Goal: Task Accomplishment & Management: Manage account settings

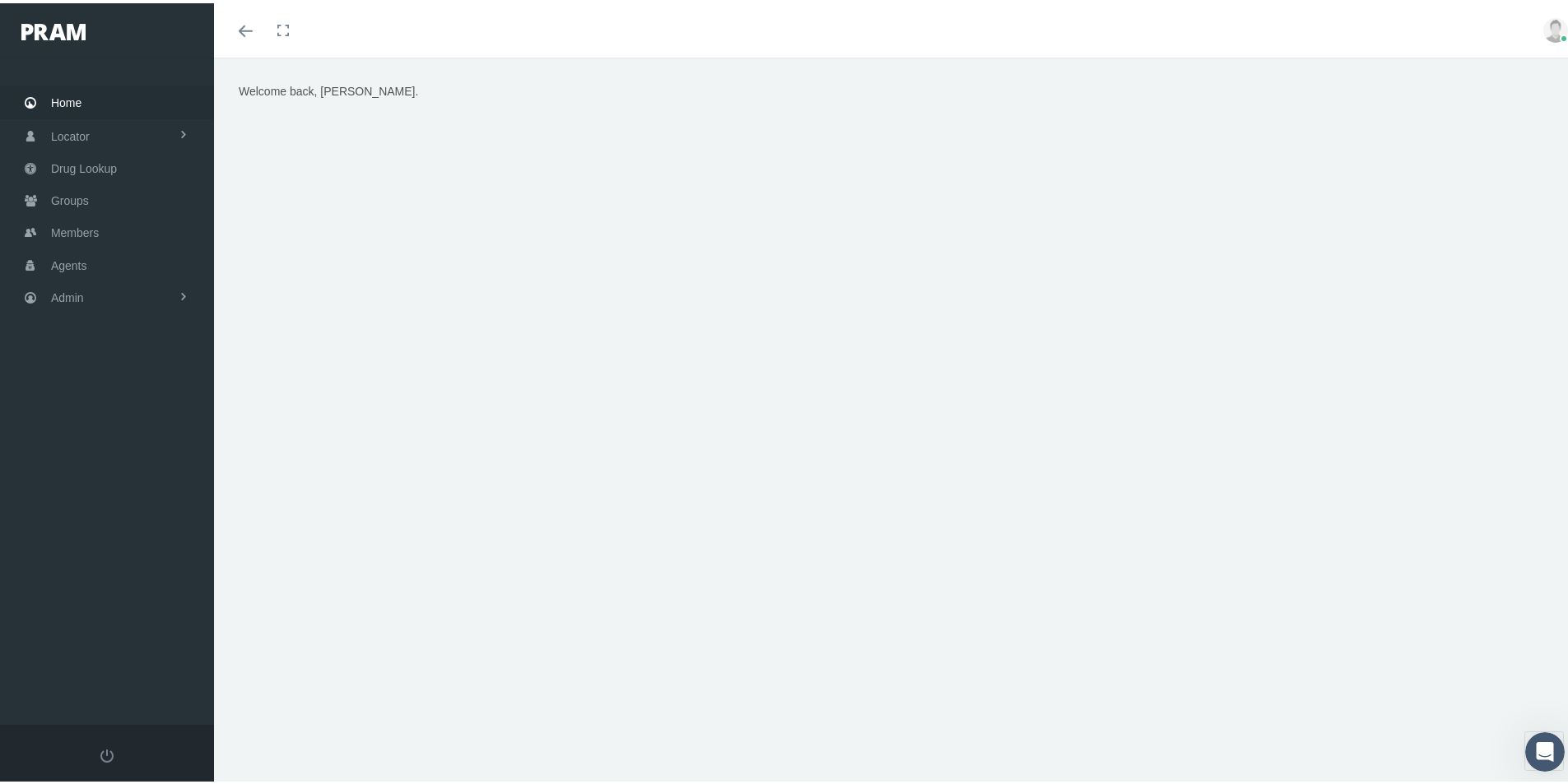
click at [518, 665] on div "Welcome back, Kim." at bounding box center [897, 428] width 1366 height 748
click at [70, 226] on span "Members" at bounding box center [74, 230] width 48 height 32
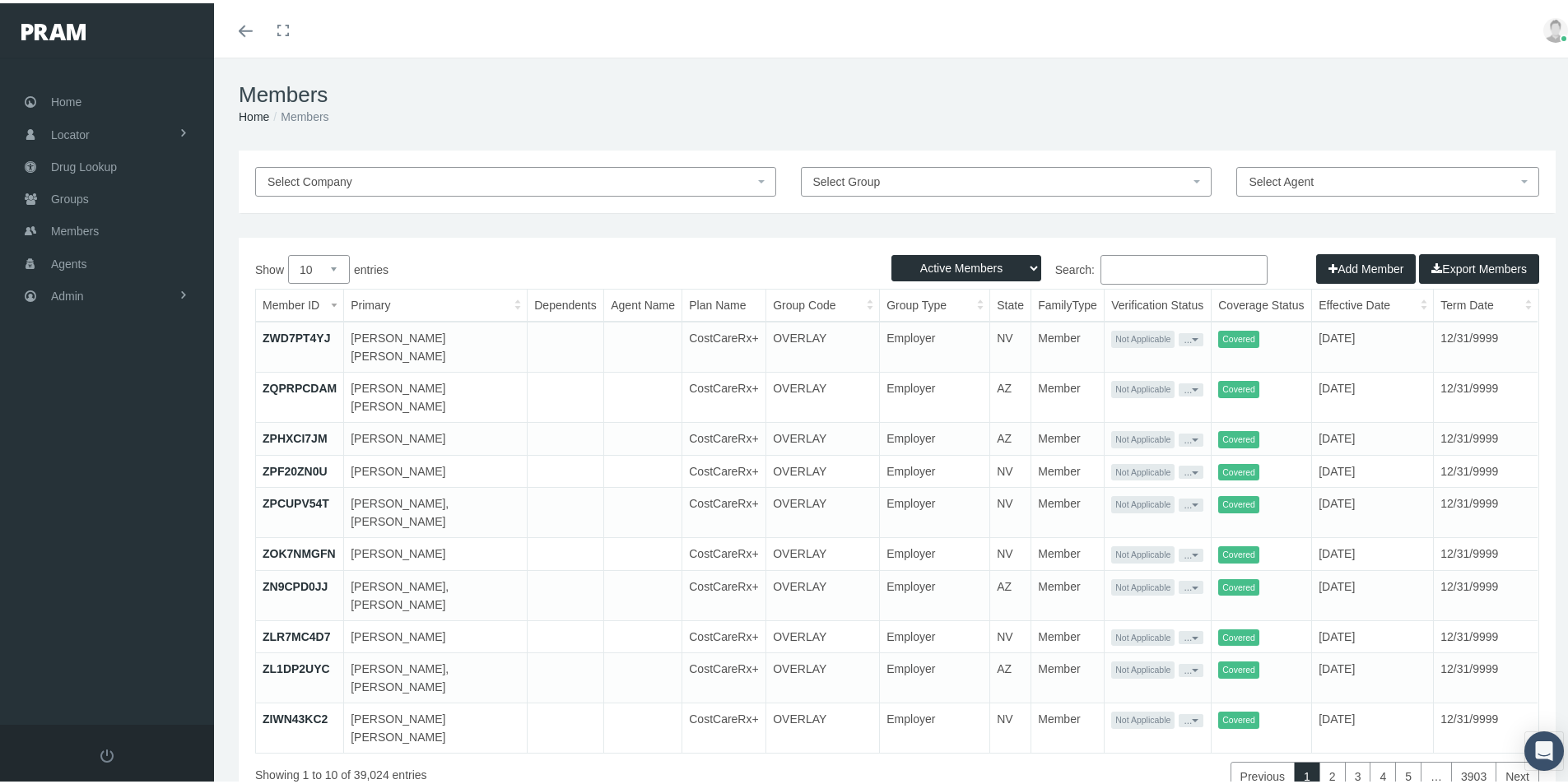
click at [1109, 267] on input "Search:" at bounding box center [1184, 267] width 167 height 30
paste input "679534741"
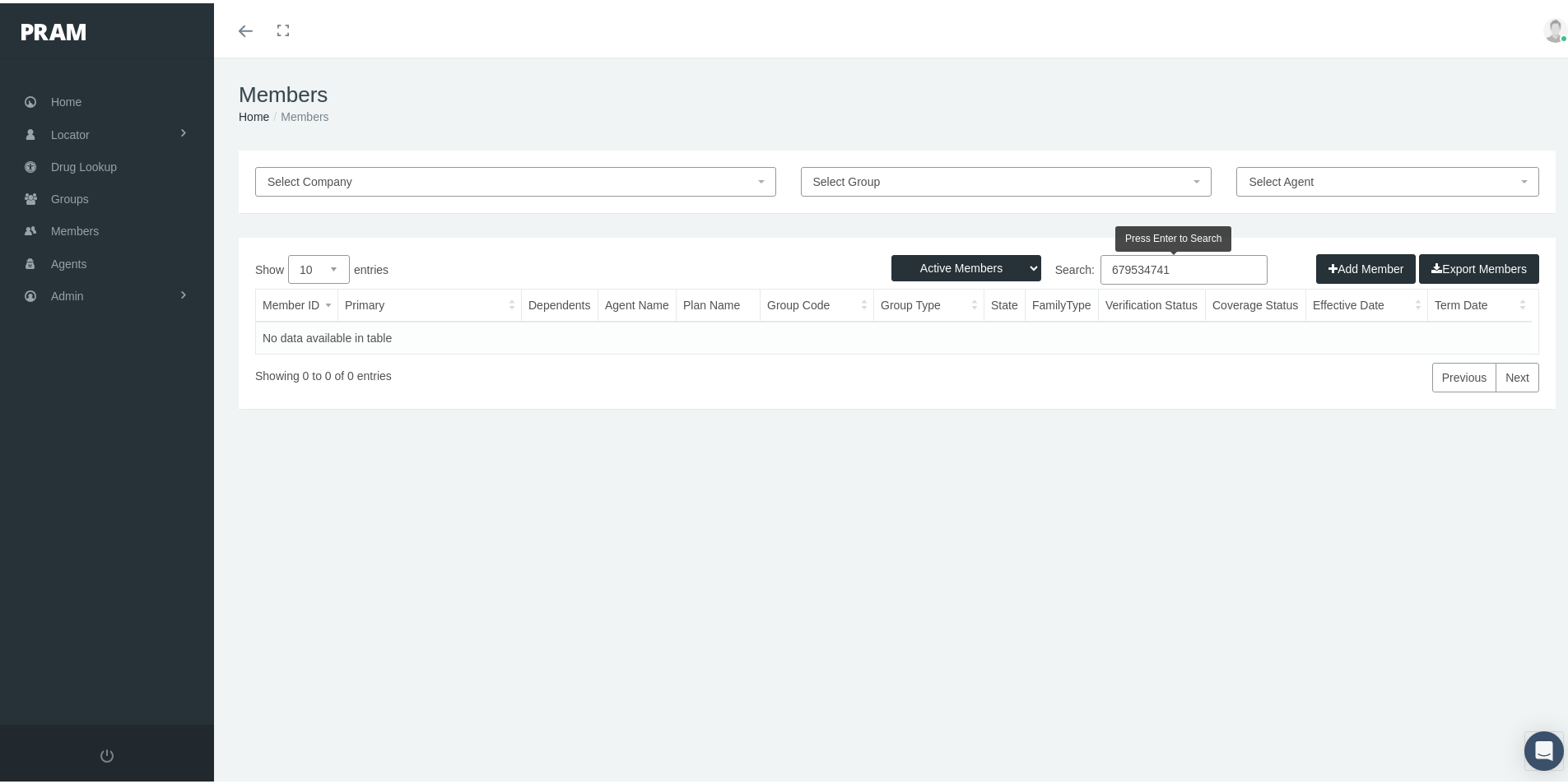
type input "679534741"
click at [1018, 263] on select "Active Members Terminated Members Active & Terminated" at bounding box center [967, 265] width 150 height 26
select select "3"
click at [892, 252] on select "Active Members Terminated Members Active & Terminated" at bounding box center [967, 265] width 150 height 26
drag, startPoint x: 1150, startPoint y: 270, endPoint x: 1110, endPoint y: 259, distance: 41.5
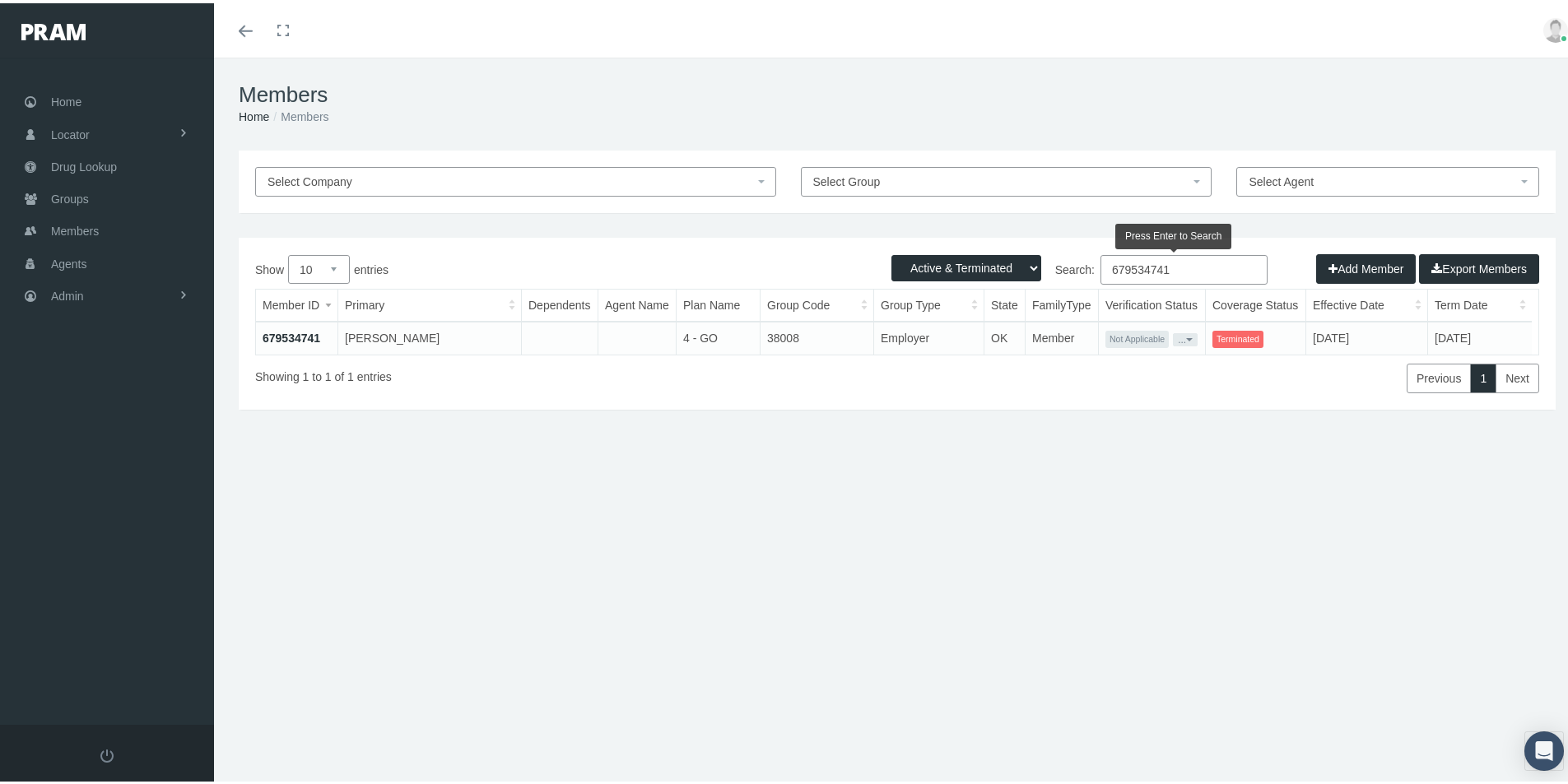
click at [1089, 269] on label "Search: 679534741" at bounding box center [1082, 267] width 371 height 30
paste input "84429855"
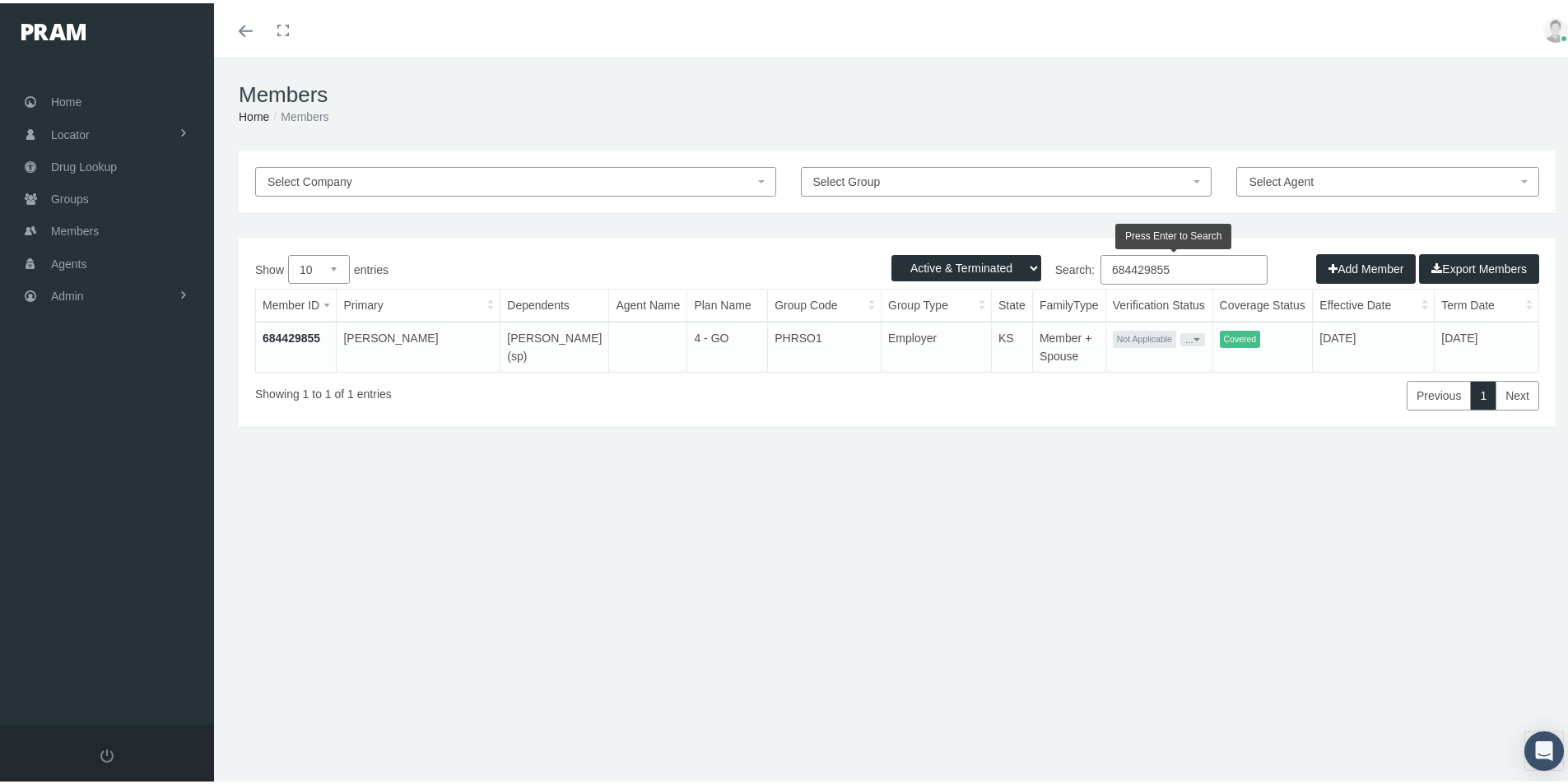
type input "684429855"
click at [286, 329] on link "684429855" at bounding box center [291, 335] width 58 height 14
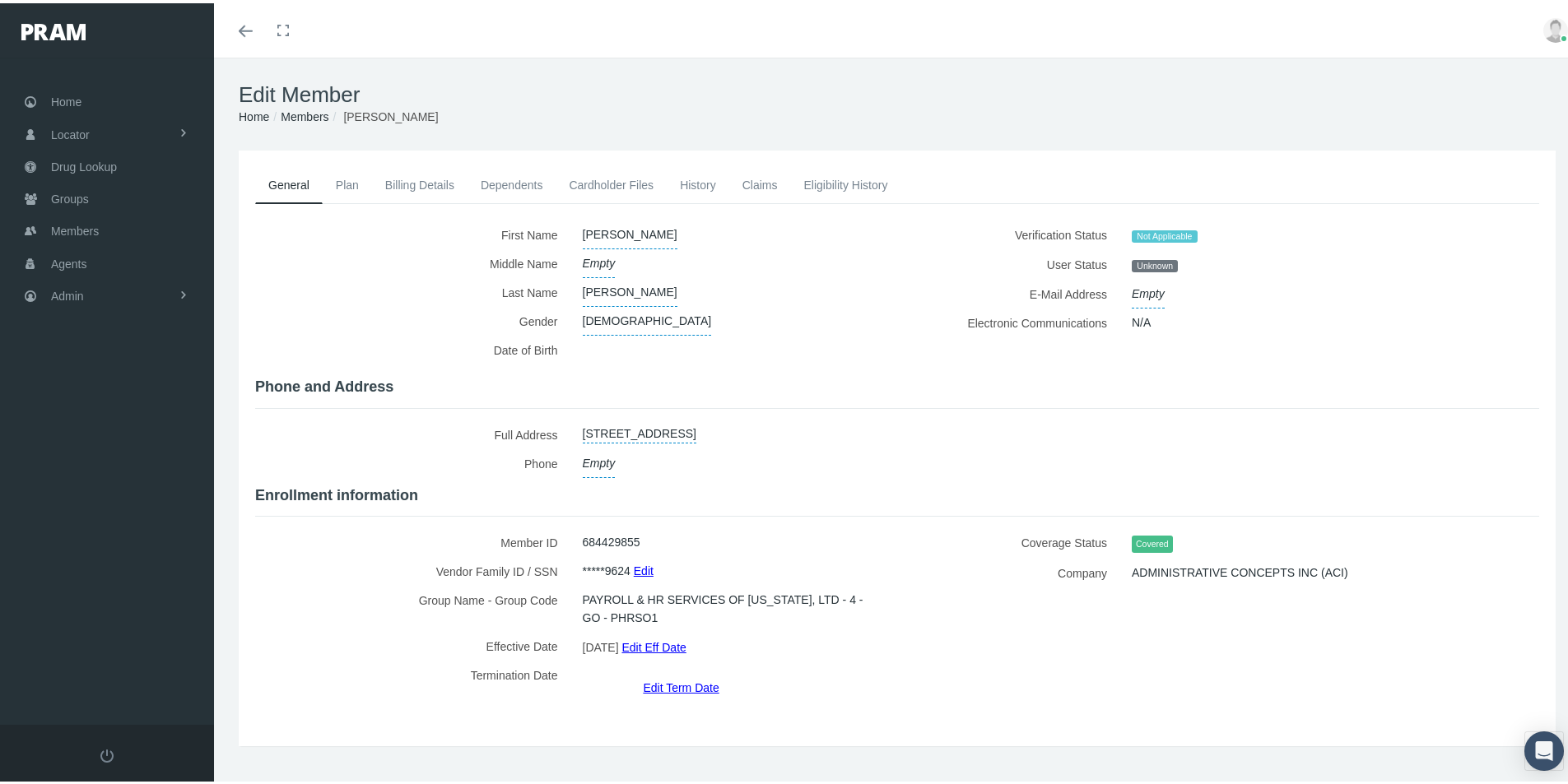
click at [435, 184] on link "Billing Details" at bounding box center [420, 182] width 96 height 36
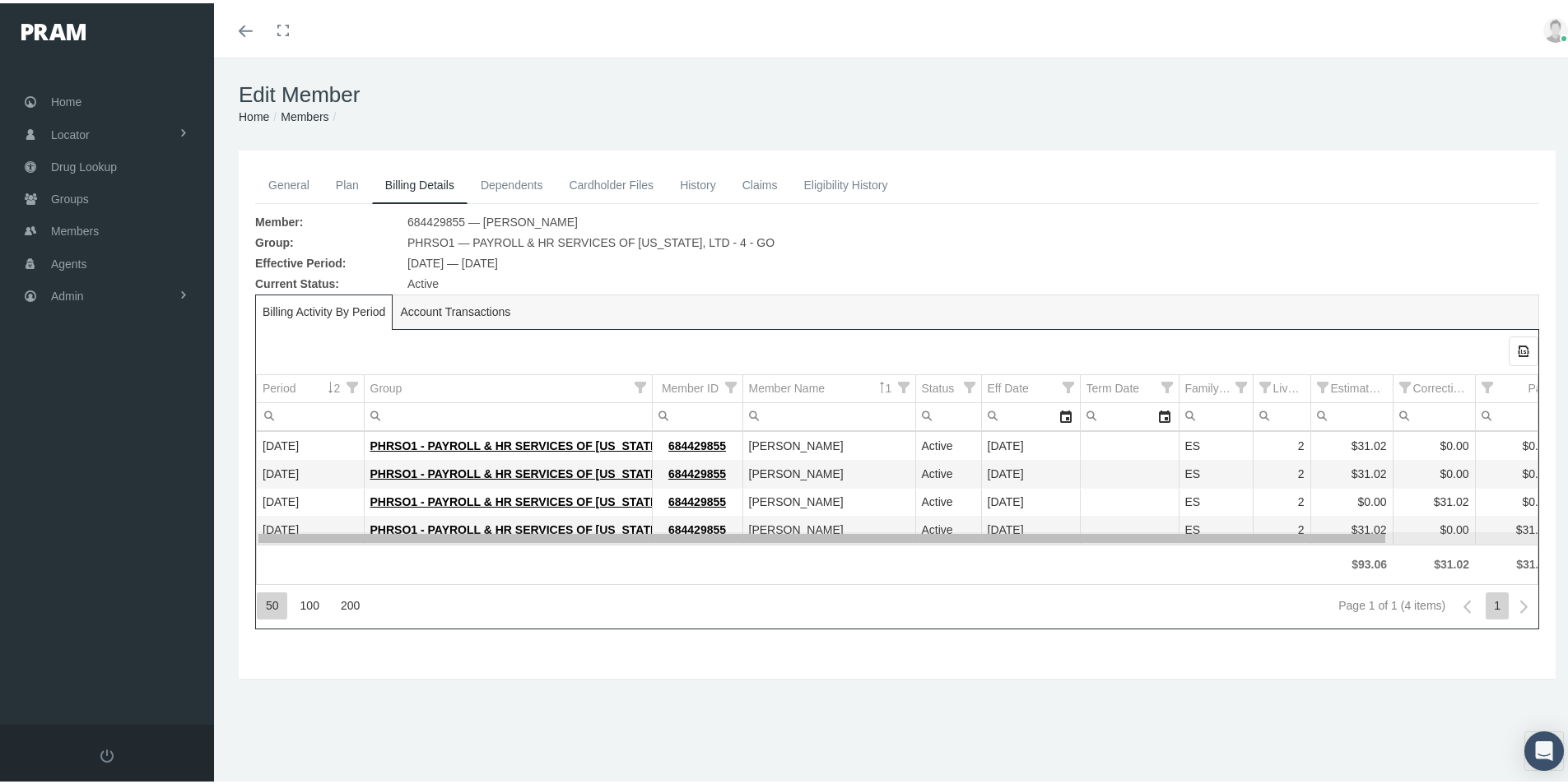
drag, startPoint x: 1015, startPoint y: 532, endPoint x: 959, endPoint y: 555, distance: 60.5
click at [979, 557] on body "Toggle Fullscreen Toggle navigation Toggle menubar Toggle fullscreen Profile Lo…" at bounding box center [790, 392] width 1581 height 784
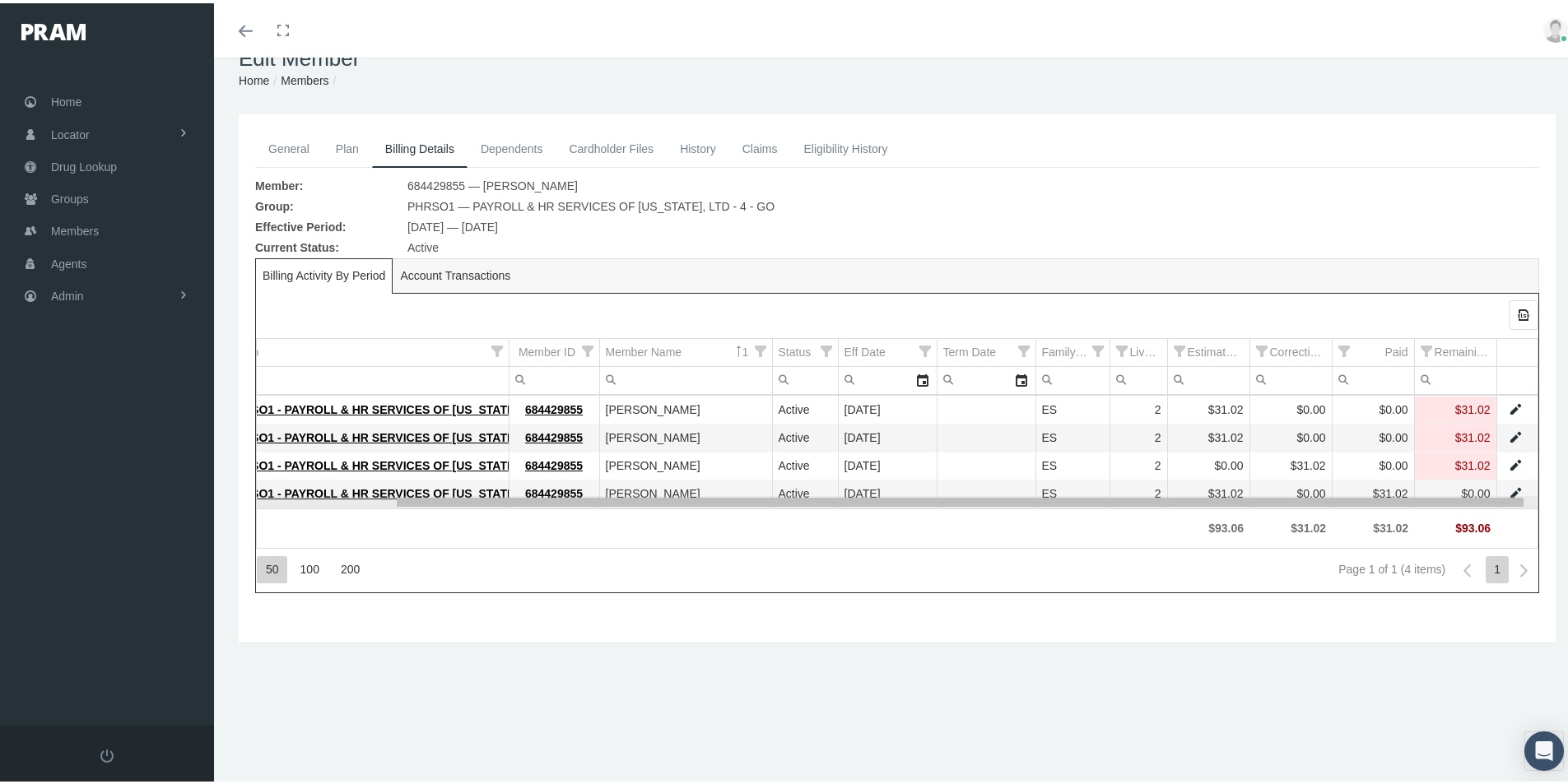
drag, startPoint x: 586, startPoint y: 499, endPoint x: 892, endPoint y: 534, distance: 308.0
click at [892, 534] on body "Toggle Fullscreen Toggle navigation Toggle menubar Toggle fullscreen Profile Lo…" at bounding box center [790, 355] width 1581 height 784
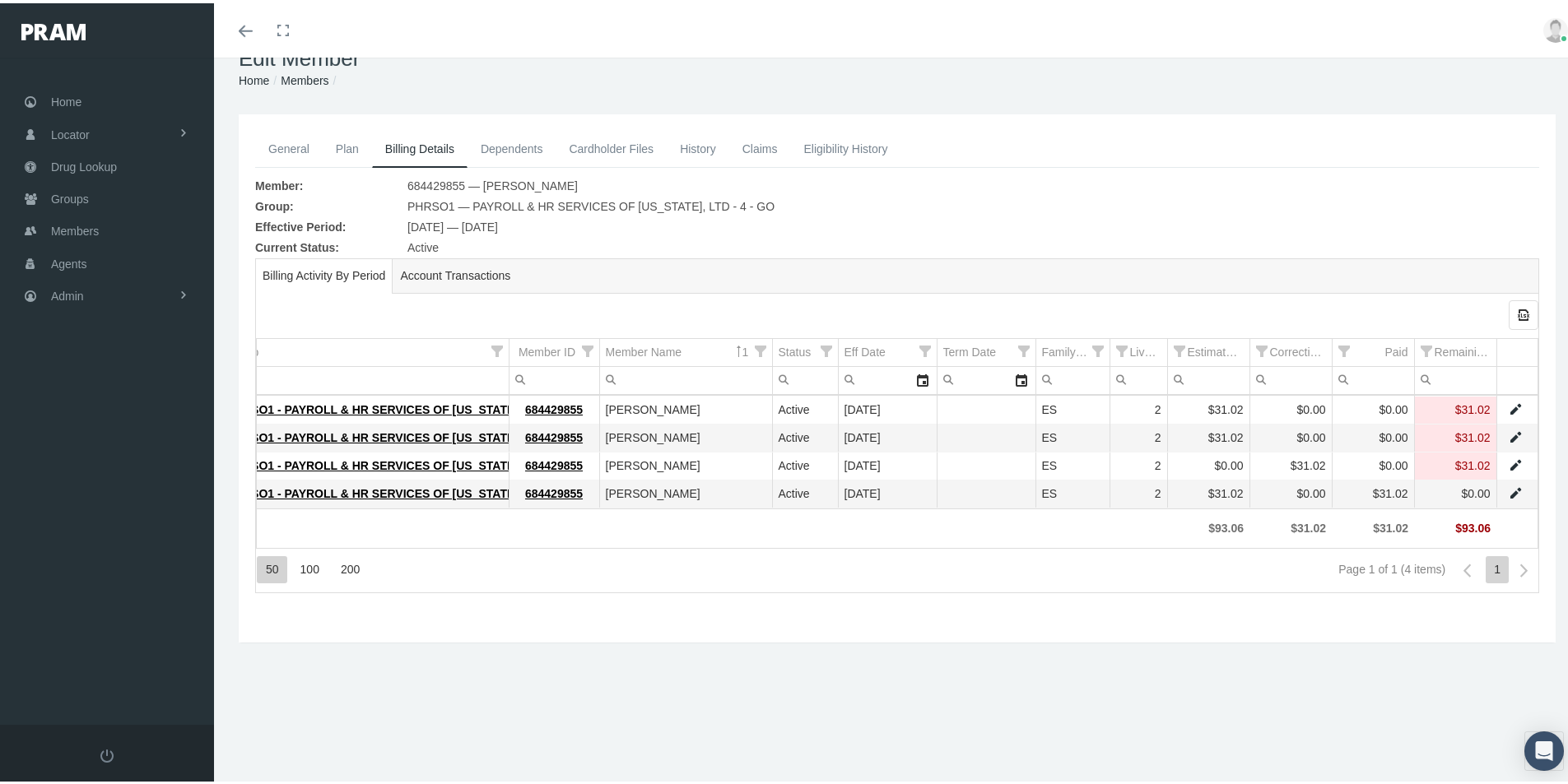
click at [300, 71] on link "Members" at bounding box center [304, 77] width 48 height 14
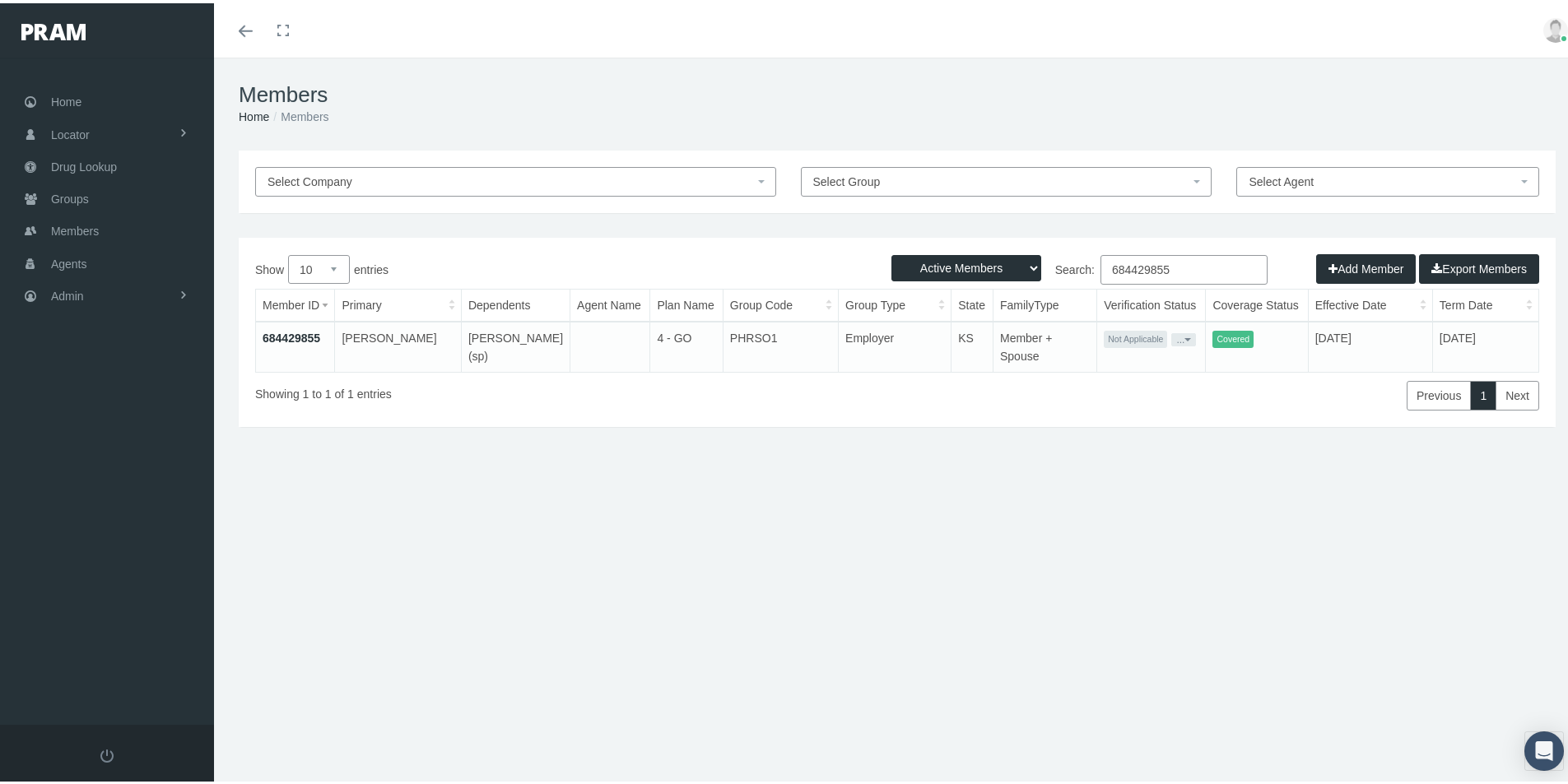
drag, startPoint x: 1174, startPoint y: 261, endPoint x: 1088, endPoint y: 253, distance: 86.4
click at [1088, 253] on label "Search: 684429855" at bounding box center [1082, 267] width 371 height 30
paste input "649851"
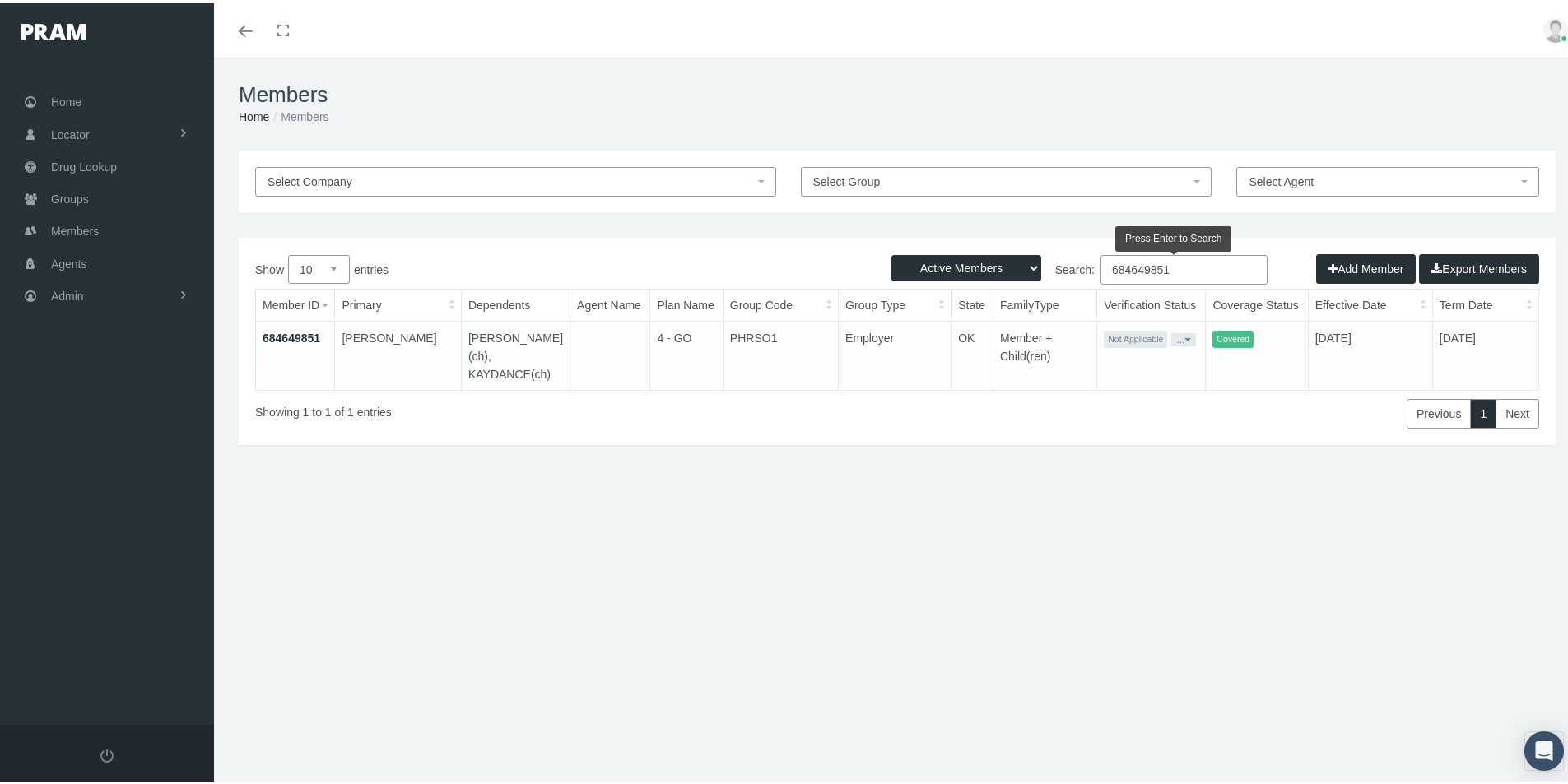
type input "684649851"
click at [299, 335] on link "684649851" at bounding box center [291, 335] width 58 height 14
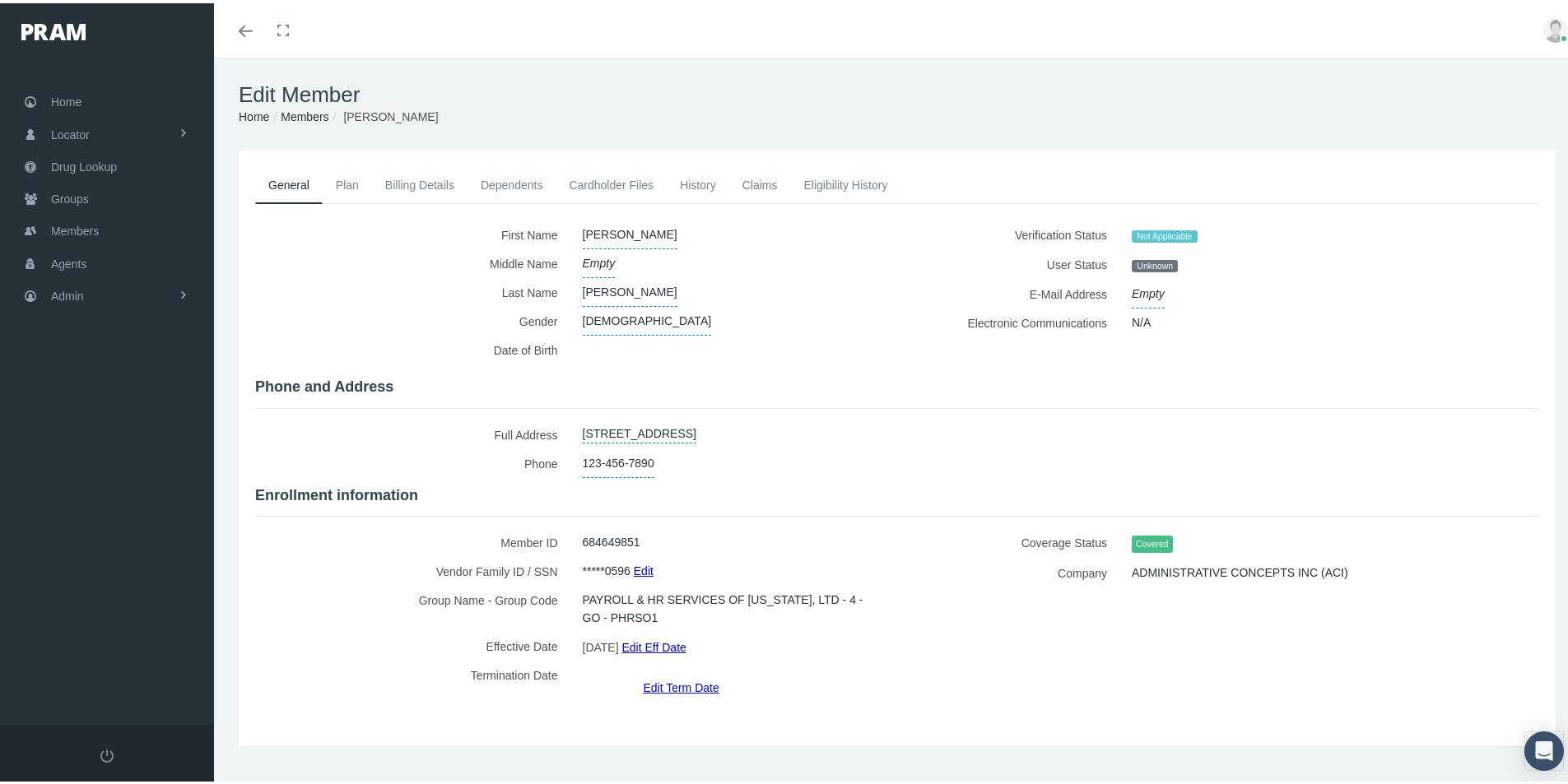
click at [402, 183] on link "Billing Details" at bounding box center [420, 182] width 96 height 36
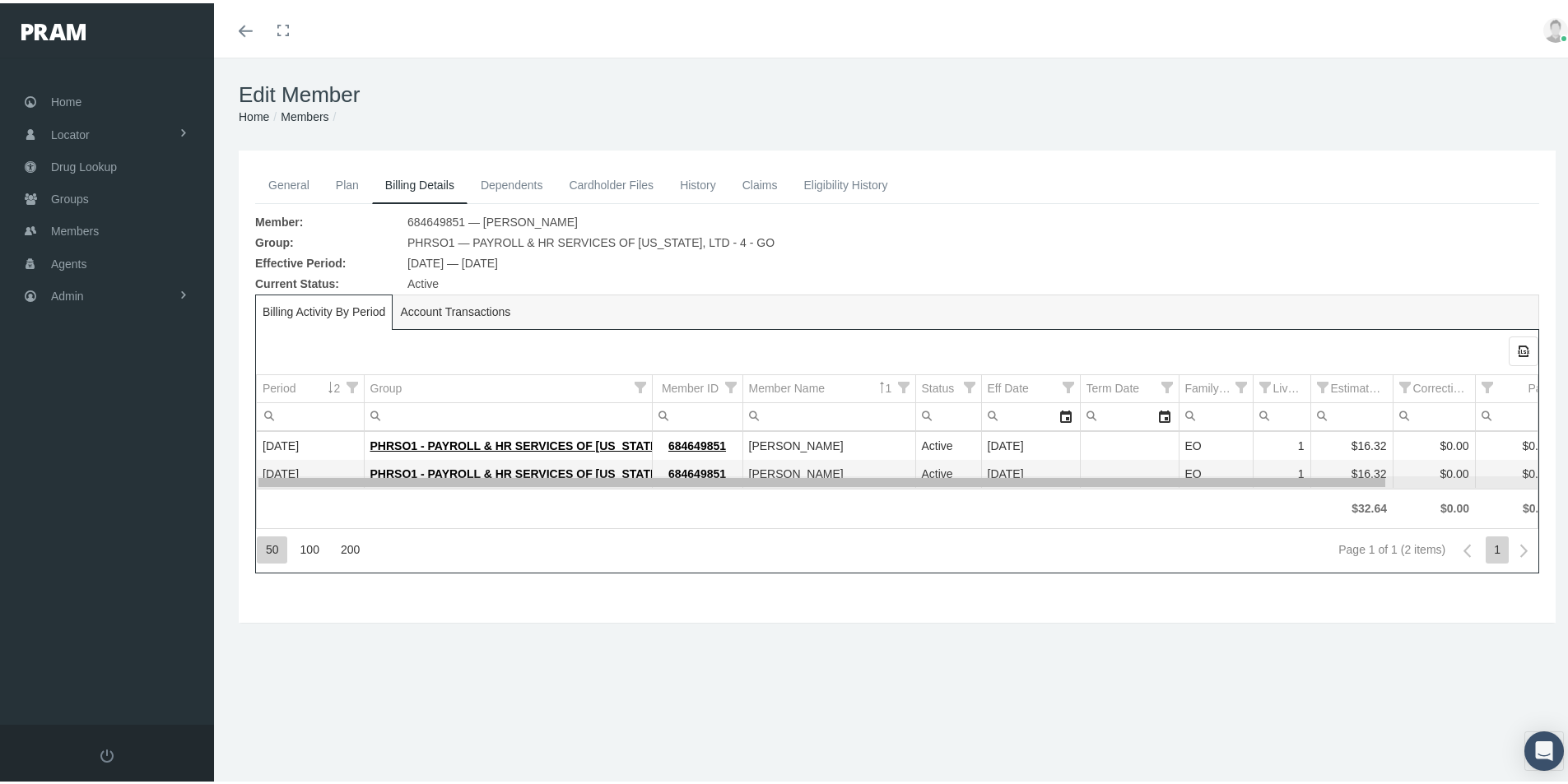
drag, startPoint x: 700, startPoint y: 479, endPoint x: 715, endPoint y: 496, distance: 22.7
click at [715, 496] on body "Toggle Fullscreen Toggle navigation Toggle menubar Toggle fullscreen Profile Lo…" at bounding box center [790, 392] width 1581 height 784
drag, startPoint x: 795, startPoint y: 479, endPoint x: 680, endPoint y: 493, distance: 115.8
click at [729, 488] on body "Toggle Fullscreen Toggle navigation Toggle menubar Toggle fullscreen Profile Lo…" at bounding box center [790, 392] width 1581 height 784
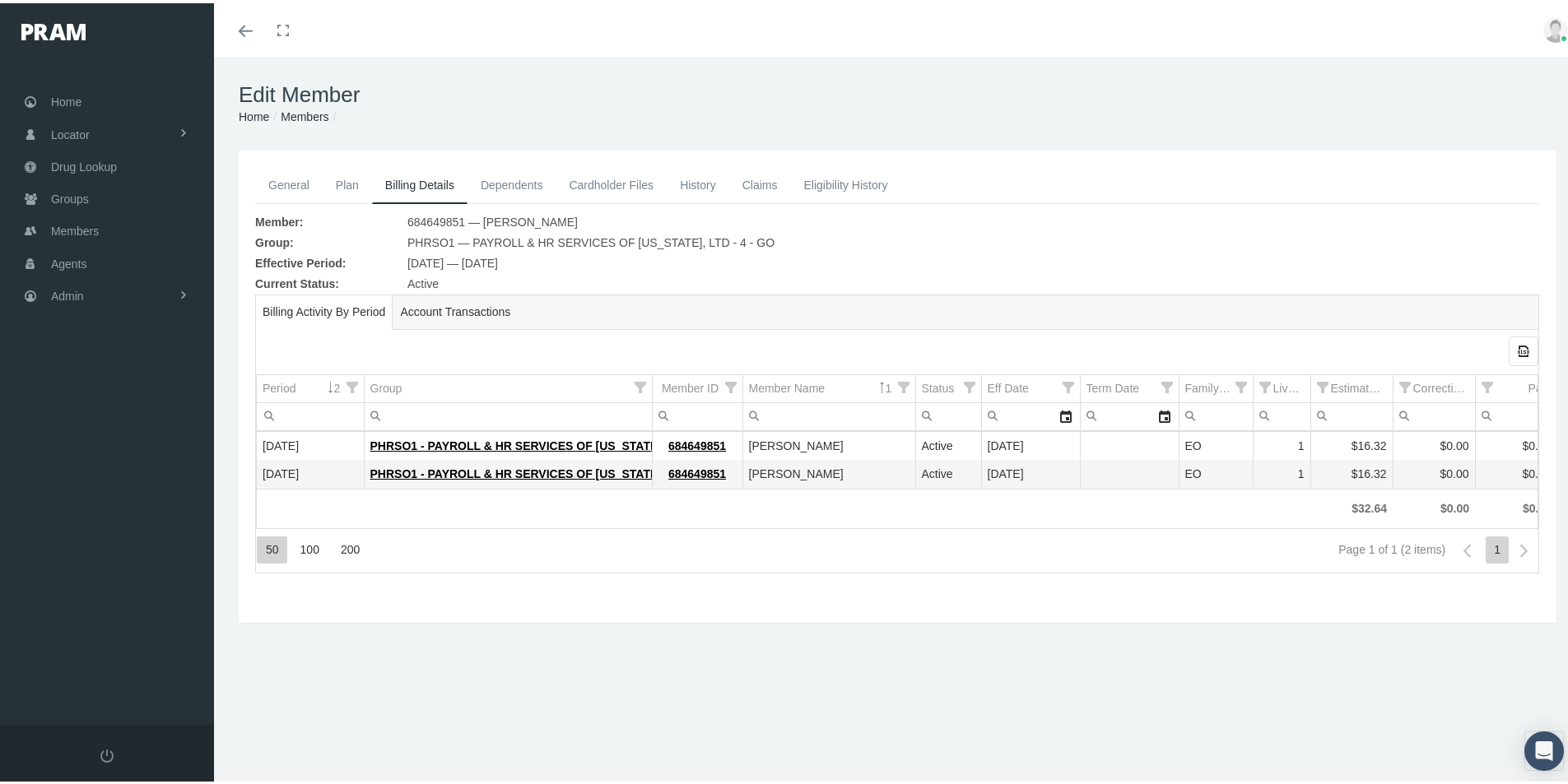
drag, startPoint x: 302, startPoint y: 111, endPoint x: 298, endPoint y: 120, distance: 9.8
click at [302, 111] on link "Members" at bounding box center [304, 113] width 48 height 14
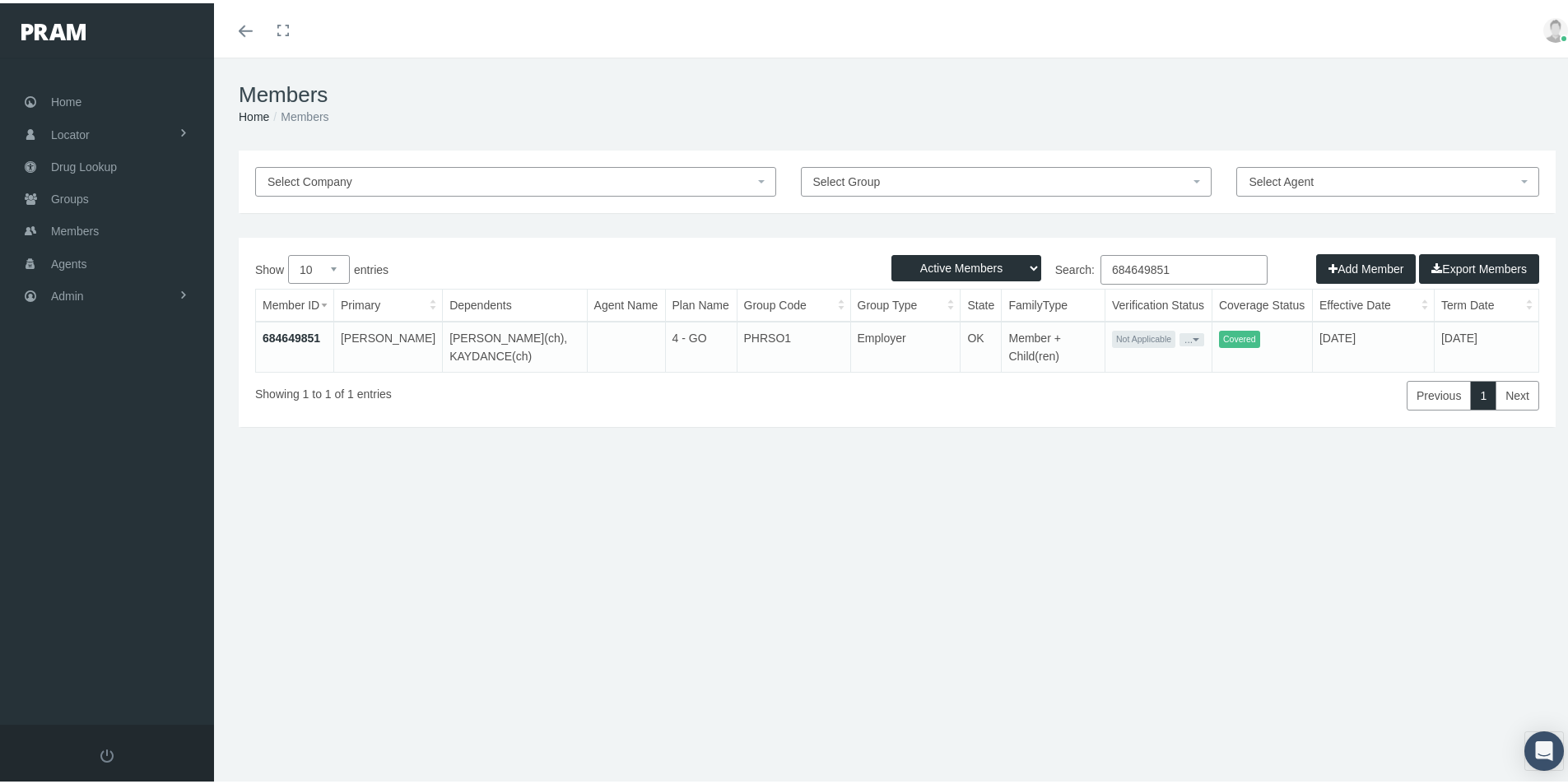
drag, startPoint x: 1174, startPoint y: 261, endPoint x: 1091, endPoint y: 269, distance: 83.4
click at [1091, 269] on label "Search: 684649851" at bounding box center [1082, 267] width 371 height 30
paste input "150606"
type input "684150606"
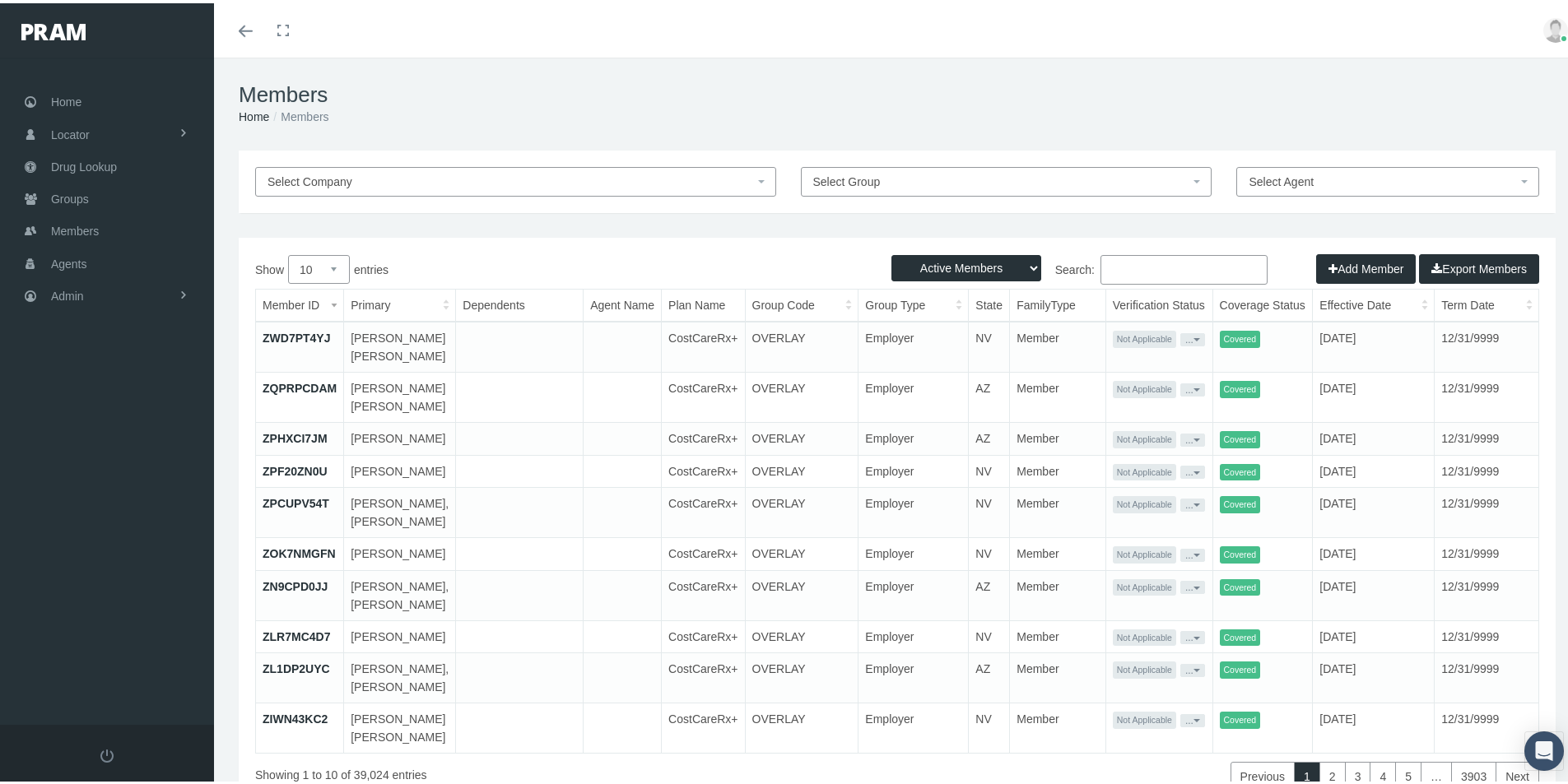
click at [755, 535] on td "OVERLAY" at bounding box center [802, 510] width 114 height 51
paste input "684150606"
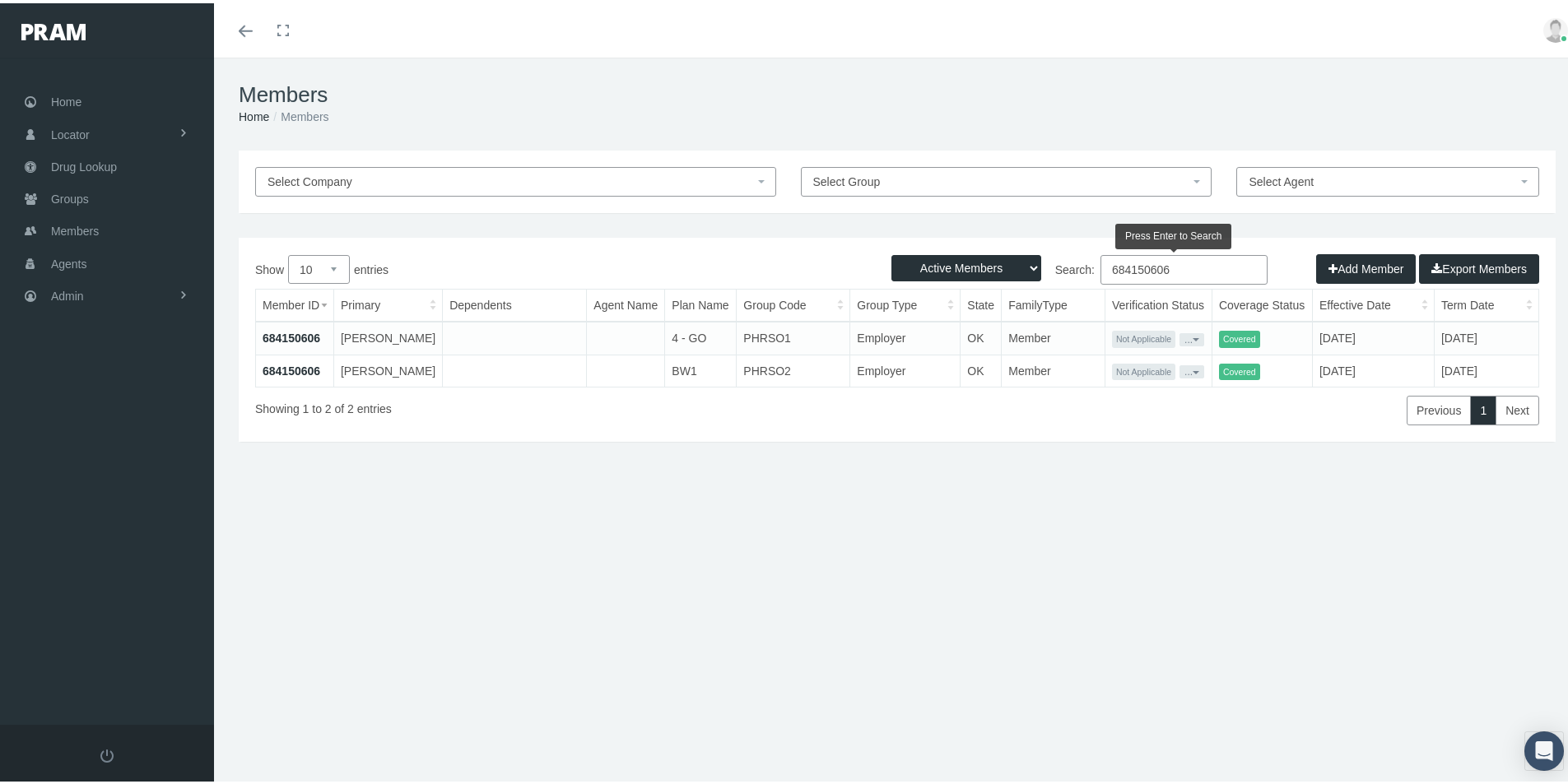
type input "684150606"
click at [290, 334] on link "684150606" at bounding box center [291, 335] width 58 height 14
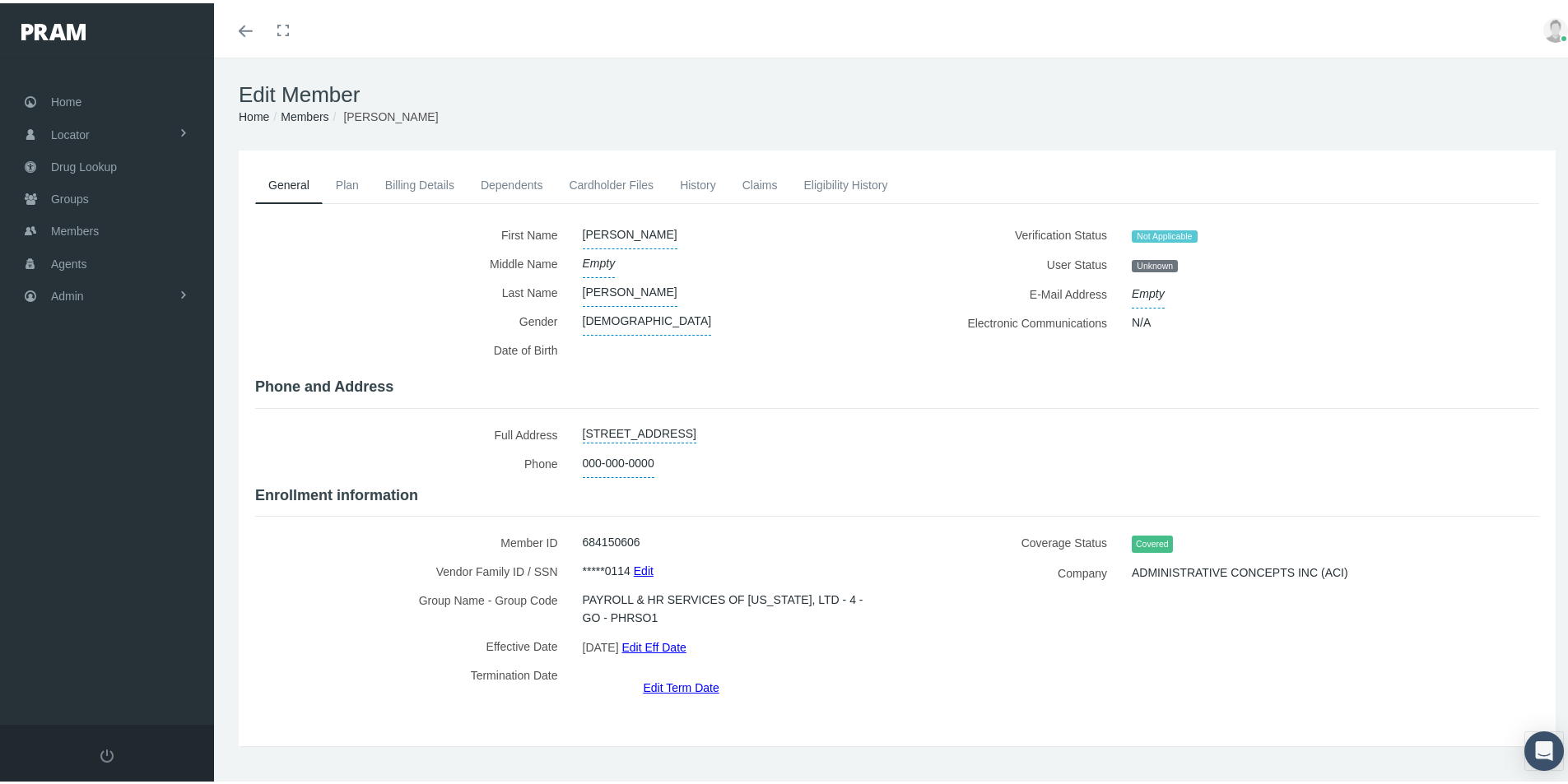
click at [672, 673] on link "Edit Term Date" at bounding box center [681, 685] width 76 height 24
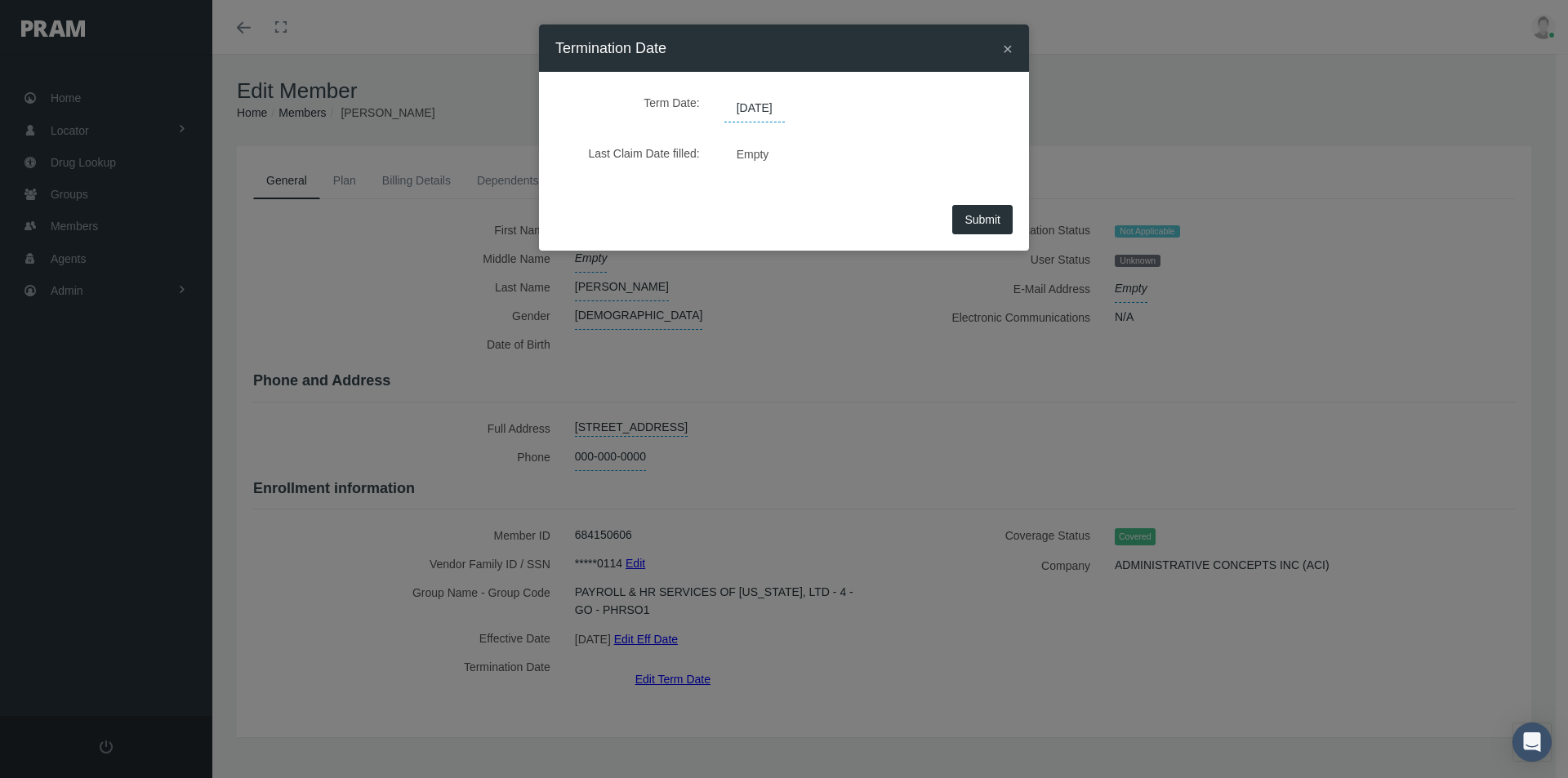
click at [754, 104] on span "[DATE]" at bounding box center [754, 109] width 60 height 28
drag, startPoint x: 804, startPoint y: 103, endPoint x: 669, endPoint y: 130, distance: 137.7
click at [675, 114] on div "Term Date: [DATE]" at bounding box center [784, 105] width 432 height 34
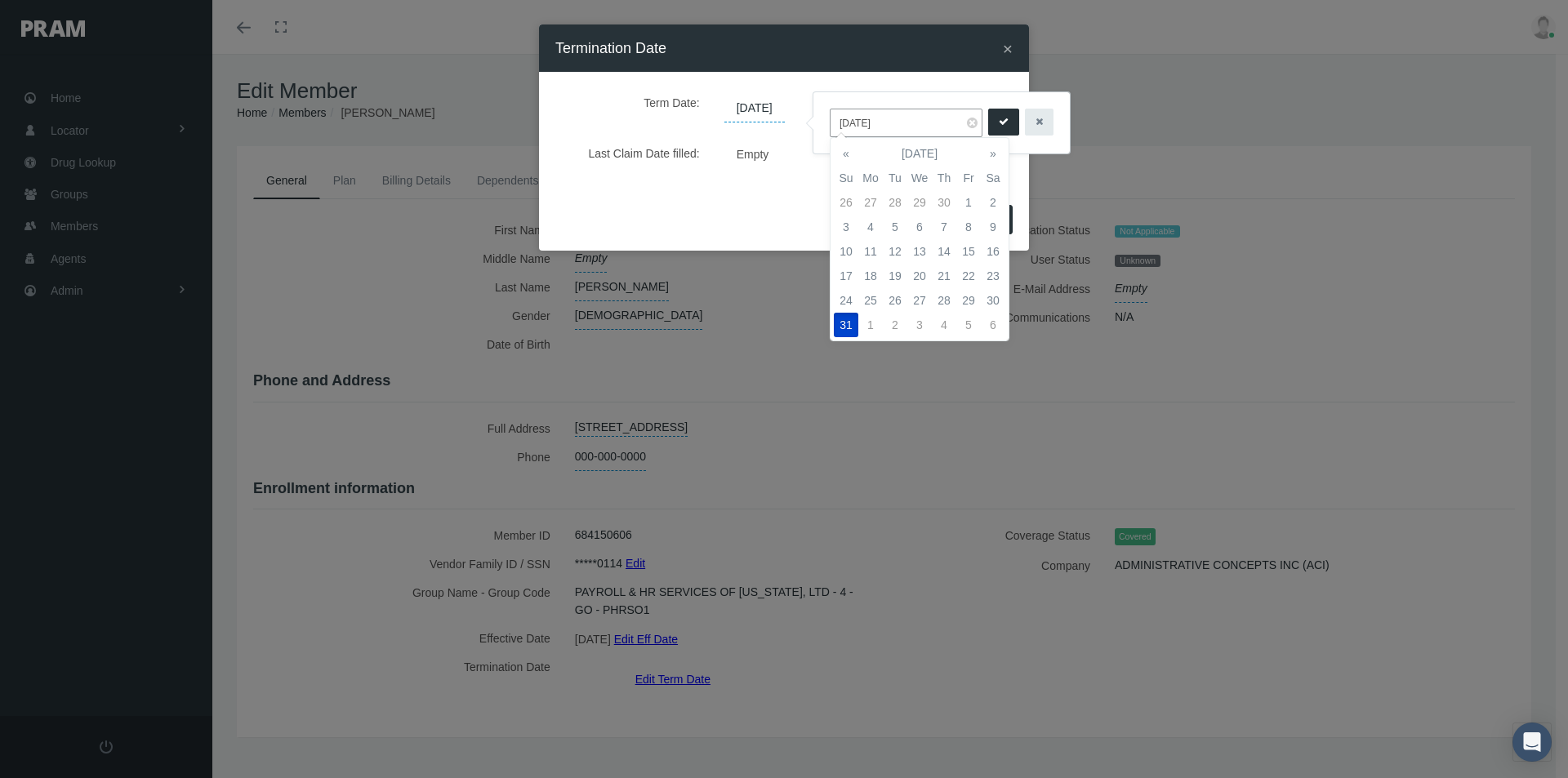
click at [893, 125] on input "[DATE]" at bounding box center [906, 123] width 152 height 29
drag, startPoint x: 893, startPoint y: 125, endPoint x: 934, endPoint y: 123, distance: 41.0
click at [813, 124] on div "[DATE]" at bounding box center [942, 123] width 258 height 63
type input "[DATE]"
drag, startPoint x: 889, startPoint y: 120, endPoint x: 787, endPoint y: 131, distance: 102.6
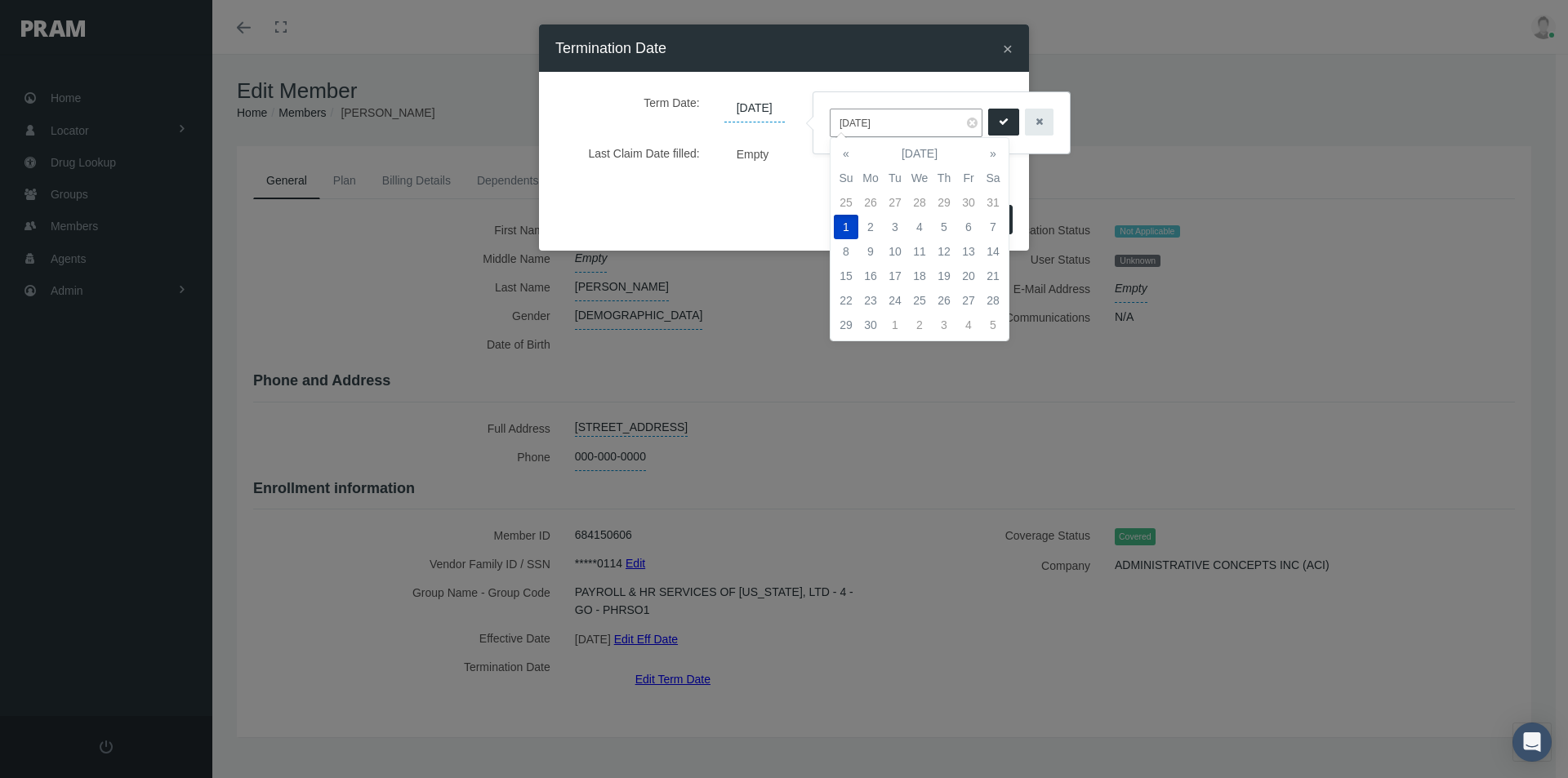
click at [787, 128] on body "Toggle Fullscreen Toggle navigation Toggle menubar Toggle fullscreen Profile Lo…" at bounding box center [784, 389] width 1568 height 778
drag, startPoint x: 889, startPoint y: 122, endPoint x: 831, endPoint y: 126, distance: 58.1
click at [831, 126] on input "06.01.2025" at bounding box center [906, 123] width 152 height 29
type input "[DATE]"
click at [1001, 125] on icon "submit" at bounding box center [1003, 121] width 10 height 15
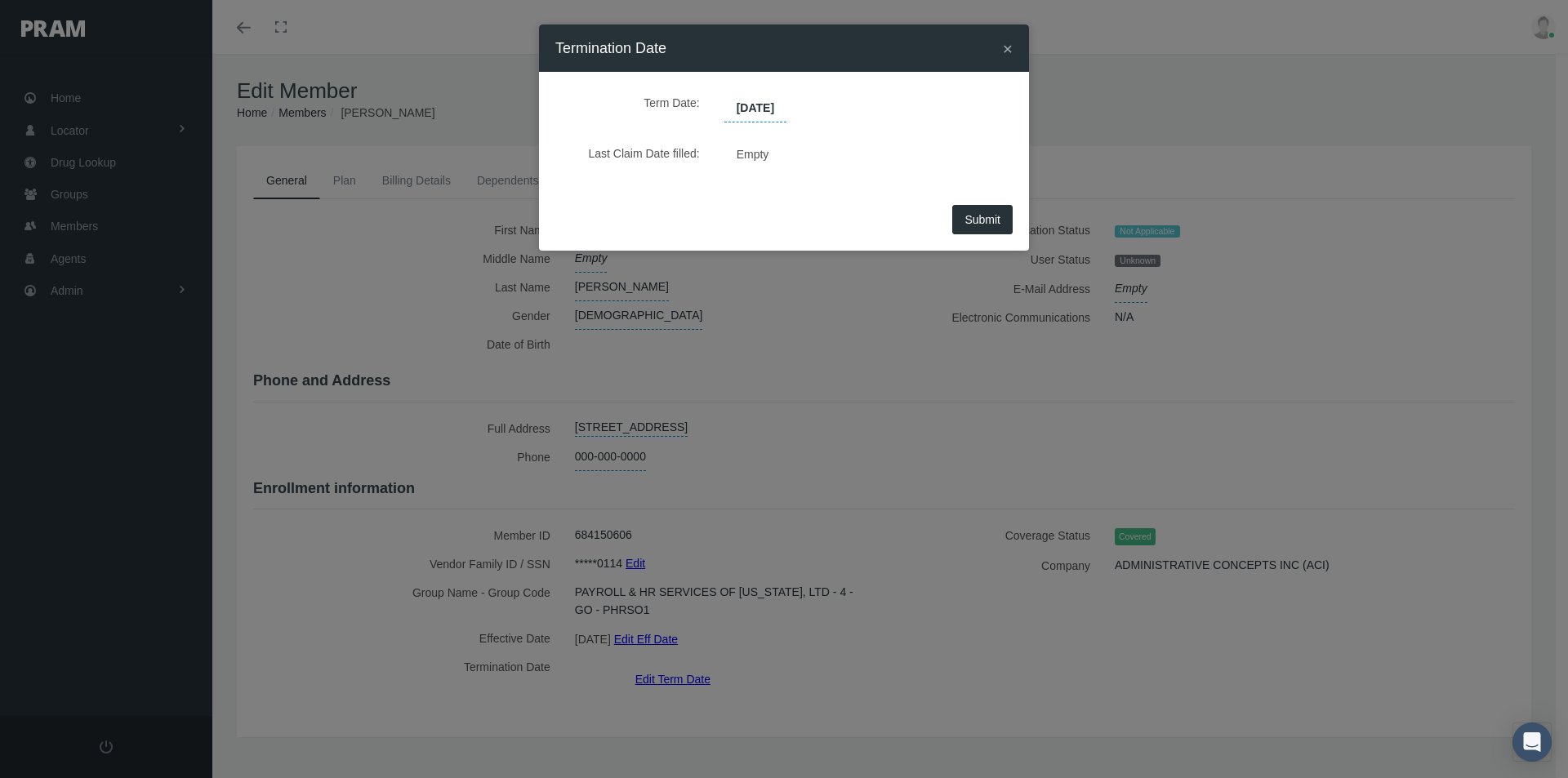
click at [975, 223] on span "Submit" at bounding box center [982, 220] width 36 height 13
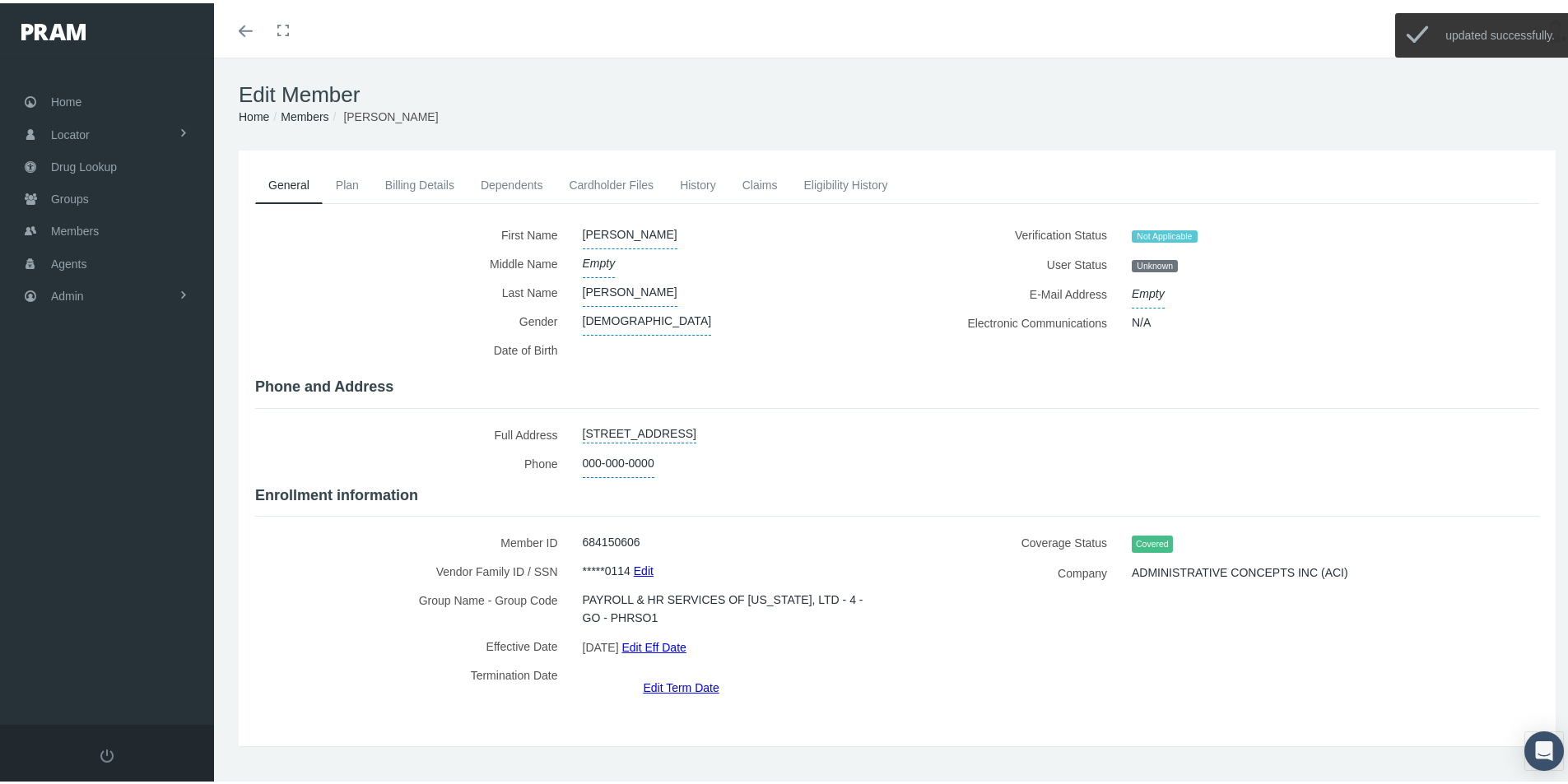
click at [704, 179] on link "History" at bounding box center [697, 182] width 62 height 36
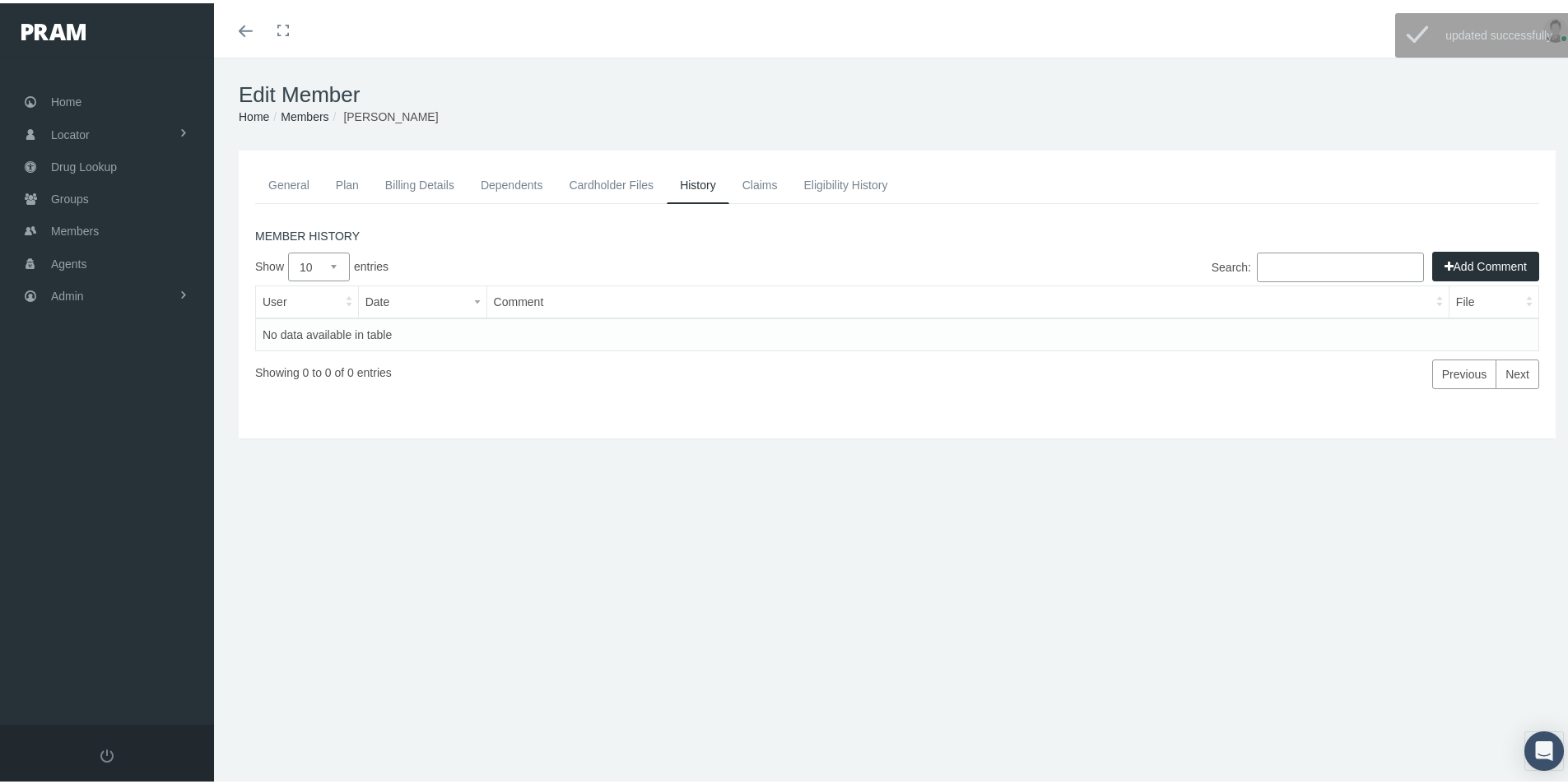
click at [1469, 266] on button "Add Comment" at bounding box center [1486, 263] width 107 height 30
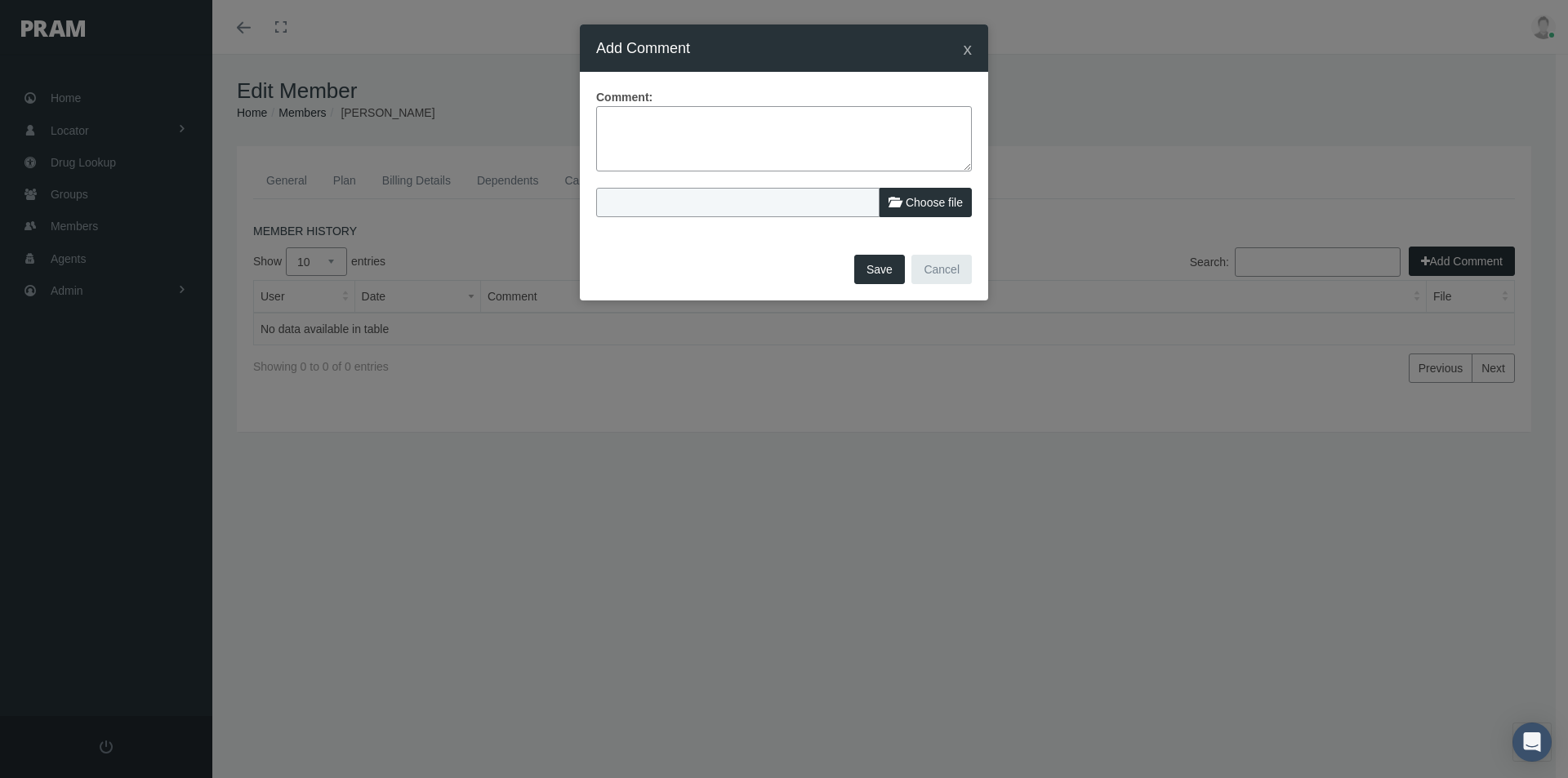
click at [622, 119] on textarea at bounding box center [783, 138] width 376 height 66
type textarea "Duplicate Record"
click at [870, 268] on button "Save" at bounding box center [879, 269] width 50 height 30
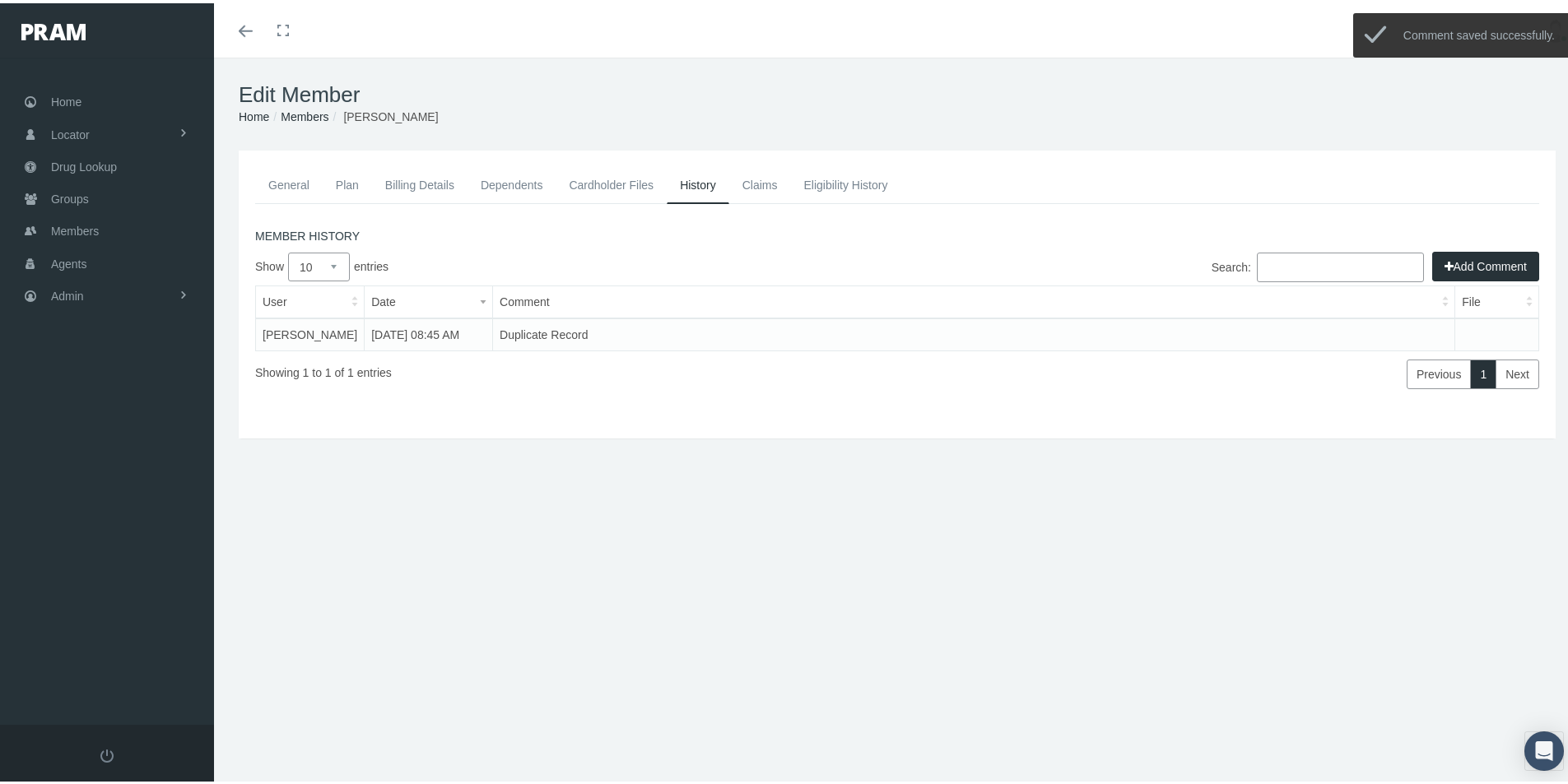
click at [303, 117] on link "Members" at bounding box center [304, 113] width 48 height 14
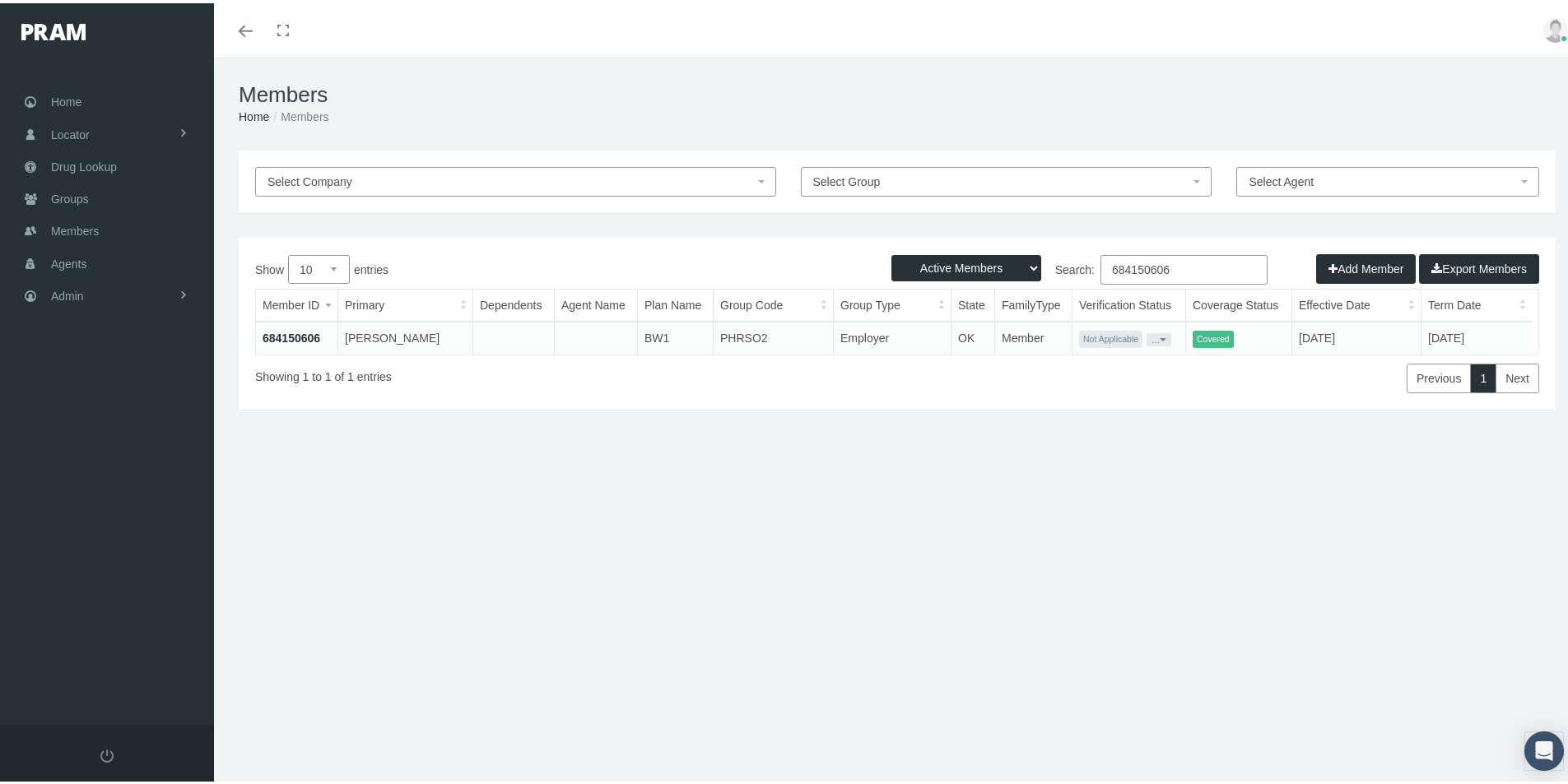
click at [291, 334] on link "684150606" at bounding box center [291, 335] width 58 height 14
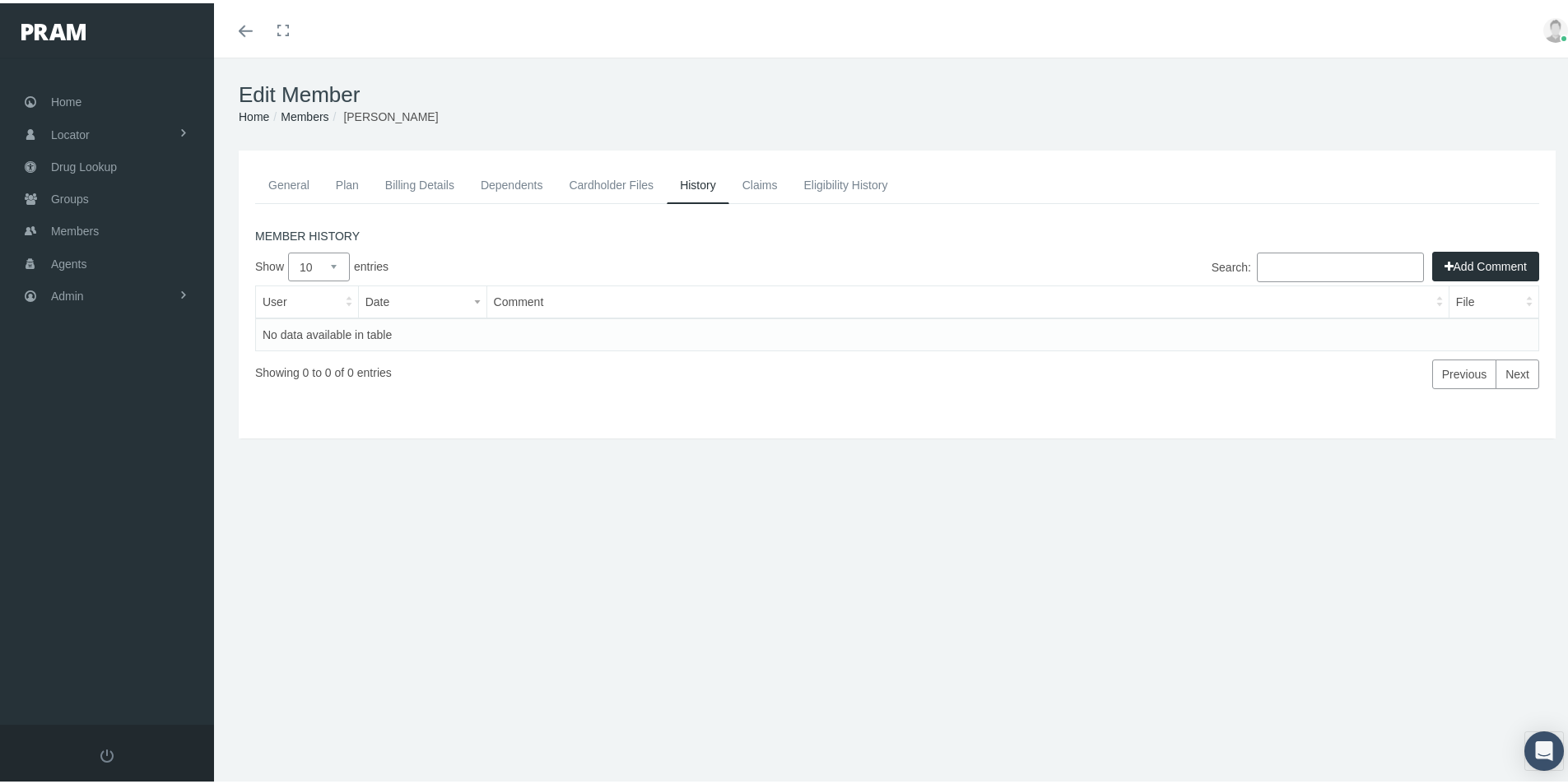
click at [407, 180] on link "Billing Details" at bounding box center [420, 182] width 96 height 36
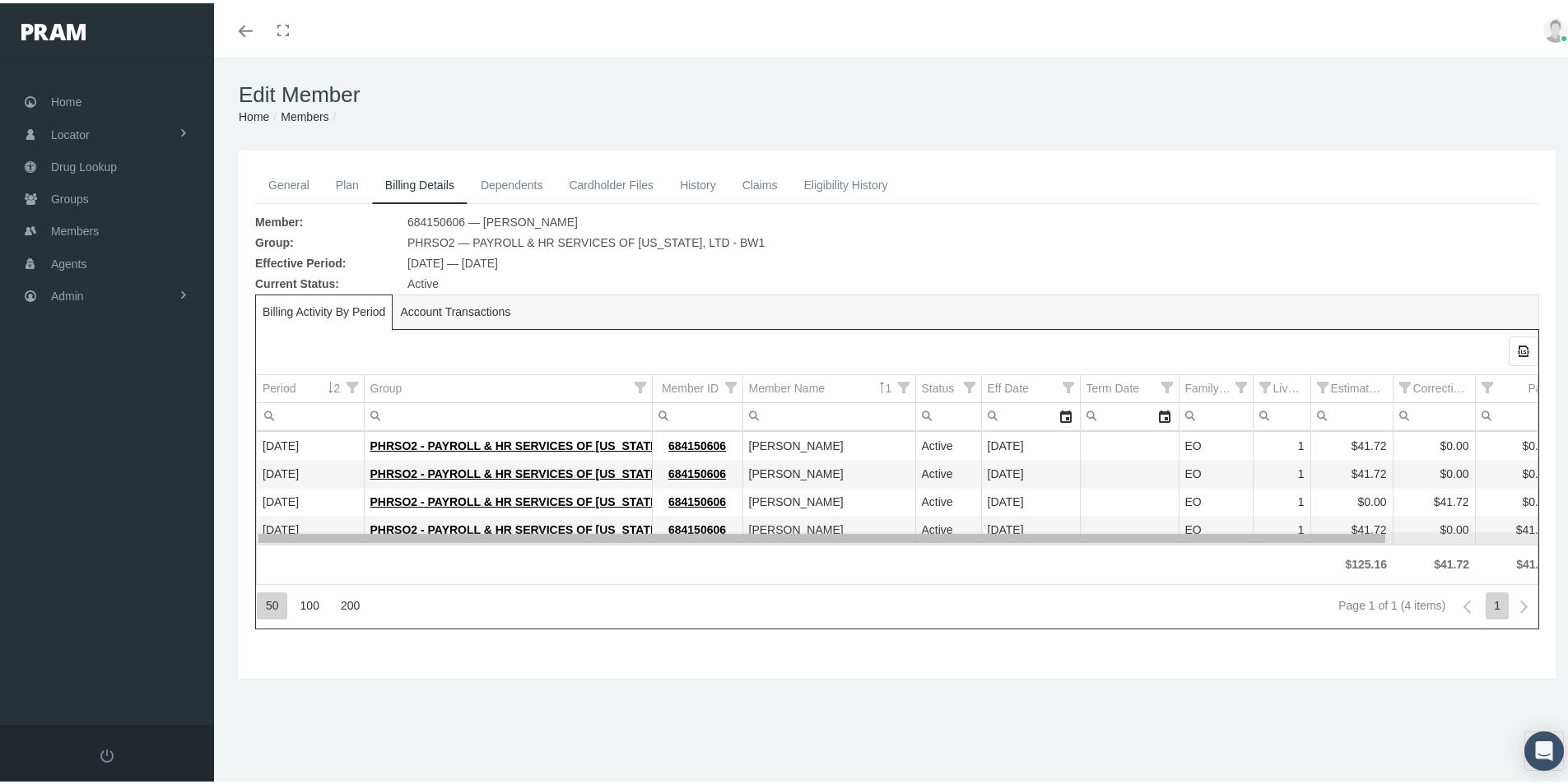
drag, startPoint x: 814, startPoint y: 538, endPoint x: 840, endPoint y: 536, distance: 26.1
click at [840, 536] on body "Toggle Fullscreen Toggle navigation Toggle menubar Toggle fullscreen Profile Lo…" at bounding box center [790, 392] width 1581 height 784
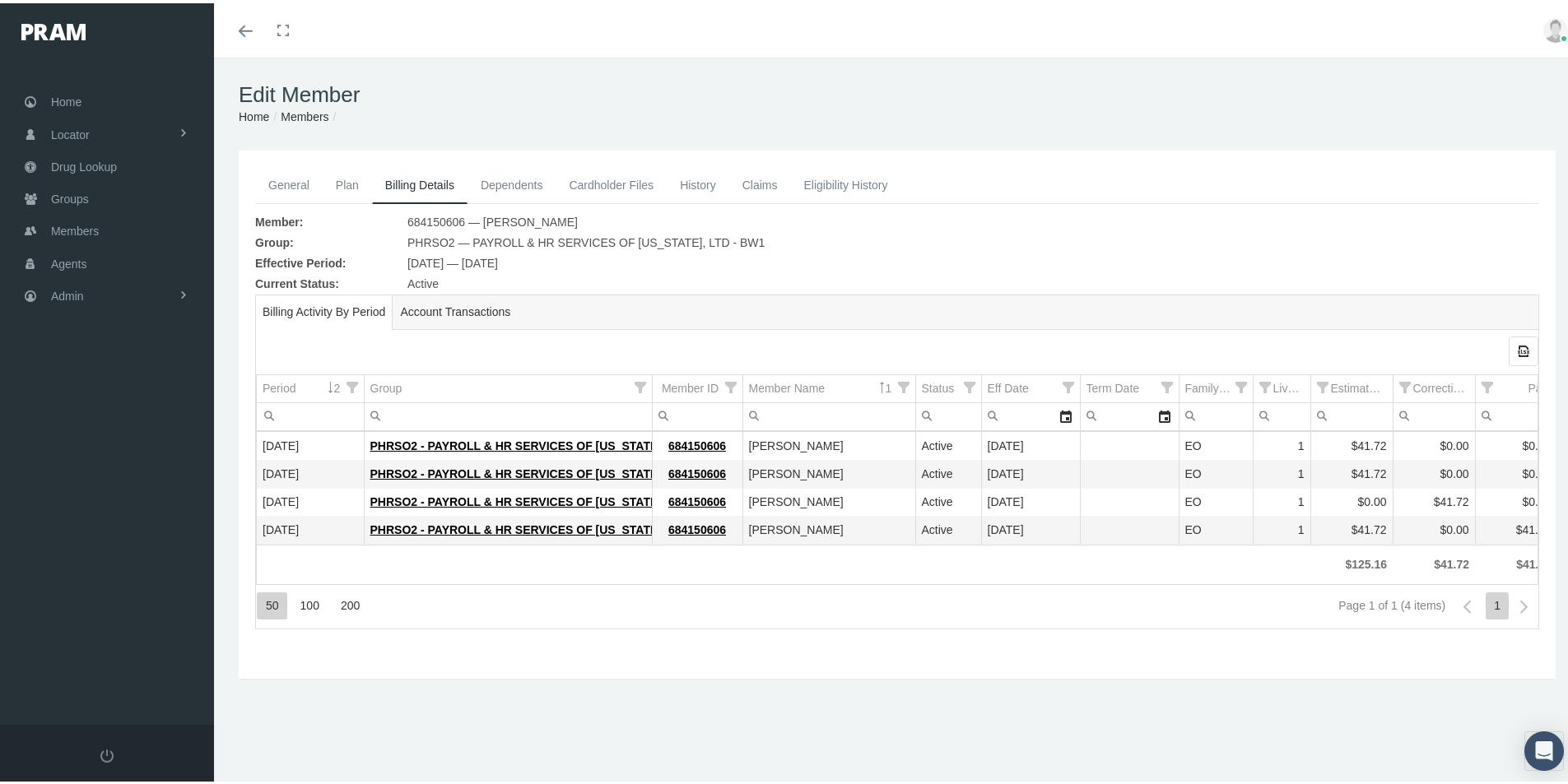
click at [298, 113] on link "Members" at bounding box center [304, 113] width 48 height 14
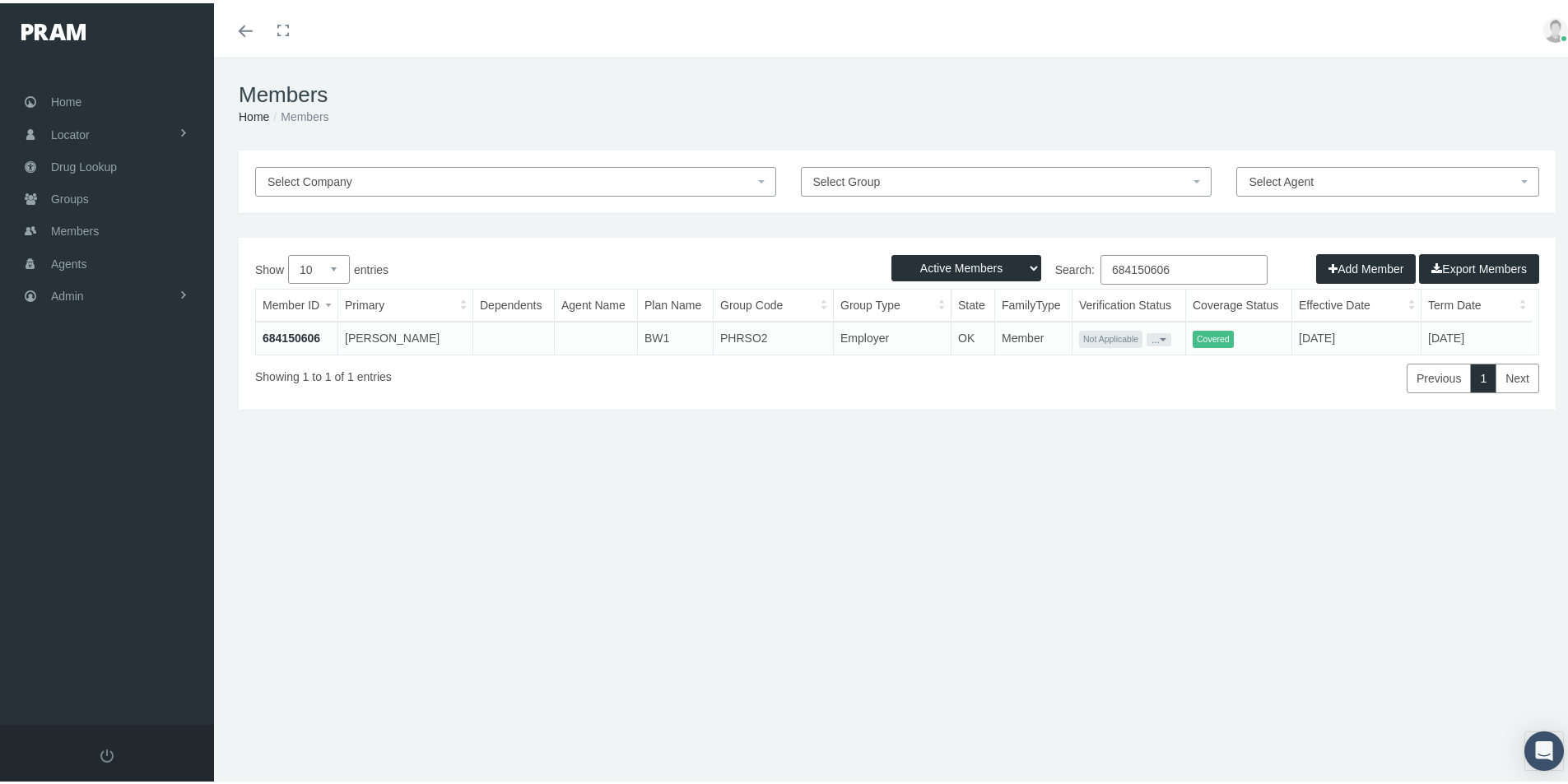
drag, startPoint x: 1170, startPoint y: 266, endPoint x: 1101, endPoint y: 271, distance: 69.2
click at [1101, 271] on input "684150606" at bounding box center [1184, 267] width 167 height 30
paste input "2766534"
type input "682766534"
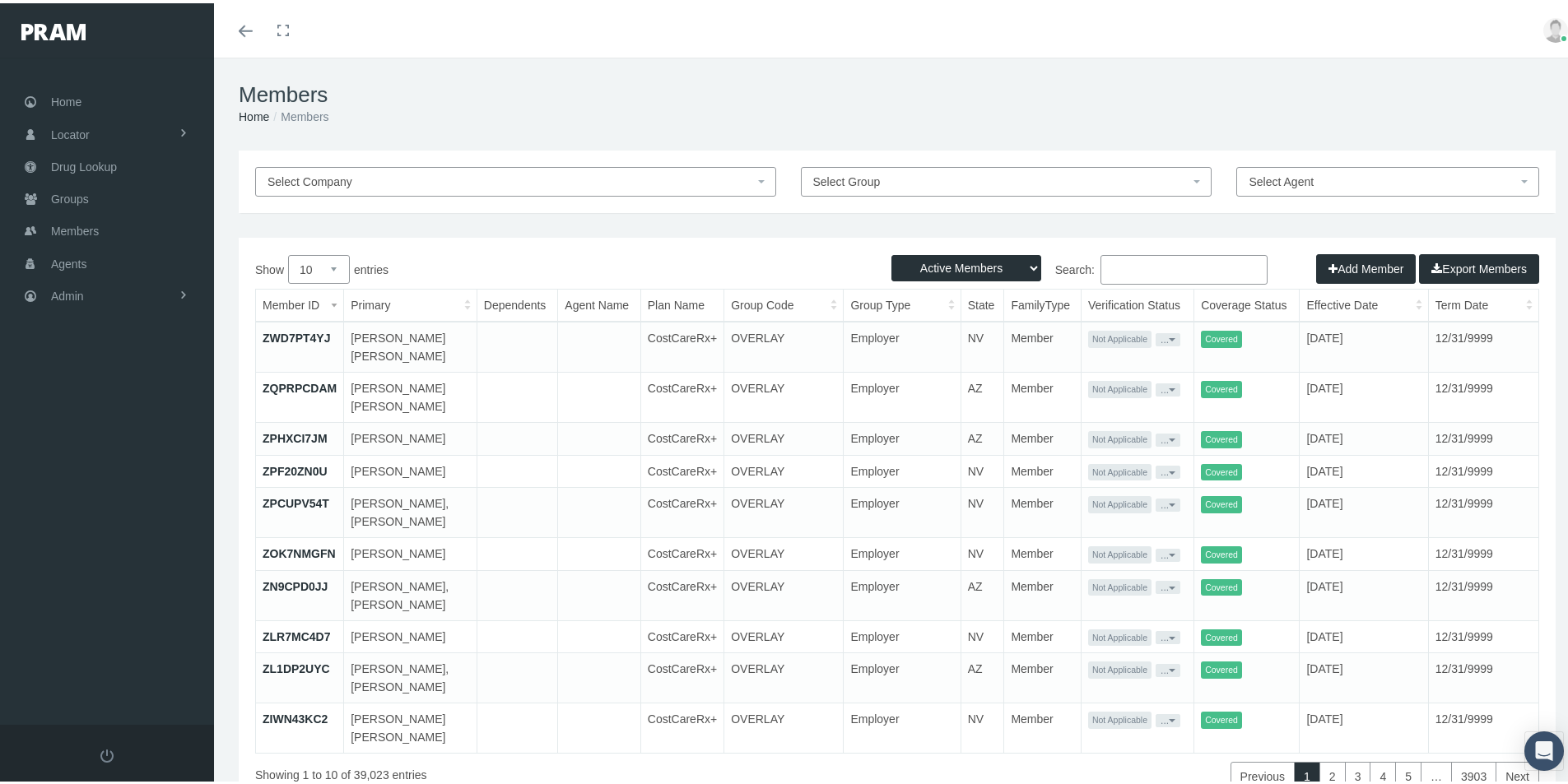
paste input "682766534"
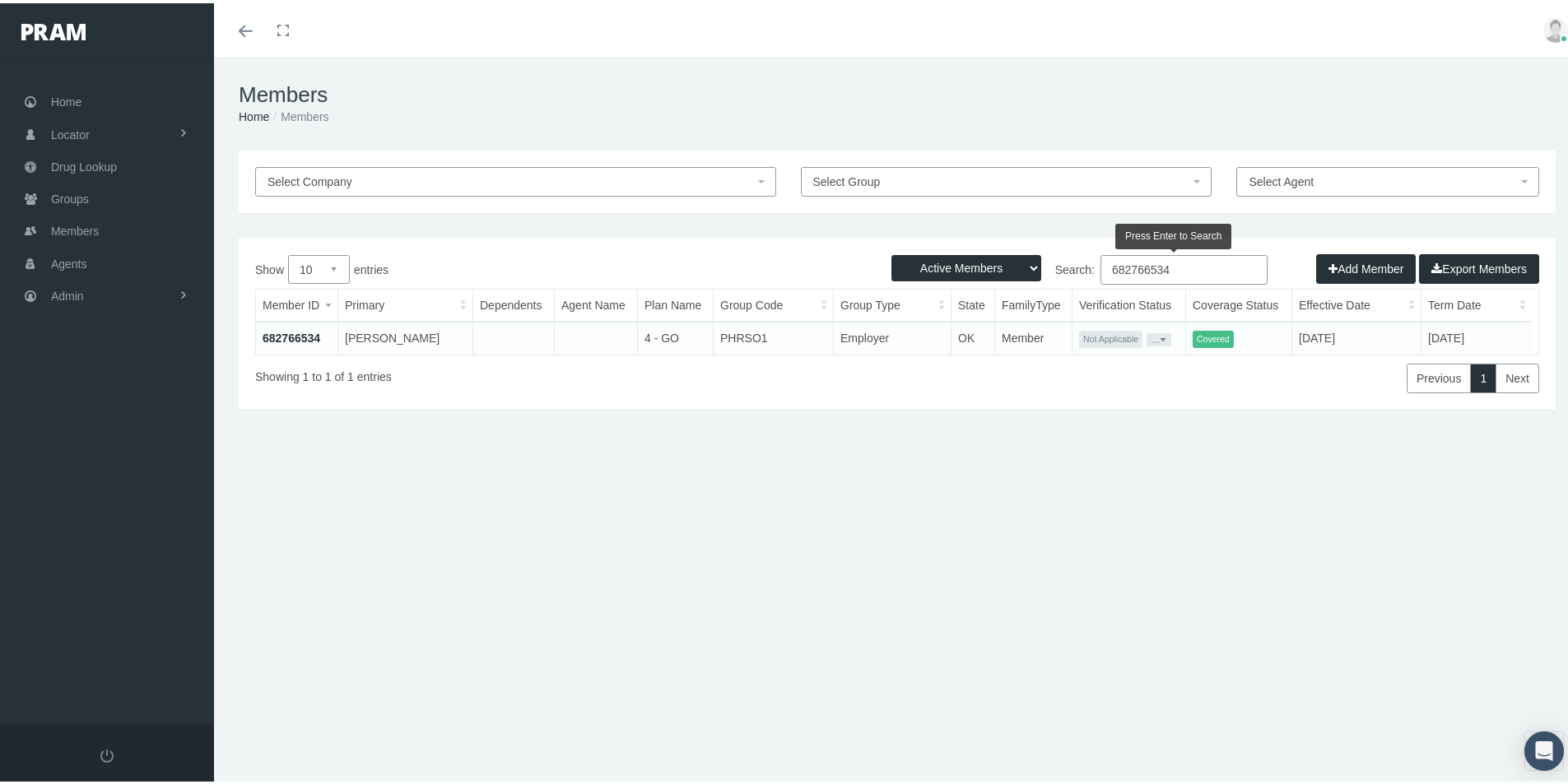
type input "682766534"
click at [305, 334] on link "682766534" at bounding box center [291, 335] width 58 height 14
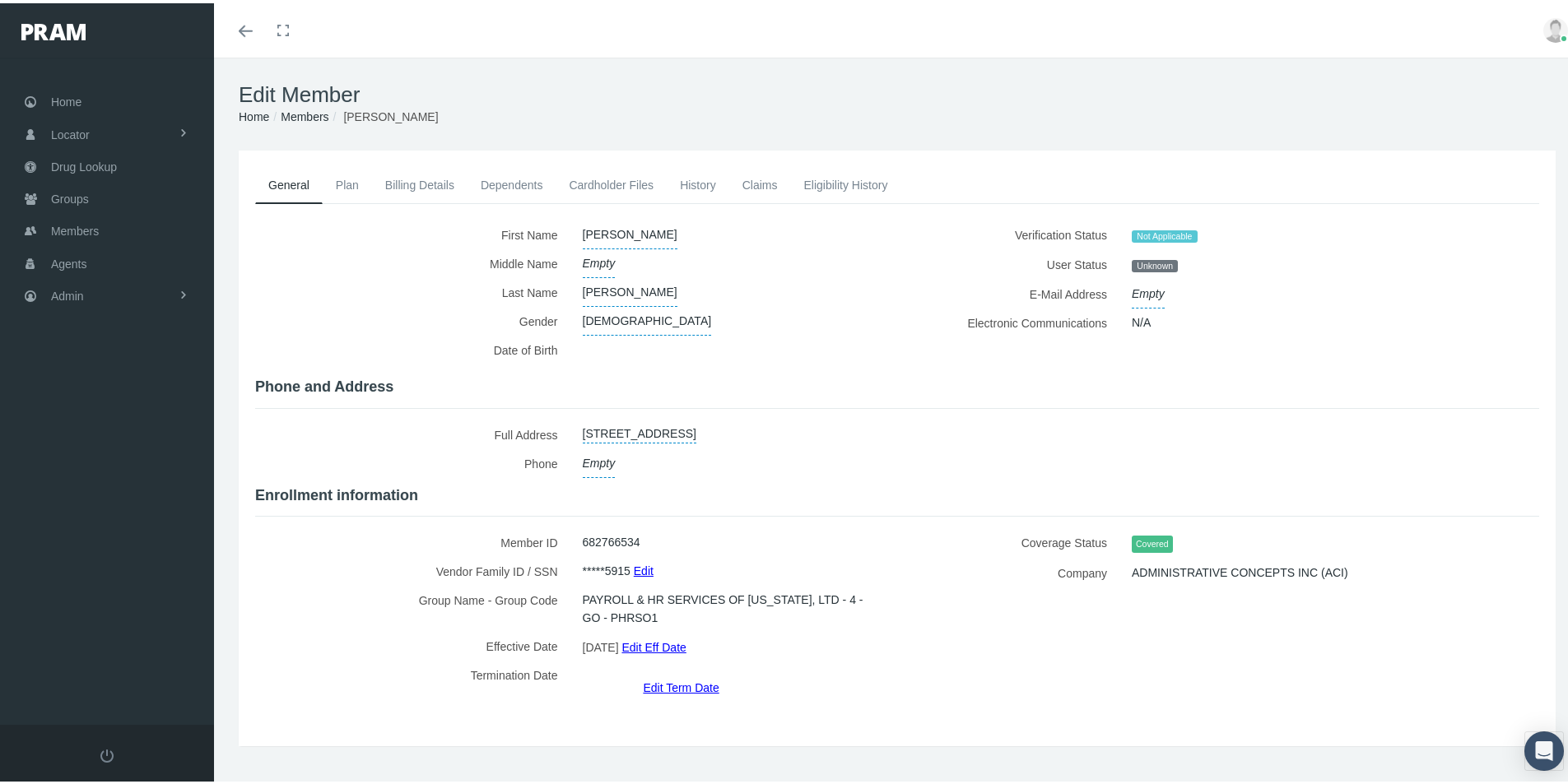
click at [421, 182] on link "Billing Details" at bounding box center [420, 182] width 96 height 36
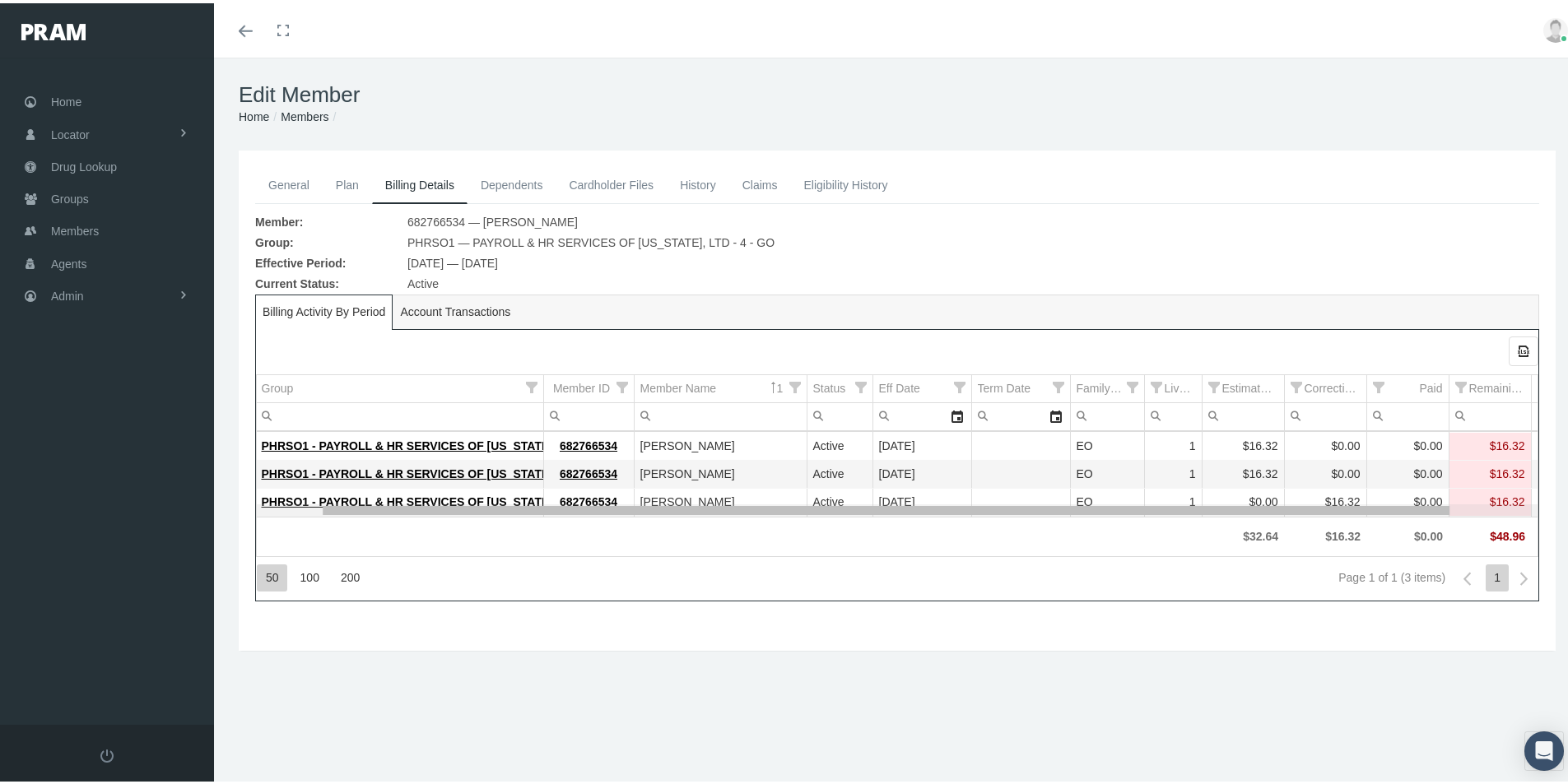
scroll to position [0, 57]
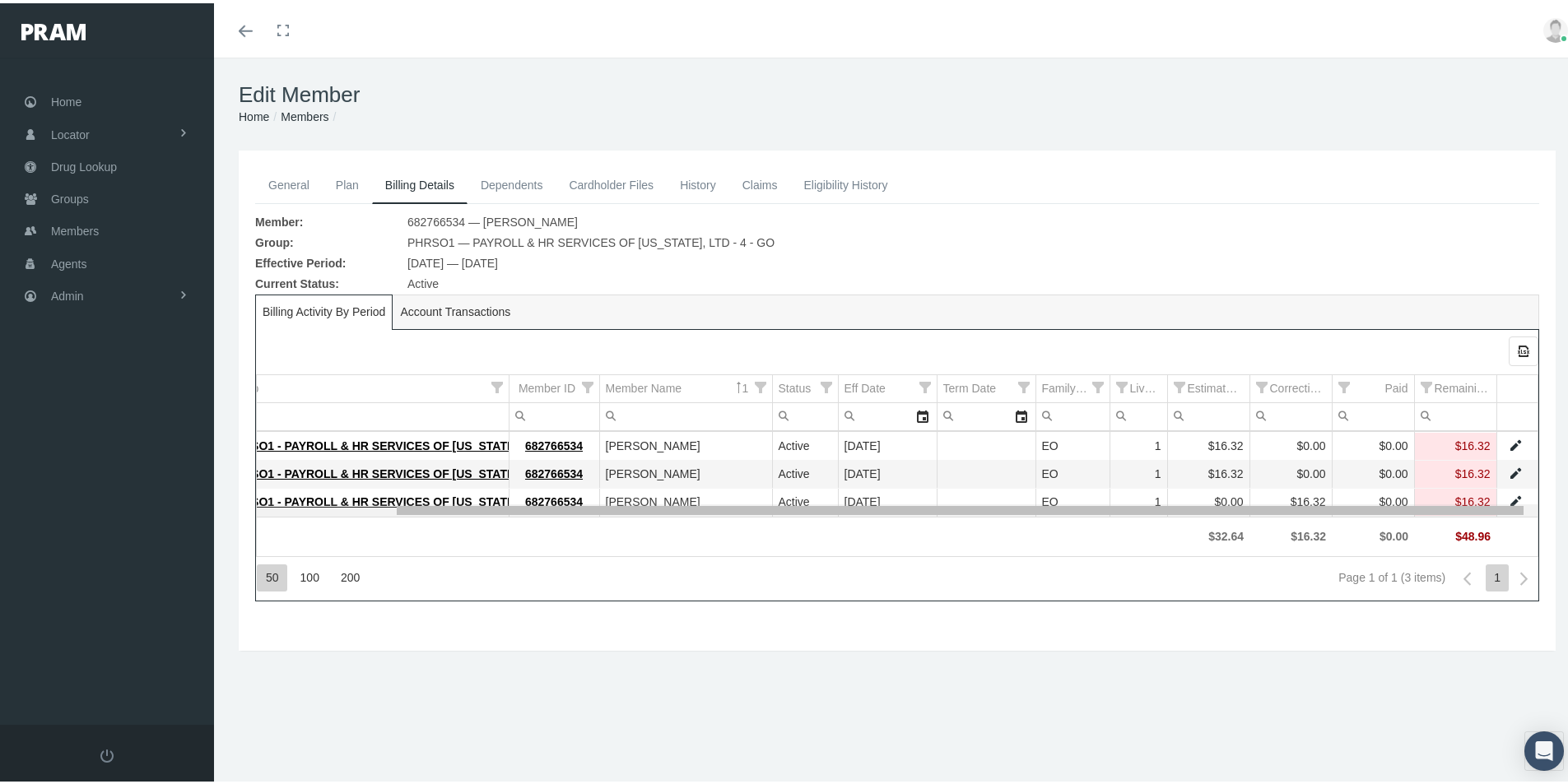
drag, startPoint x: 855, startPoint y: 510, endPoint x: 996, endPoint y: 512, distance: 141.0
click at [996, 512] on body "Toggle Fullscreen Toggle navigation Toggle menubar Toggle fullscreen Profile Lo…" at bounding box center [790, 392] width 1581 height 784
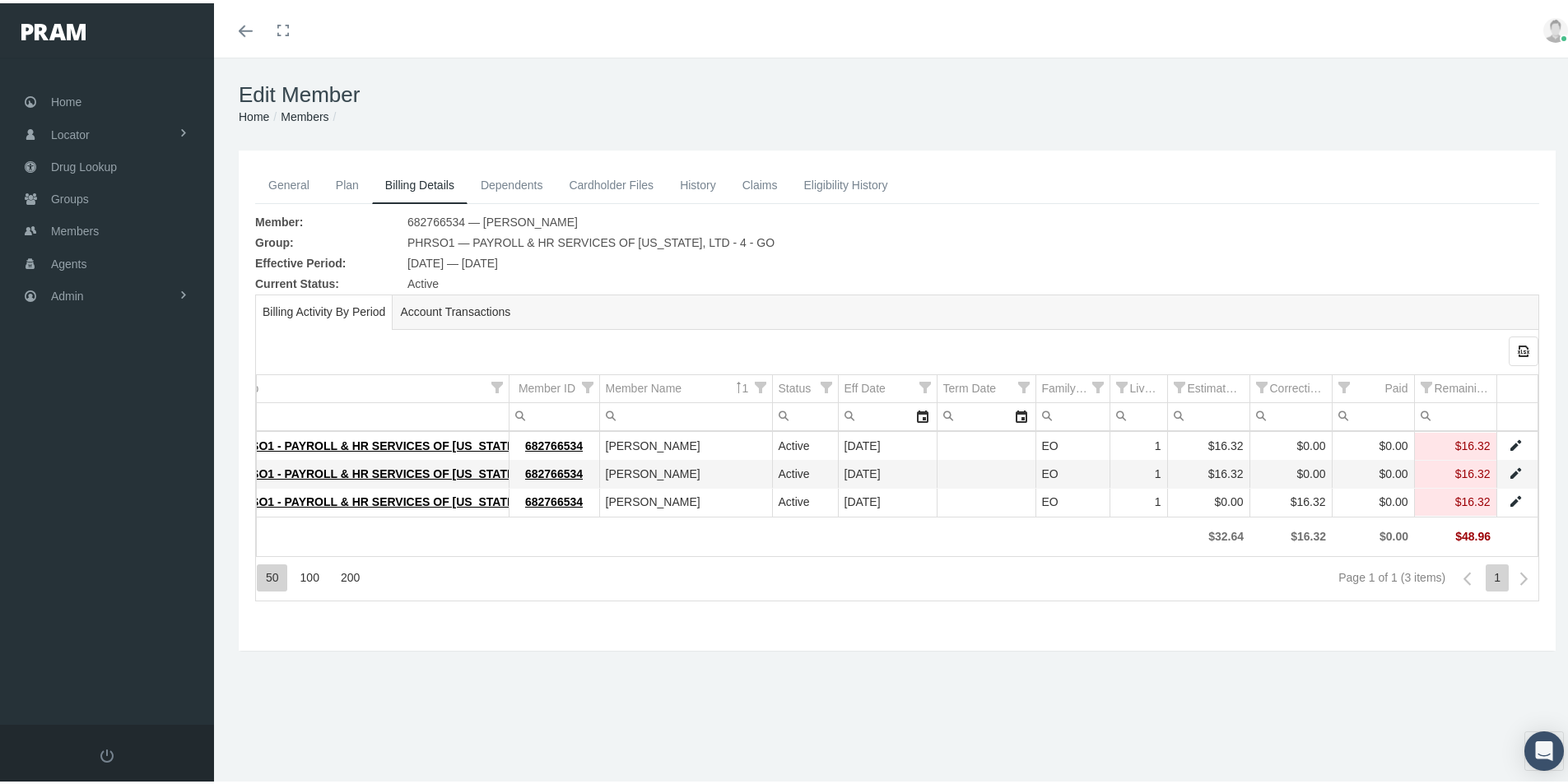
click at [761, 690] on div "General Plan Billing Details Dependents Cardholder Files History 2" at bounding box center [897, 422] width 1366 height 550
click at [298, 113] on link "Members" at bounding box center [304, 113] width 48 height 14
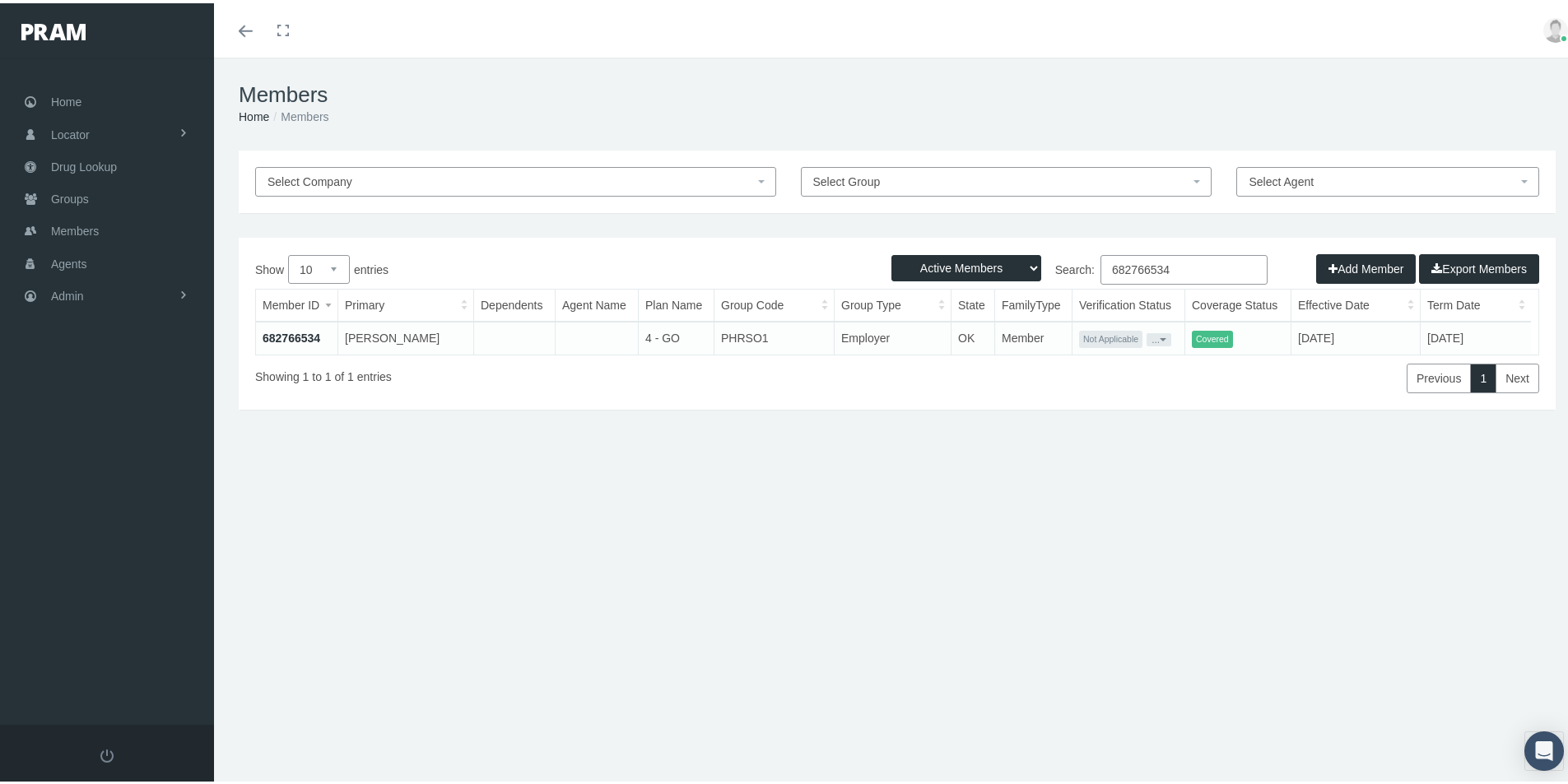
drag, startPoint x: 1170, startPoint y: 264, endPoint x: 1091, endPoint y: 270, distance: 79.2
click at [1079, 272] on label "Search: 682766534" at bounding box center [1082, 267] width 371 height 30
paste input "4150606"
drag, startPoint x: 1166, startPoint y: 263, endPoint x: 1068, endPoint y: 286, distance: 100.7
click at [1068, 286] on div "Show 10 25 50 100 entries Search: 684150606 Member ID Primary Dependents Agent …" at bounding box center [897, 321] width 1284 height 138
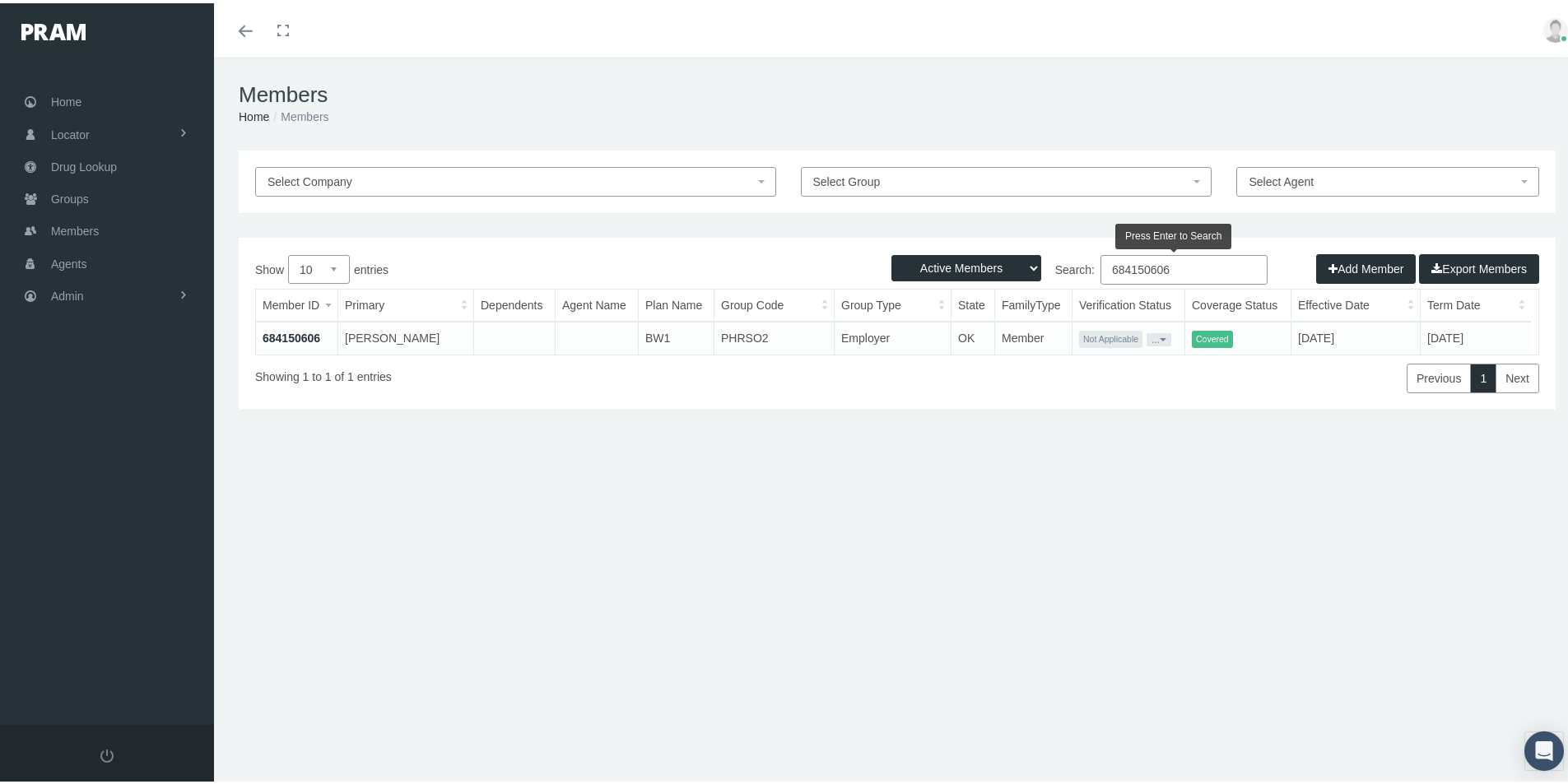
paste input "429855"
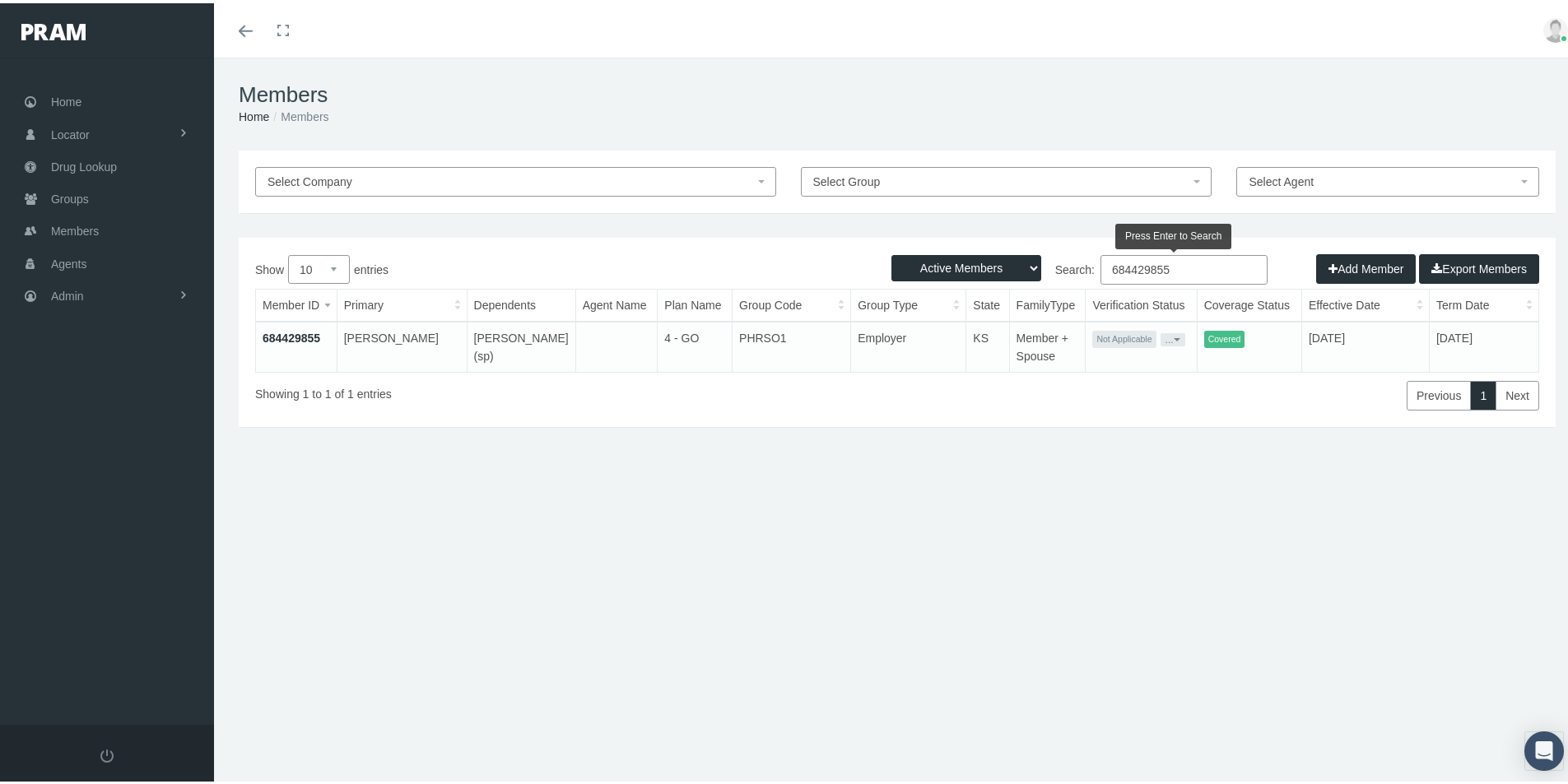
drag, startPoint x: 1165, startPoint y: 270, endPoint x: 1077, endPoint y: 269, distance: 88.0
click at [1077, 269] on label "Search: 684429855" at bounding box center [1082, 267] width 371 height 30
paste input "649851"
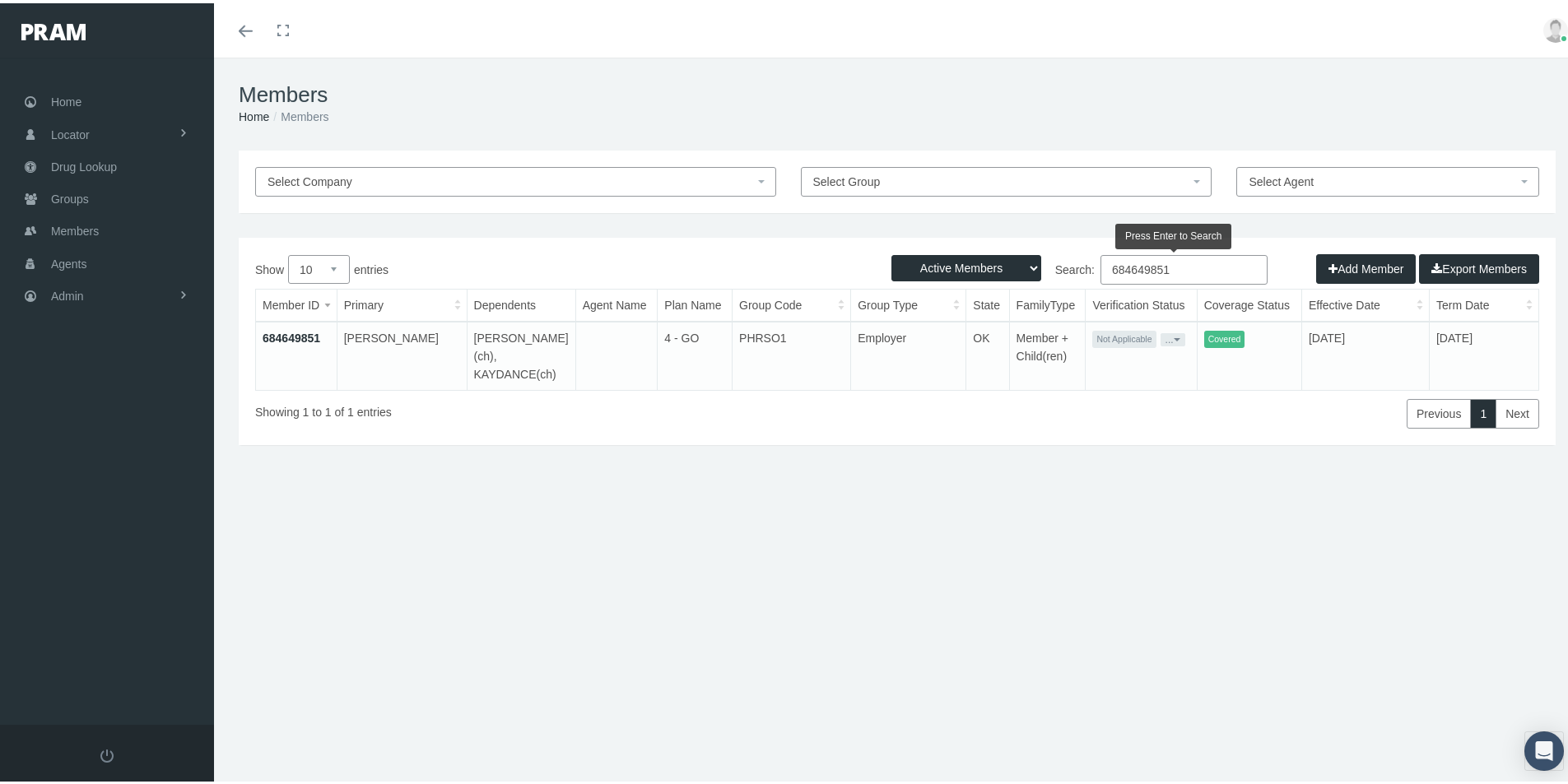
drag, startPoint x: 1164, startPoint y: 270, endPoint x: 1095, endPoint y: 280, distance: 69.7
click at [1100, 279] on input "684649851" at bounding box center [1184, 267] width 167 height 30
paste input "150606"
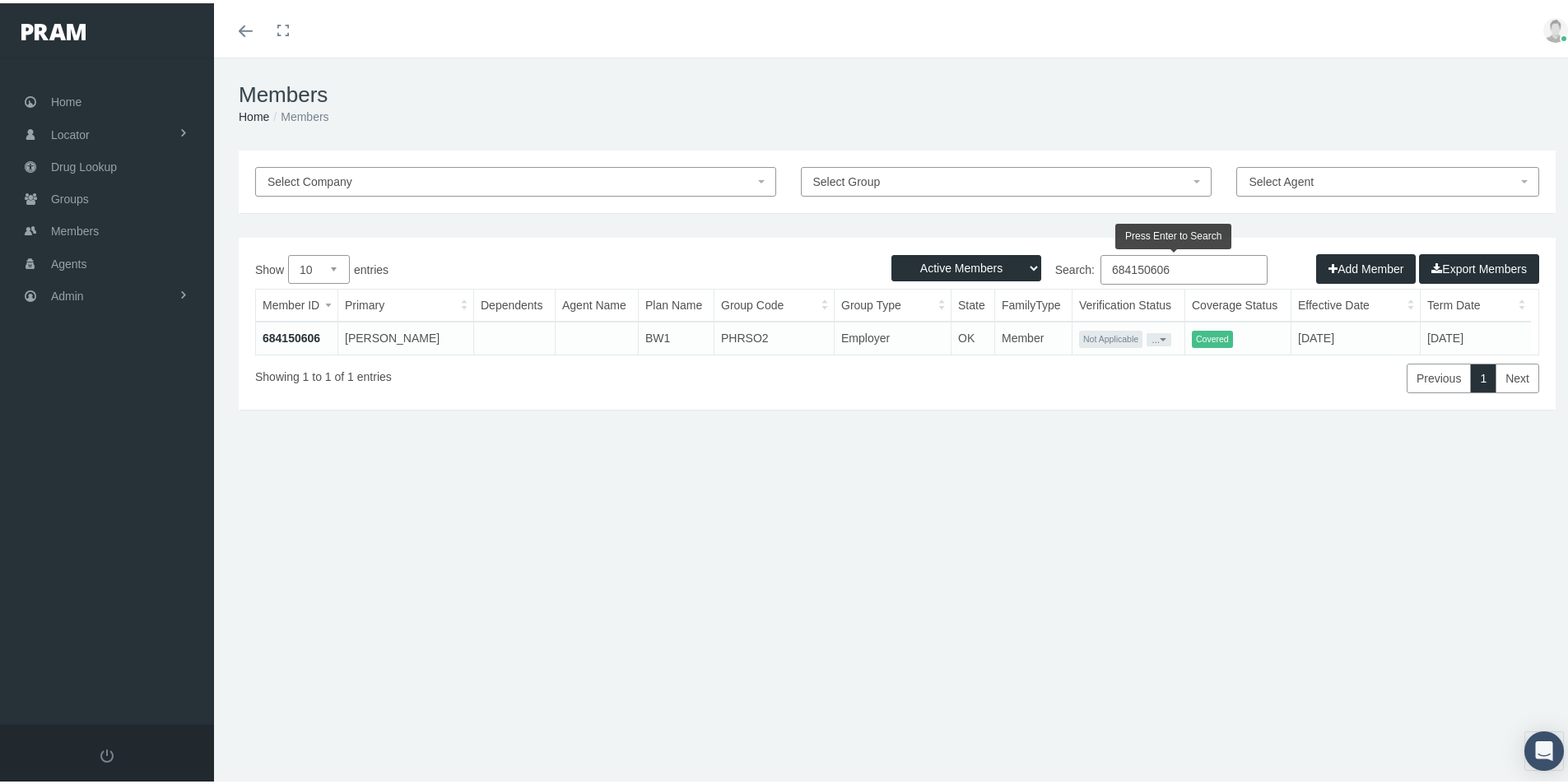
drag, startPoint x: 1174, startPoint y: 265, endPoint x: 1117, endPoint y: 262, distance: 57.1
click at [1100, 263] on input "684150606" at bounding box center [1184, 267] width 167 height 30
paste input "2766534"
type input "682766534"
drag, startPoint x: 1145, startPoint y: 271, endPoint x: 1104, endPoint y: 266, distance: 41.3
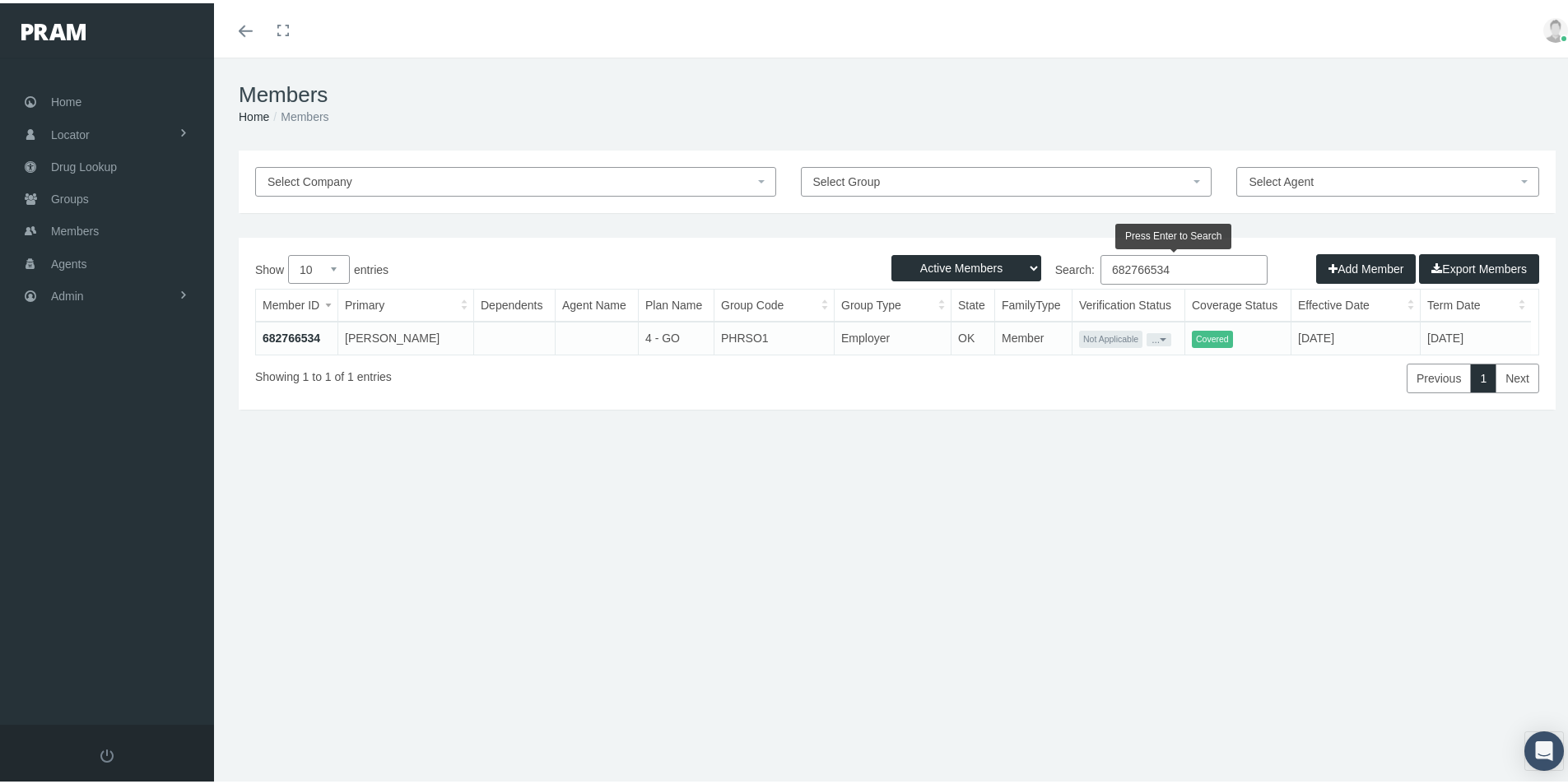
click at [1100, 270] on input "682766534" at bounding box center [1184, 267] width 167 height 30
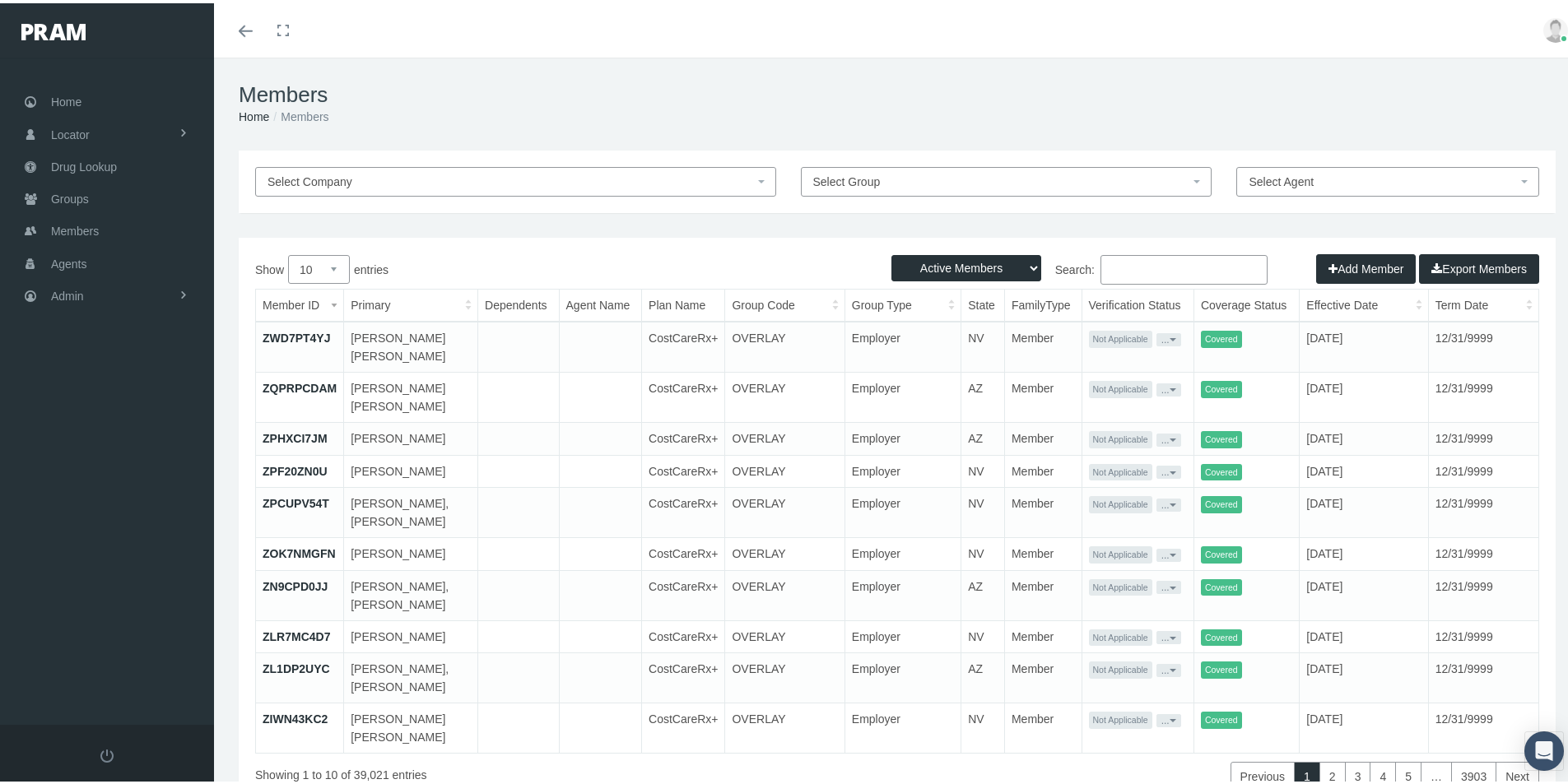
paste input "683132439"
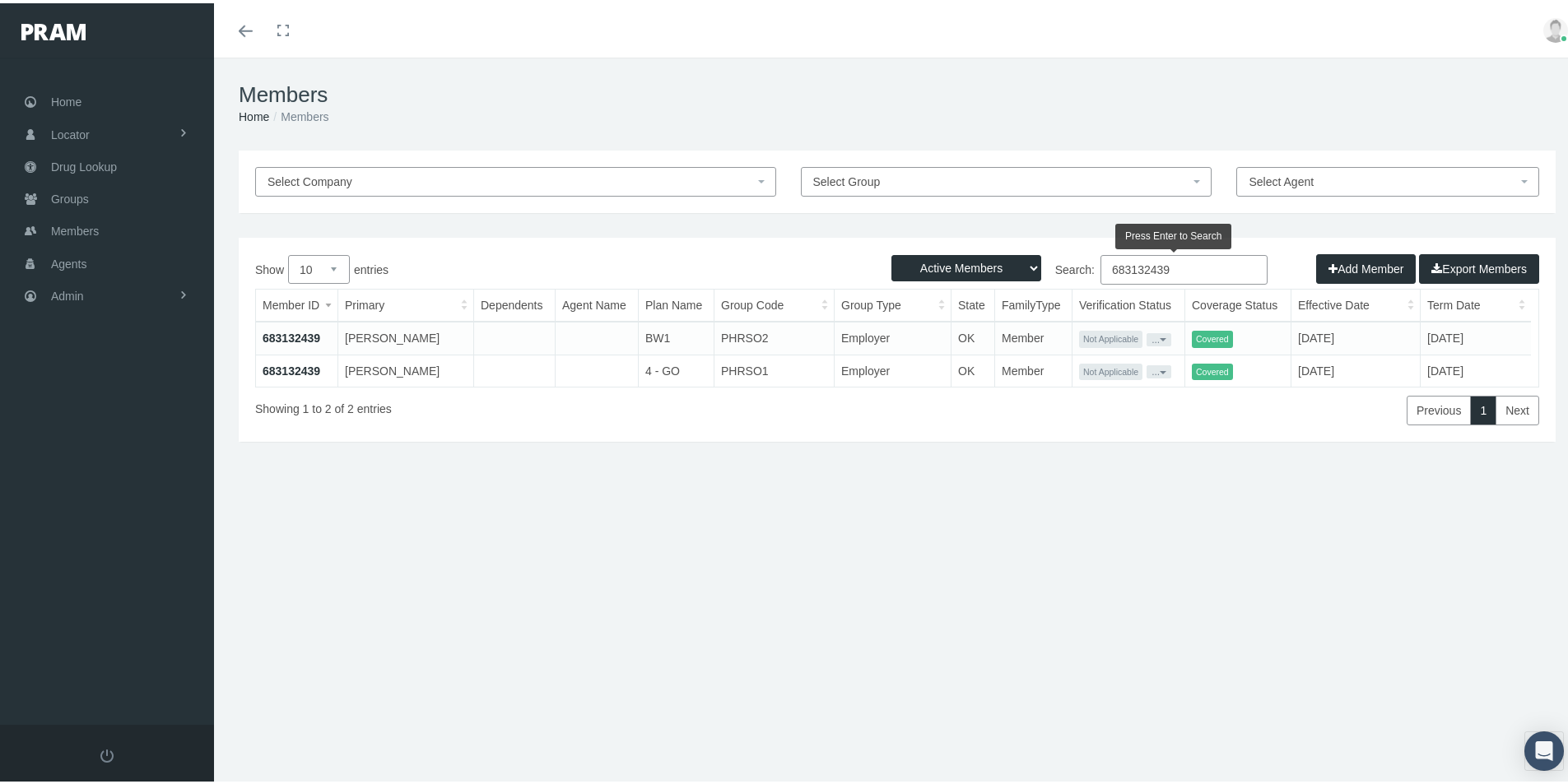
type input "683132439"
click at [296, 335] on link "683132439" at bounding box center [291, 335] width 58 height 14
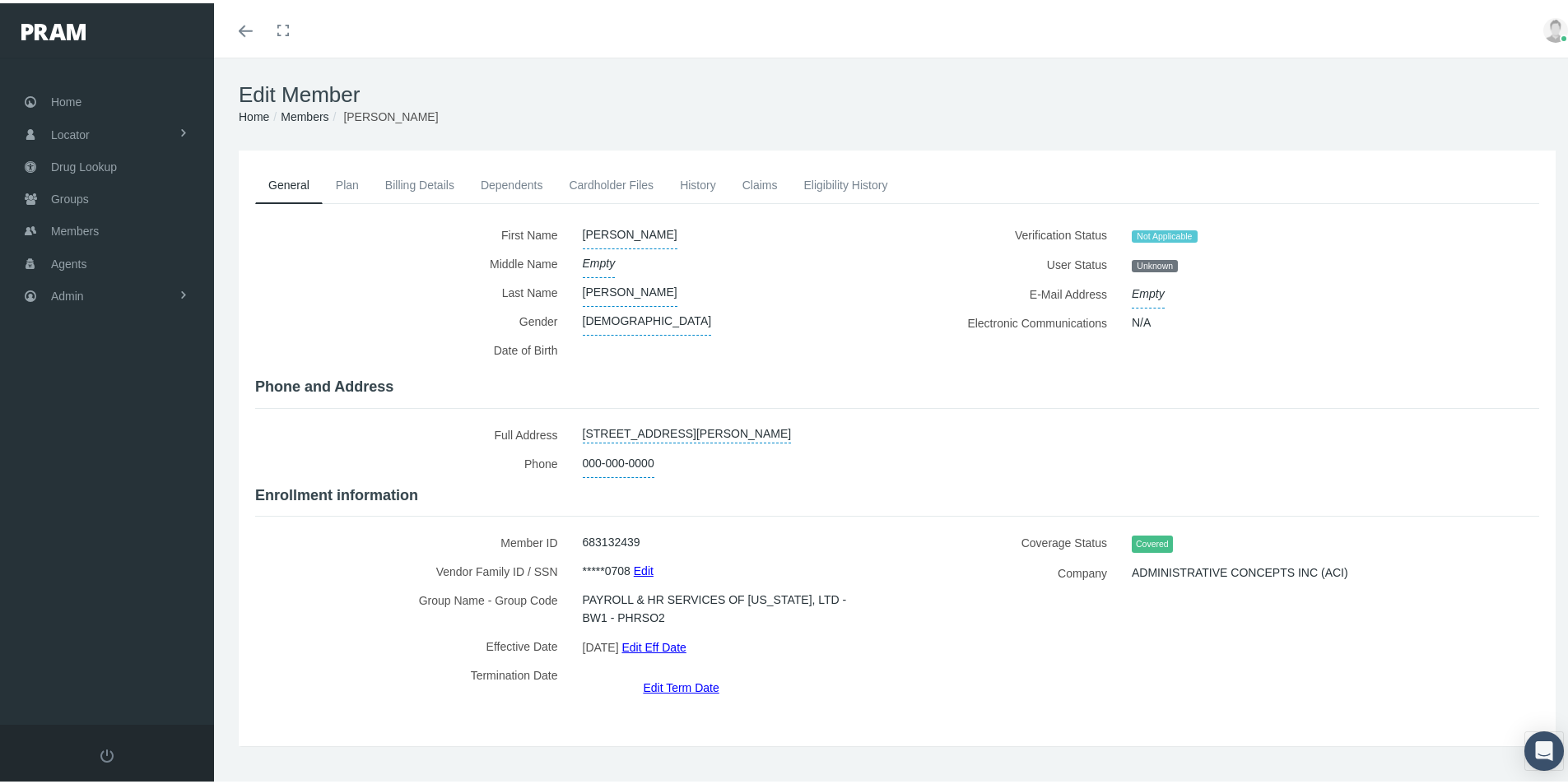
click at [674, 673] on link "Edit Term Date" at bounding box center [681, 685] width 76 height 24
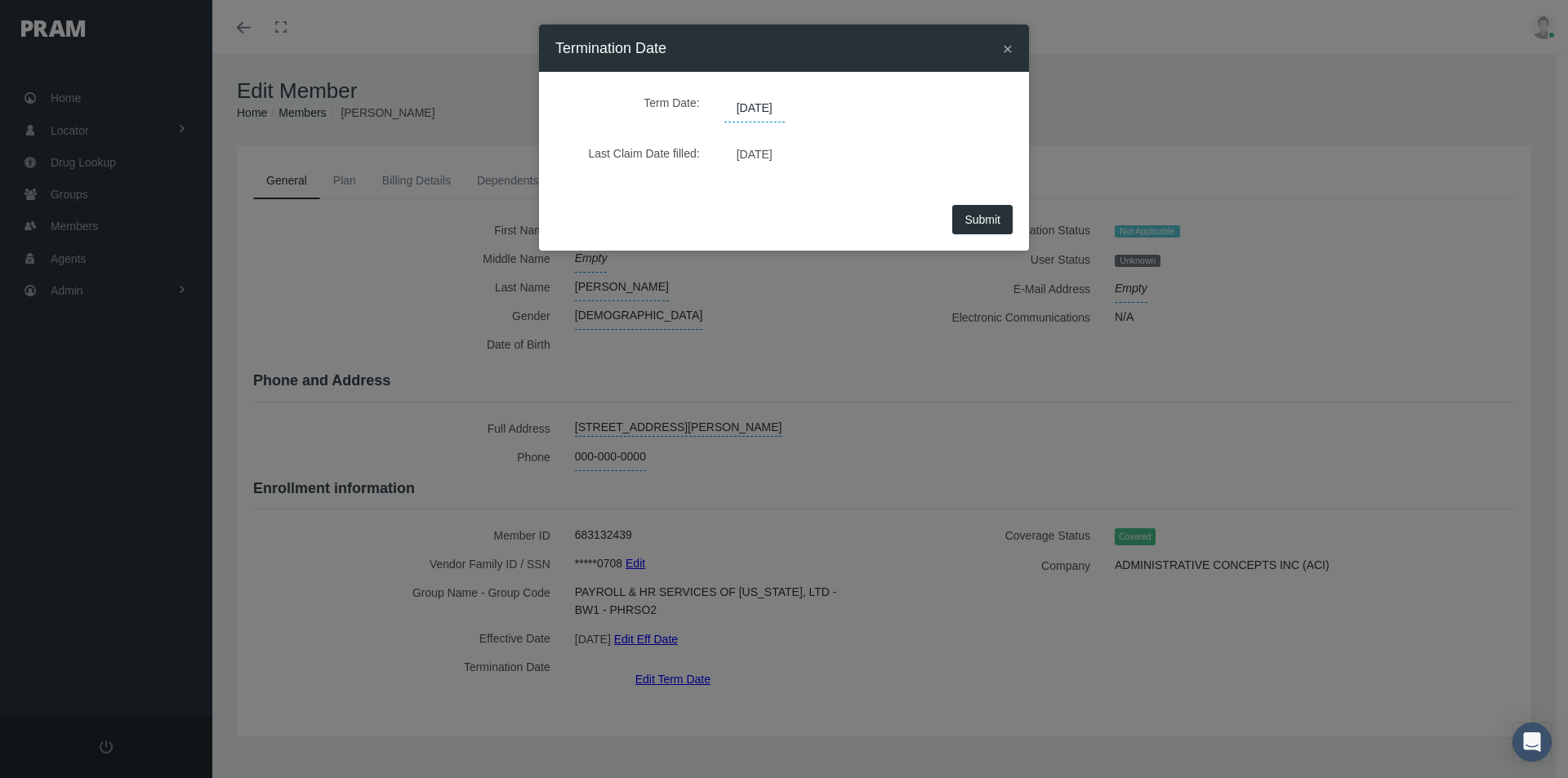
click at [785, 116] on span "[DATE]" at bounding box center [754, 109] width 60 height 28
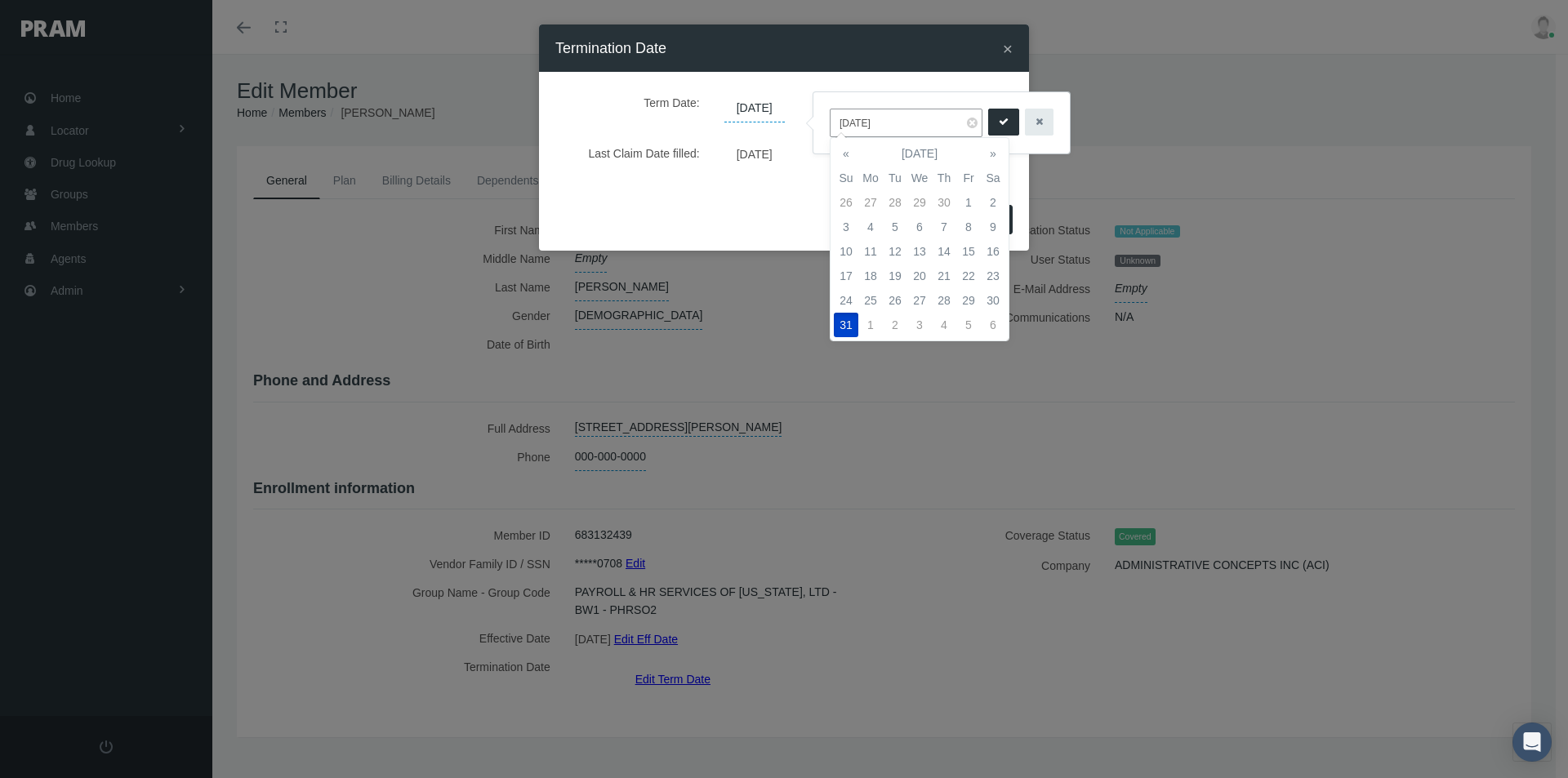
drag, startPoint x: 893, startPoint y: 122, endPoint x: 777, endPoint y: 140, distance: 117.4
click at [774, 134] on body "Toggle Fullscreen Toggle navigation Toggle menubar Toggle fullscreen Profile Lo…" at bounding box center [784, 389] width 1568 height 778
drag, startPoint x: 890, startPoint y: 118, endPoint x: 850, endPoint y: 123, distance: 40.3
click at [843, 124] on input "[DATE]" at bounding box center [906, 123] width 152 height 29
type input "06/30/2025"
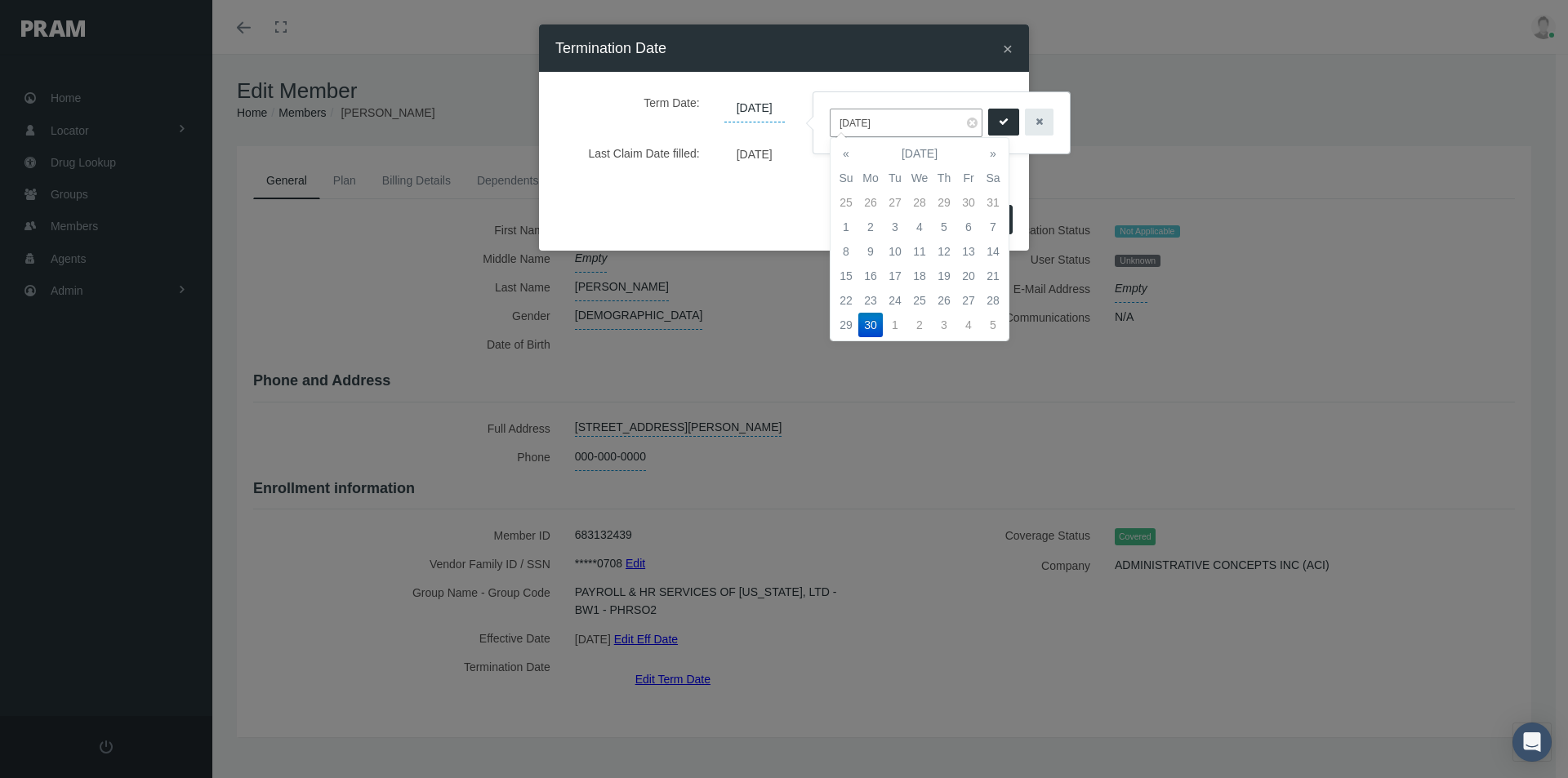
click at [867, 329] on td "30" at bounding box center [870, 325] width 24 height 24
click at [1005, 118] on icon "submit" at bounding box center [1003, 121] width 10 height 15
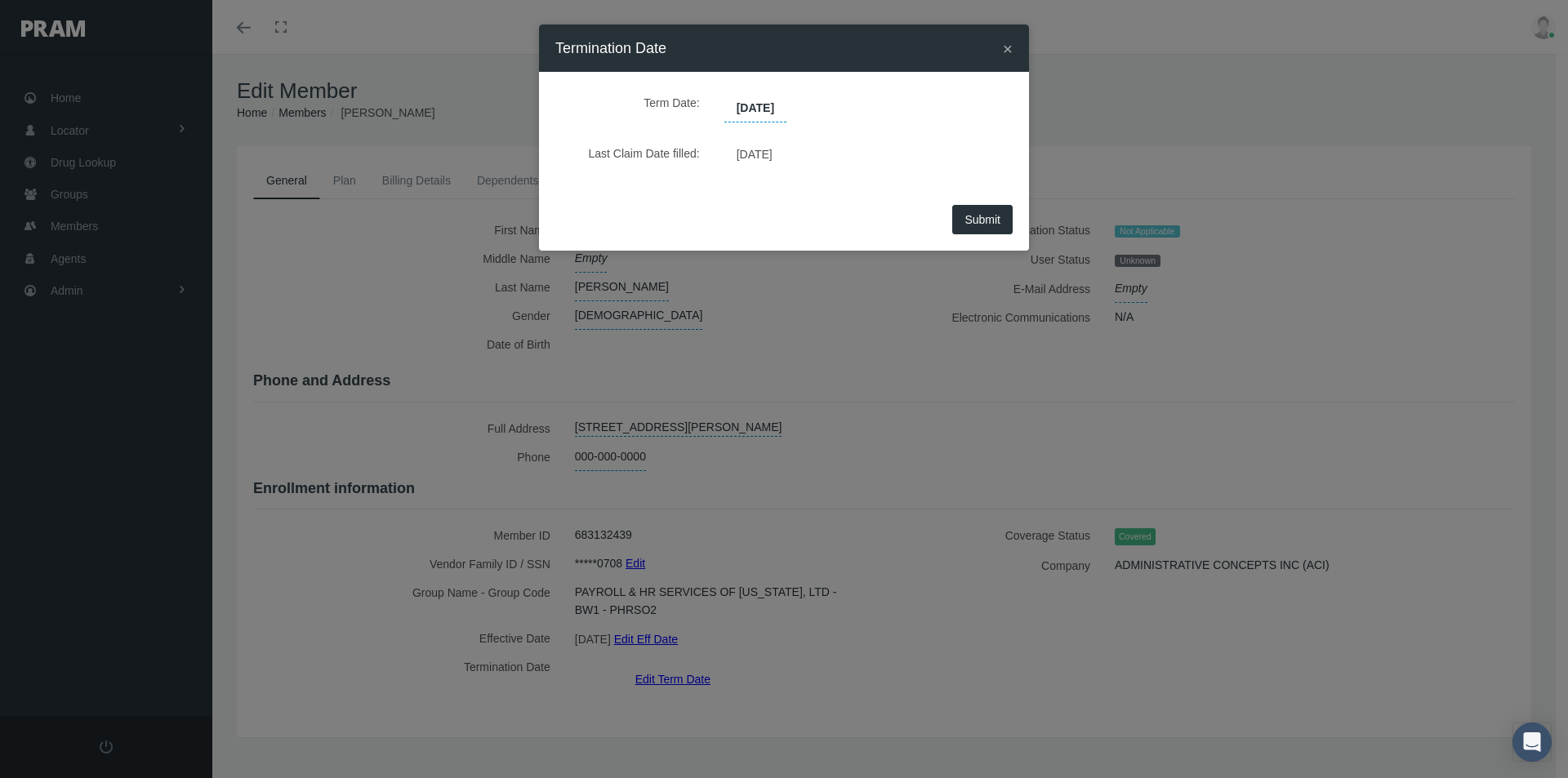
click at [976, 223] on span "Submit" at bounding box center [982, 220] width 36 height 13
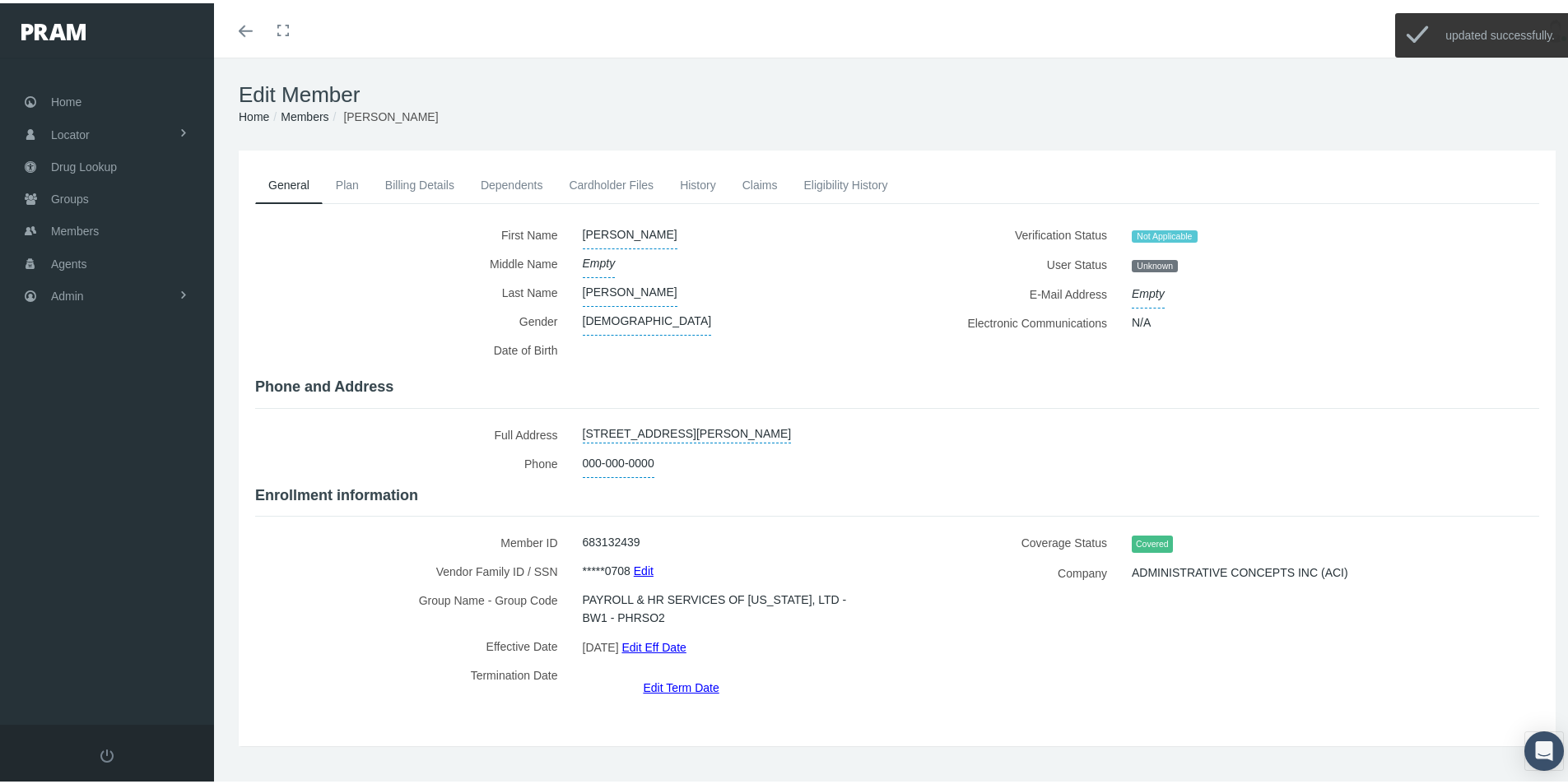
click at [298, 115] on link "Members" at bounding box center [304, 113] width 48 height 14
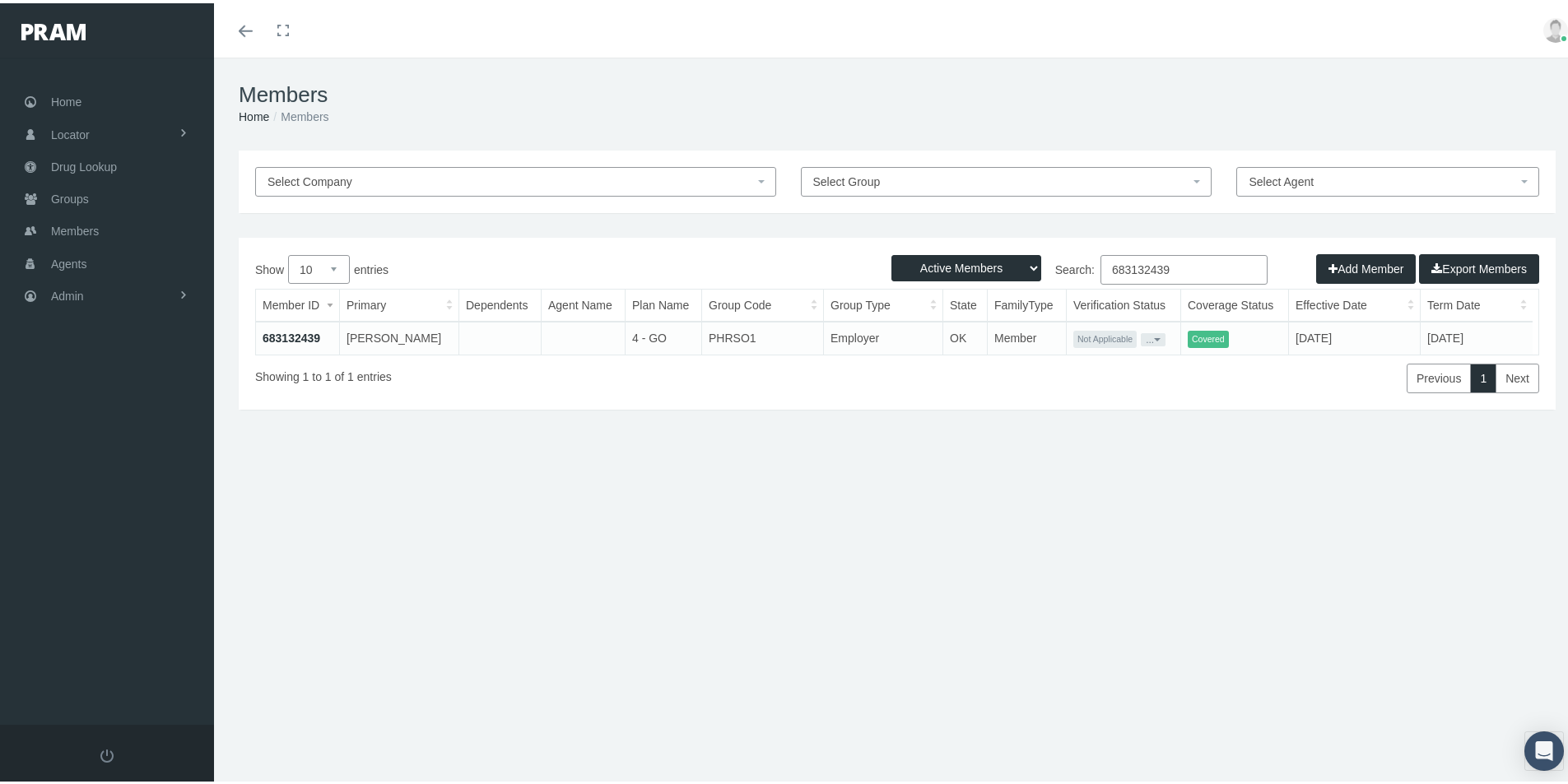
click at [298, 331] on link "683132439" at bounding box center [291, 335] width 58 height 14
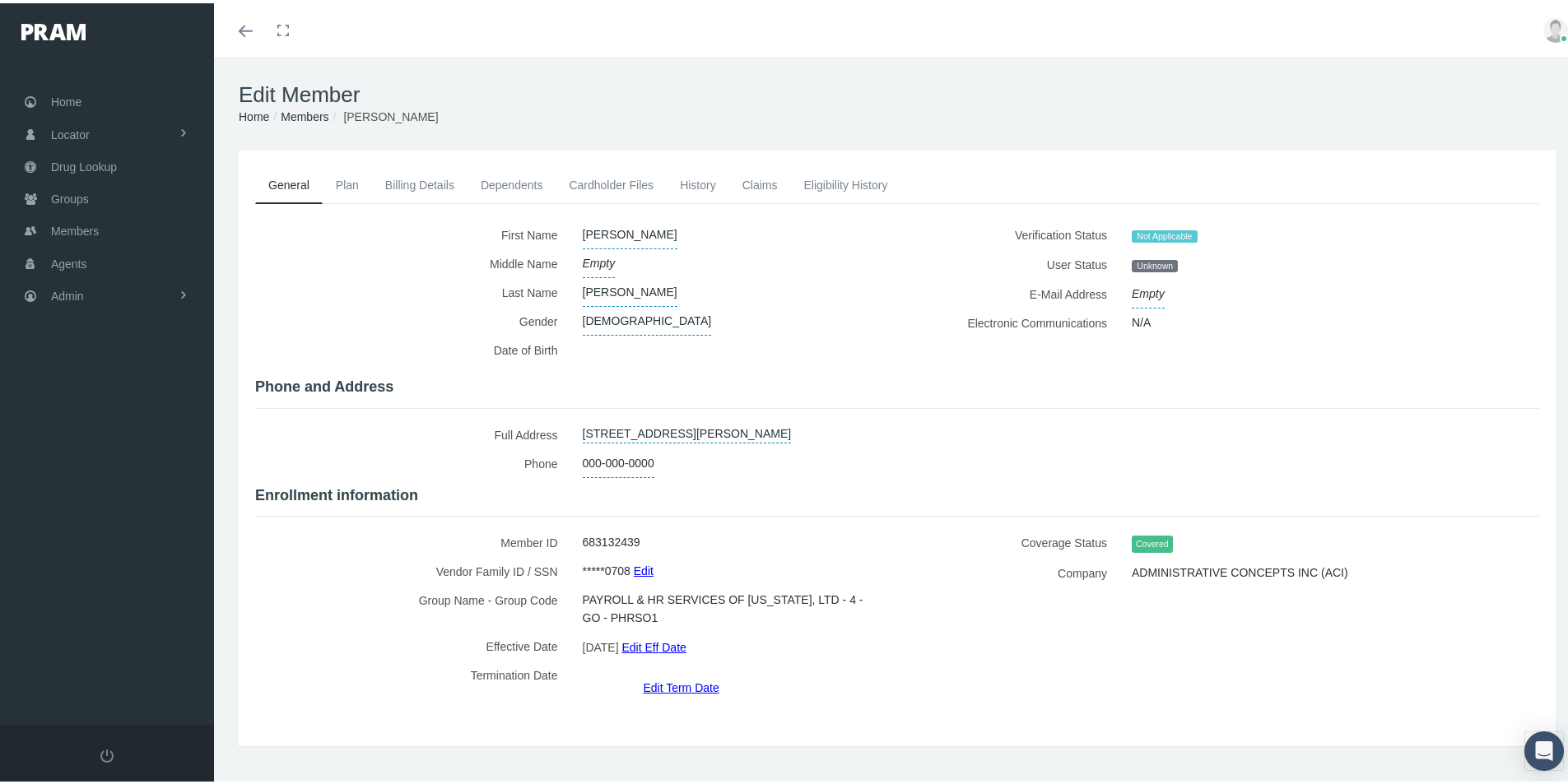
click at [420, 184] on link "Billing Details" at bounding box center [420, 182] width 96 height 36
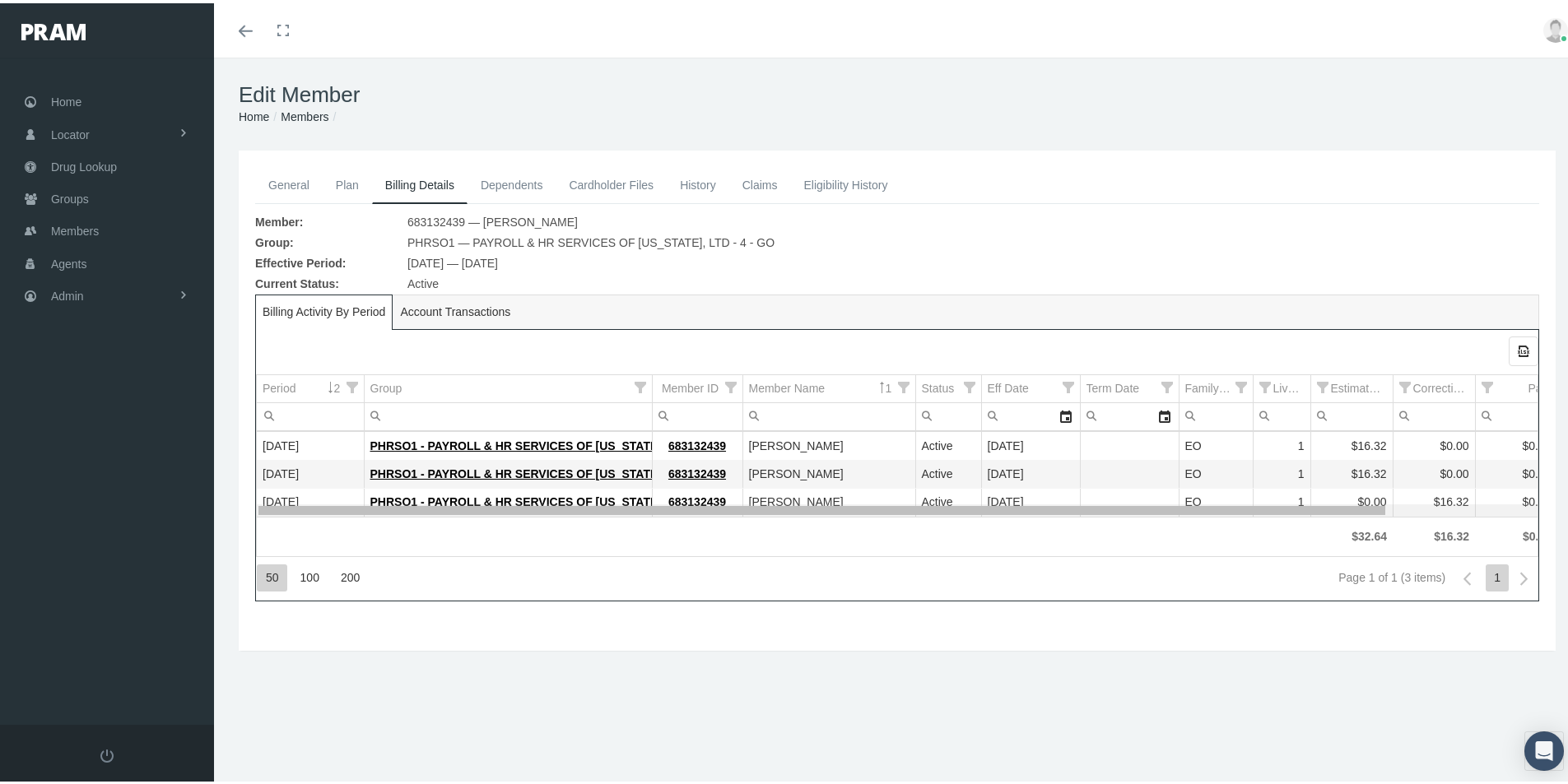
drag, startPoint x: 626, startPoint y: 508, endPoint x: 96, endPoint y: 481, distance: 530.7
click at [376, 515] on body "Toggle Fullscreen Toggle navigation Toggle menubar Toggle fullscreen Profile Lo…" at bounding box center [790, 392] width 1581 height 784
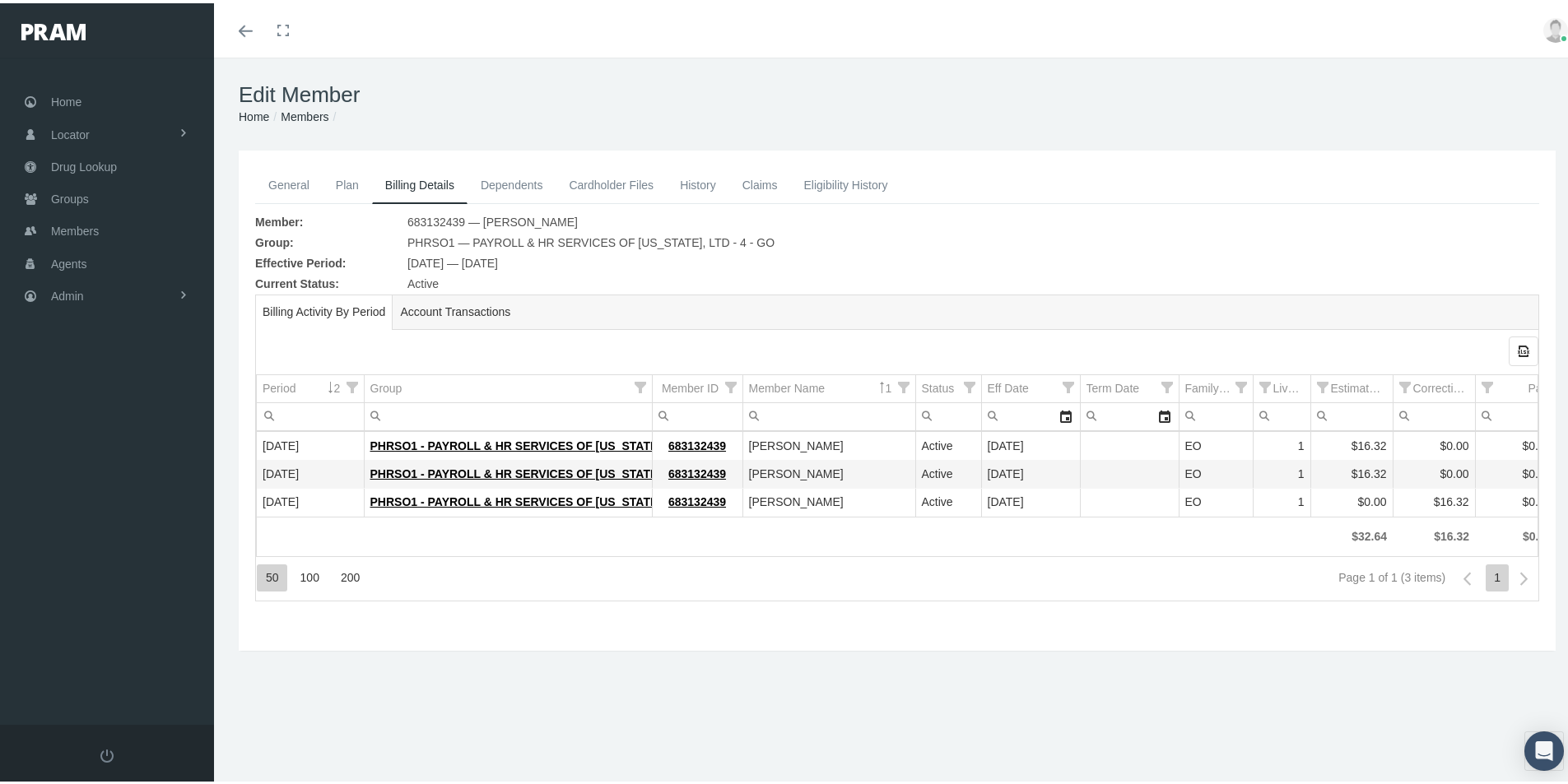
click at [307, 109] on link "Members" at bounding box center [304, 113] width 48 height 14
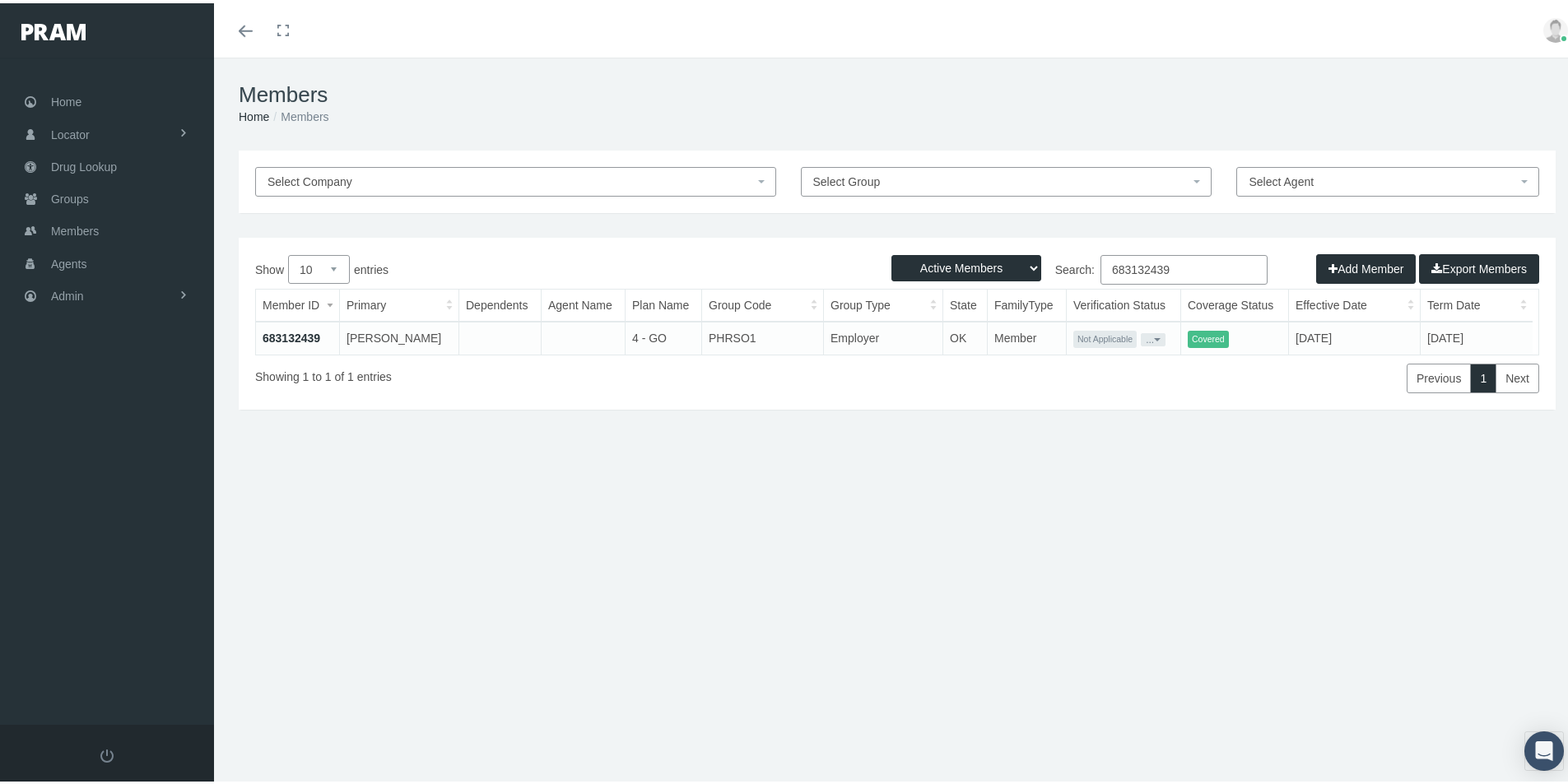
drag, startPoint x: 1182, startPoint y: 259, endPoint x: 1114, endPoint y: 271, distance: 69.1
click at [1100, 279] on input "683132439" at bounding box center [1184, 267] width 167 height 30
paste input "4562337"
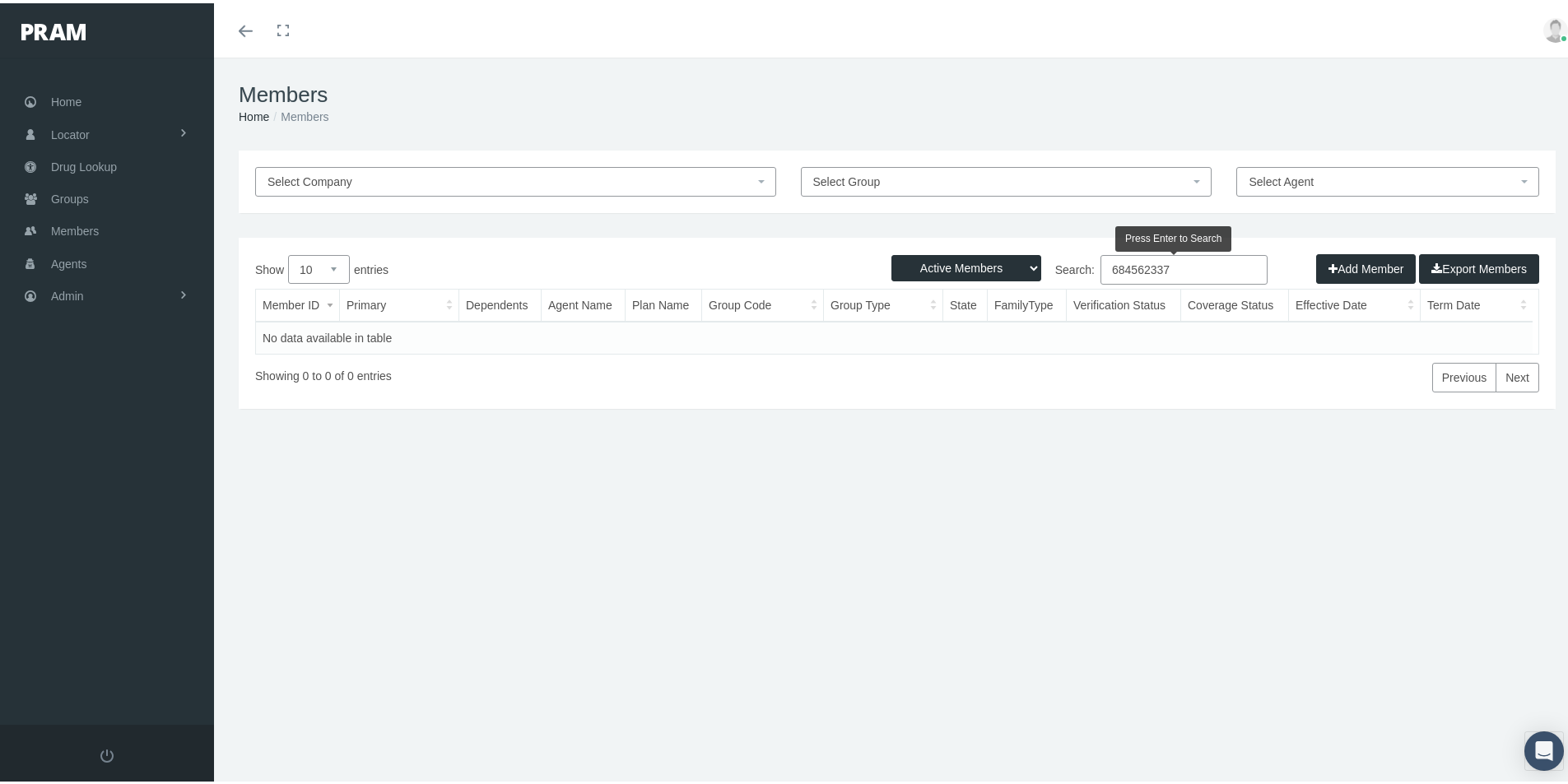
type input "684562337"
click at [1020, 258] on select "Active Members Terminated Members Active & Terminated" at bounding box center [967, 265] width 150 height 26
select select "3"
click at [892, 252] on select "Active Members Terminated Members Active & Terminated" at bounding box center [967, 265] width 150 height 26
drag, startPoint x: 1166, startPoint y: 266, endPoint x: 1058, endPoint y: 293, distance: 111.3
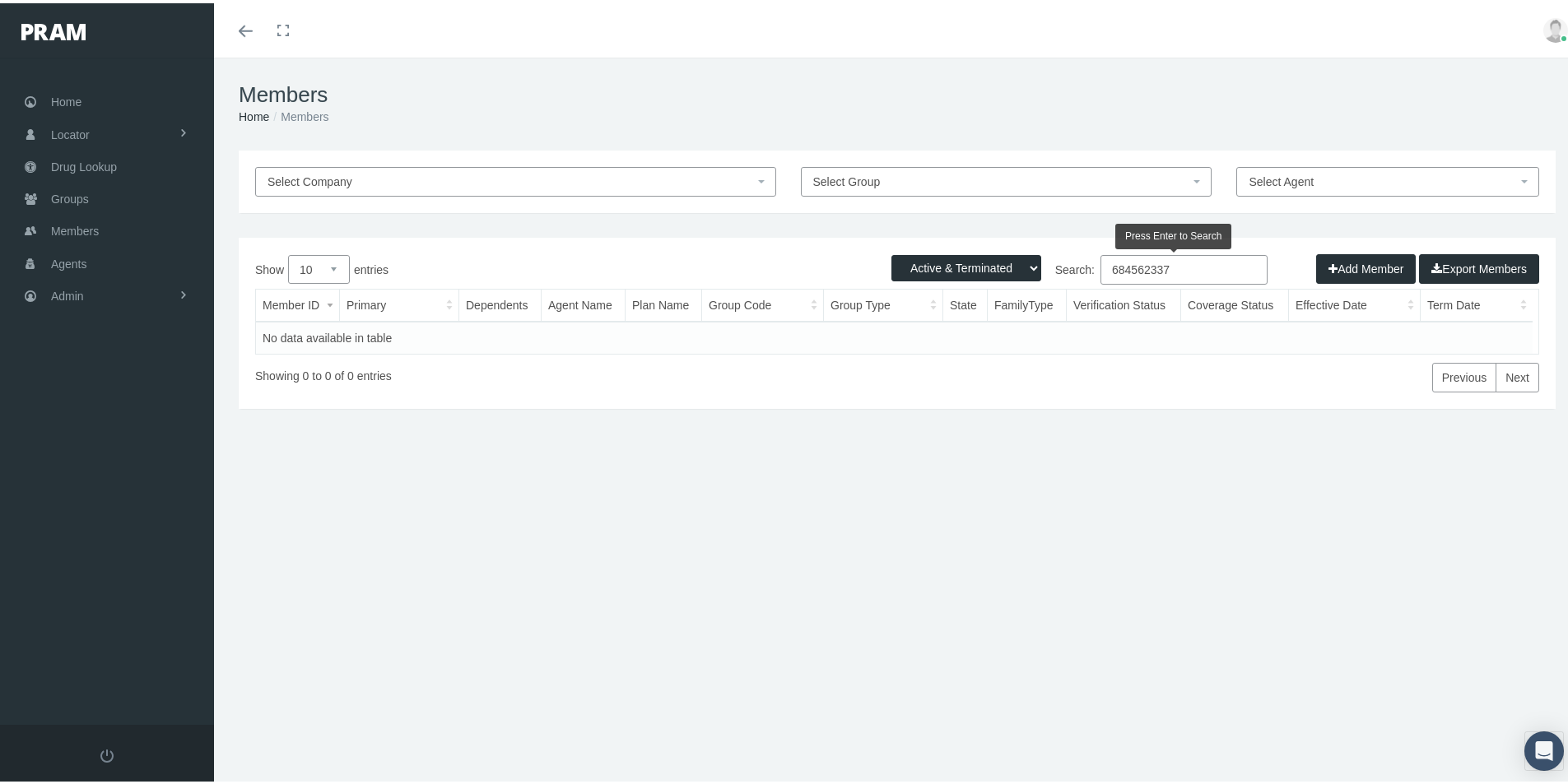
click at [1058, 292] on div "Show 10 25 50 100 entries Search: 684562337 Member ID Primary Dependents Agent …" at bounding box center [897, 321] width 1284 height 137
click at [1100, 262] on input "684562337" at bounding box center [1184, 267] width 167 height 30
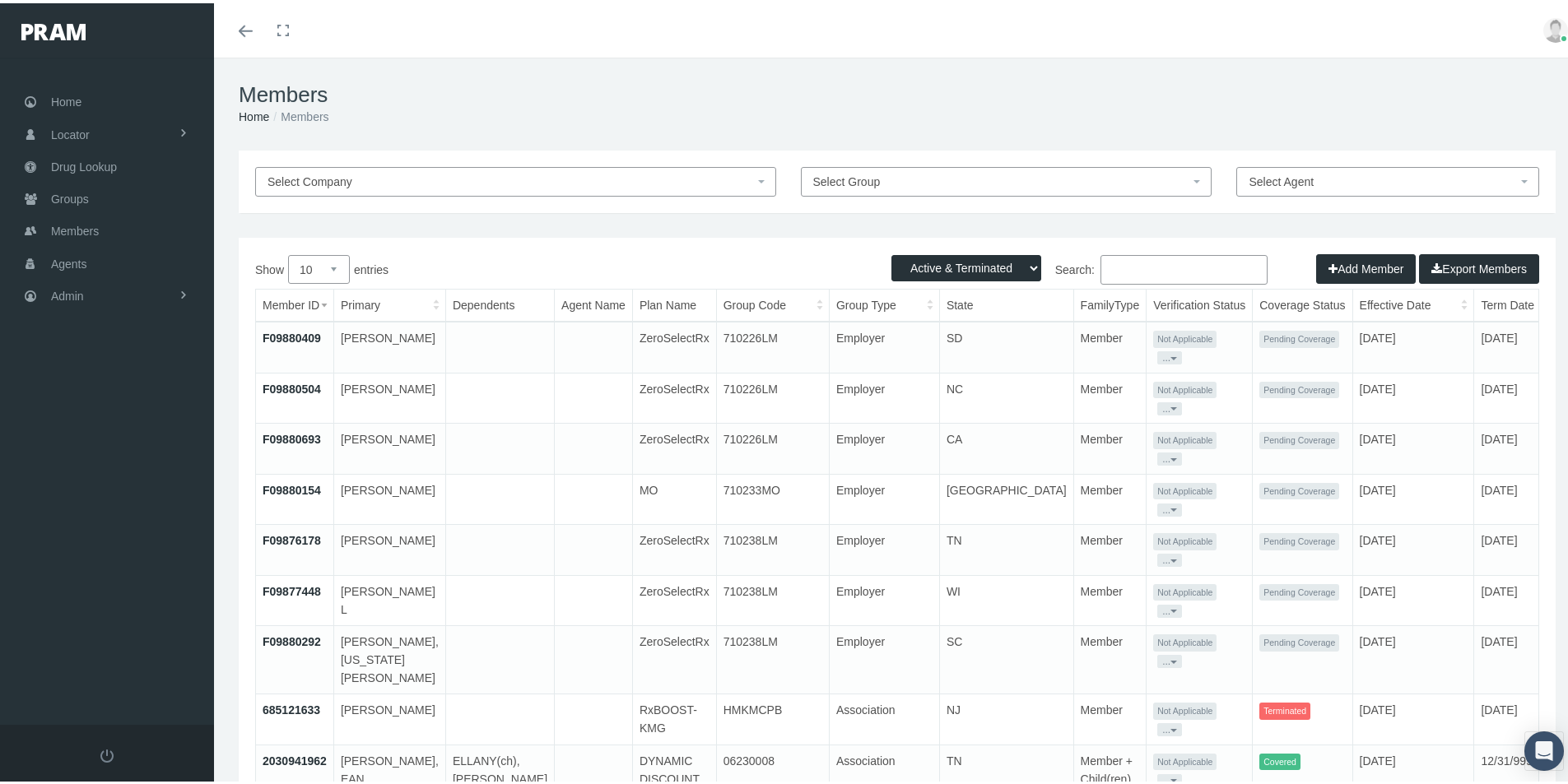
paste input "KELLEY, KATHERINE"
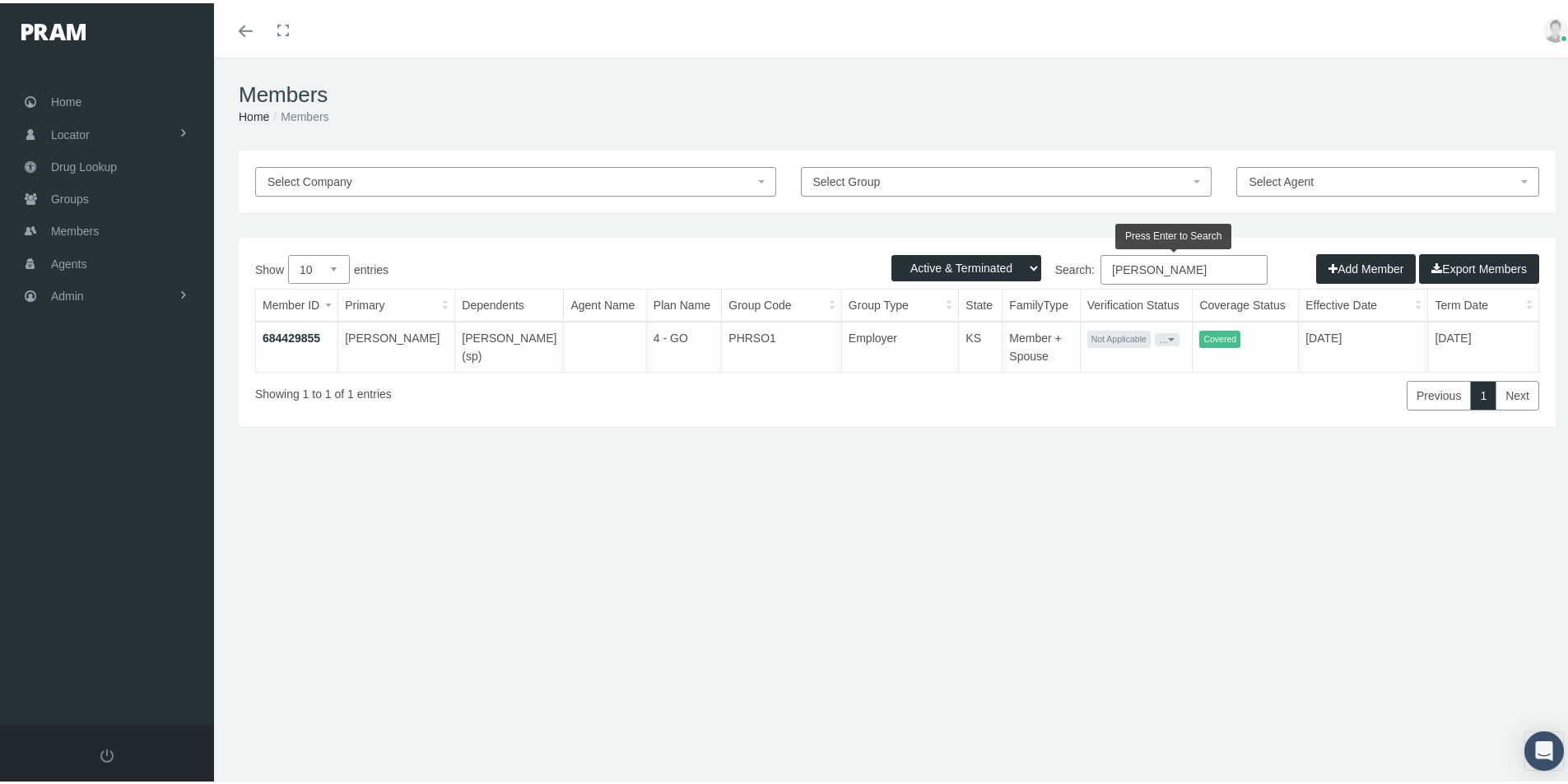
type input "KELLEY, KATHERINE"
click at [295, 335] on link "684429855" at bounding box center [291, 335] width 58 height 14
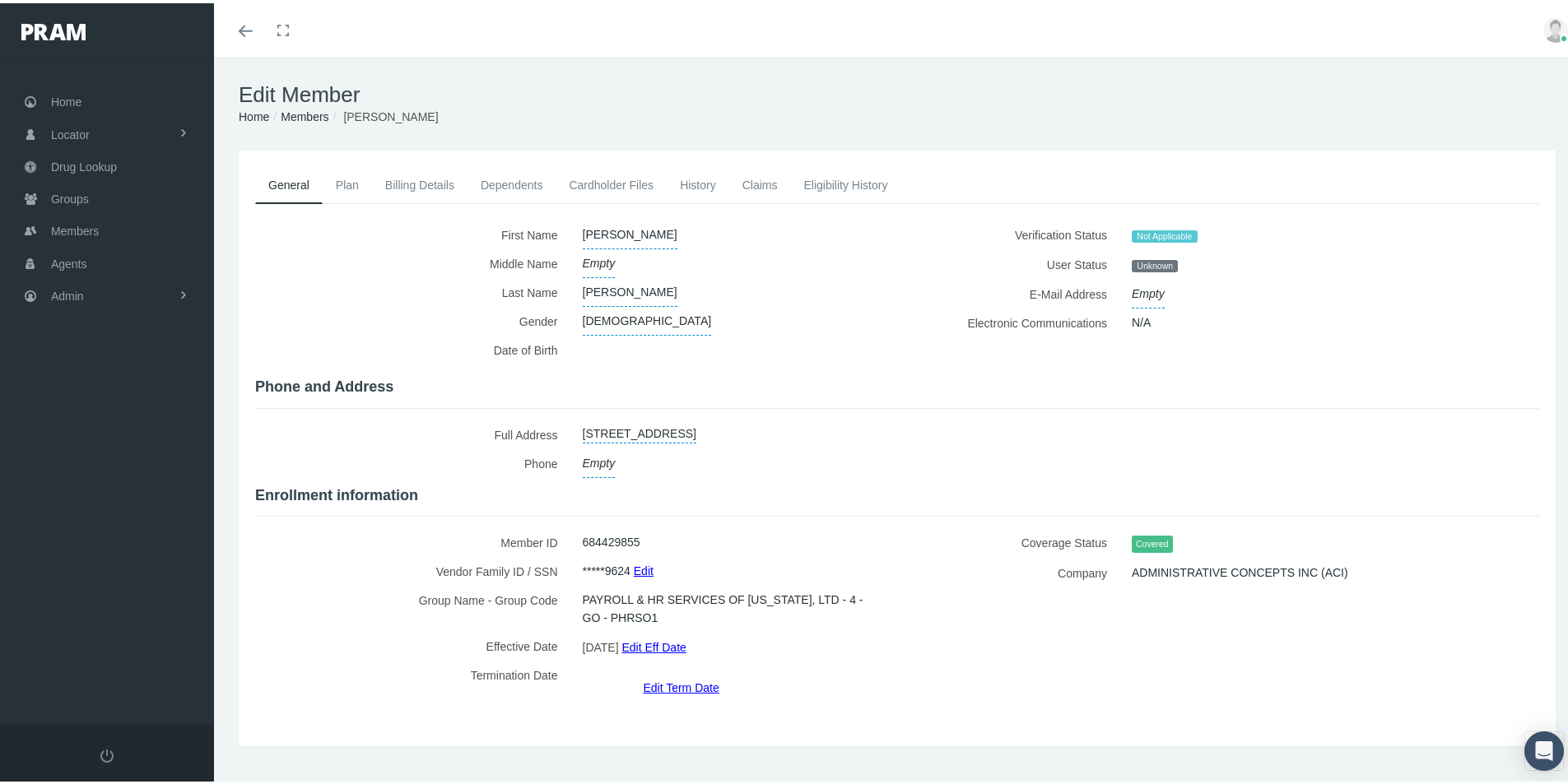
click at [415, 181] on link "Billing Details" at bounding box center [420, 182] width 96 height 36
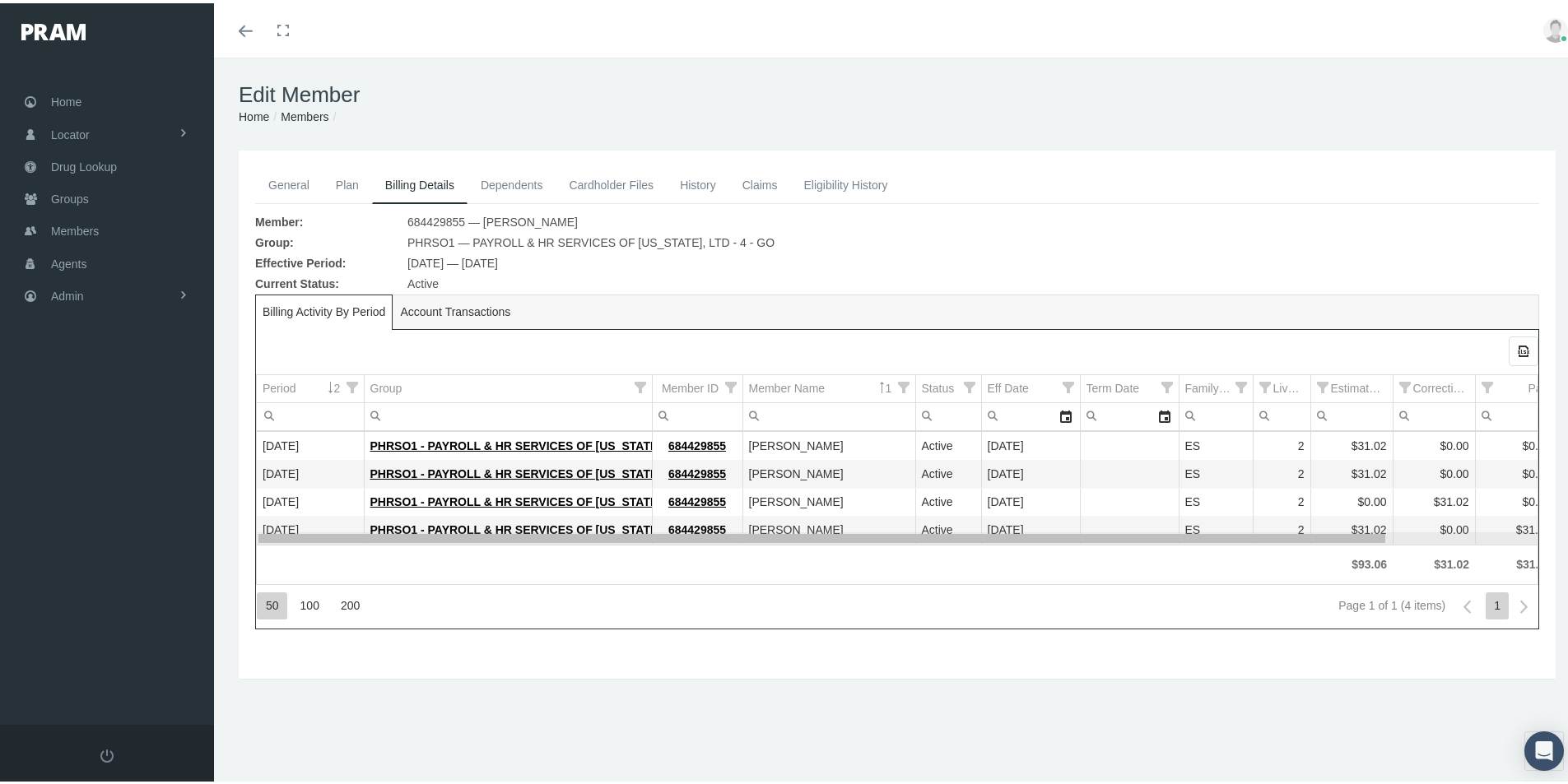
drag, startPoint x: 814, startPoint y: 535, endPoint x: 746, endPoint y: 555, distance: 70.9
click at [760, 555] on body "Toggle Fullscreen Toggle navigation Toggle menubar Toggle fullscreen Profile Lo…" at bounding box center [790, 392] width 1581 height 784
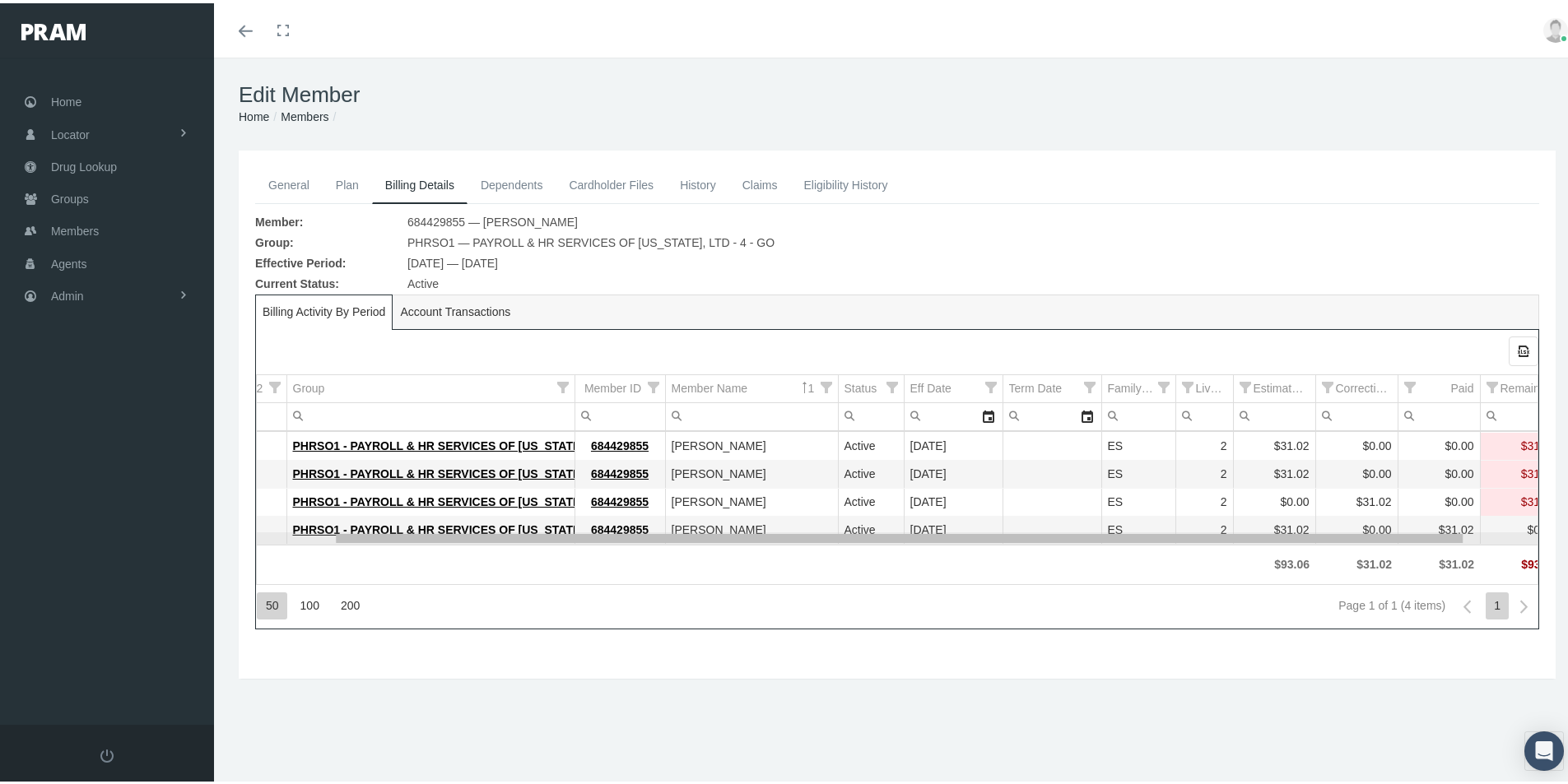
scroll to position [0, 91]
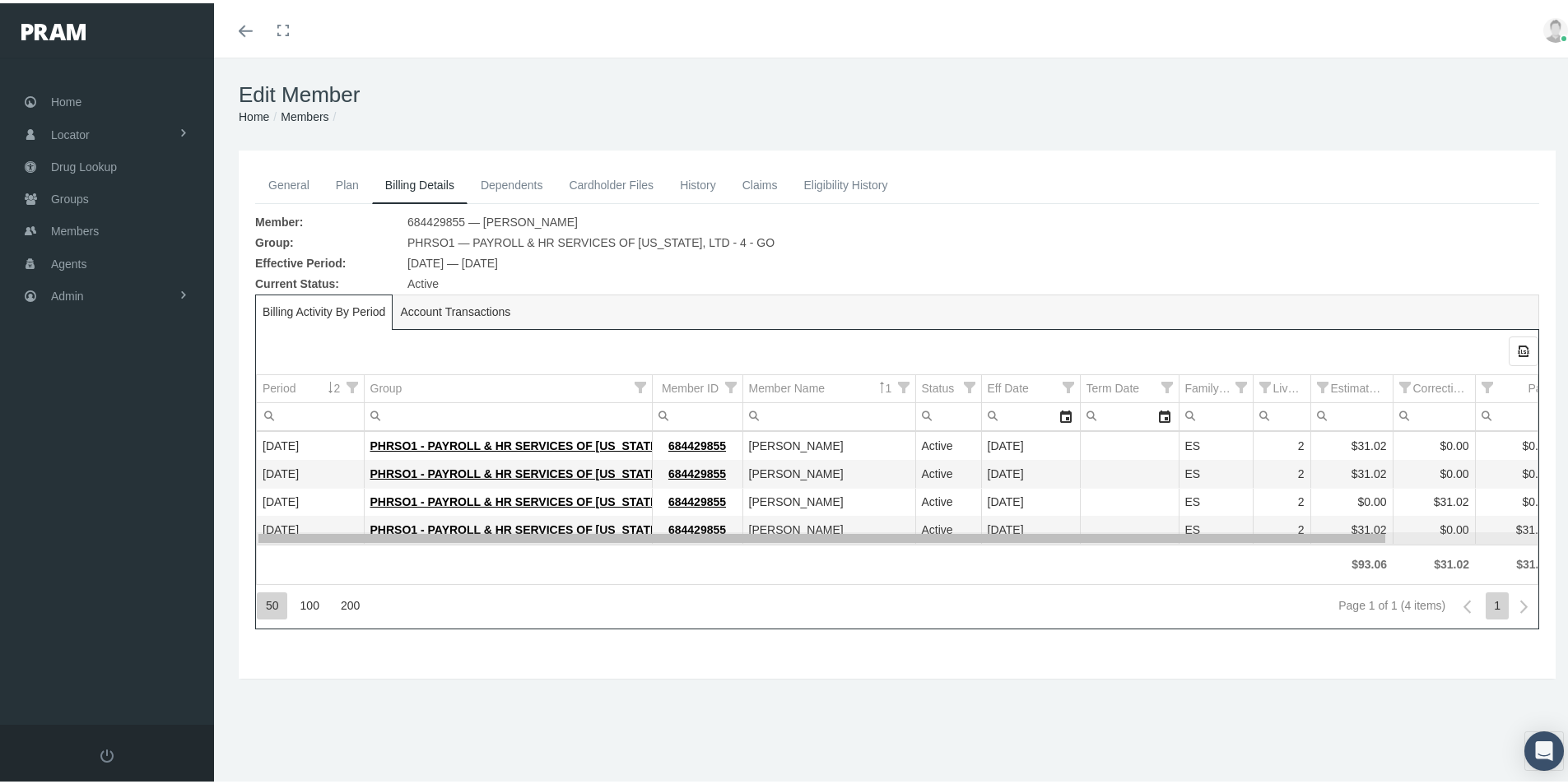
drag, startPoint x: 792, startPoint y: 536, endPoint x: 625, endPoint y: 563, distance: 169.2
click at [648, 563] on body "Toggle Fullscreen Toggle navigation Toggle menubar Toggle fullscreen Profile Lo…" at bounding box center [790, 392] width 1581 height 784
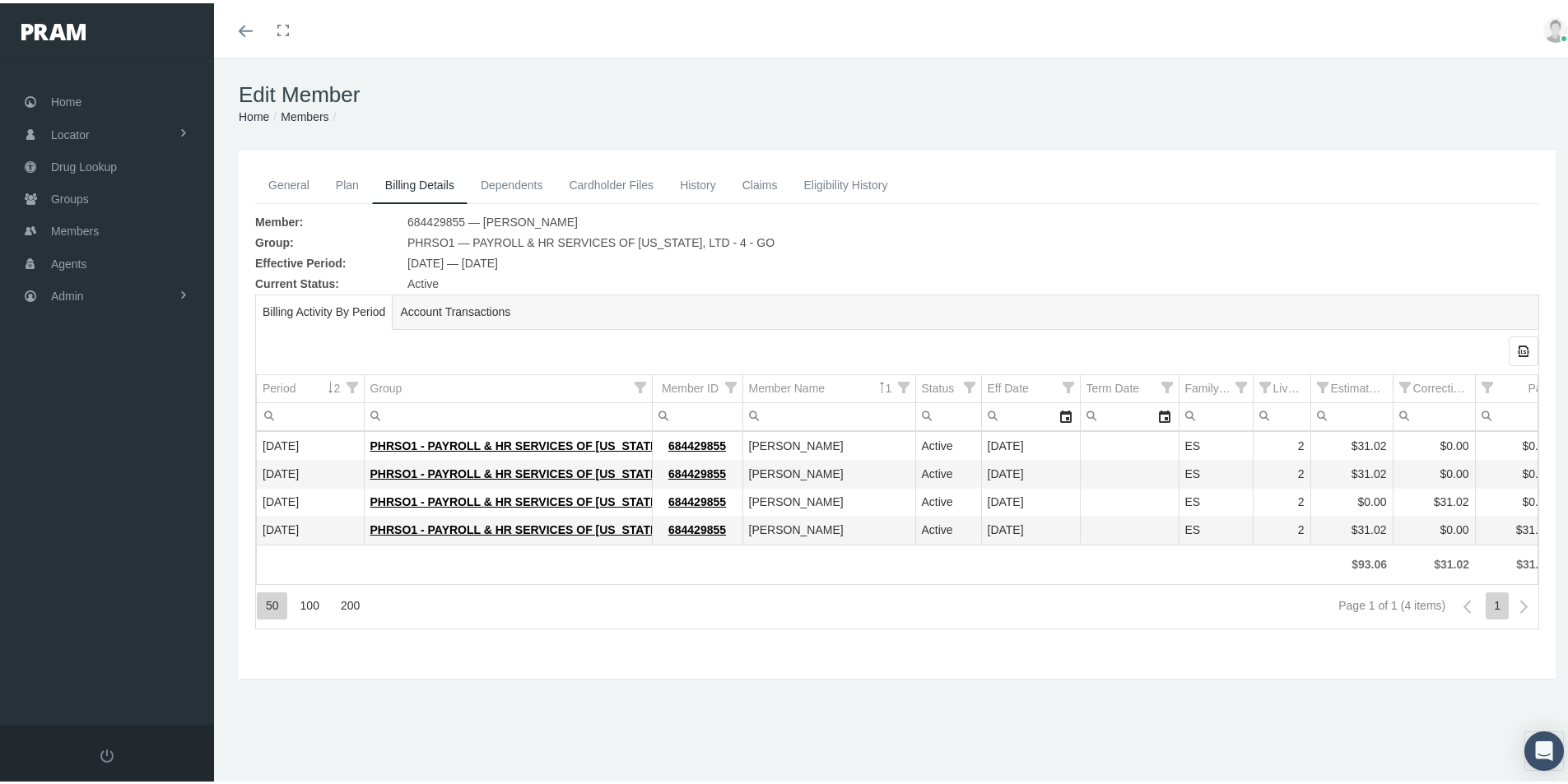
drag, startPoint x: 282, startPoint y: 182, endPoint x: 252, endPoint y: 355, distance: 175.6
click at [282, 182] on link "General" at bounding box center [288, 182] width 68 height 36
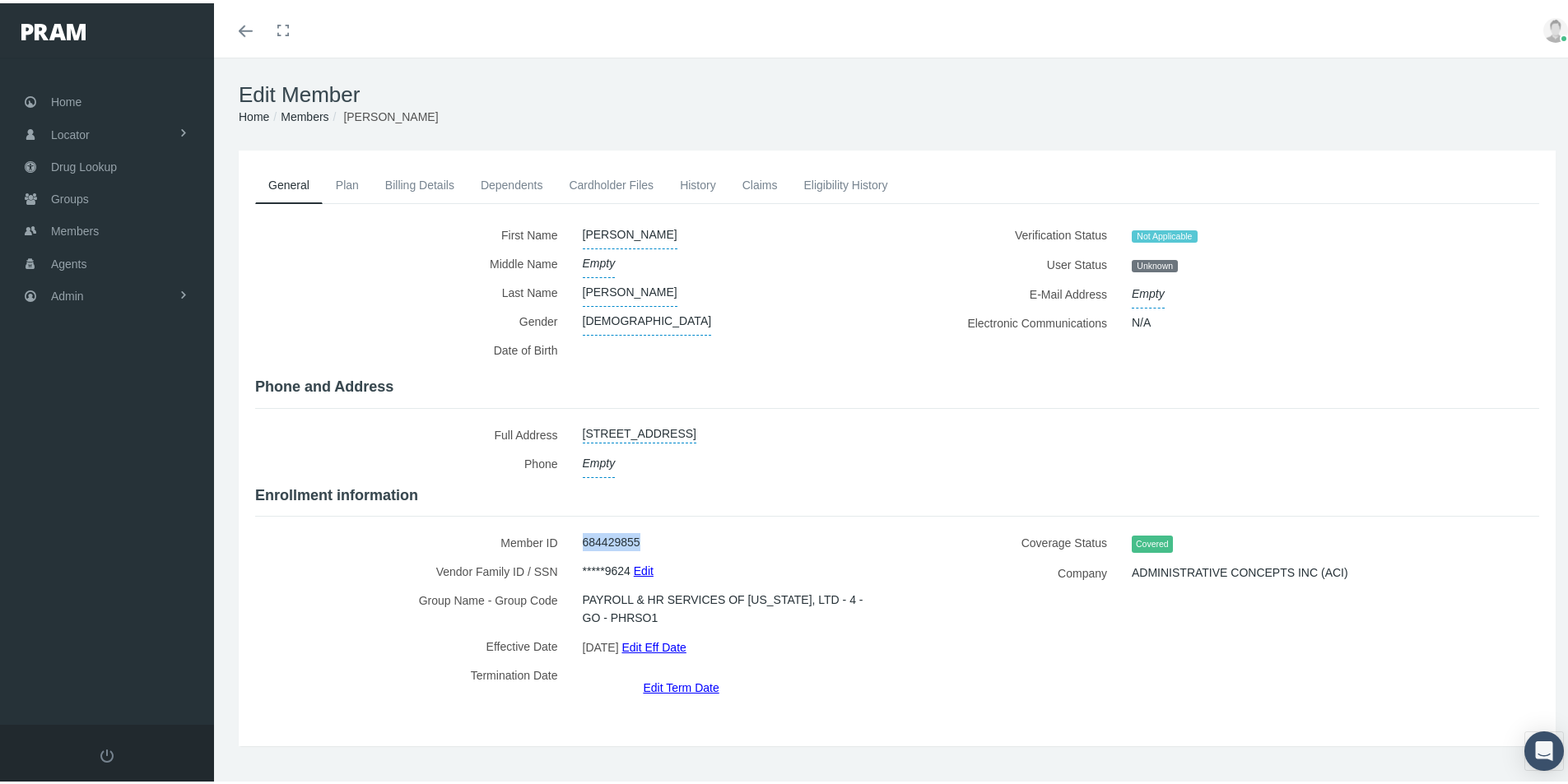
drag, startPoint x: 650, startPoint y: 529, endPoint x: 581, endPoint y: 527, distance: 69.0
click at [581, 527] on div "684429855" at bounding box center [728, 540] width 316 height 29
copy span "684429855"
click at [308, 113] on link "Members" at bounding box center [304, 113] width 48 height 14
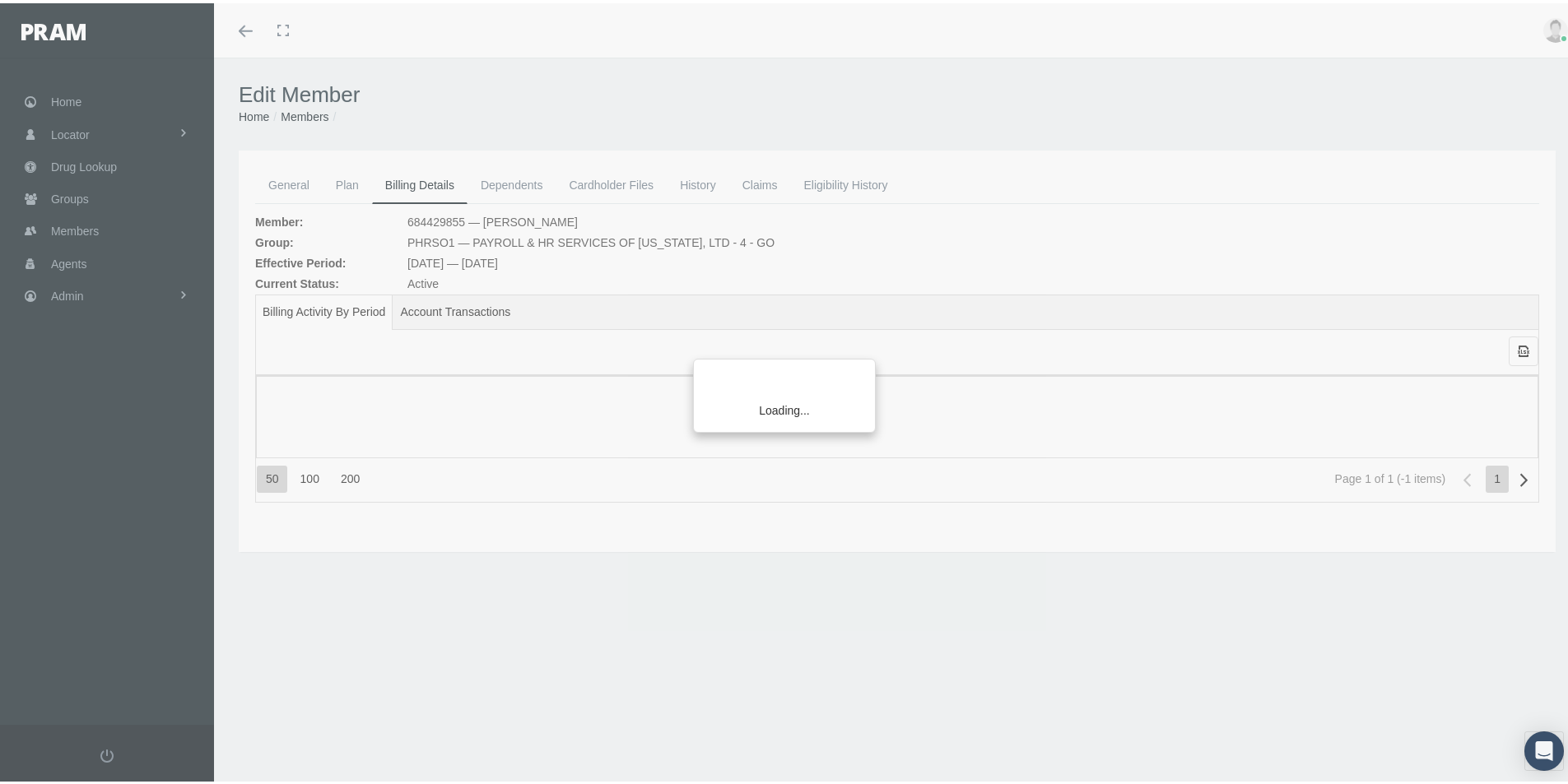
click at [298, 115] on div "Loading..." at bounding box center [784, 392] width 1568 height 784
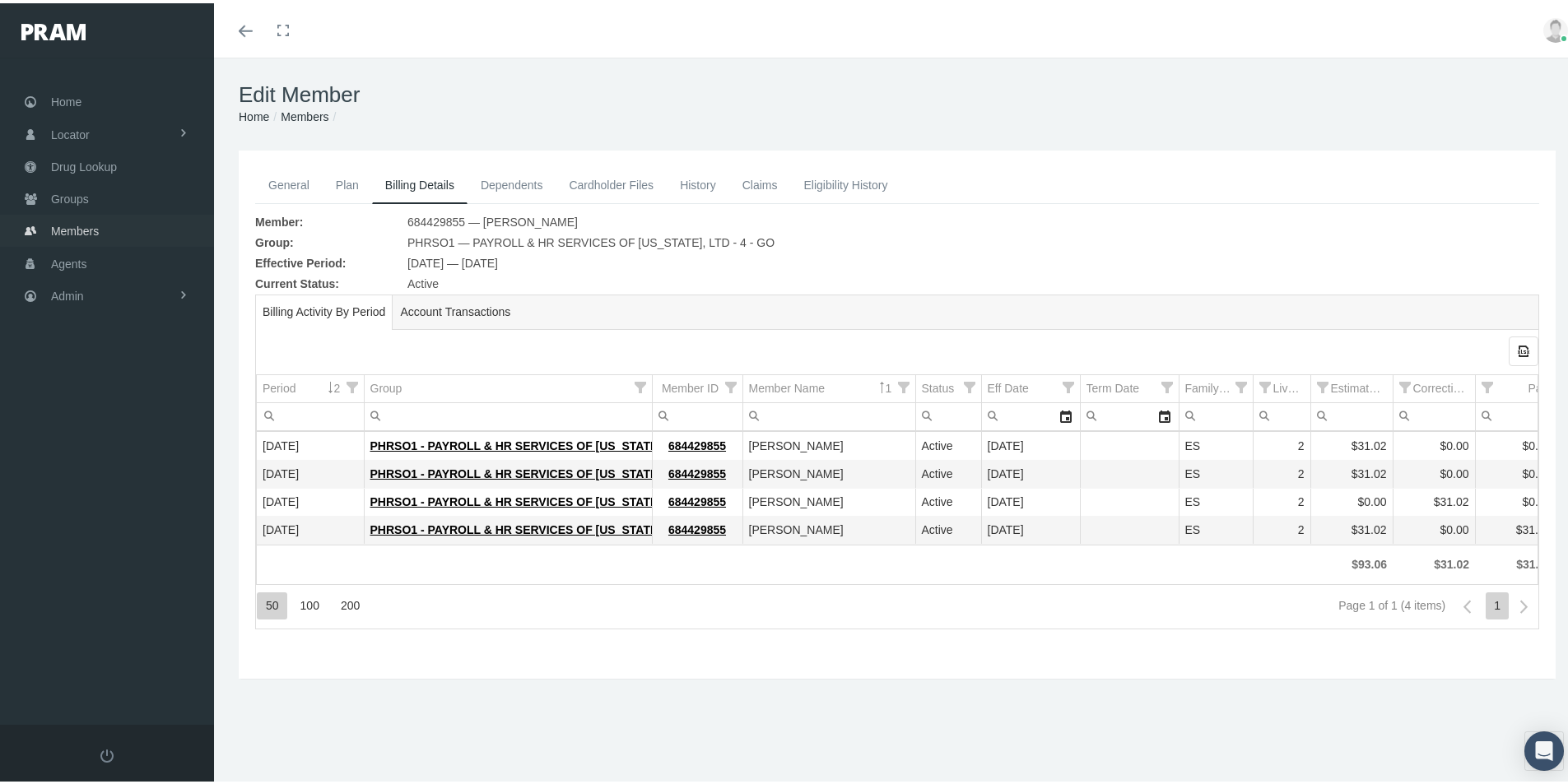
click at [65, 227] on span "Members" at bounding box center [74, 228] width 48 height 32
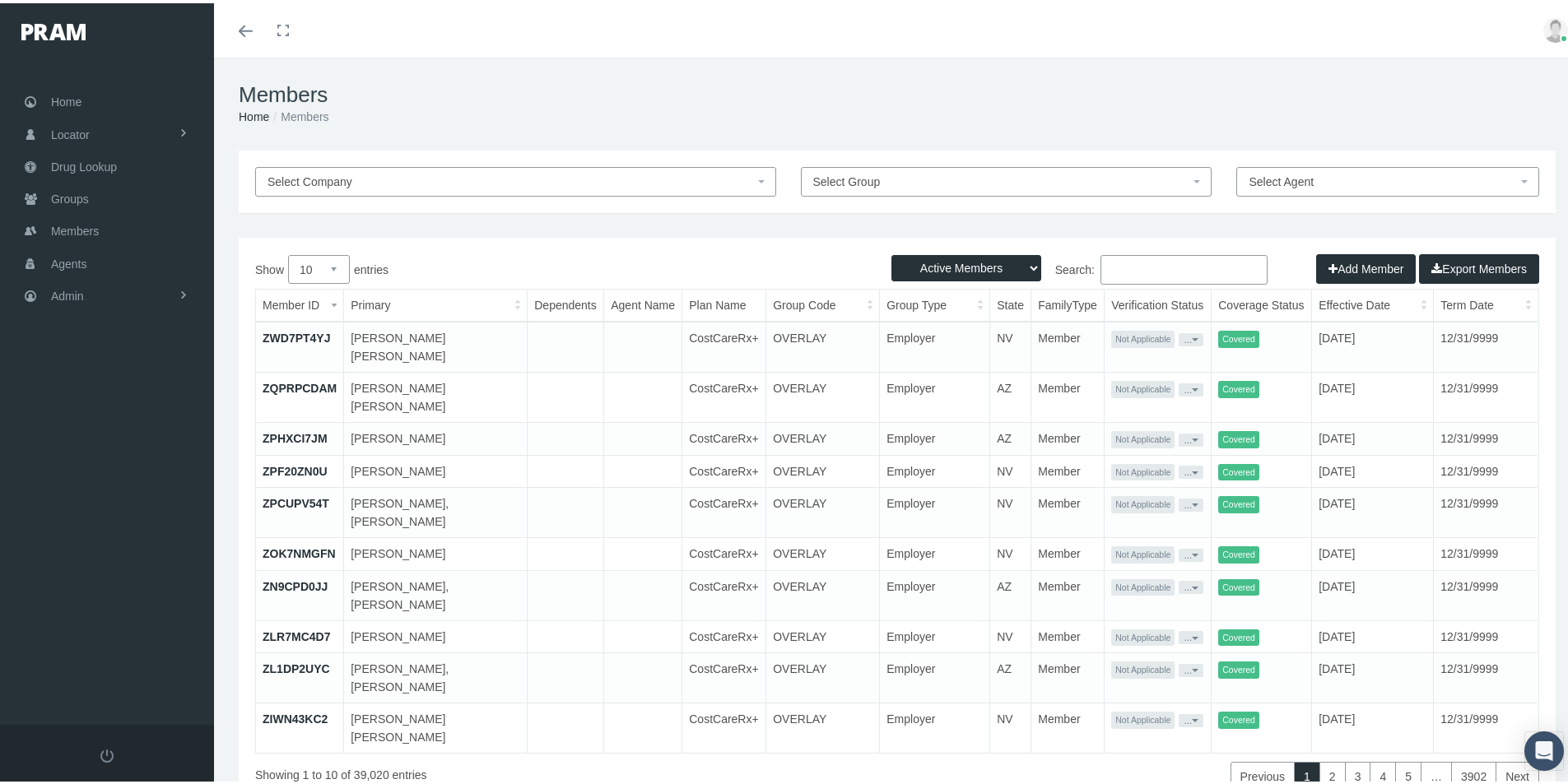
paste input "682766531"
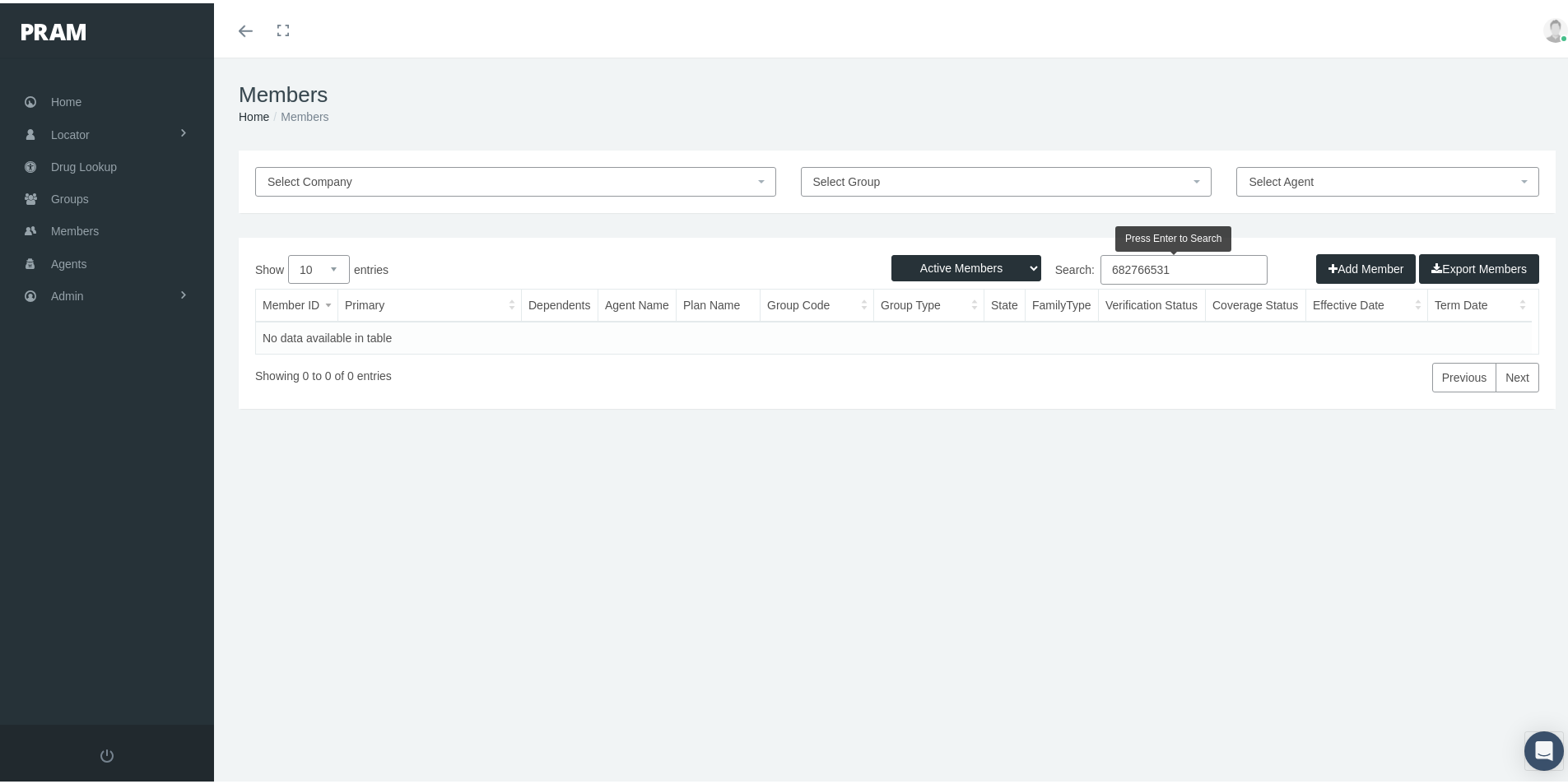
type input "682766531"
click at [1014, 260] on select "Active Members Terminated Members Active & Terminated" at bounding box center [967, 265] width 150 height 26
select select "3"
click at [892, 252] on select "Active Members Terminated Members Active & Terminated" at bounding box center [967, 265] width 150 height 26
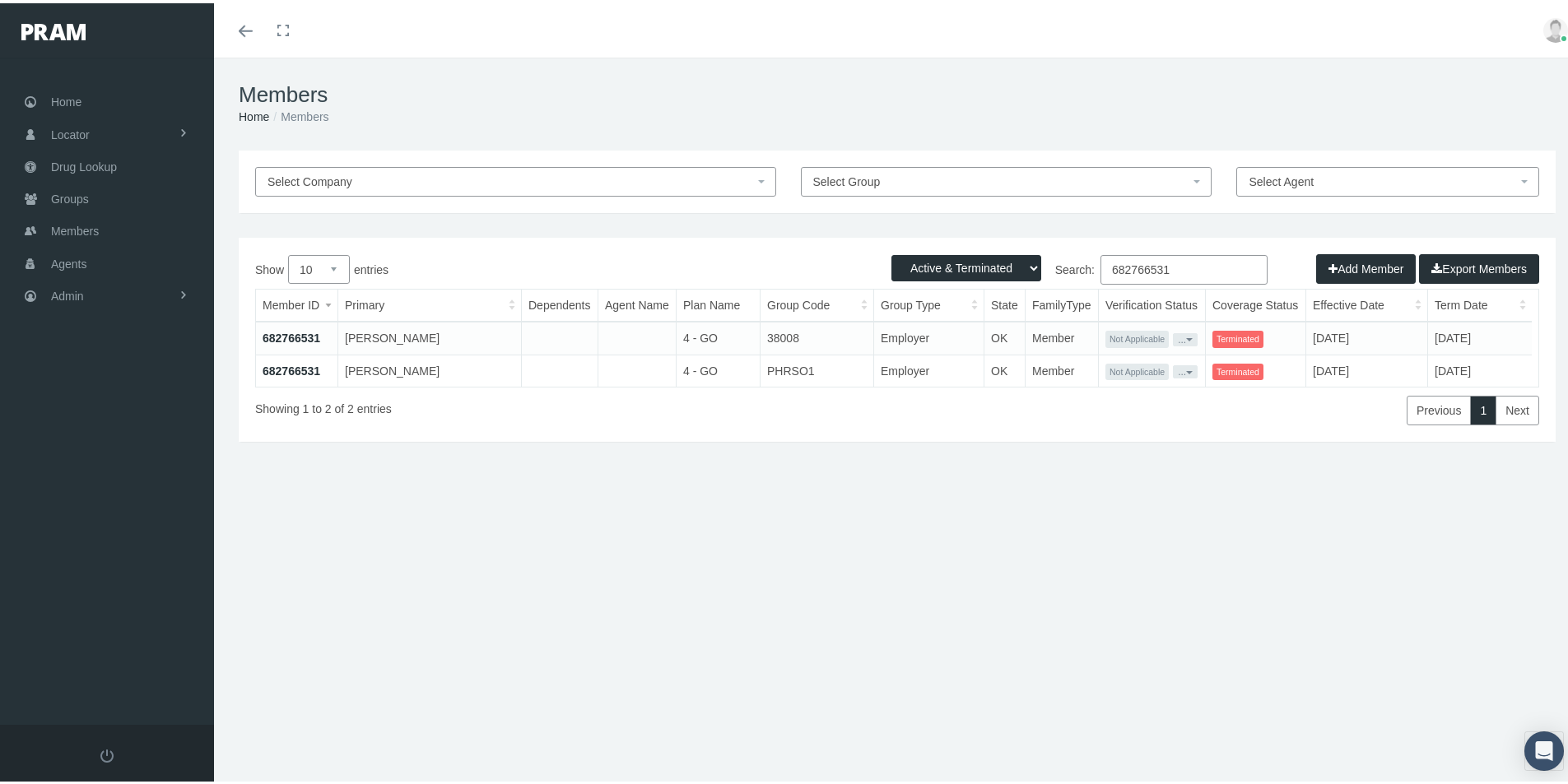
click at [551, 659] on div "Members Home Members Select Company Select Group Select Agent Loading... Active…" at bounding box center [897, 428] width 1366 height 748
drag, startPoint x: 1170, startPoint y: 267, endPoint x: 1052, endPoint y: 274, distance: 118.2
click at [1052, 274] on label "Search: 682766531" at bounding box center [1082, 267] width 371 height 30
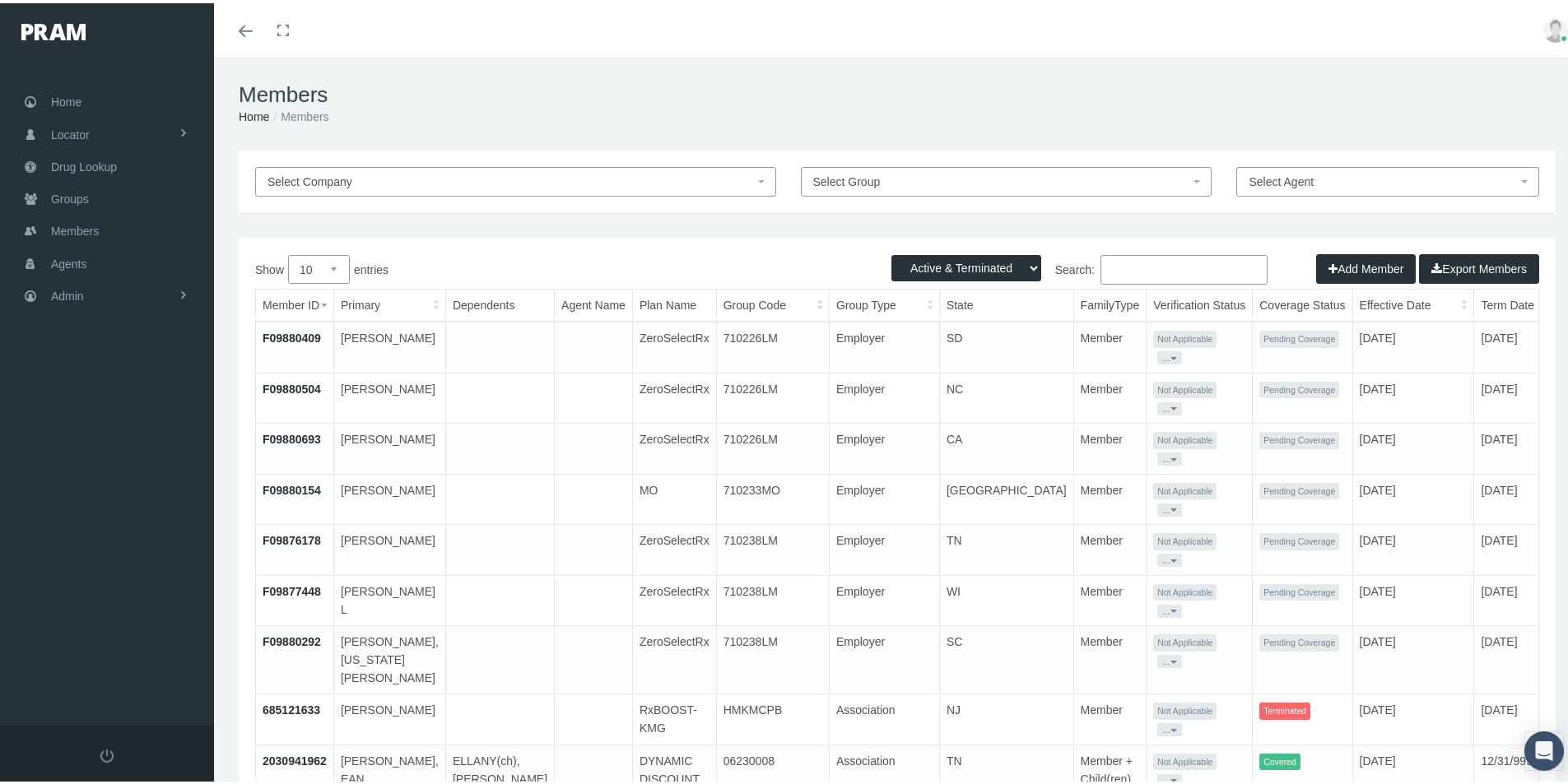
paste input "682766532"
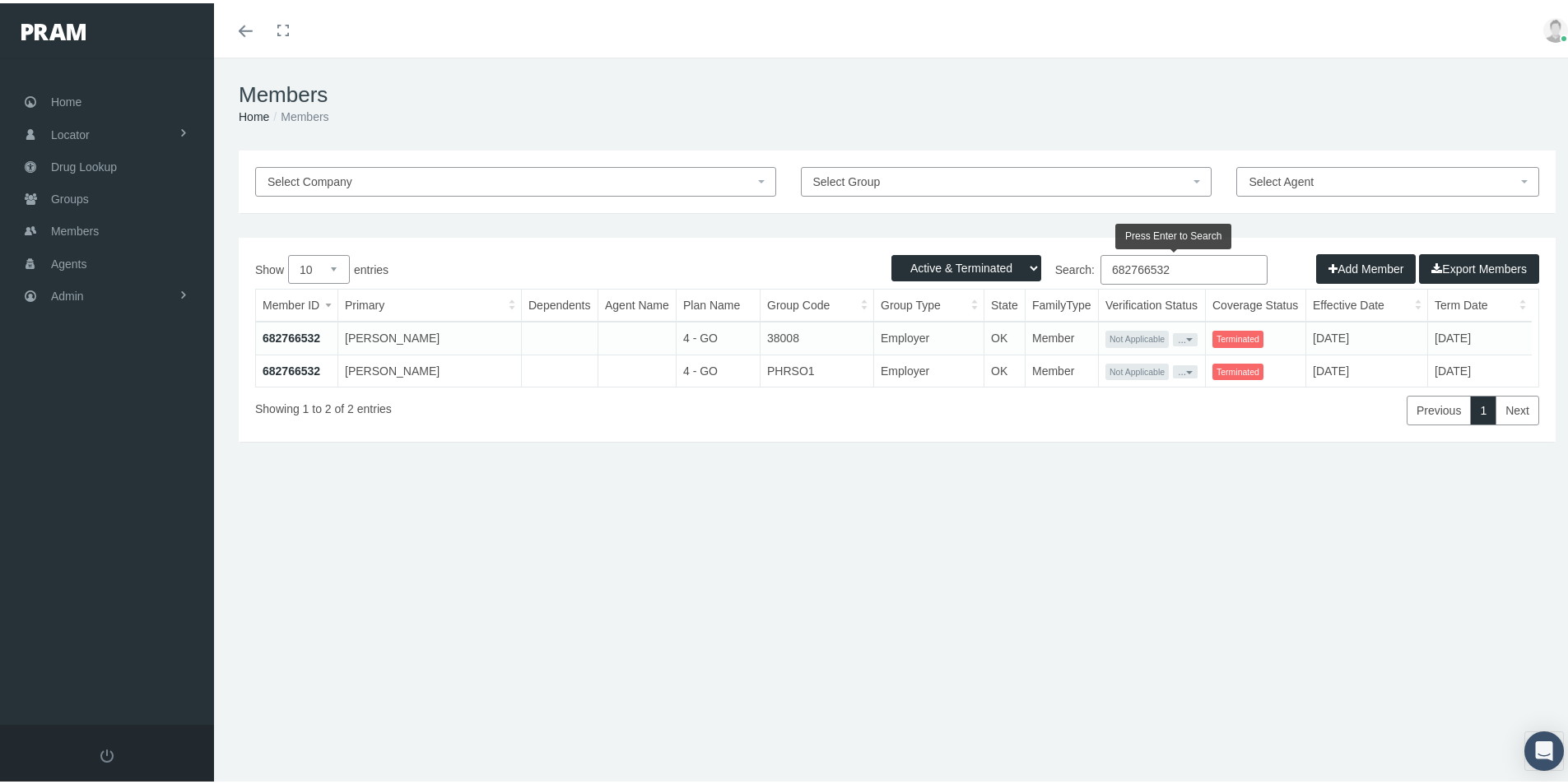
type input "682766532"
click at [294, 365] on link "682766532" at bounding box center [291, 368] width 58 height 14
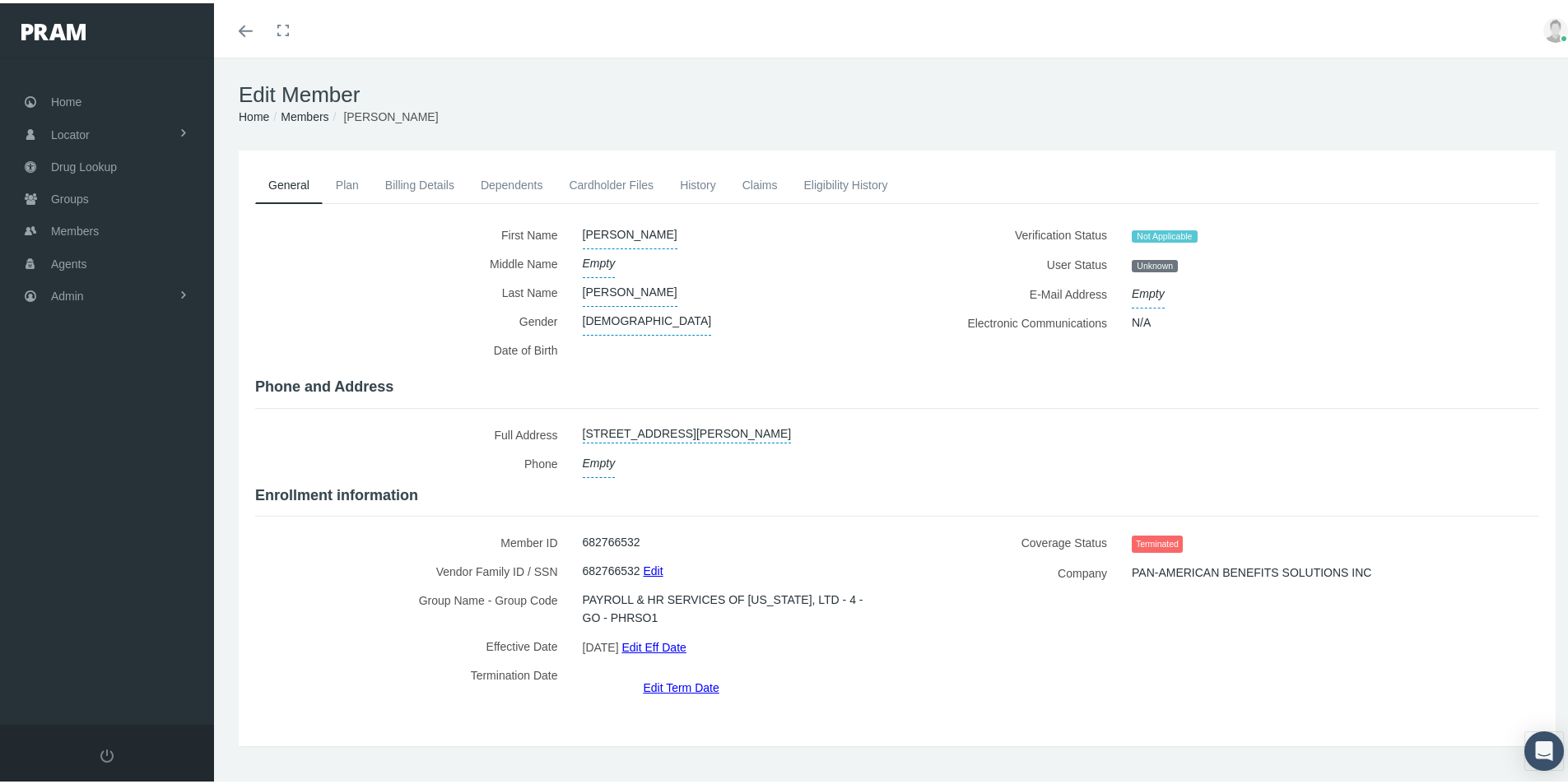
click at [428, 177] on link "Billing Details" at bounding box center [420, 182] width 96 height 36
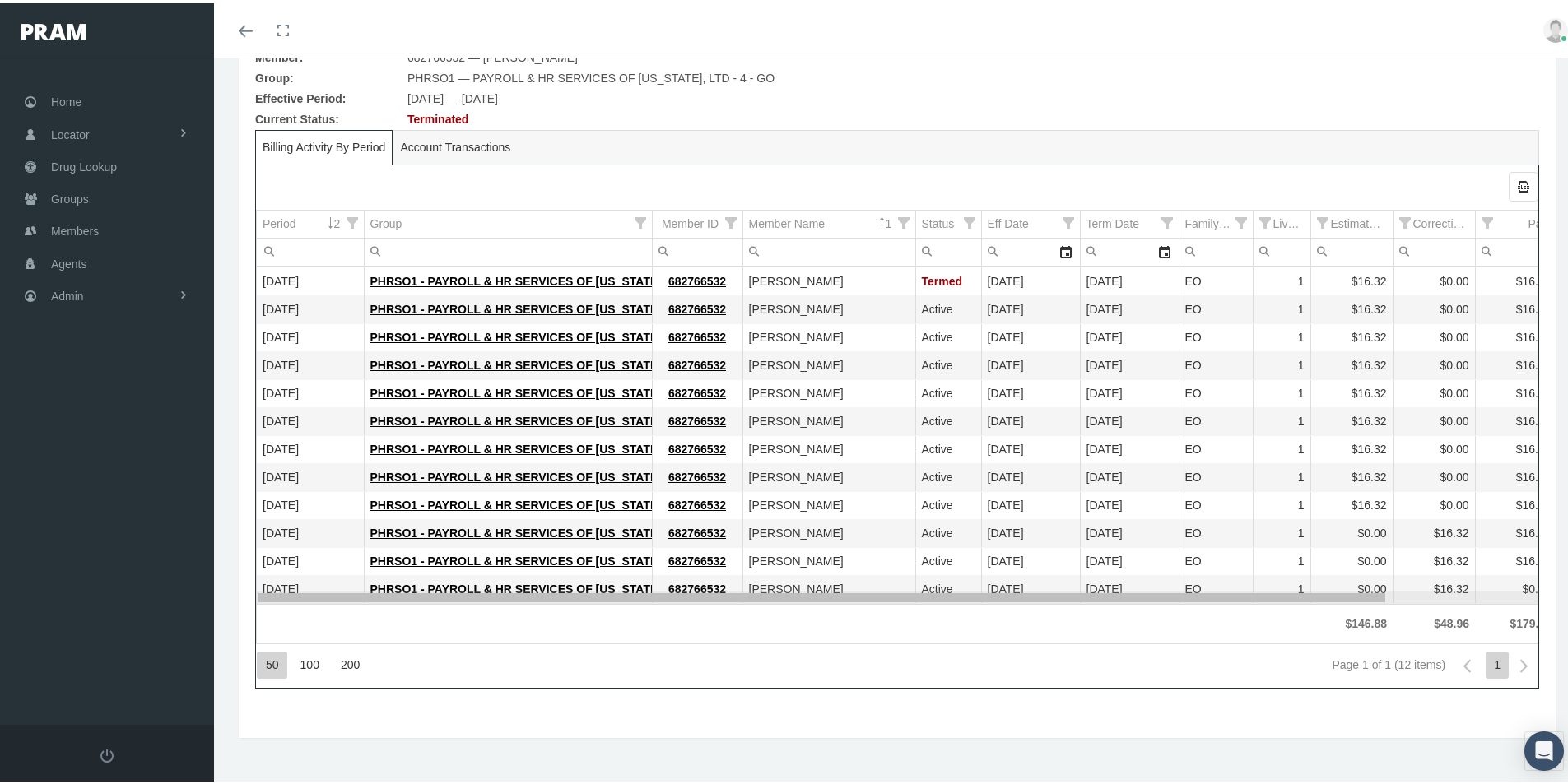
drag, startPoint x: 884, startPoint y: 597, endPoint x: 747, endPoint y: 593, distance: 137.1
click at [756, 593] on body "Toggle Fullscreen Toggle navigation Toggle menubar Toggle fullscreen Profile Lo…" at bounding box center [790, 227] width 1581 height 784
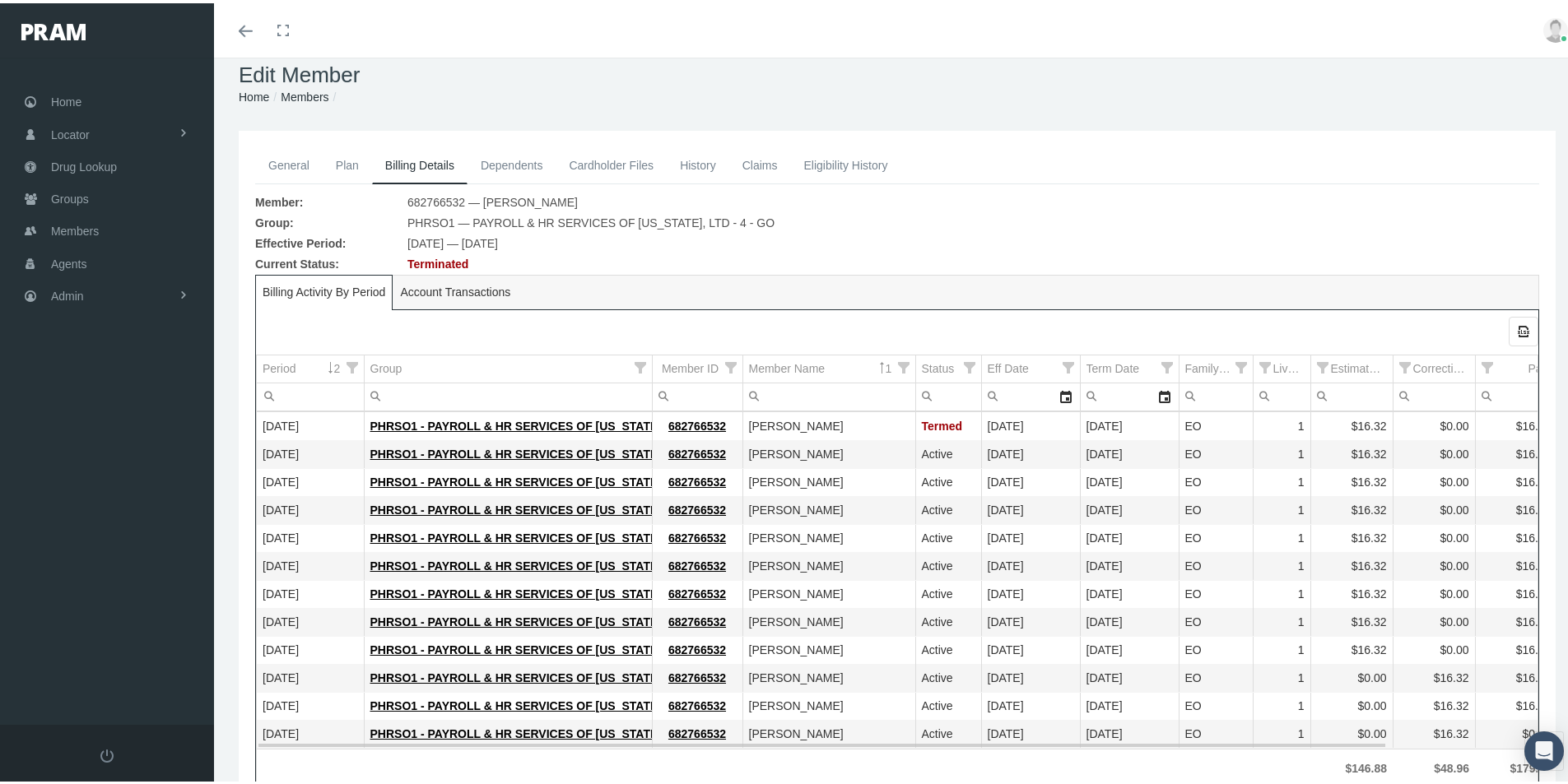
scroll to position [19, 0]
drag, startPoint x: 300, startPoint y: 95, endPoint x: 296, endPoint y: 109, distance: 14.6
click at [300, 94] on link "Members" at bounding box center [304, 94] width 48 height 14
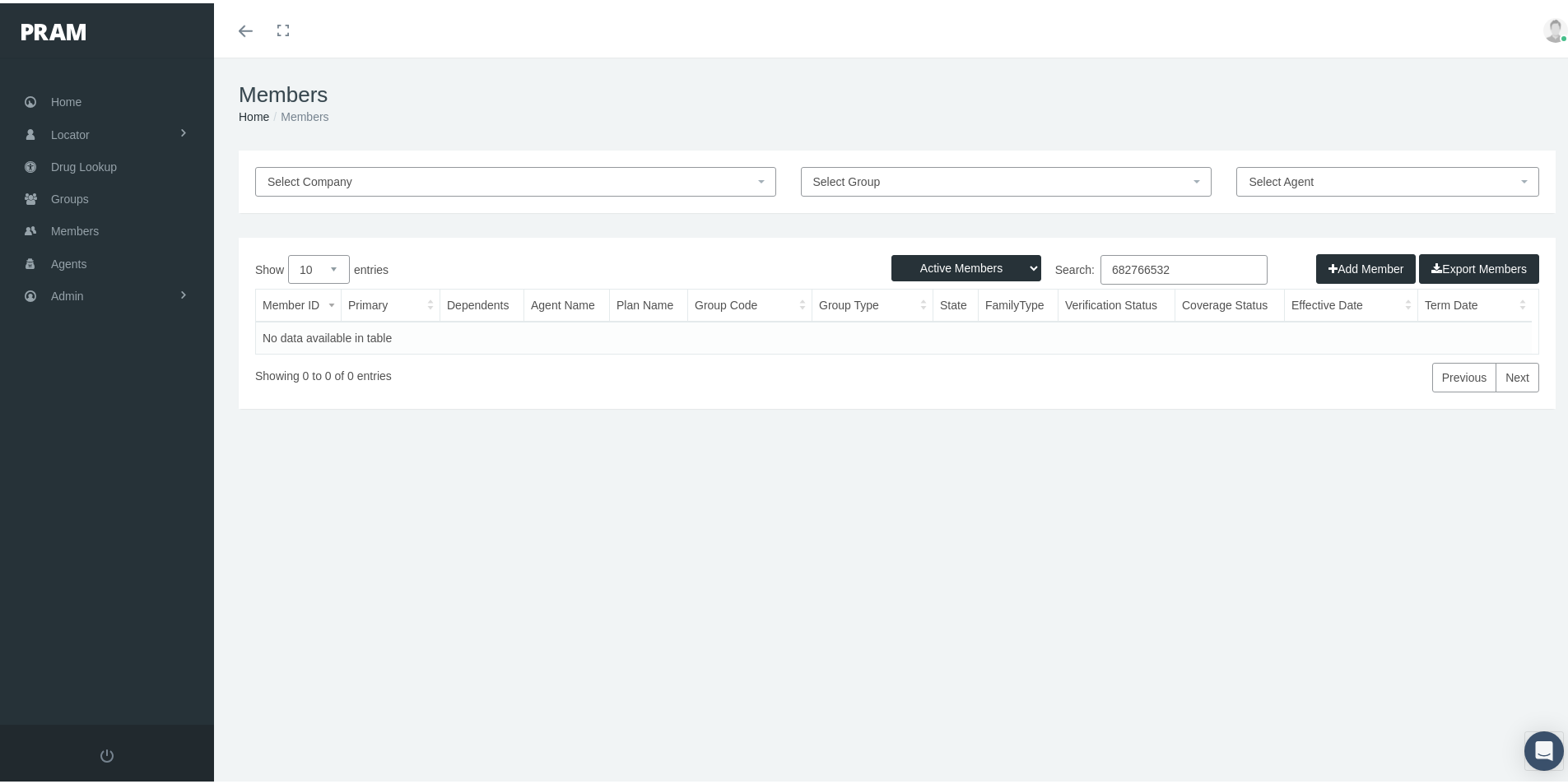
drag, startPoint x: 1173, startPoint y: 266, endPoint x: 1116, endPoint y: 263, distance: 57.1
click at [1091, 261] on label "Search: 682766532" at bounding box center [1082, 267] width 371 height 30
paste input "9"
type input "682766539"
click at [1022, 267] on select "Active Members Terminated Members Active & Terminated" at bounding box center [967, 265] width 150 height 26
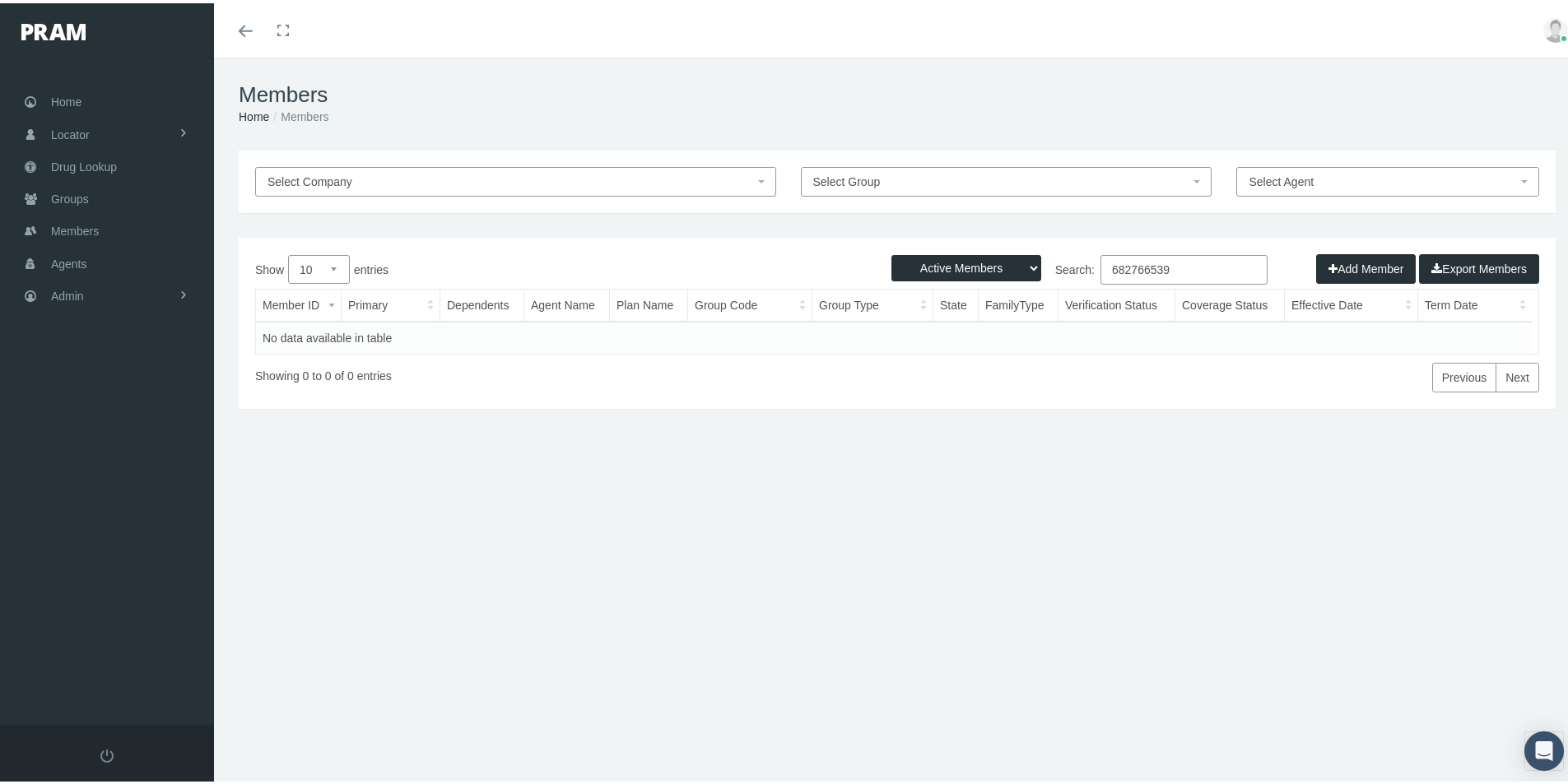
select select "3"
click at [892, 252] on select "Active Members Terminated Members Active & Terminated" at bounding box center [967, 265] width 150 height 26
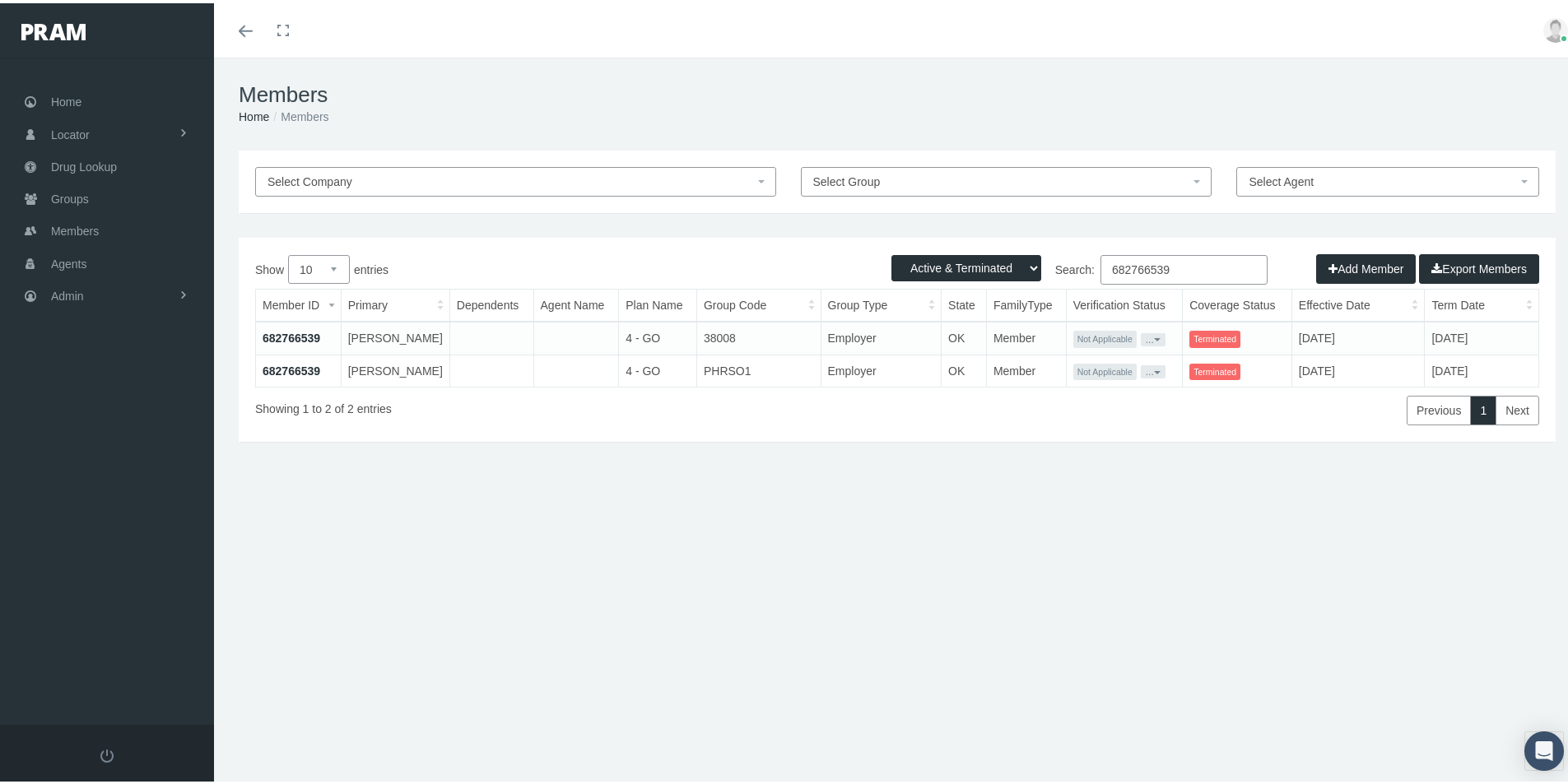
click at [637, 504] on div "Select Company Select Group Select Agent Loading... Active Members Terminated M…" at bounding box center [897, 353] width 1366 height 411
click at [288, 364] on link "682766539" at bounding box center [291, 368] width 58 height 14
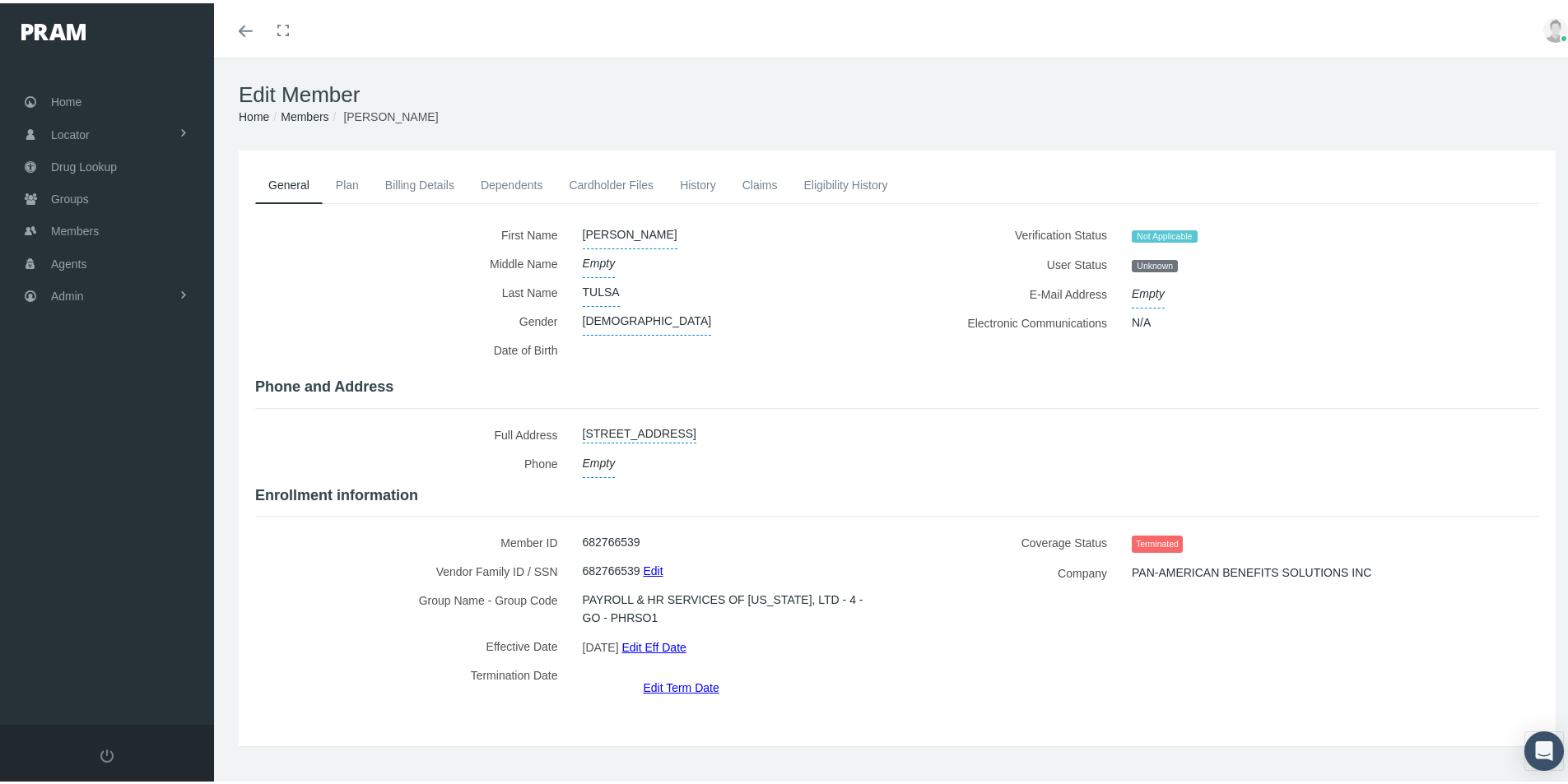
click at [409, 182] on link "Billing Details" at bounding box center [420, 182] width 96 height 36
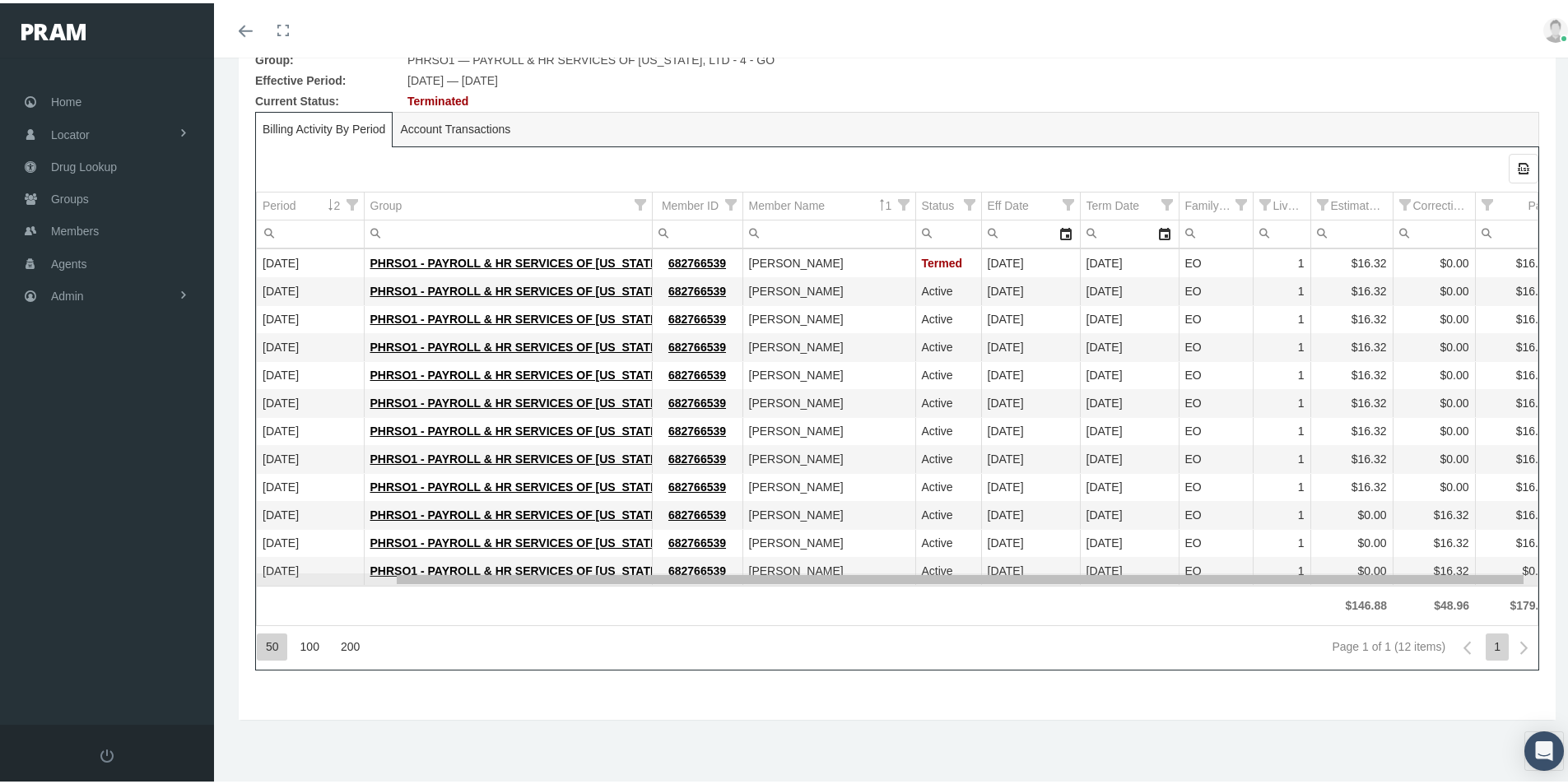
scroll to position [0, 156]
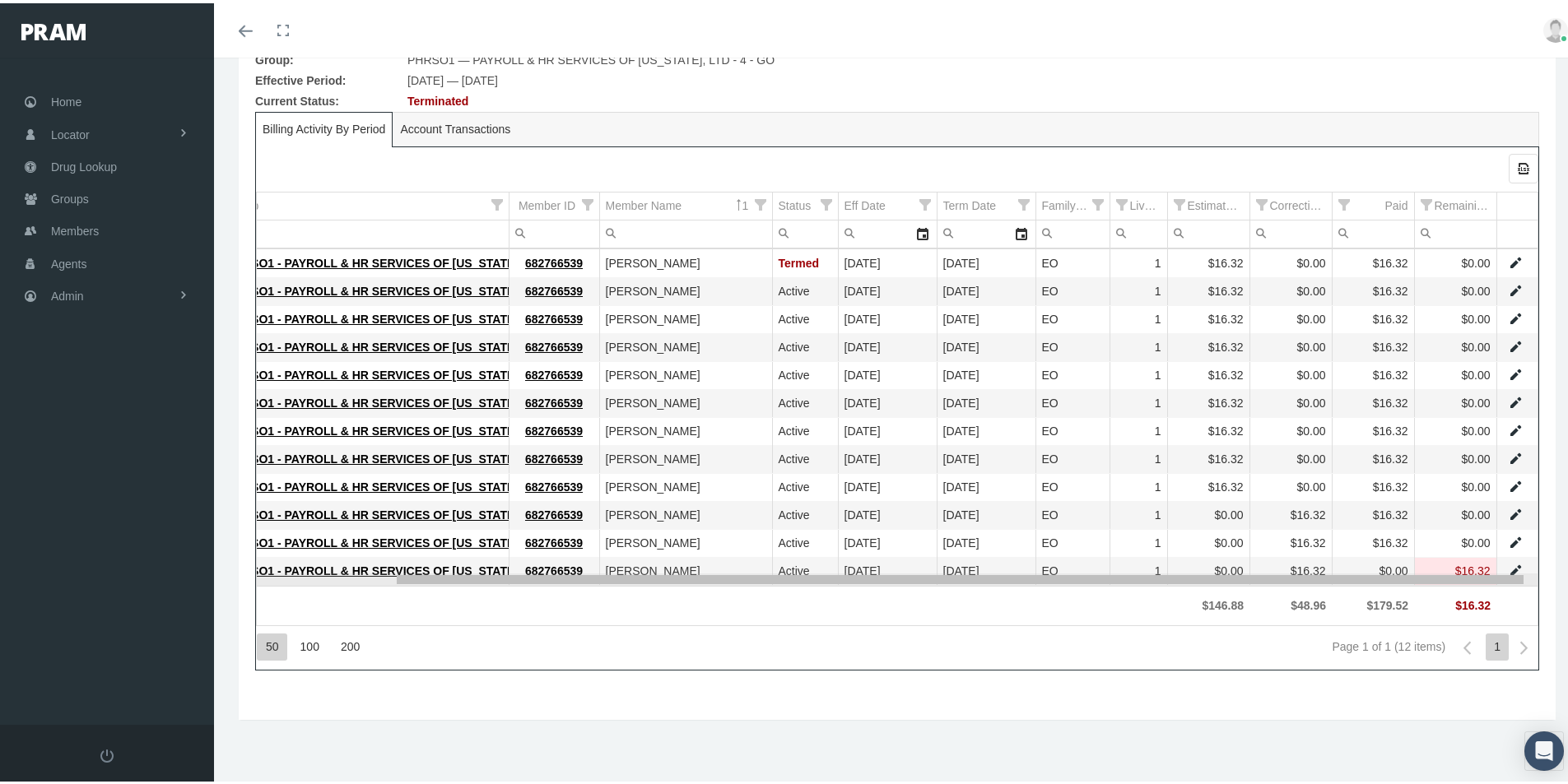
drag, startPoint x: 868, startPoint y: 577, endPoint x: 1117, endPoint y: 604, distance: 250.5
click at [1117, 601] on body "Toggle Fullscreen Toggle navigation Toggle menubar Toggle fullscreen Profile Lo…" at bounding box center [790, 209] width 1581 height 784
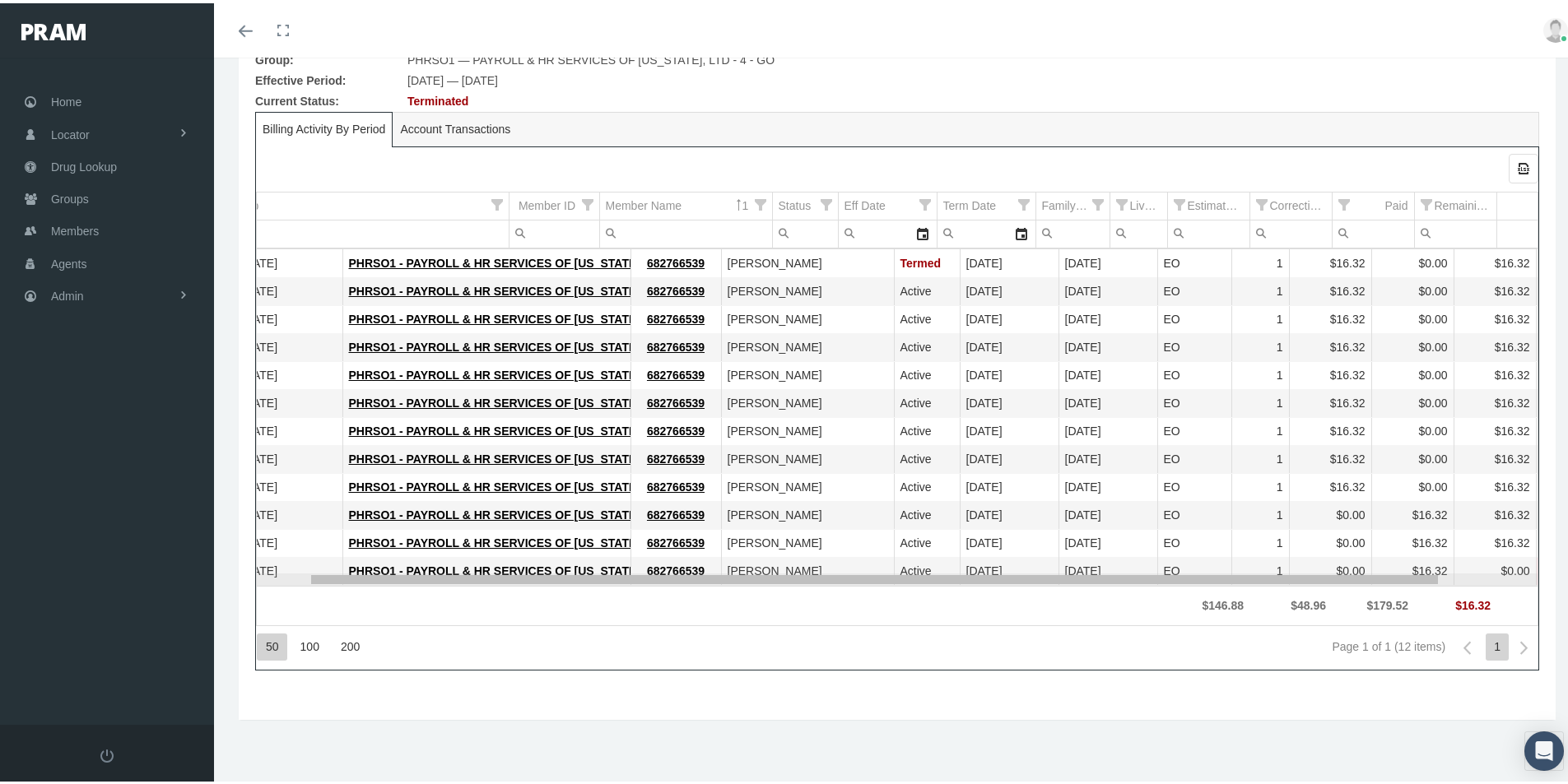
scroll to position [0, 0]
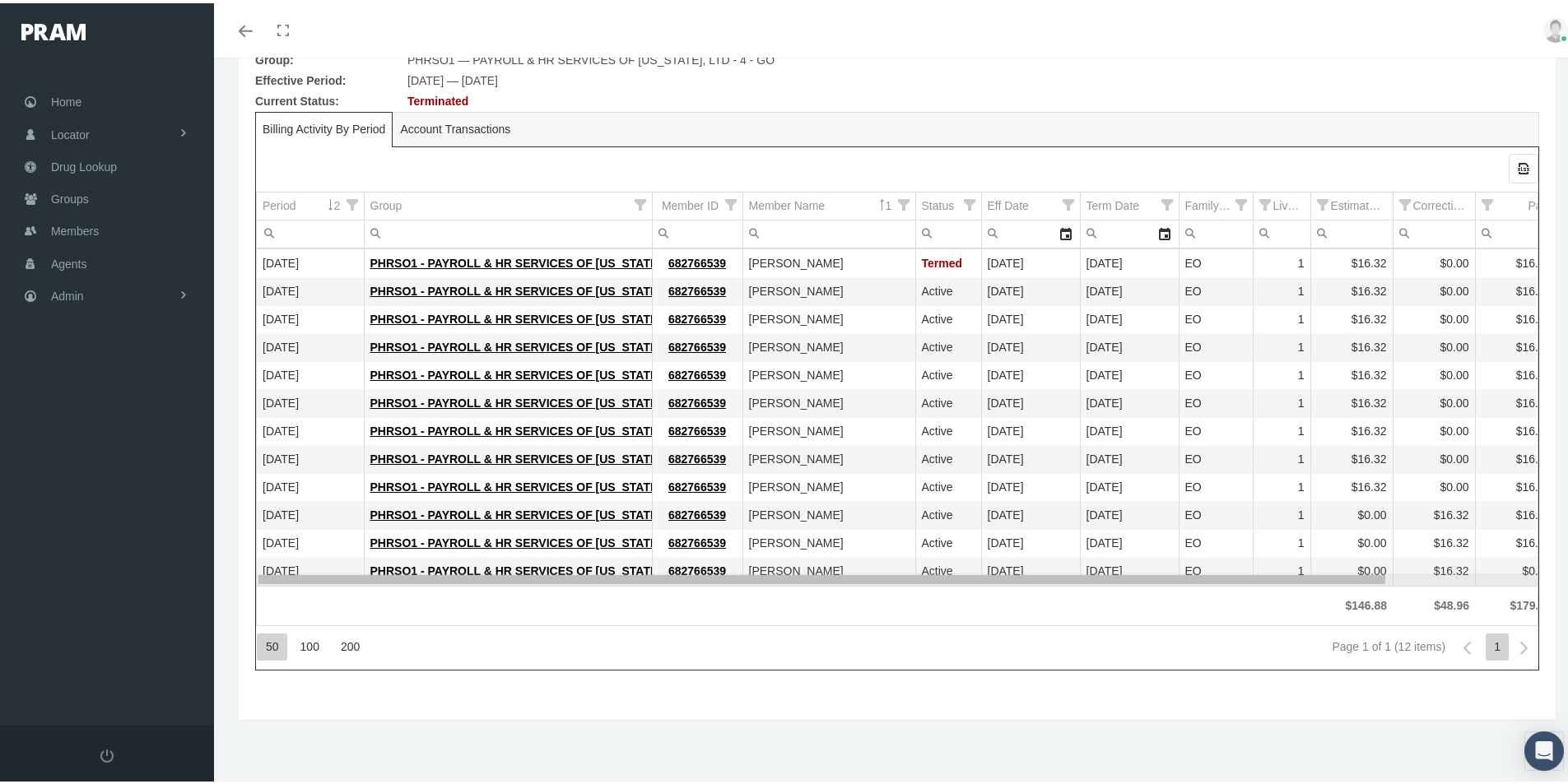
drag, startPoint x: 761, startPoint y: 576, endPoint x: 567, endPoint y: 562, distance: 194.5
click at [567, 562] on body "Toggle Fullscreen Toggle navigation Toggle menubar Toggle fullscreen Profile Lo…" at bounding box center [790, 209] width 1581 height 784
drag, startPoint x: 801, startPoint y: 577, endPoint x: 548, endPoint y: 573, distance: 253.0
click at [581, 580] on body "Toggle Fullscreen Toggle navigation Toggle menubar Toggle fullscreen Profile Lo…" at bounding box center [790, 209] width 1581 height 784
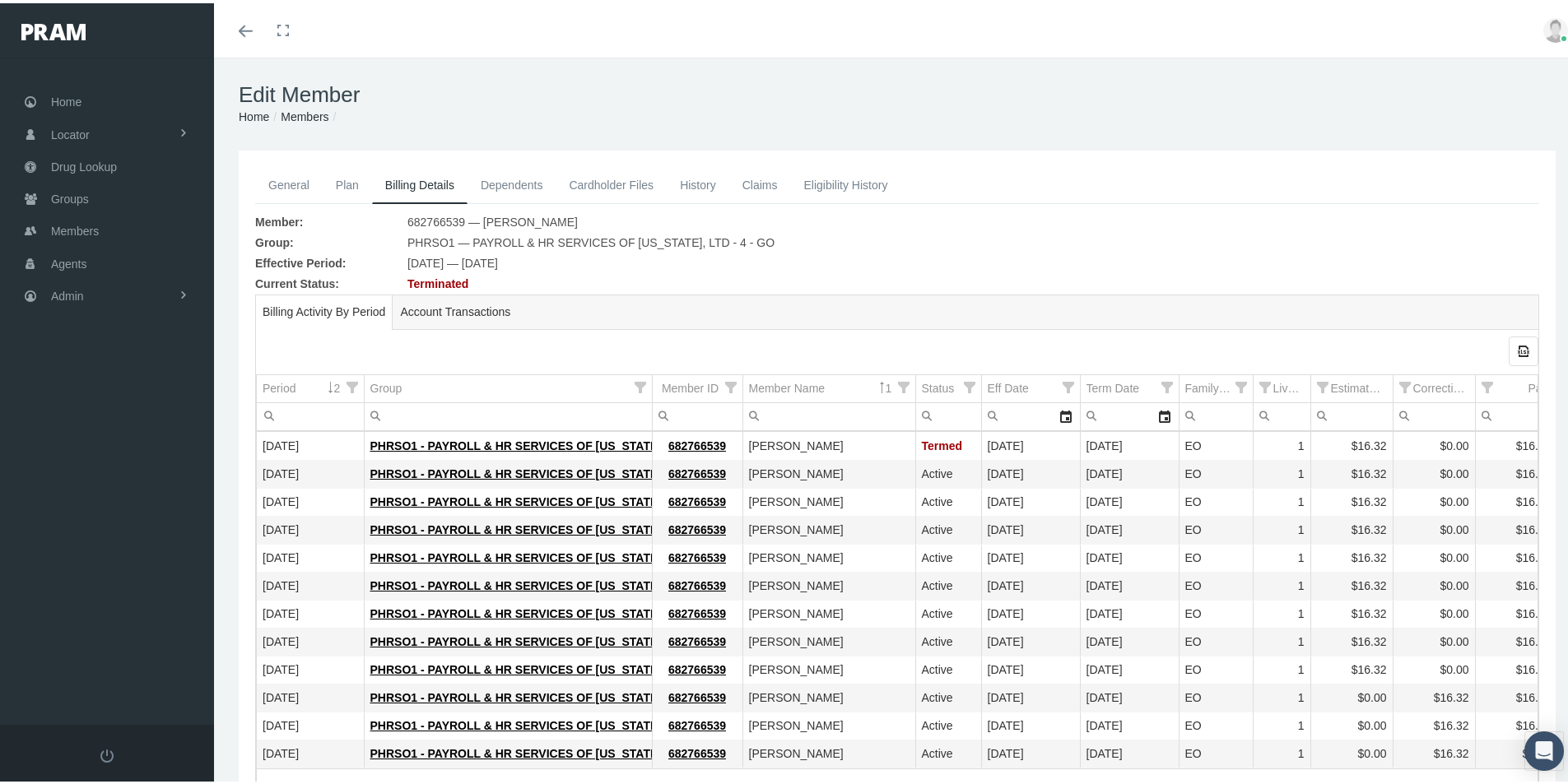
drag, startPoint x: 298, startPoint y: 112, endPoint x: 283, endPoint y: 132, distance: 25.0
click at [298, 112] on link "Members" at bounding box center [304, 113] width 48 height 14
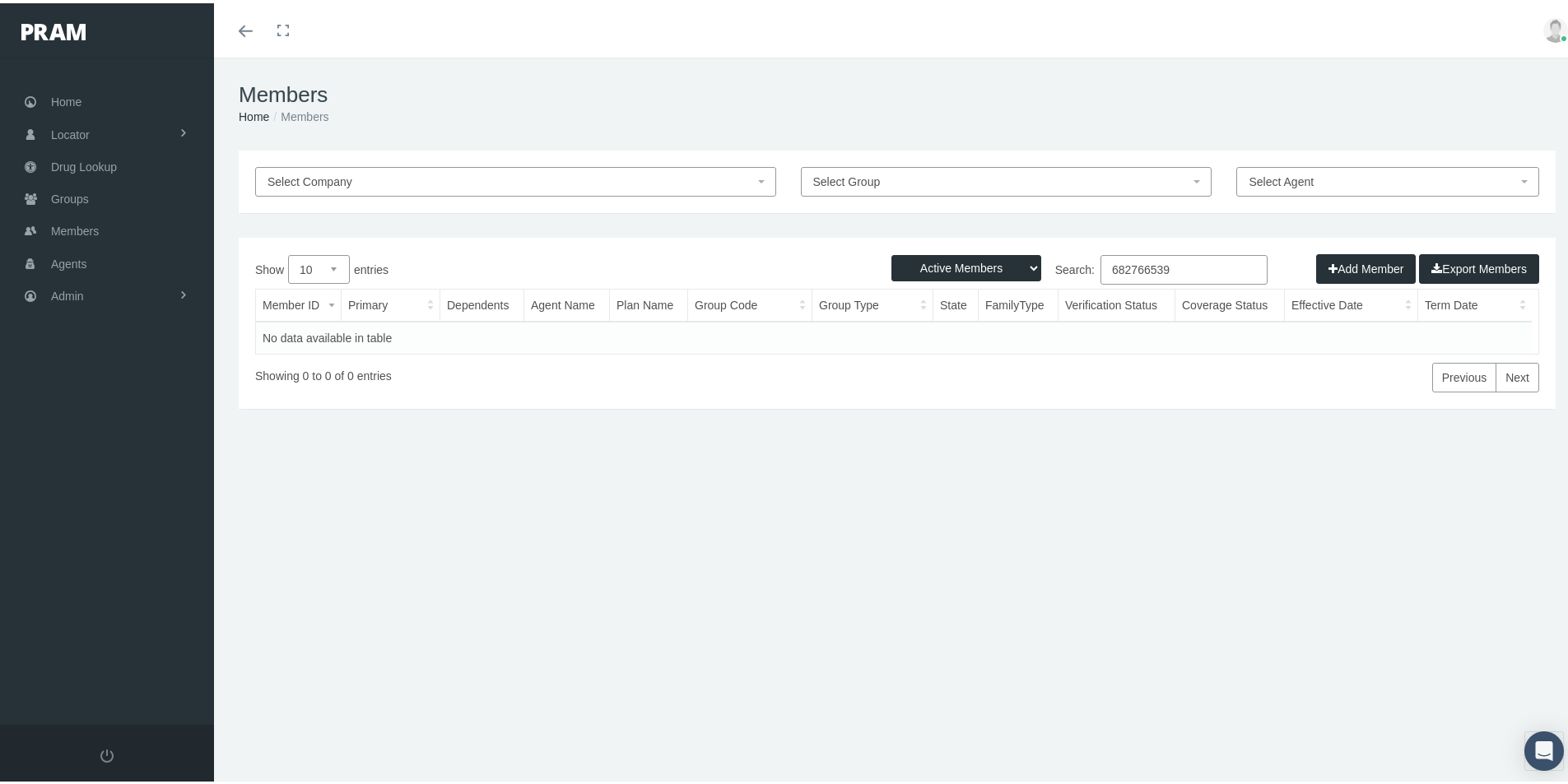
drag, startPoint x: 1165, startPoint y: 265, endPoint x: 1049, endPoint y: 282, distance: 117.2
click at [1049, 279] on label "Search: 682766539" at bounding box center [1082, 267] width 371 height 30
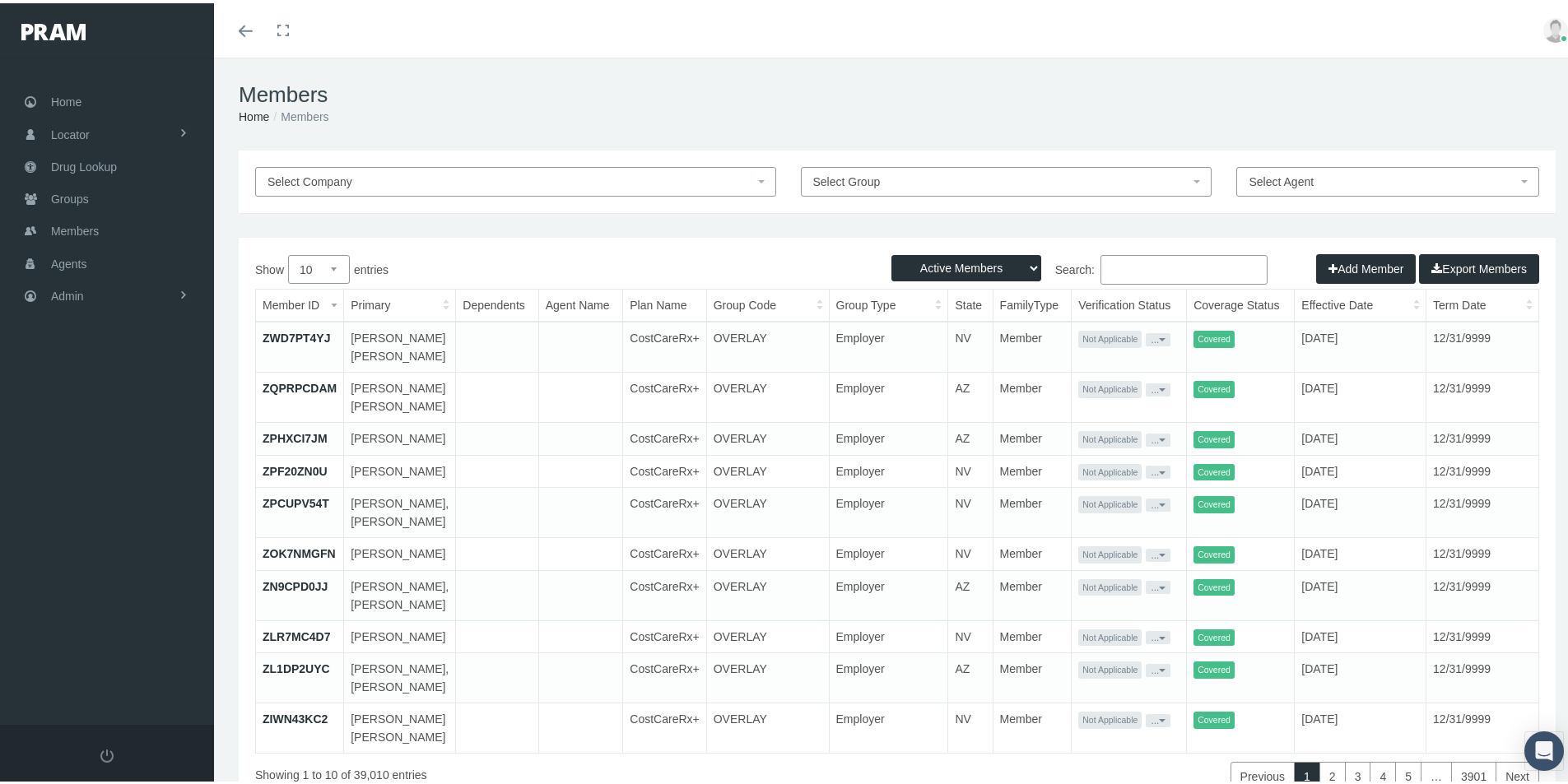
paste input "684778065"
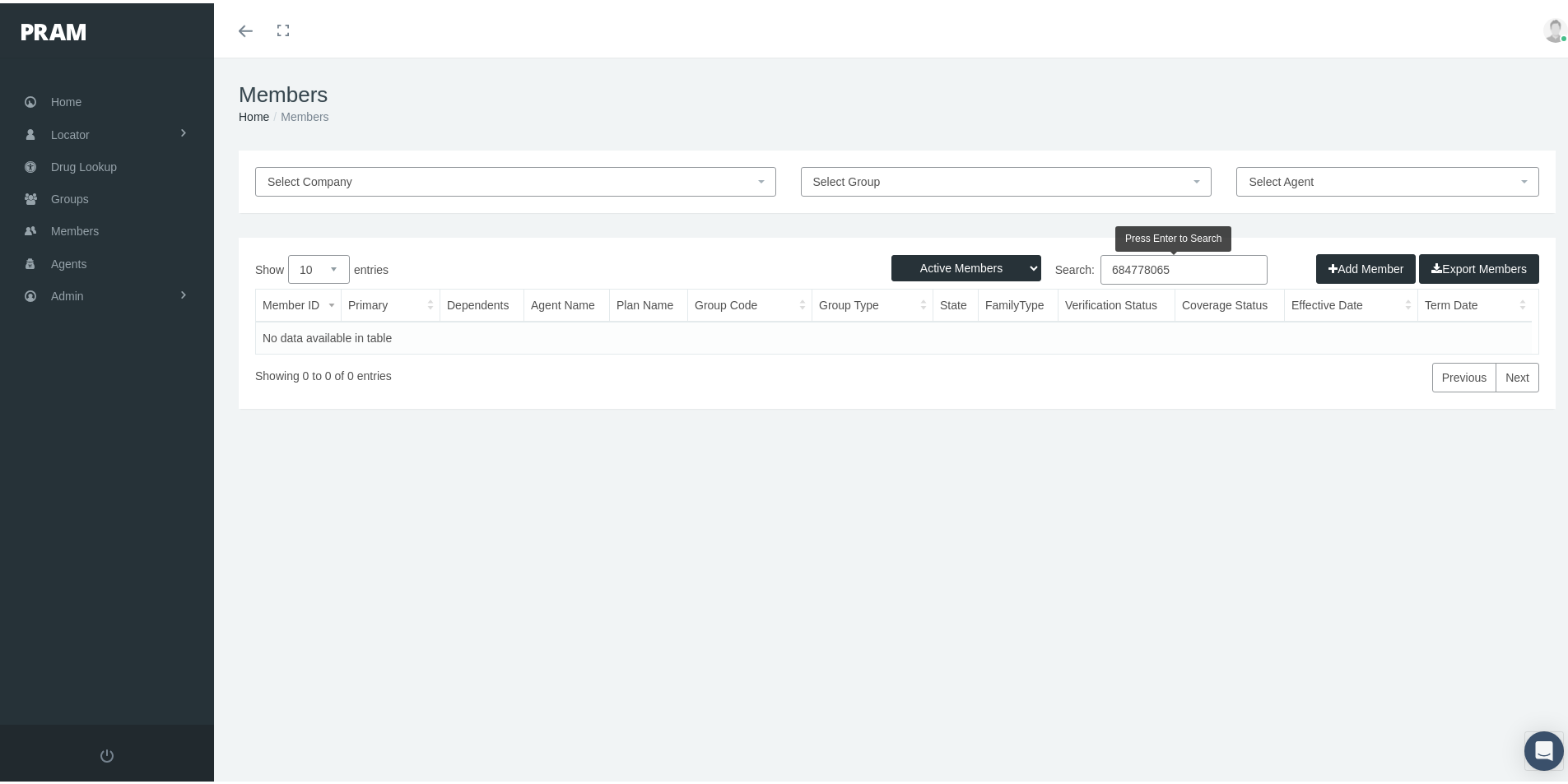
type input "684778065"
click at [1021, 265] on select "Active Members Terminated Members Active & Terminated" at bounding box center [967, 265] width 150 height 26
select select "3"
click at [892, 252] on select "Active Members Terminated Members Active & Terminated" at bounding box center [967, 265] width 150 height 26
drag, startPoint x: 1165, startPoint y: 269, endPoint x: 1044, endPoint y: 270, distance: 121.0
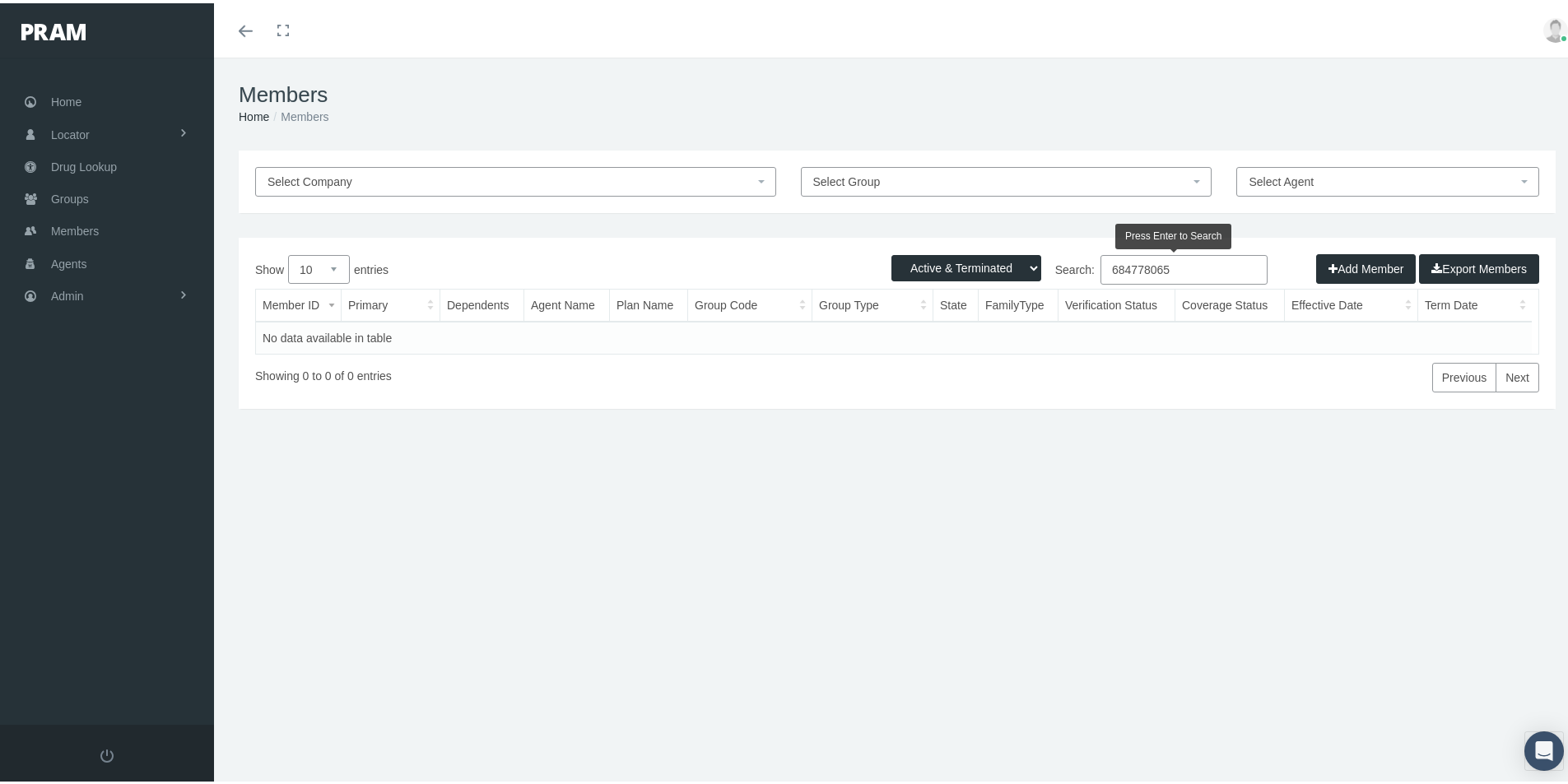
click at [1044, 270] on label "Search: 684778065" at bounding box center [1082, 267] width 371 height 30
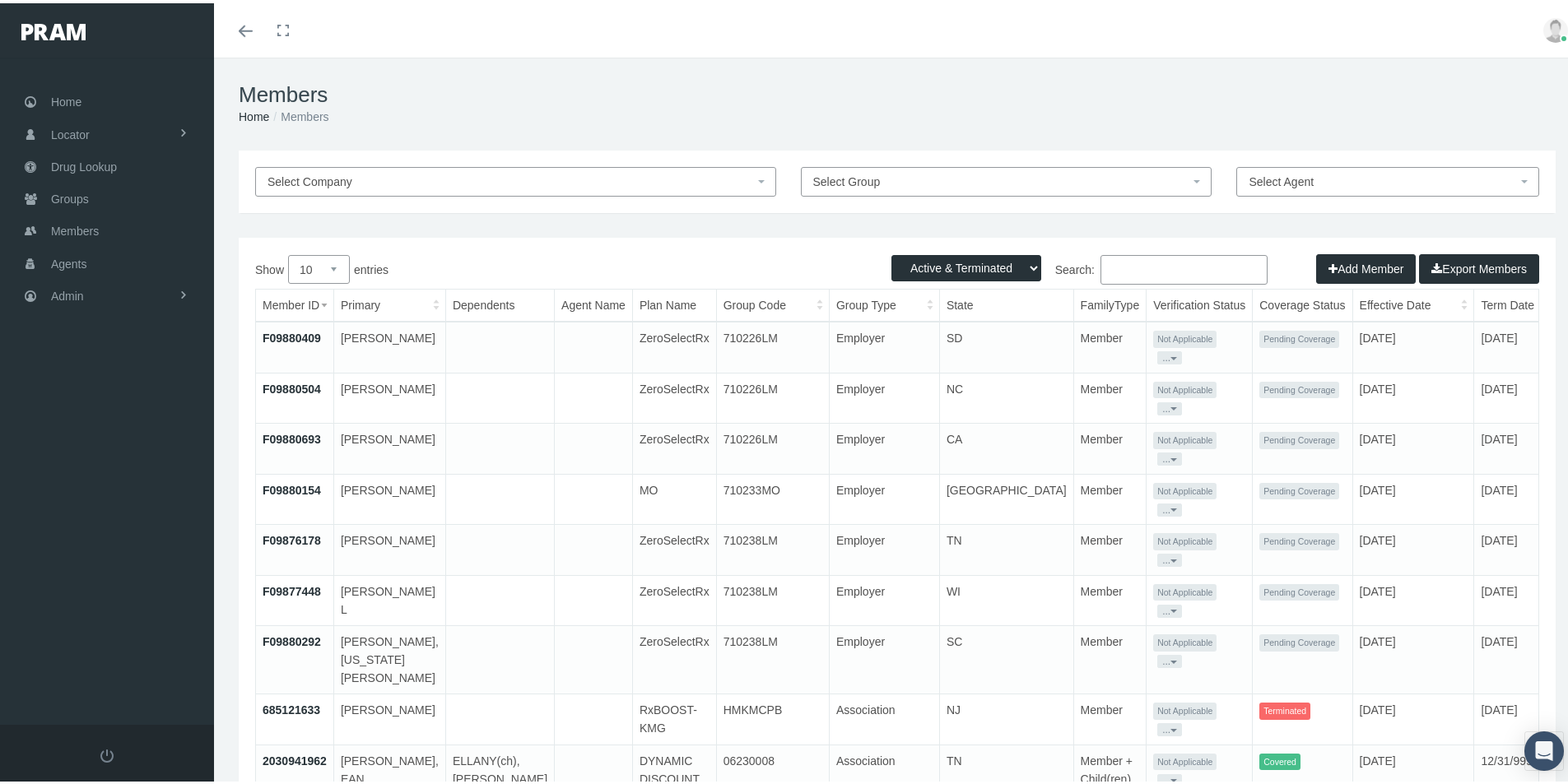
paste input "[PERSON_NAME], [GEOGRAPHIC_DATA]"
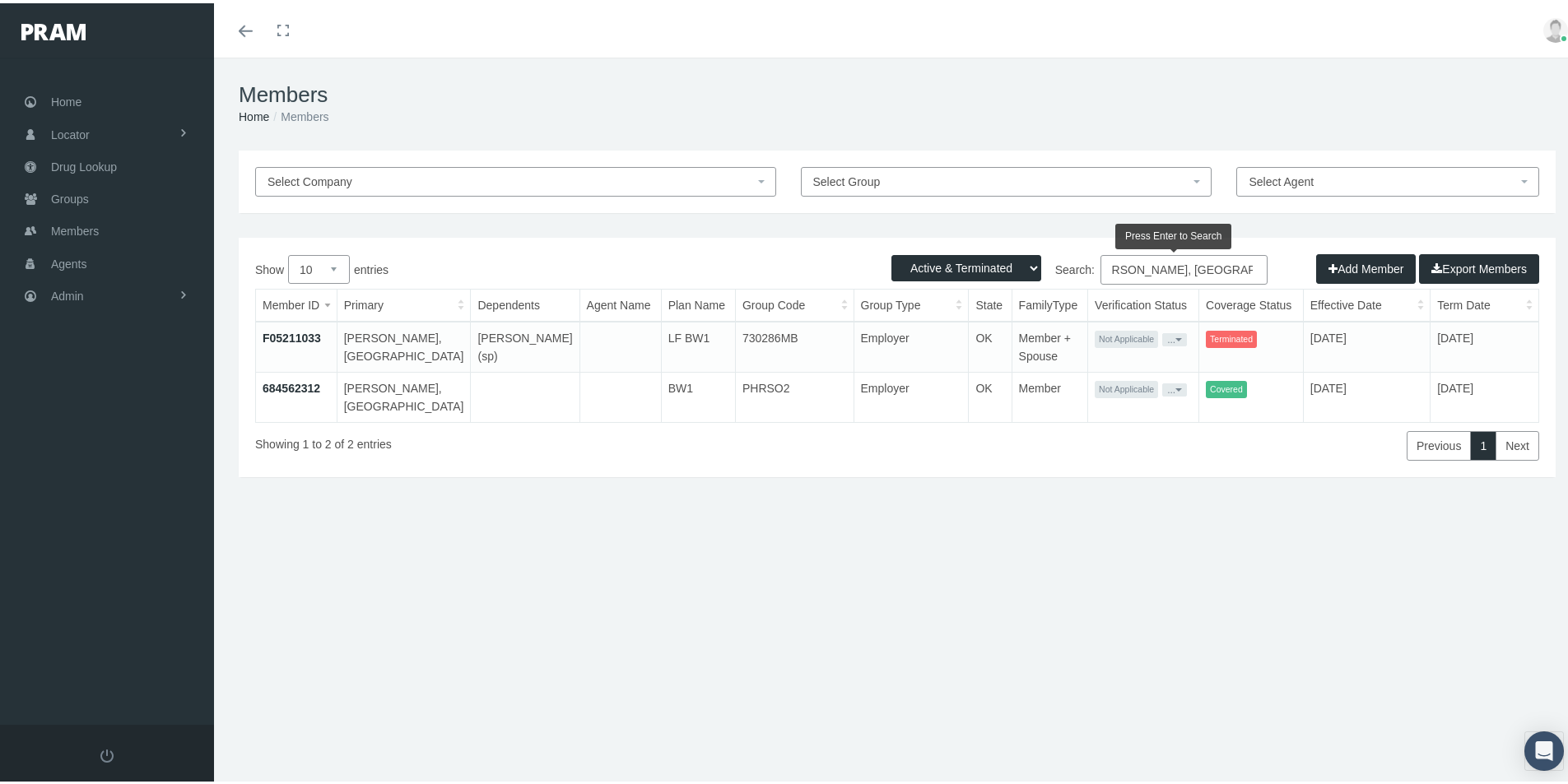
type input "[PERSON_NAME], [GEOGRAPHIC_DATA]"
drag, startPoint x: 65, startPoint y: 228, endPoint x: 78, endPoint y: 242, distance: 19.1
click at [65, 228] on span "Members" at bounding box center [74, 228] width 48 height 32
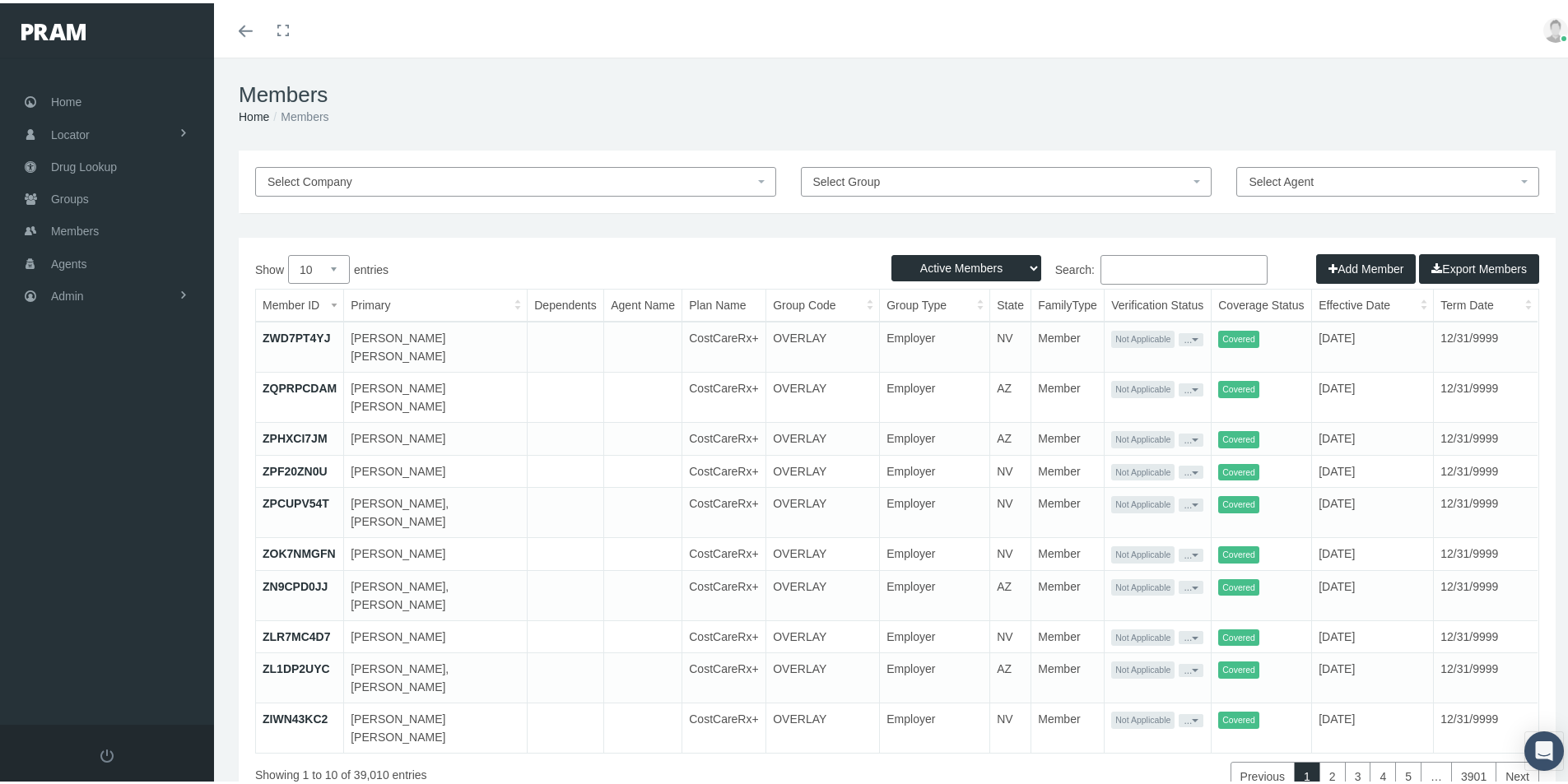
paste input "683018620"
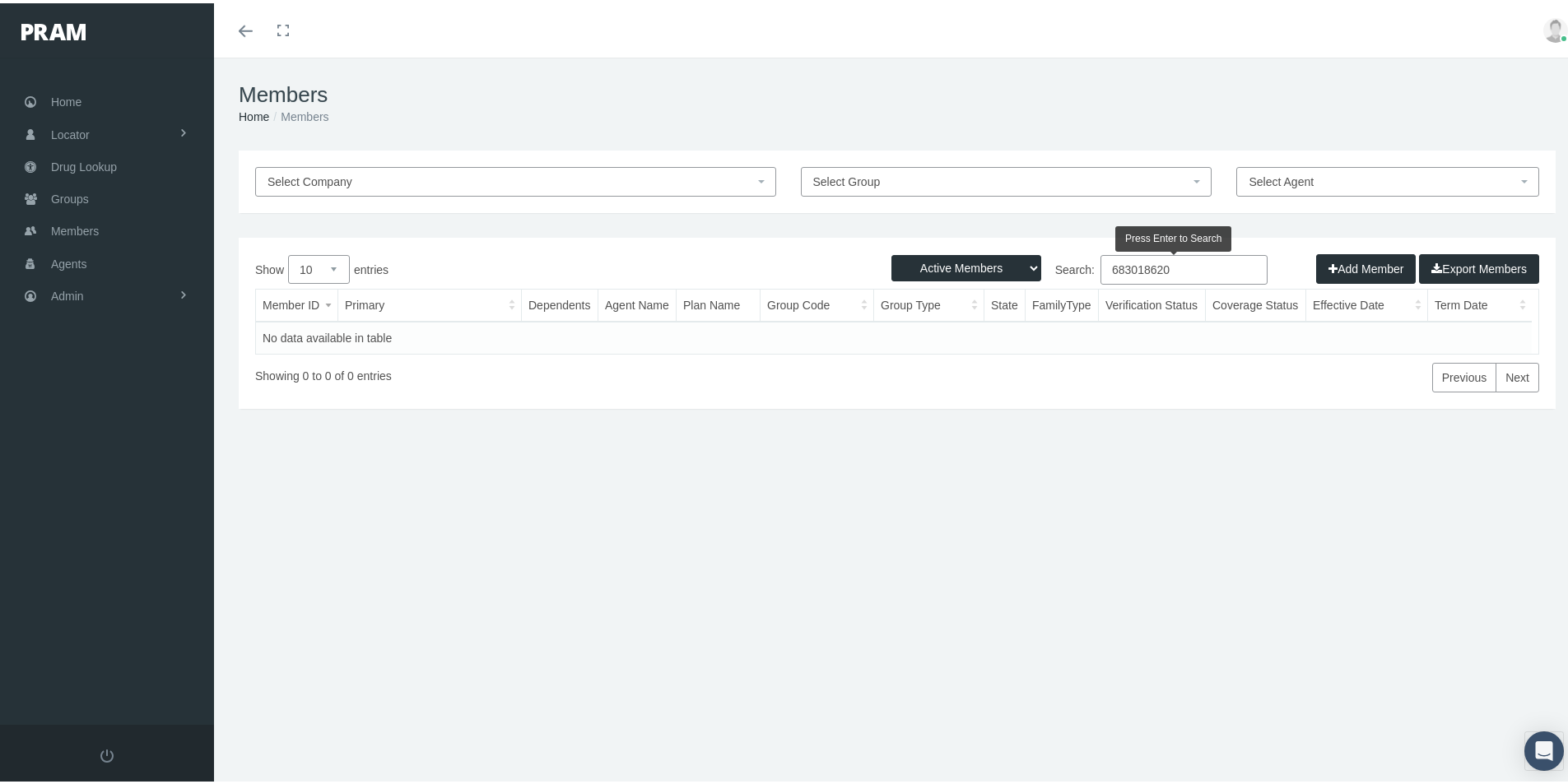
type input "683018620"
drag, startPoint x: 1022, startPoint y: 267, endPoint x: 1011, endPoint y: 272, distance: 12.1
click at [1021, 267] on select "Active Members Terminated Members Active & Terminated" at bounding box center [967, 265] width 150 height 26
select select "3"
click at [892, 252] on select "Active Members Terminated Members Active & Terminated" at bounding box center [967, 265] width 150 height 26
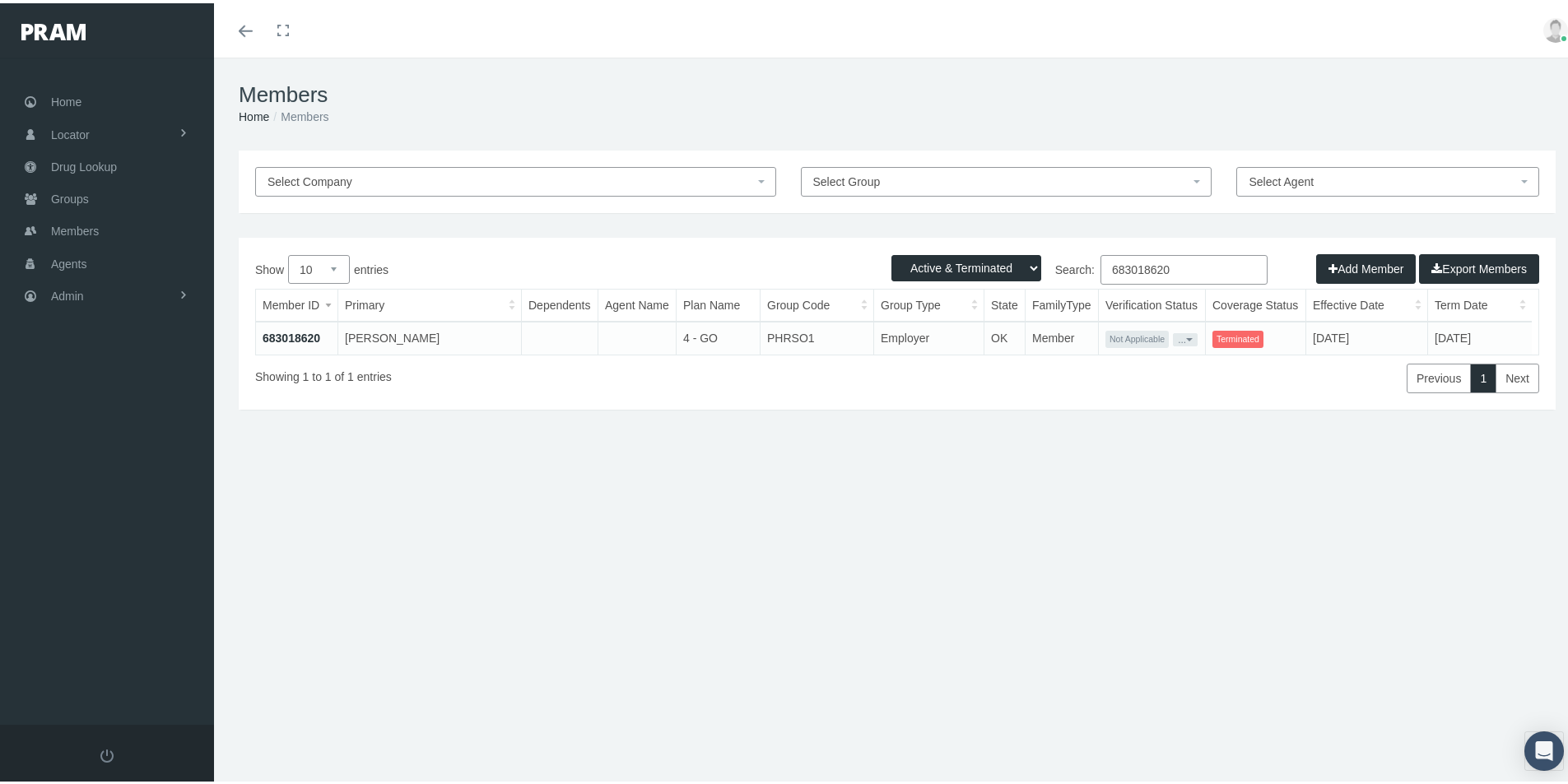
click at [298, 337] on link "683018620" at bounding box center [291, 335] width 58 height 14
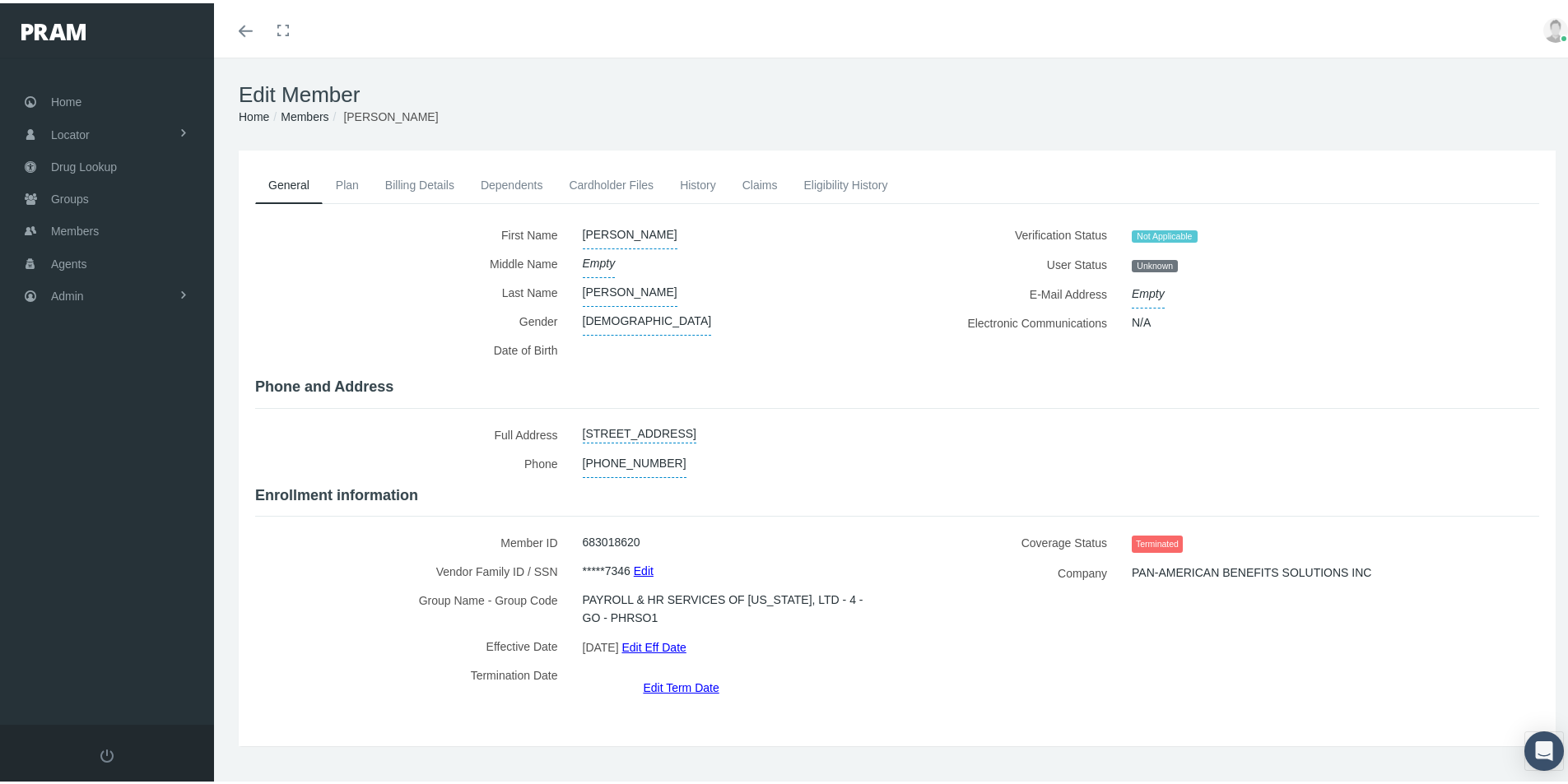
click at [422, 181] on link "Billing Details" at bounding box center [420, 182] width 96 height 36
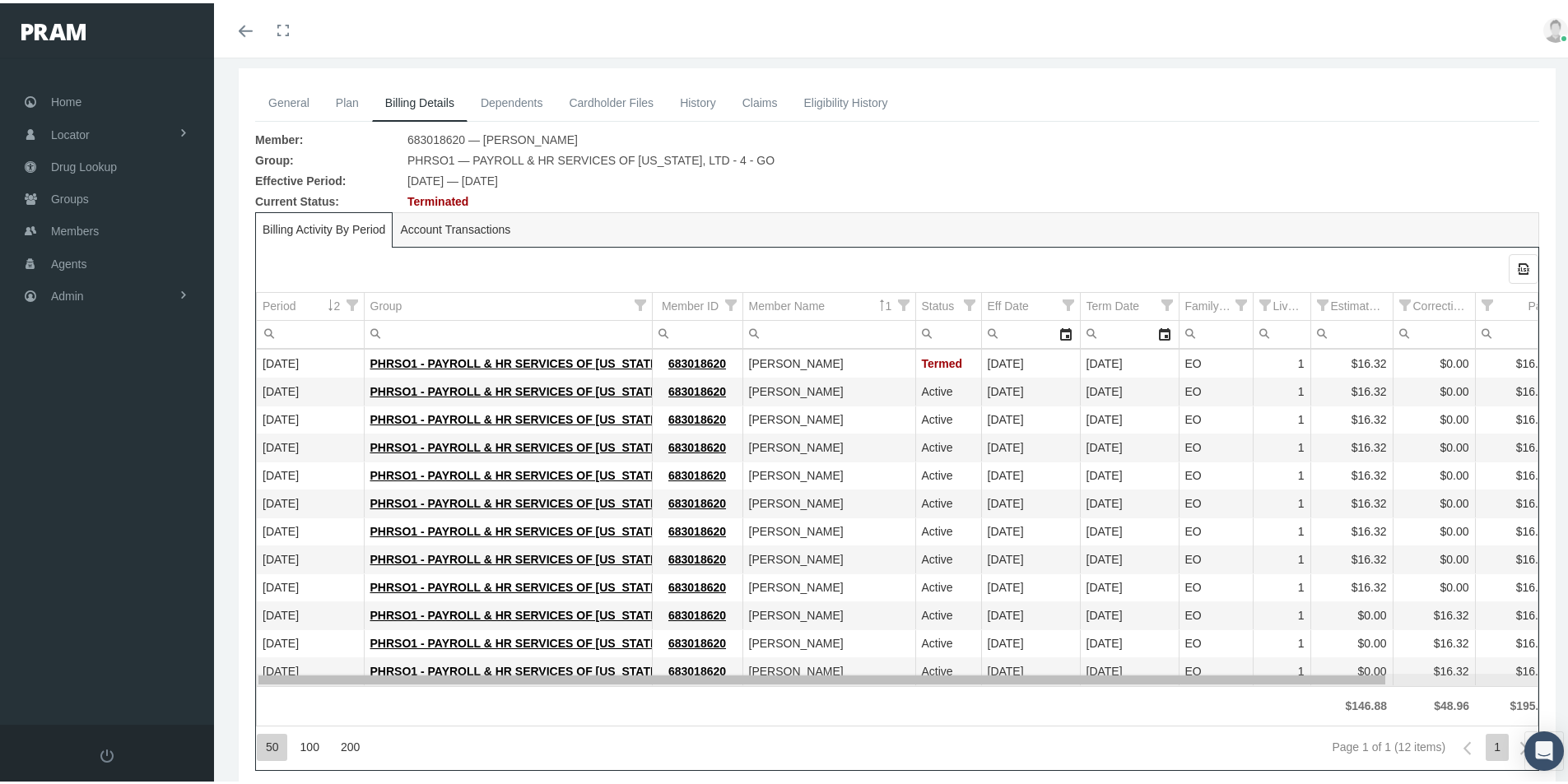
drag, startPoint x: 877, startPoint y: 675, endPoint x: 557, endPoint y: 694, distance: 320.6
click at [674, 694] on body "Toggle Fullscreen Toggle navigation Toggle menubar Toggle fullscreen Profile Lo…" at bounding box center [790, 309] width 1581 height 784
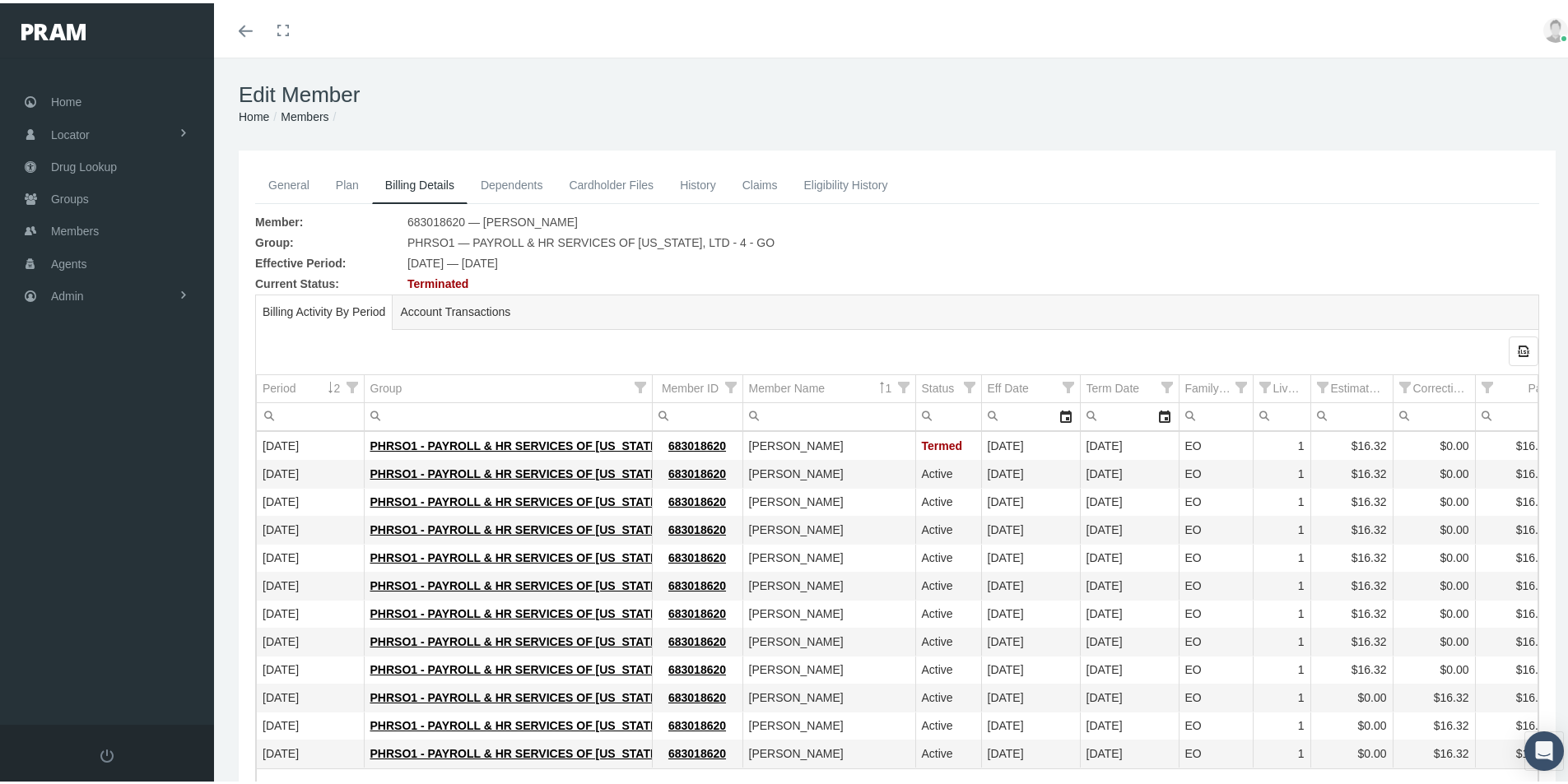
drag, startPoint x: 295, startPoint y: 179, endPoint x: 313, endPoint y: 187, distance: 19.7
click at [295, 179] on link "General" at bounding box center [288, 182] width 68 height 36
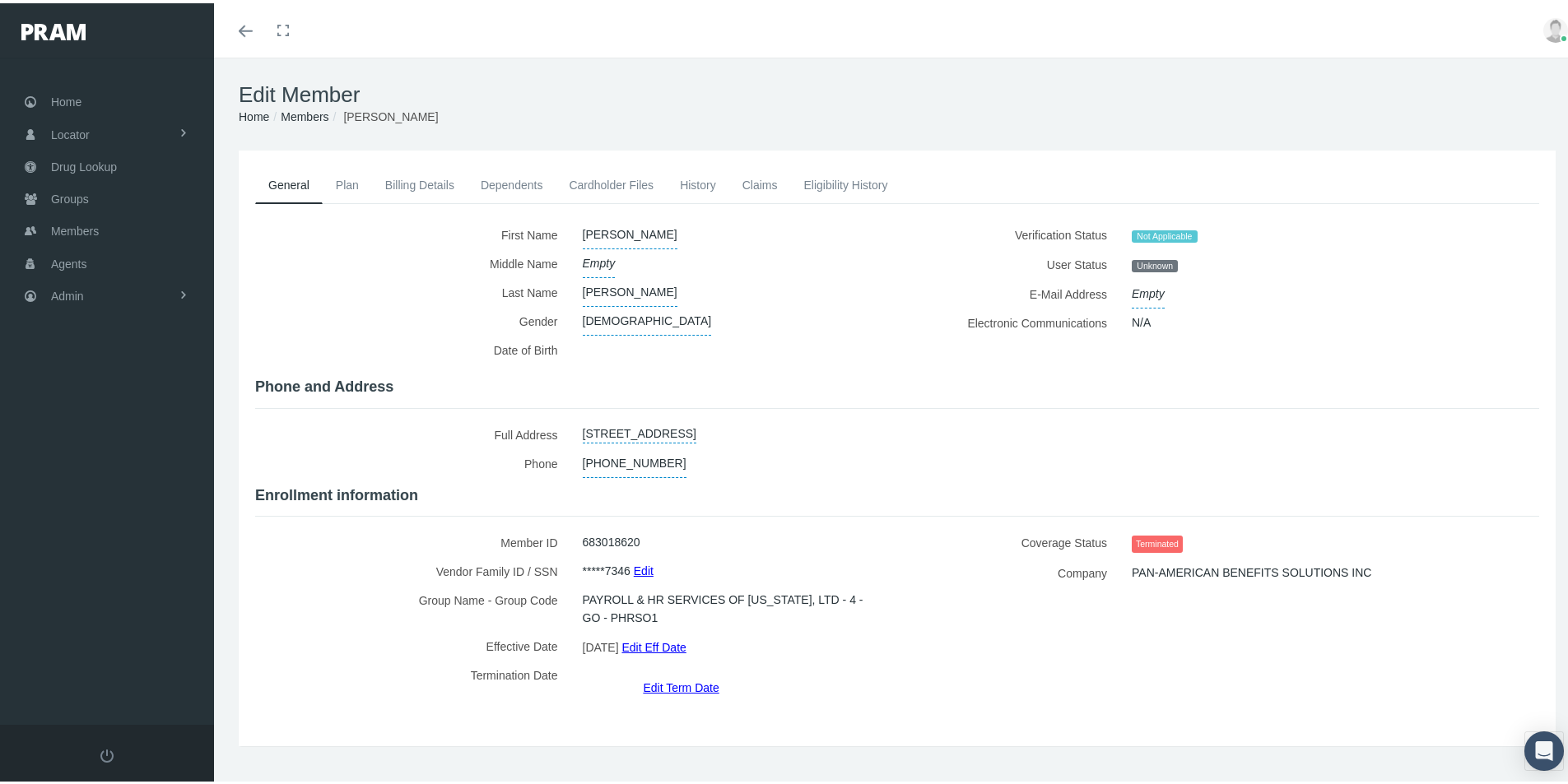
click at [306, 105] on h1 "Edit Member" at bounding box center [897, 91] width 1317 height 25
click at [310, 117] on link "Members" at bounding box center [304, 113] width 48 height 14
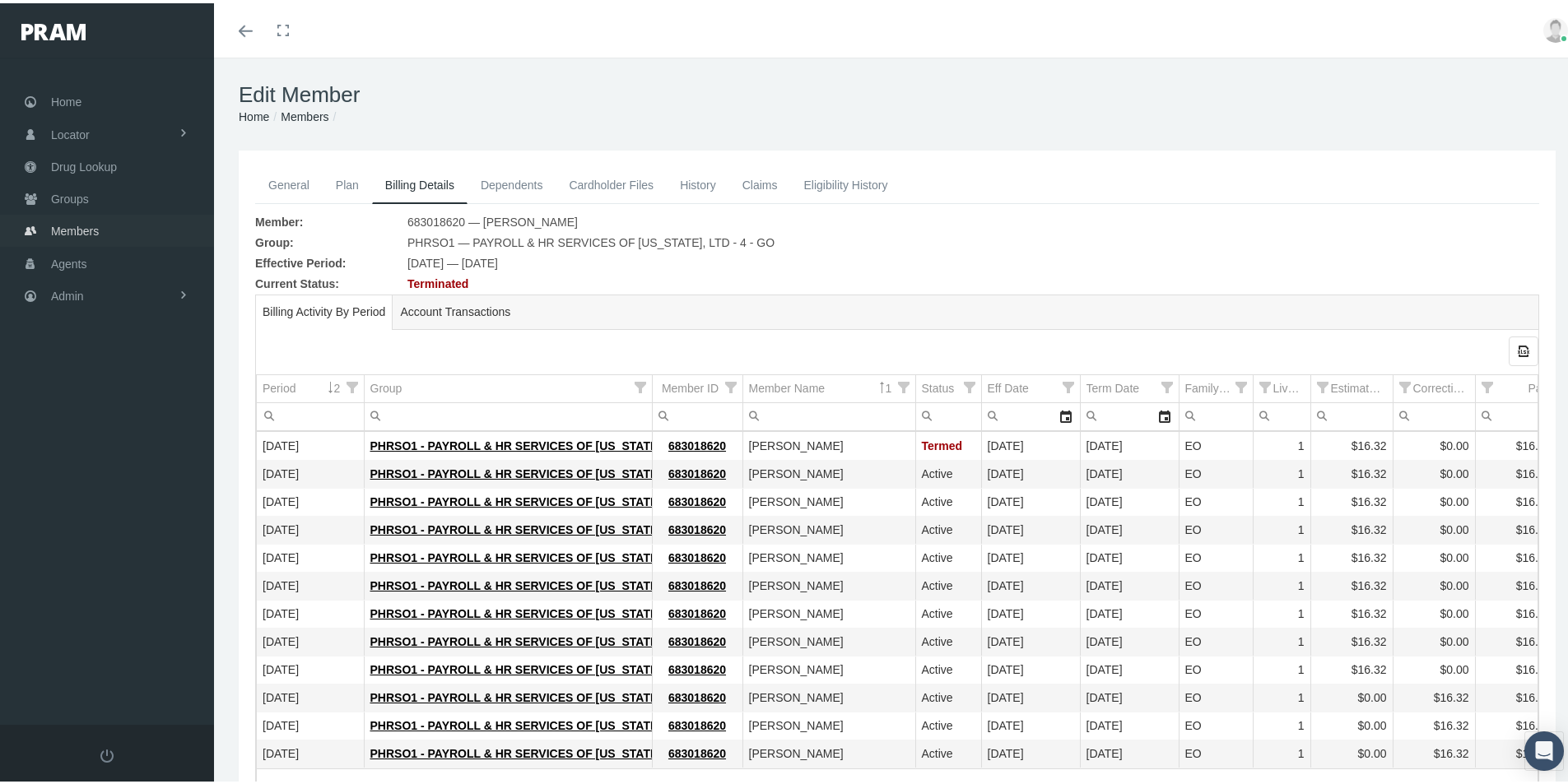
click at [69, 228] on span "Members" at bounding box center [74, 228] width 48 height 32
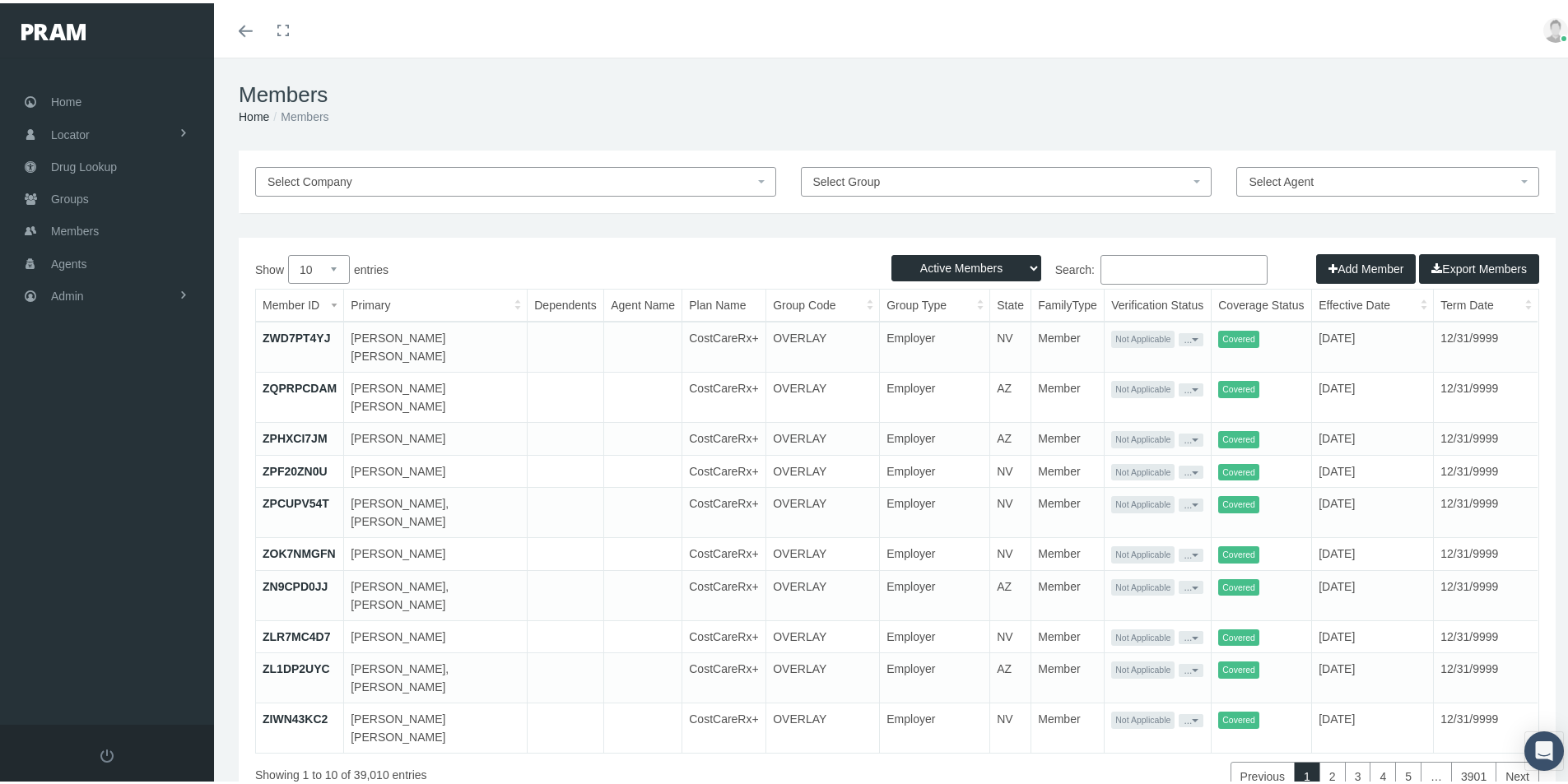
paste input "679534767"
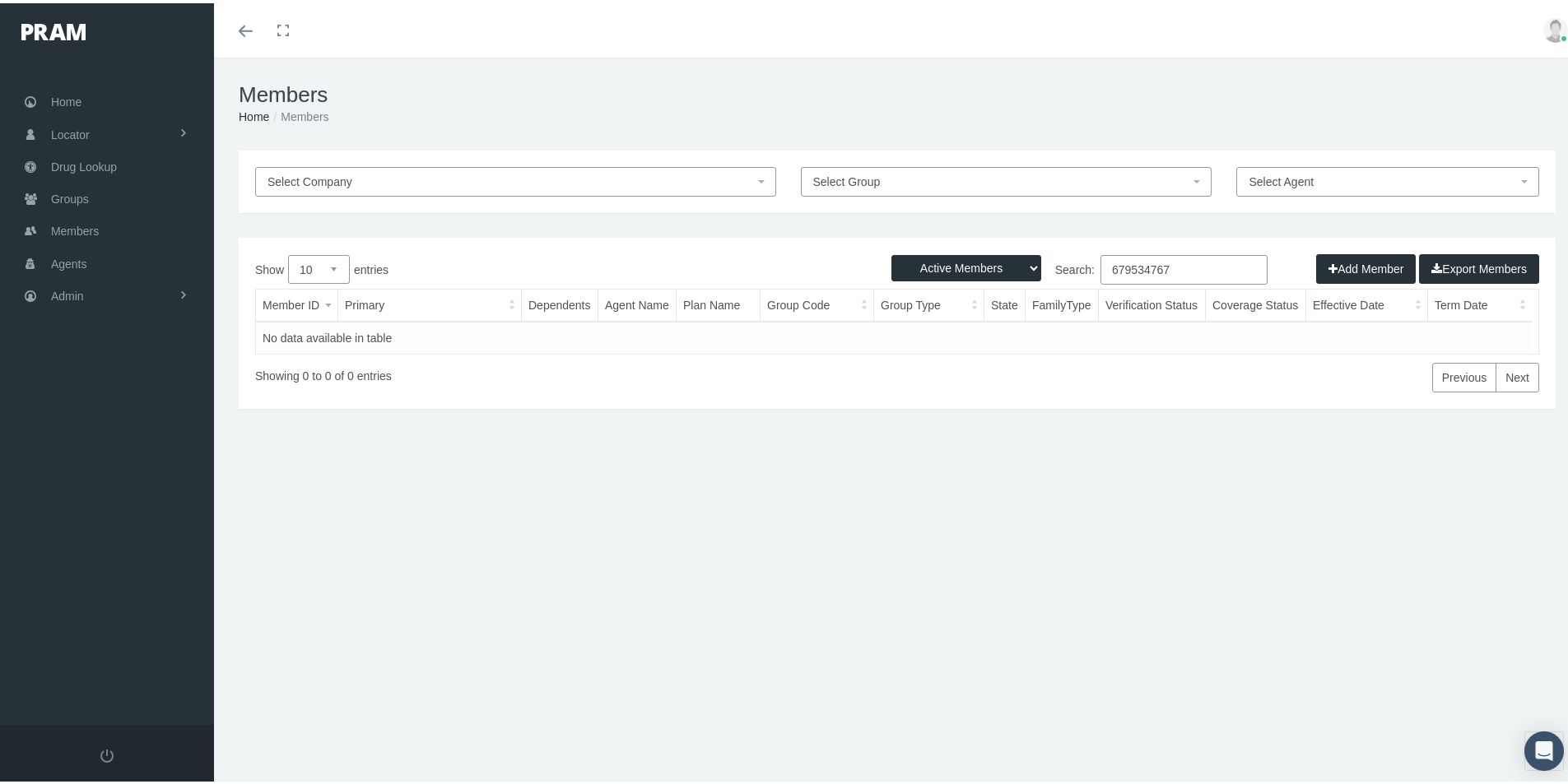
type input "679534767"
drag, startPoint x: 1013, startPoint y: 264, endPoint x: 1005, endPoint y: 277, distance: 15.3
click at [1013, 264] on select "Active Members Terminated Members Active & Terminated" at bounding box center [967, 265] width 150 height 26
click at [892, 252] on select "Active Members Terminated Members Active & Terminated" at bounding box center [967, 265] width 150 height 26
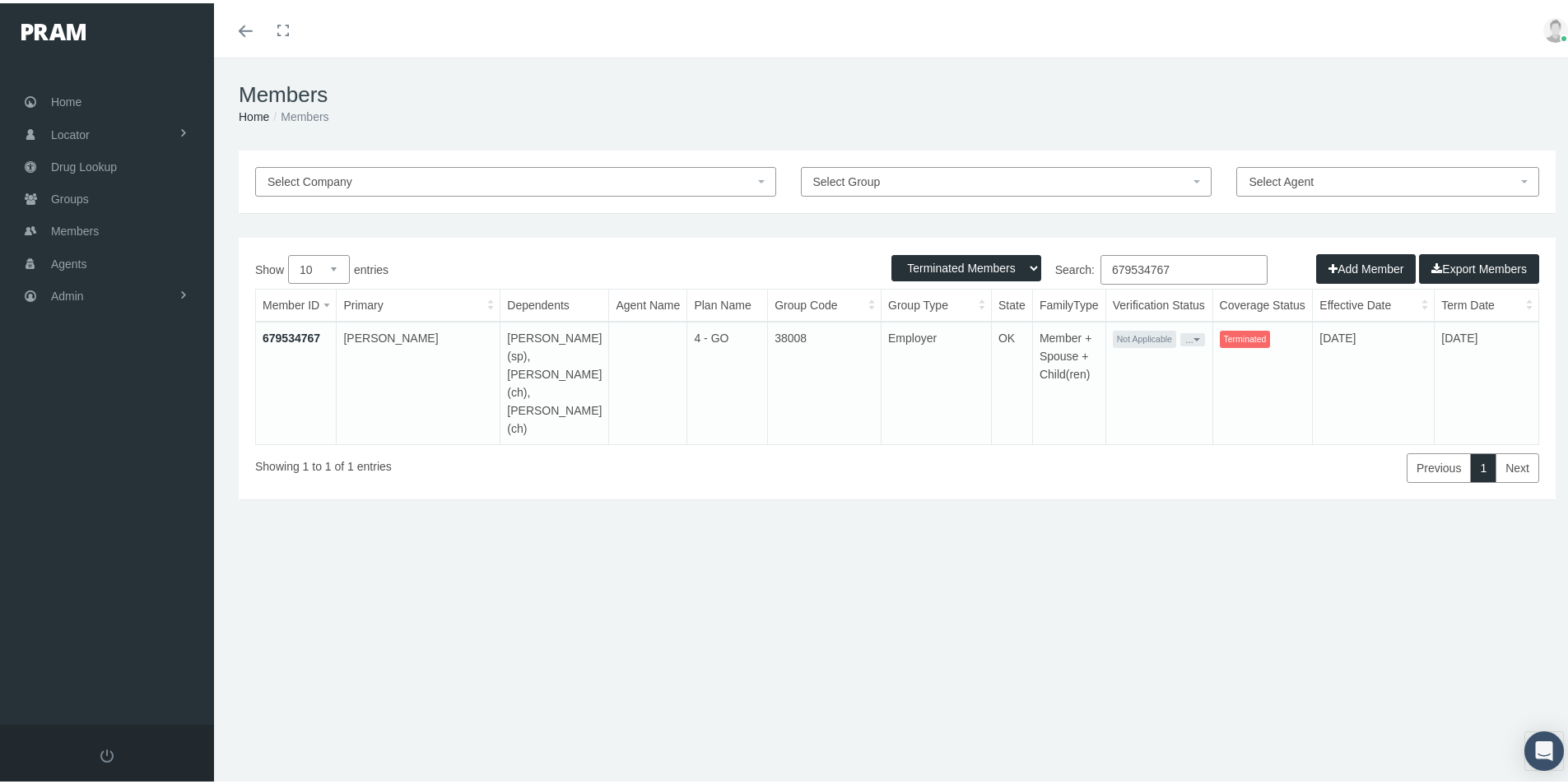
click at [1020, 265] on select "Active Members Terminated Members Active & Terminated" at bounding box center [967, 265] width 150 height 26
select select "3"
click at [892, 252] on select "Active Members Terminated Members Active & Terminated" at bounding box center [967, 265] width 150 height 26
click at [294, 335] on link "679534767" at bounding box center [291, 335] width 58 height 14
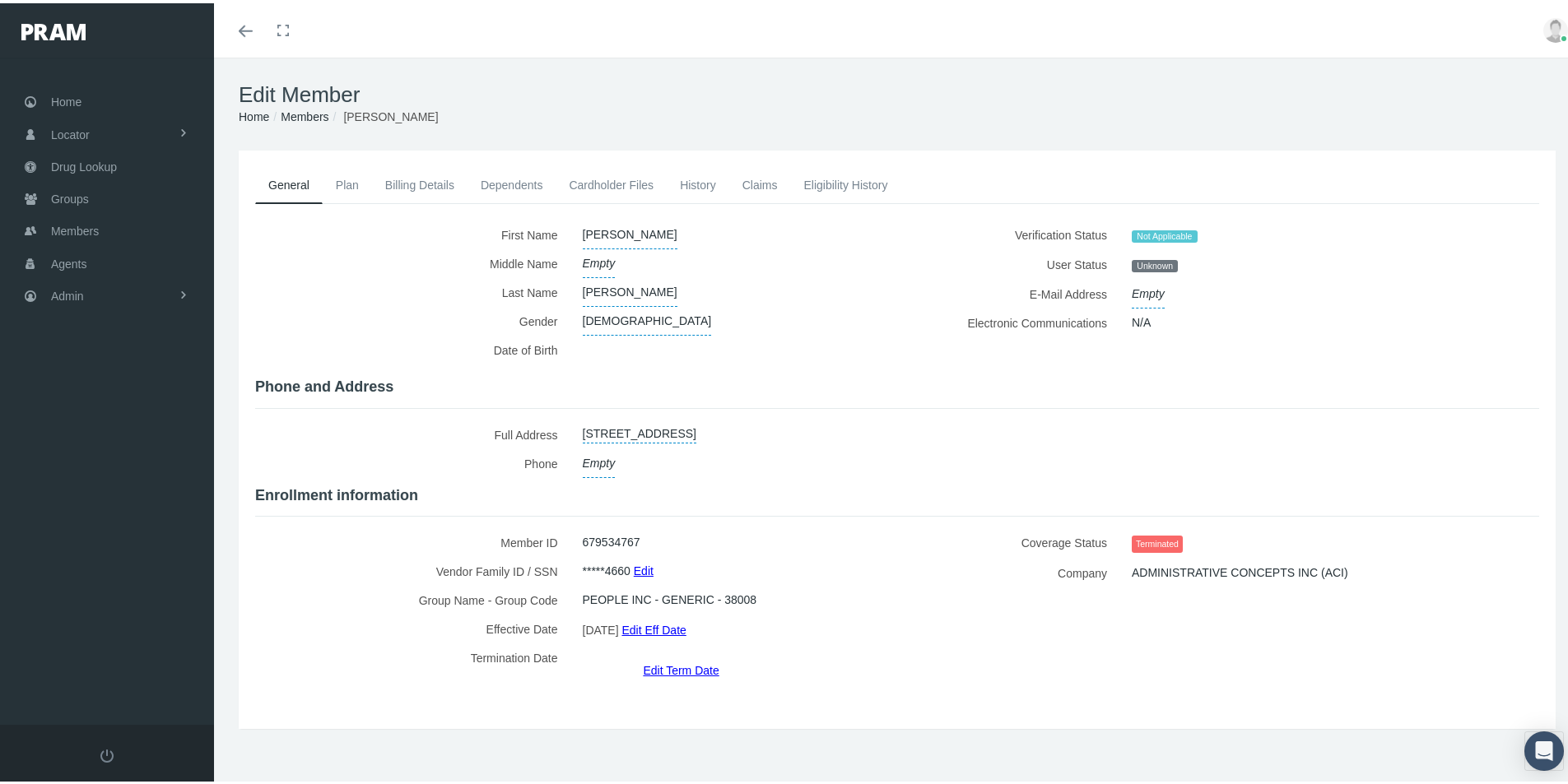
click at [419, 175] on link "Billing Details" at bounding box center [420, 182] width 96 height 36
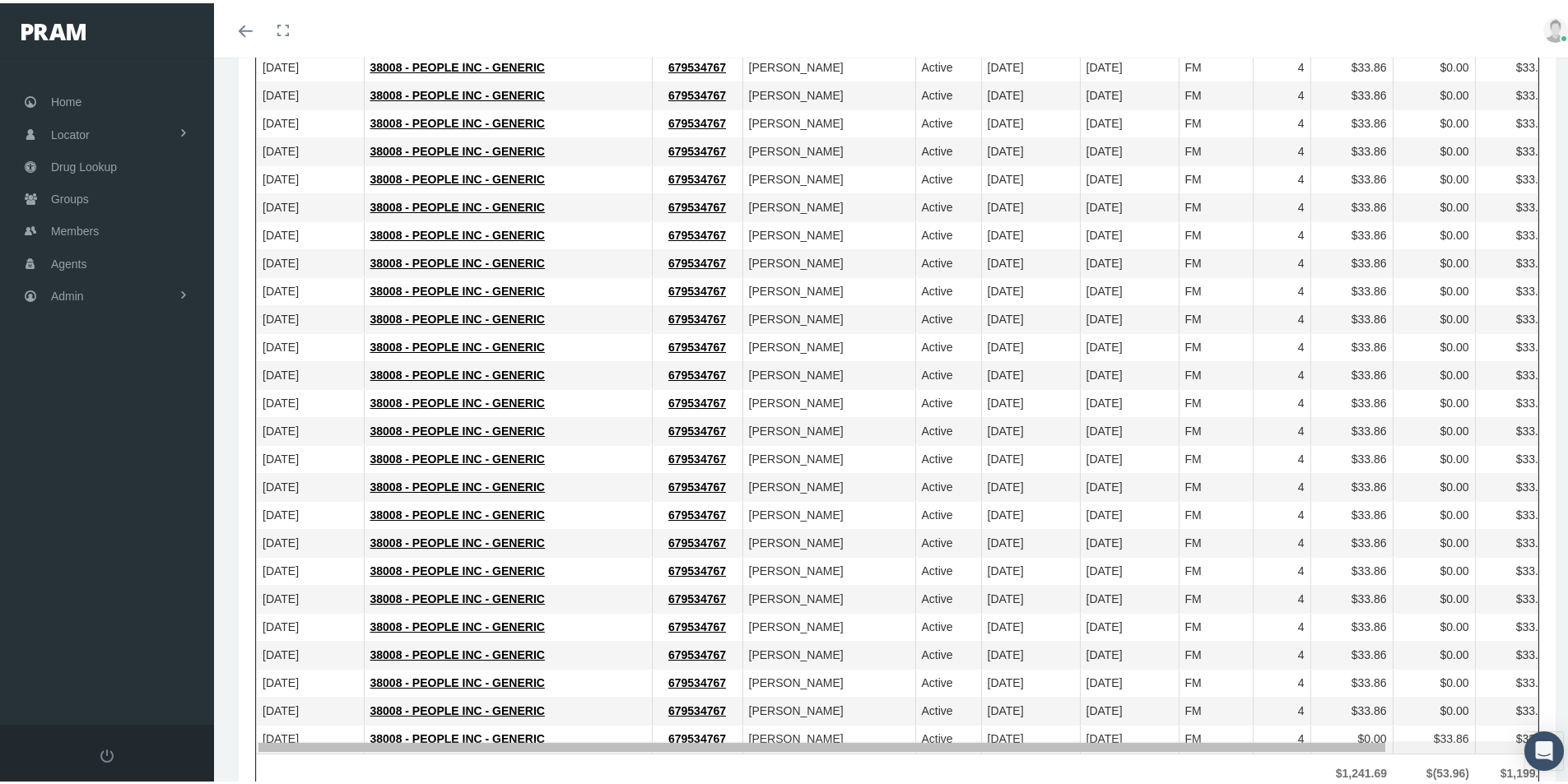
scroll to position [0, 156]
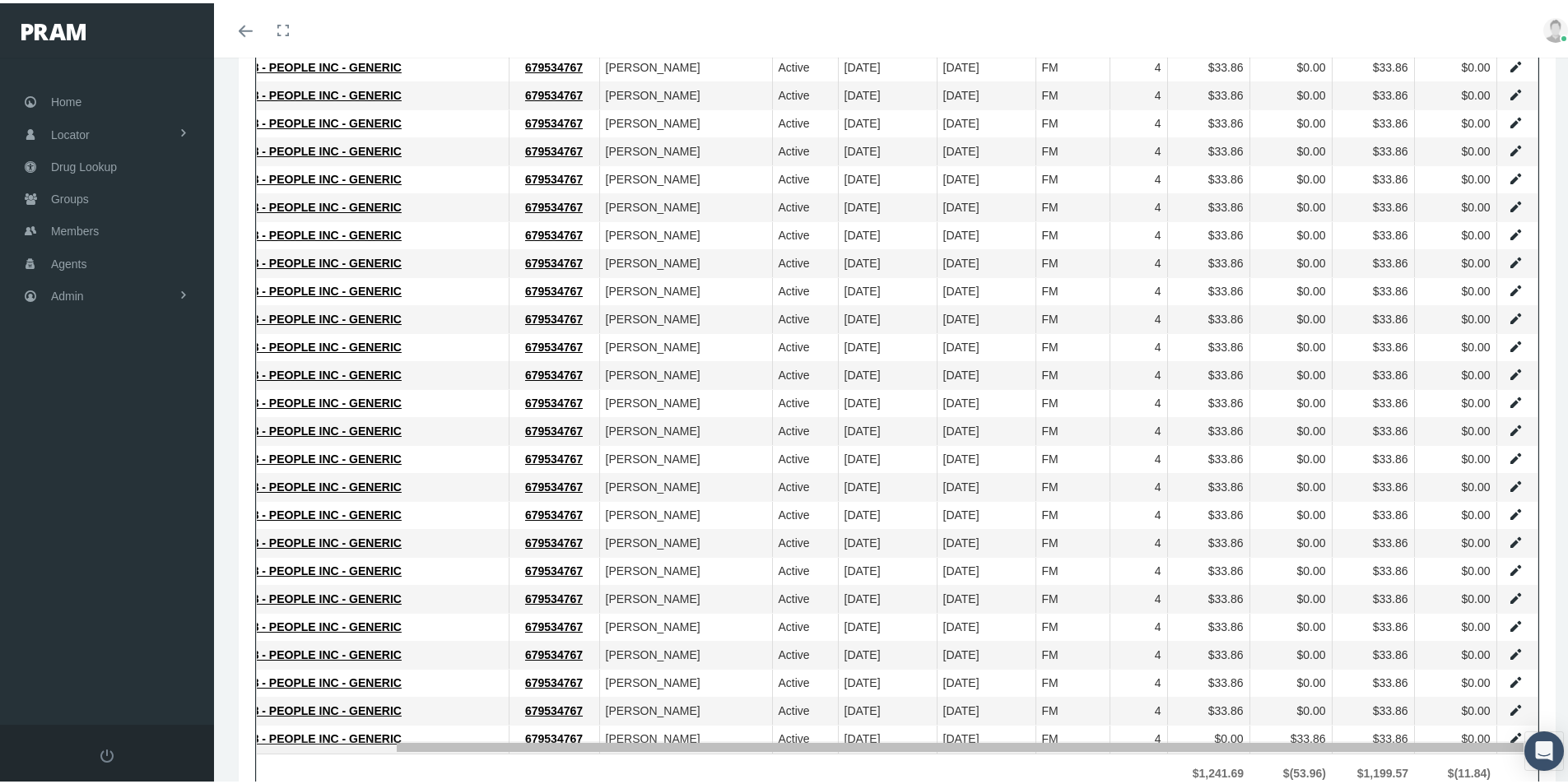
drag, startPoint x: 858, startPoint y: 741, endPoint x: 1199, endPoint y: 752, distance: 341.2
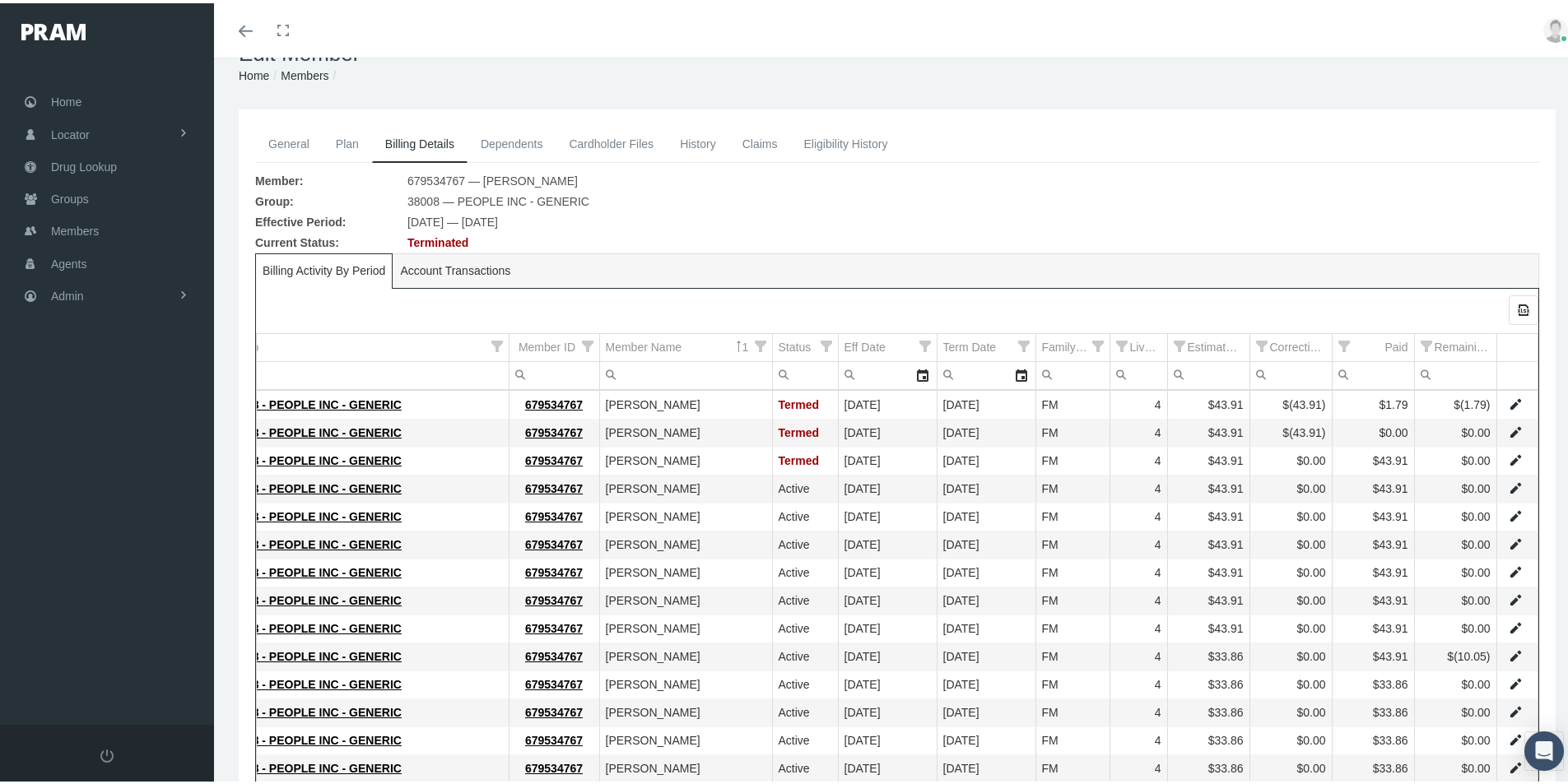
scroll to position [0, 0]
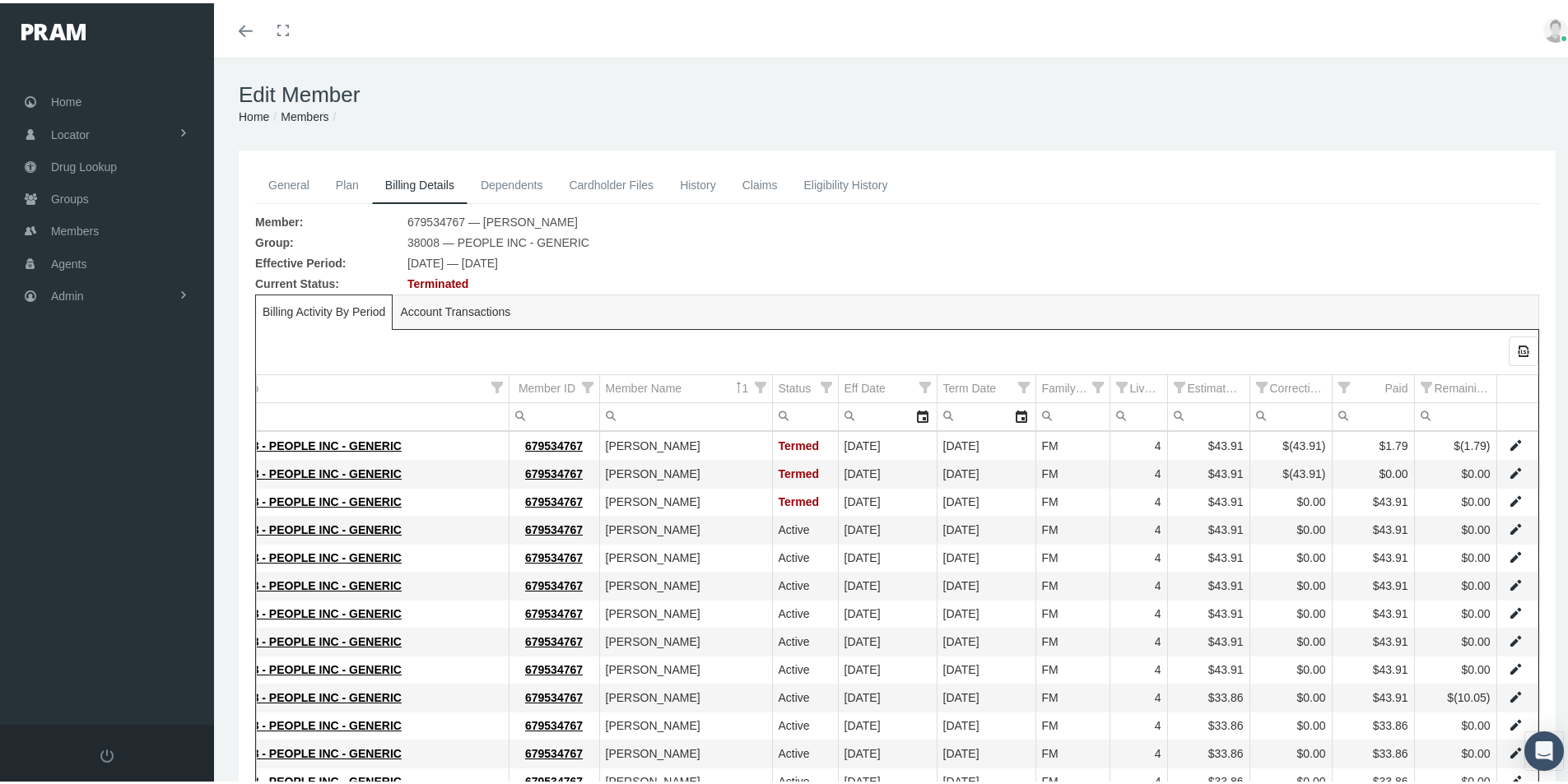
click at [298, 112] on link "Members" at bounding box center [304, 113] width 48 height 14
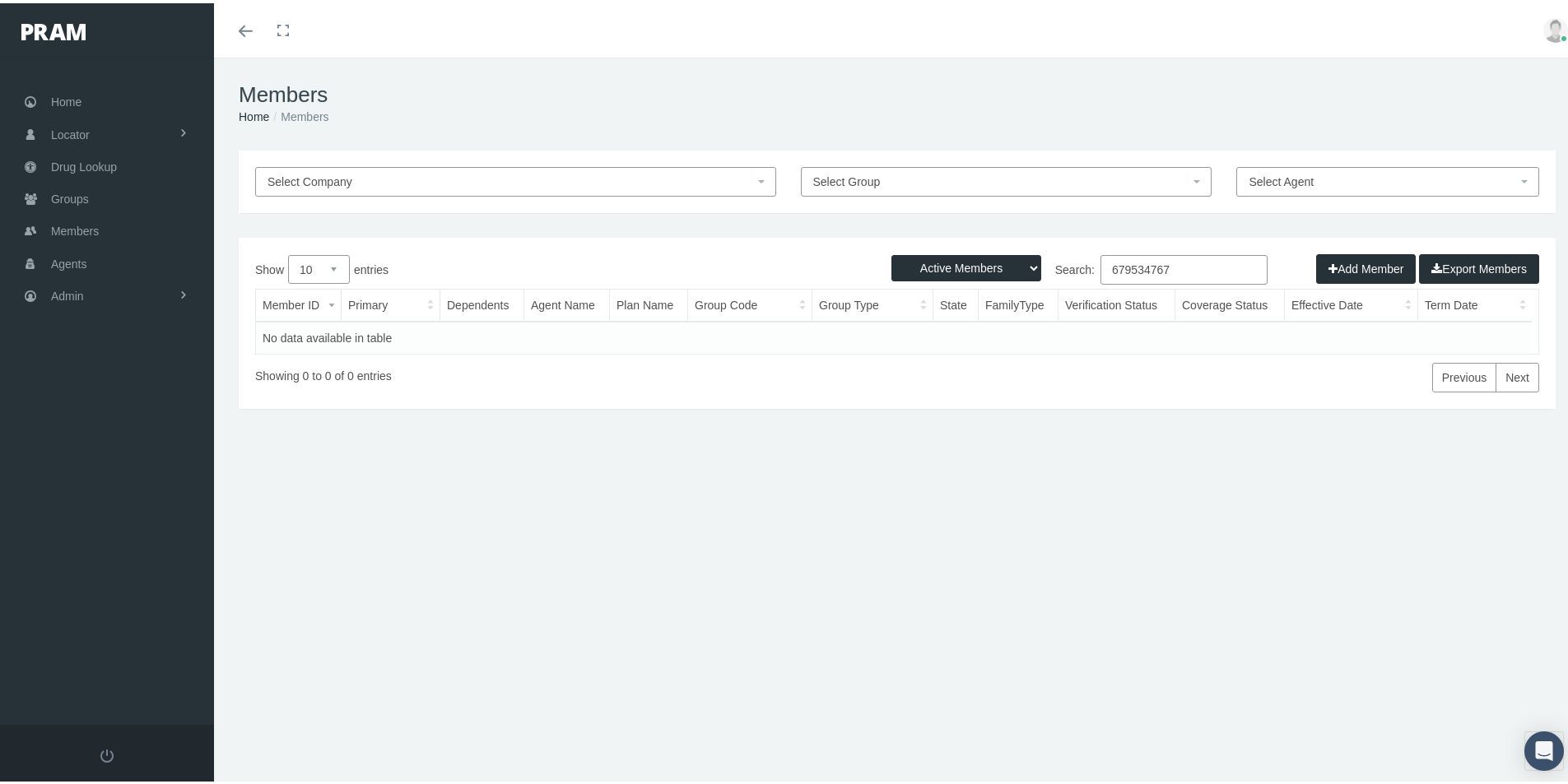
click at [1021, 268] on select "Active Members Terminated Members Active & Terminated" at bounding box center [967, 265] width 150 height 26
select select "3"
click at [892, 252] on select "Active Members Terminated Members Active & Terminated" at bounding box center [967, 265] width 150 height 26
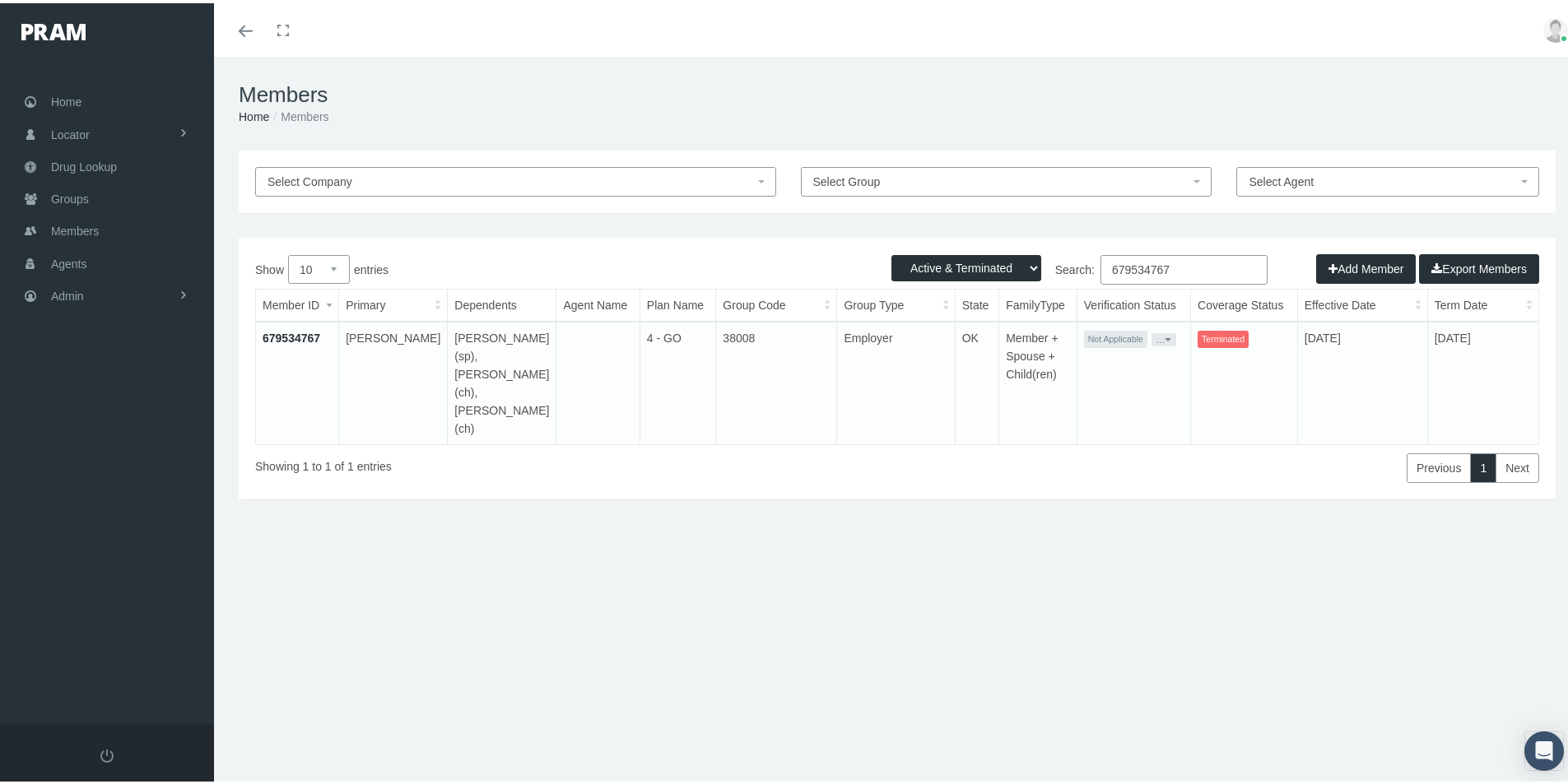
click at [294, 335] on link "679534767" at bounding box center [291, 335] width 58 height 14
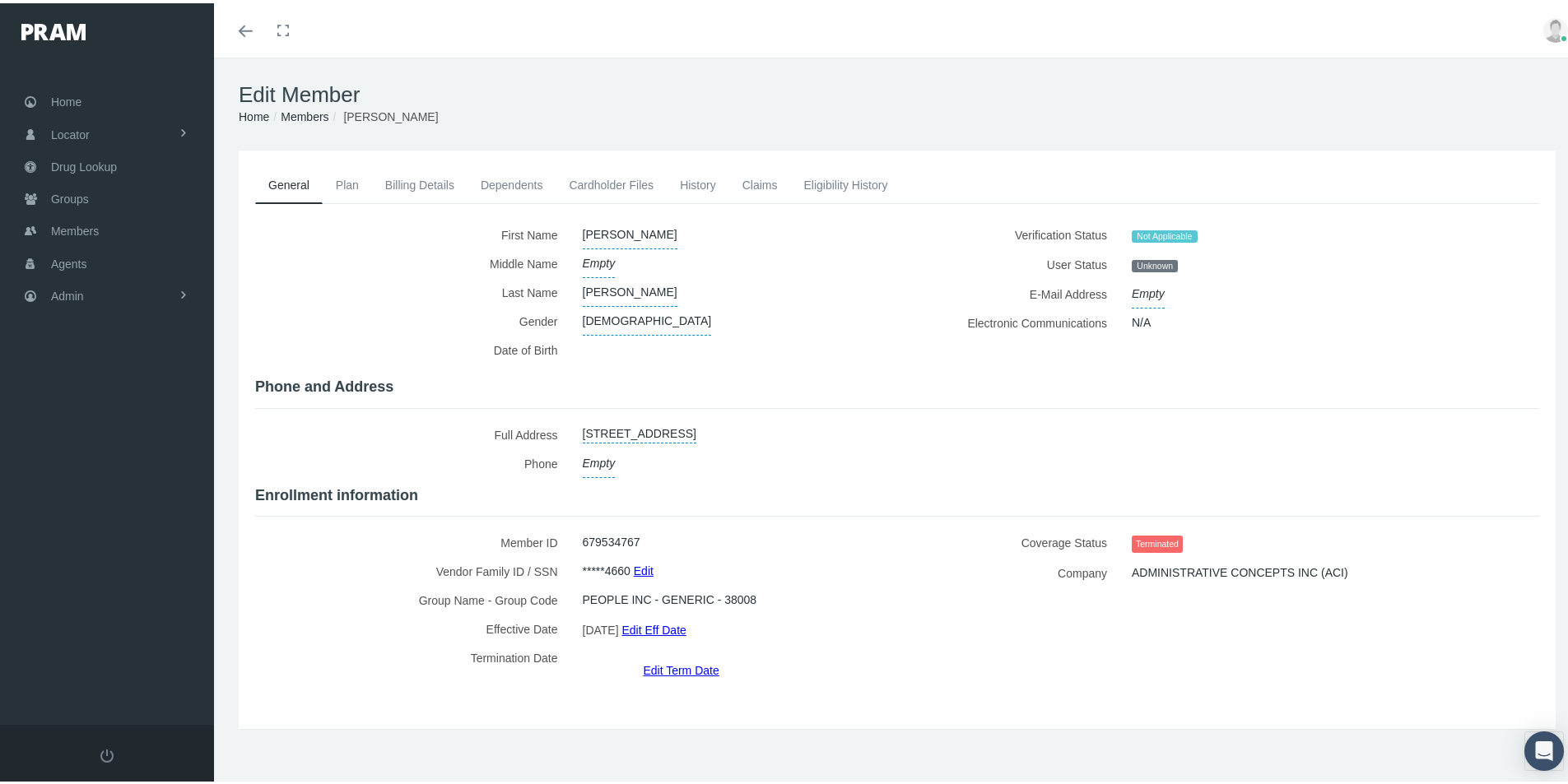
click at [670, 625] on link "Edit Eff Date" at bounding box center [653, 627] width 64 height 24
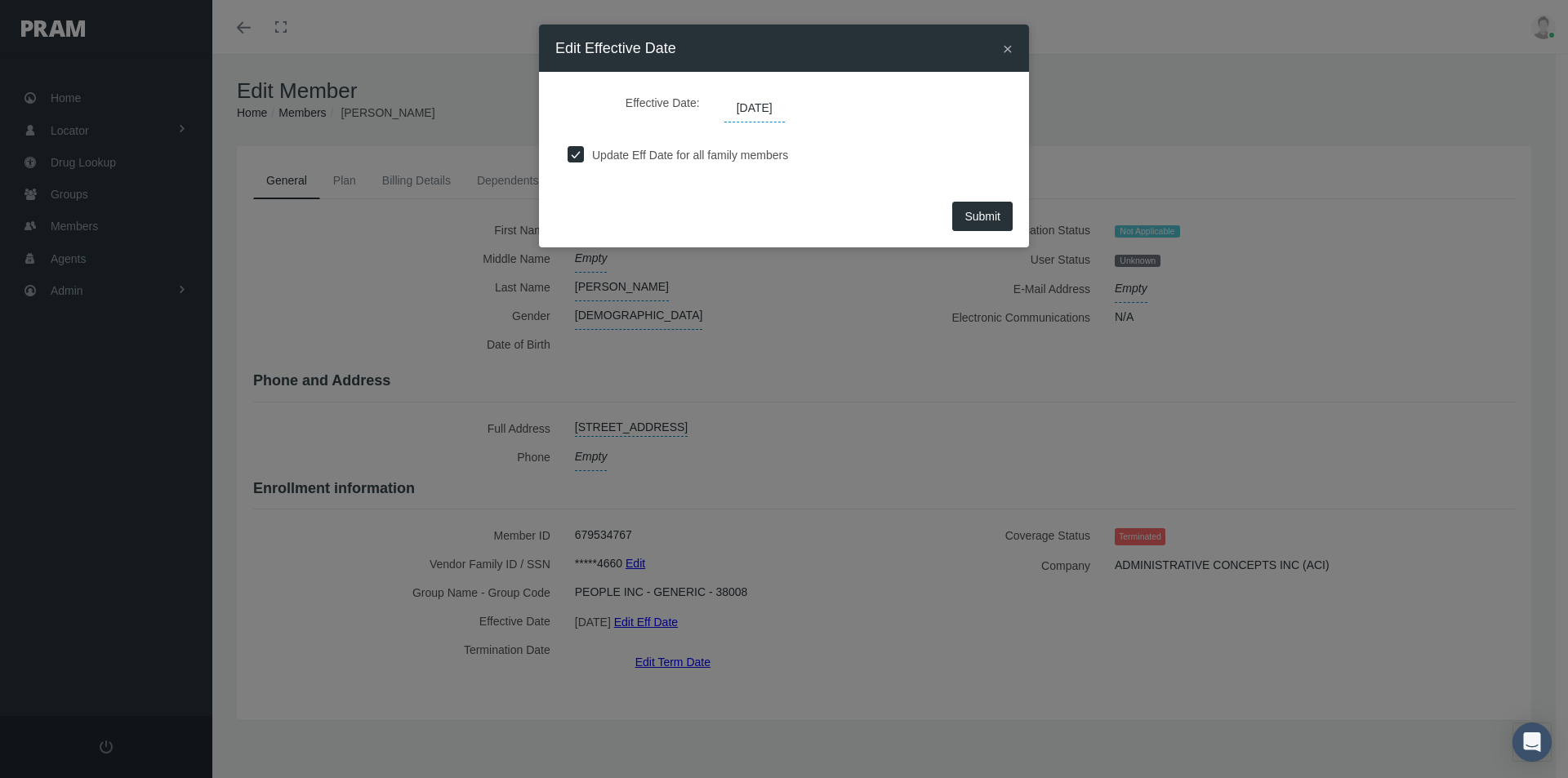
click at [785, 106] on span "[DATE]" at bounding box center [754, 109] width 60 height 28
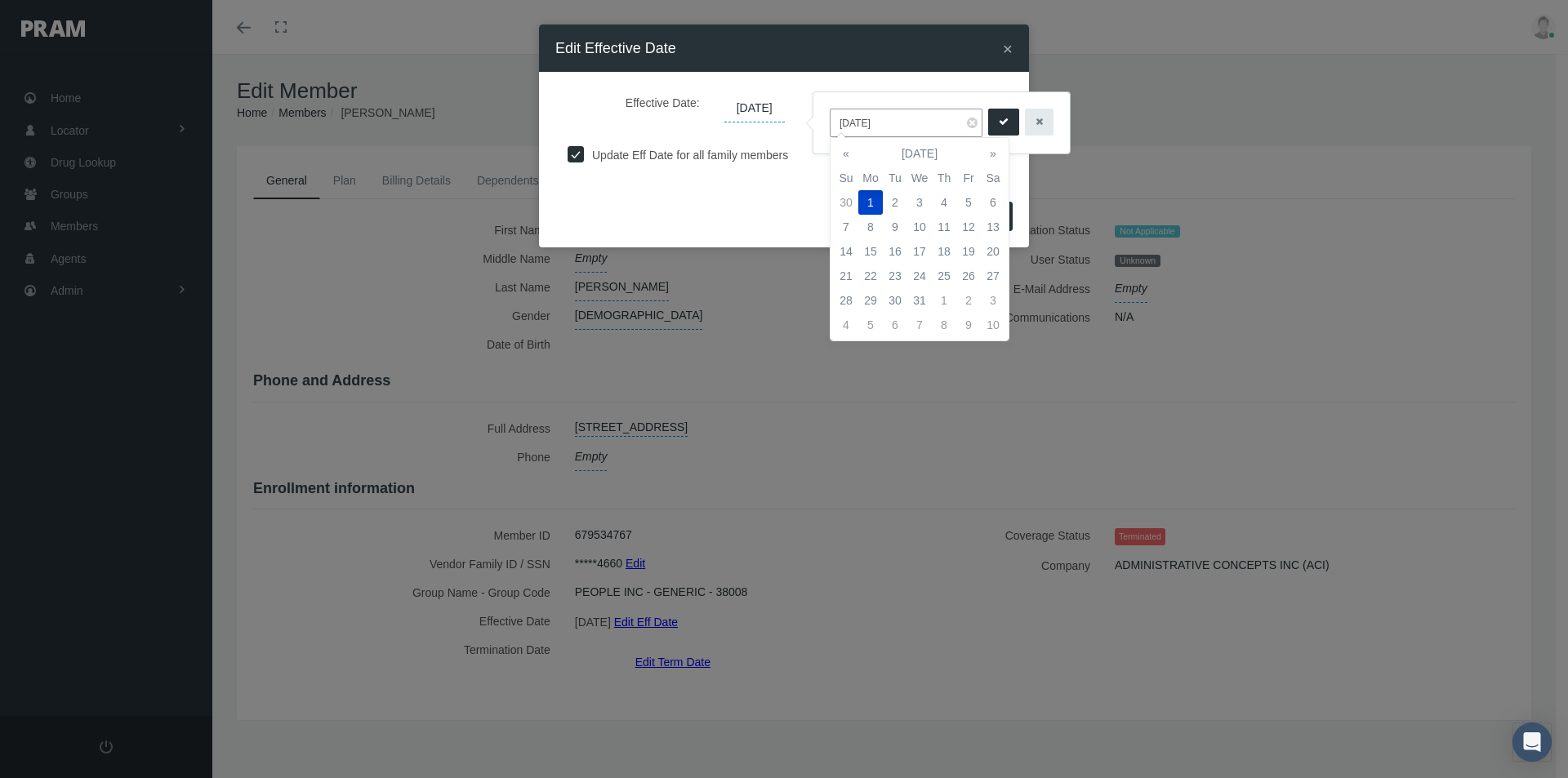
drag, startPoint x: 893, startPoint y: 122, endPoint x: 749, endPoint y: 198, distance: 162.8
click at [779, 153] on body "Toggle Fullscreen Toggle navigation Toggle menubar Toggle fullscreen Profile Lo…" at bounding box center [784, 389] width 1568 height 778
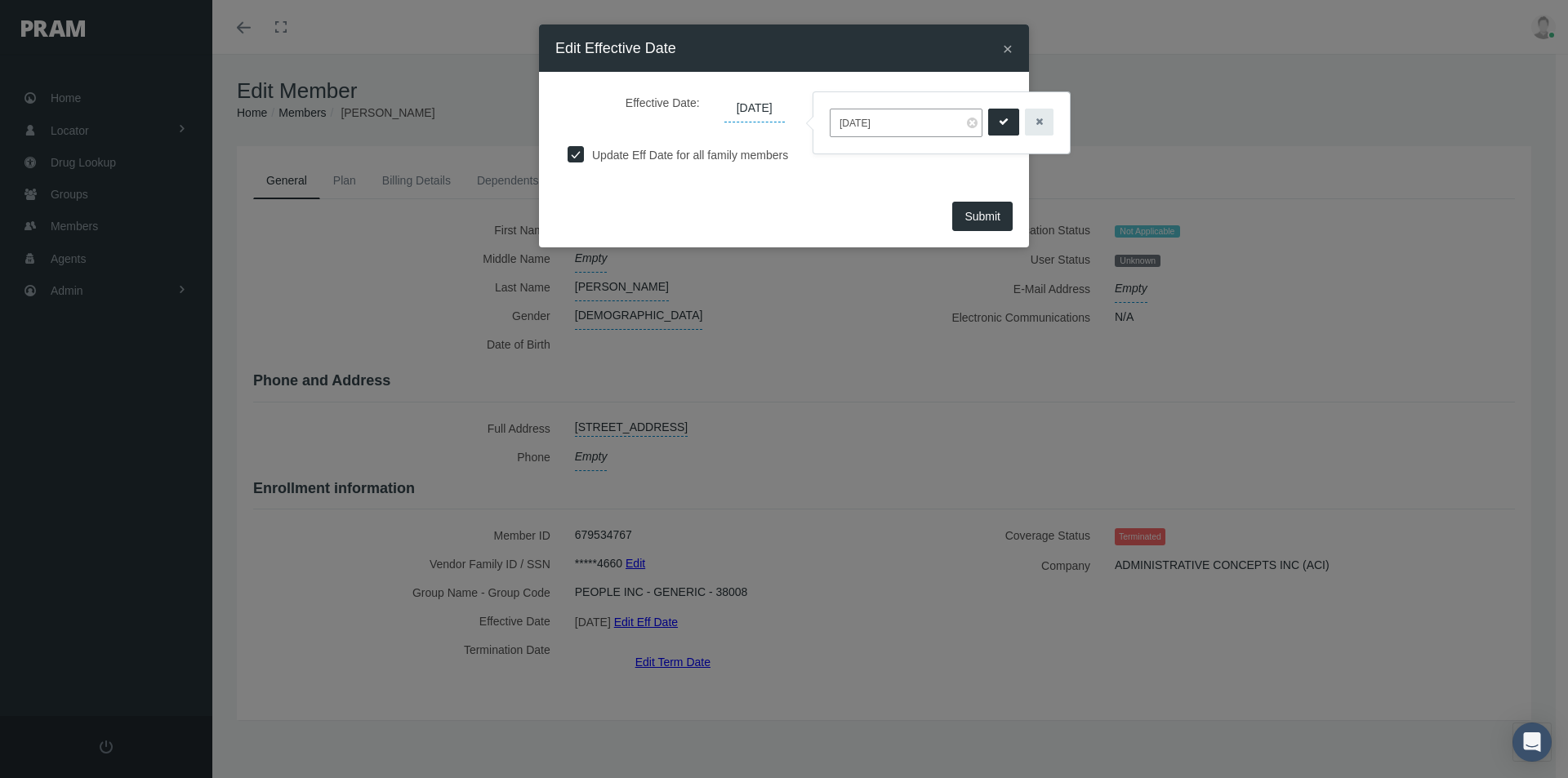
click at [710, 197] on div "Submit" at bounding box center [784, 222] width 490 height 50
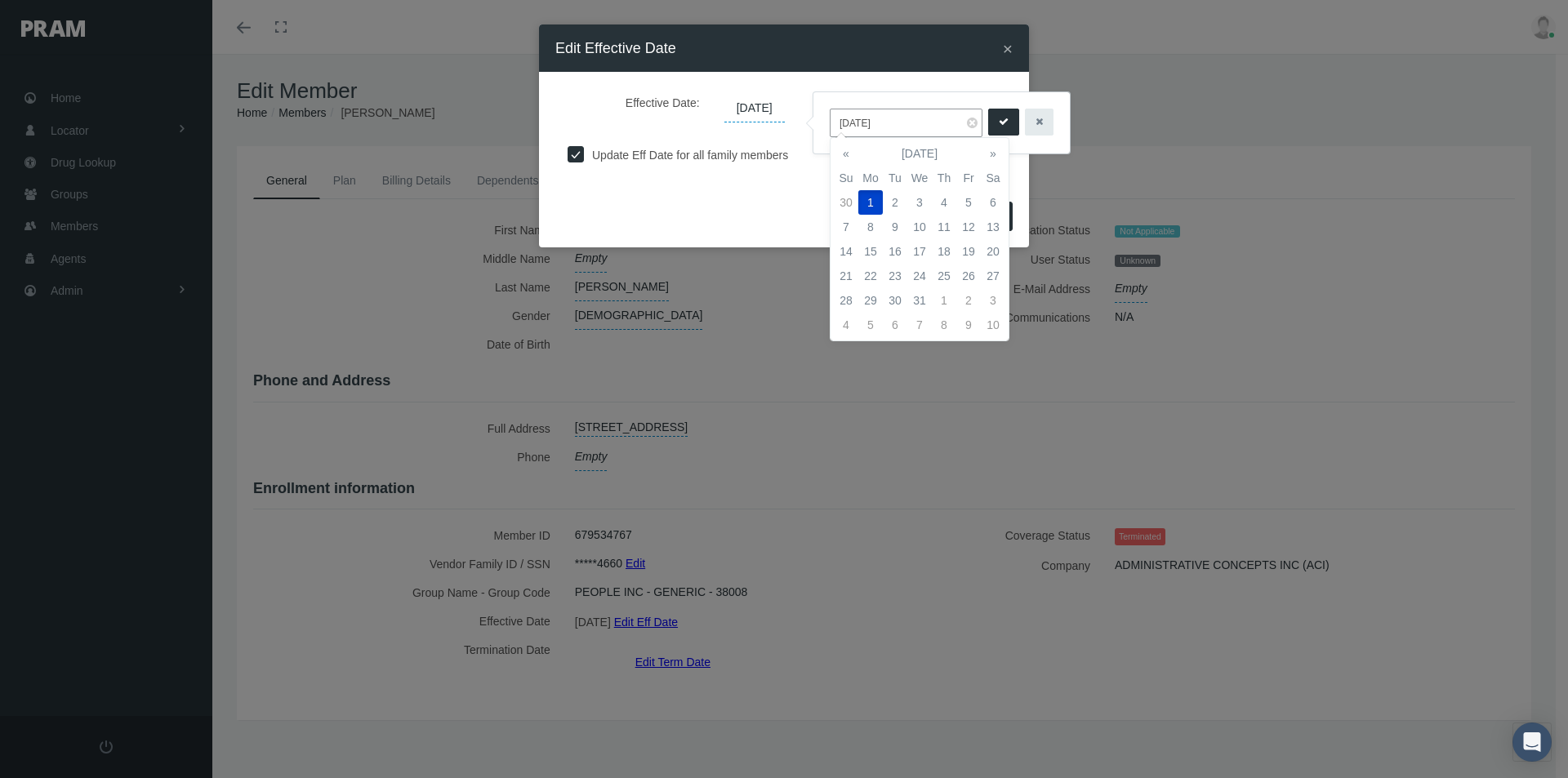
drag, startPoint x: 890, startPoint y: 123, endPoint x: 821, endPoint y: 231, distance: 128.2
click at [790, 151] on body "Toggle Fullscreen Toggle navigation Toggle menubar Toggle fullscreen Profile Lo…" at bounding box center [784, 389] width 1568 height 778
type input "0"
type input "[DATE]"
click at [573, 155] on input "checkbox" at bounding box center [576, 153] width 16 height 16
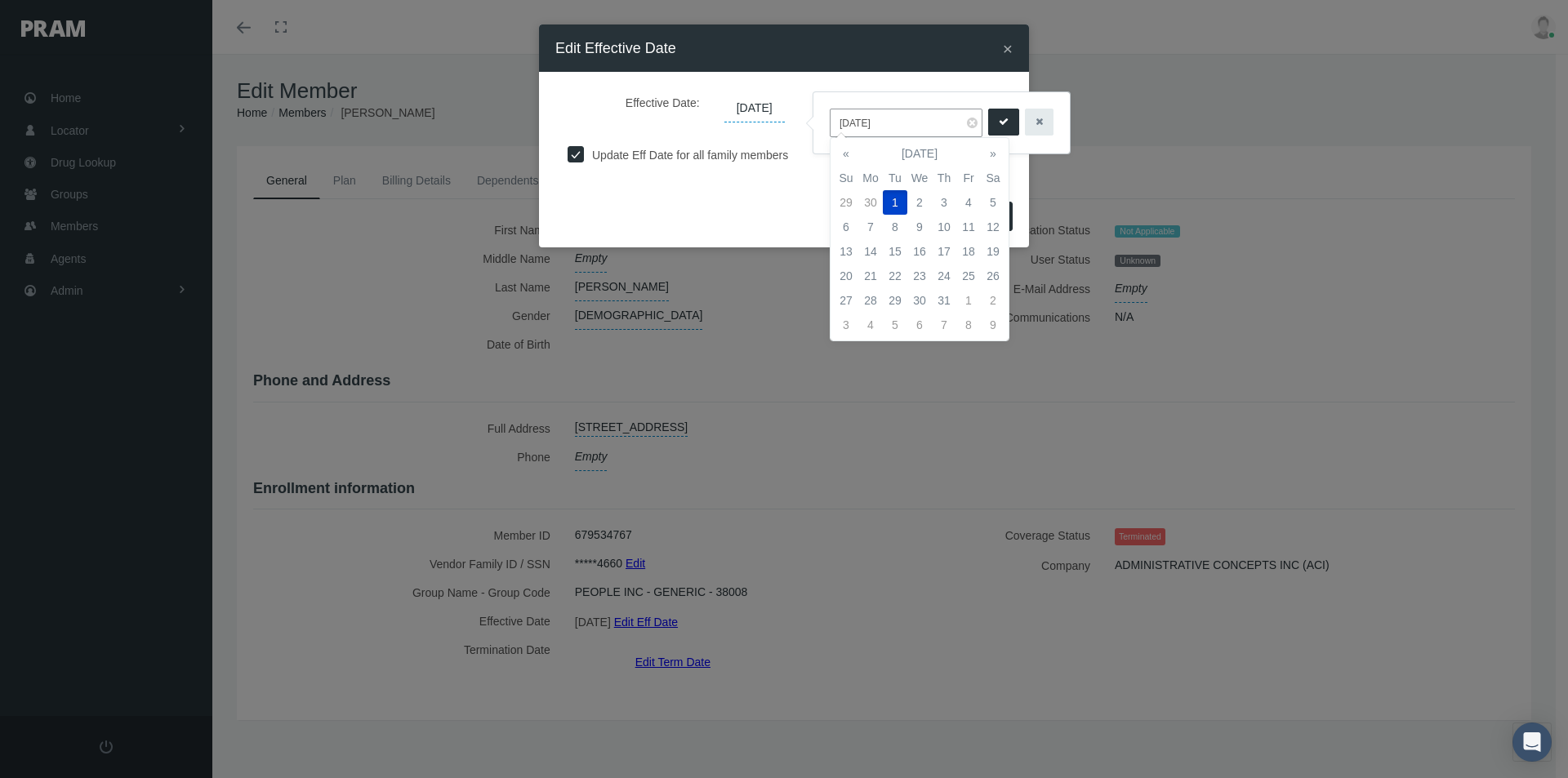
checkbox input "false"
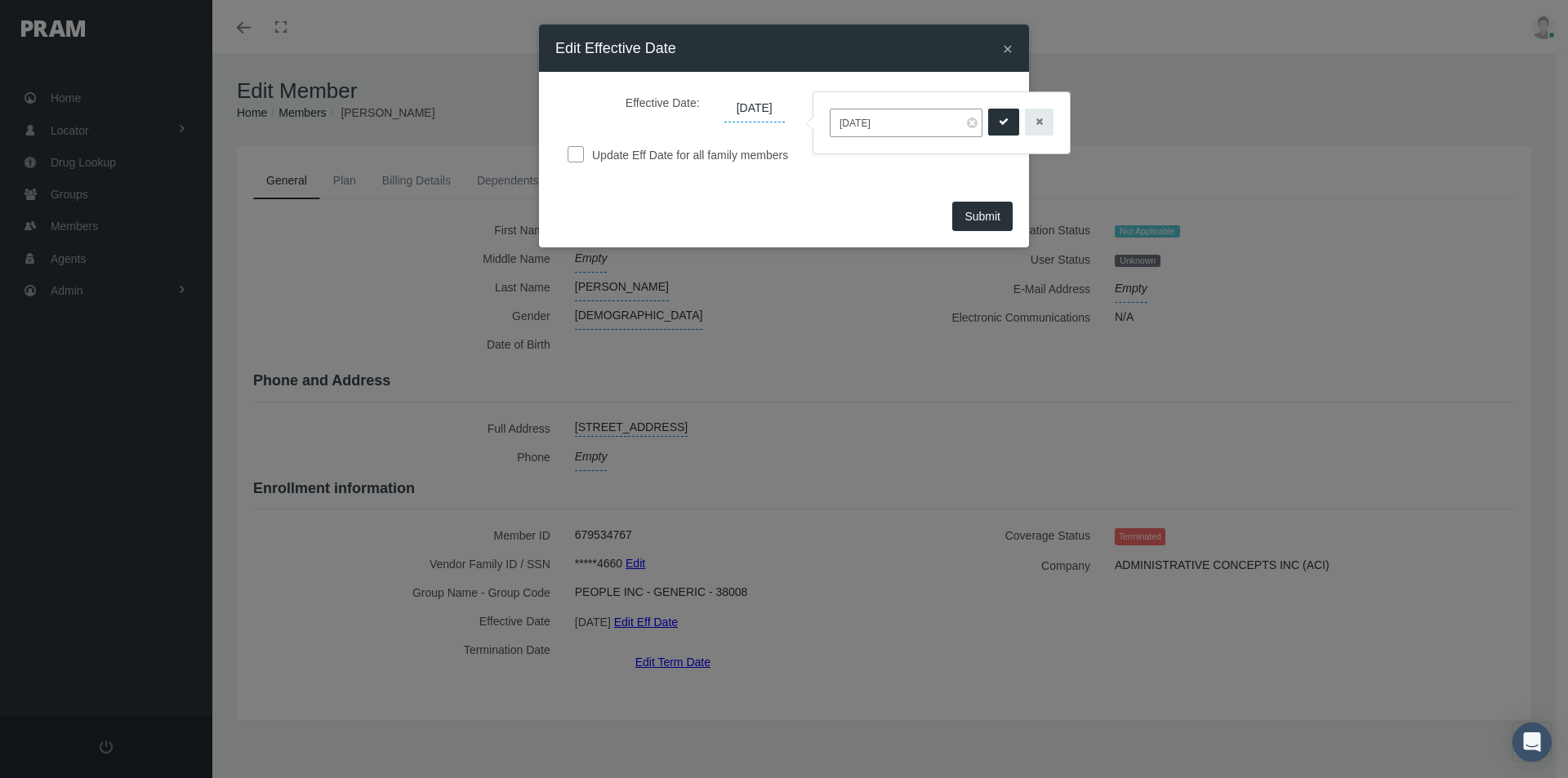
click at [971, 216] on span "Submit" at bounding box center [982, 216] width 36 height 13
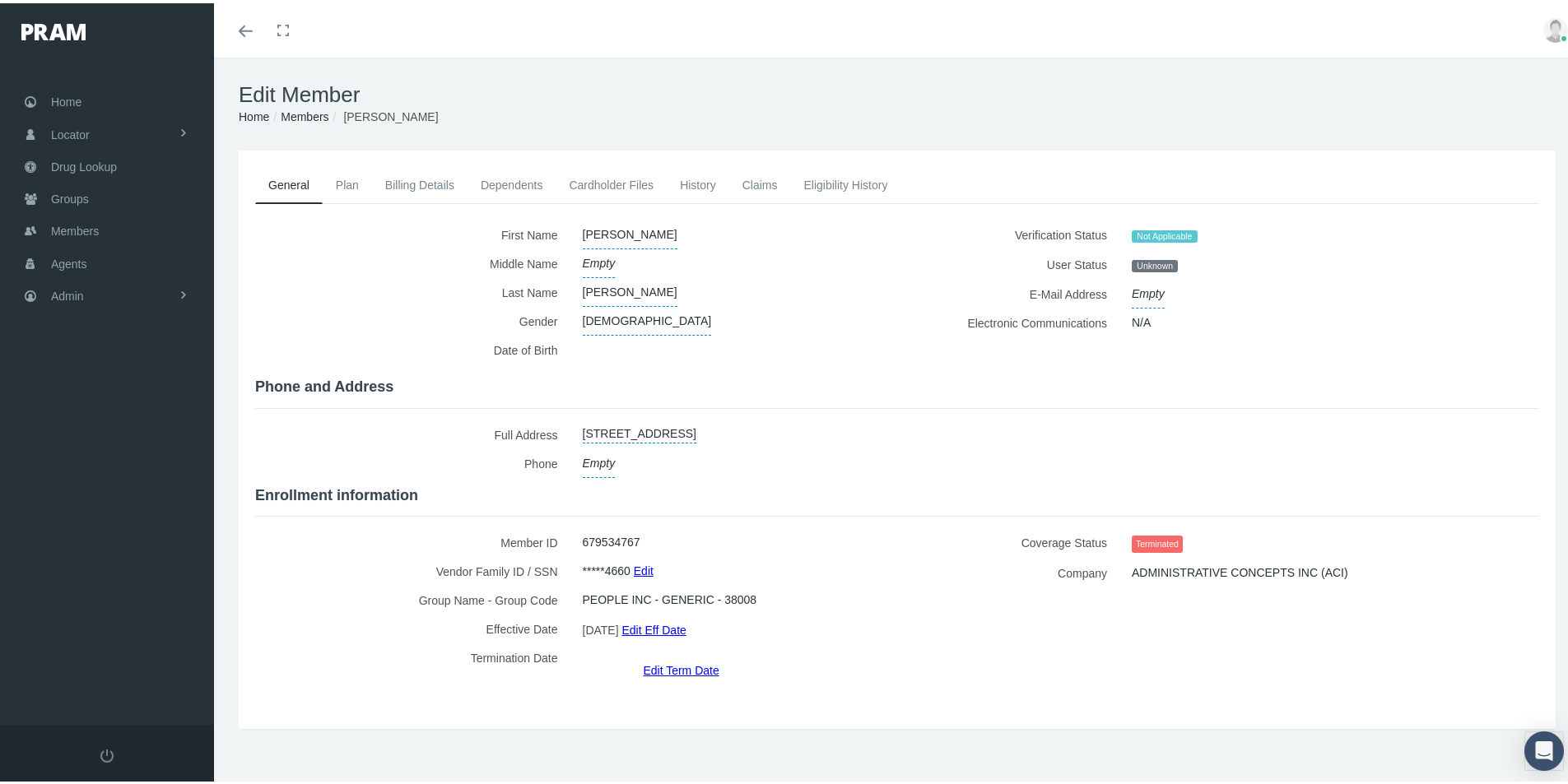
click at [661, 656] on link "Edit Term Date" at bounding box center [681, 667] width 76 height 24
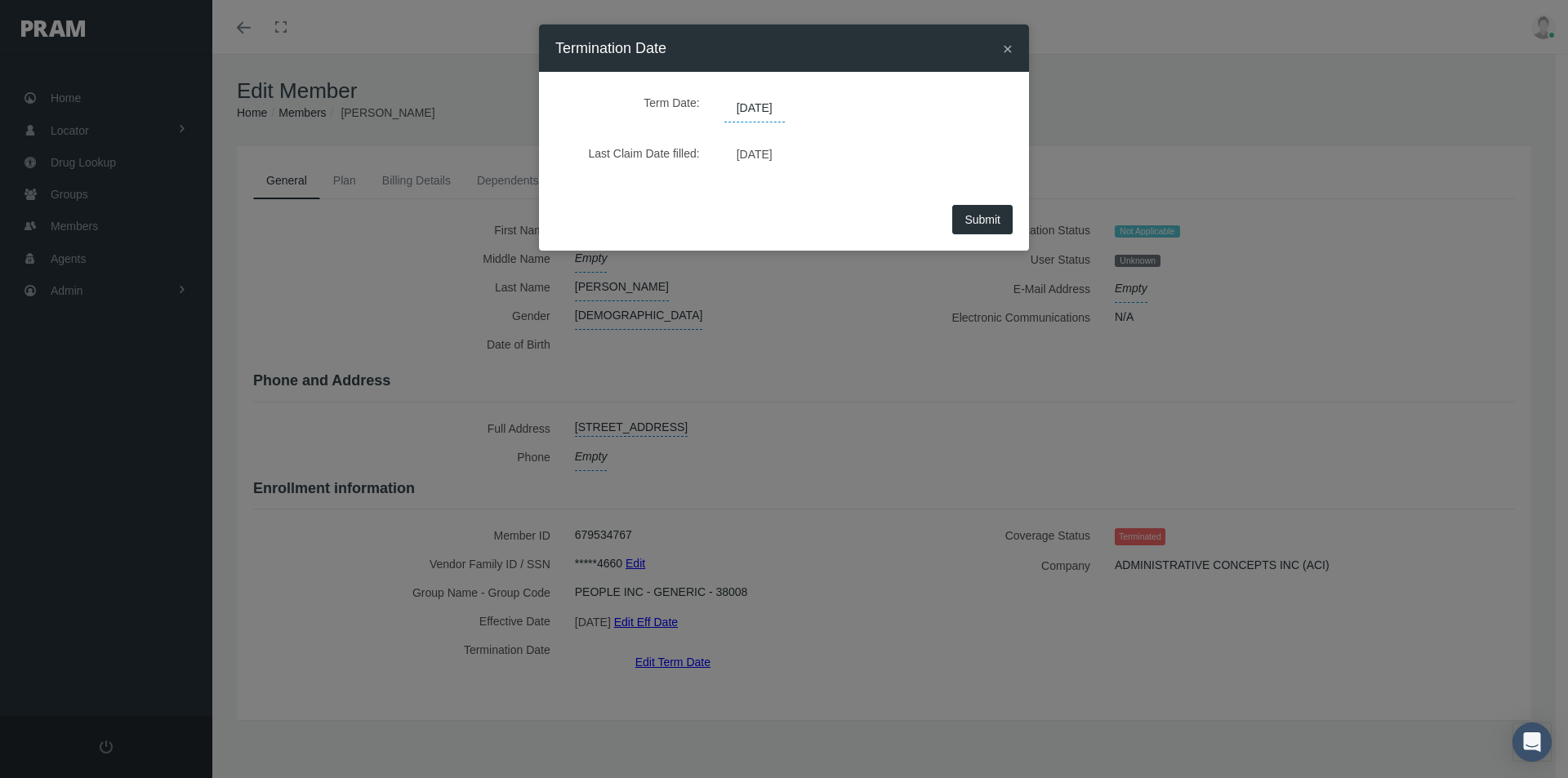
click at [785, 112] on span "[DATE]" at bounding box center [754, 109] width 60 height 28
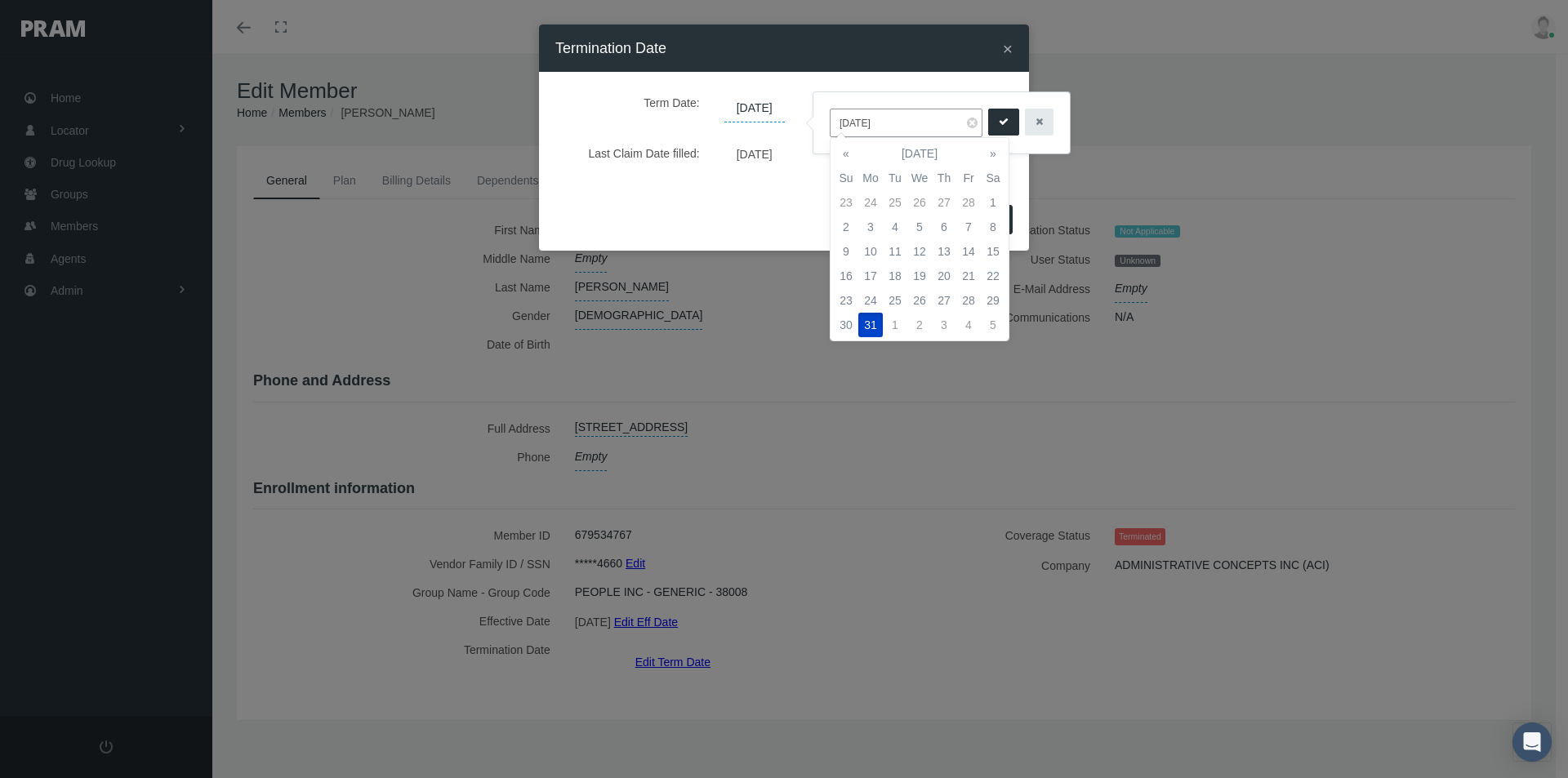
drag, startPoint x: 895, startPoint y: 123, endPoint x: 823, endPoint y: 141, distance: 74.2
click at [799, 135] on body "Toggle Fullscreen Toggle navigation Toggle menubar Toggle fullscreen Profile Lo…" at bounding box center [784, 389] width 1568 height 778
drag, startPoint x: 833, startPoint y: 123, endPoint x: 908, endPoint y: 128, distance: 75.2
click at [908, 128] on input "03/31/2025" at bounding box center [906, 123] width 152 height 29
type input "[DATE]"
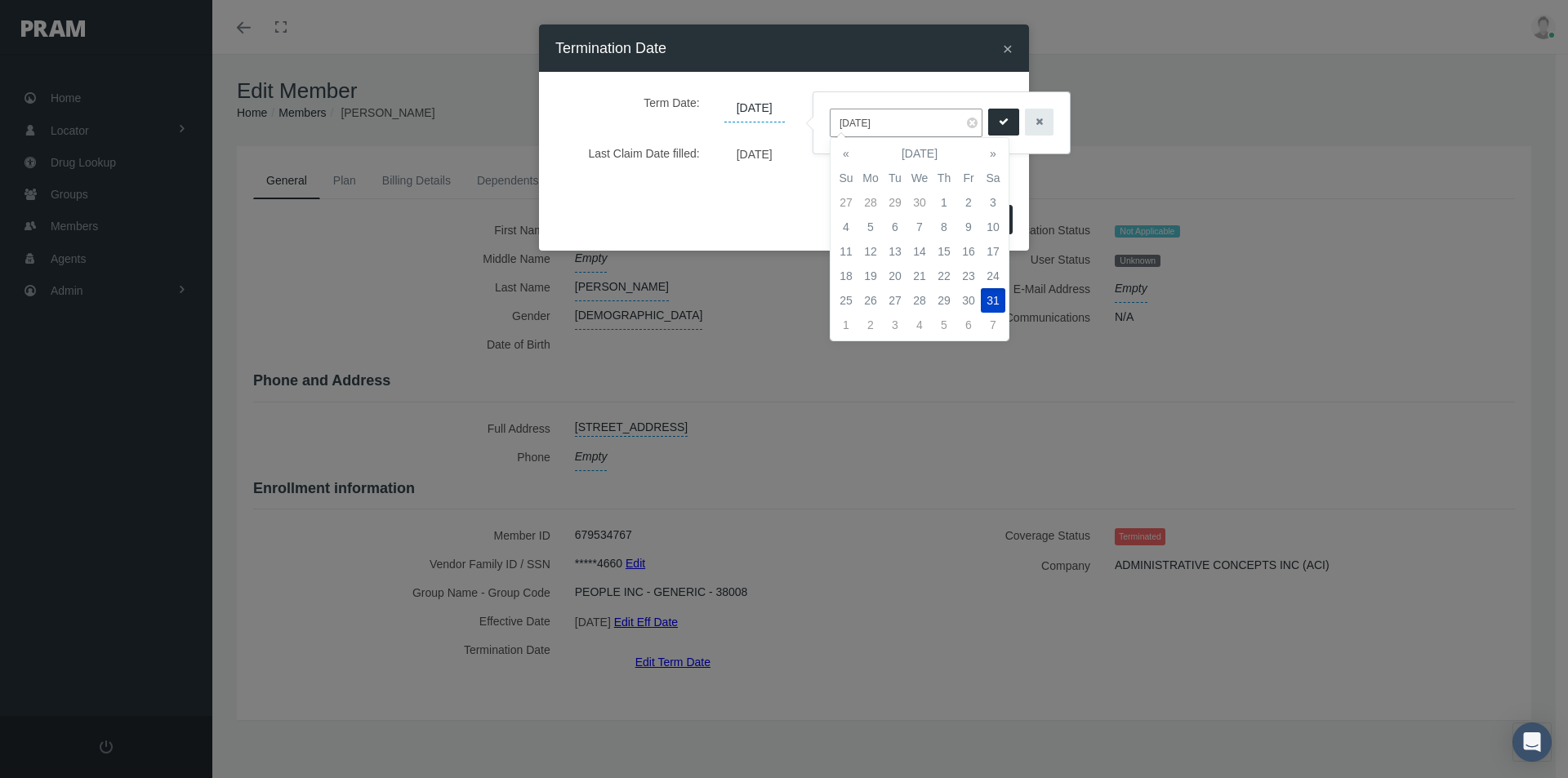
click at [1002, 118] on icon "submit" at bounding box center [1003, 121] width 10 height 15
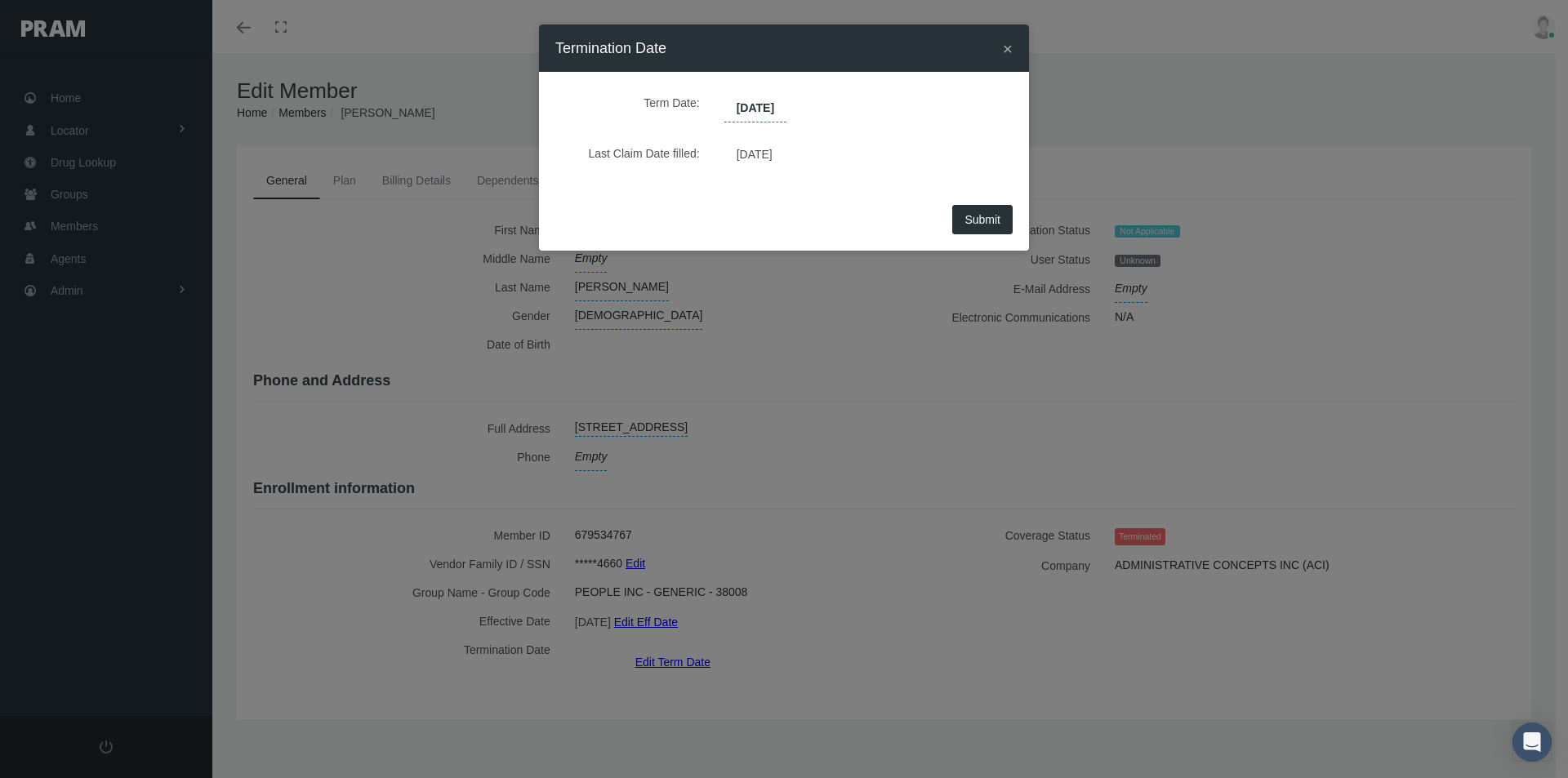
click at [970, 220] on span "Submit" at bounding box center [982, 220] width 36 height 13
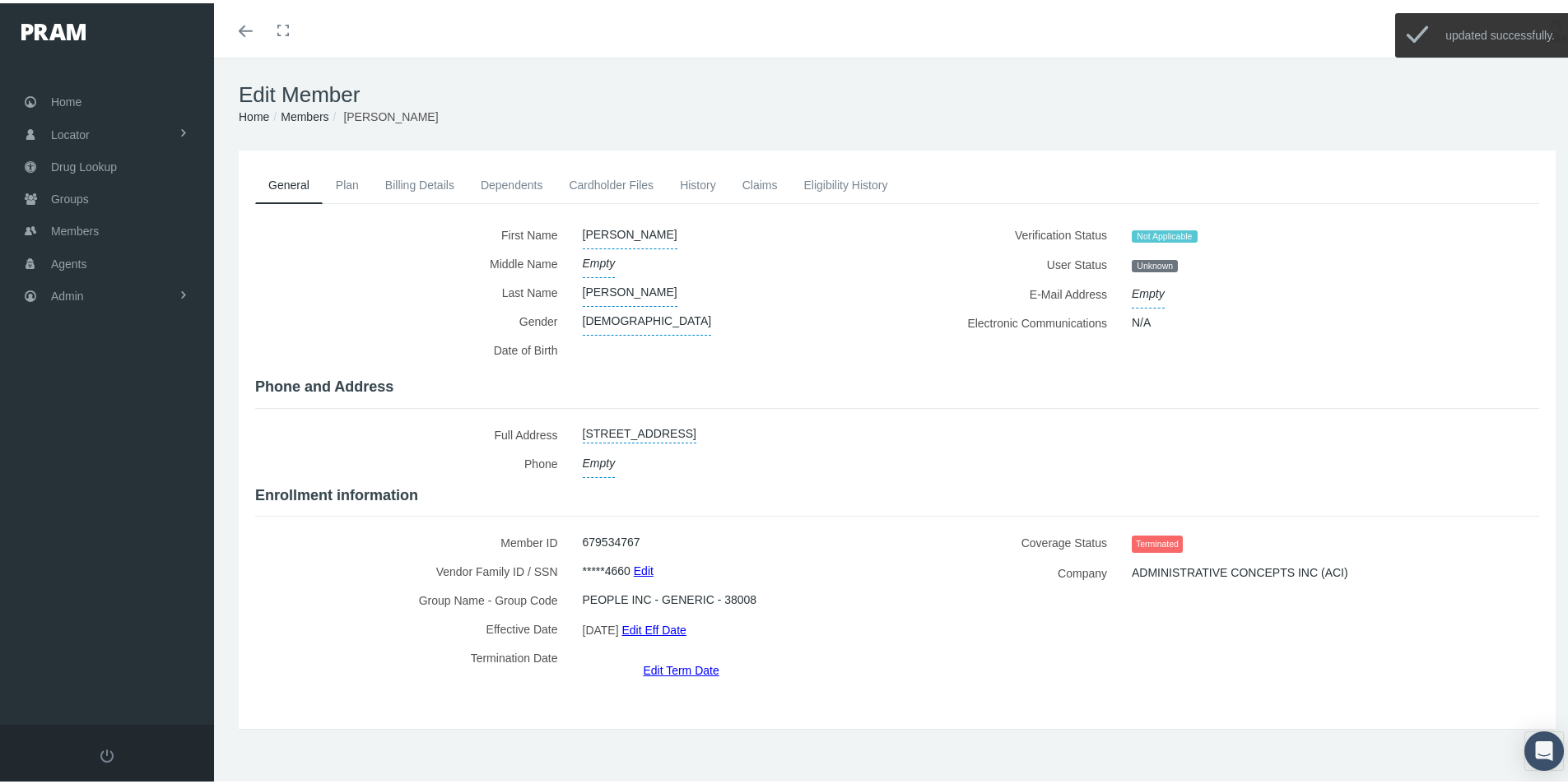
click at [294, 179] on link "General" at bounding box center [288, 182] width 68 height 37
click at [663, 621] on link "Edit Eff Date" at bounding box center [653, 627] width 64 height 24
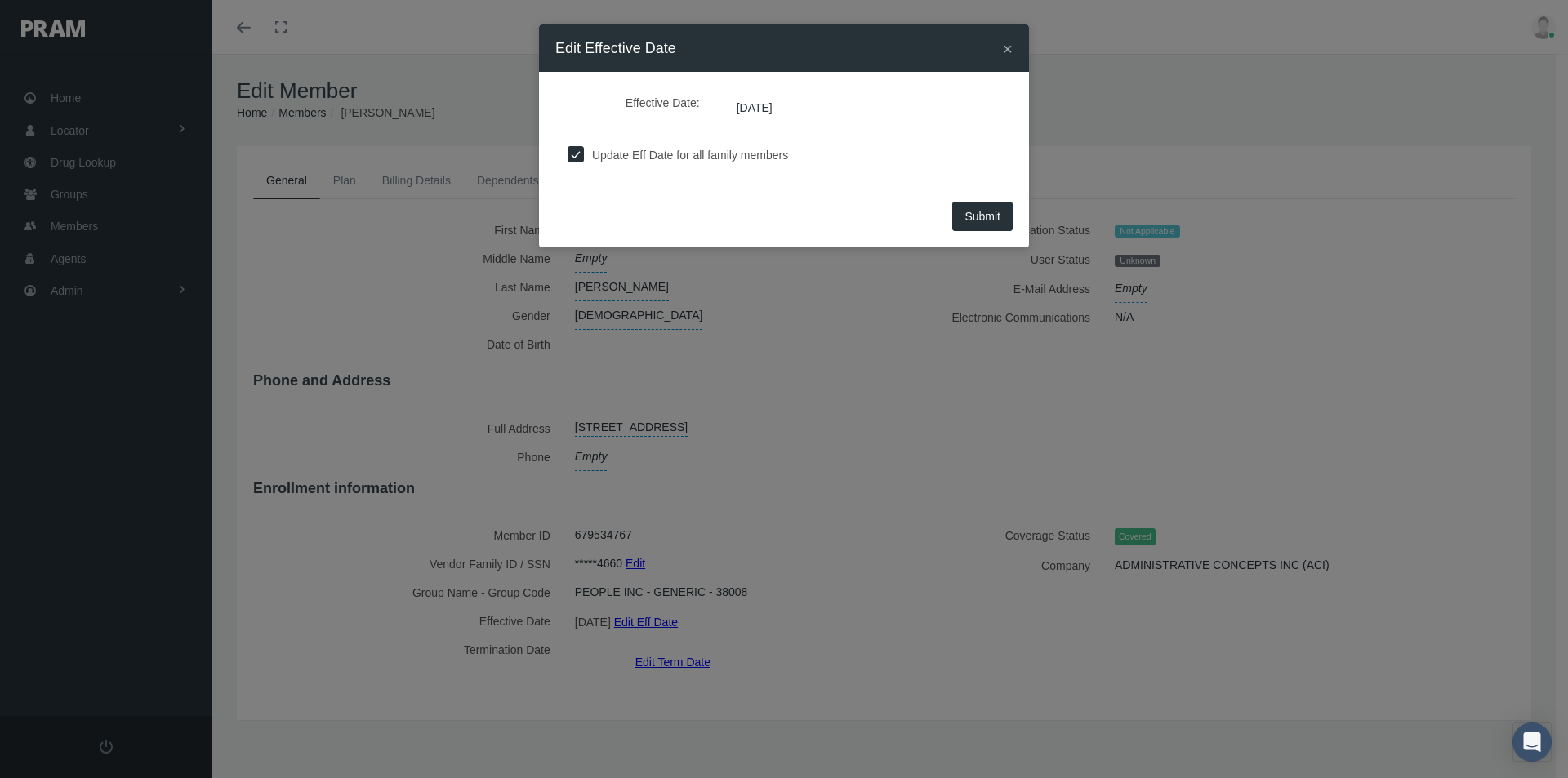
drag, startPoint x: 799, startPoint y: 105, endPoint x: 743, endPoint y: 138, distance: 65.0
click at [704, 119] on div "Effective Date: 07/01/2024" at bounding box center [784, 105] width 432 height 34
drag, startPoint x: 787, startPoint y: 106, endPoint x: 796, endPoint y: 105, distance: 9.1
click at [785, 106] on span "07/01/2024" at bounding box center [754, 109] width 60 height 28
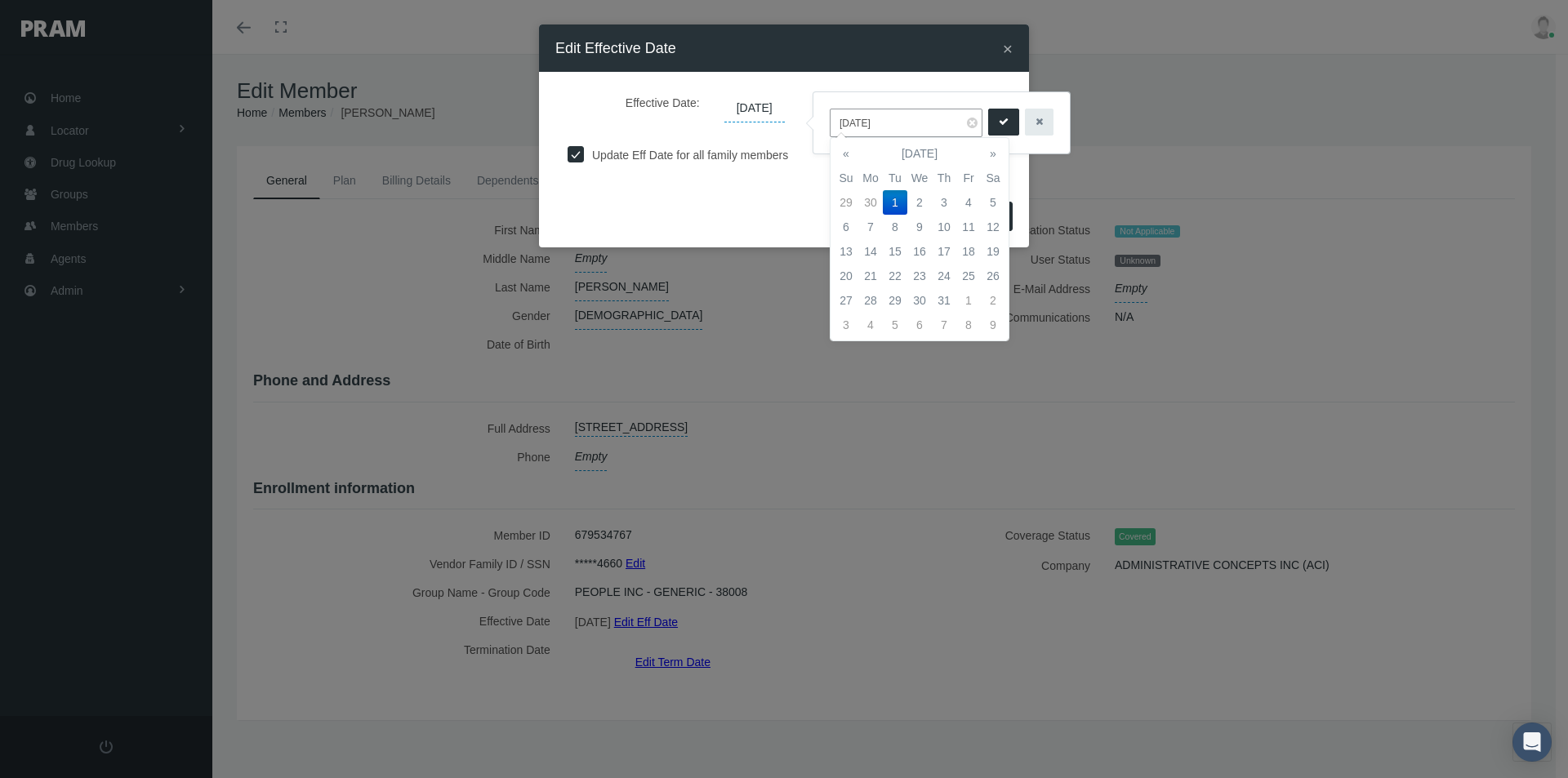
type input "07/01/2025"
click at [894, 198] on td "1" at bounding box center [894, 202] width 24 height 24
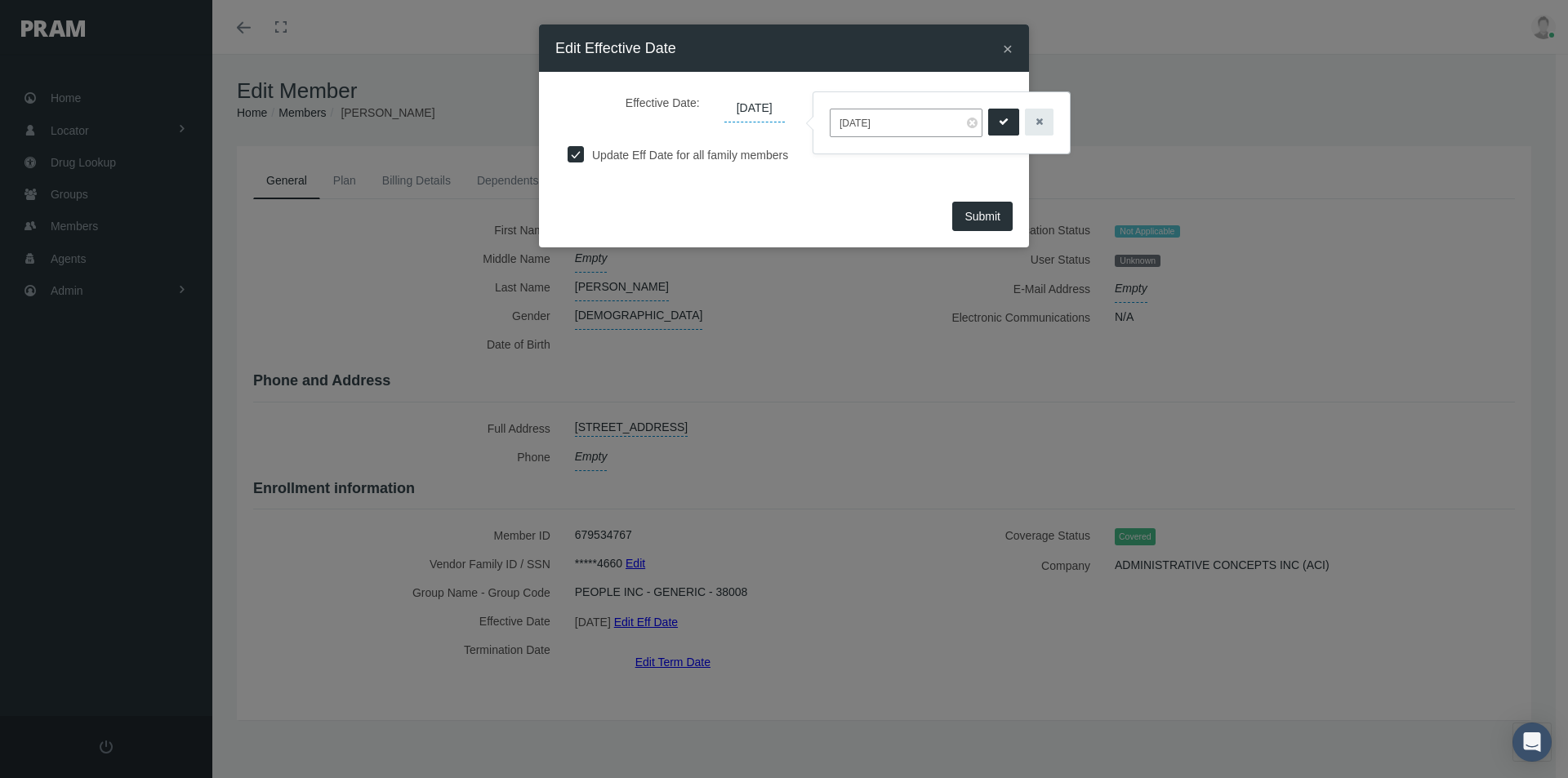
drag, startPoint x: 1000, startPoint y: 118, endPoint x: 994, endPoint y: 129, distance: 12.5
click at [998, 119] on icon "submit" at bounding box center [1003, 121] width 10 height 15
click at [985, 209] on button "Submit" at bounding box center [981, 216] width 60 height 30
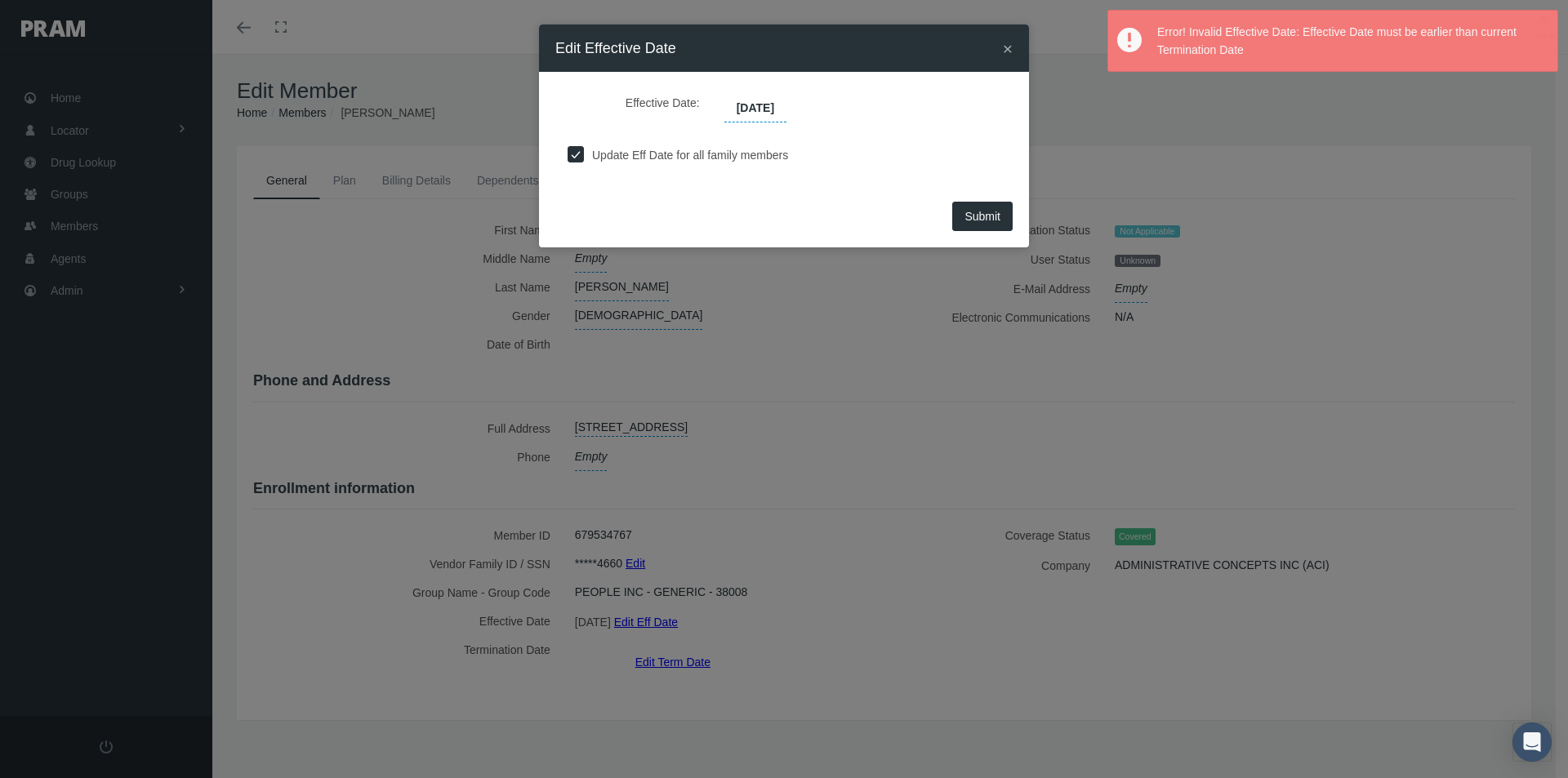
click at [571, 153] on input "checkbox" at bounding box center [576, 153] width 16 height 16
checkbox input "false"
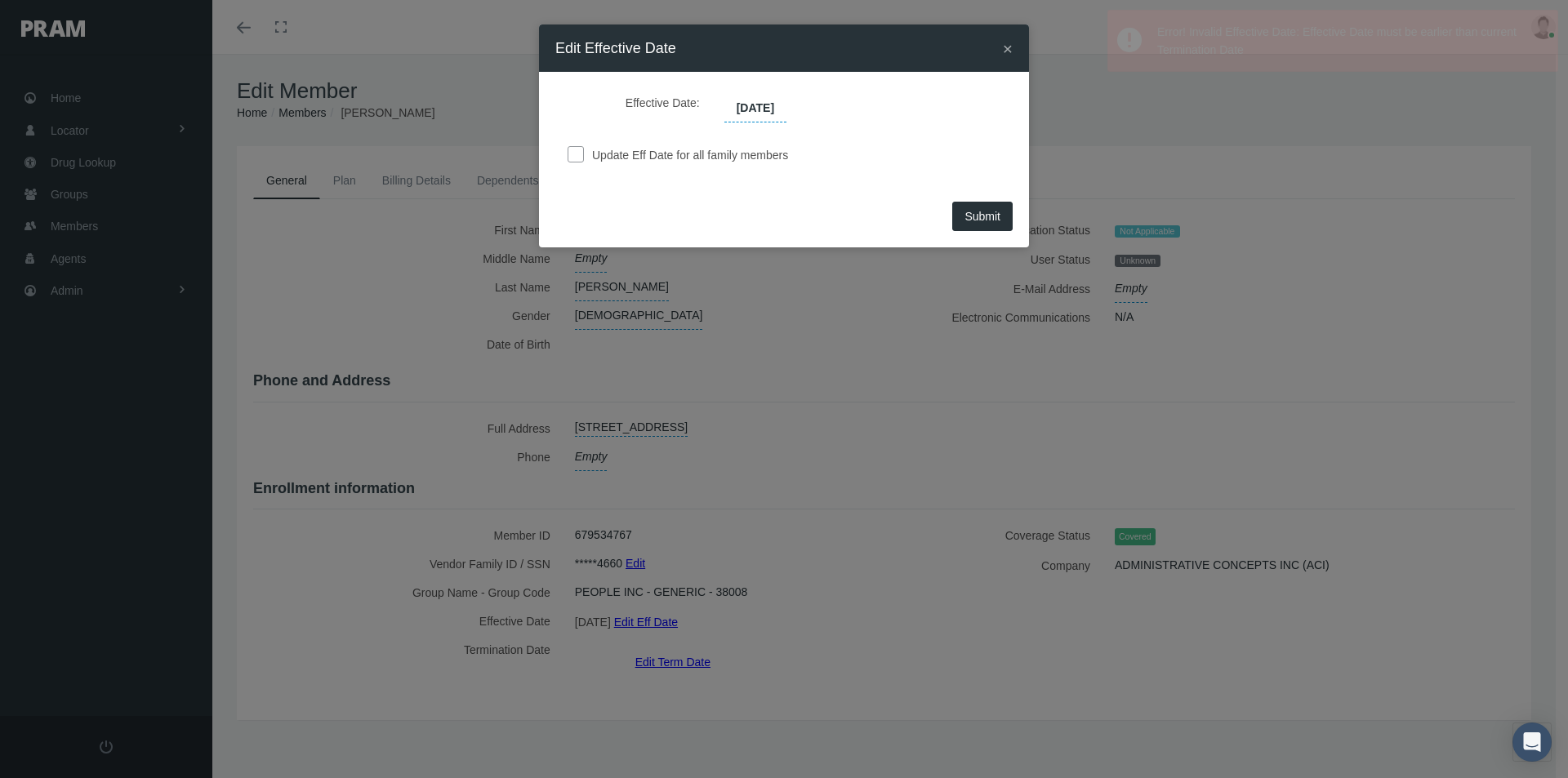
click at [971, 211] on span "Submit" at bounding box center [982, 216] width 36 height 13
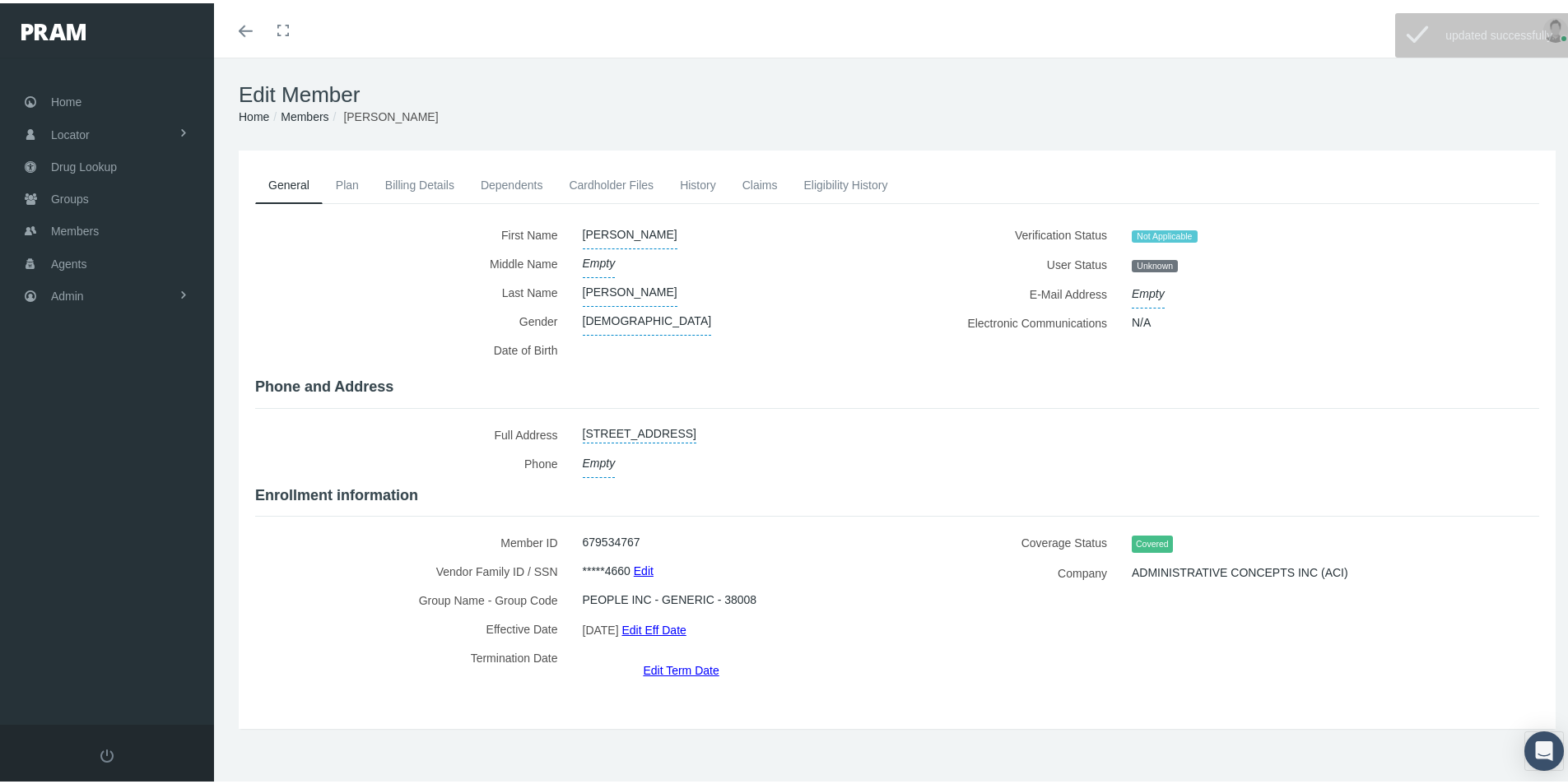
click at [499, 183] on link "Dependents" at bounding box center [512, 182] width 89 height 36
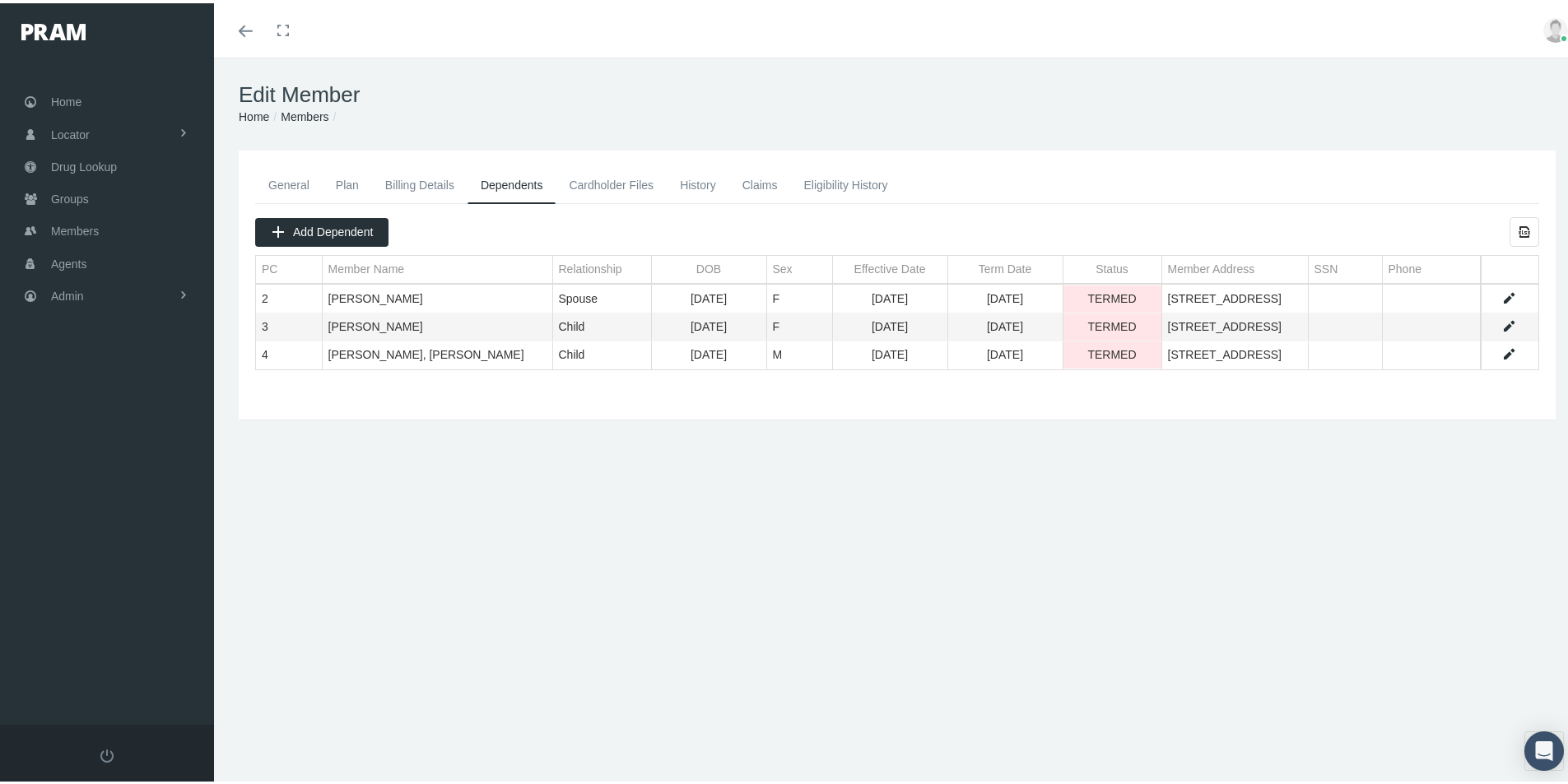
click at [1501, 291] on link "Data grid" at bounding box center [1508, 296] width 14 height 14
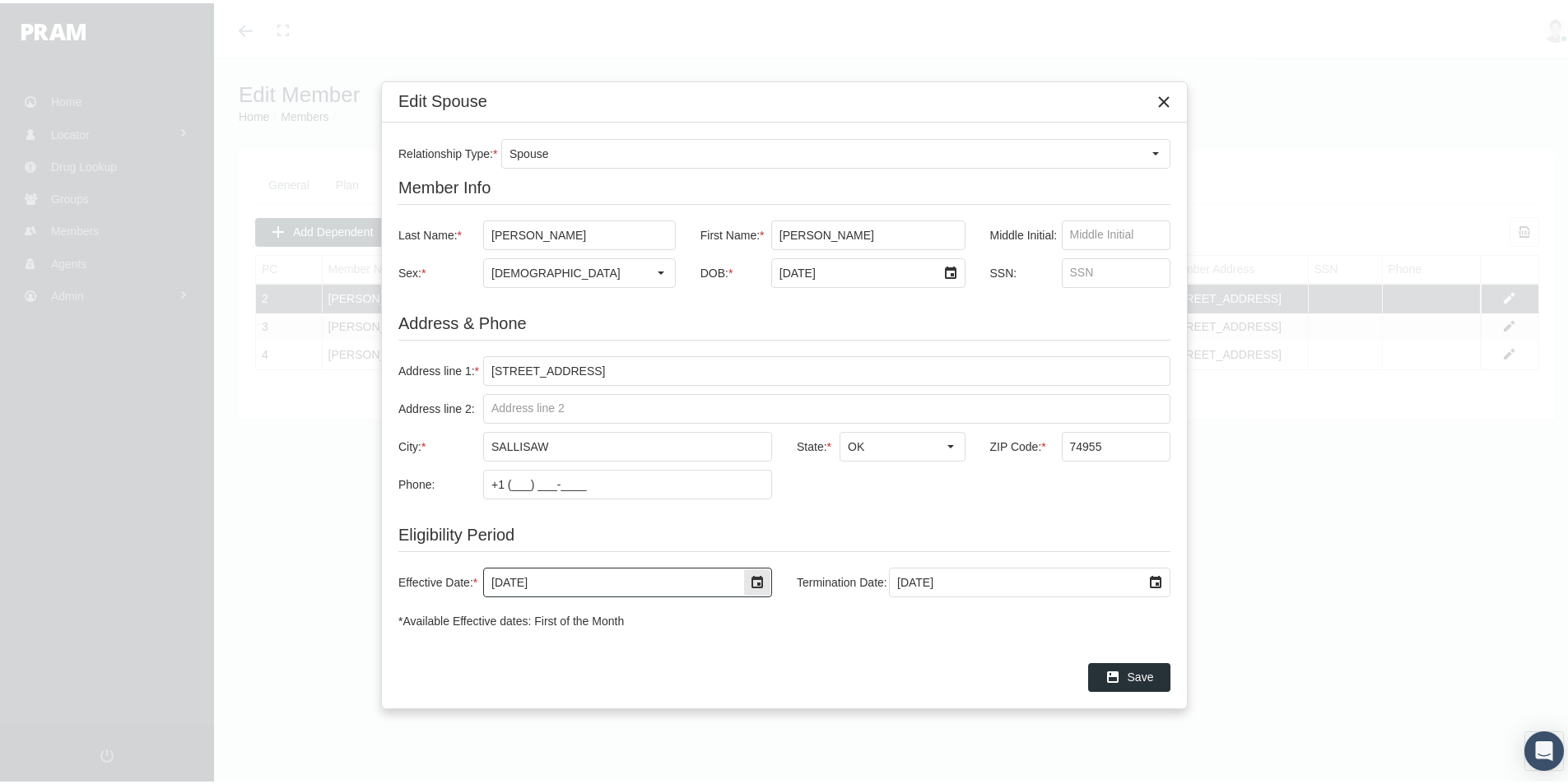
click at [533, 581] on input "[DATE]" at bounding box center [613, 579] width 260 height 28
type input "[DATE]"
drag, startPoint x: 897, startPoint y: 579, endPoint x: 993, endPoint y: 582, distance: 96.0
type input "[DATE]"
click at [1134, 668] on span "Save" at bounding box center [1140, 674] width 26 height 14
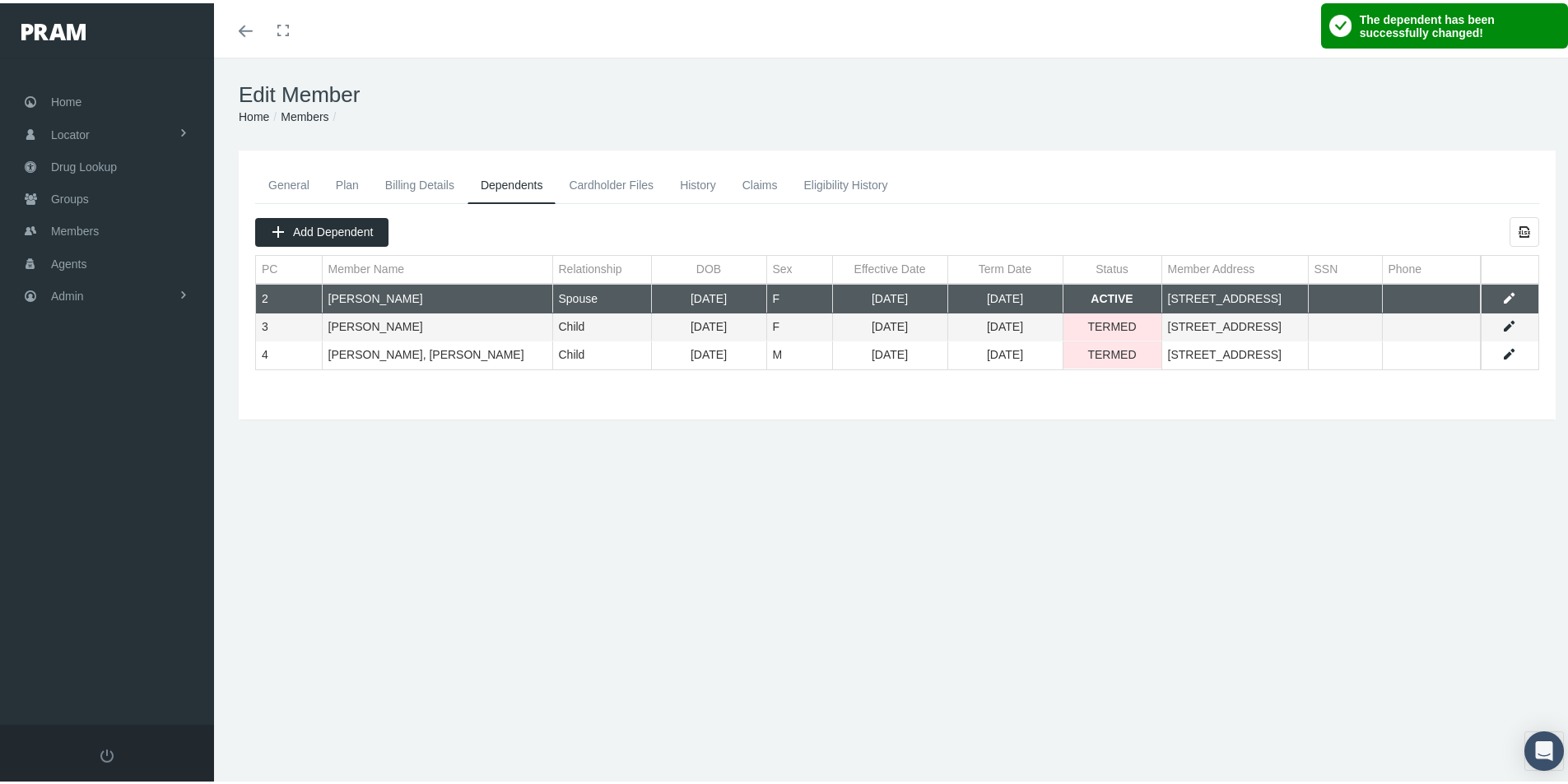
click at [286, 181] on link "General" at bounding box center [288, 182] width 68 height 36
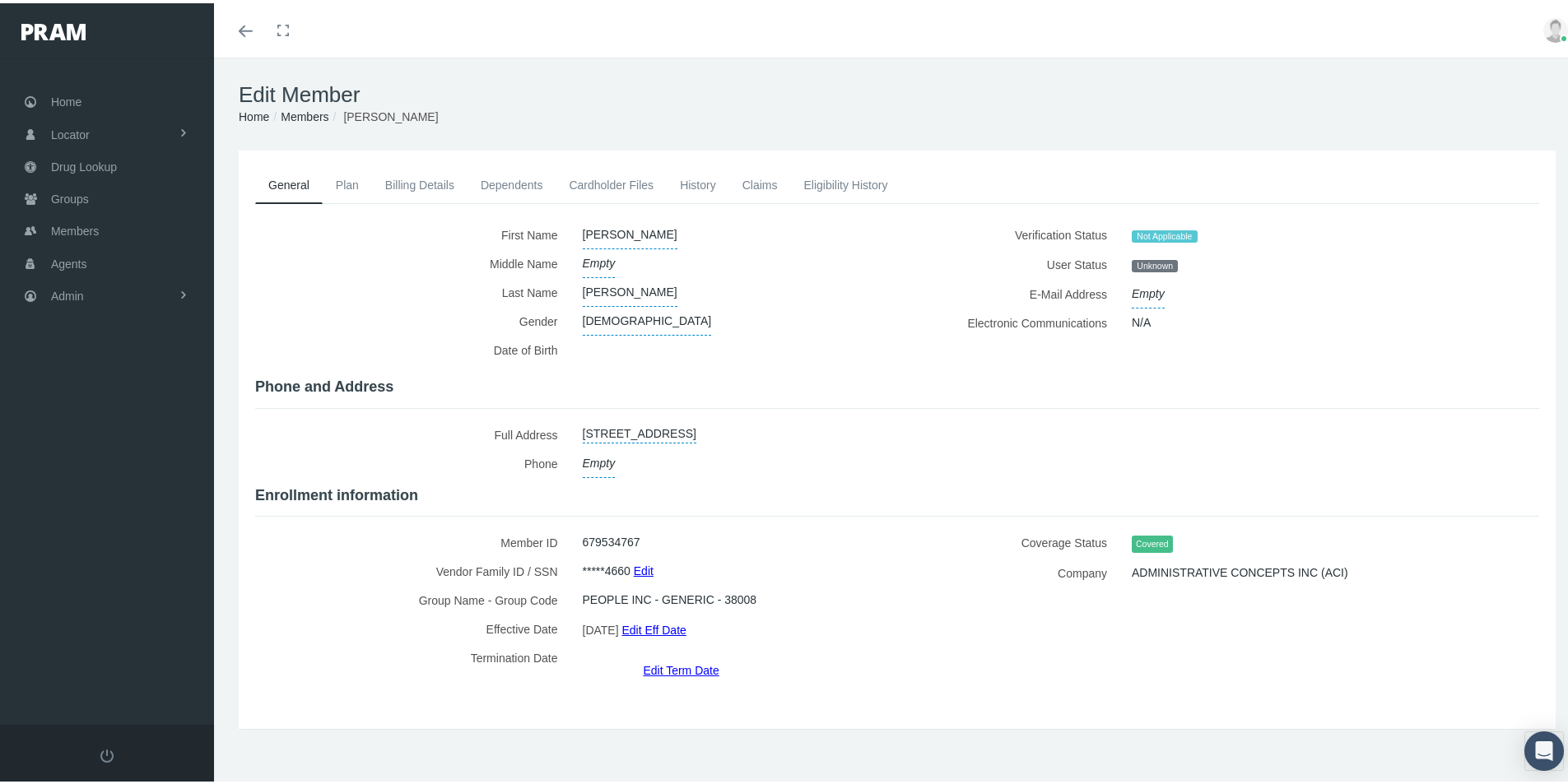
click at [305, 115] on link "Members" at bounding box center [304, 113] width 48 height 14
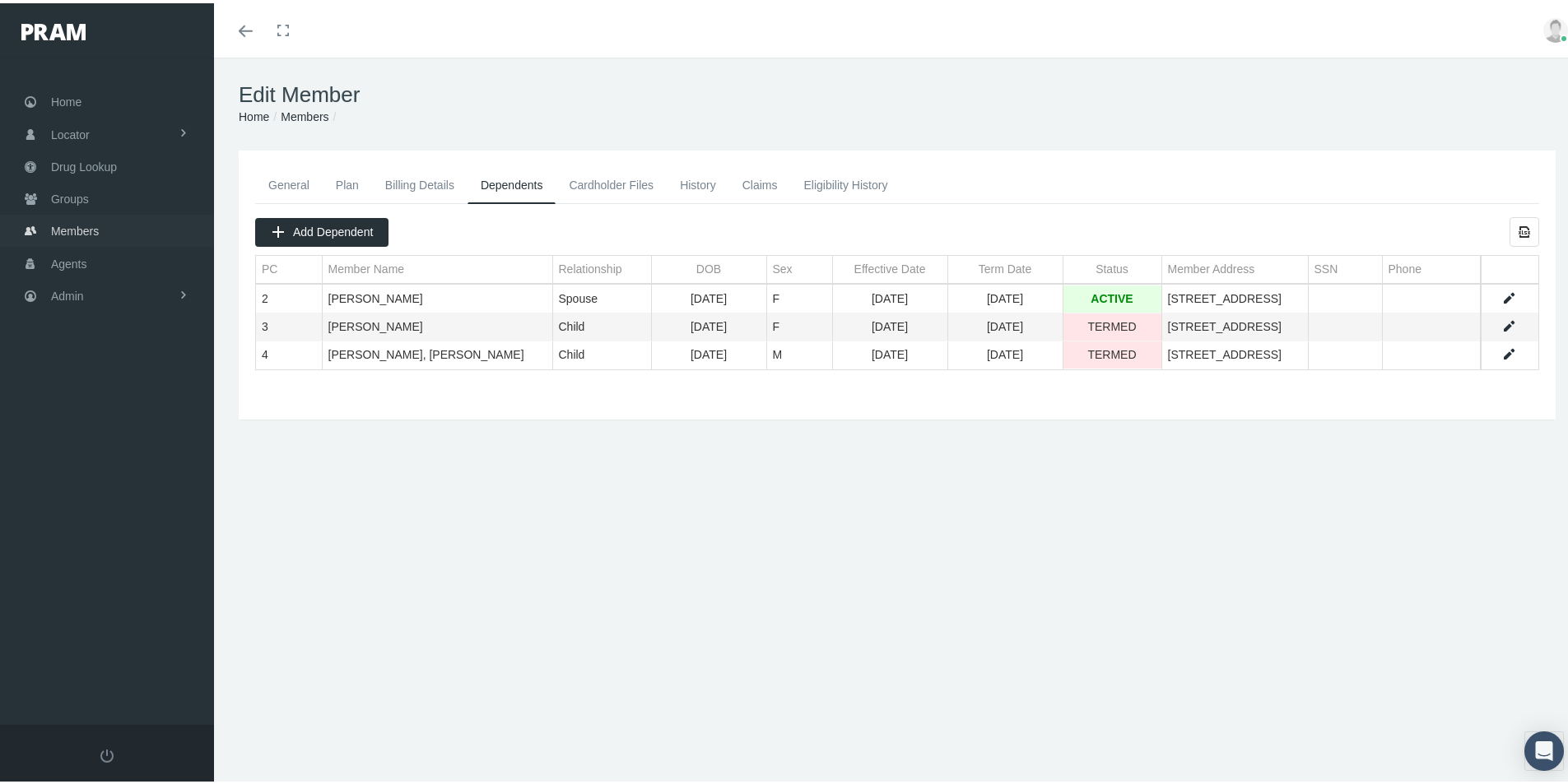
click at [70, 233] on span "Members" at bounding box center [74, 228] width 48 height 32
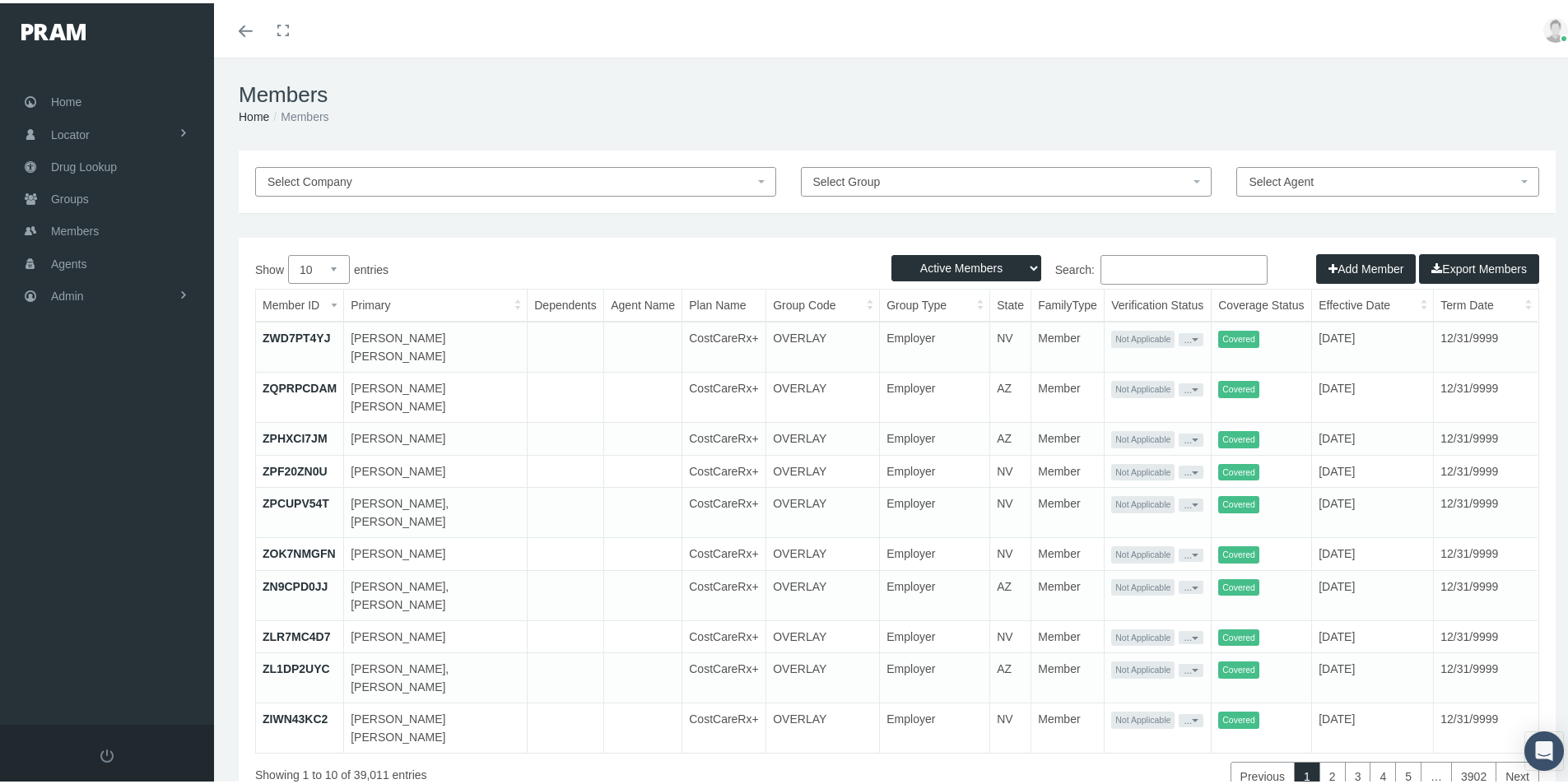
paste input "683337859"
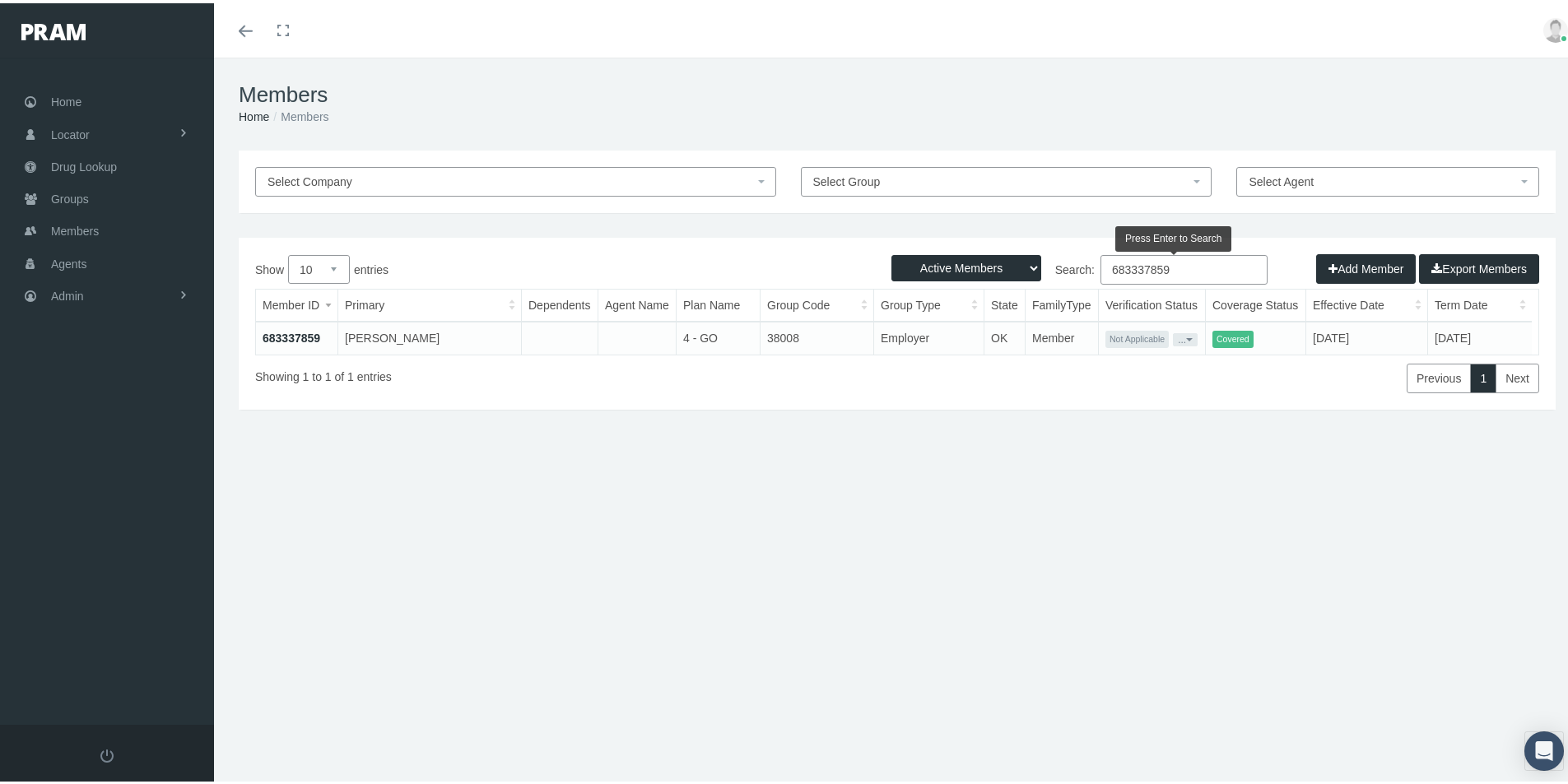
type input "683337859"
click at [298, 336] on link "683337859" at bounding box center [291, 335] width 58 height 14
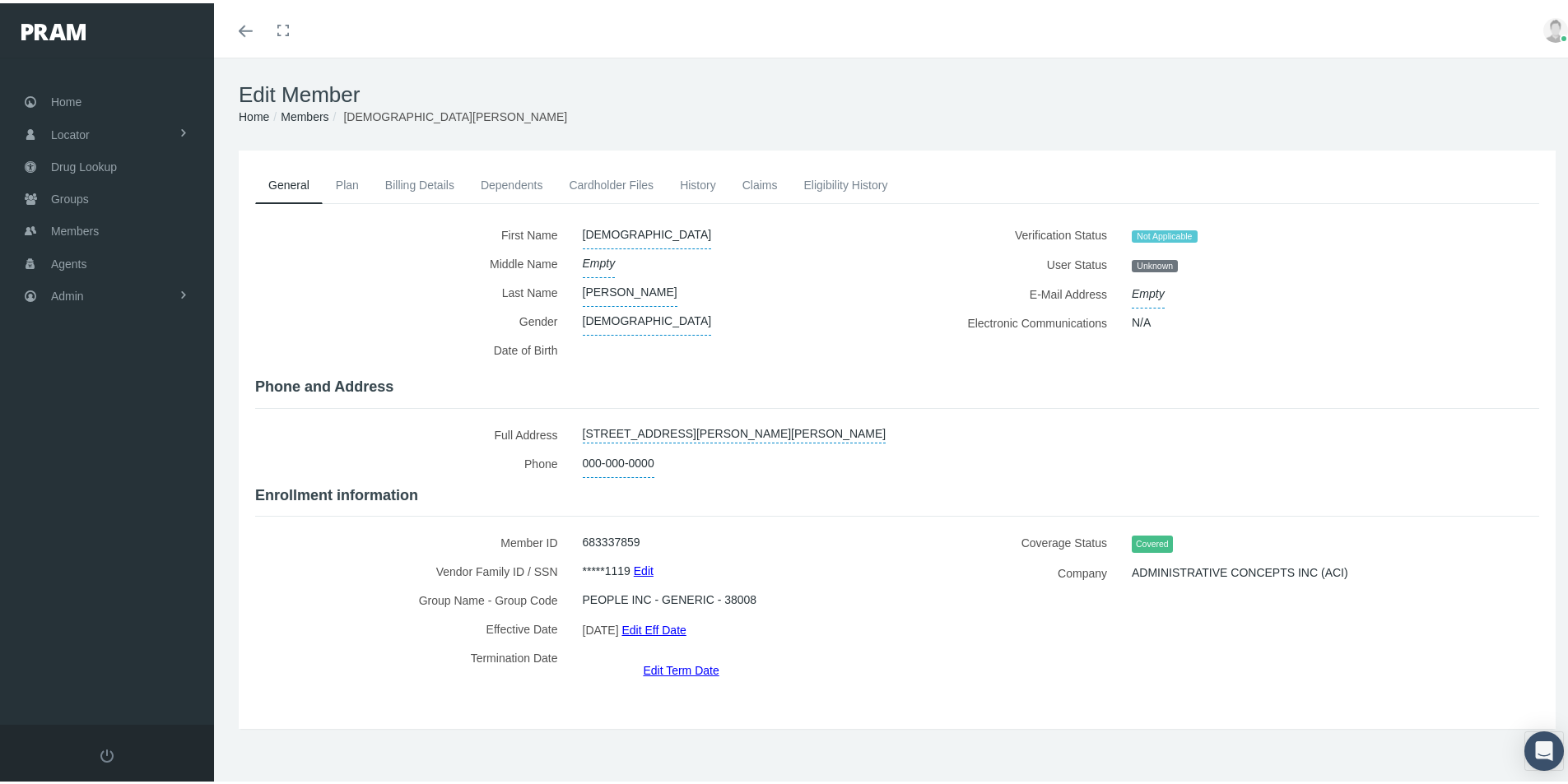
click at [493, 175] on link "Dependents" at bounding box center [512, 182] width 89 height 36
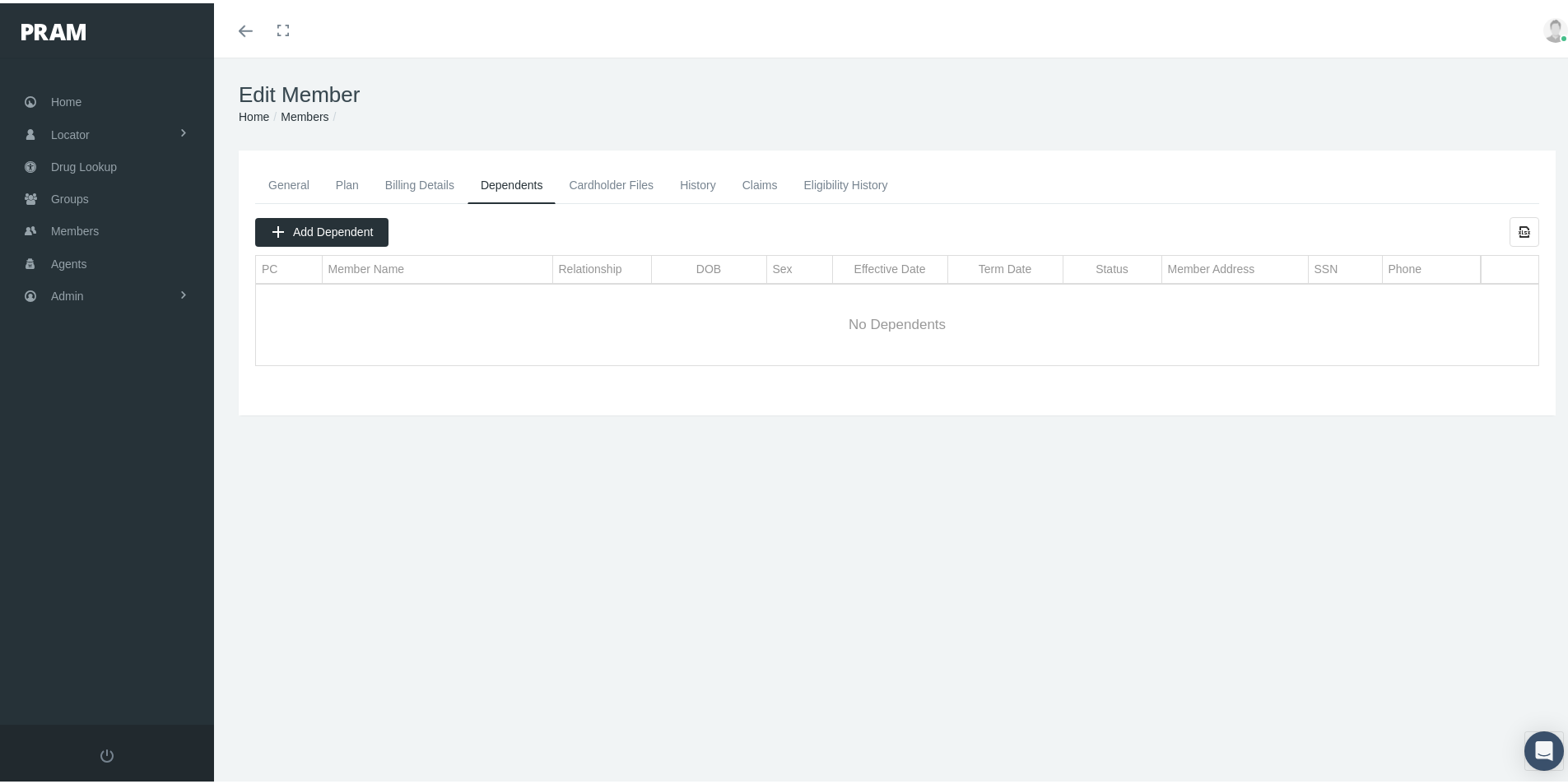
drag, startPoint x: 285, startPoint y: 181, endPoint x: 213, endPoint y: 256, distance: 104.0
click at [285, 181] on link "General" at bounding box center [288, 182] width 68 height 36
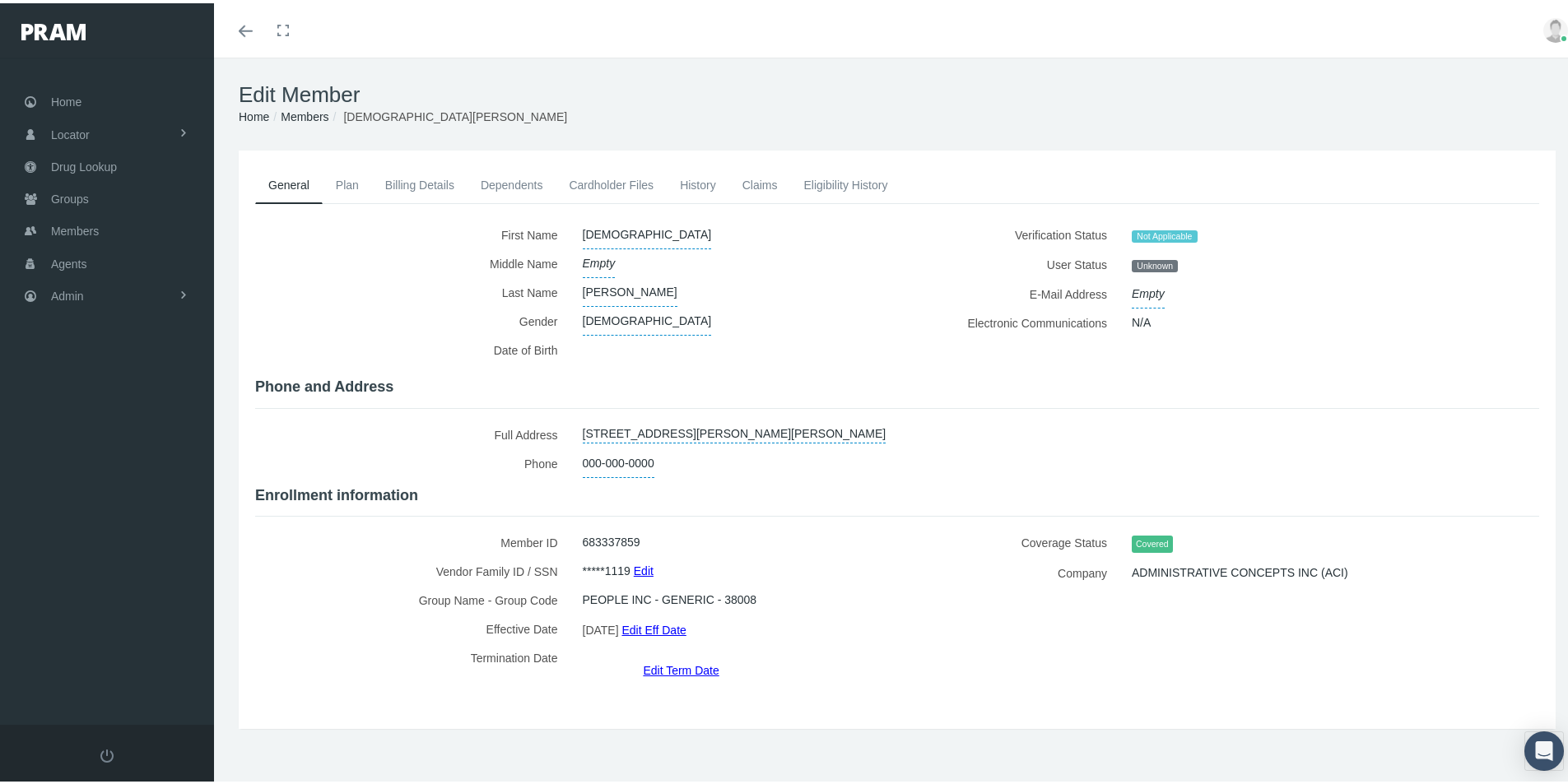
drag, startPoint x: 309, startPoint y: 115, endPoint x: 289, endPoint y: 146, distance: 36.9
click at [309, 115] on link "Members" at bounding box center [304, 113] width 48 height 14
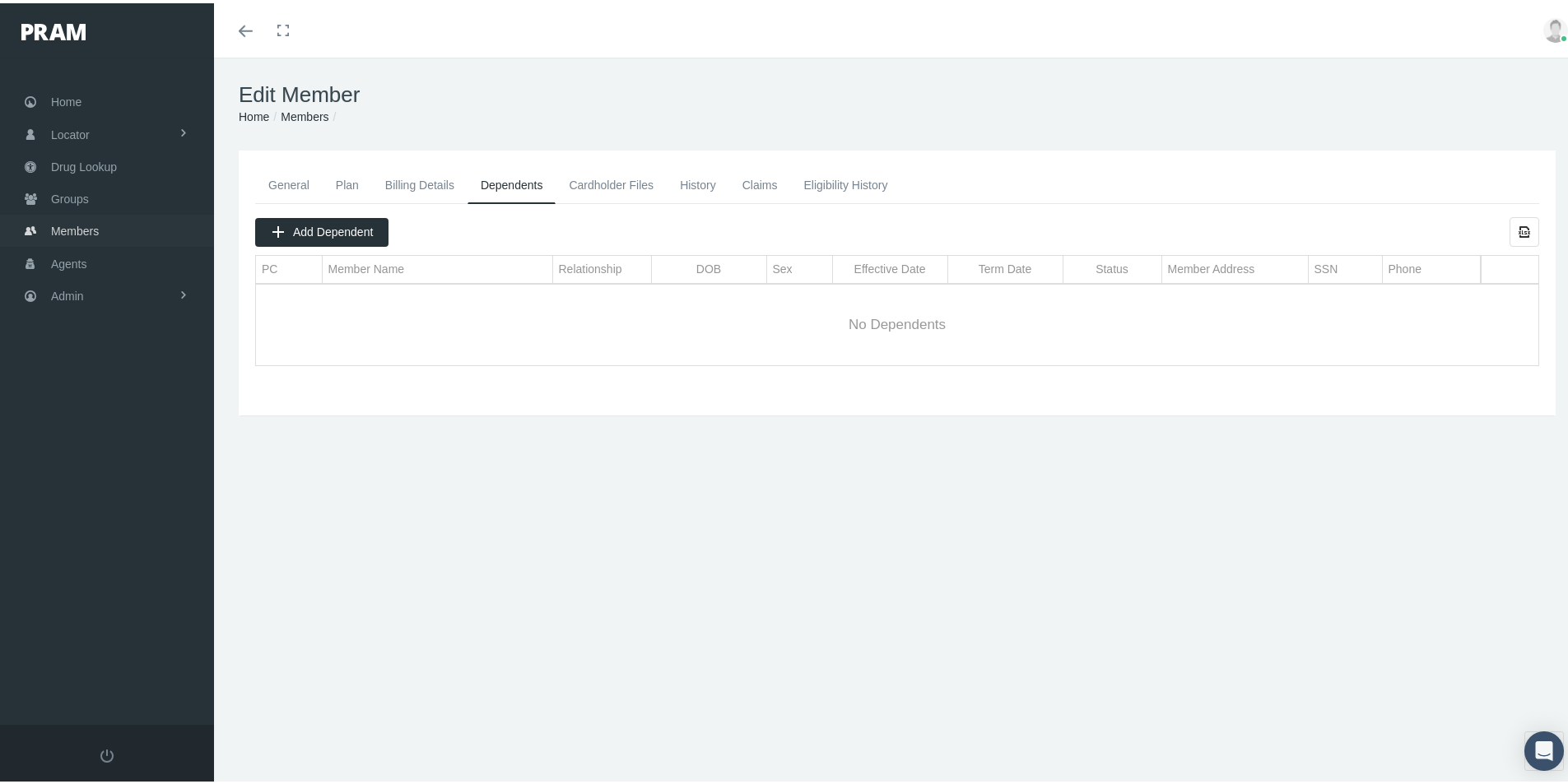
click at [75, 224] on span "Members" at bounding box center [74, 228] width 48 height 32
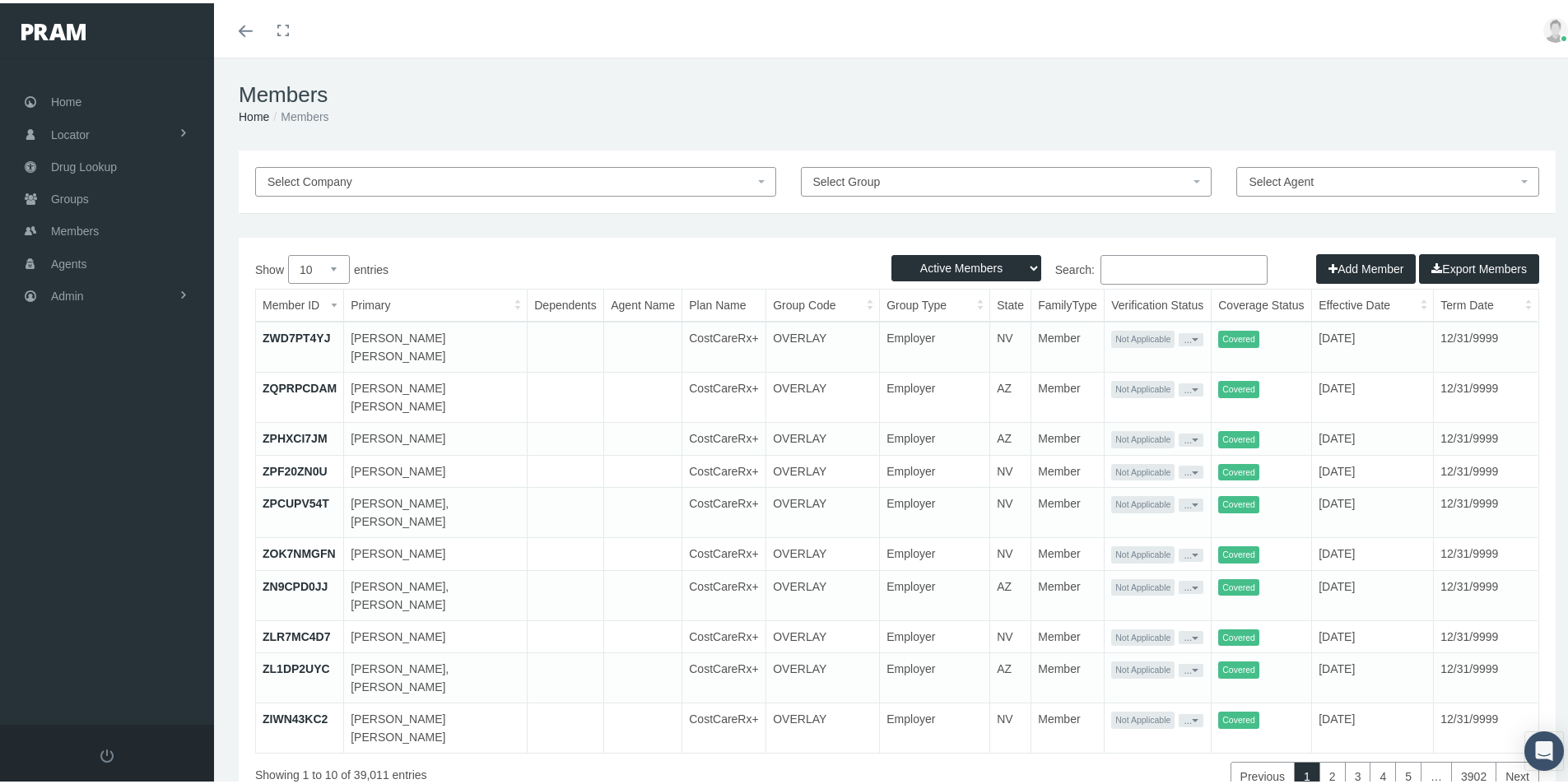
paste input "679534741"
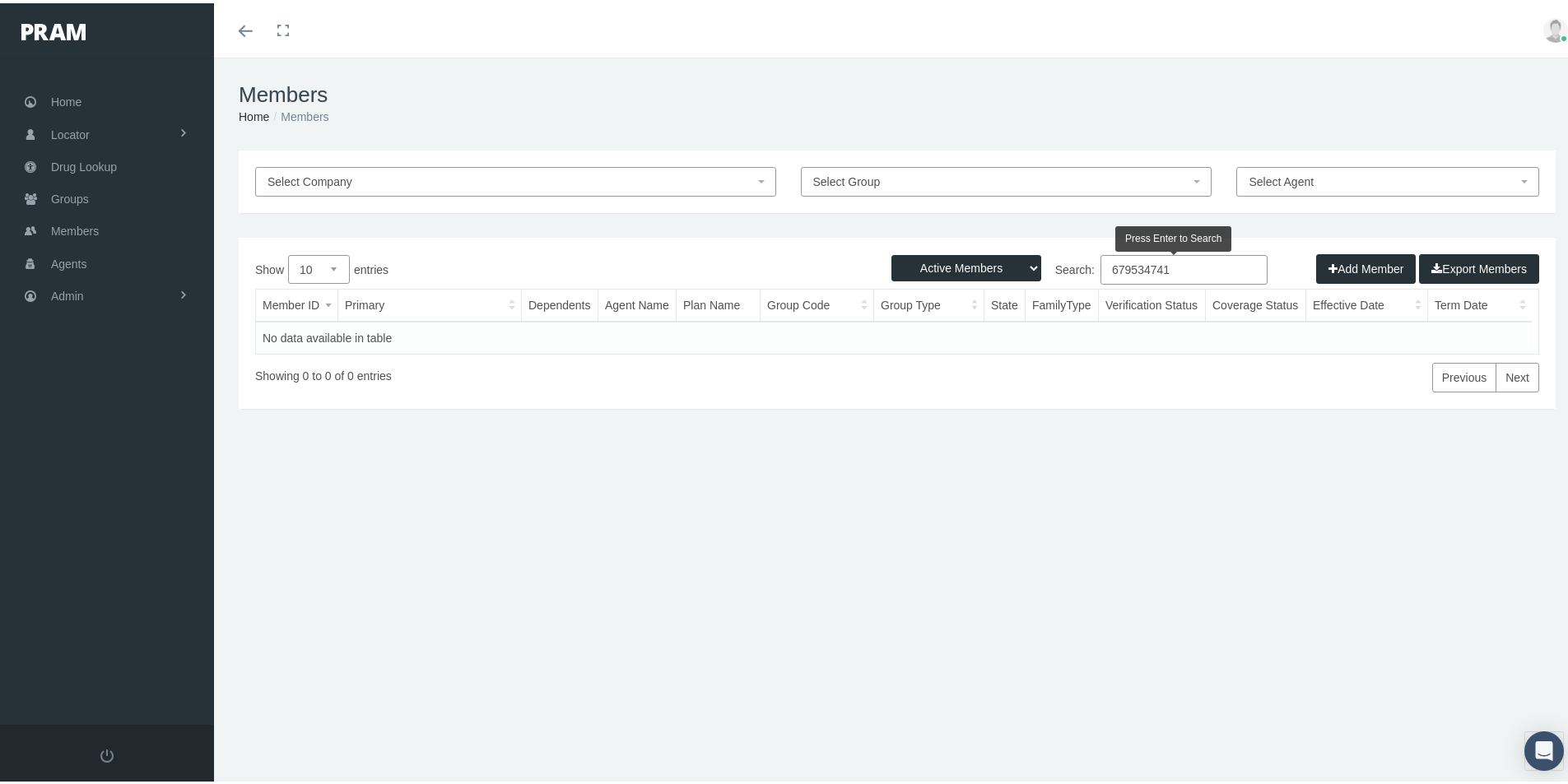
type input "679534741"
click at [1016, 267] on select "Active Members Terminated Members Active & Terminated" at bounding box center [967, 265] width 150 height 26
select select "3"
click at [892, 252] on select "Active Members Terminated Members Active & Terminated" at bounding box center [967, 265] width 150 height 26
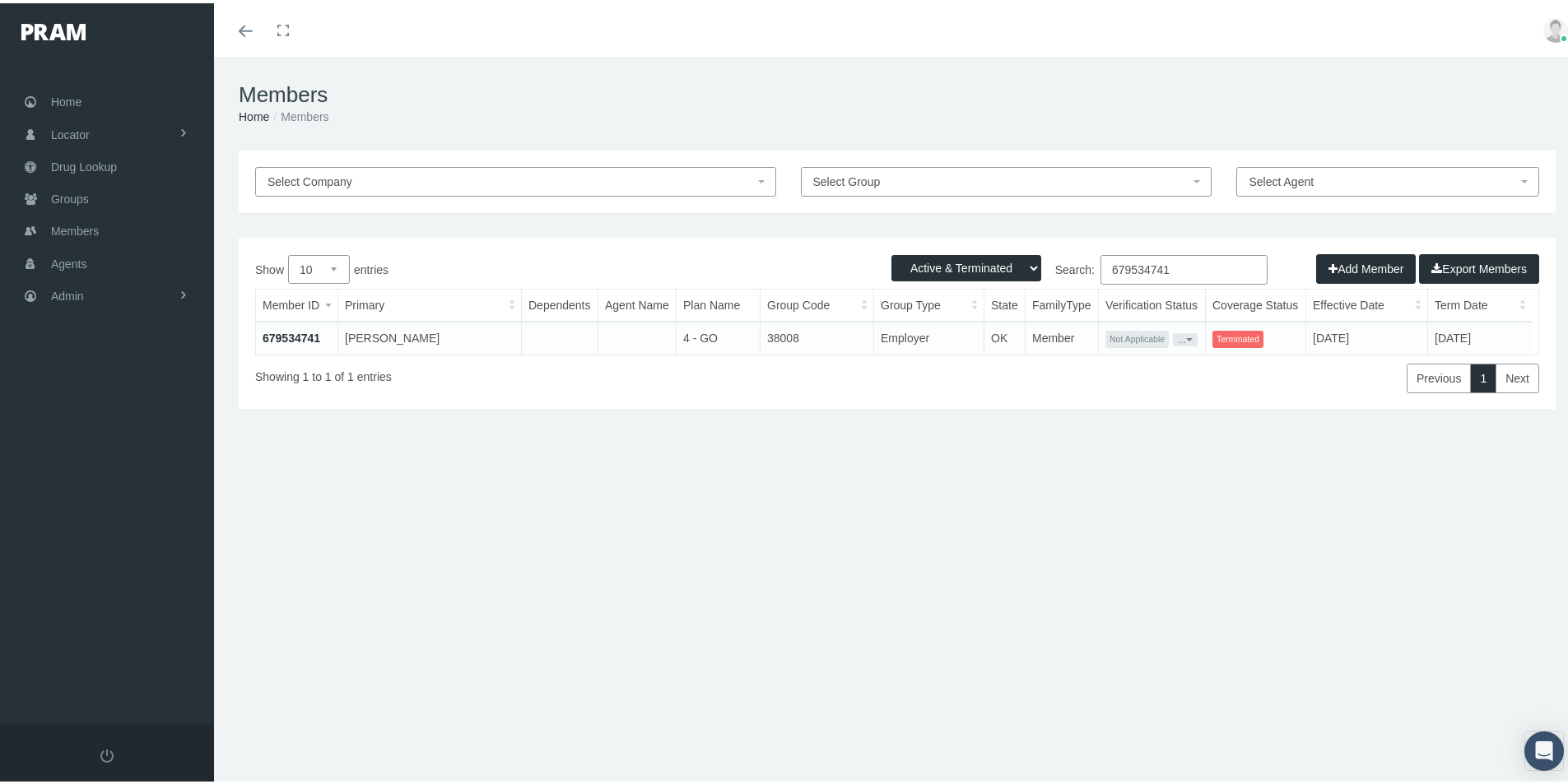
click at [287, 333] on link "679534741" at bounding box center [291, 335] width 58 height 14
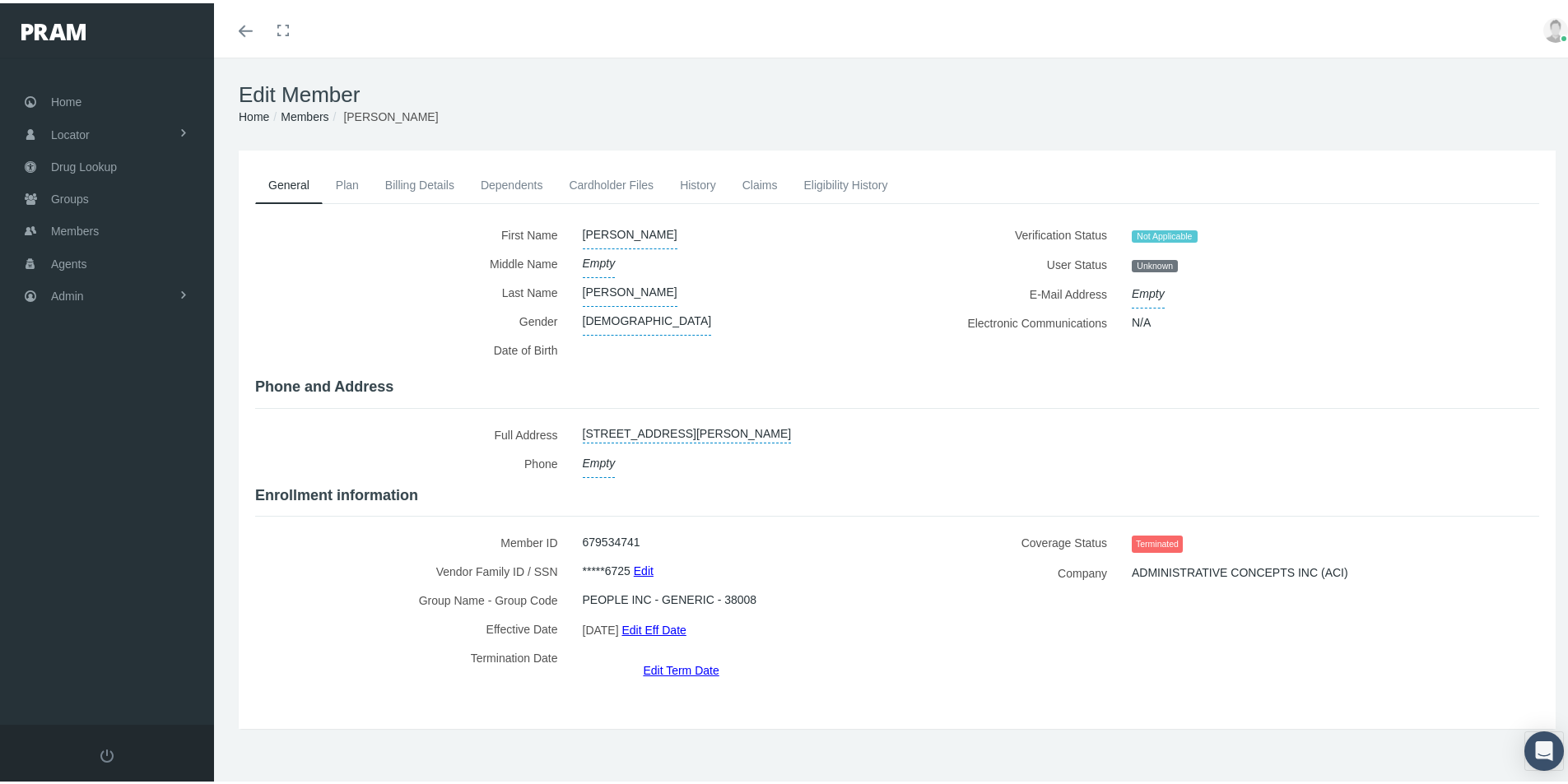
click at [435, 183] on link "Billing Details" at bounding box center [420, 182] width 96 height 36
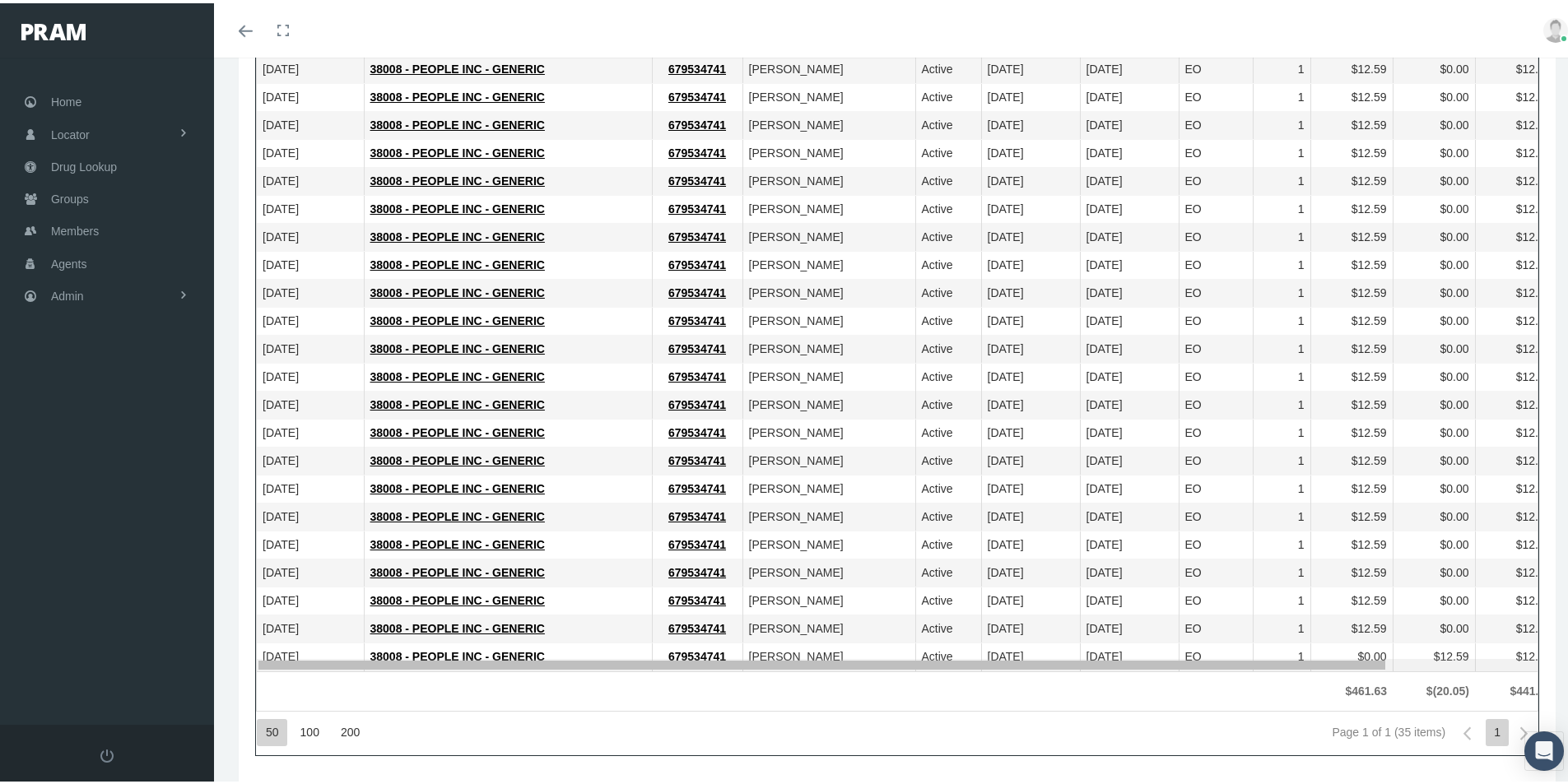
scroll to position [0, 156]
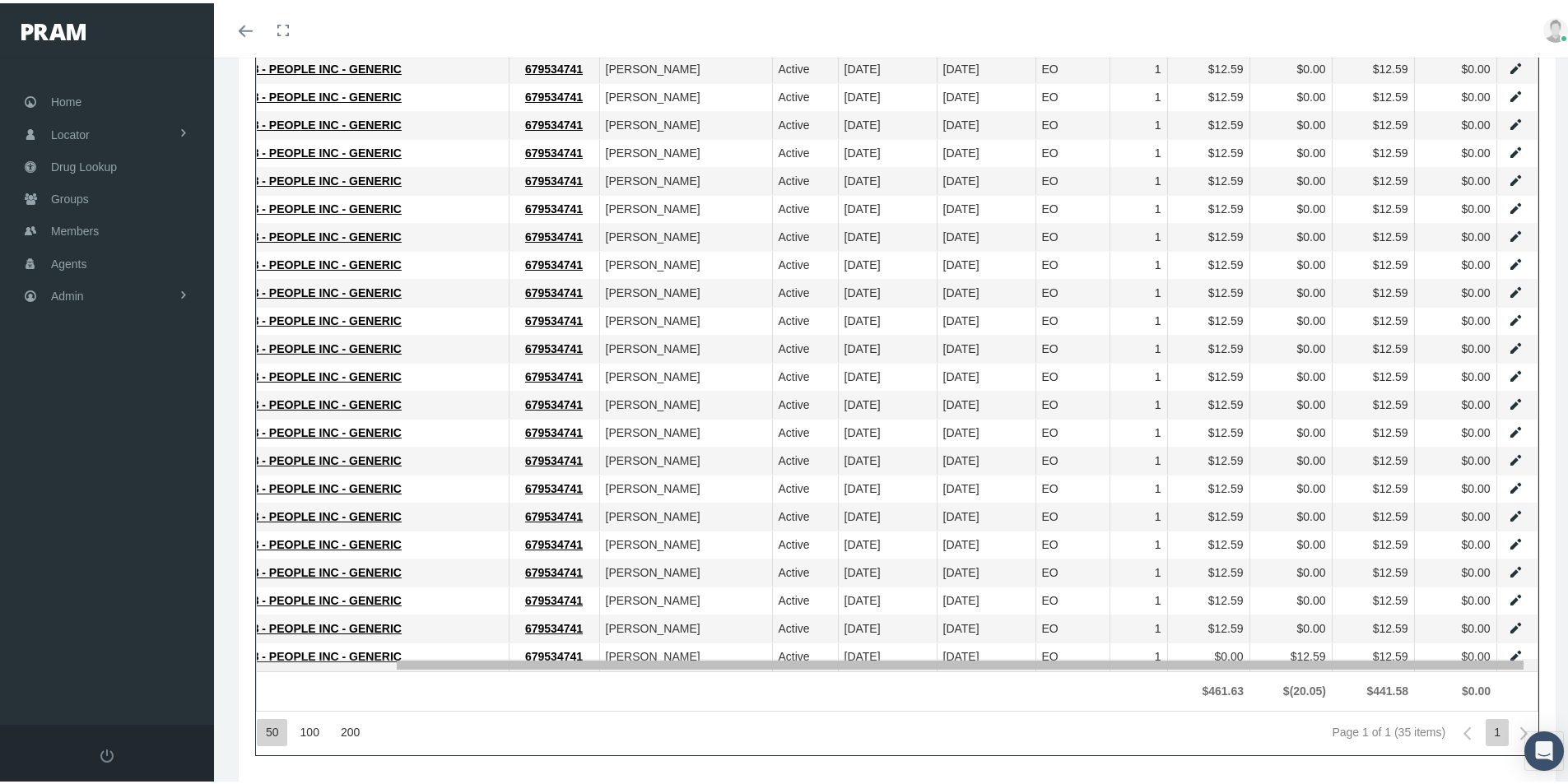
drag, startPoint x: 893, startPoint y: 663, endPoint x: 1194, endPoint y: 674, distance: 301.2
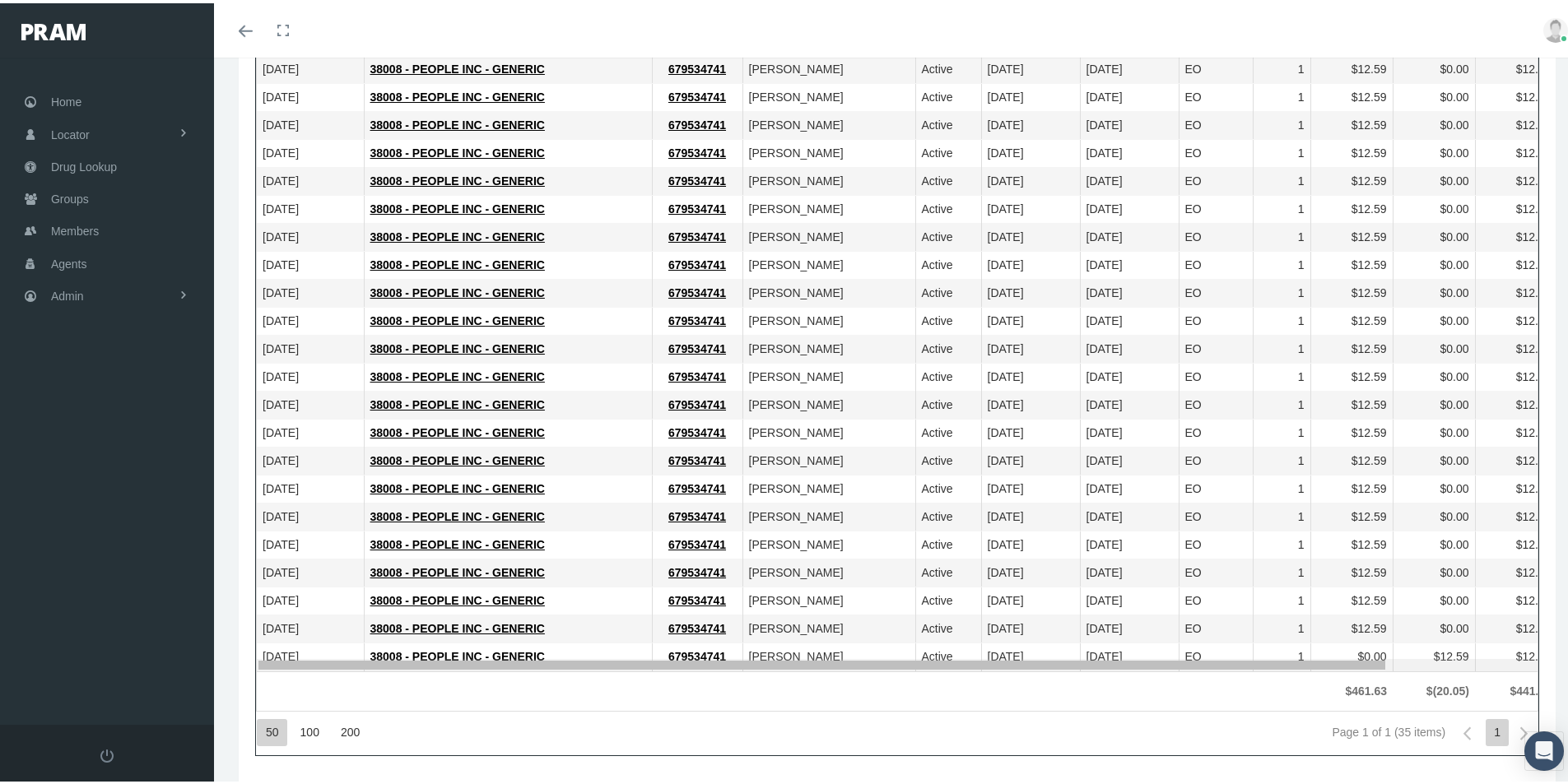
drag, startPoint x: 941, startPoint y: 663, endPoint x: 561, endPoint y: 636, distance: 381.0
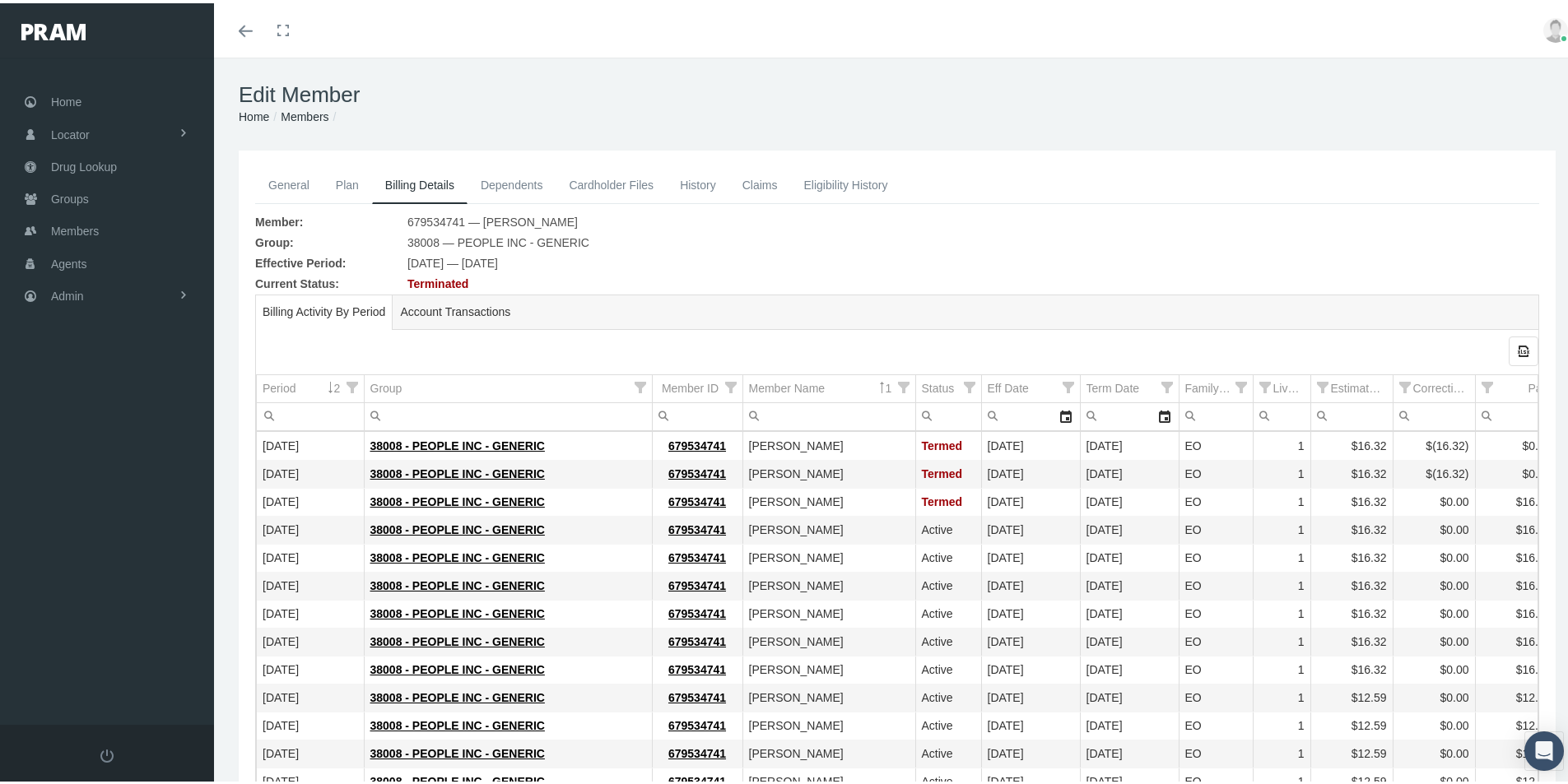
drag, startPoint x: 288, startPoint y: 184, endPoint x: 323, endPoint y: 285, distance: 106.9
click at [288, 184] on link "General" at bounding box center [288, 182] width 68 height 36
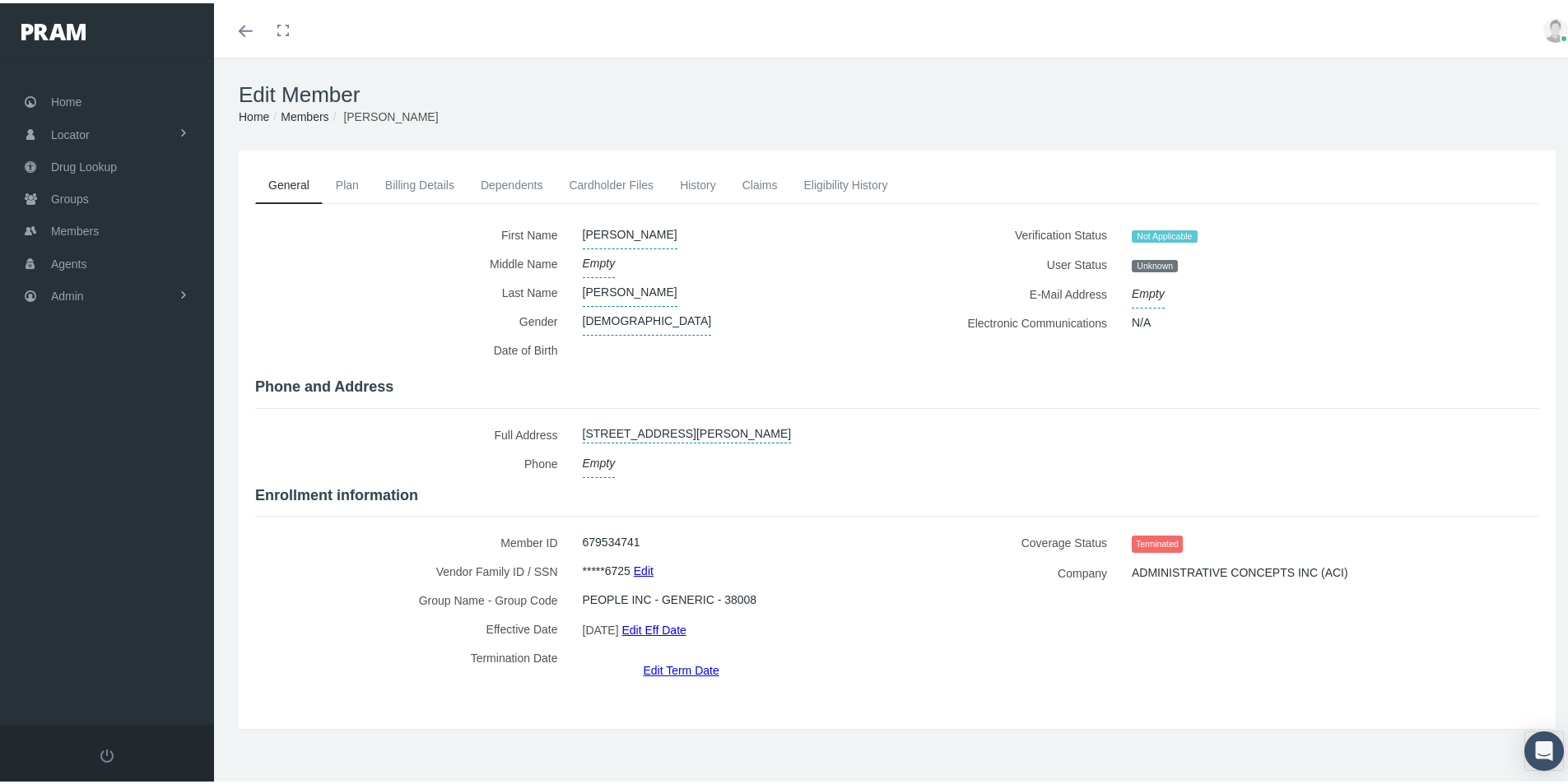
click at [402, 189] on link "Billing Details" at bounding box center [420, 182] width 96 height 36
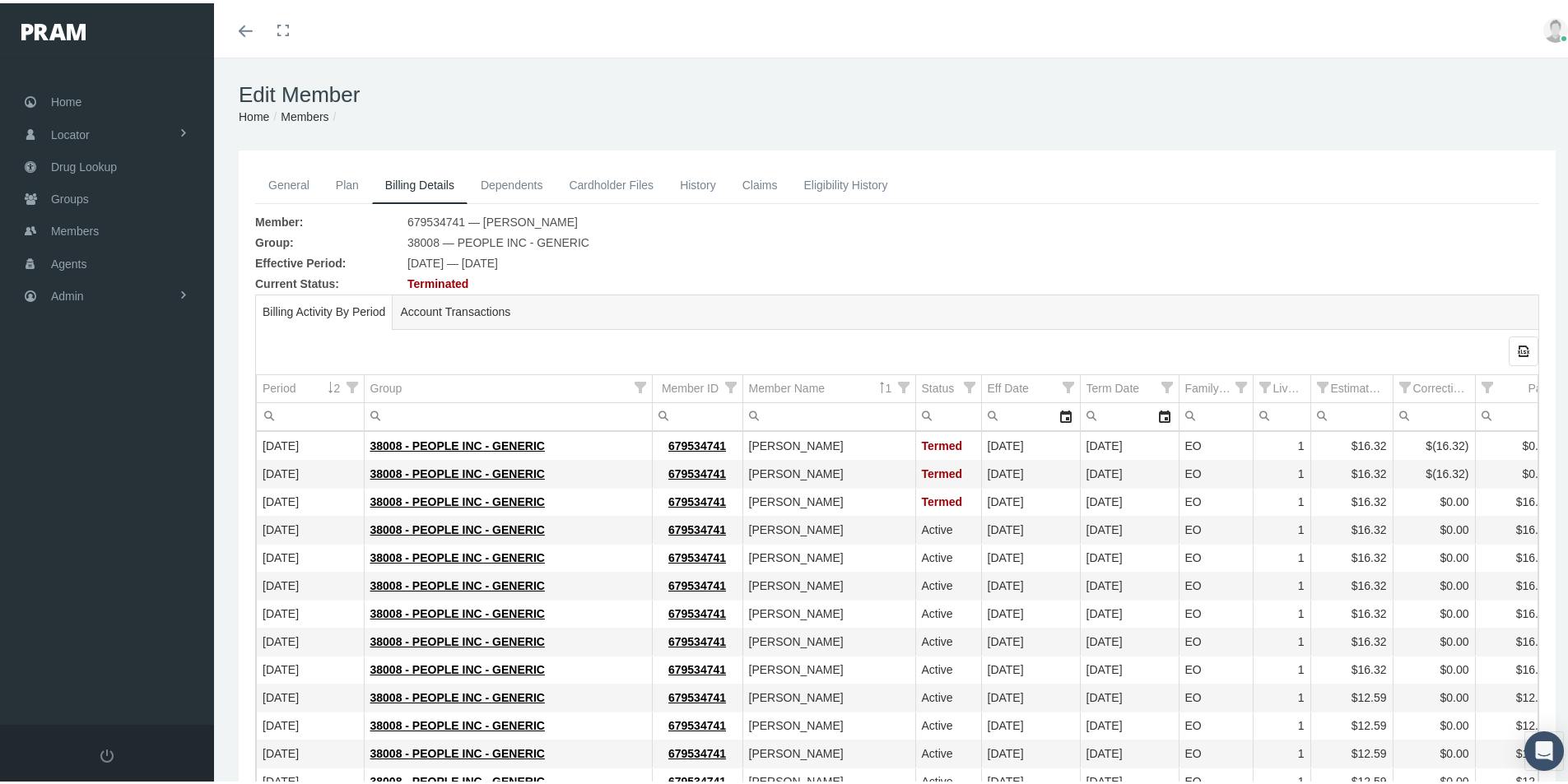
click at [347, 184] on link "Plan" at bounding box center [347, 182] width 50 height 36
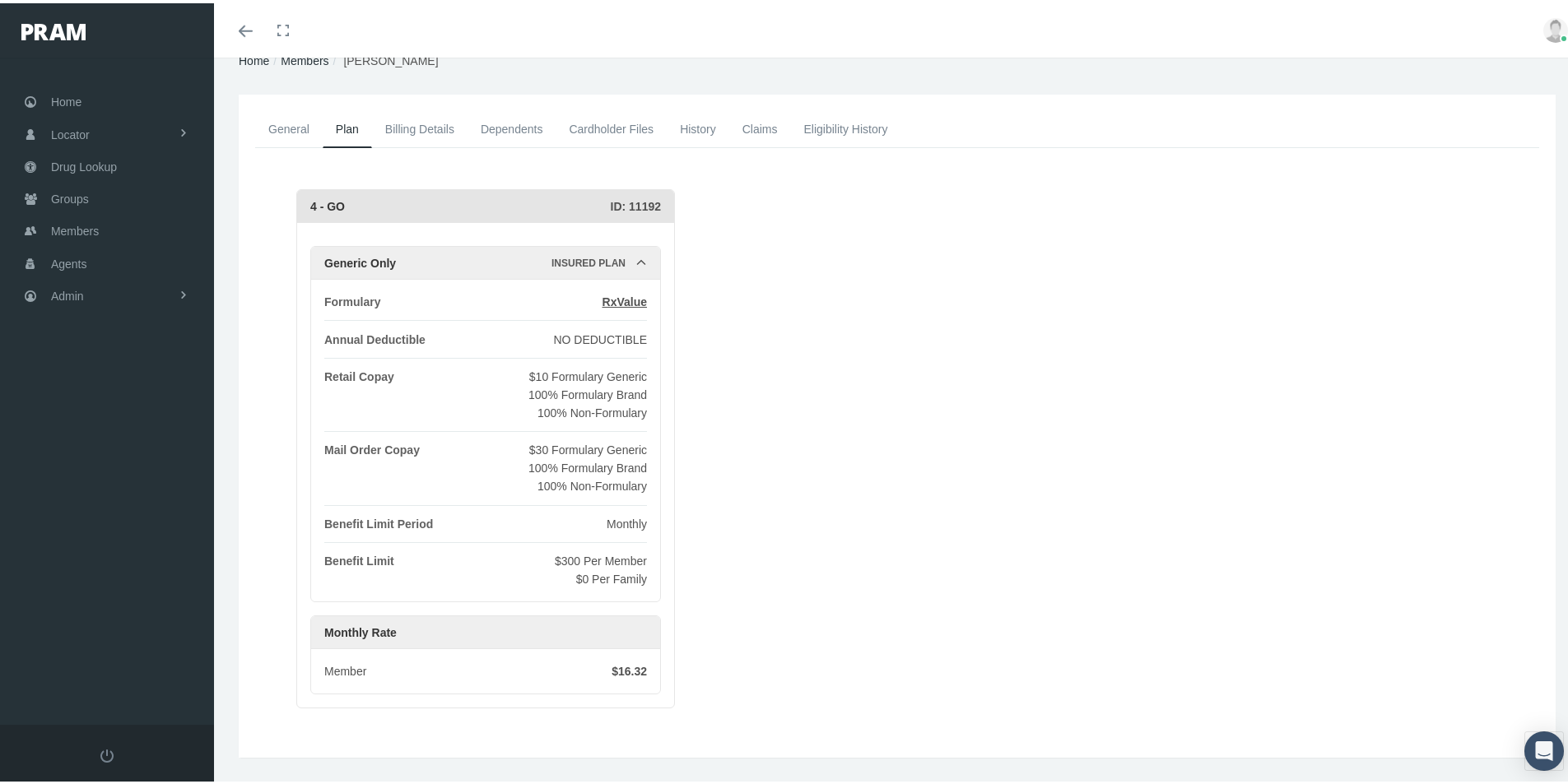
scroll to position [94, 0]
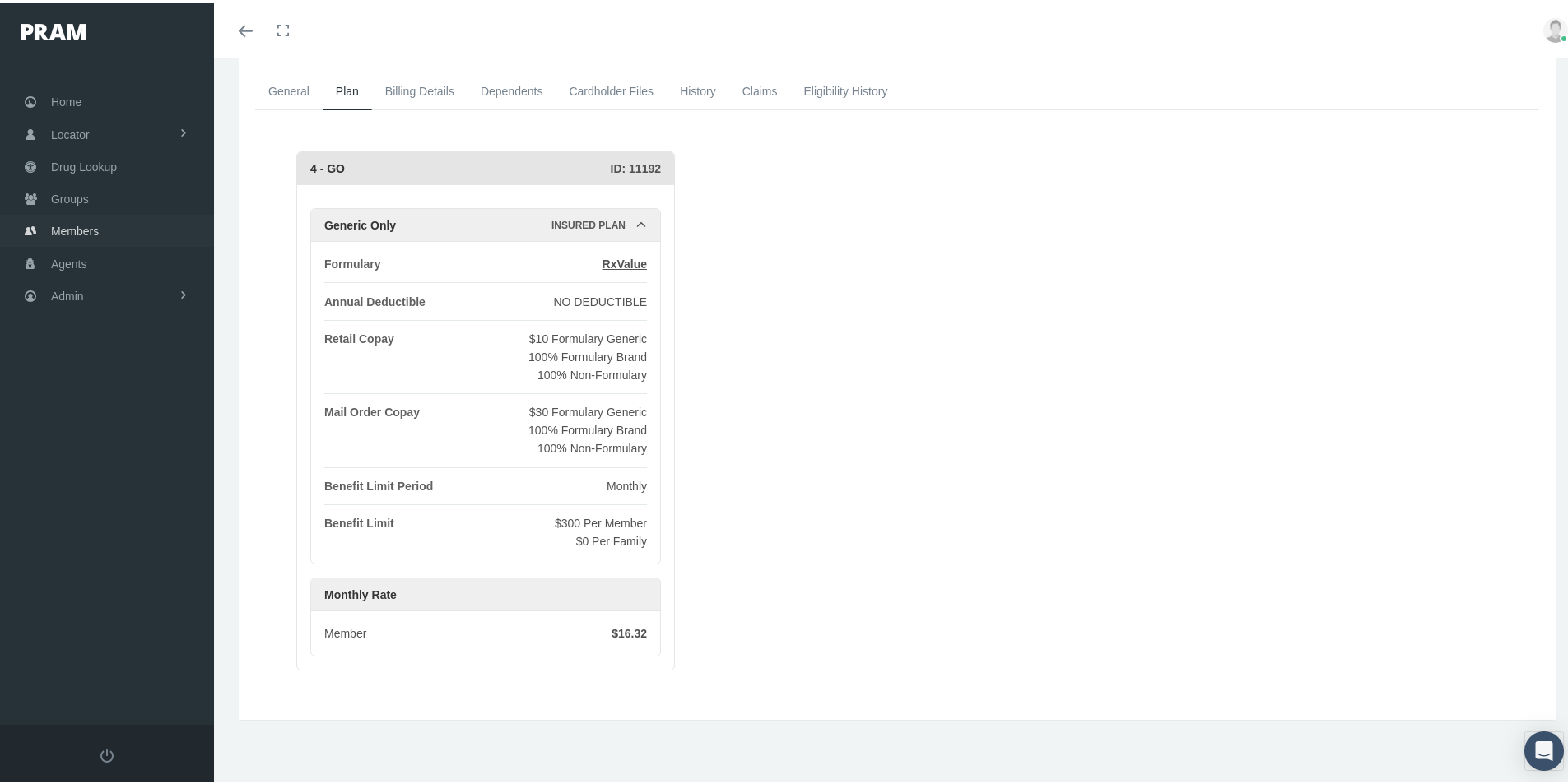
drag, startPoint x: 66, startPoint y: 227, endPoint x: 14, endPoint y: 254, distance: 58.6
click at [65, 227] on span "Members" at bounding box center [74, 228] width 48 height 32
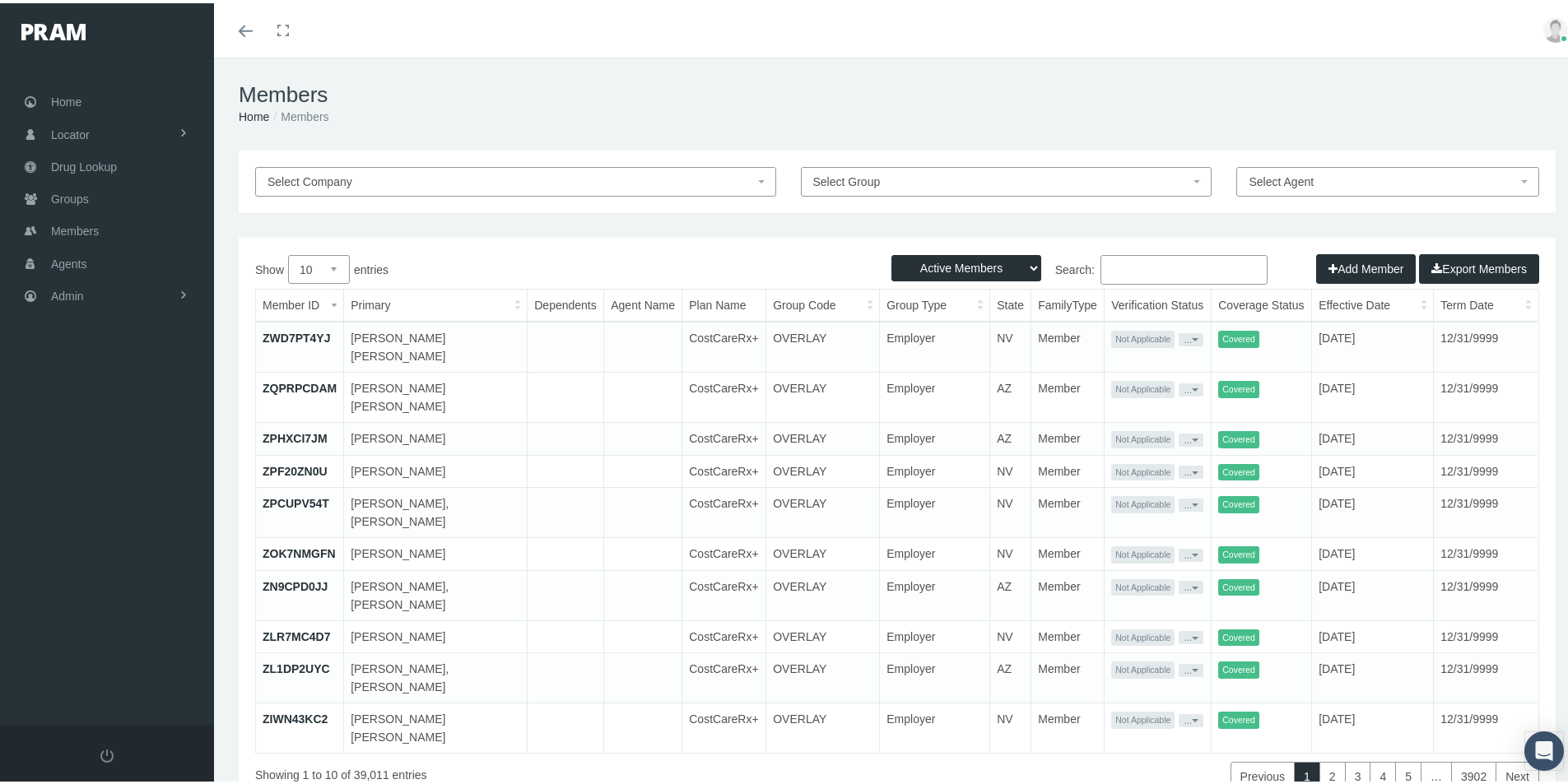
click at [1110, 266] on input "Search:" at bounding box center [1184, 267] width 167 height 30
paste input "682766513"
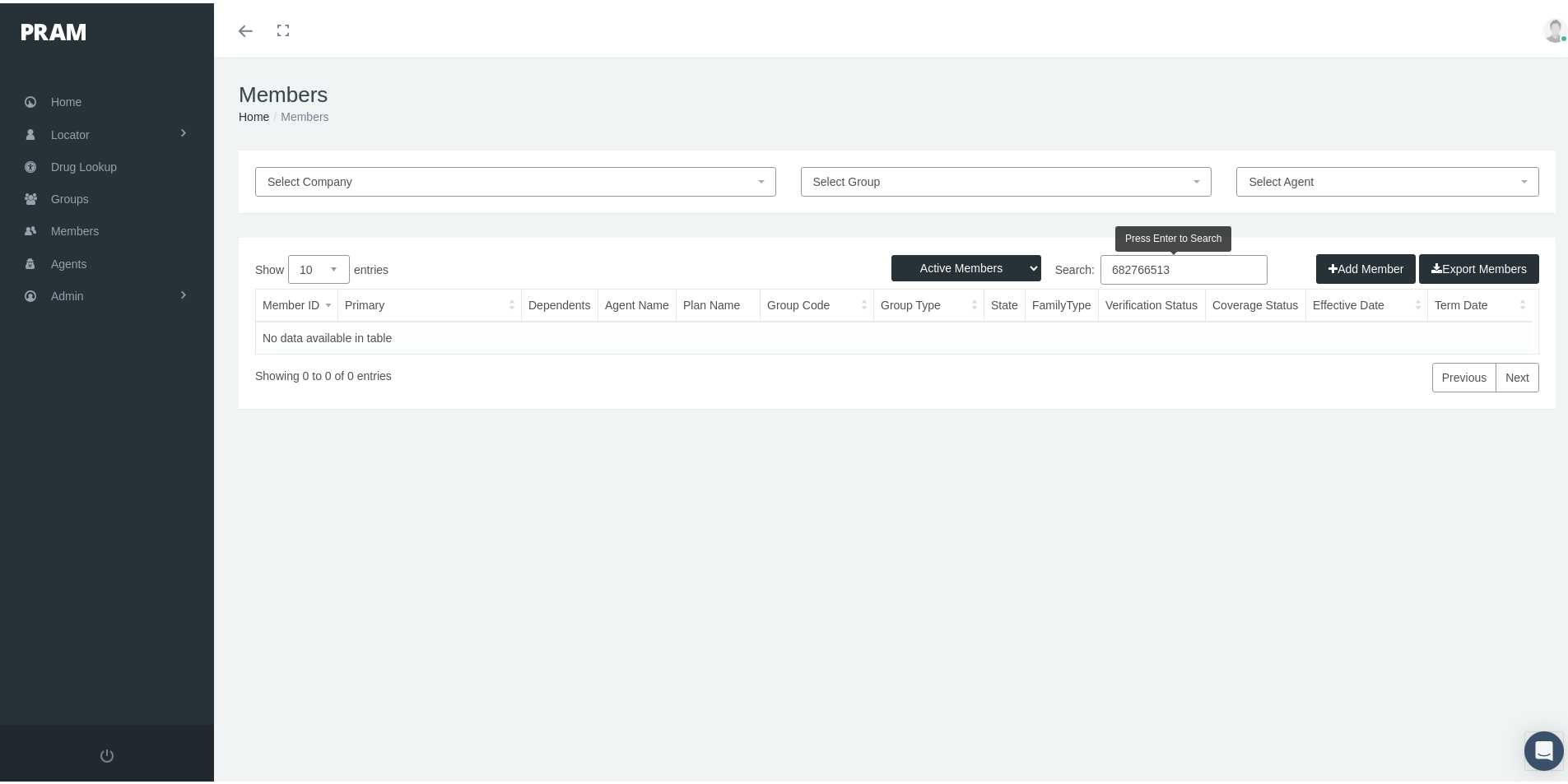
type input "682766513"
click at [1021, 264] on select "Active Members Terminated Members Active & Terminated" at bounding box center [967, 265] width 150 height 26
select select "3"
click at [892, 252] on select "Active Members Terminated Members Active & Terminated" at bounding box center [967, 265] width 150 height 26
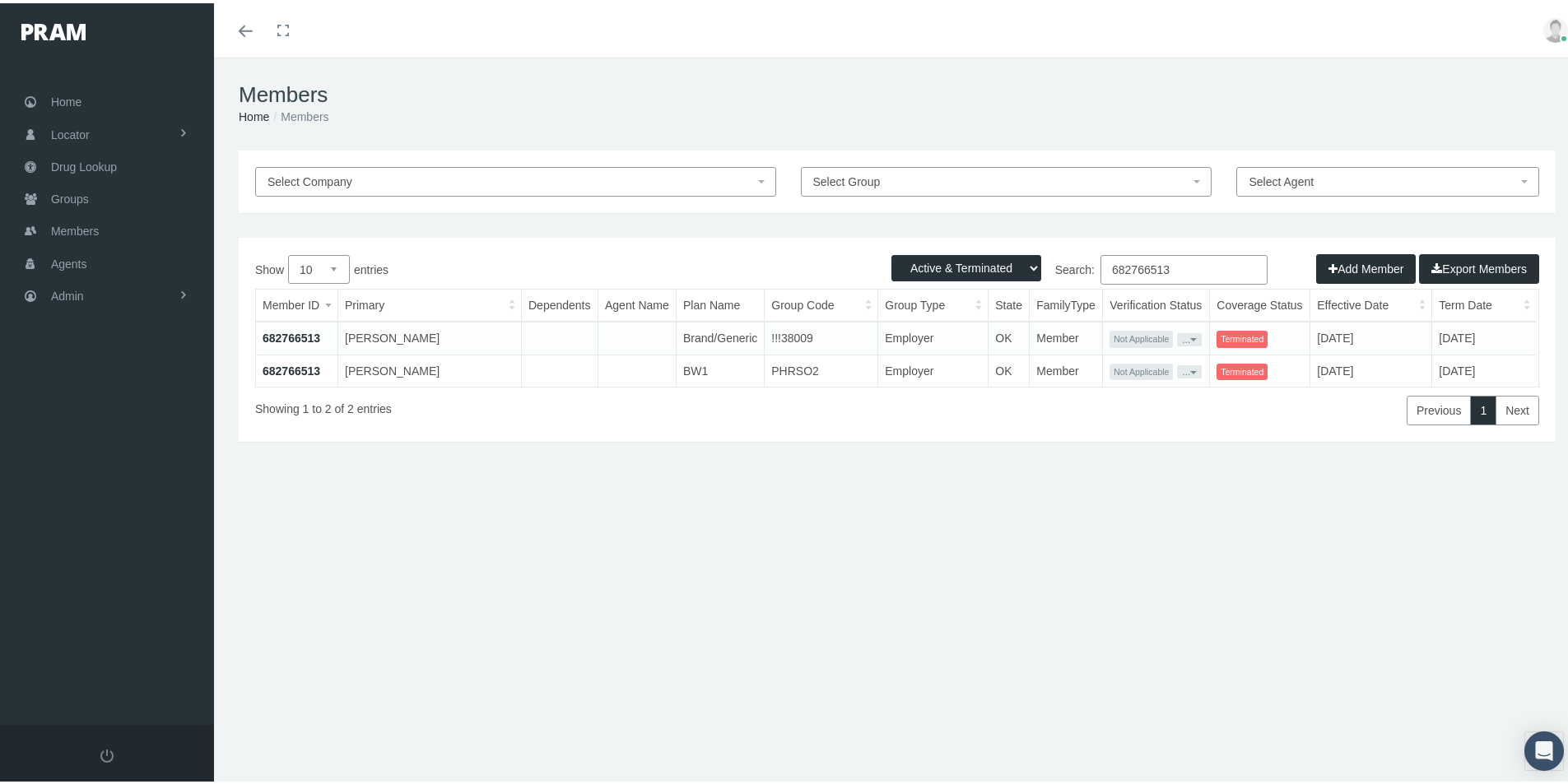
click at [599, 559] on div "Select Company Select Group Select Agent Loading... Active Members Terminated M…" at bounding box center [897, 353] width 1366 height 411
click at [293, 364] on link "682766513" at bounding box center [291, 368] width 58 height 14
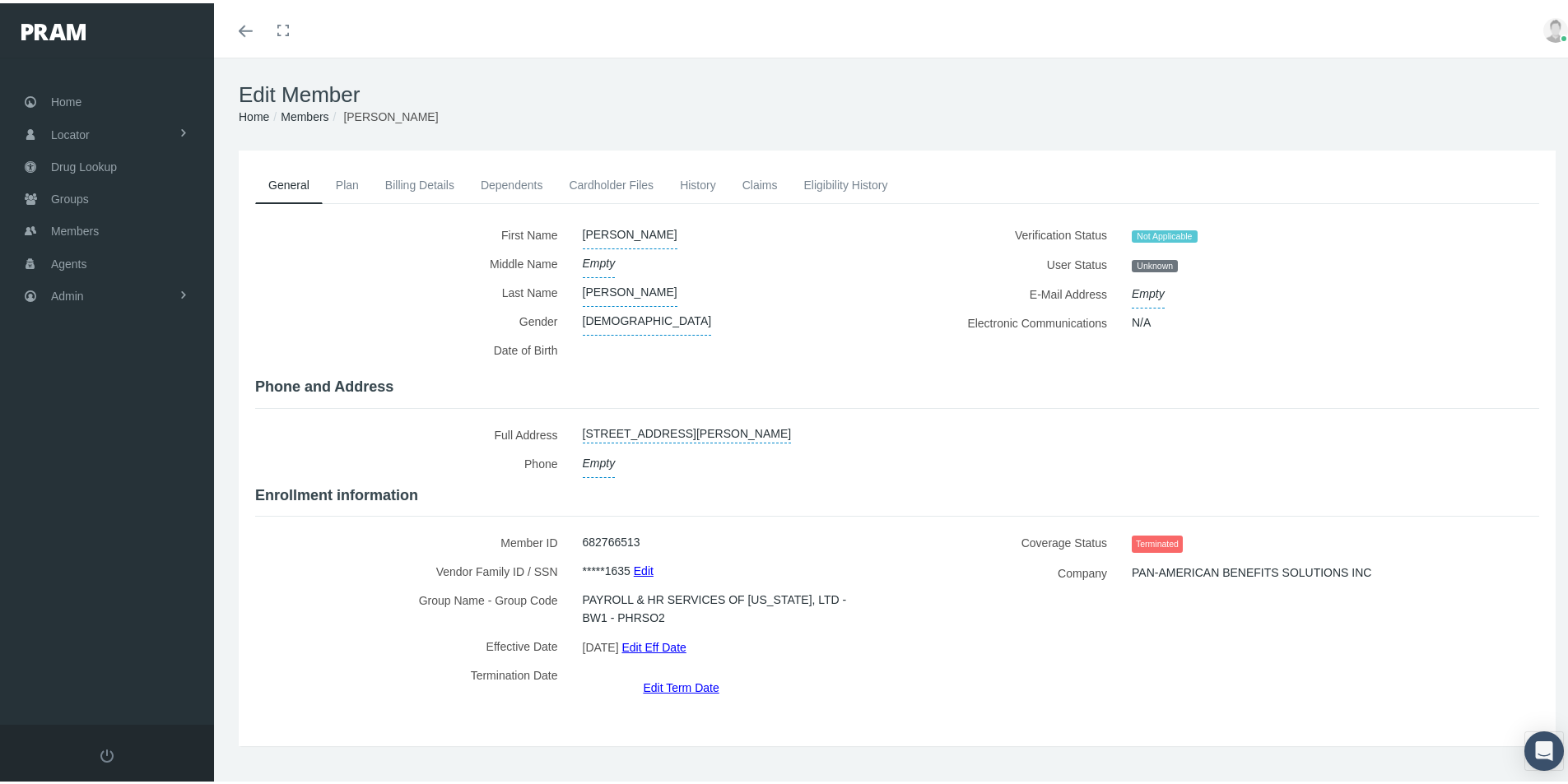
click at [426, 178] on link "Billing Details" at bounding box center [420, 182] width 96 height 36
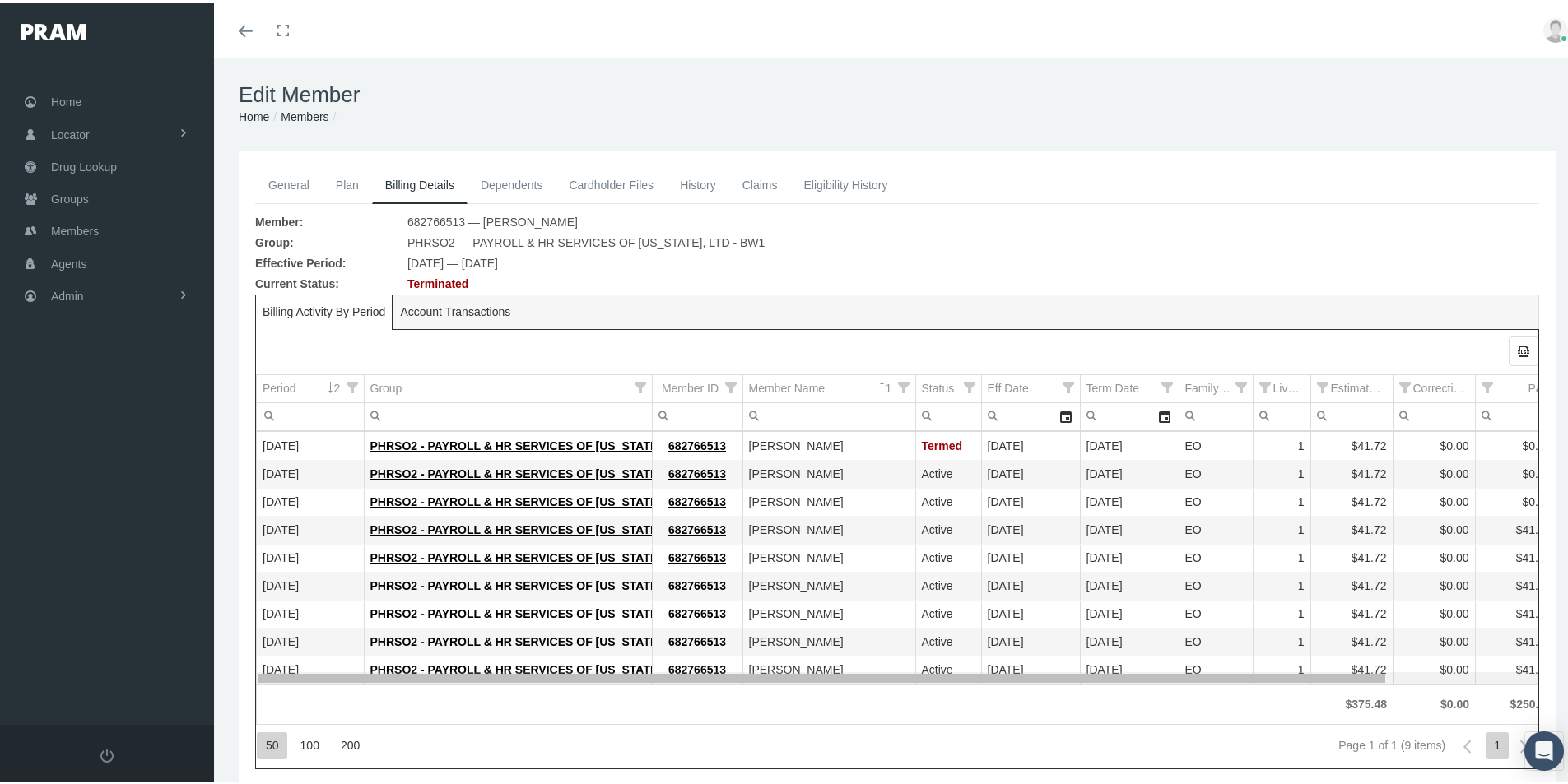
scroll to position [0, 143]
drag, startPoint x: 1135, startPoint y: 675, endPoint x: 822, endPoint y: 666, distance: 313.1
click at [827, 666] on body "Toggle Fullscreen Toggle navigation Toggle menubar Toggle fullscreen Profile Lo…" at bounding box center [790, 392] width 1581 height 784
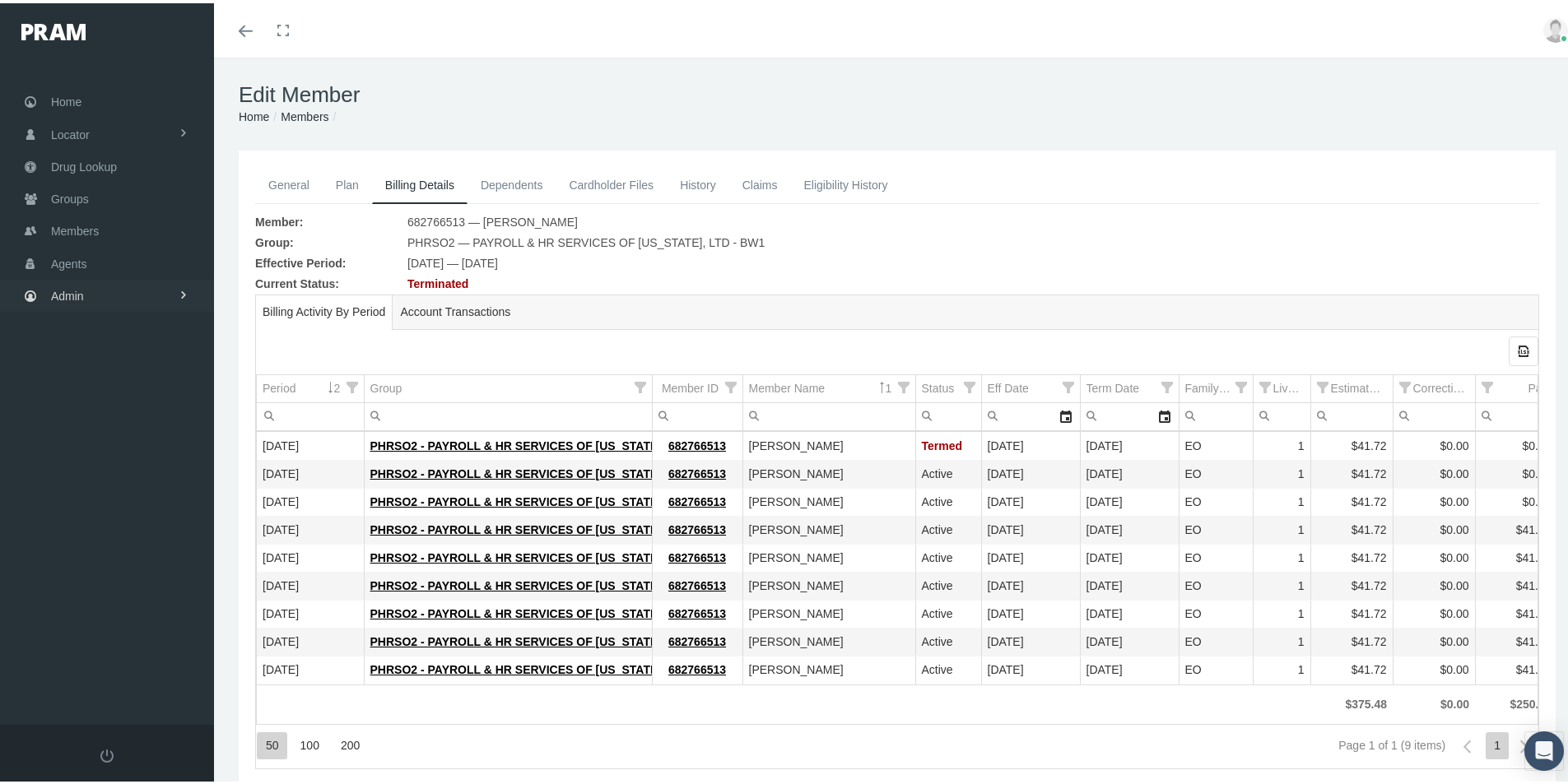
drag, startPoint x: 61, startPoint y: 296, endPoint x: 74, endPoint y: 295, distance: 13.0
click at [61, 296] on span "Admin" at bounding box center [67, 293] width 33 height 32
click at [113, 418] on span "Group Billing" at bounding box center [100, 420] width 66 height 28
click at [88, 537] on span "Payments" at bounding box center [90, 541] width 51 height 28
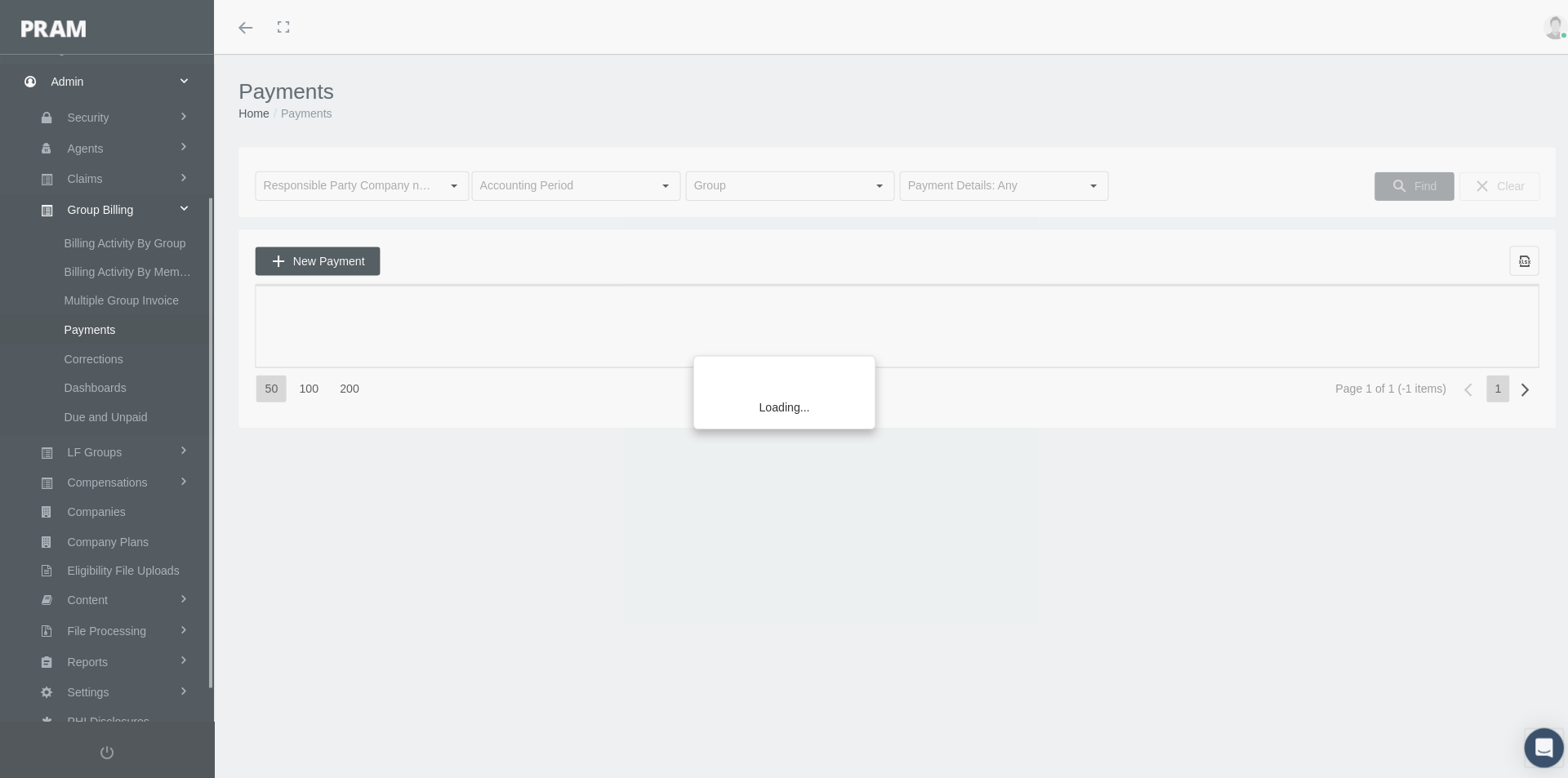
scroll to position [232, 0]
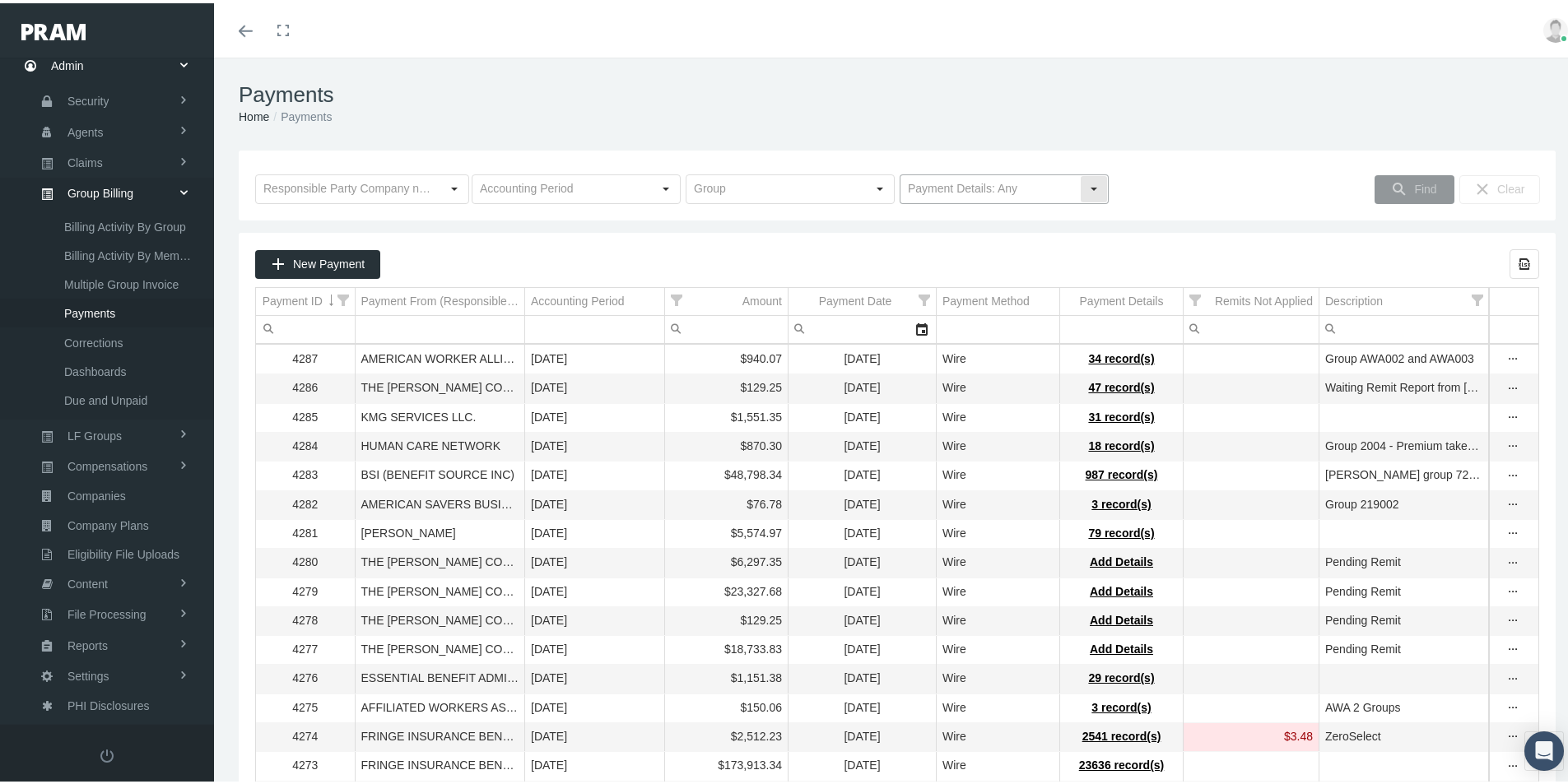
click at [1085, 189] on div "Select" at bounding box center [1093, 185] width 26 height 26
click at [950, 245] on div "No Payment Details" at bounding box center [997, 243] width 204 height 27
type input "No Payment Details"
click at [1414, 184] on span "Find" at bounding box center [1425, 185] width 23 height 14
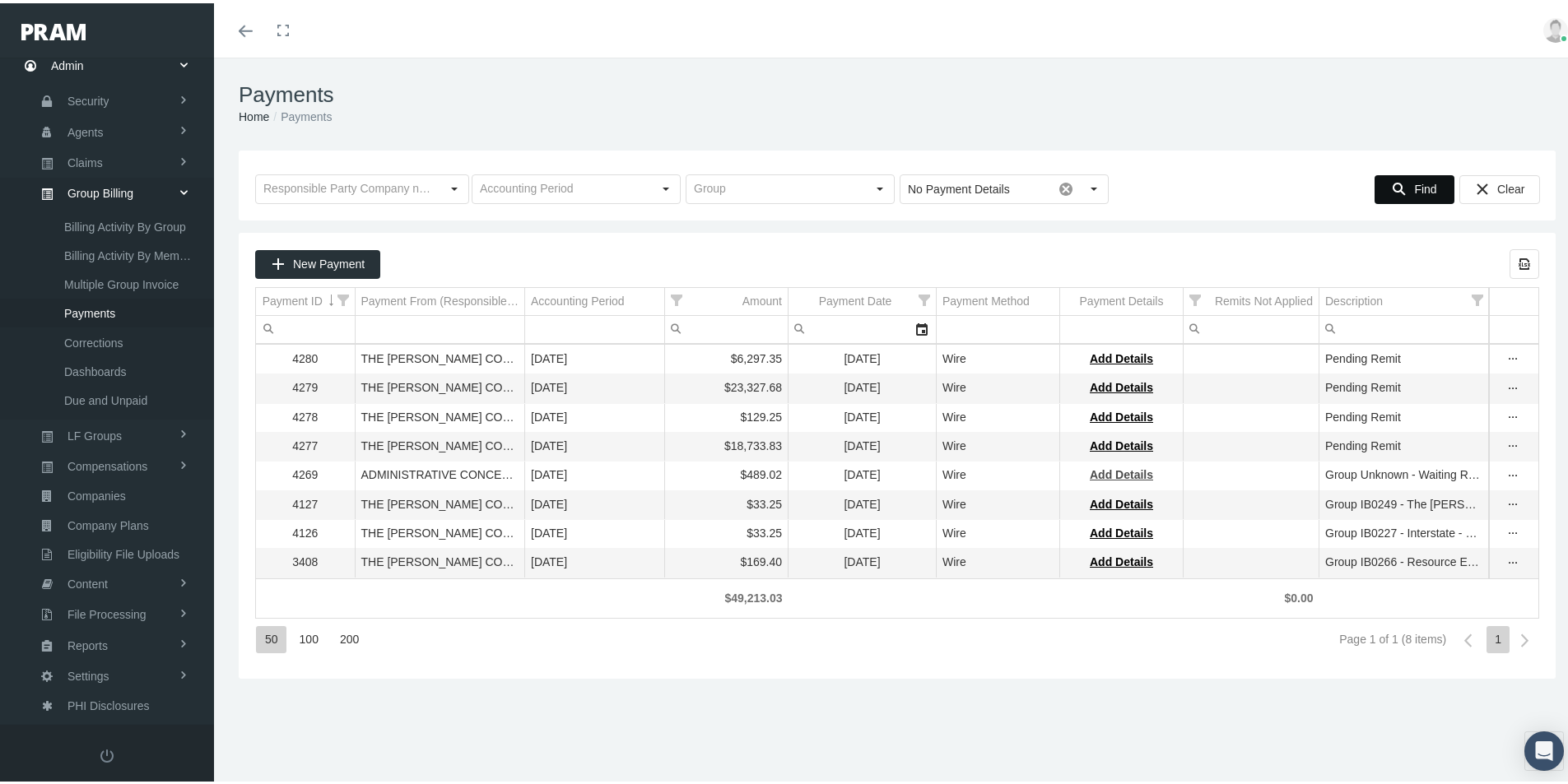
click at [1118, 477] on span "Add Details" at bounding box center [1121, 471] width 63 height 14
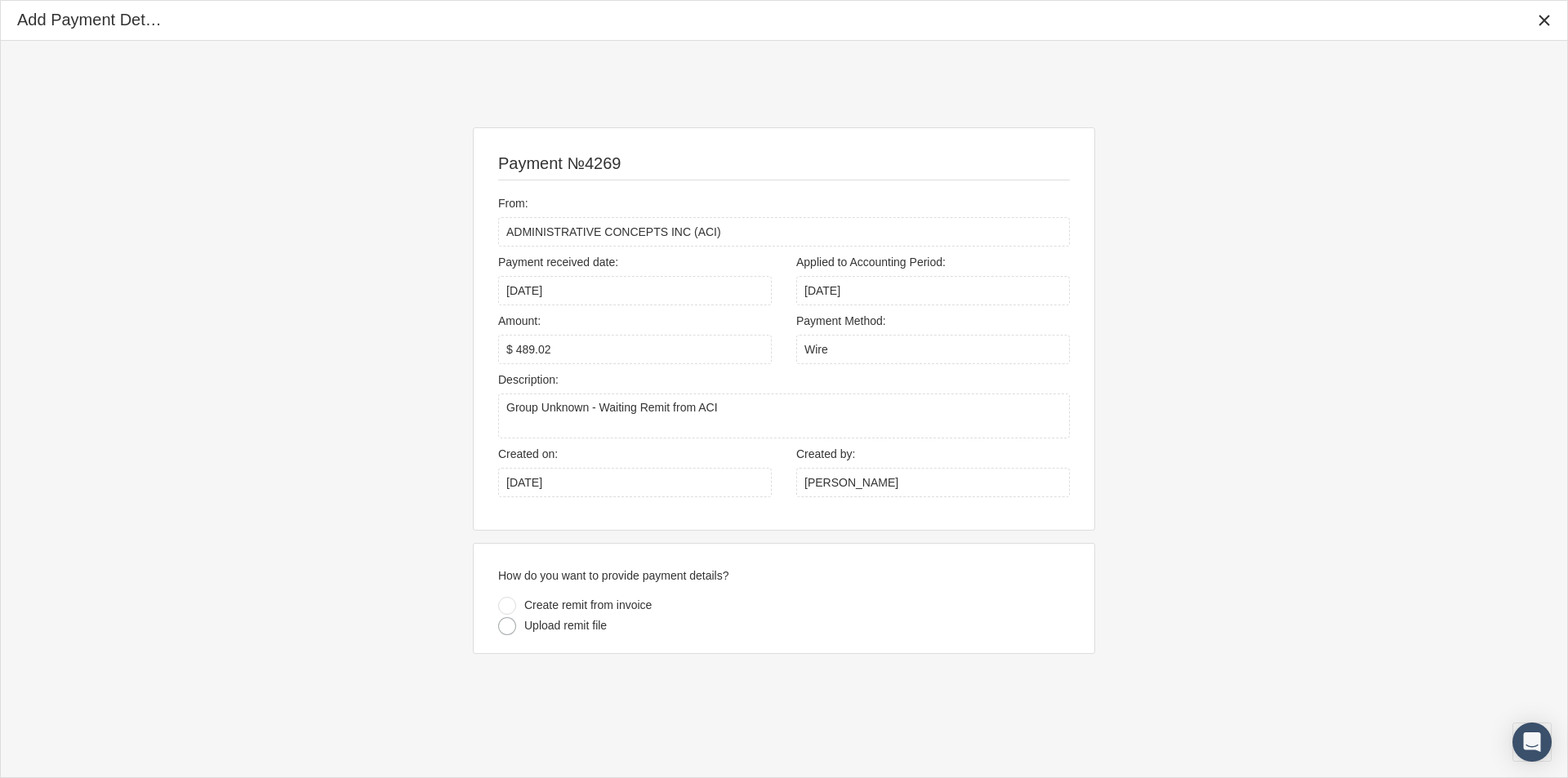
click at [506, 627] on div at bounding box center [507, 626] width 18 height 18
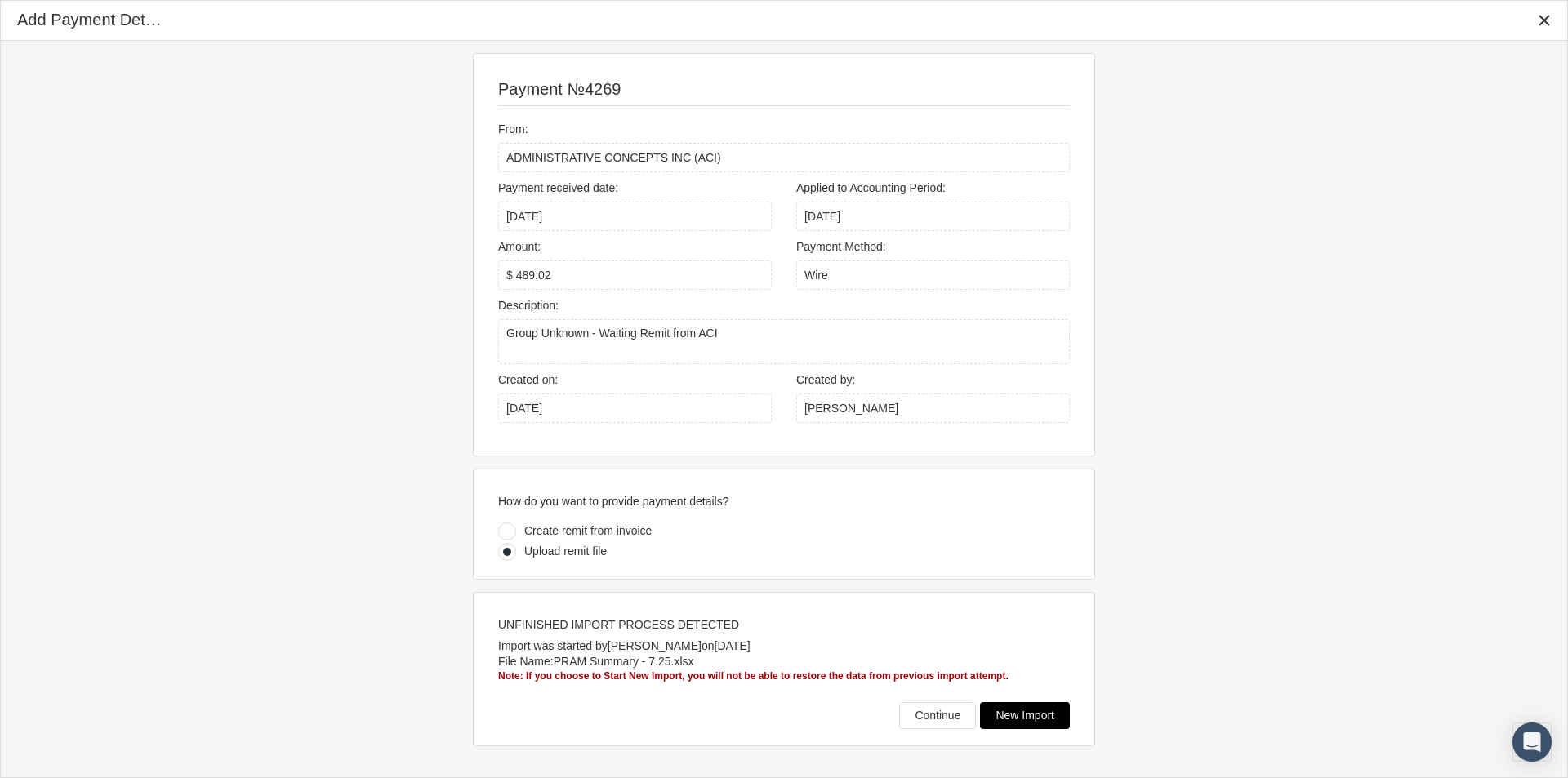
click at [1026, 719] on span "New Import" at bounding box center [1025, 715] width 59 height 13
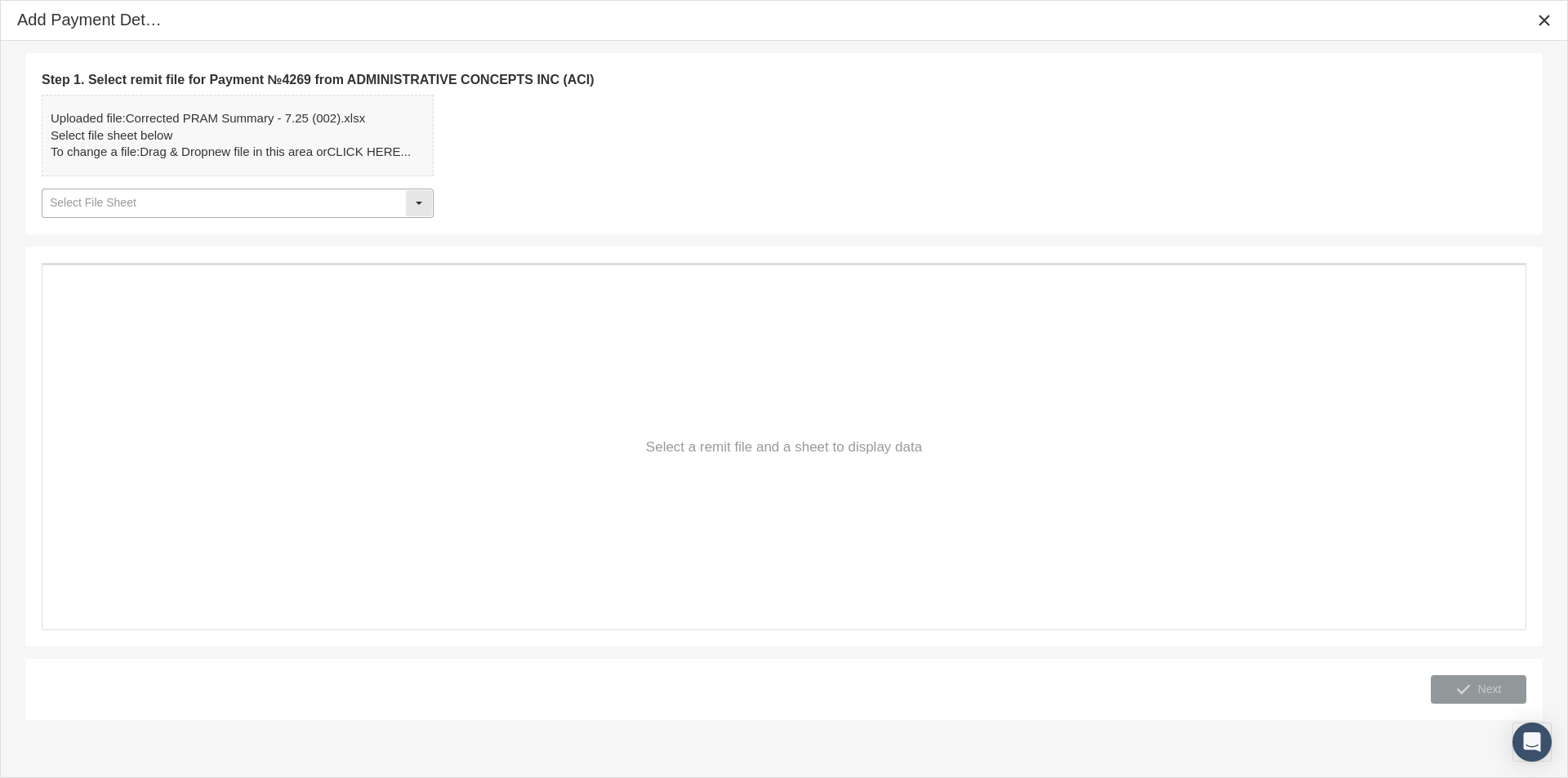
drag, startPoint x: 421, startPoint y: 211, endPoint x: 399, endPoint y: 212, distance: 22.0
click at [417, 211] on div "Select" at bounding box center [418, 203] width 26 height 26
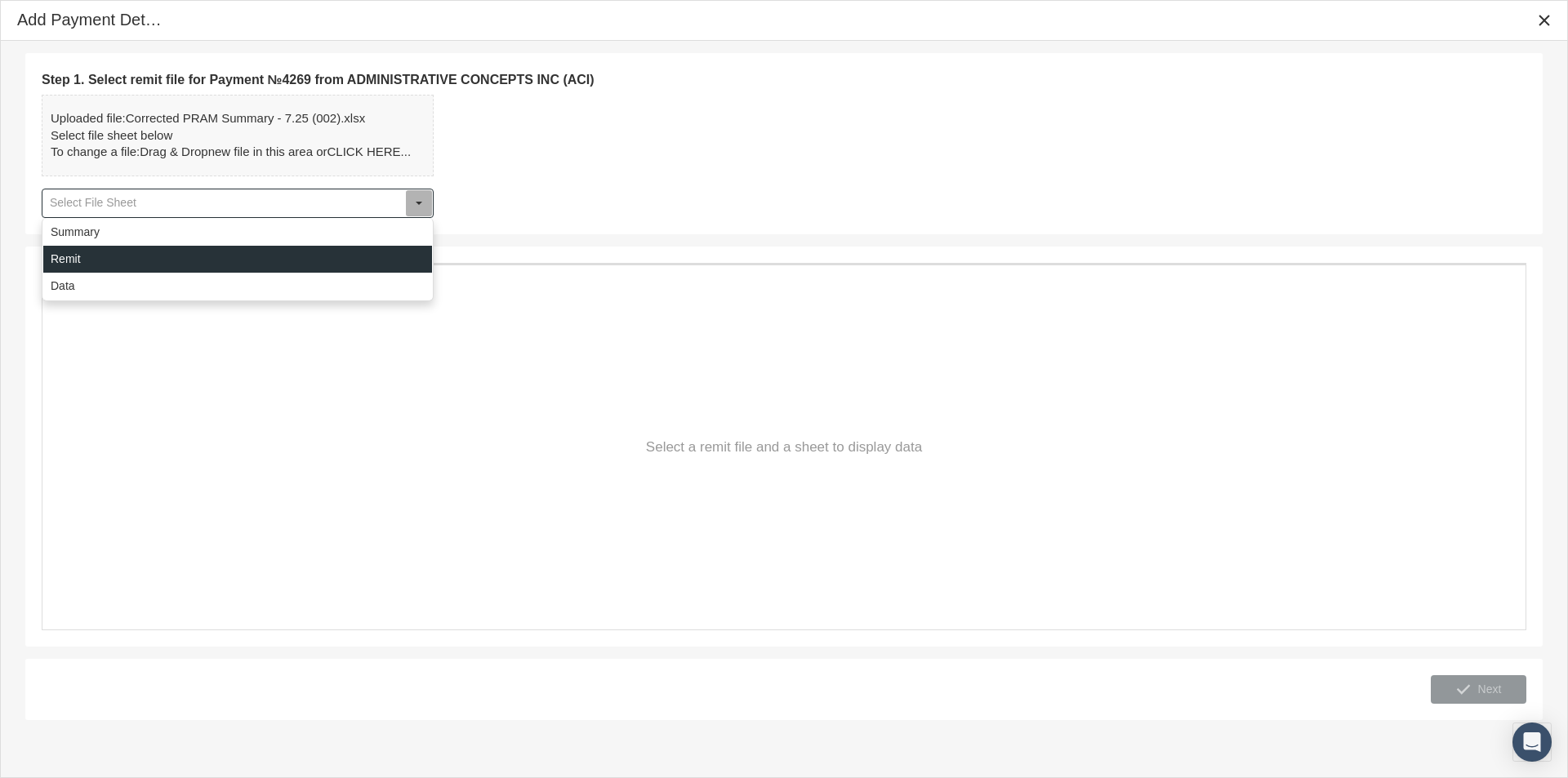
click at [65, 259] on div "Remit" at bounding box center [237, 259] width 388 height 27
type input "Remit"
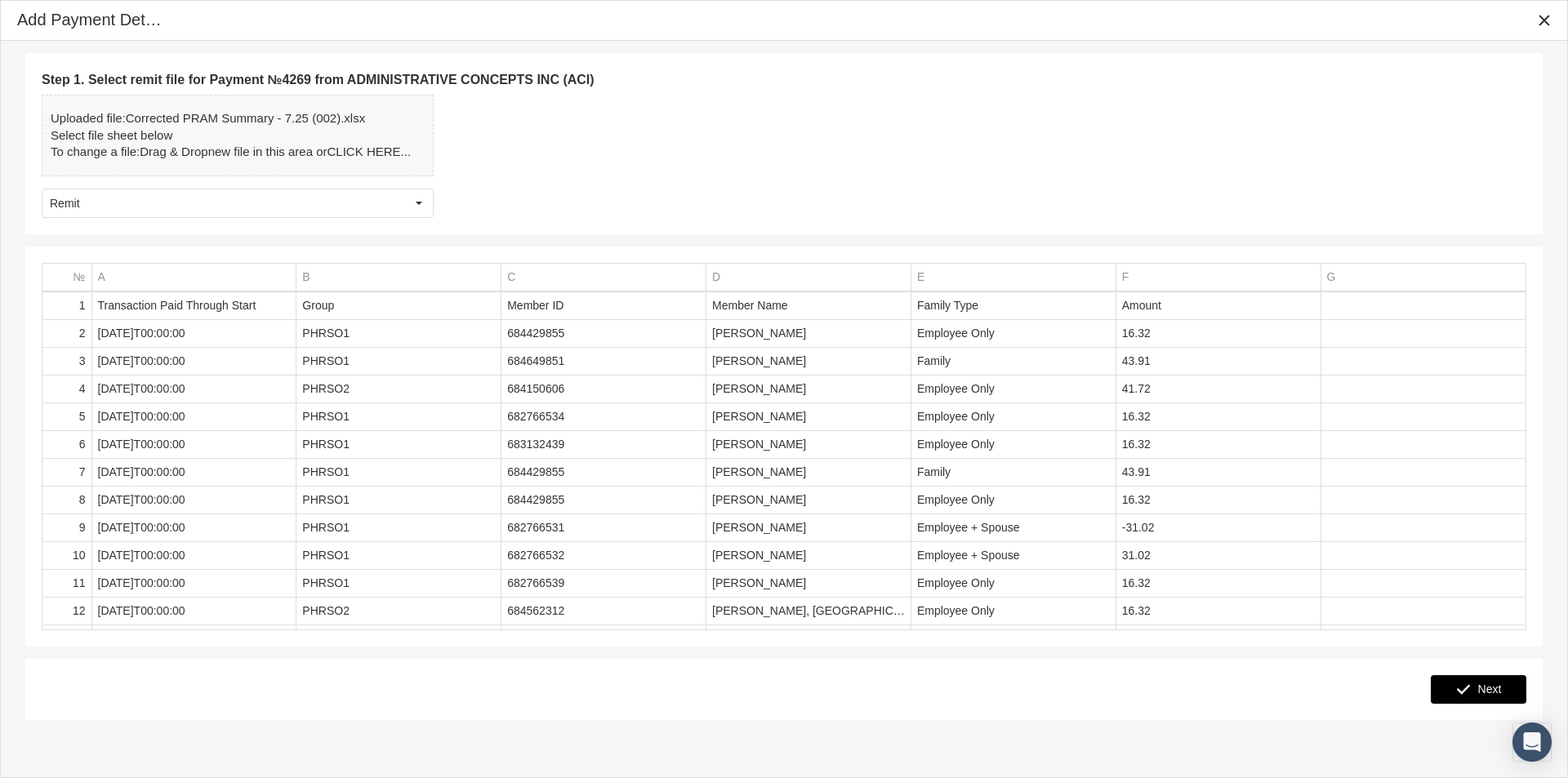
click at [1486, 686] on span "Next" at bounding box center [1489, 689] width 23 height 13
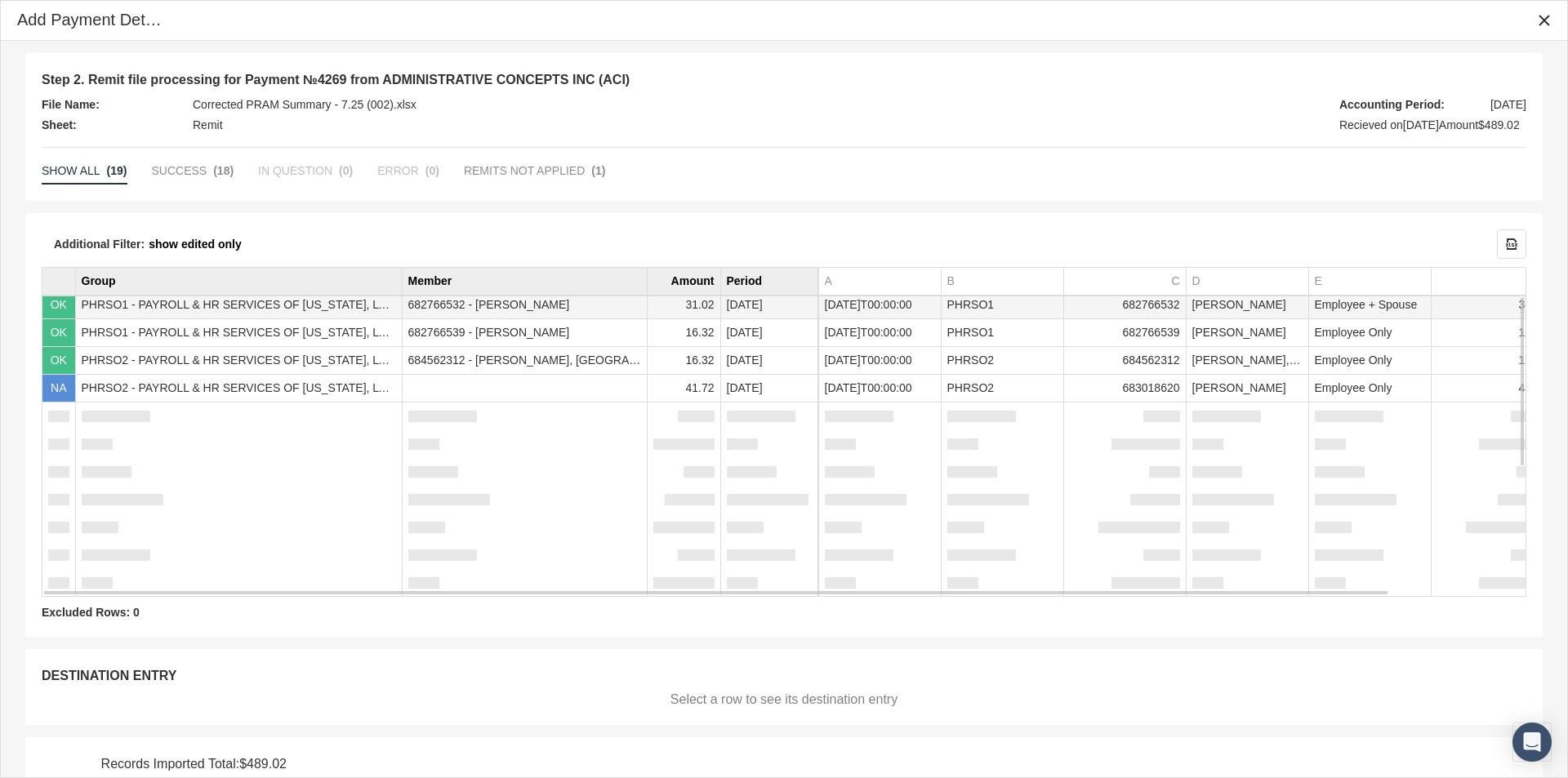
scroll to position [68, 0]
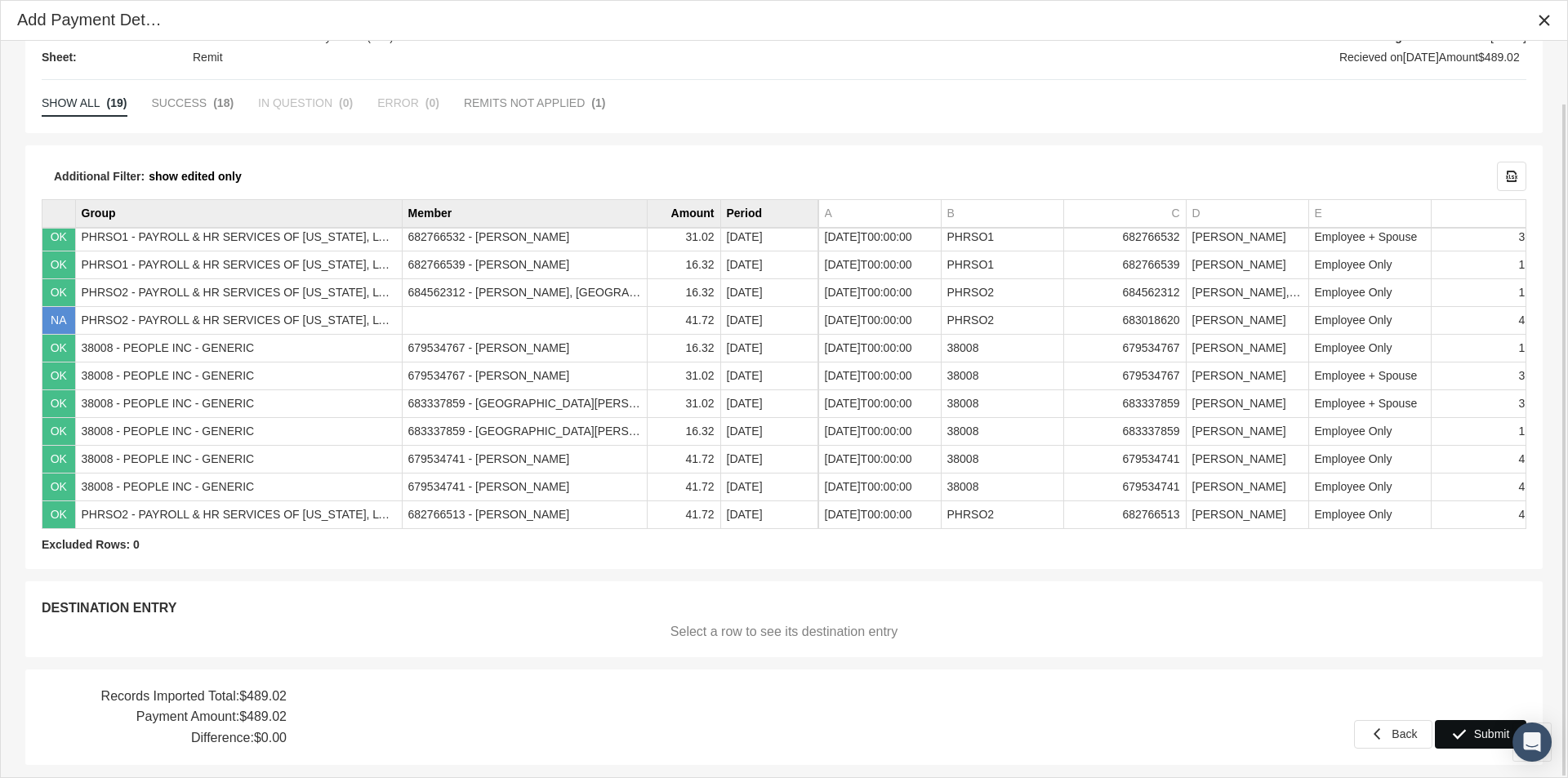
click at [1486, 733] on span "Submit" at bounding box center [1492, 734] width 36 height 13
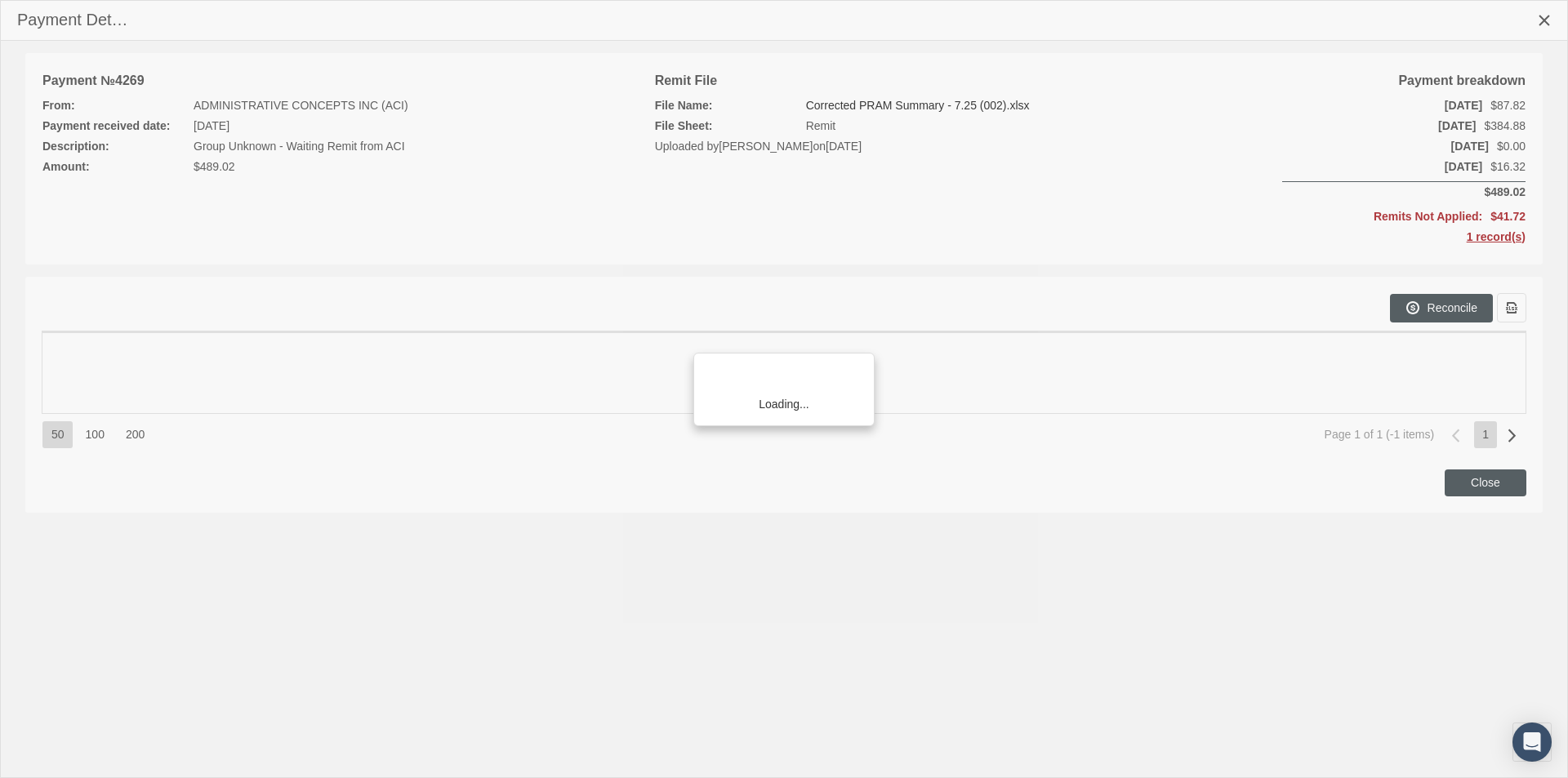
scroll to position [232, 0]
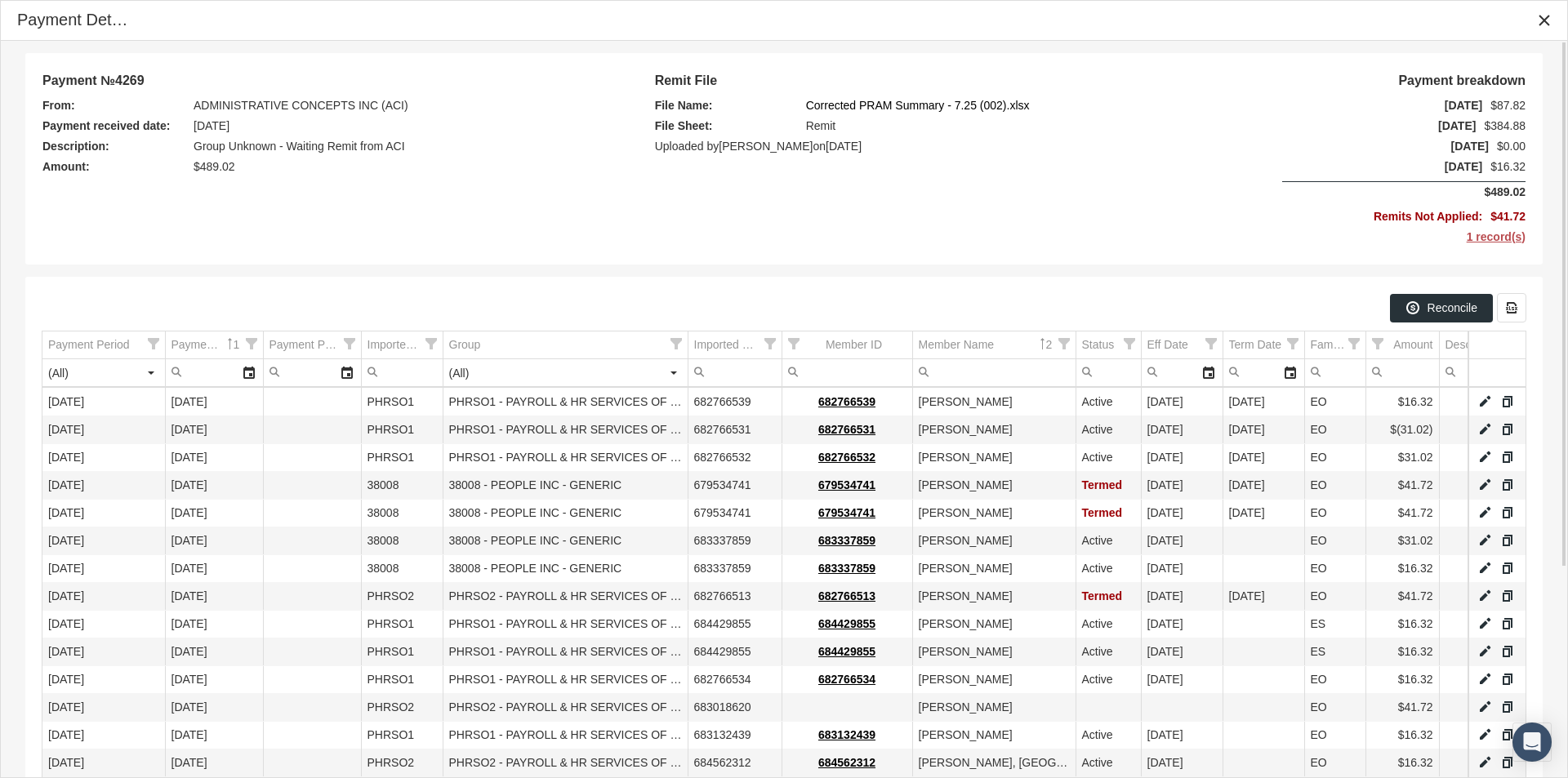
click at [1490, 240] on span "1 record(s)" at bounding box center [1453, 237] width 143 height 21
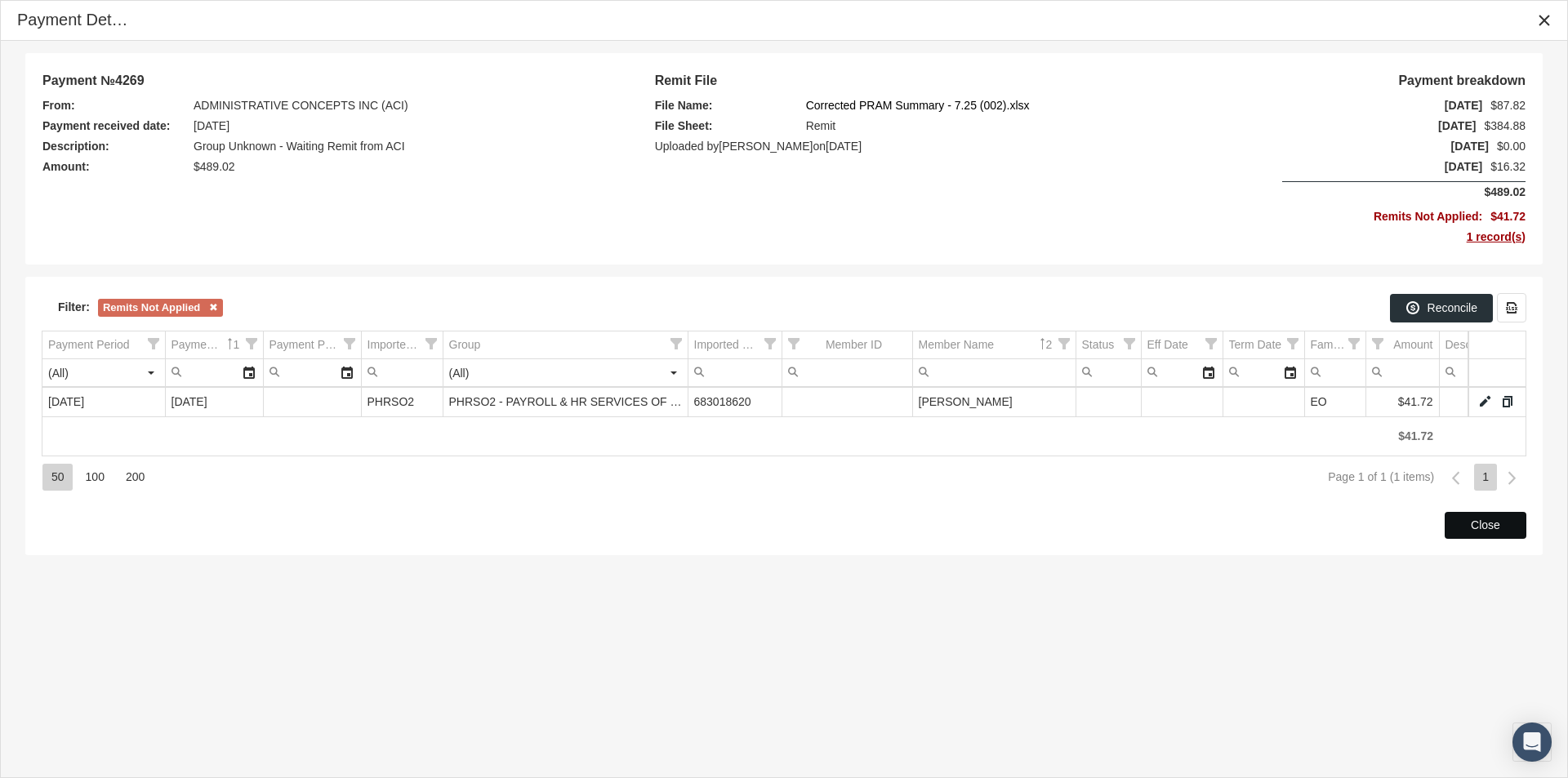
click at [1464, 524] on div "Close" at bounding box center [1485, 526] width 80 height 25
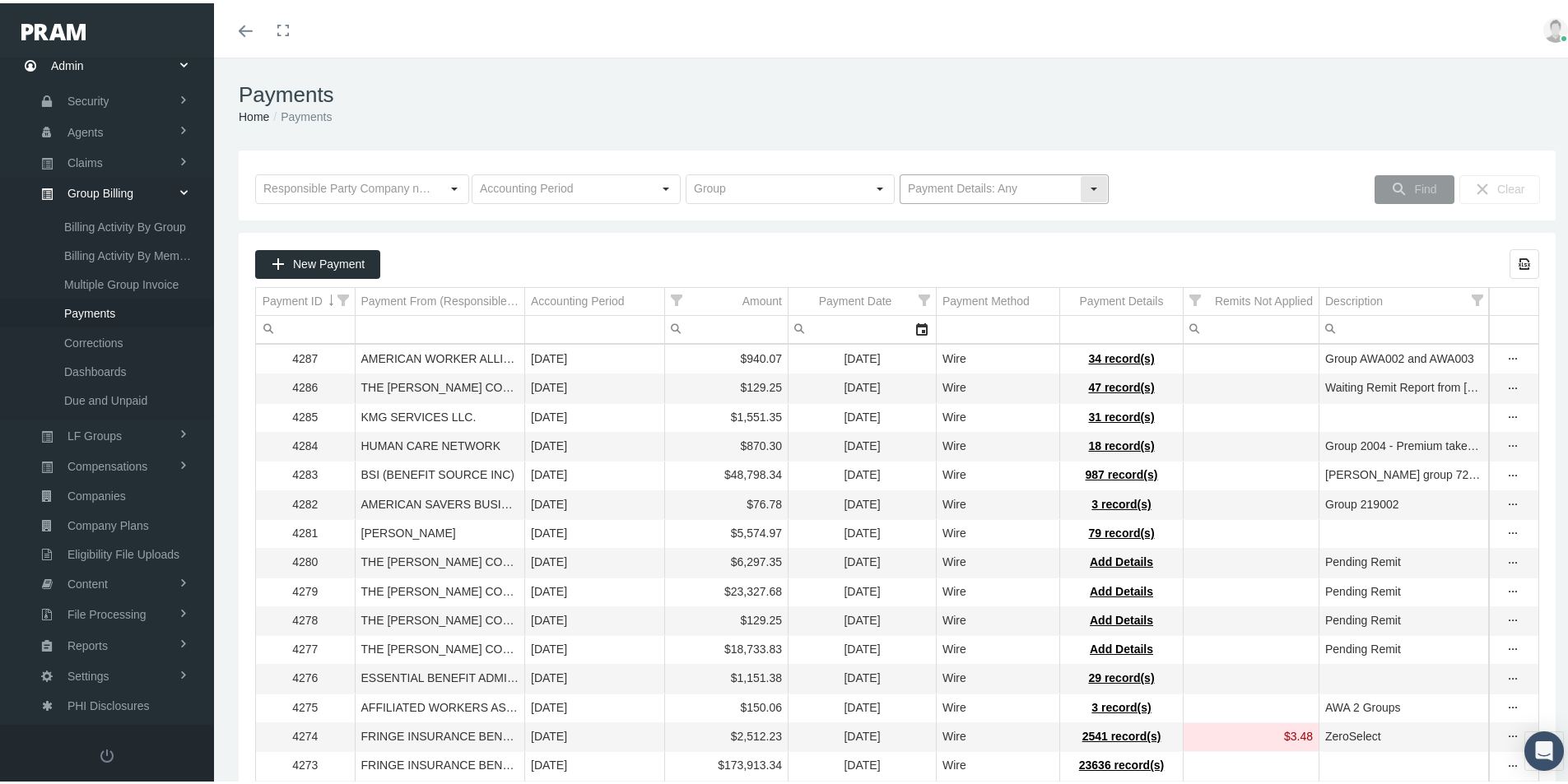
click at [1085, 184] on div "Select" at bounding box center [1093, 185] width 26 height 26
drag, startPoint x: 967, startPoint y: 242, endPoint x: 1306, endPoint y: 206, distance: 340.9
click at [967, 243] on div "No Payment Details" at bounding box center [997, 243] width 204 height 27
type input "No Payment Details"
drag, startPoint x: 1415, startPoint y: 182, endPoint x: 1404, endPoint y: 188, distance: 12.5
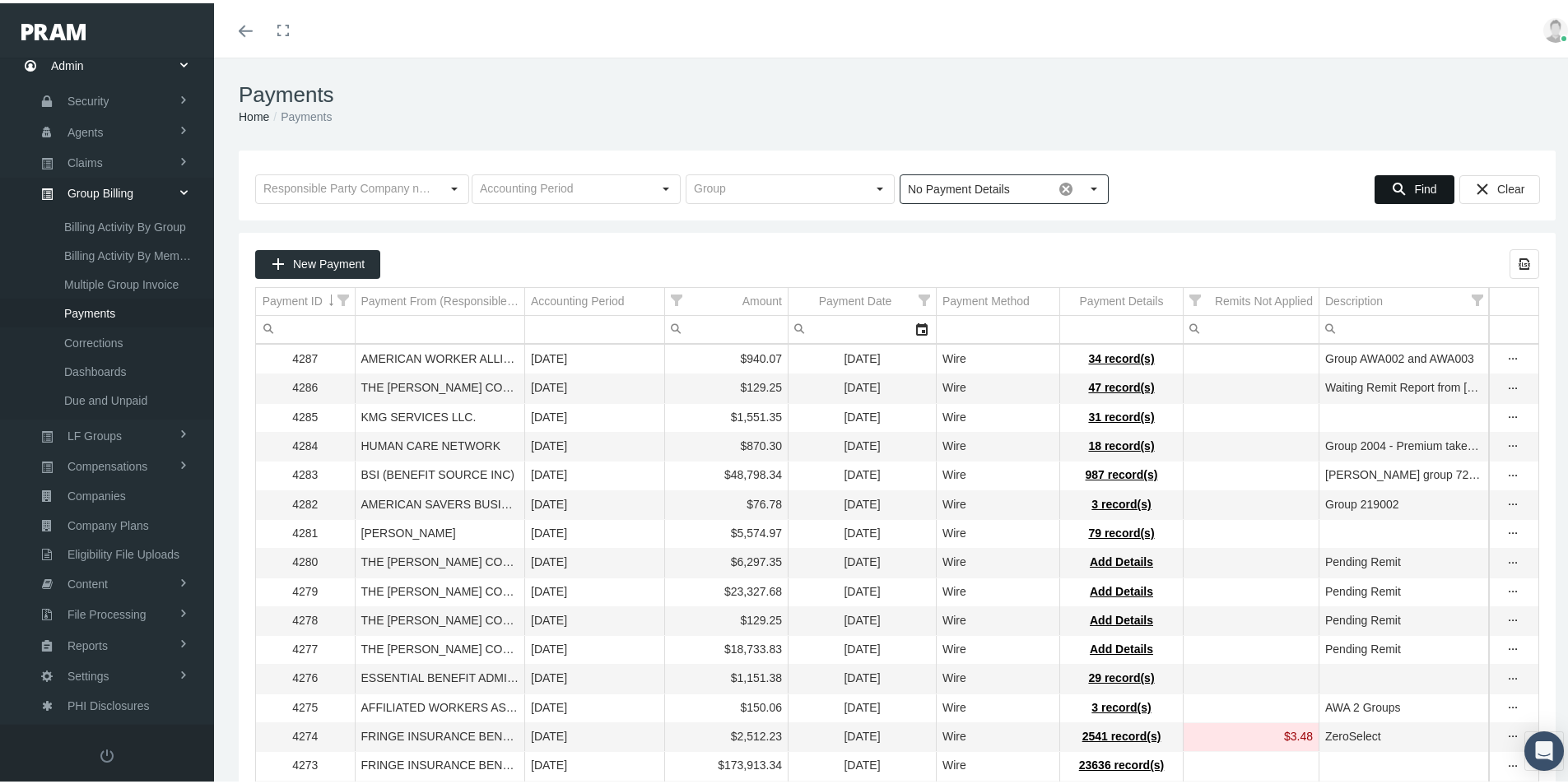
click at [1414, 183] on span "Find" at bounding box center [1425, 185] width 23 height 14
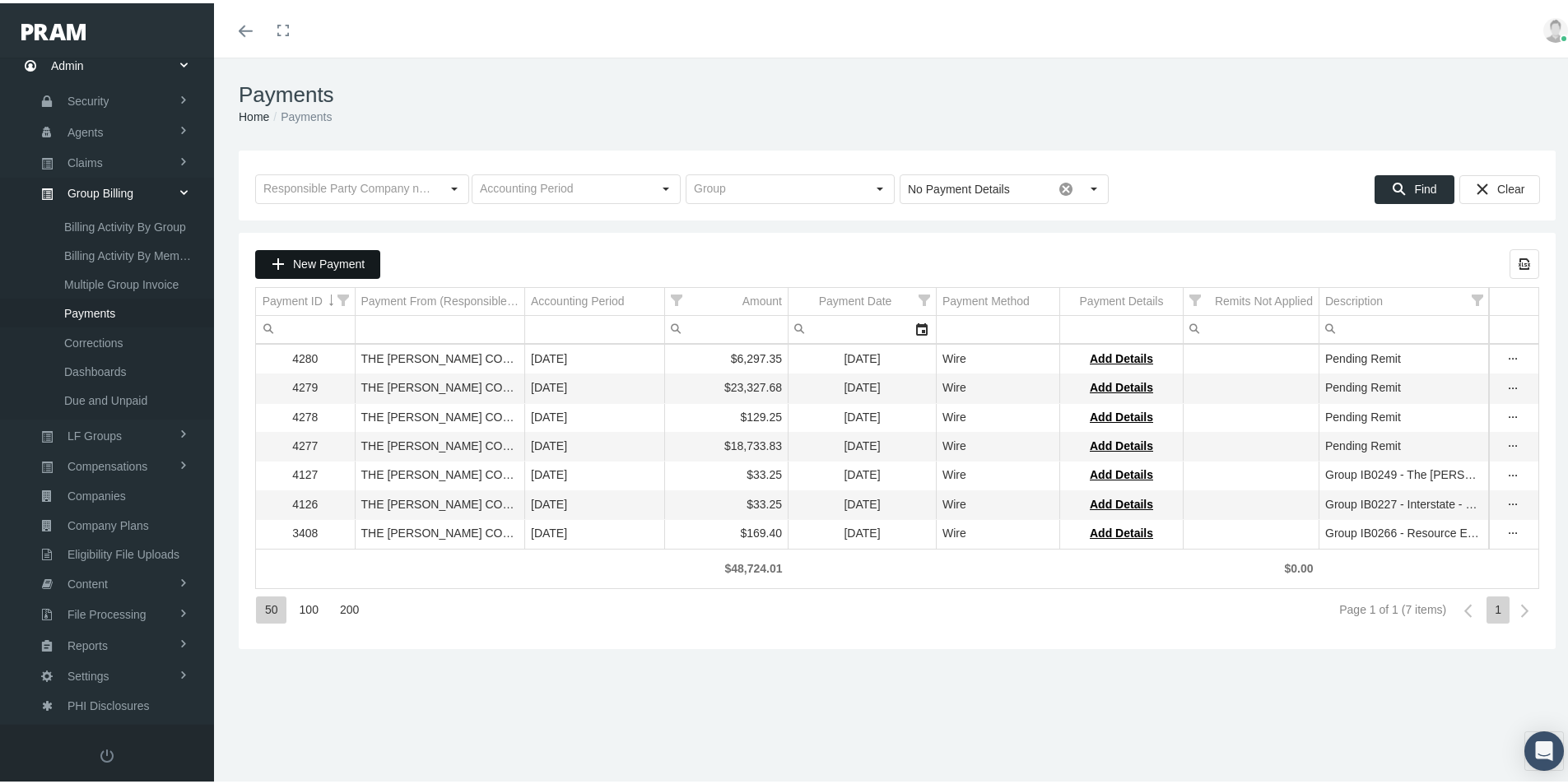
drag, startPoint x: 318, startPoint y: 259, endPoint x: 284, endPoint y: 292, distance: 47.4
click at [318, 259] on span "New Payment" at bounding box center [328, 260] width 71 height 14
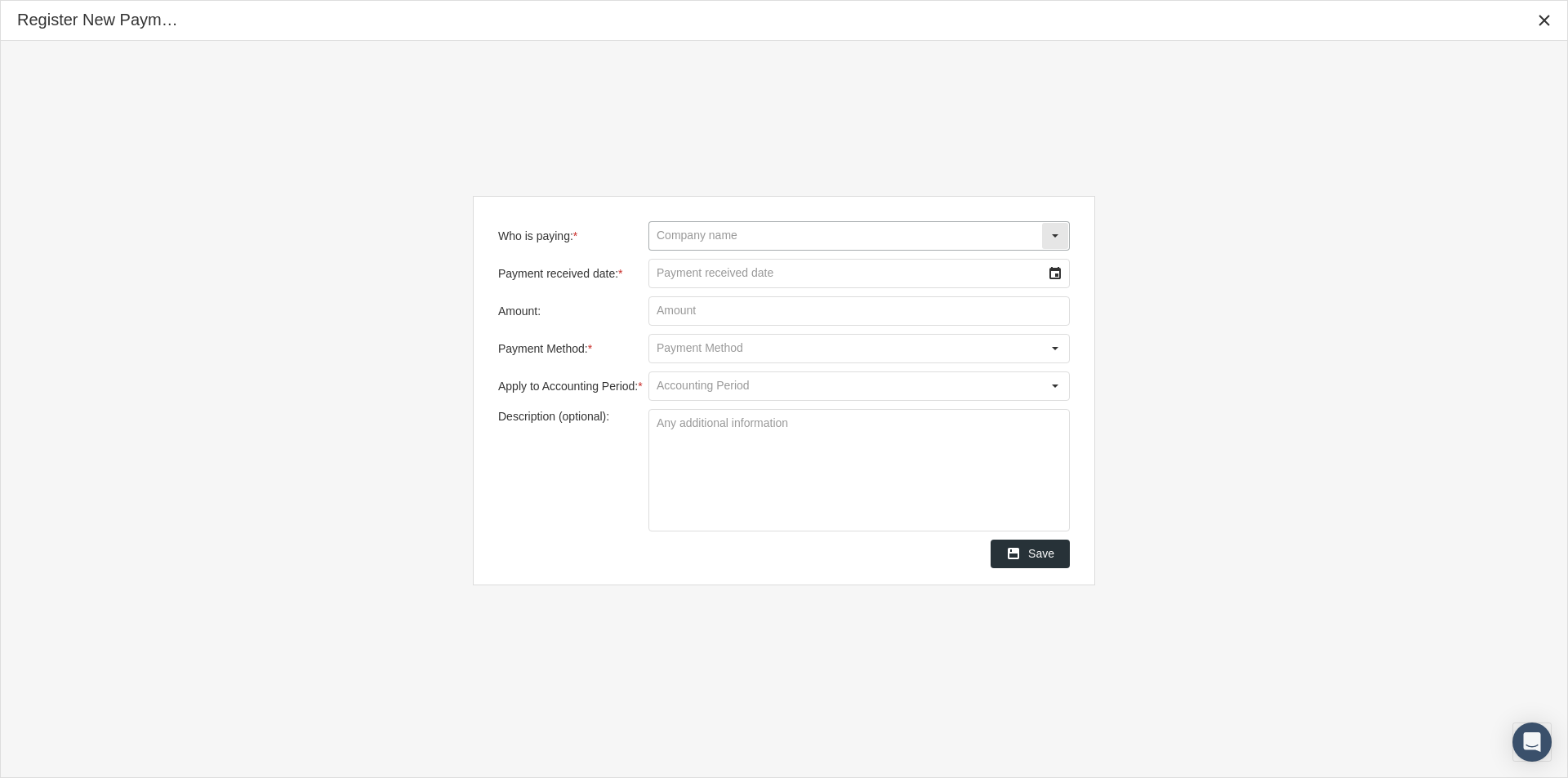
click at [662, 233] on input "Who is paying: *" at bounding box center [845, 236] width 392 height 28
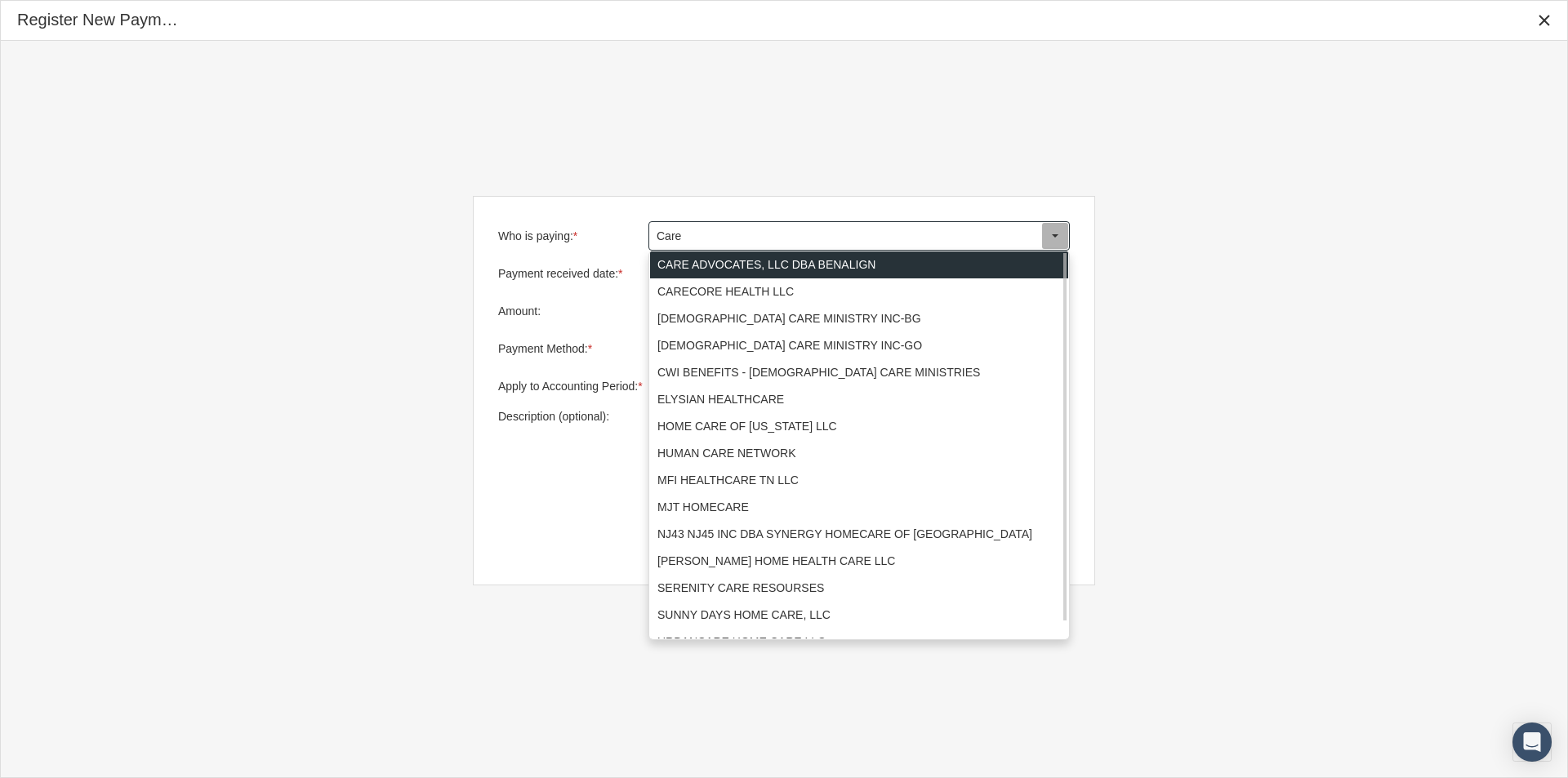
click at [727, 258] on div "CARE ADVOCATES, LLC DBA BENALIGN" at bounding box center [859, 265] width 418 height 27
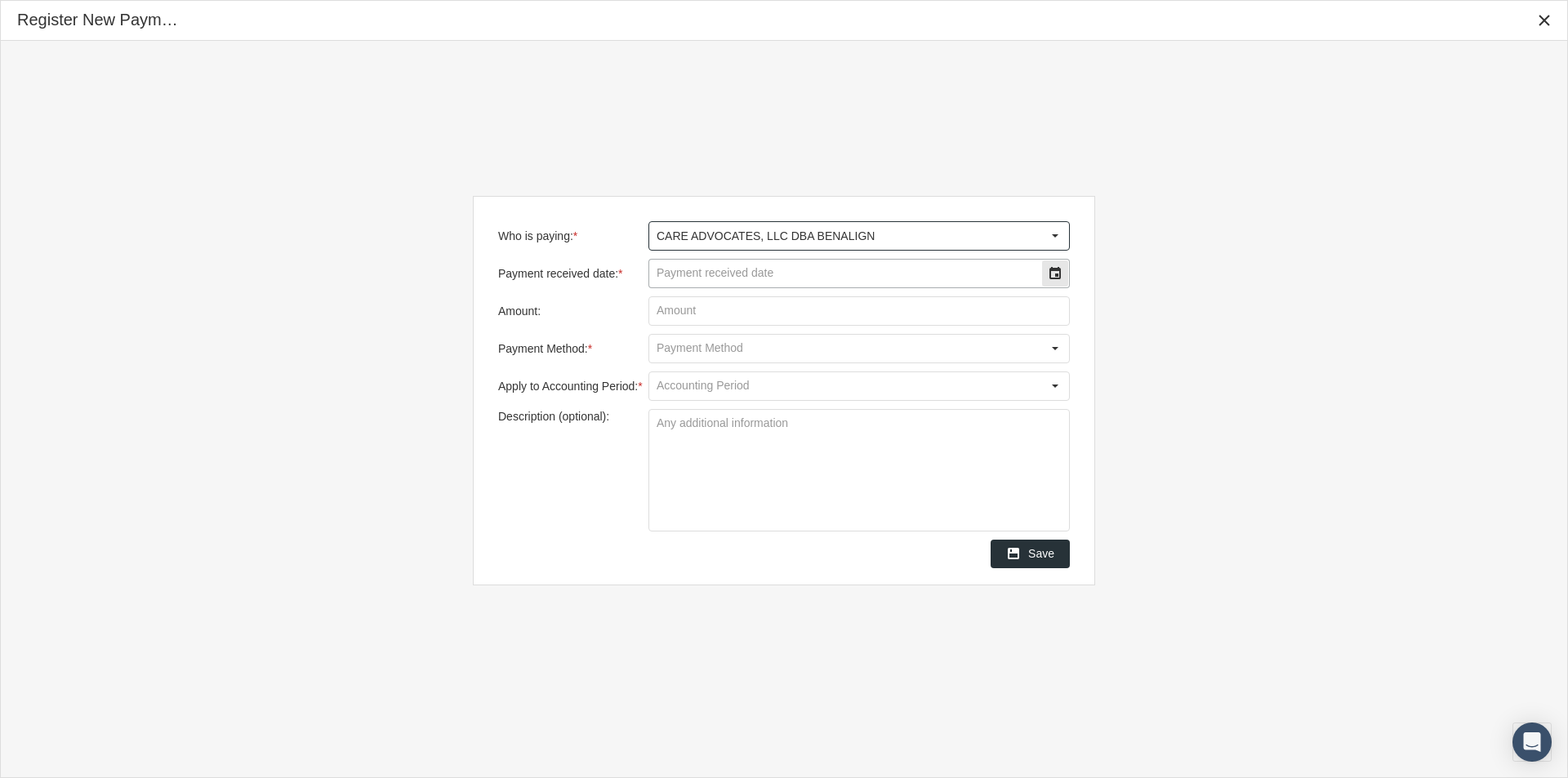
type input "CARE ADVOCATES, LLC DBA BENALIGN"
drag, startPoint x: 685, startPoint y: 273, endPoint x: 874, endPoint y: 253, distance: 190.1
click at [739, 267] on input "Payment received date: *" at bounding box center [845, 273] width 392 height 28
type input "[DATE]"
type input "$ 70.00"
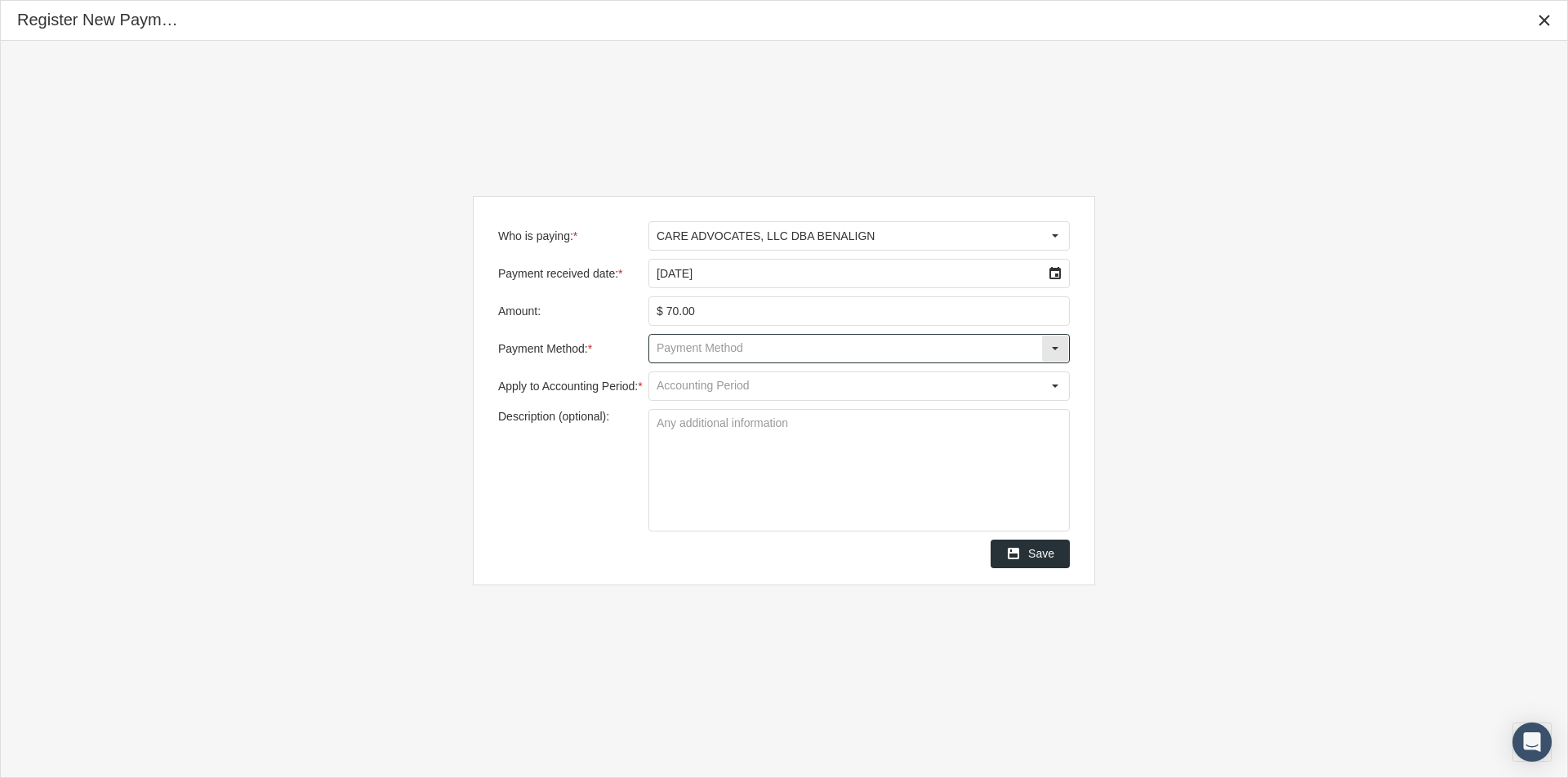
click at [668, 354] on input "Payment Method: *" at bounding box center [845, 348] width 392 height 28
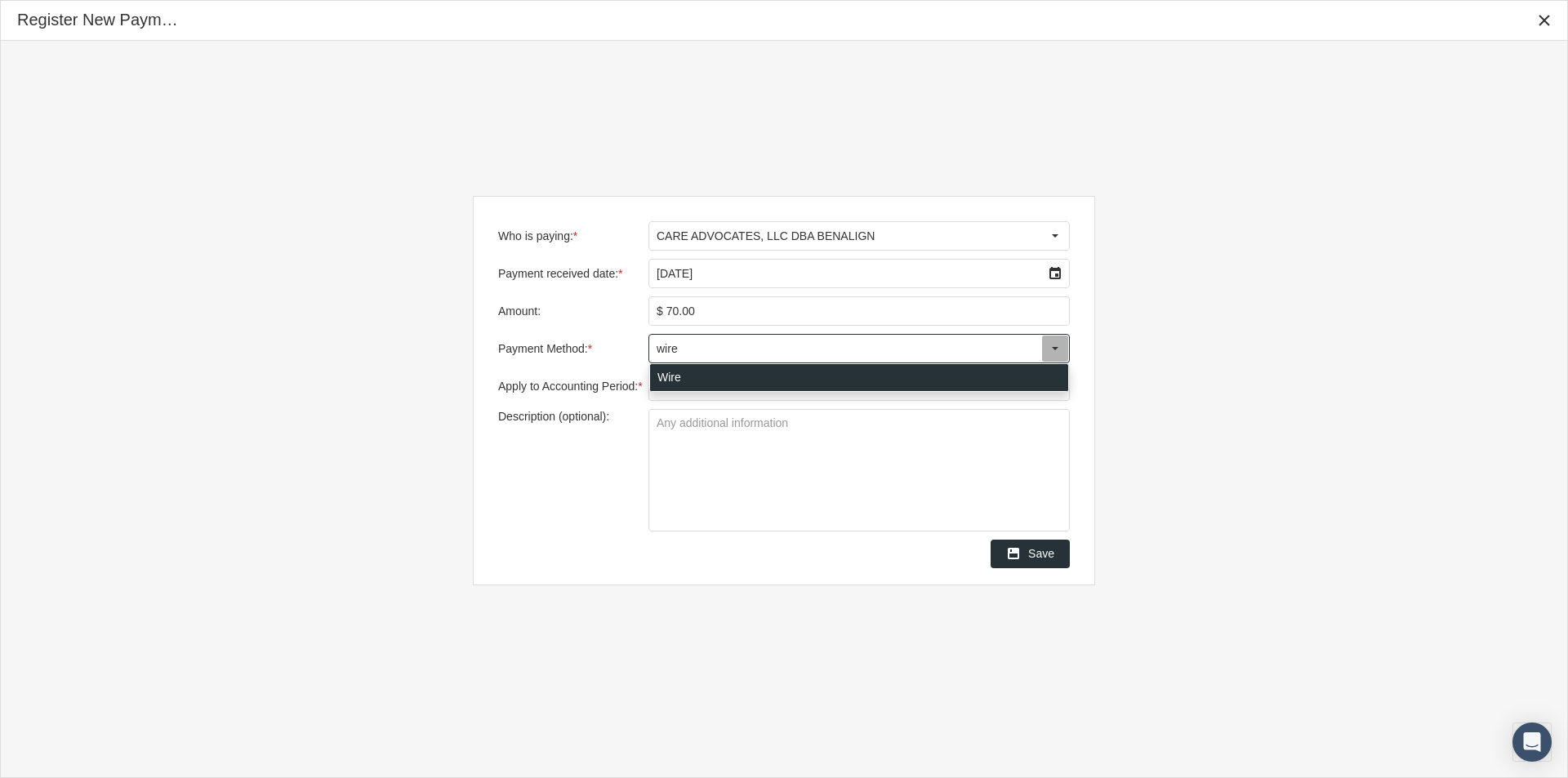
click at [666, 380] on div "Wire" at bounding box center [859, 378] width 418 height 27
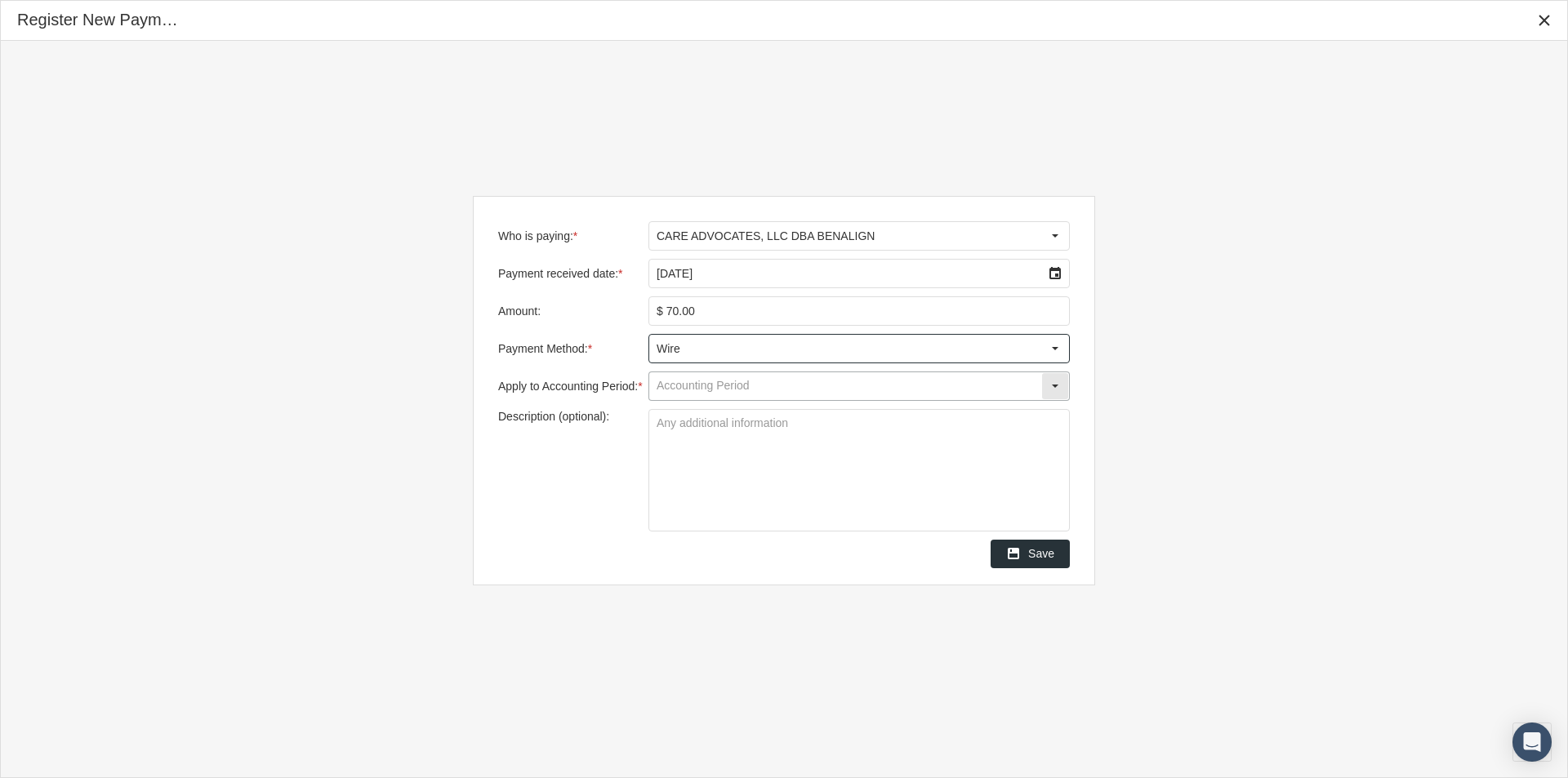
type input "Wire"
click at [669, 387] on input "Apply to Accounting Period: *" at bounding box center [845, 386] width 392 height 28
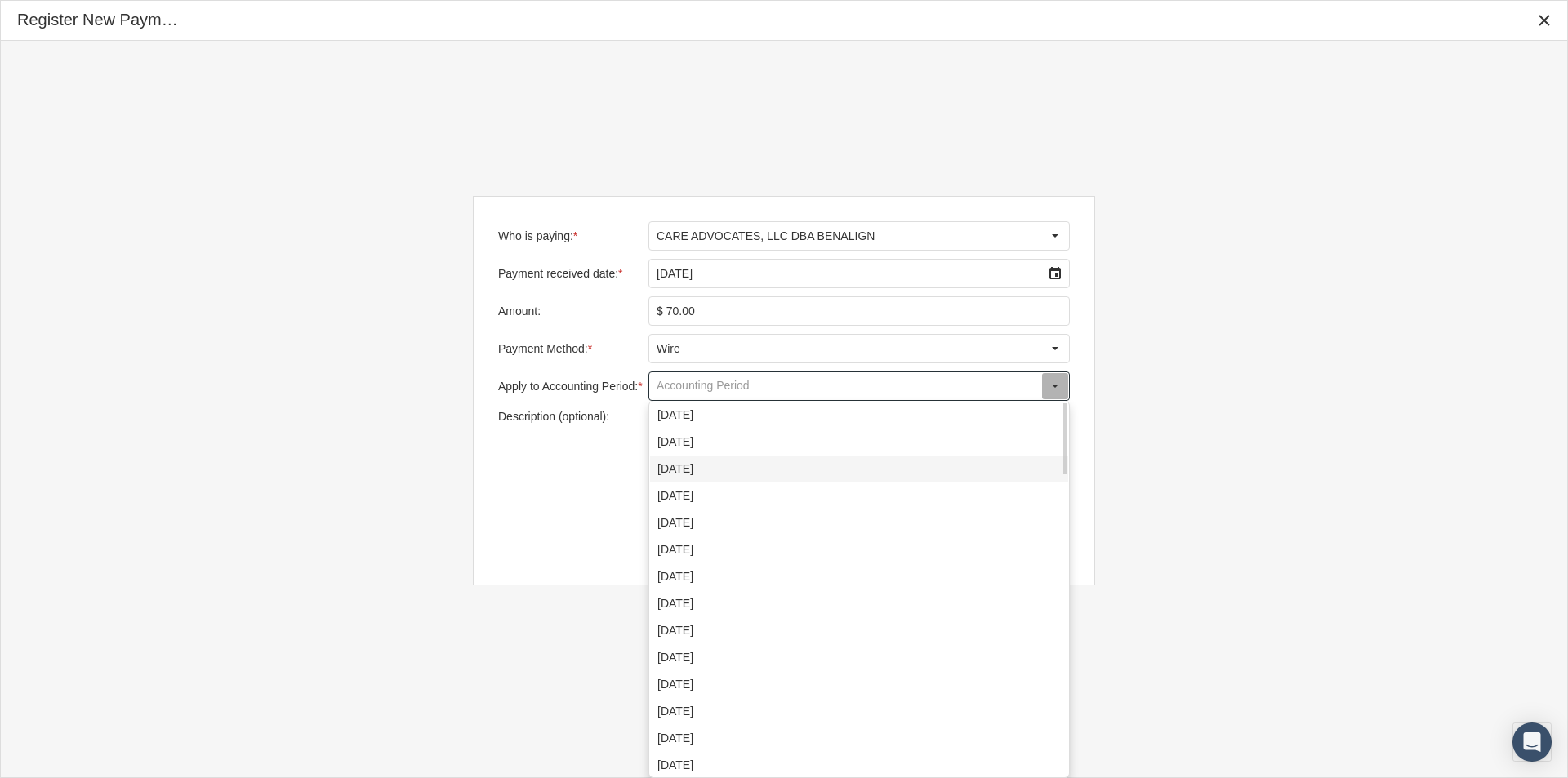
click at [668, 468] on div "August 2025" at bounding box center [859, 469] width 418 height 27
type input "August 2025"
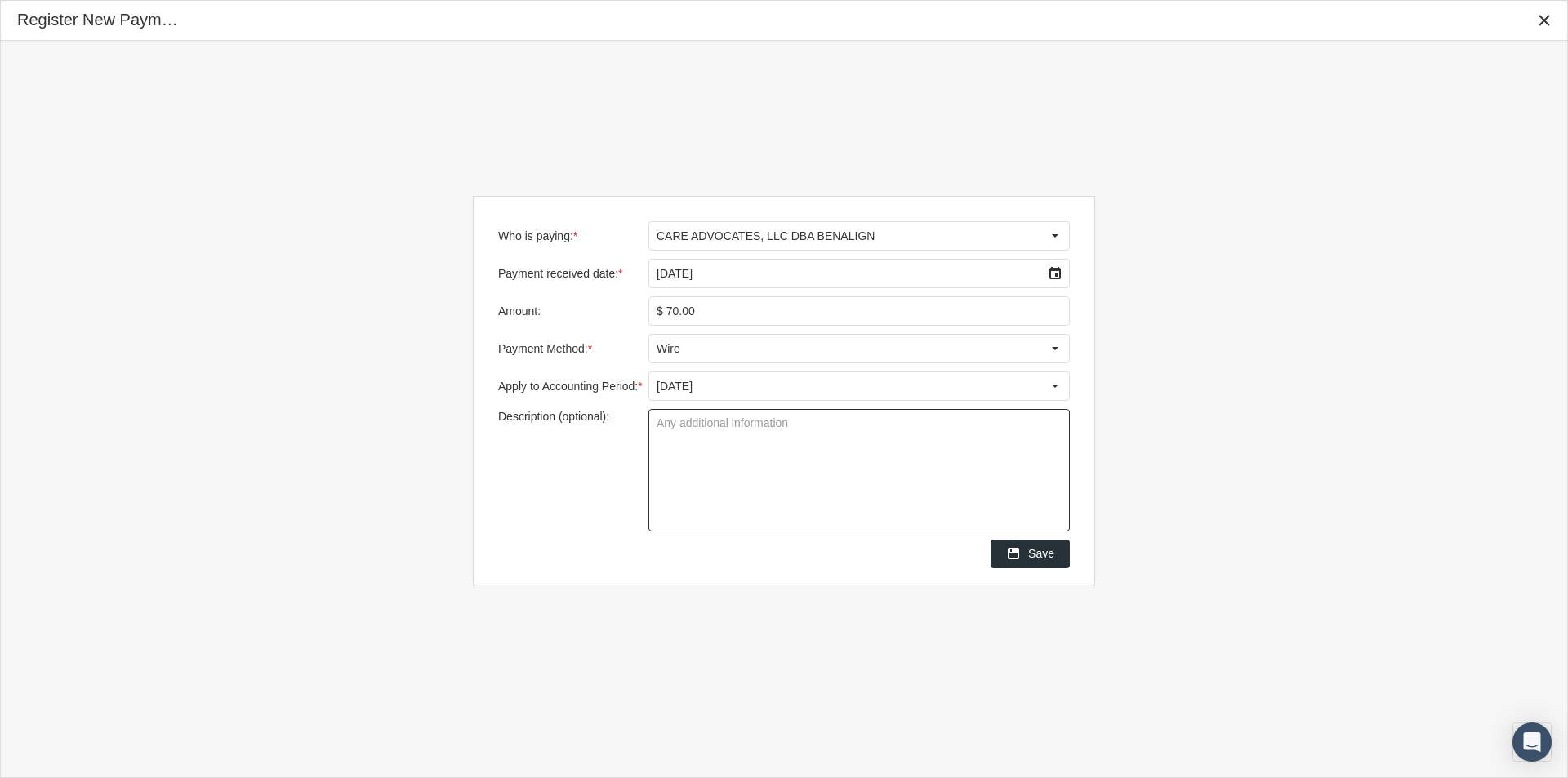
click at [660, 425] on textarea "Description (optional):" at bounding box center [859, 470] width 420 height 121
type textarea "Group BNRPADCRX"
click at [1040, 557] on span "Save" at bounding box center [1041, 554] width 26 height 13
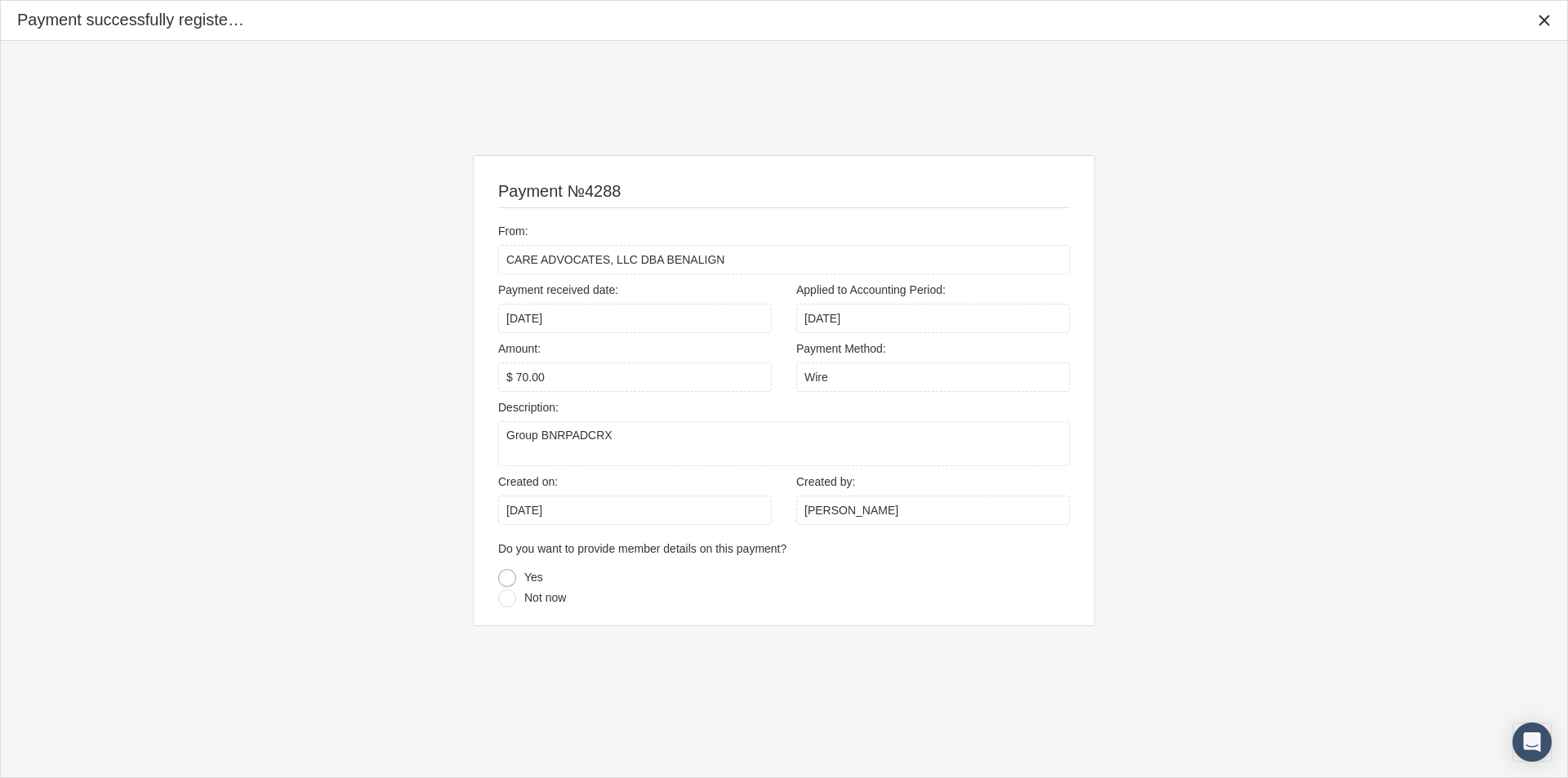
click at [506, 581] on div at bounding box center [507, 578] width 18 height 18
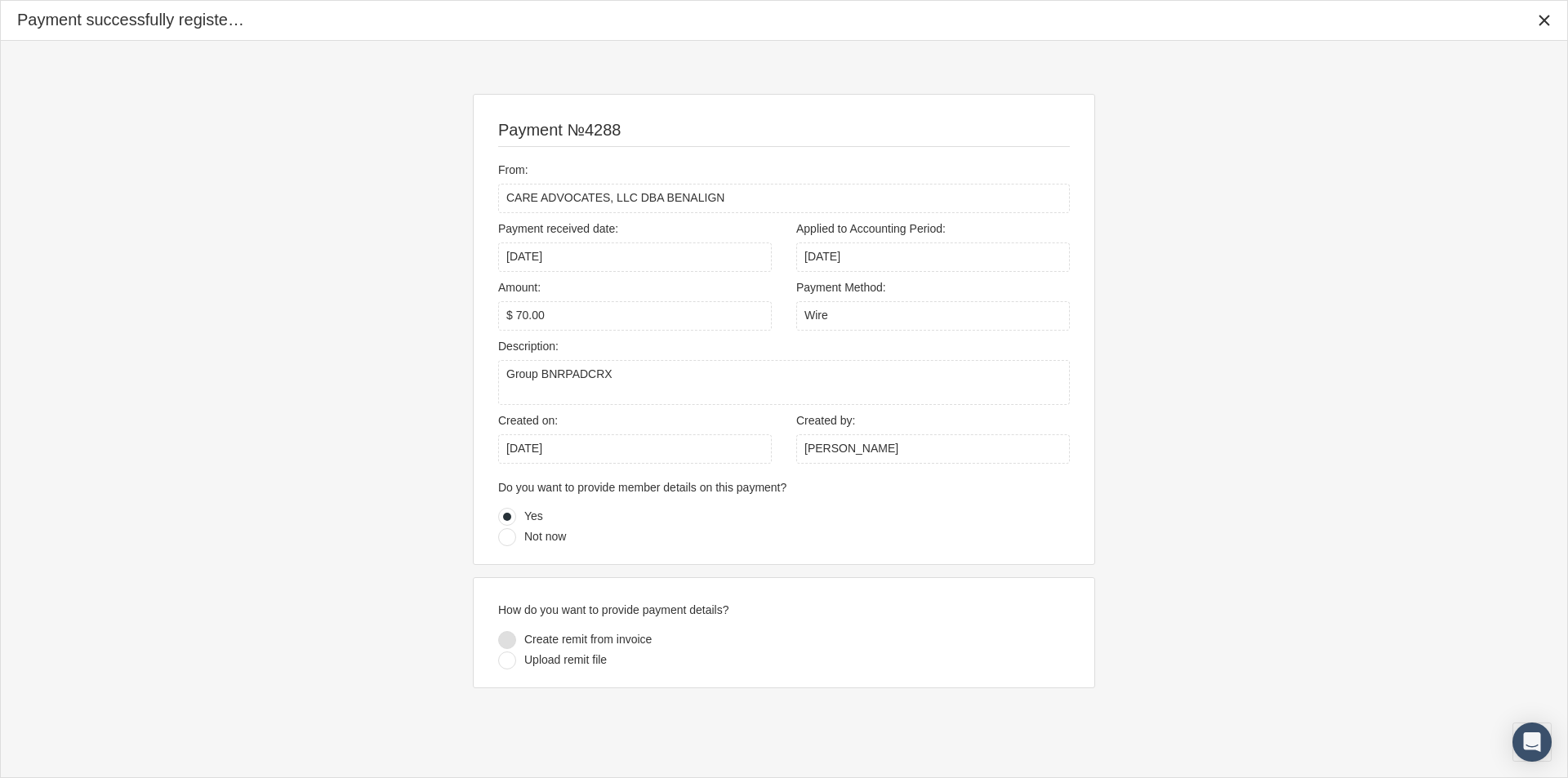
click at [508, 641] on div at bounding box center [507, 641] width 18 height 18
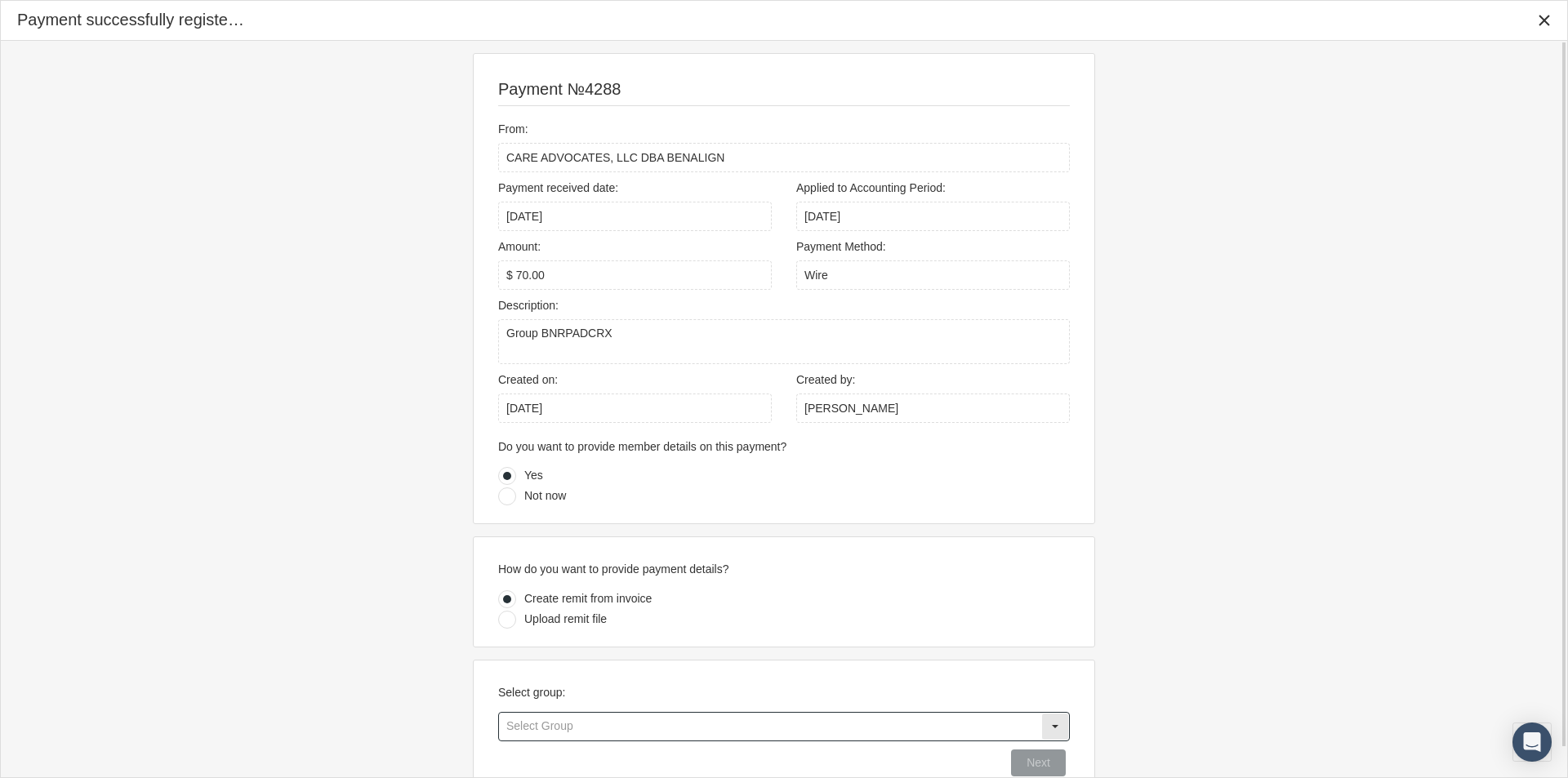
click at [556, 723] on input "text" at bounding box center [770, 727] width 542 height 28
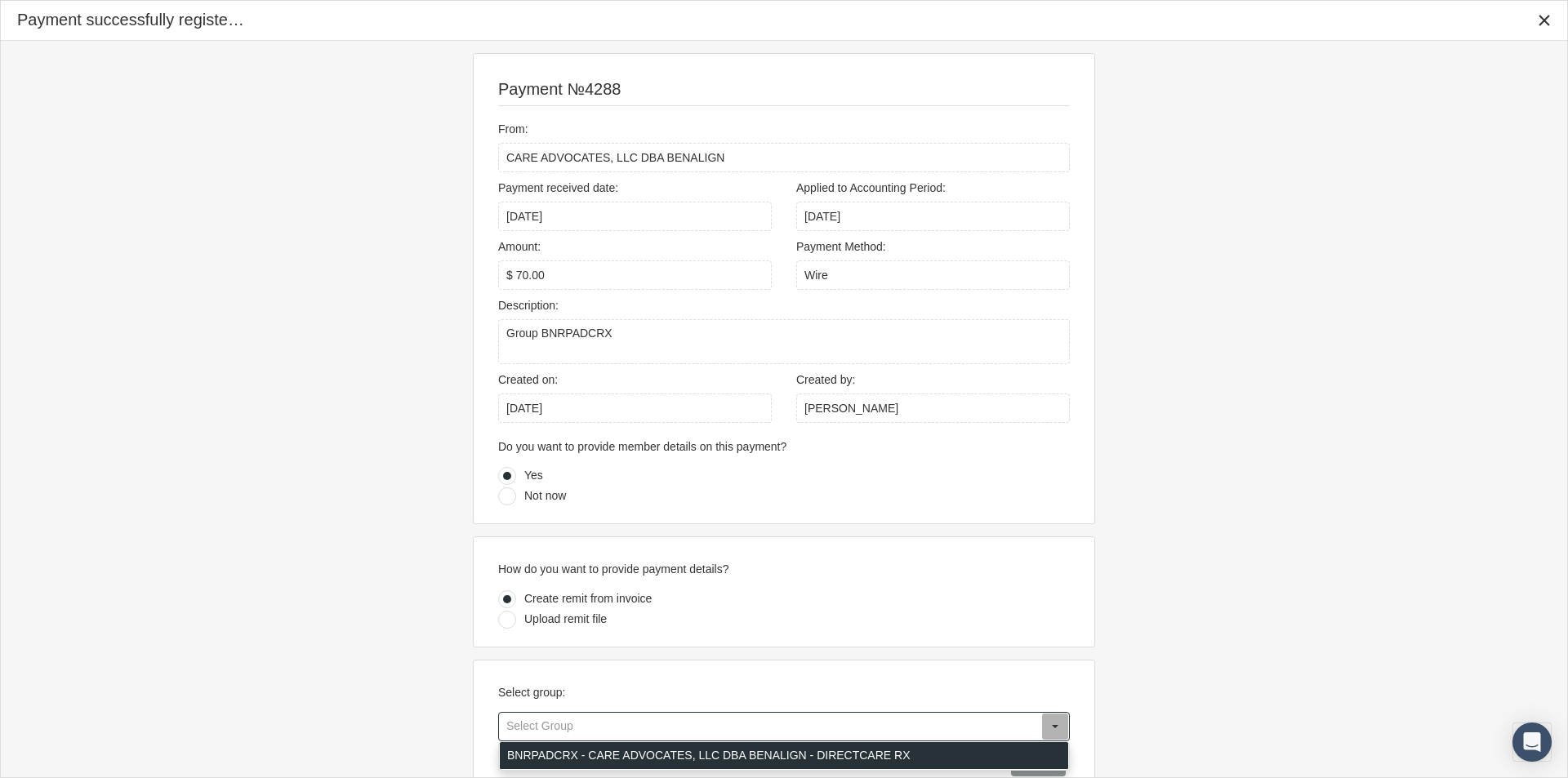
drag, startPoint x: 536, startPoint y: 752, endPoint x: 700, endPoint y: 777, distance: 165.9
click at [536, 753] on div "BNRPADCRX - CARE ADVOCATES, LLC DBA BENALIGN - DIRECTCARE RX" at bounding box center [783, 756] width 568 height 27
type input "BNRPADCRX - CARE ADVOCATES, LLC DBA BENALIGN - DIRECTCARE RX"
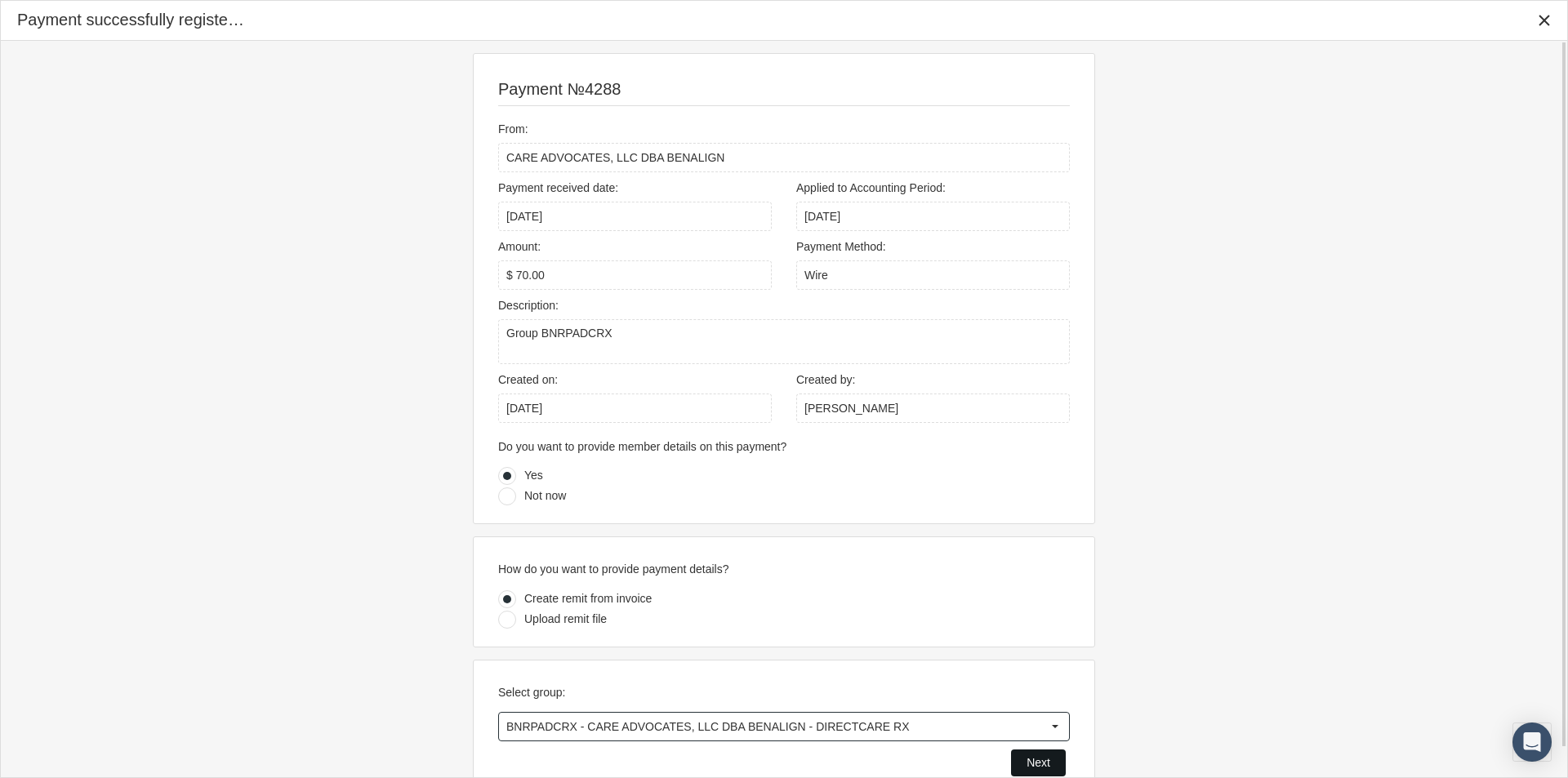
click at [1032, 767] on span "Next" at bounding box center [1038, 763] width 23 height 13
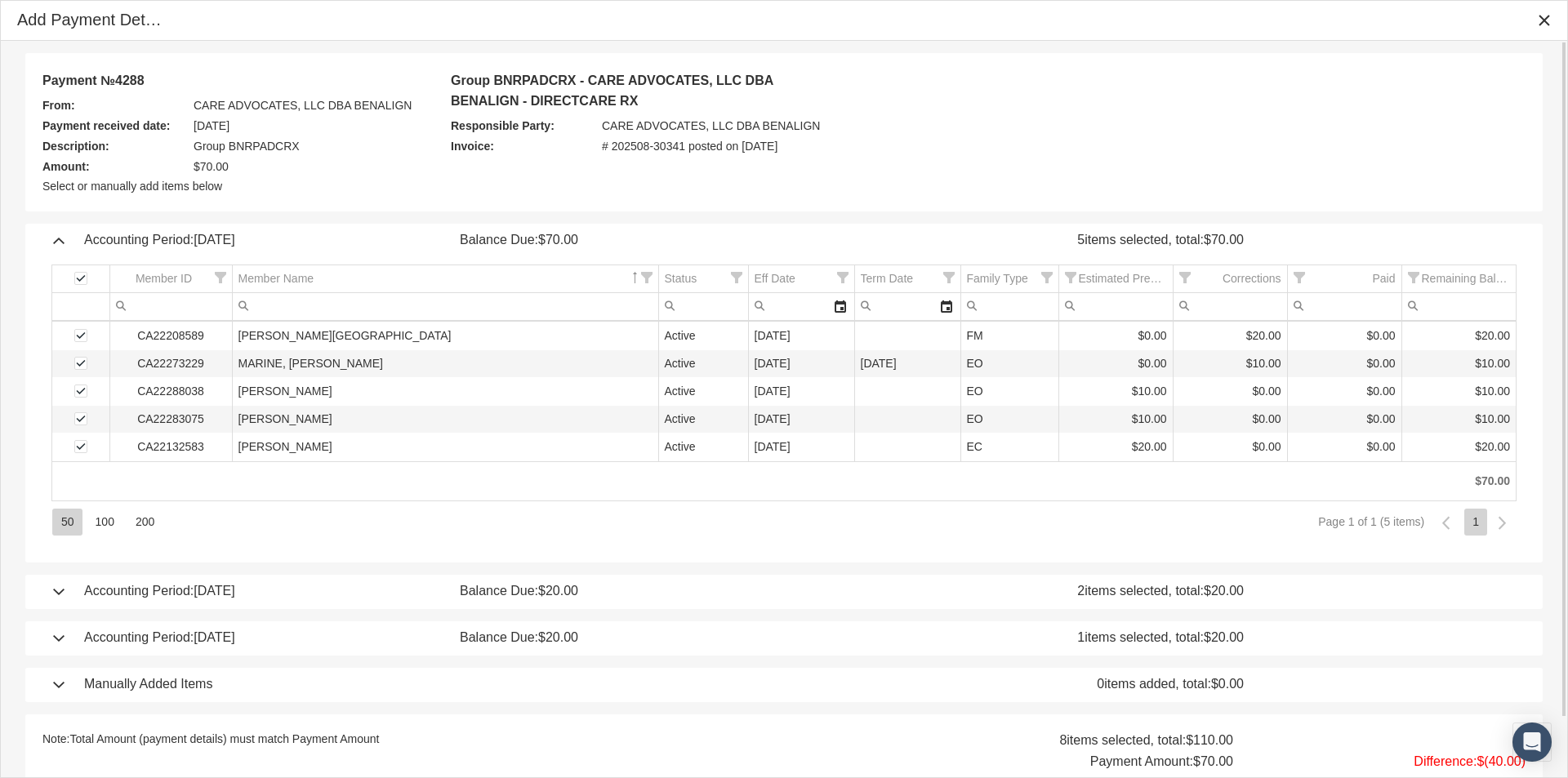
click at [57, 592] on div "Accounting Period: July 2025 Balance Due: $20.00 2 items selected, total: $20.00" at bounding box center [783, 592] width 1485 height 34
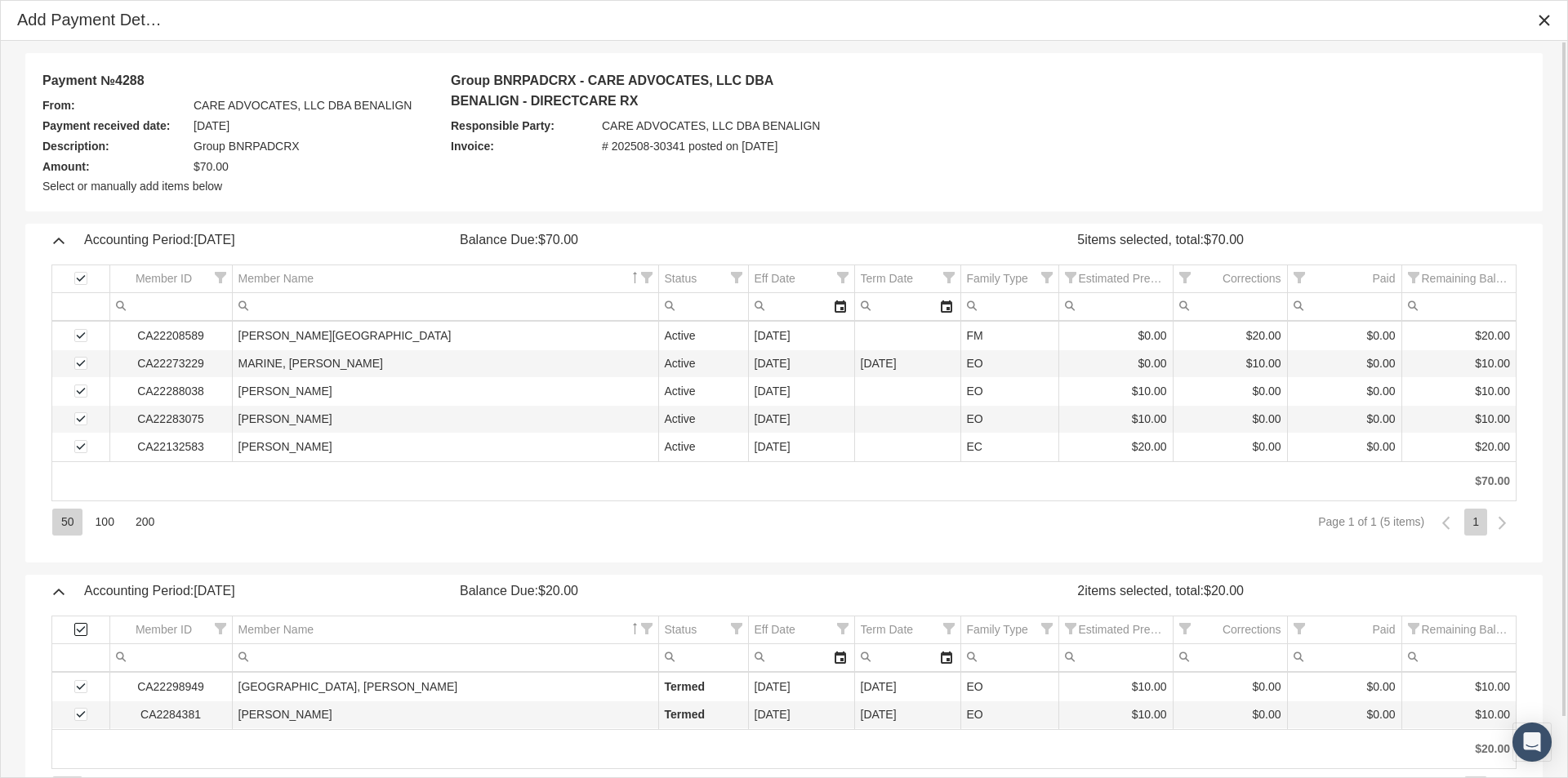
click at [80, 630] on span "Select all" at bounding box center [81, 629] width 13 height 13
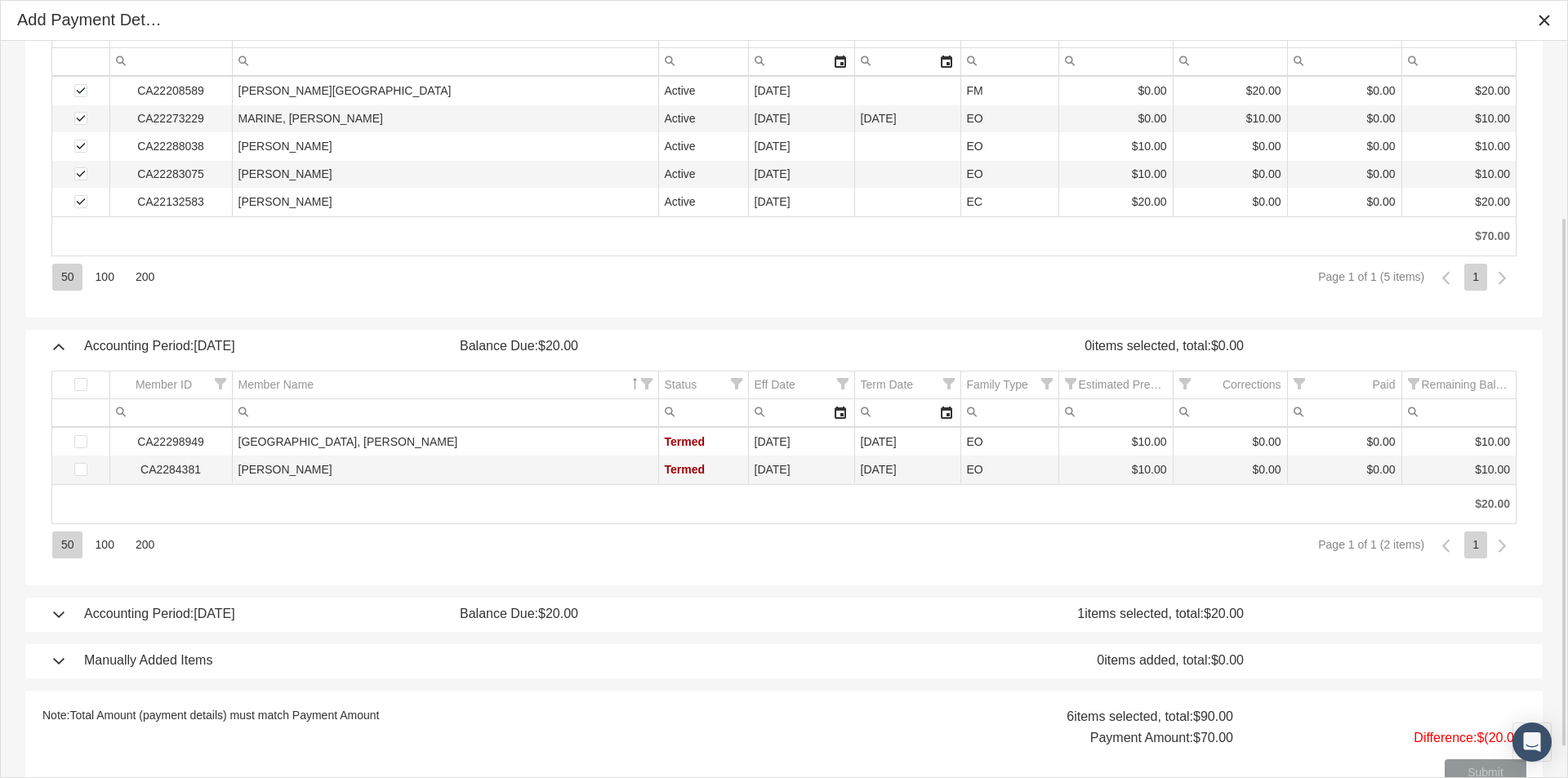
click at [60, 616] on div "Accounting Period: April 2025 Balance Due: $20.00 1 items selected, total: $20.…" at bounding box center [783, 615] width 1485 height 34
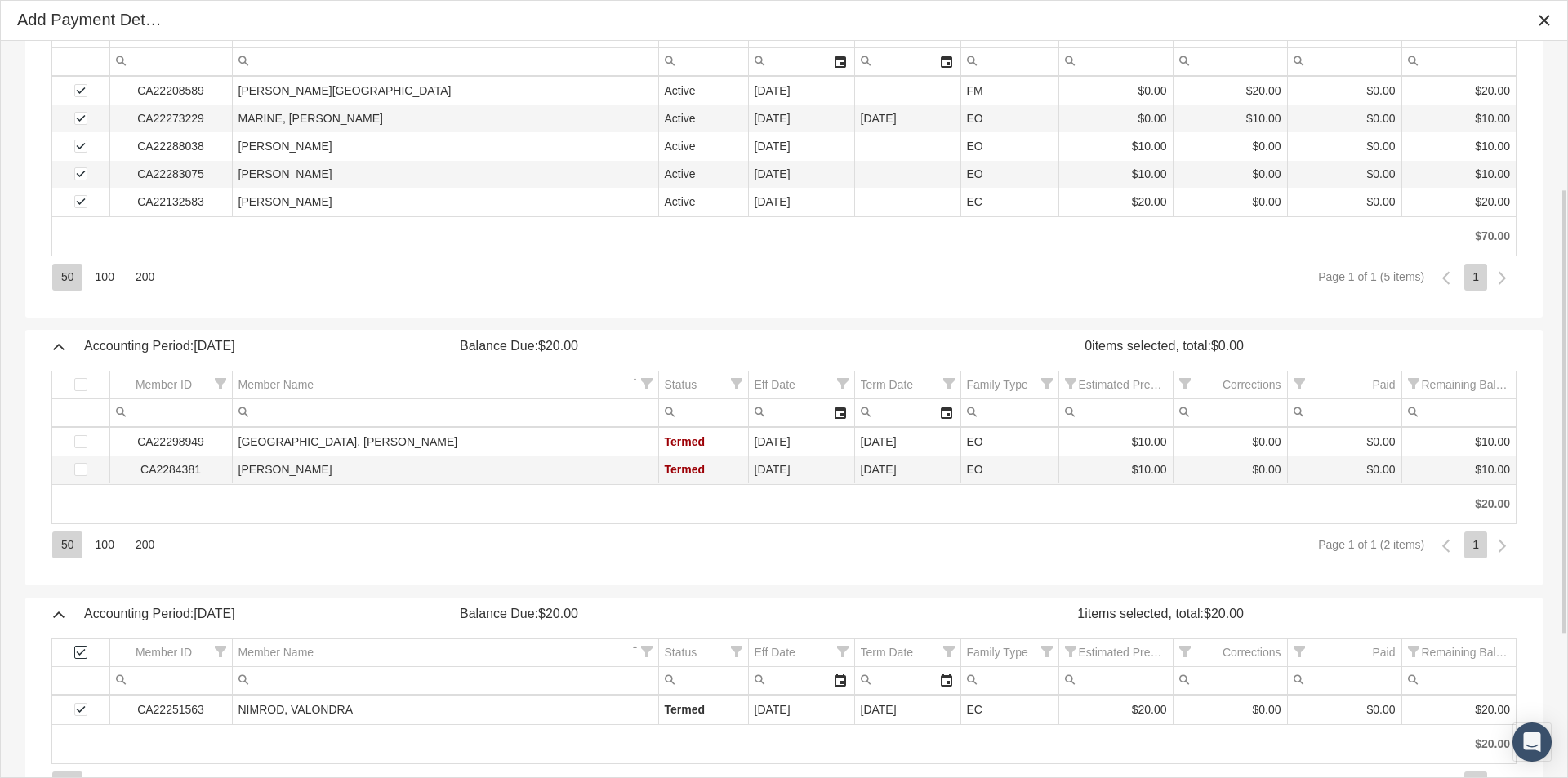
click at [83, 658] on span "Select all" at bounding box center [81, 652] width 13 height 13
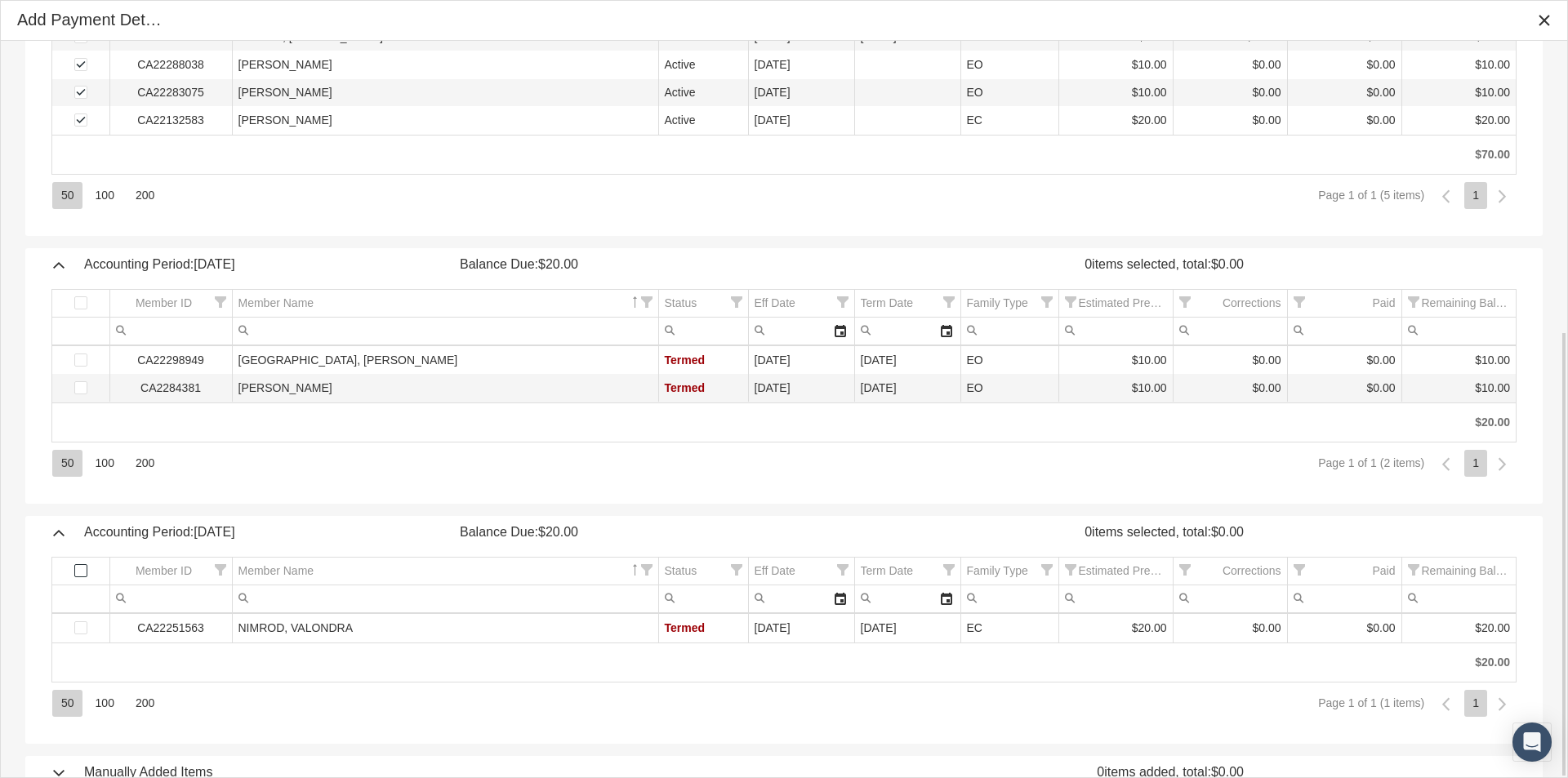
scroll to position [481, 0]
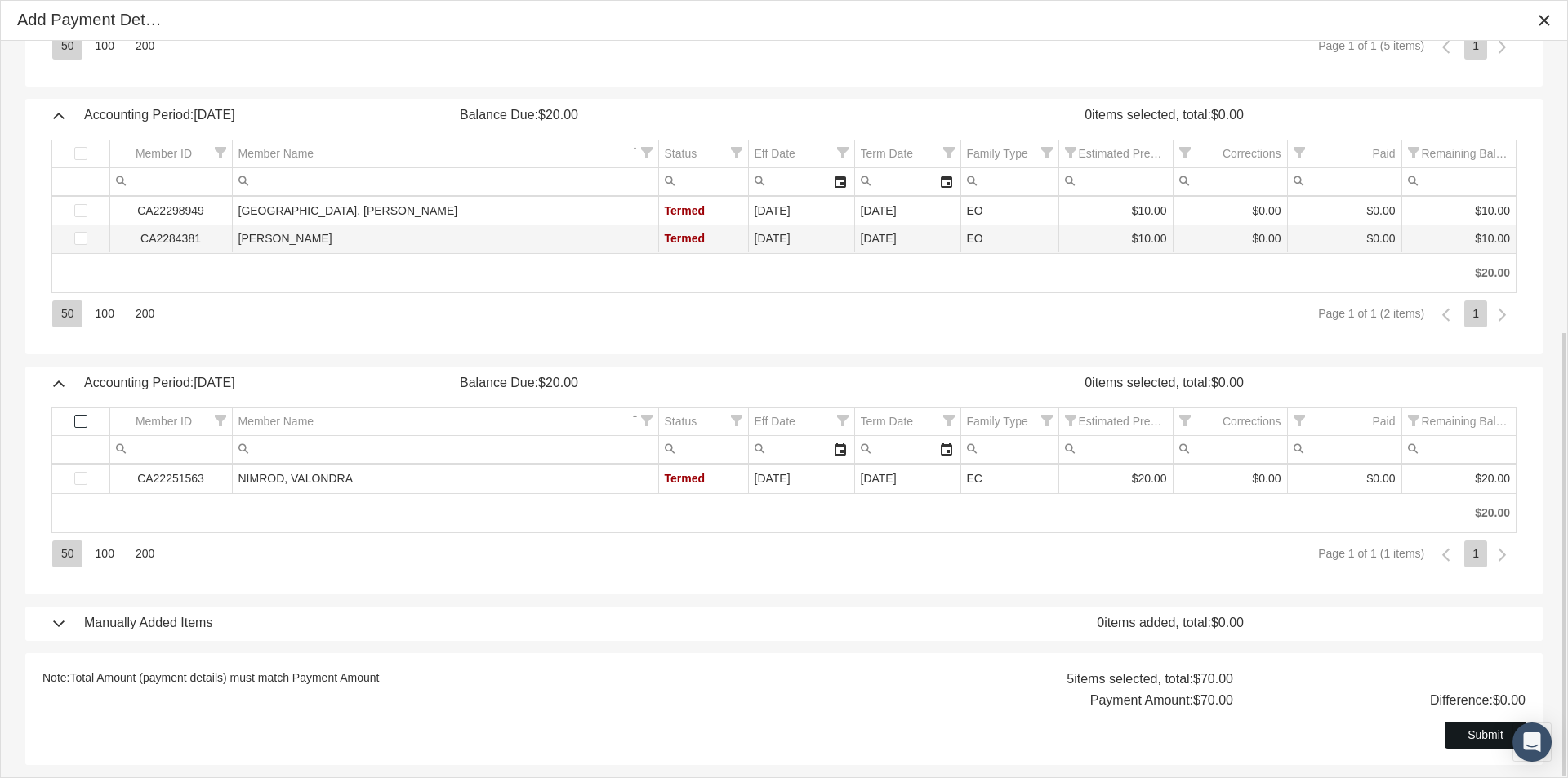
click at [1465, 734] on div "Submit" at bounding box center [1485, 736] width 80 height 25
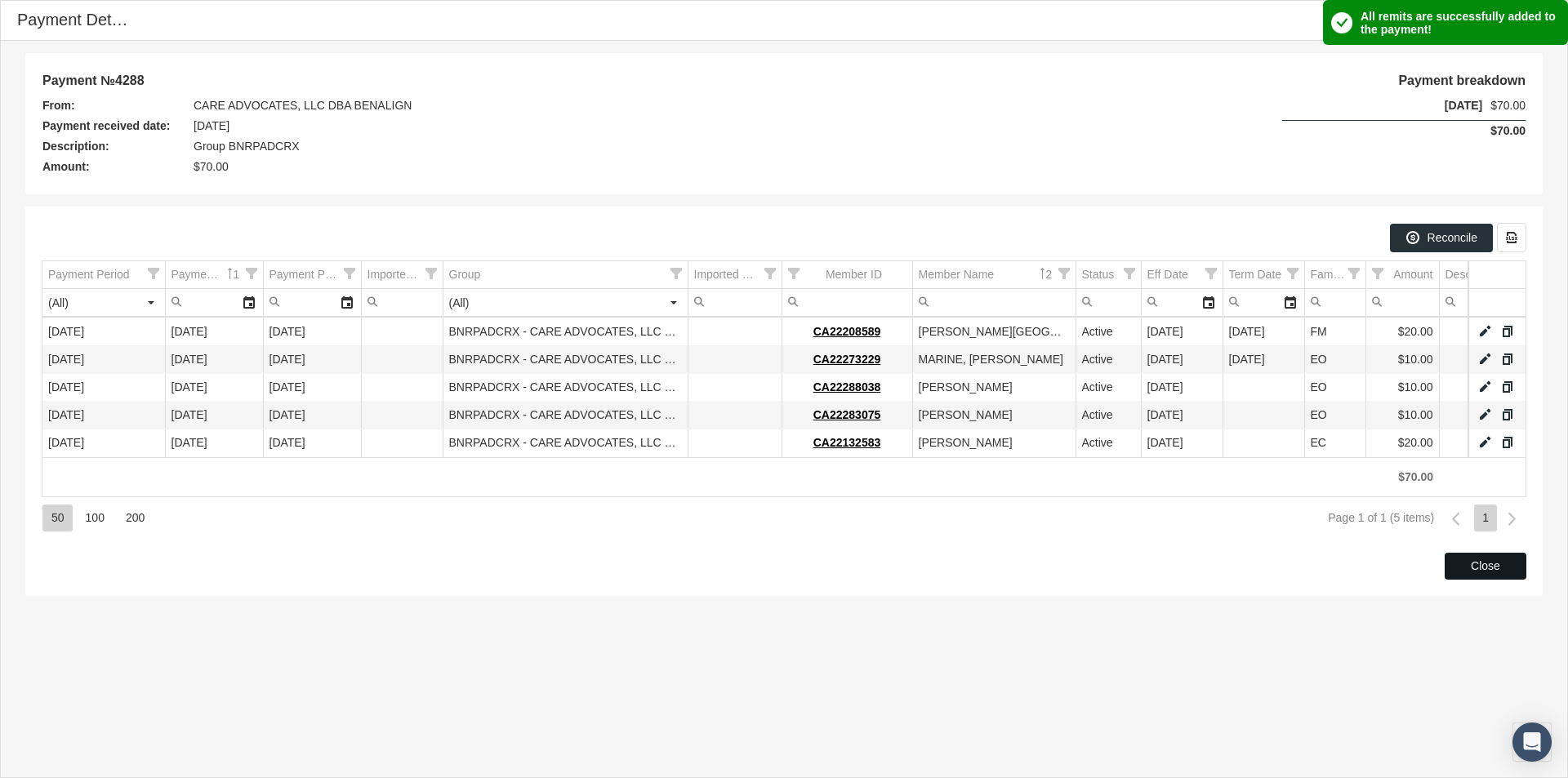
click at [1477, 564] on span "Close" at bounding box center [1485, 565] width 30 height 13
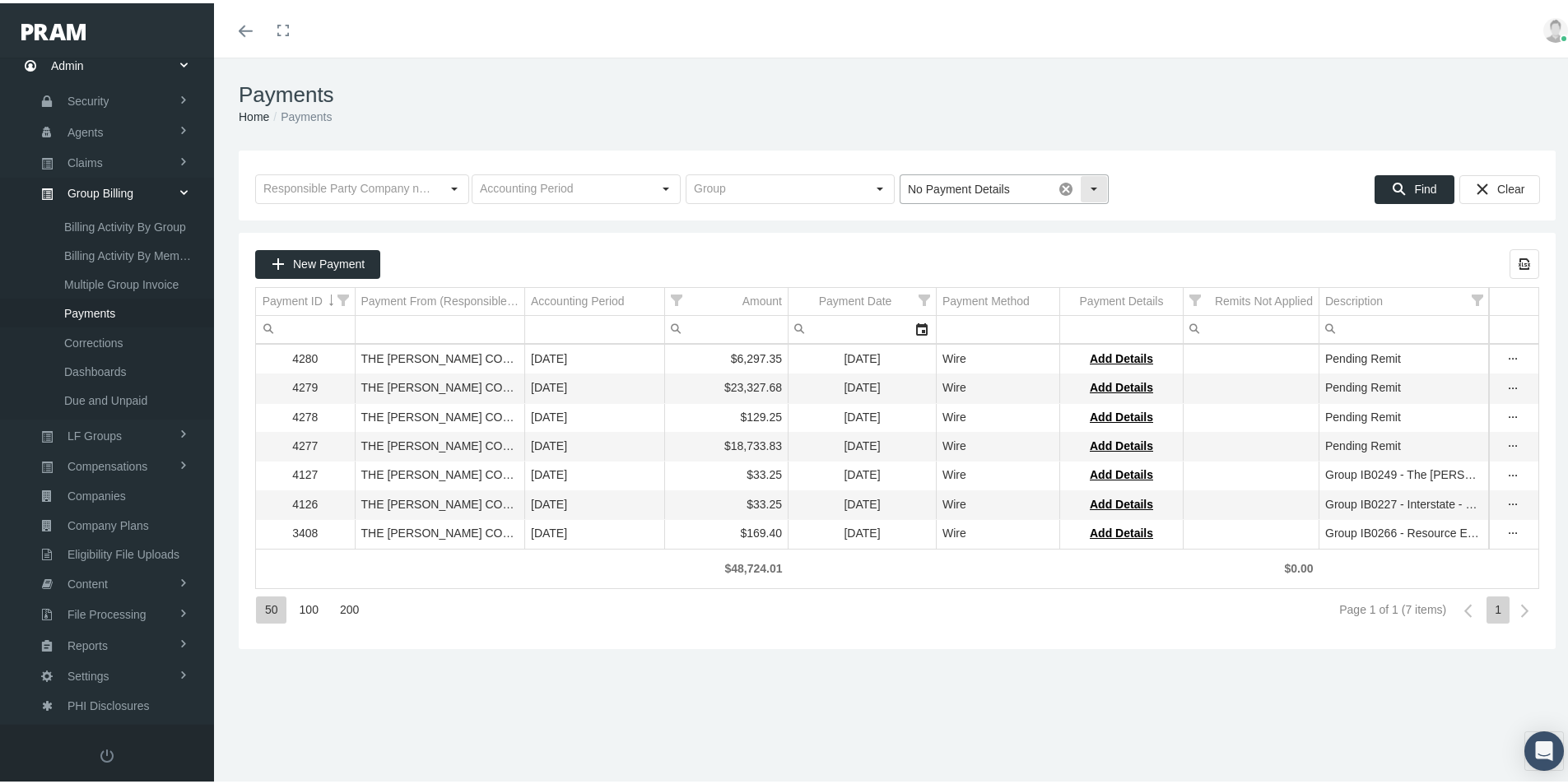
click at [1082, 190] on div "Select" at bounding box center [1093, 185] width 26 height 26
drag, startPoint x: 929, startPoint y: 221, endPoint x: 965, endPoint y: 226, distance: 36.3
click at [929, 222] on div "With Payment Details" at bounding box center [997, 216] width 204 height 27
type input "With Payment Details"
click at [1416, 187] on span "Find" at bounding box center [1425, 185] width 23 height 14
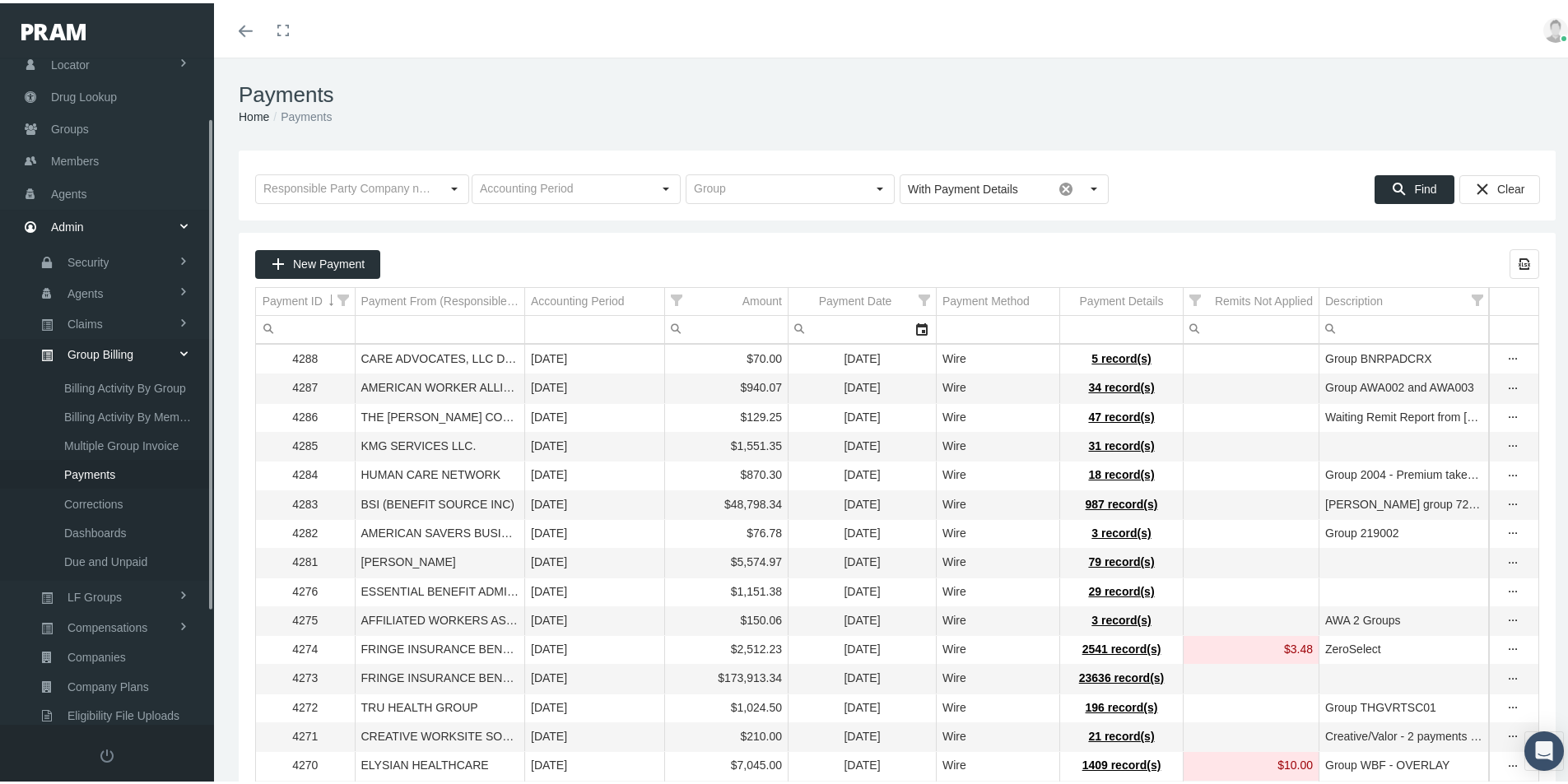
scroll to position [69, 0]
drag, startPoint x: 68, startPoint y: 155, endPoint x: 61, endPoint y: 163, distance: 10.6
click at [68, 155] on span "Members" at bounding box center [74, 158] width 48 height 32
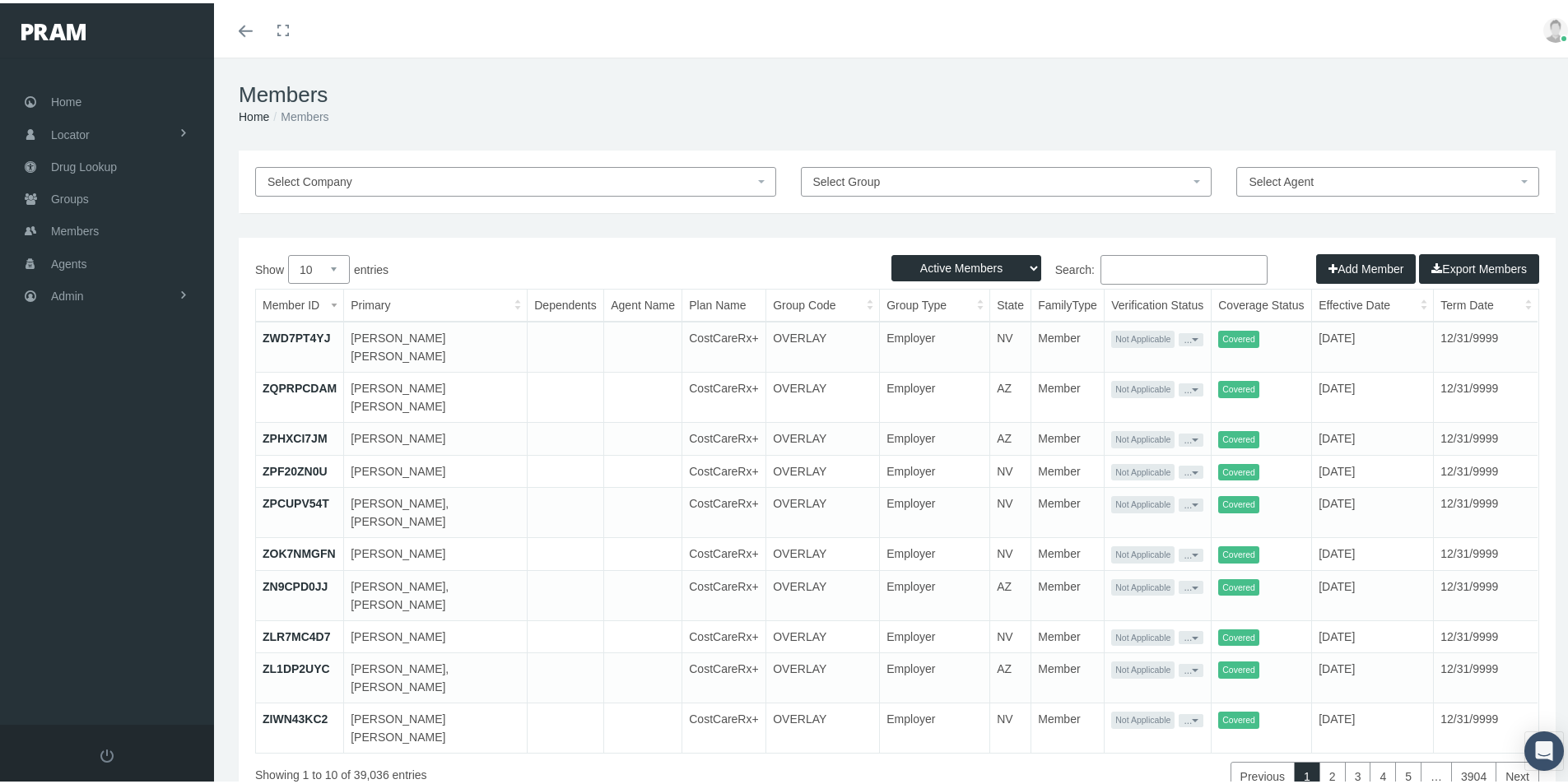
click at [1100, 266] on input "Search:" at bounding box center [1184, 267] width 167 height 30
paste input "CA22298949"
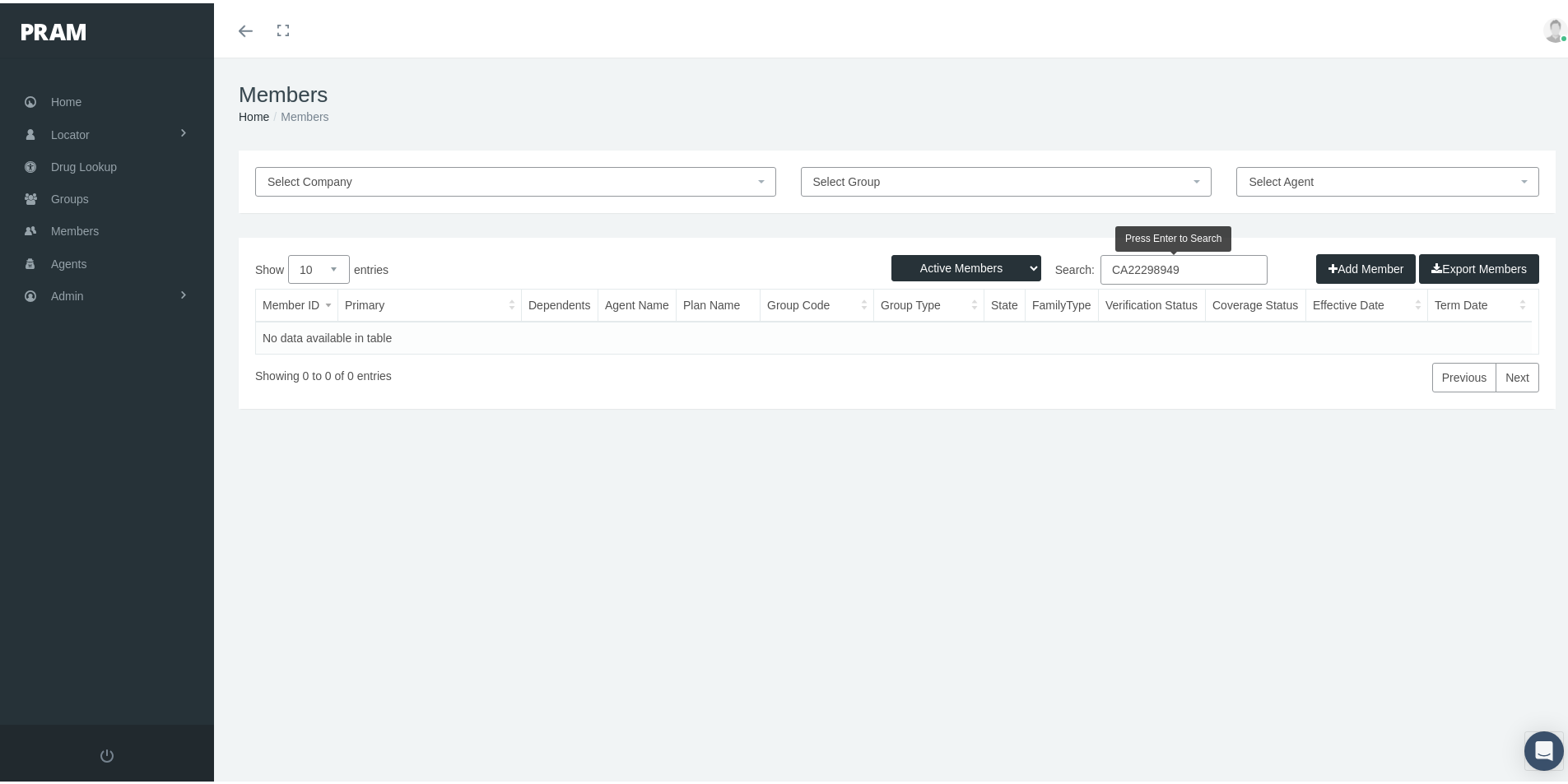
type input "CA22298949"
drag, startPoint x: 1023, startPoint y: 268, endPoint x: 1017, endPoint y: 277, distance: 10.8
click at [1021, 269] on select "Active Members Terminated Members Active & Terminated" at bounding box center [967, 265] width 150 height 26
select select "3"
click at [892, 252] on select "Active Members Terminated Members Active & Terminated" at bounding box center [967, 265] width 150 height 26
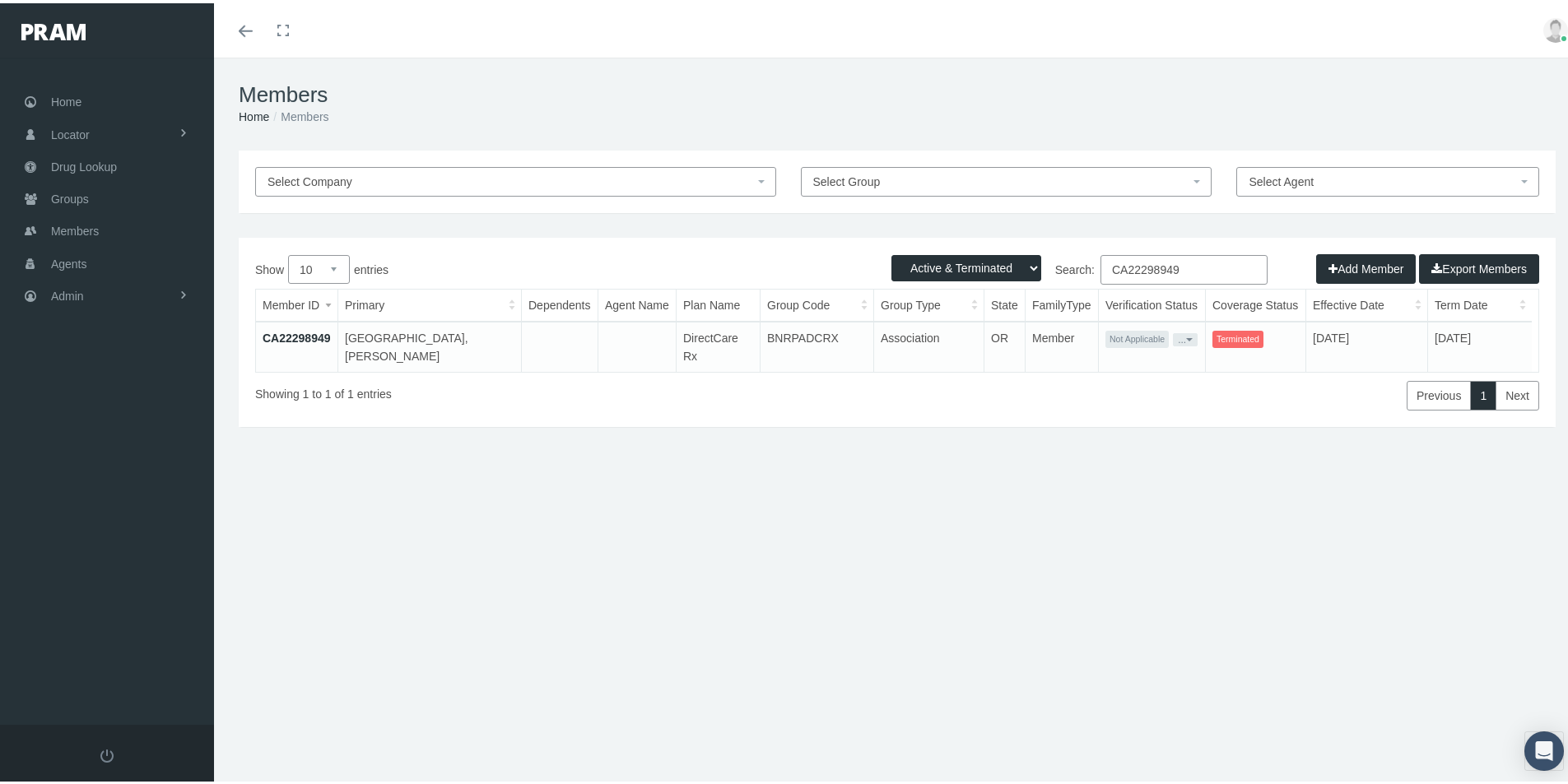
click at [297, 331] on link "CA22298949" at bounding box center [297, 335] width 69 height 14
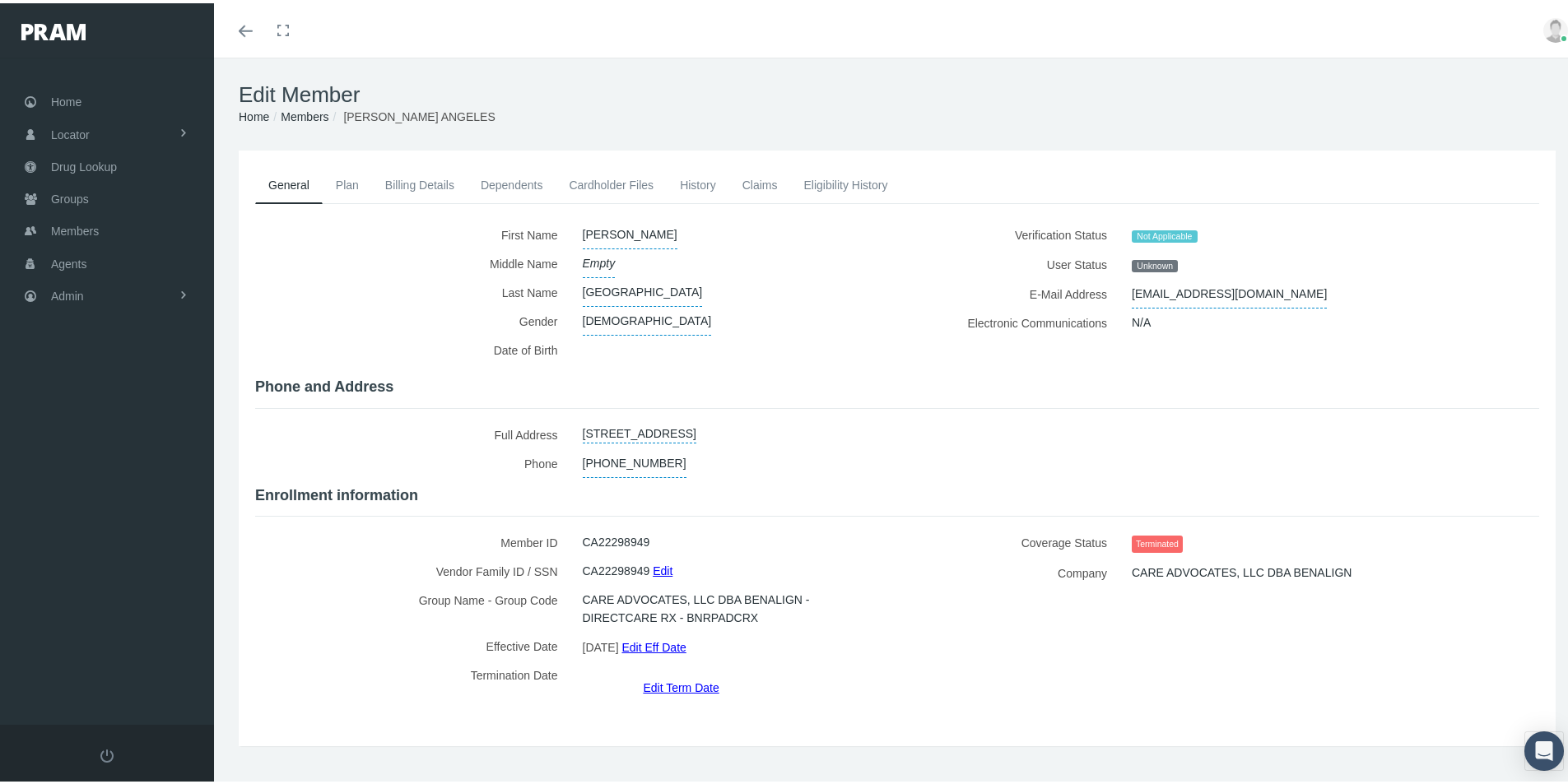
click at [681, 673] on link "Edit Term Date" at bounding box center [681, 685] width 76 height 24
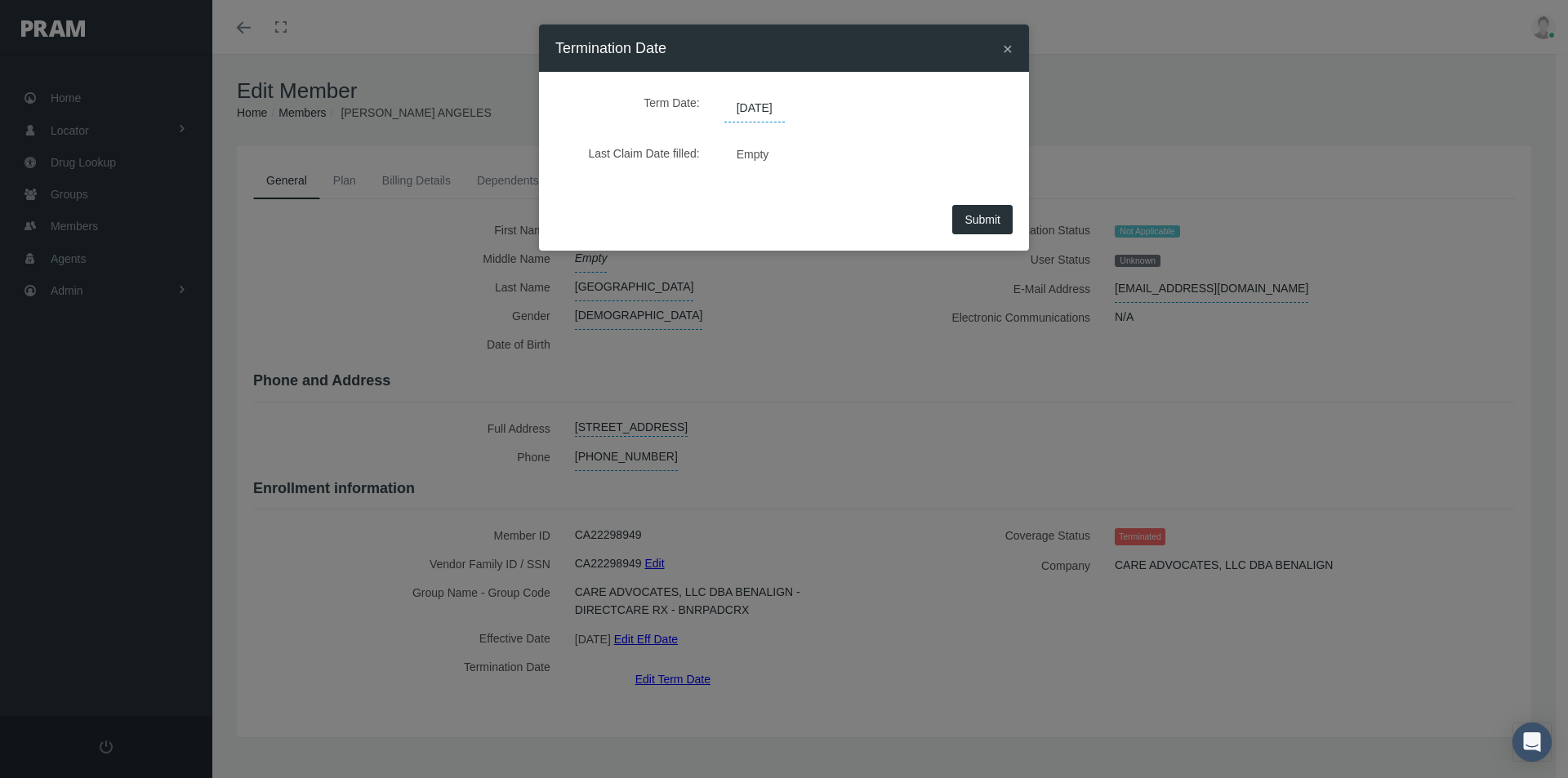
drag, startPoint x: 805, startPoint y: 104, endPoint x: 719, endPoint y: 132, distance: 90.4
click at [713, 120] on div "Term Date: [DATE]" at bounding box center [784, 105] width 432 height 34
click at [745, 104] on span "[DATE]" at bounding box center [754, 109] width 60 height 28
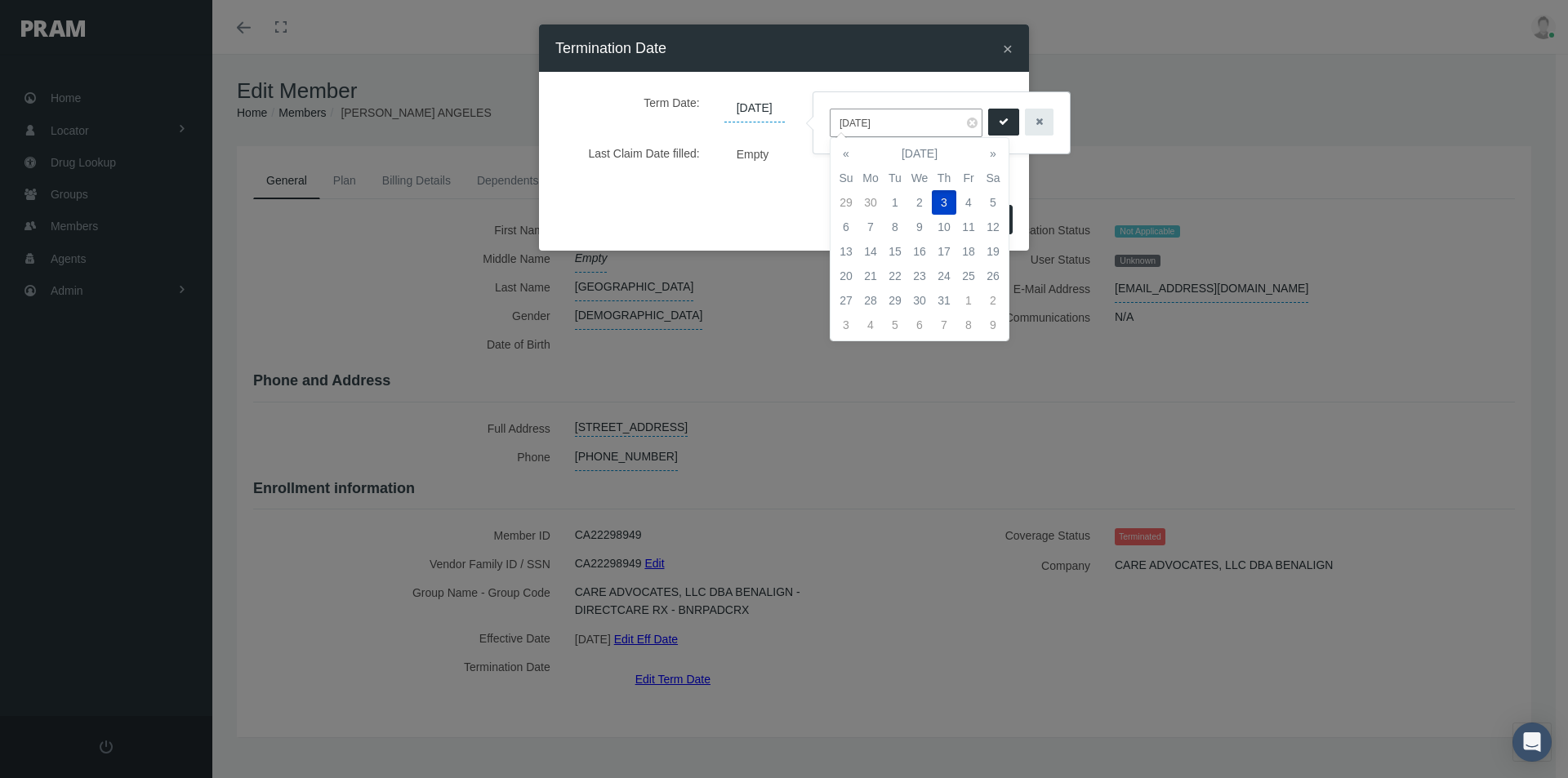
drag, startPoint x: 893, startPoint y: 124, endPoint x: 978, endPoint y: 183, distance: 103.5
click at [796, 127] on body "Toggle Fullscreen Toggle navigation Toggle menubar Toggle fullscreen Profile Lo…" at bounding box center [784, 389] width 1568 height 778
drag, startPoint x: 888, startPoint y: 123, endPoint x: 839, endPoint y: 127, distance: 49.2
click at [839, 127] on input "[DATE]" at bounding box center [906, 123] width 152 height 29
type input "[DATE]"
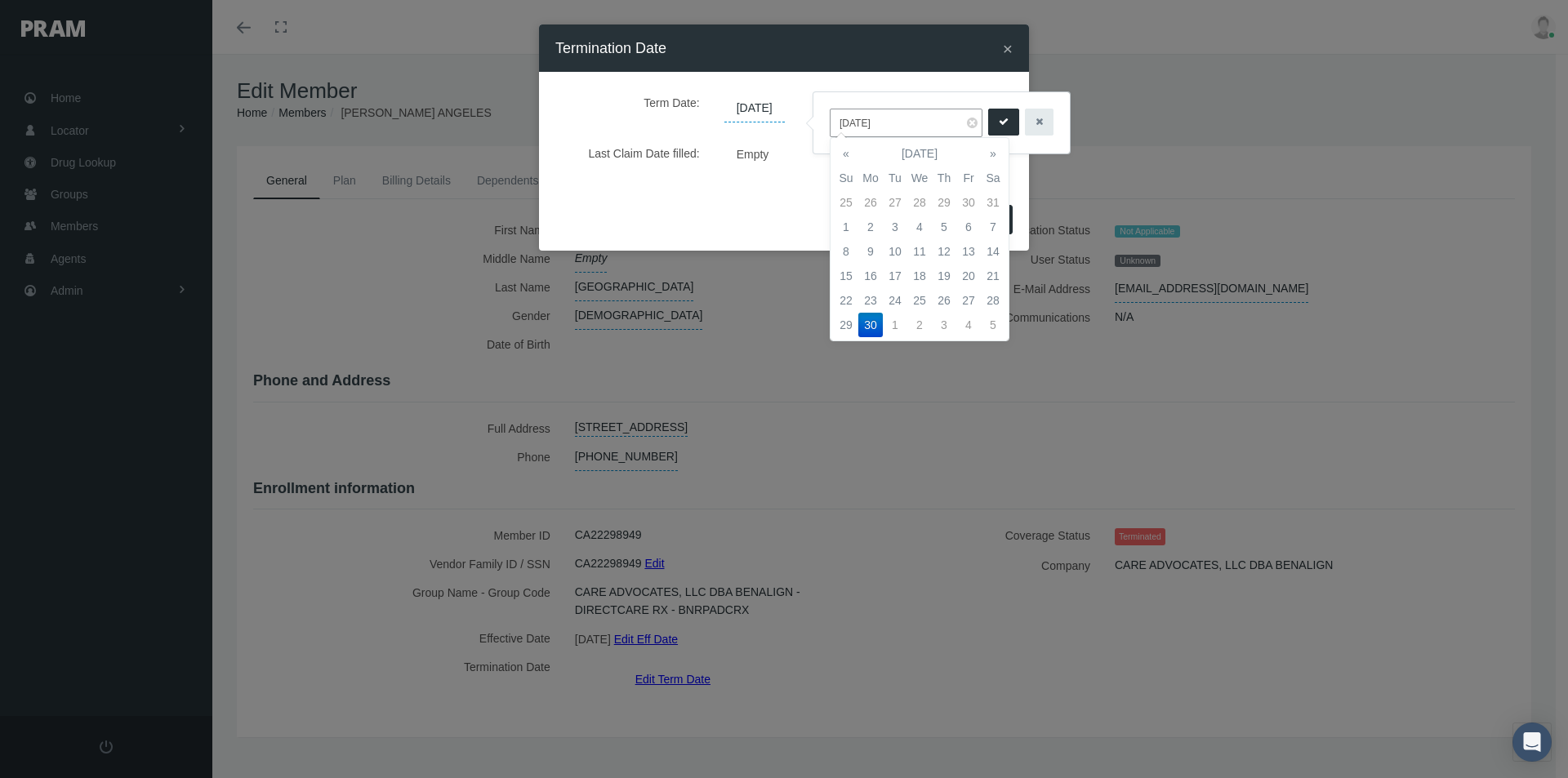
click at [871, 324] on td "30" at bounding box center [870, 325] width 24 height 24
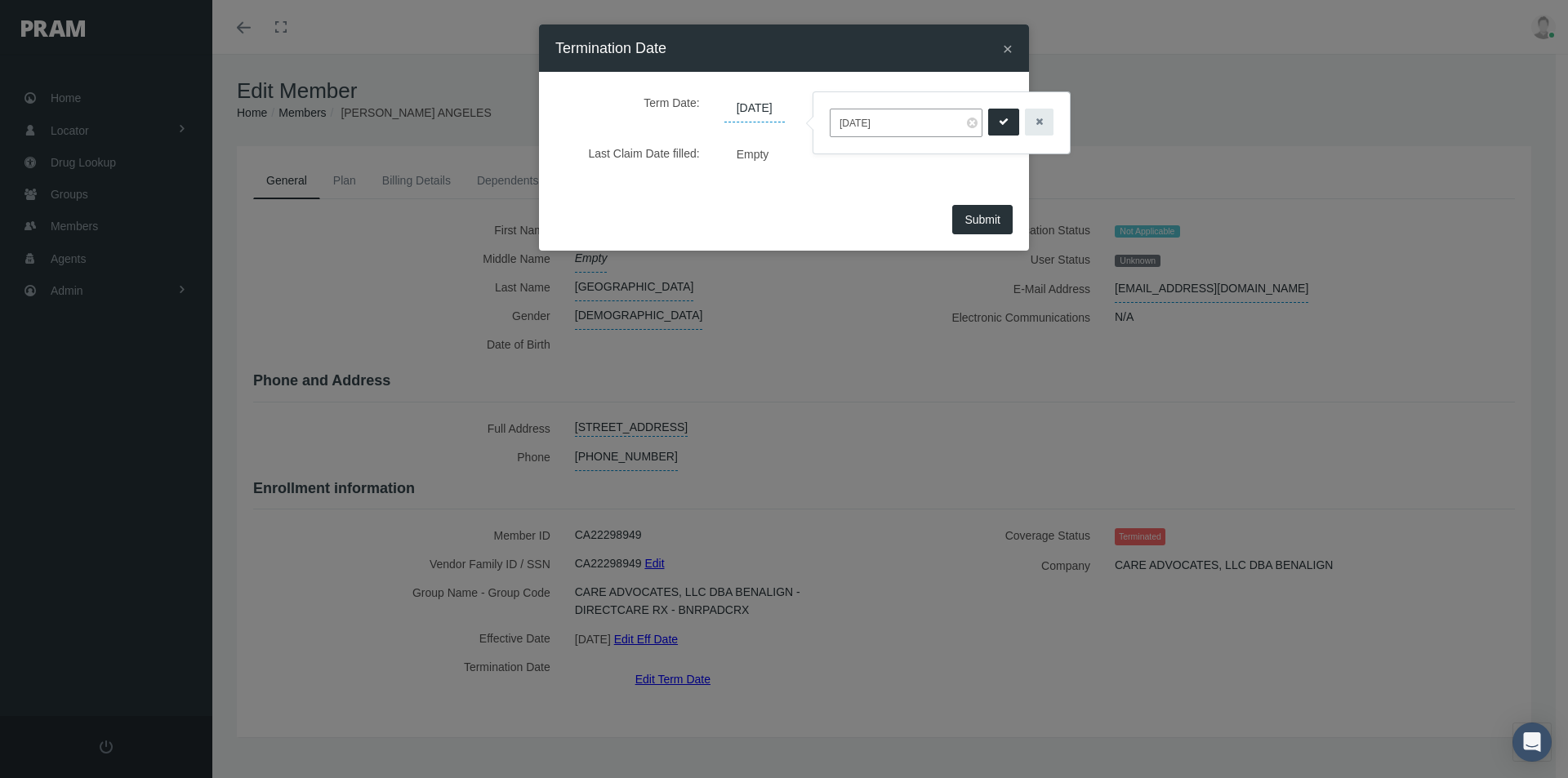
click at [998, 122] on icon "submit" at bounding box center [1003, 121] width 10 height 15
drag, startPoint x: 984, startPoint y: 223, endPoint x: 934, endPoint y: 525, distance: 306.1
click at [984, 224] on span "Submit" at bounding box center [982, 220] width 36 height 13
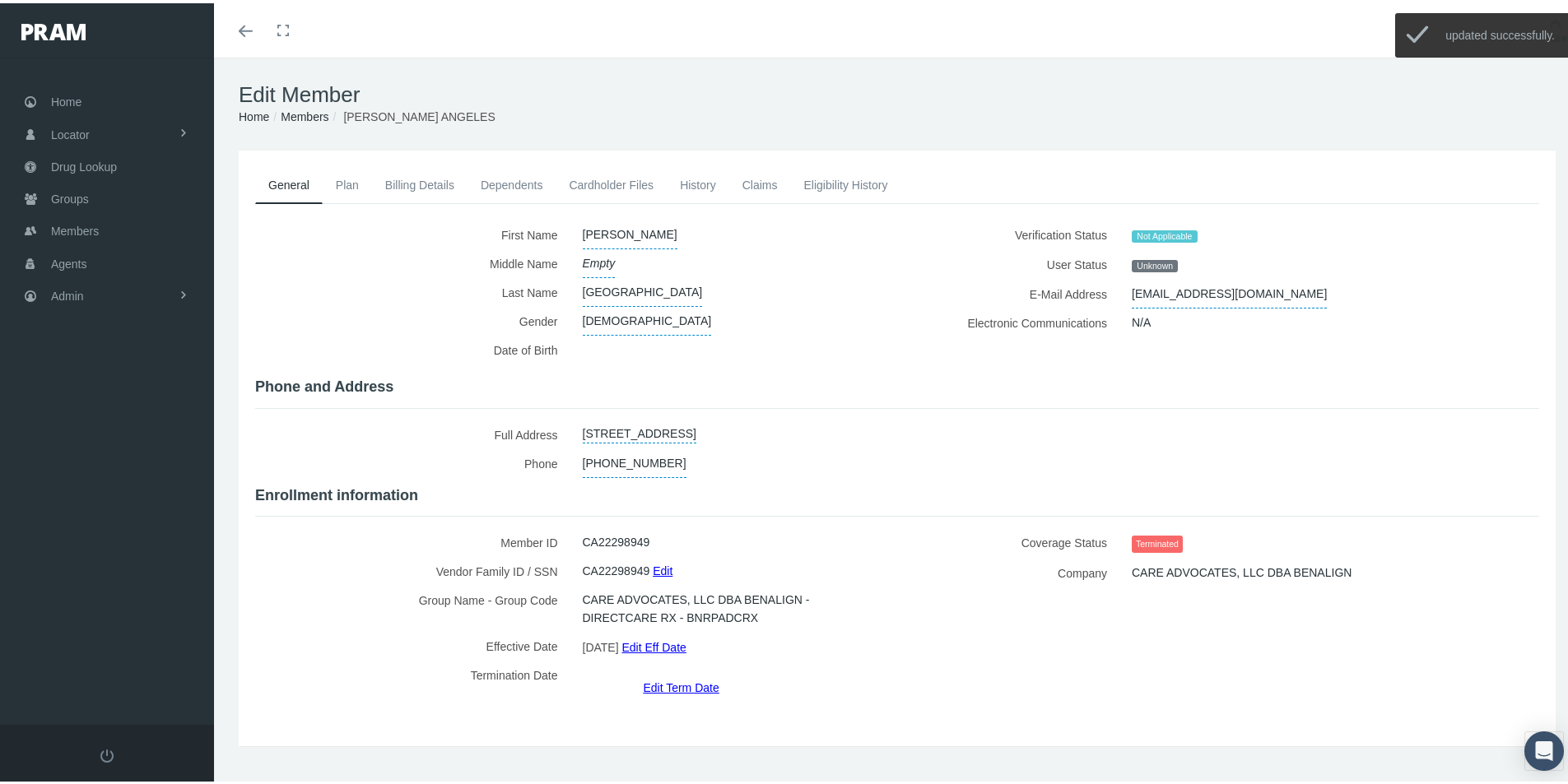
drag, startPoint x: 700, startPoint y: 177, endPoint x: 665, endPoint y: 230, distance: 63.5
click at [700, 178] on link "History" at bounding box center [697, 182] width 62 height 36
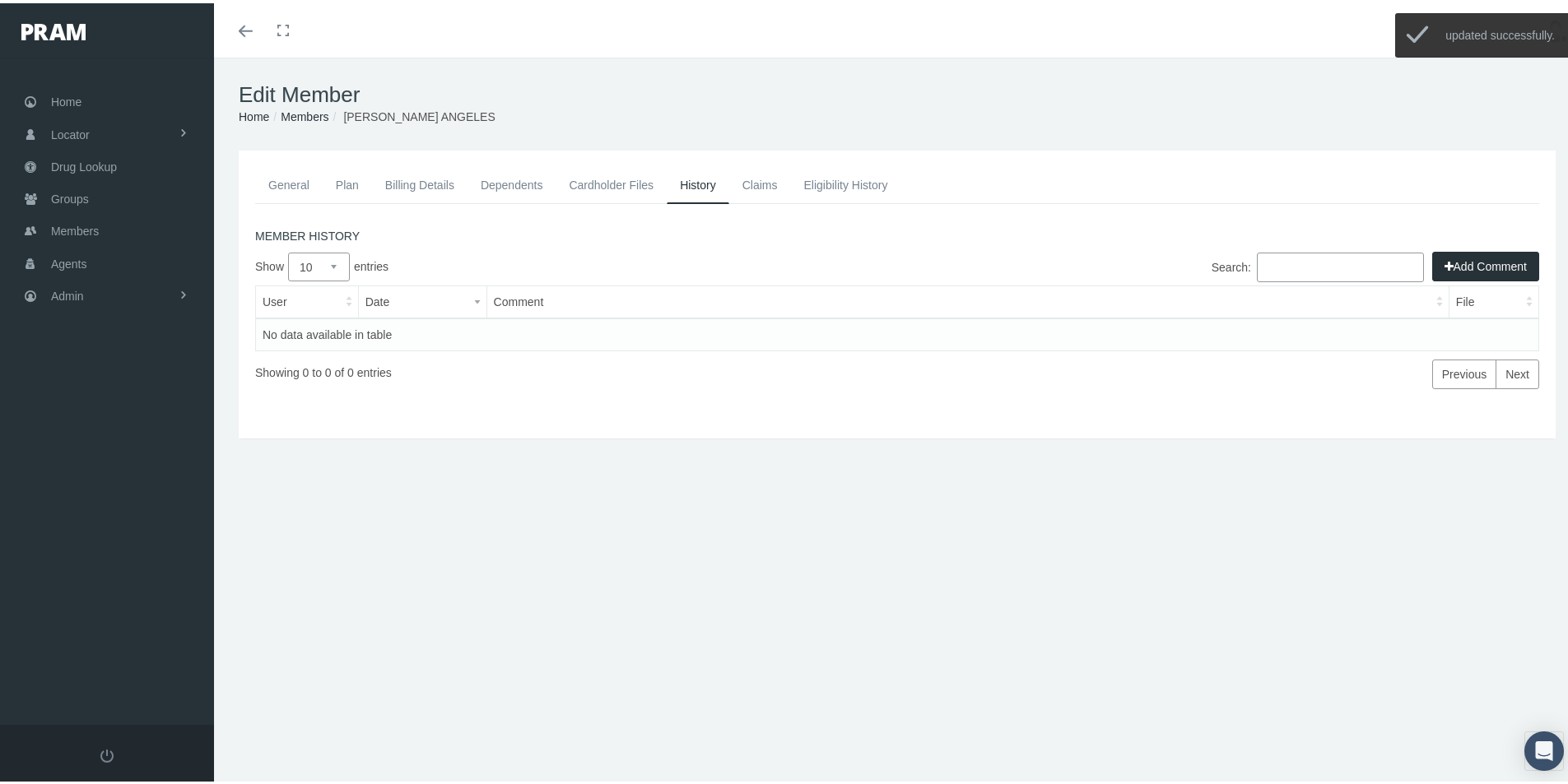
click at [1466, 268] on button "Add Comment" at bounding box center [1486, 263] width 107 height 30
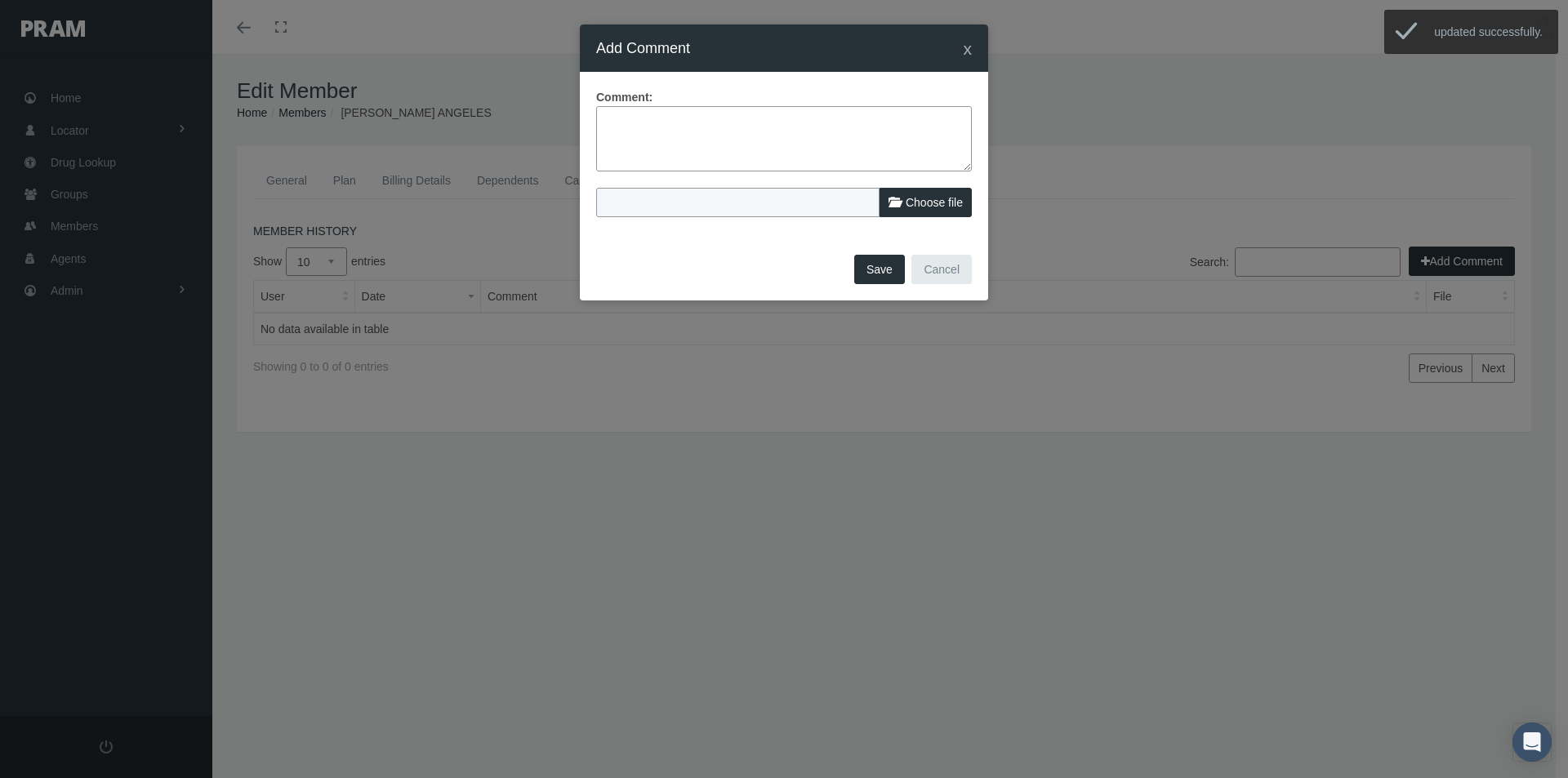
click at [609, 117] on textarea at bounding box center [783, 138] width 376 height 66
type textarea "Term date adjusted so billing does not appear on July billing"
drag, startPoint x: 866, startPoint y: 272, endPoint x: 867, endPoint y: 350, distance: 78.0
click at [866, 274] on button "Save" at bounding box center [879, 269] width 50 height 30
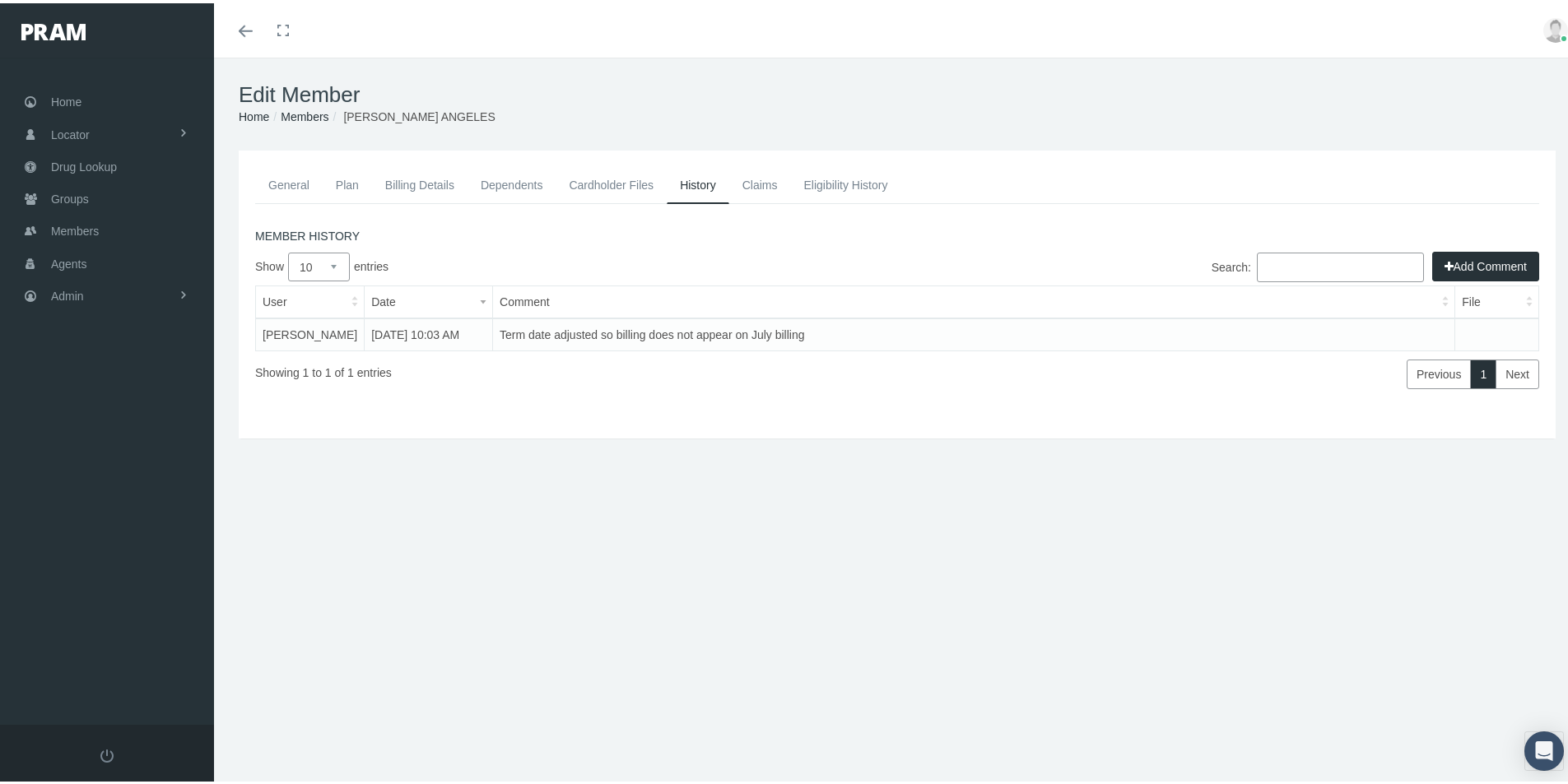
drag, startPoint x: 298, startPoint y: 111, endPoint x: 289, endPoint y: 169, distance: 58.7
click at [298, 111] on link "Members" at bounding box center [304, 113] width 48 height 14
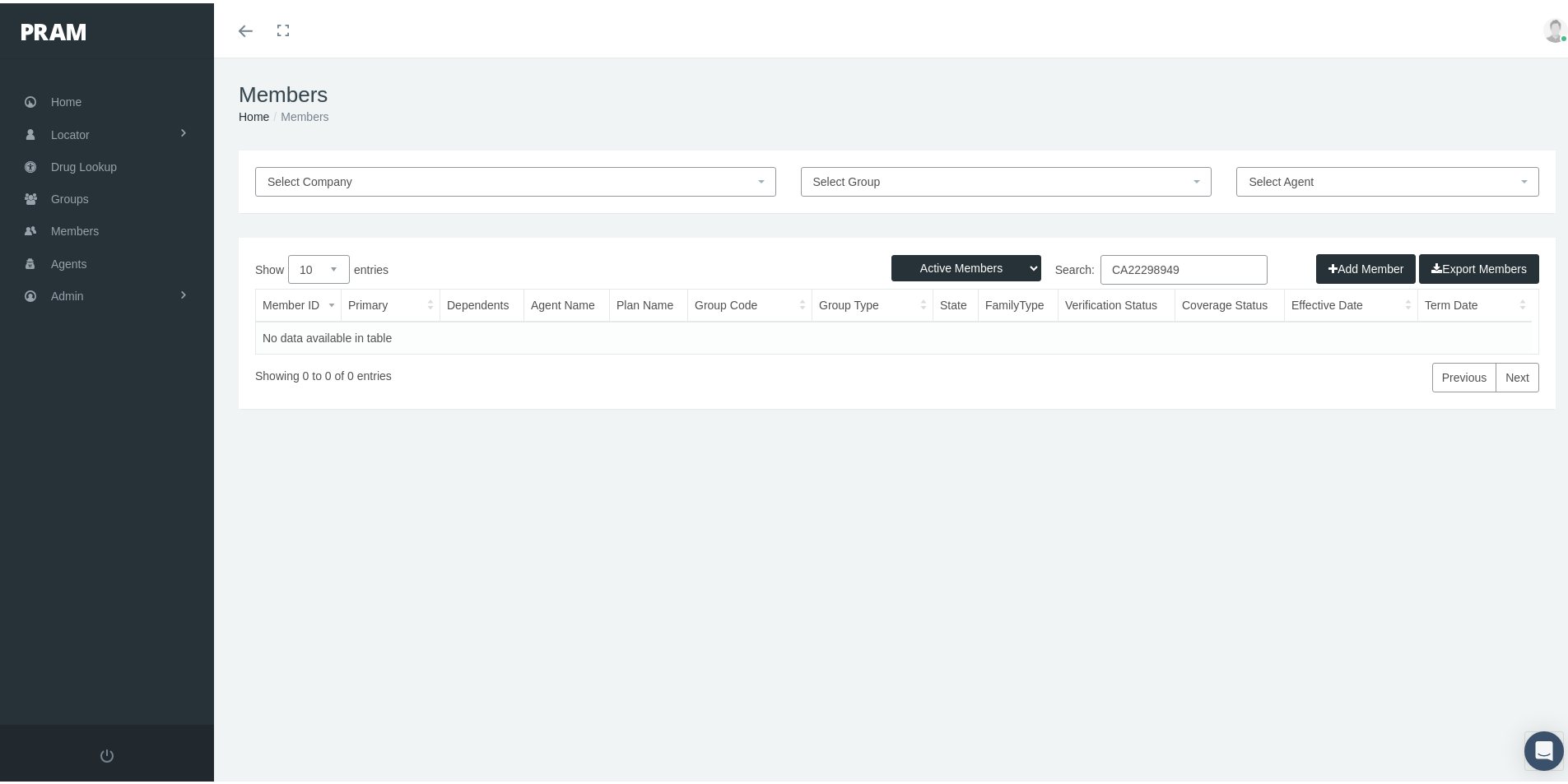
drag, startPoint x: 1179, startPoint y: 264, endPoint x: 1093, endPoint y: 260, distance: 86.1
click at [1100, 260] on input "CA22298949" at bounding box center [1184, 267] width 167 height 30
paste input "84381"
type input "CA2284381"
drag, startPoint x: 1020, startPoint y: 264, endPoint x: 1017, endPoint y: 278, distance: 14.3
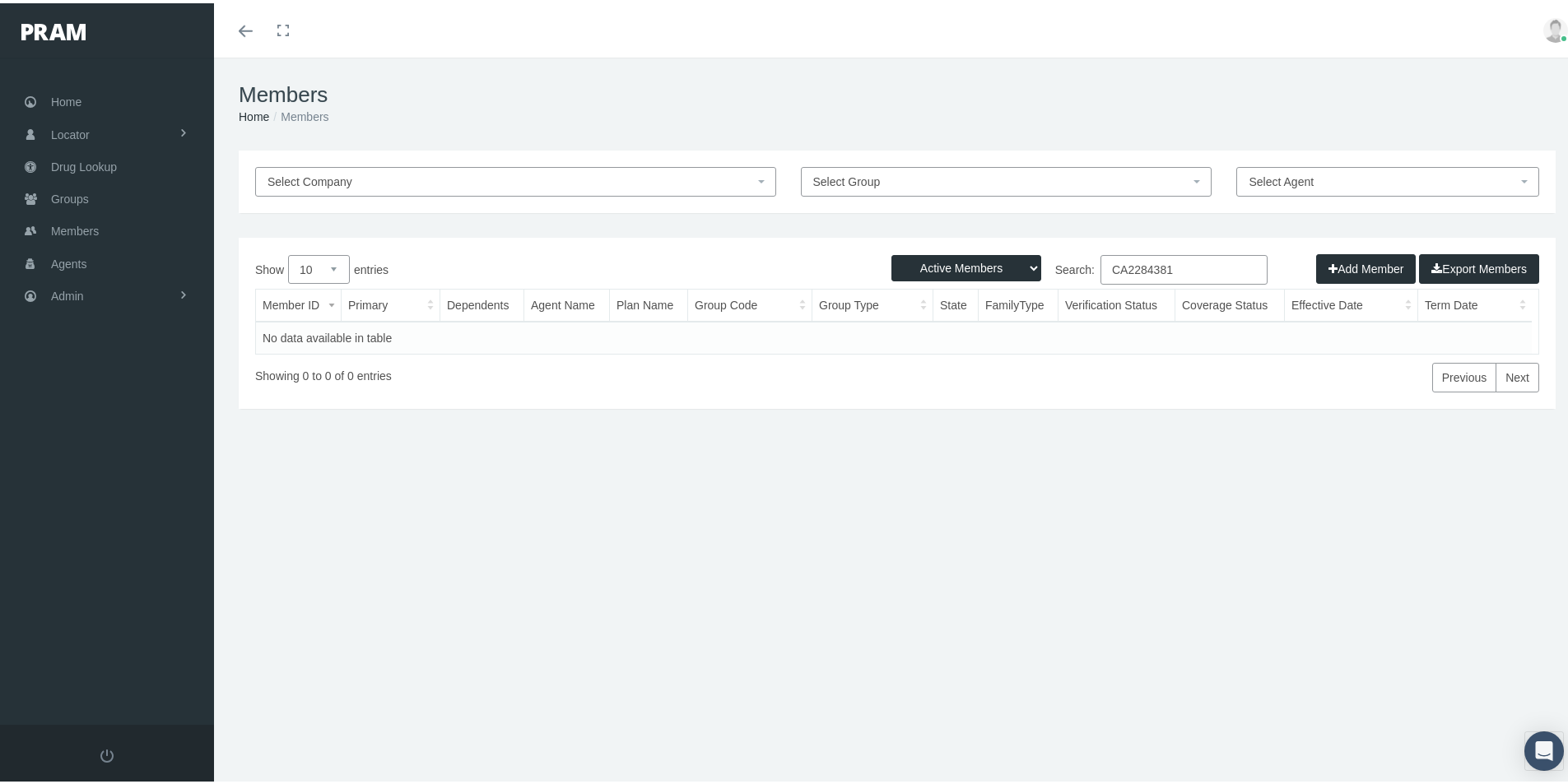
click at [1020, 264] on select "Active Members Terminated Members Active & Terminated" at bounding box center [967, 265] width 150 height 26
select select "3"
click at [892, 252] on select "Active Members Terminated Members Active & Terminated" at bounding box center [967, 265] width 150 height 26
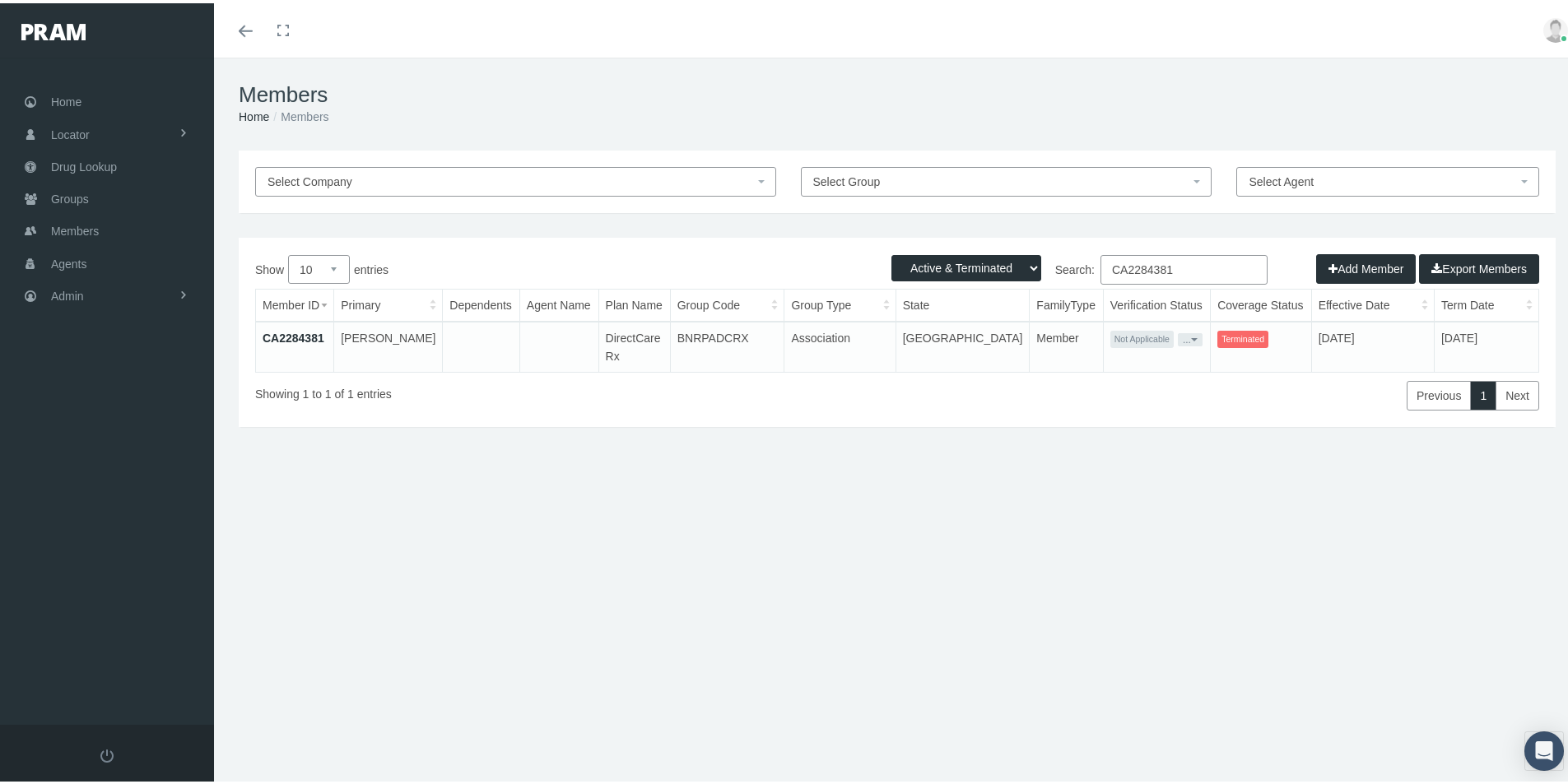
click at [293, 335] on link "CA2284381" at bounding box center [293, 335] width 61 height 14
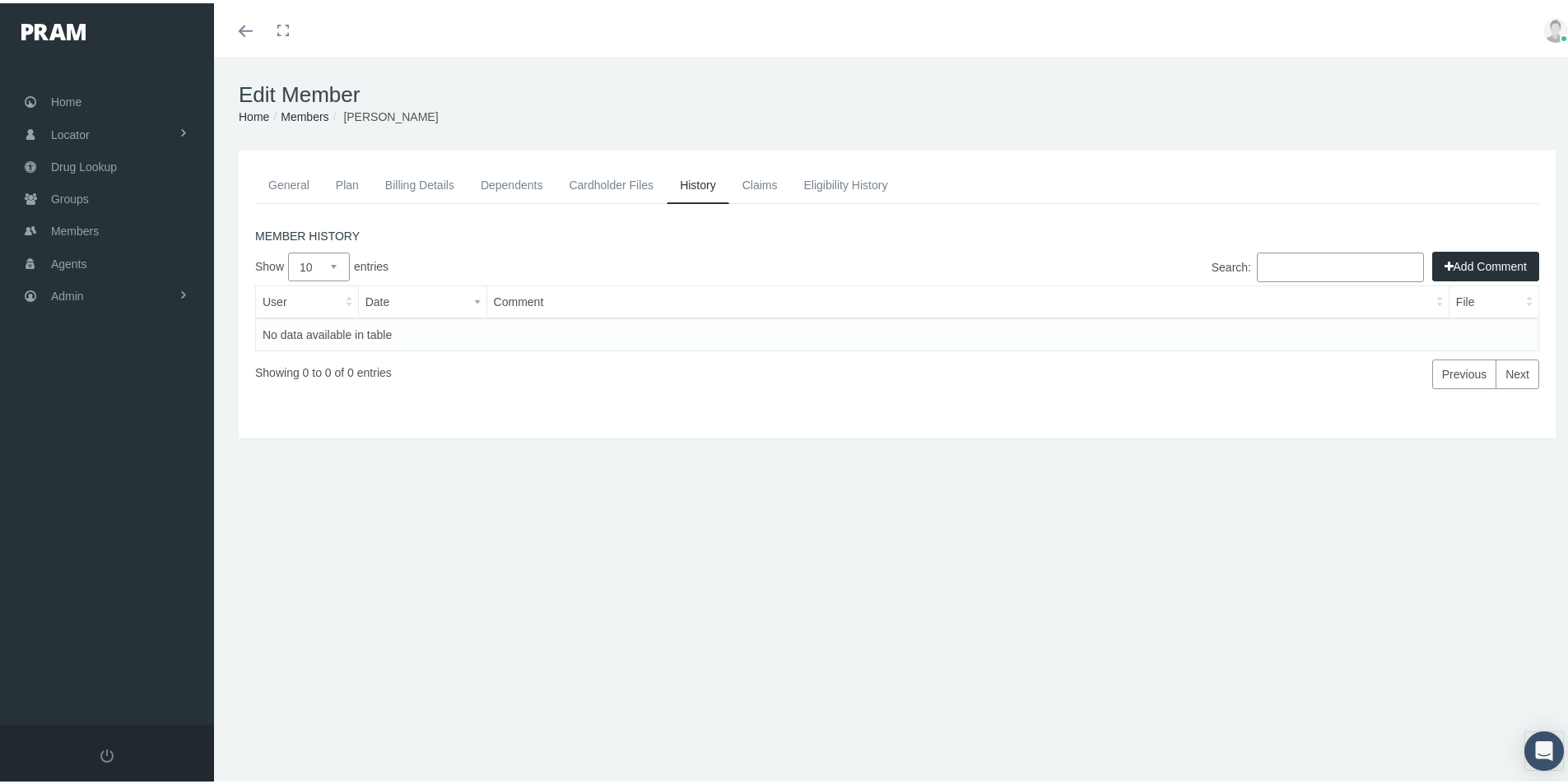
click at [278, 184] on link "General" at bounding box center [288, 182] width 68 height 36
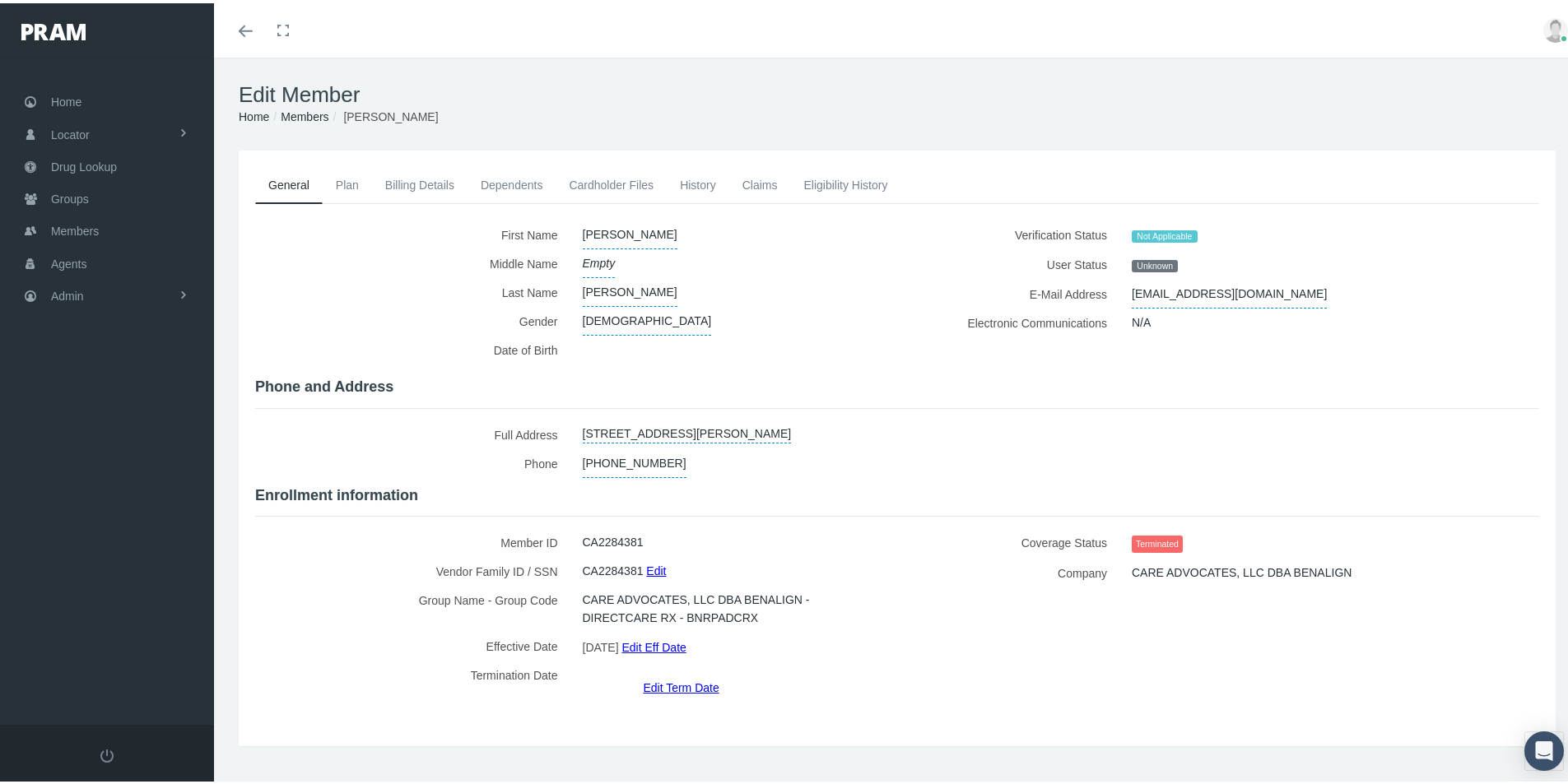
click at [679, 673] on link "Edit Term Date" at bounding box center [681, 685] width 76 height 24
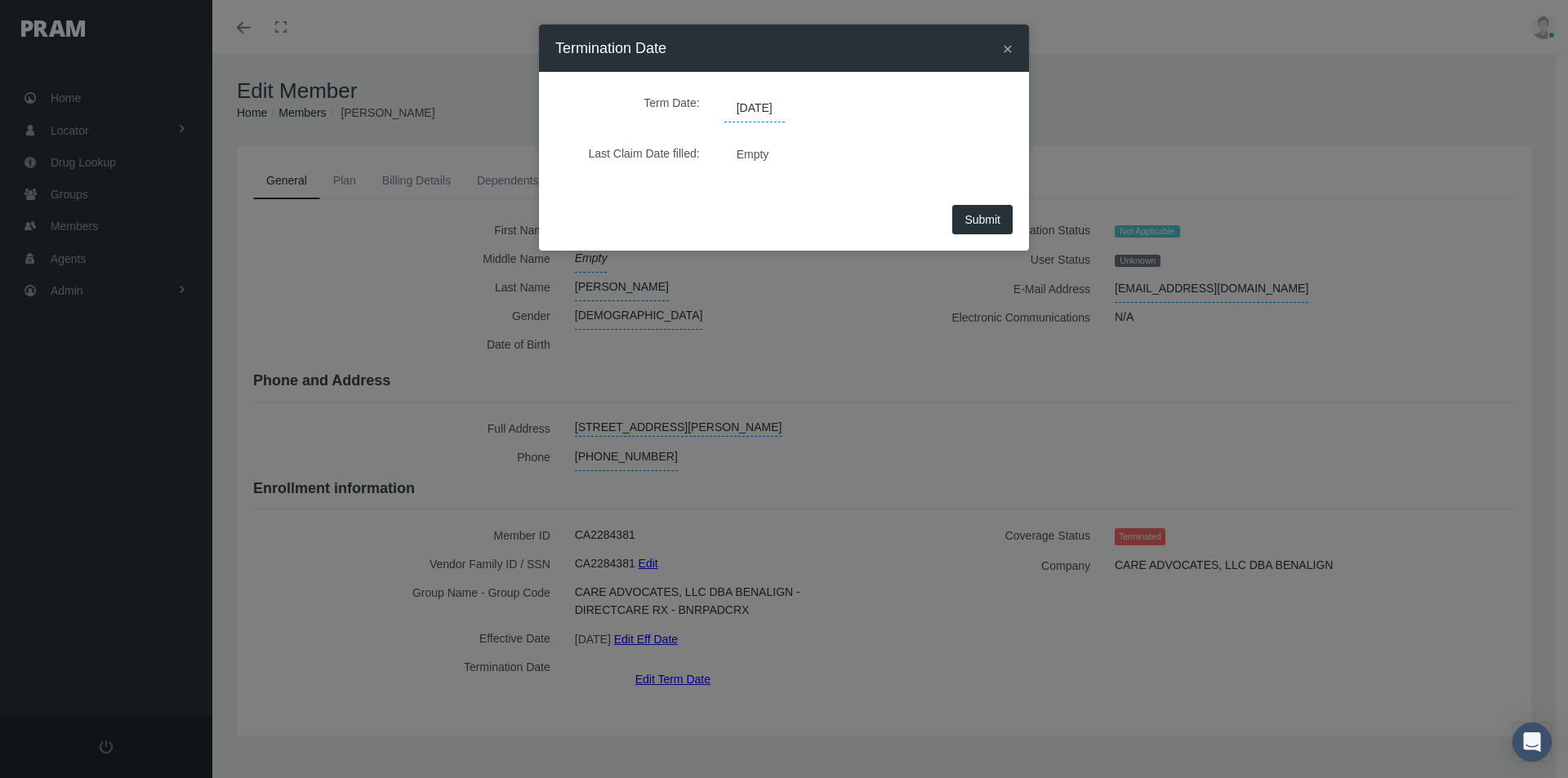
drag, startPoint x: 799, startPoint y: 105, endPoint x: 800, endPoint y: 132, distance: 27.0
click at [727, 106] on span "[DATE]" at bounding box center [754, 109] width 60 height 28
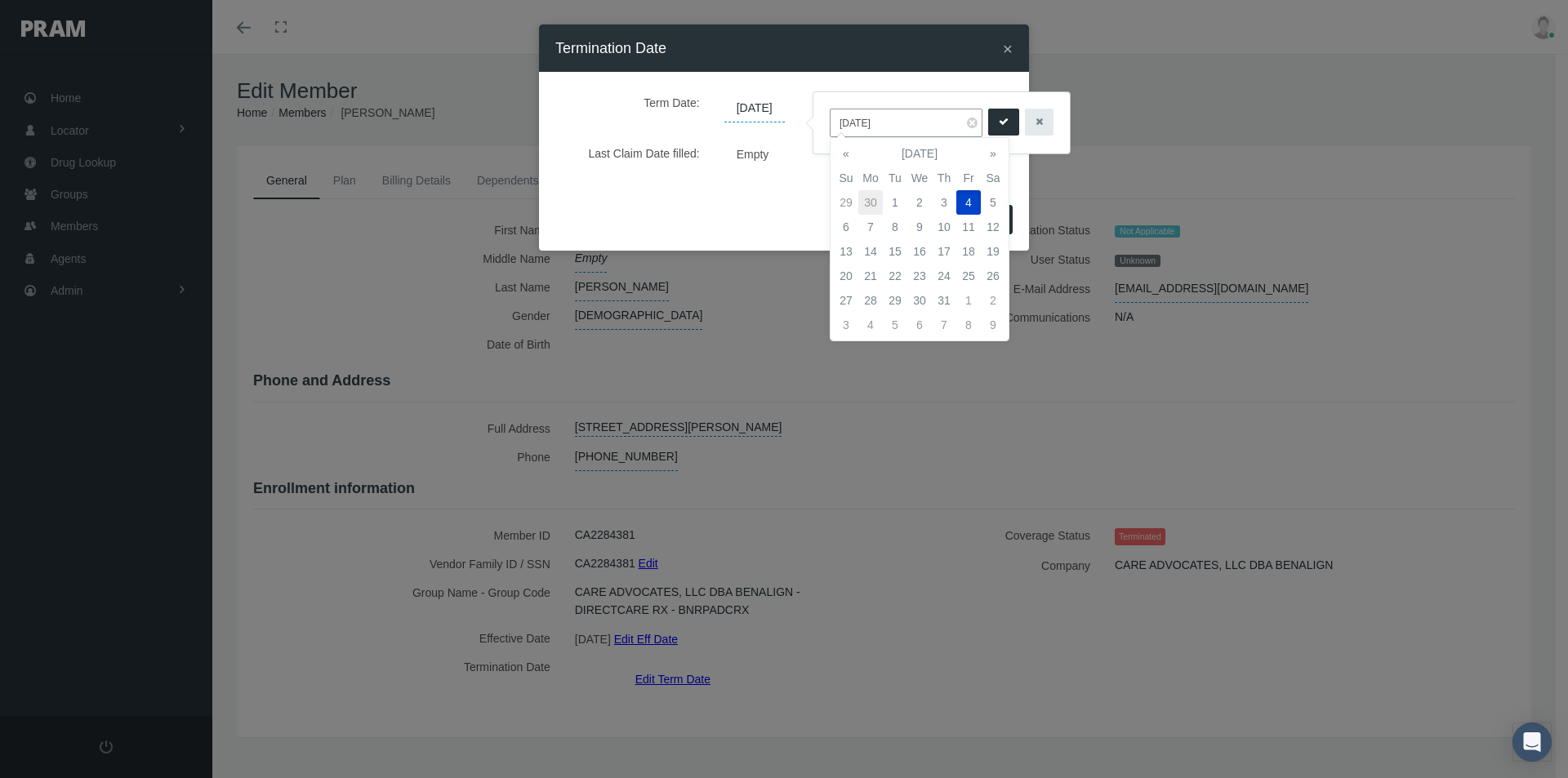
click at [870, 197] on td "30" at bounding box center [870, 202] width 24 height 24
type input "[DATE]"
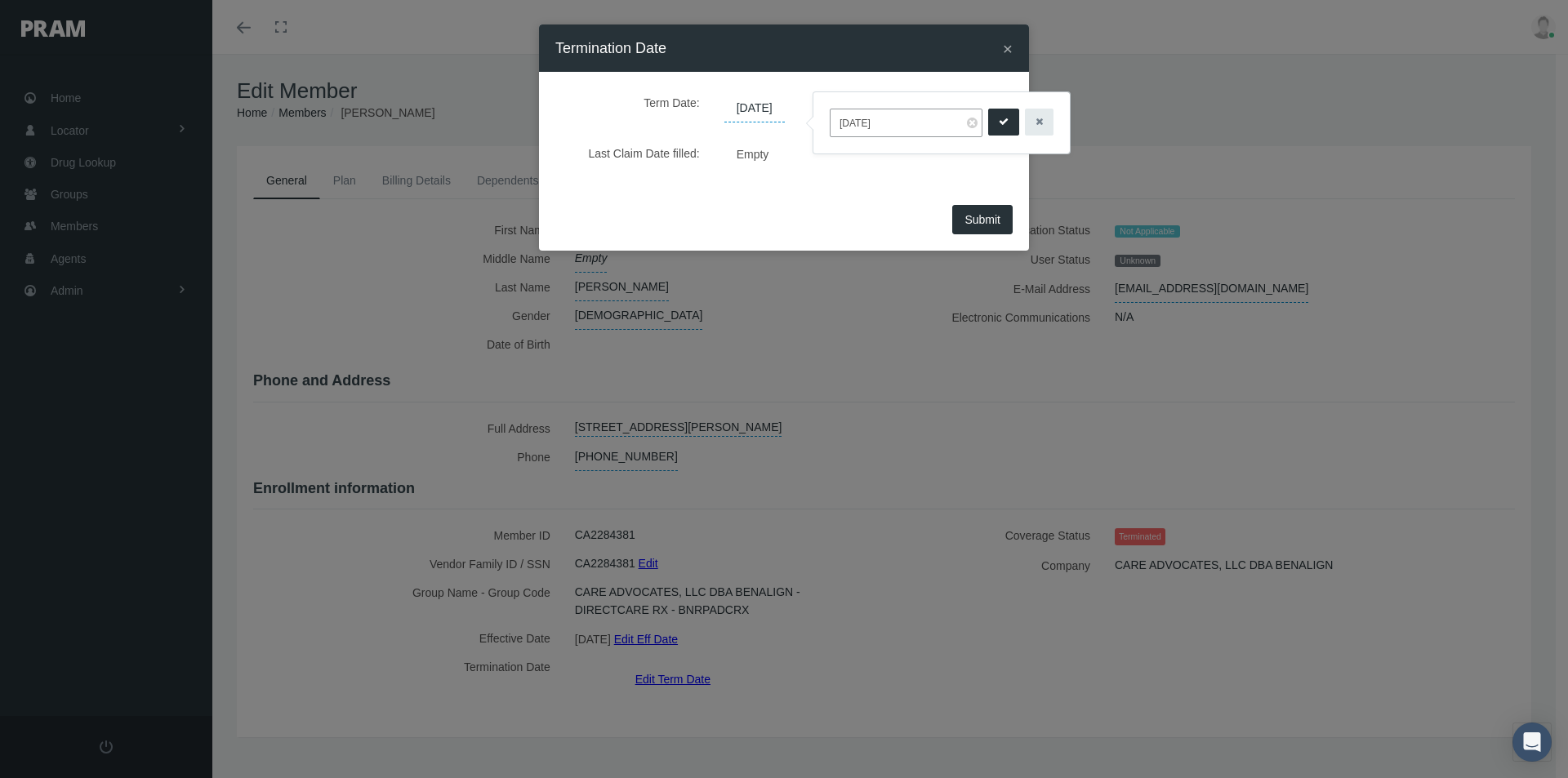
drag, startPoint x: 997, startPoint y: 122, endPoint x: 937, endPoint y: 269, distance: 158.8
click at [998, 124] on icon "submit" at bounding box center [1003, 121] width 10 height 15
click at [986, 207] on button "Submit" at bounding box center [981, 219] width 60 height 30
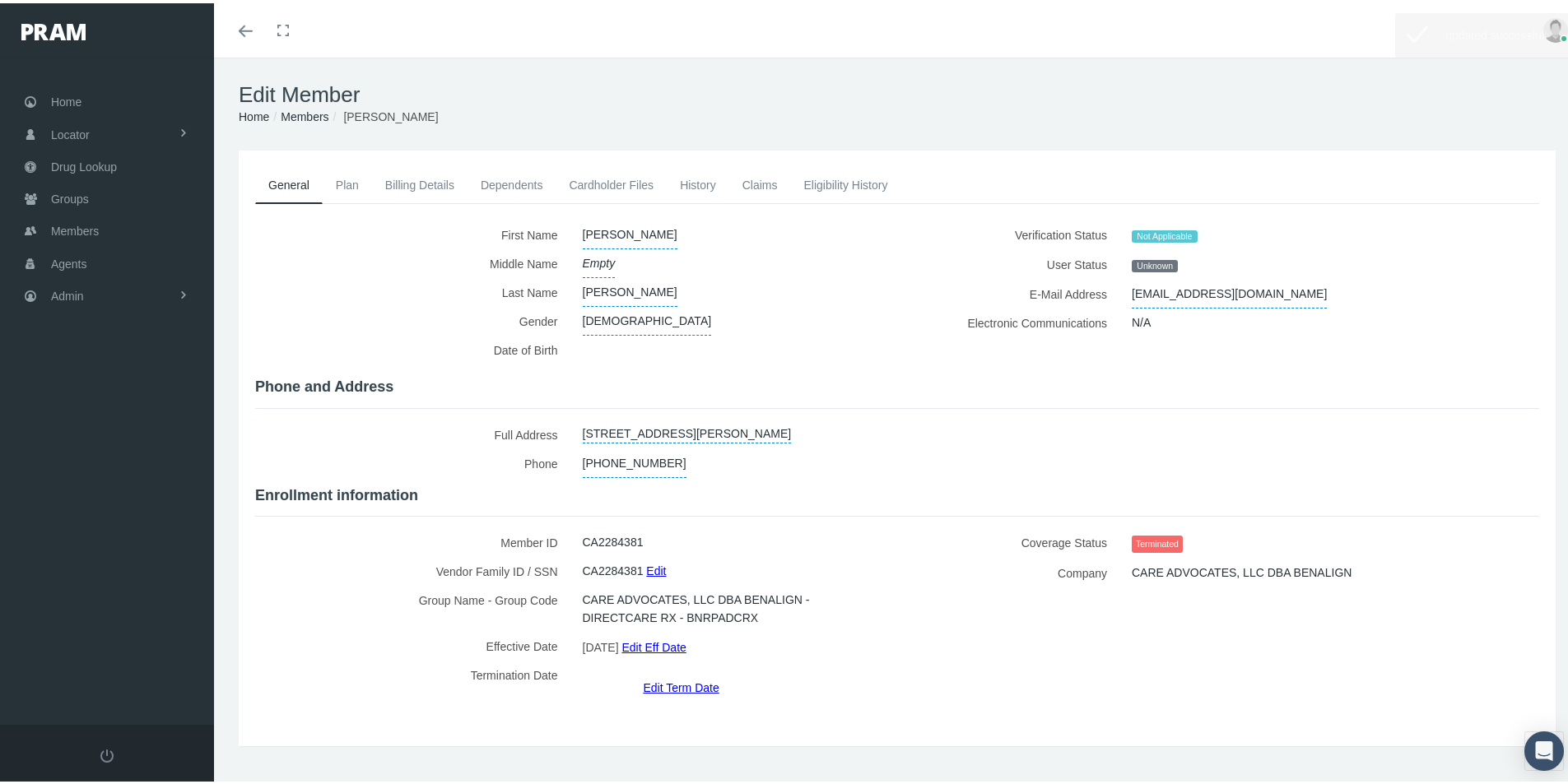
click at [698, 179] on link "History" at bounding box center [697, 182] width 62 height 36
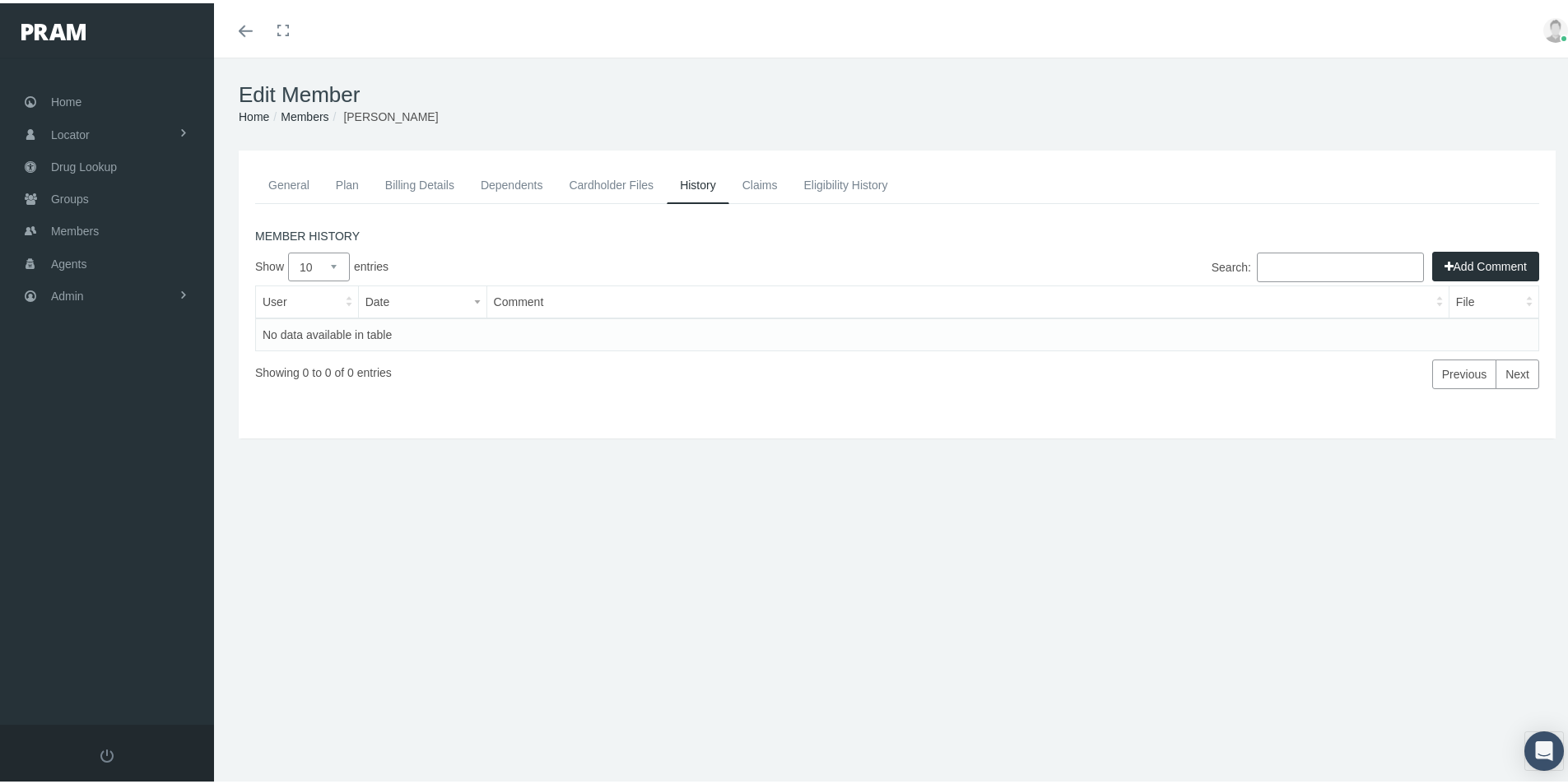
click at [1457, 260] on button "Add Comment" at bounding box center [1486, 263] width 107 height 30
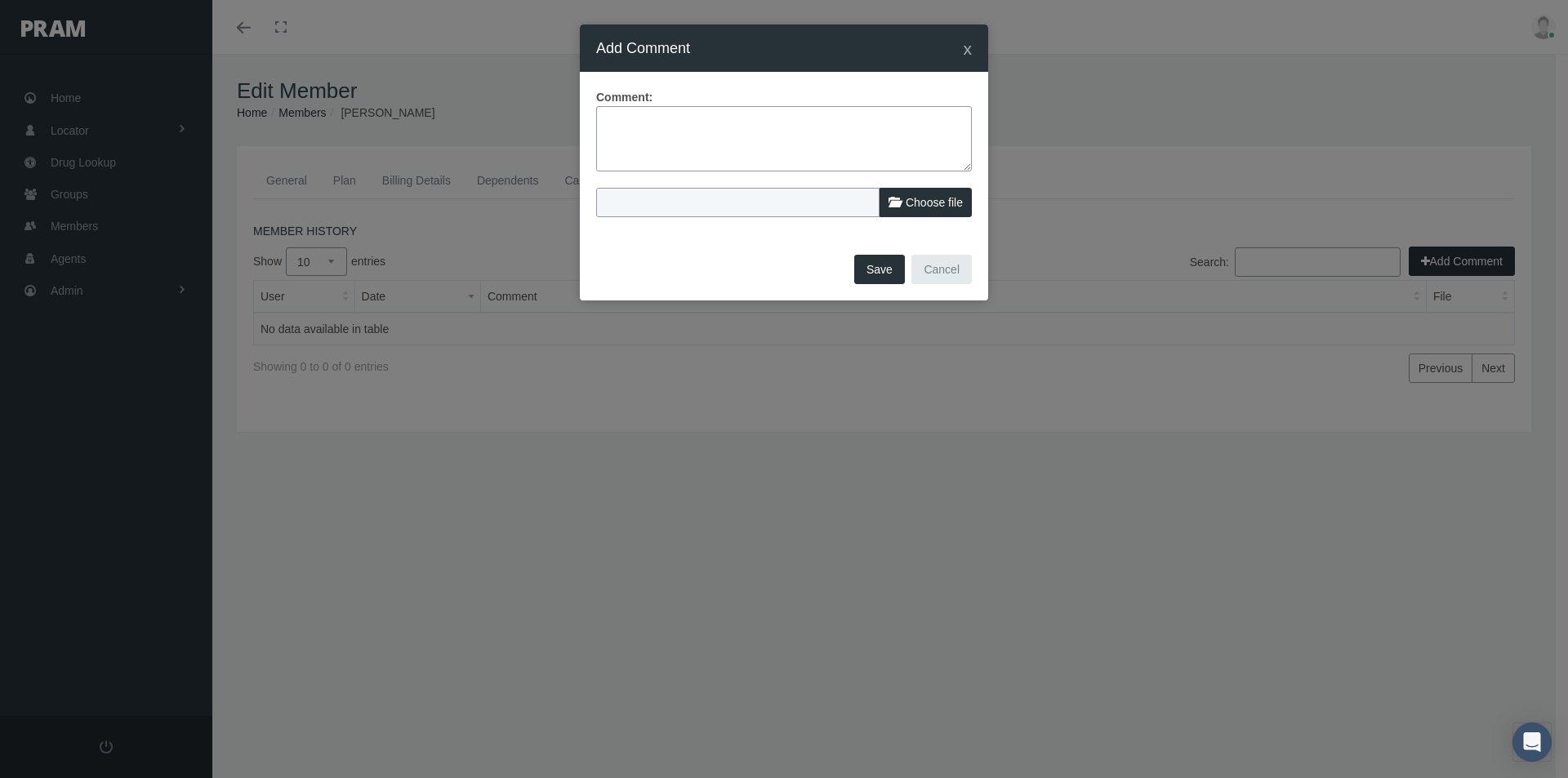
drag, startPoint x: 608, startPoint y: 111, endPoint x: 765, endPoint y: 169, distance: 167.4
click at [614, 117] on textarea at bounding box center [783, 138] width 376 height 66
type textarea "Term date adjusted so does not appear on July invoice"
drag, startPoint x: 880, startPoint y: 274, endPoint x: 840, endPoint y: 413, distance: 144.6
click at [878, 274] on button "Save" at bounding box center [879, 269] width 50 height 30
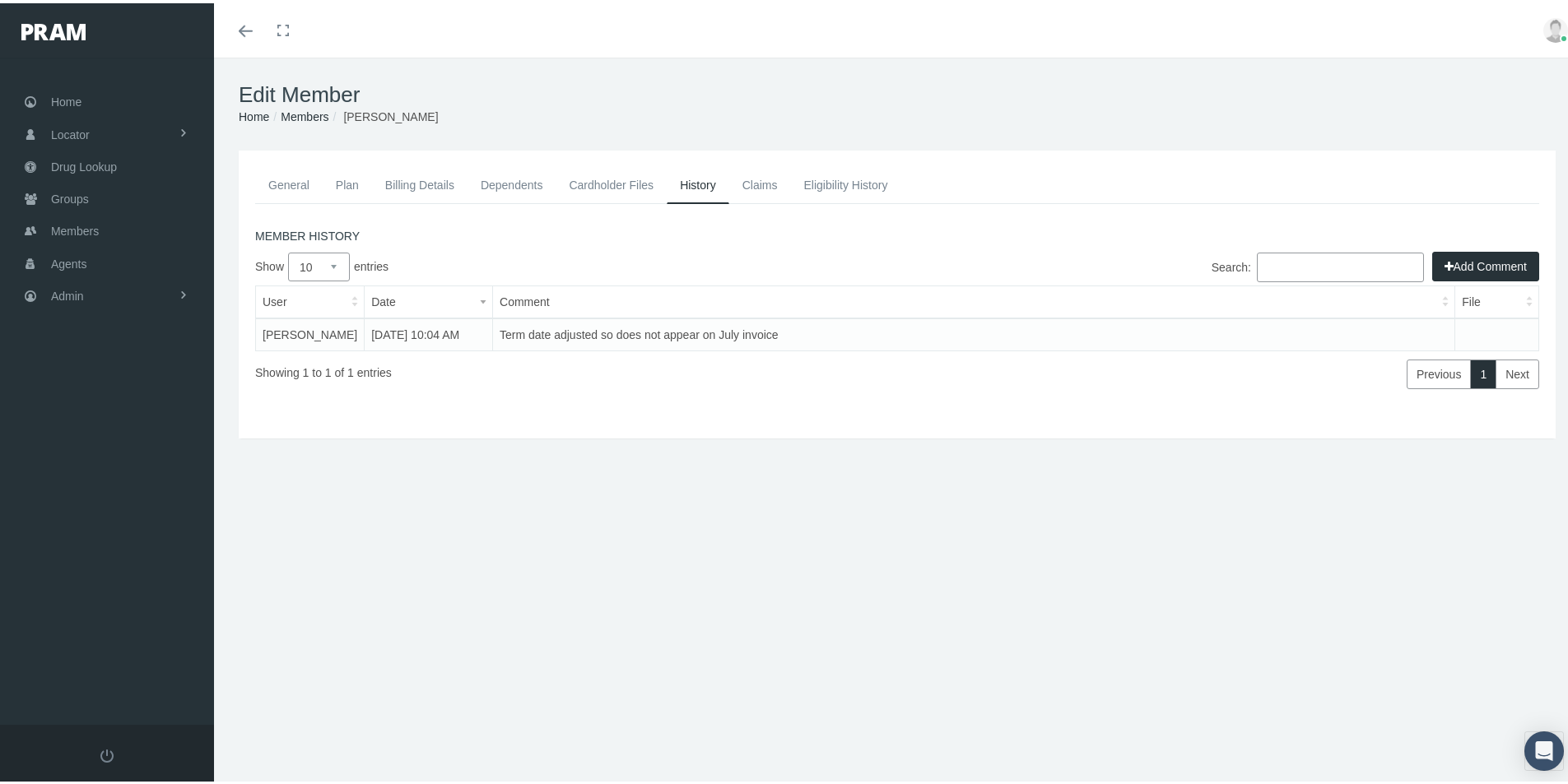
click at [307, 110] on link "Members" at bounding box center [304, 113] width 48 height 14
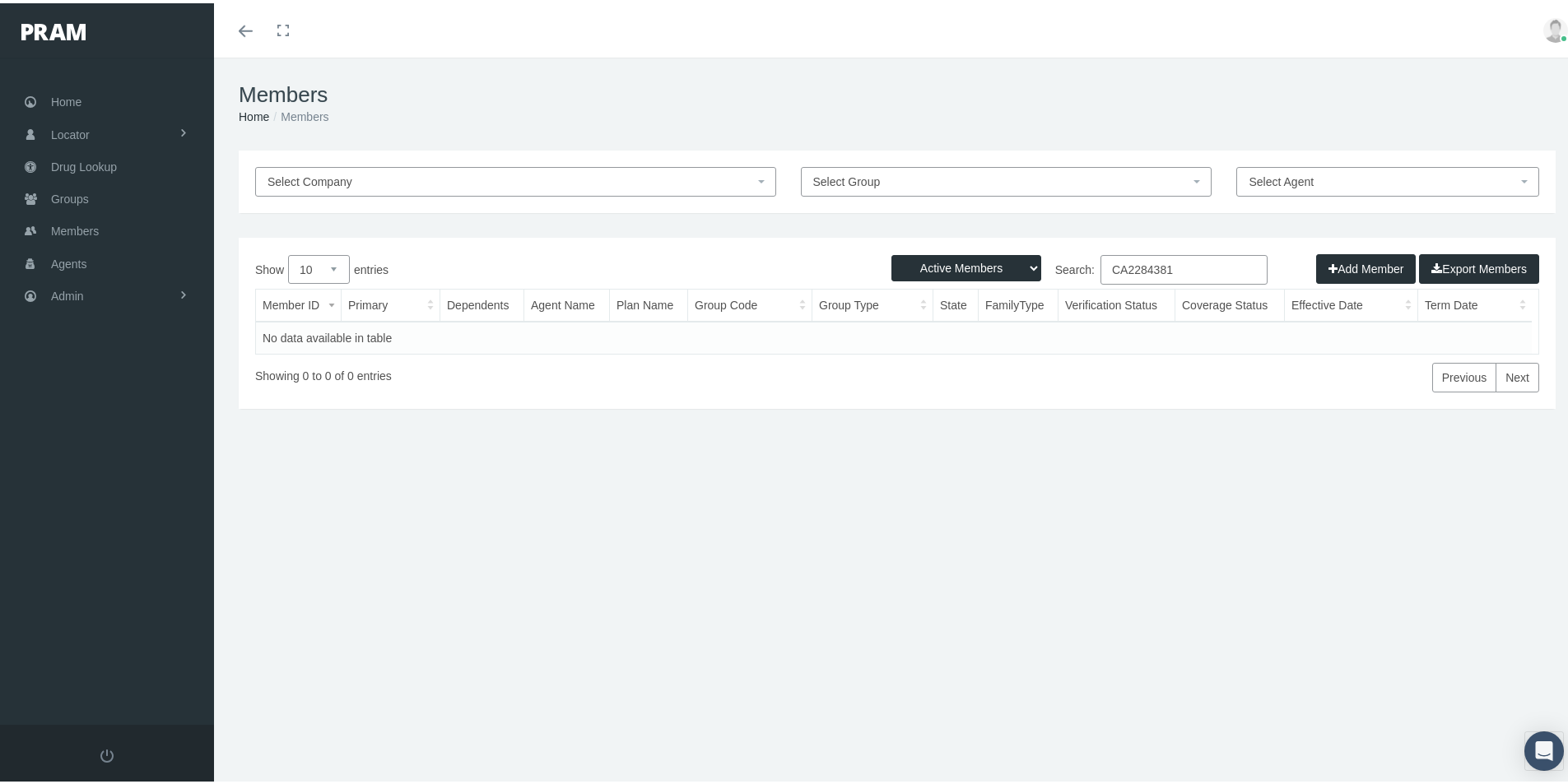
click at [1023, 262] on select "Active Members Terminated Members Active & Terminated" at bounding box center [967, 265] width 150 height 26
select select "3"
click at [892, 252] on select "Active Members Terminated Members Active & Terminated" at bounding box center [967, 265] width 150 height 26
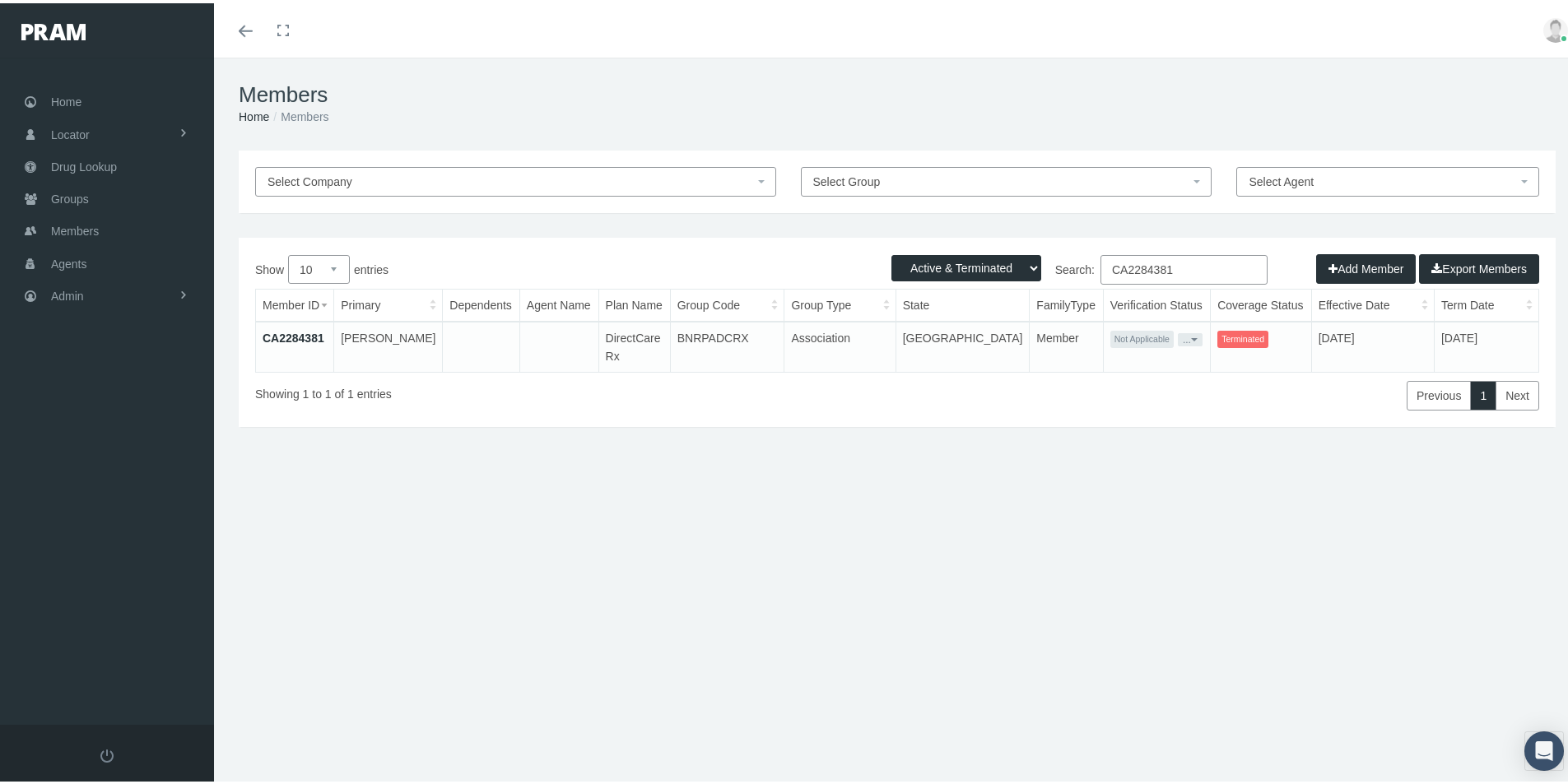
drag, startPoint x: 1165, startPoint y: 269, endPoint x: 1063, endPoint y: 267, distance: 102.0
click at [1063, 267] on label "Search: CA2284381" at bounding box center [1082, 267] width 371 height 30
paste input "251563"
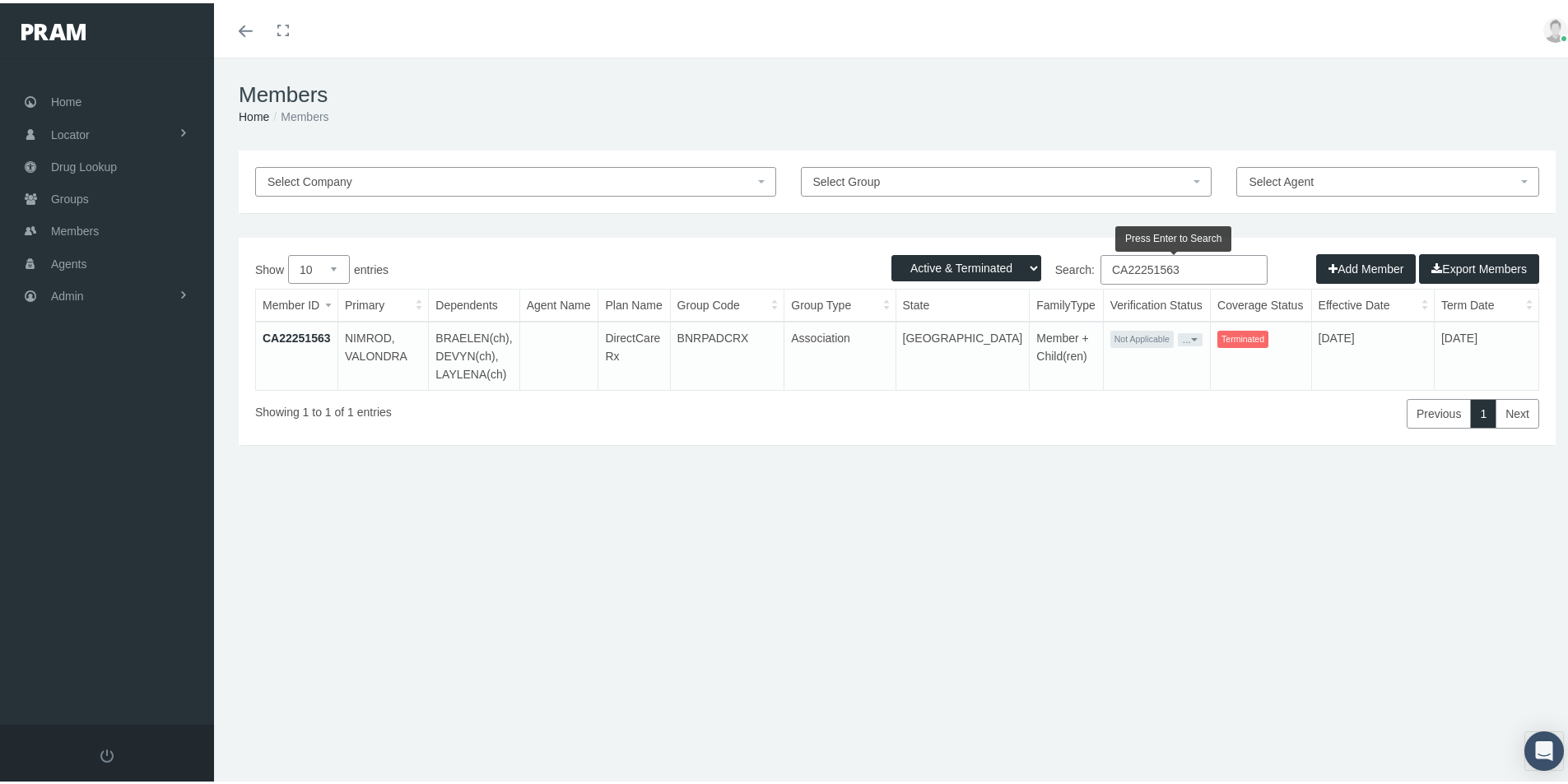
type input "CA22251563"
drag, startPoint x: 286, startPoint y: 335, endPoint x: 651, endPoint y: 544, distance: 420.6
click at [287, 338] on link "CA22251563" at bounding box center [297, 335] width 69 height 14
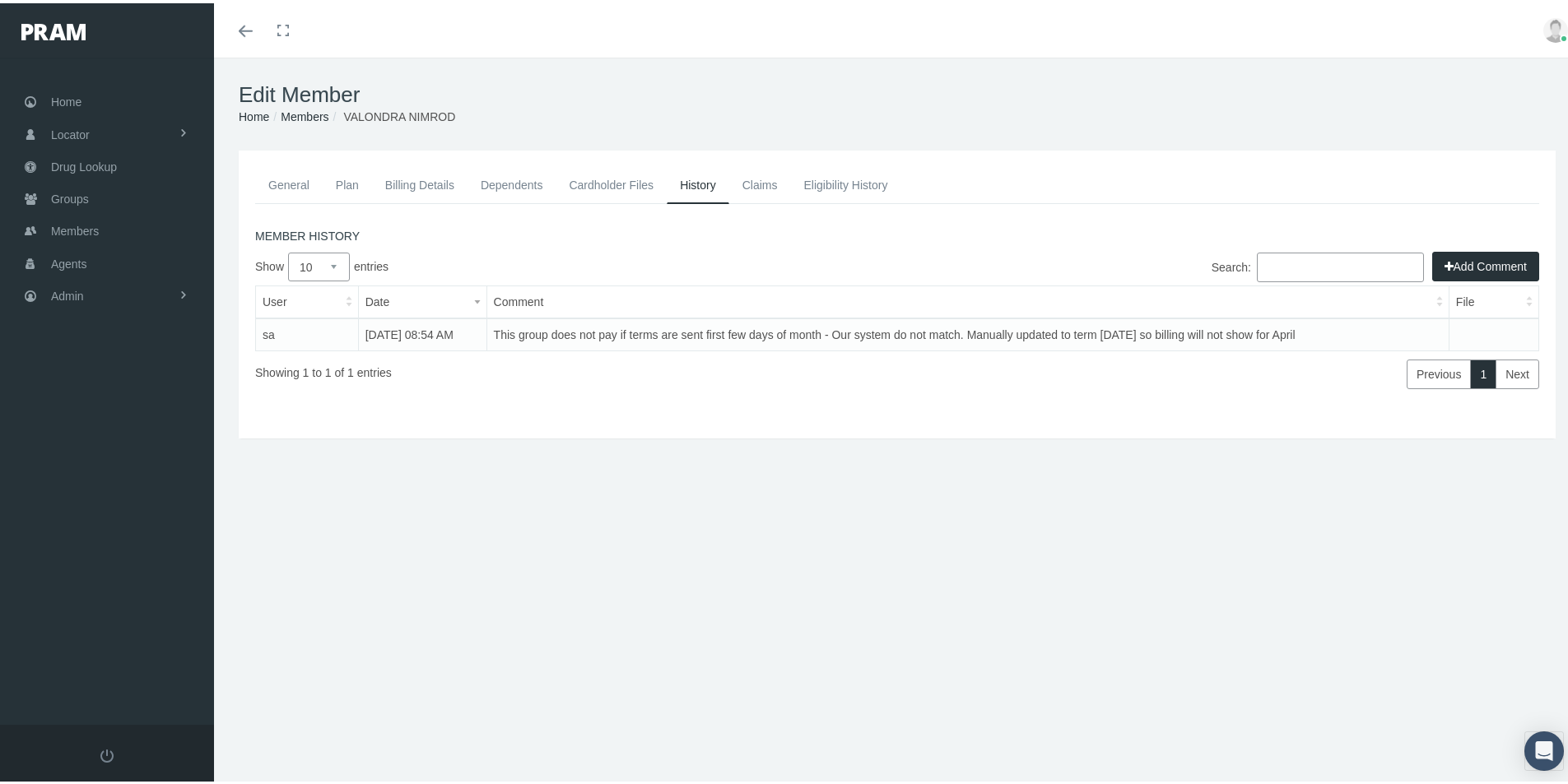
click at [290, 182] on link "General" at bounding box center [288, 182] width 68 height 36
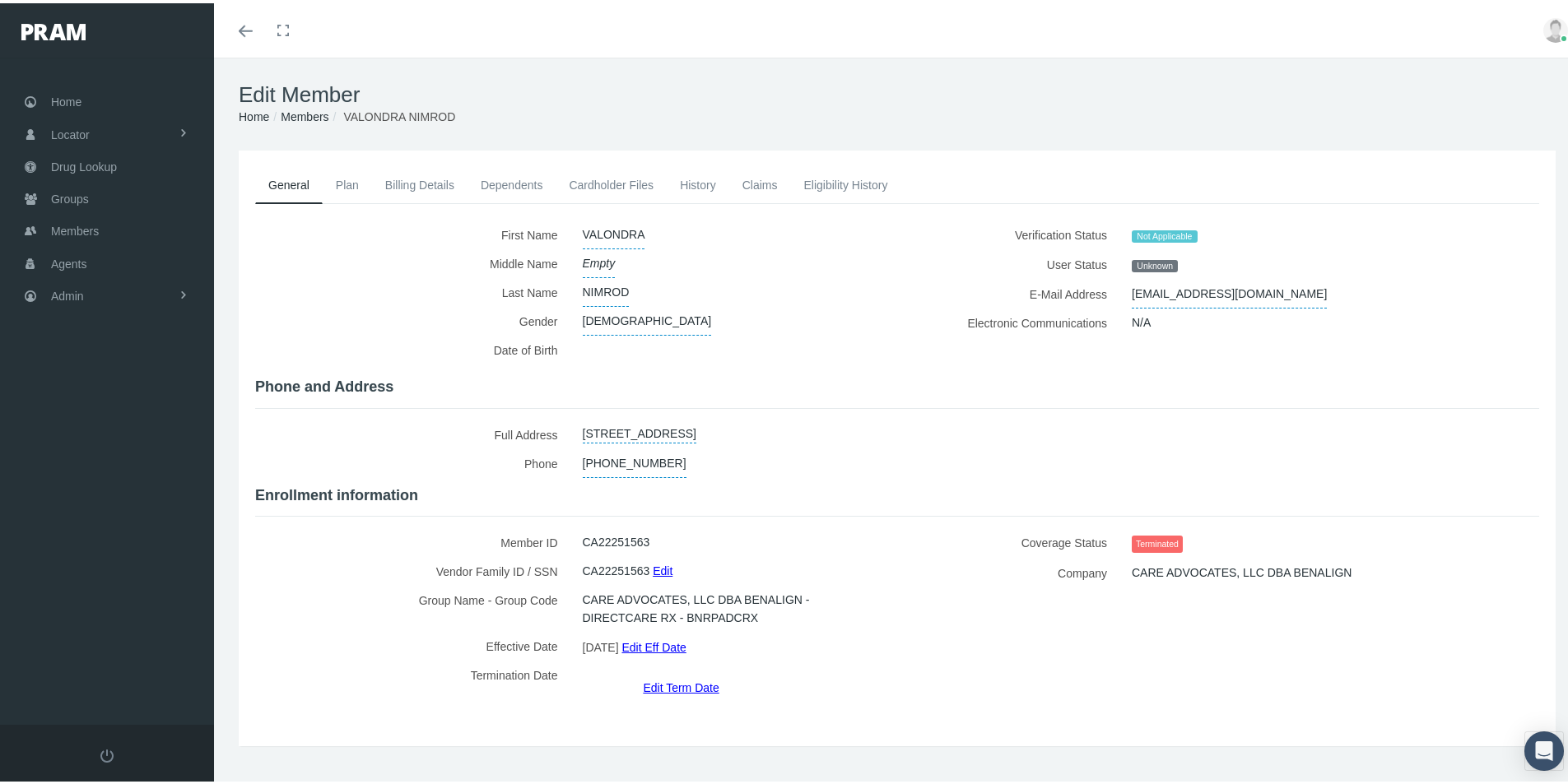
drag, startPoint x: 401, startPoint y: 181, endPoint x: 389, endPoint y: 203, distance: 25.1
click at [399, 183] on link "Billing Details" at bounding box center [420, 182] width 96 height 36
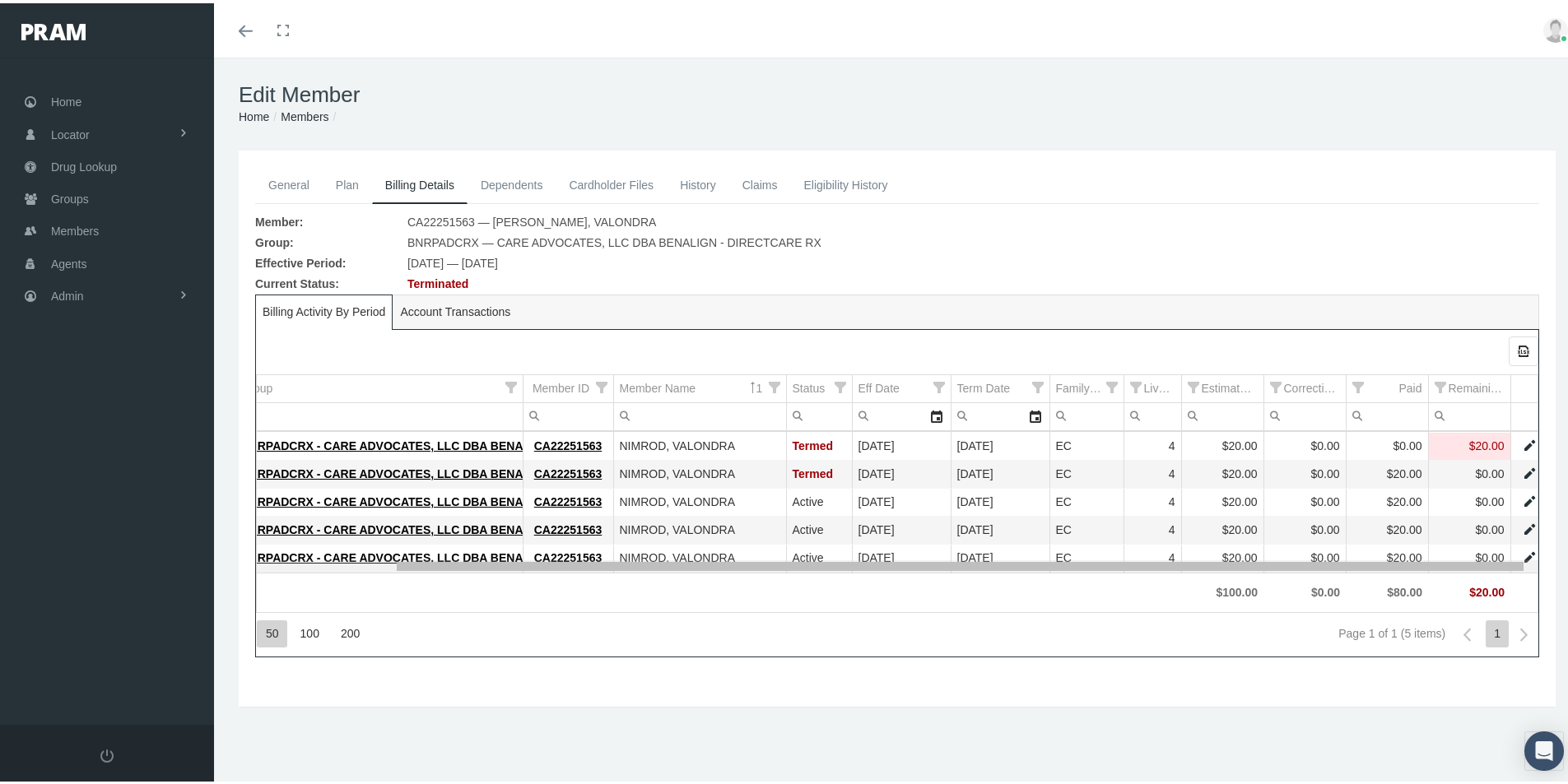
scroll to position [0, 156]
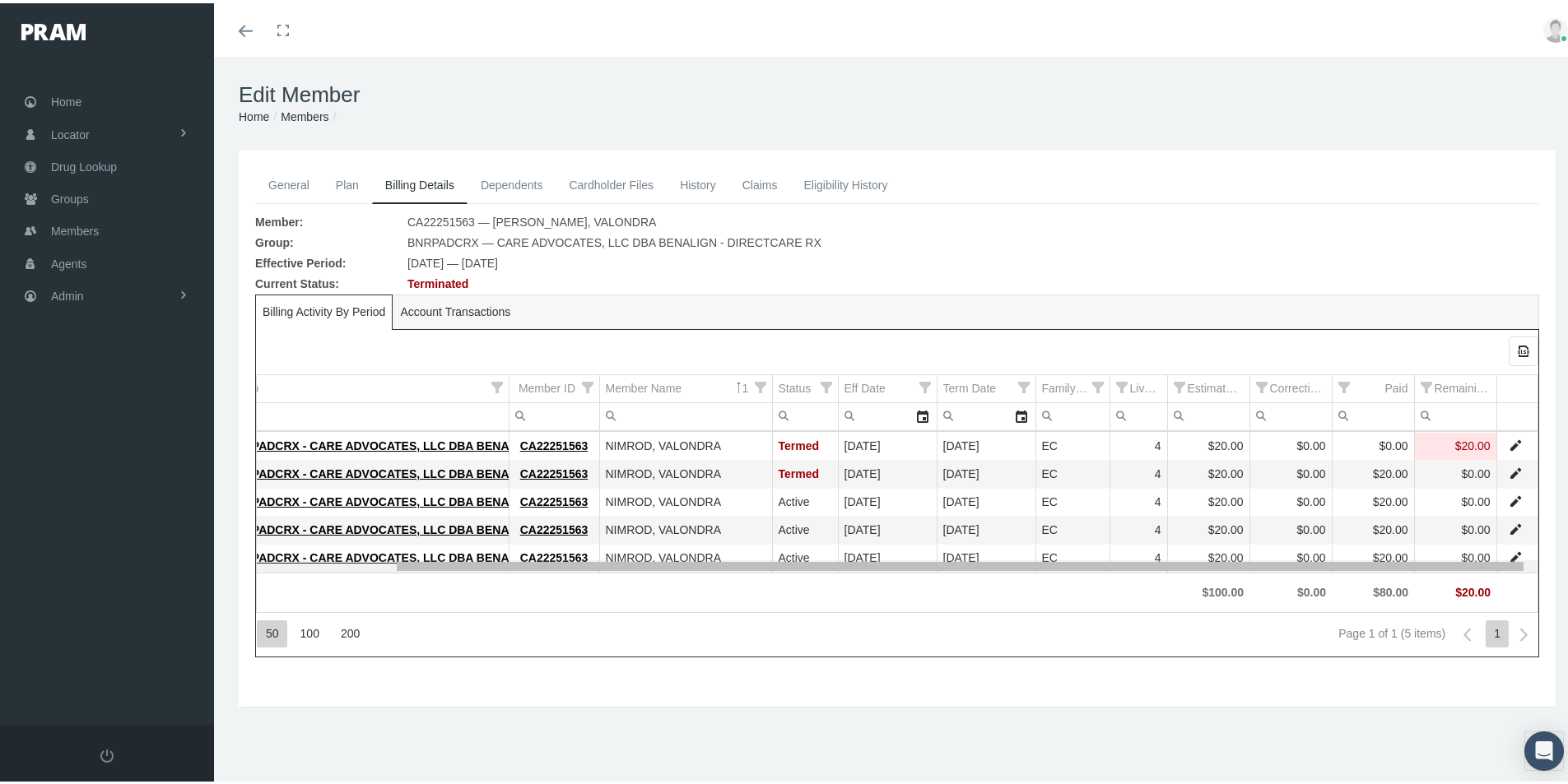
drag, startPoint x: 648, startPoint y: 561, endPoint x: 919, endPoint y: 595, distance: 273.1
click at [919, 595] on body "Toggle Fullscreen Toggle navigation Toggle menubar Toggle fullscreen Profile Lo…" at bounding box center [790, 392] width 1581 height 784
click at [1507, 441] on link "Data grid" at bounding box center [1515, 442] width 14 height 14
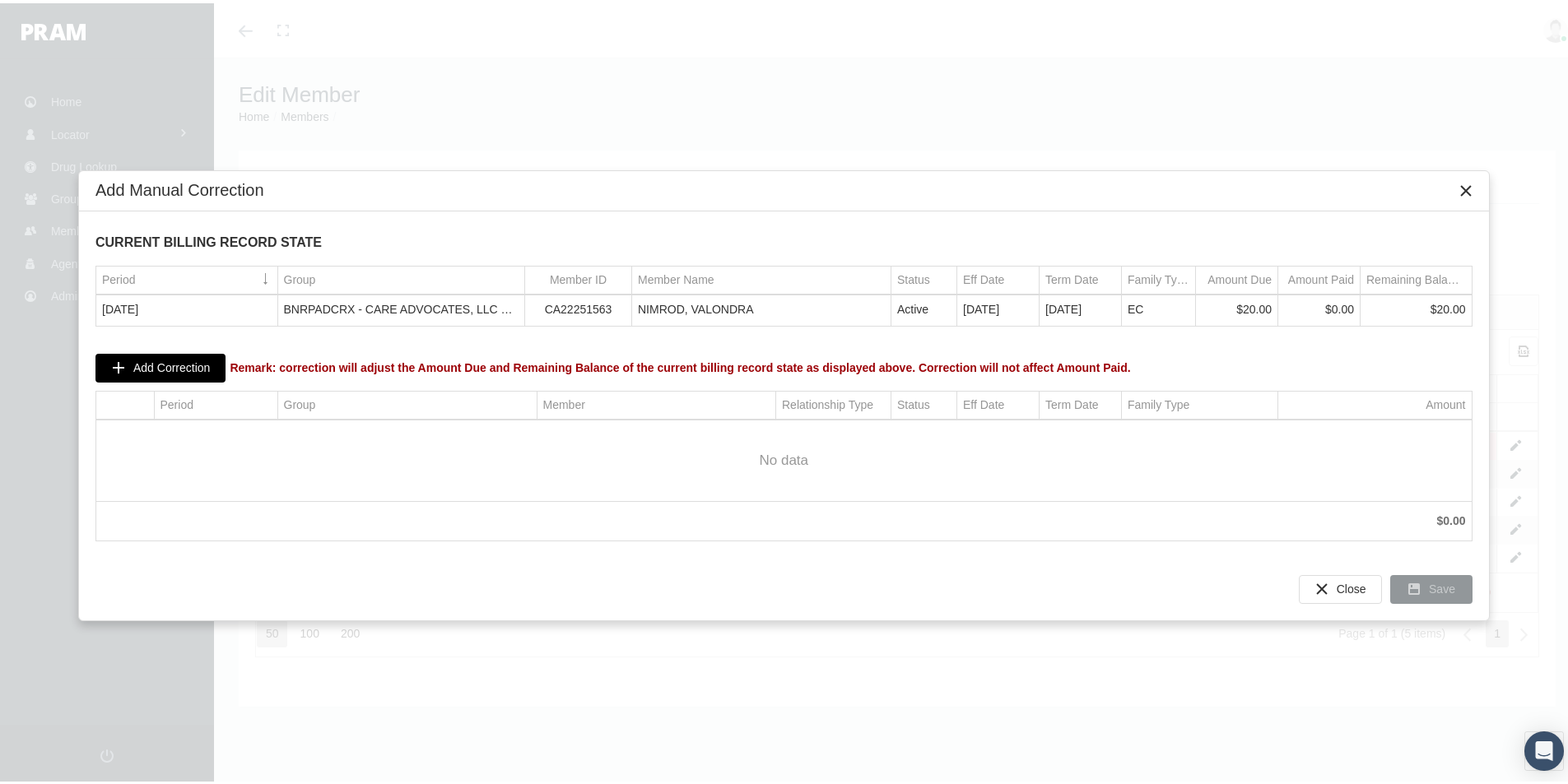
click at [153, 364] on span "Add Correction" at bounding box center [171, 364] width 77 height 14
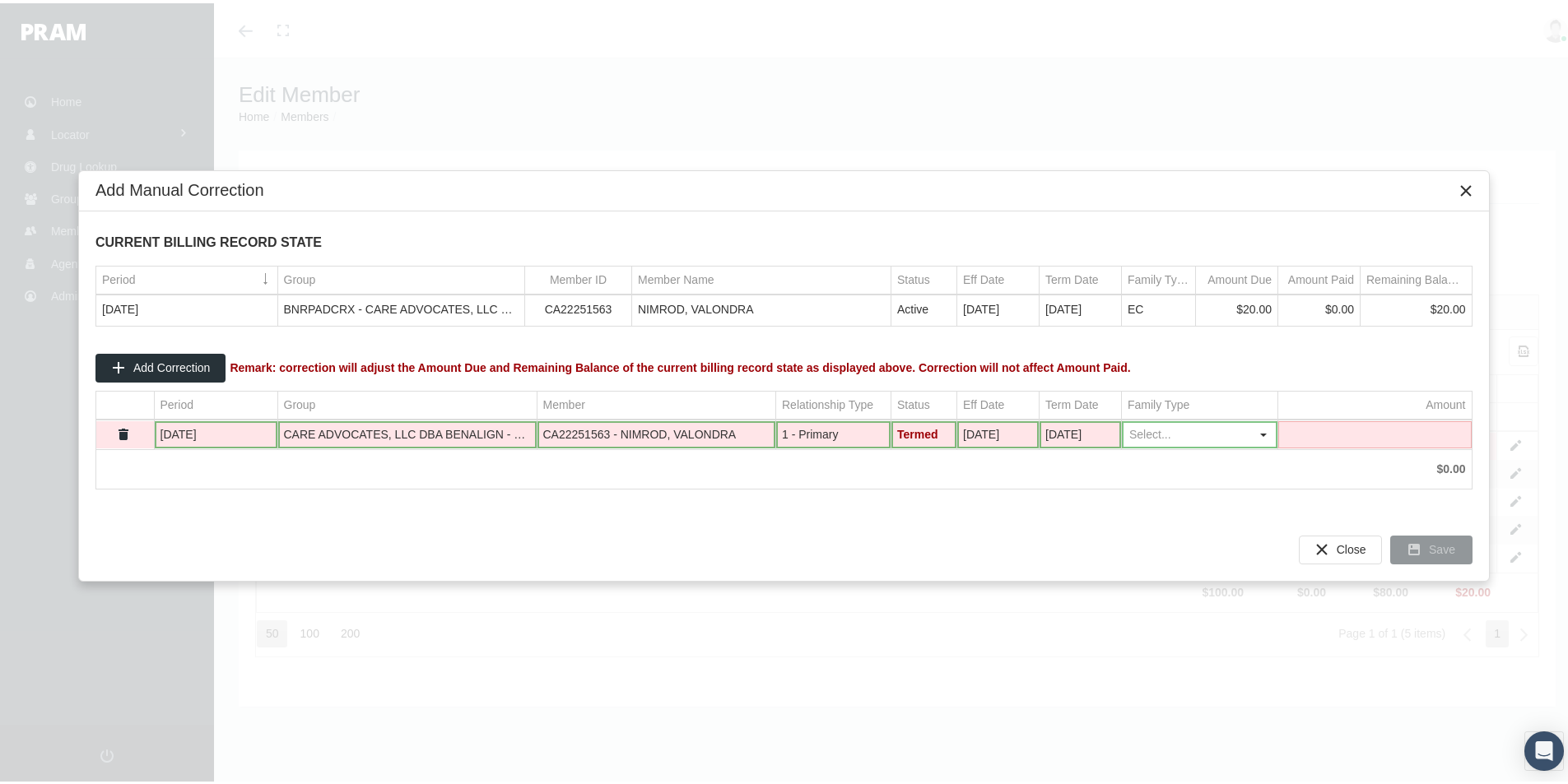
click at [1308, 428] on td "Data grid" at bounding box center [1375, 431] width 194 height 28
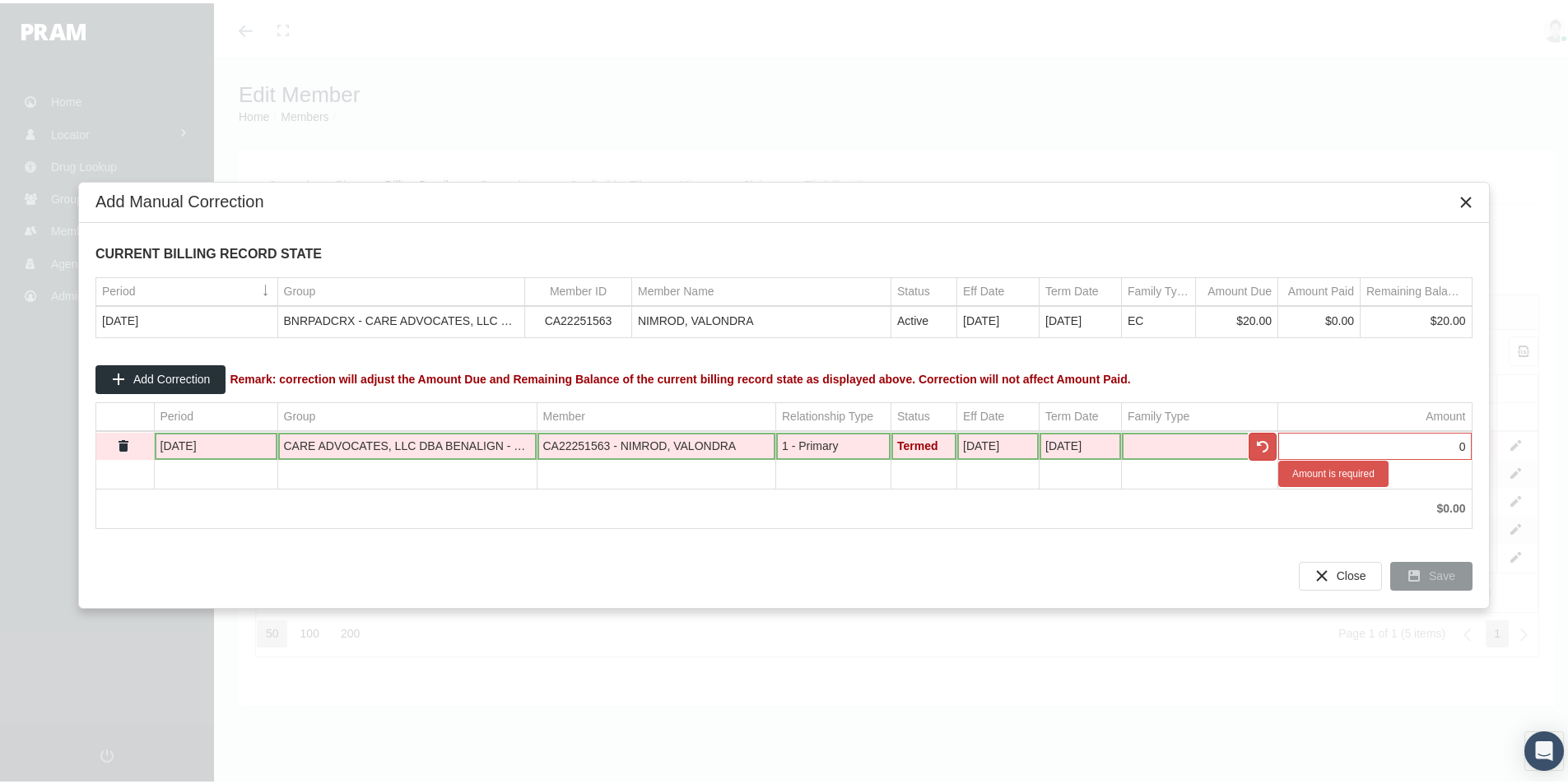
click at [1205, 510] on div "CURRENT BILLING RECORD STATE Period Group Member ID Member Name Status Eff Date…" at bounding box center [783, 381] width 1410 height 323
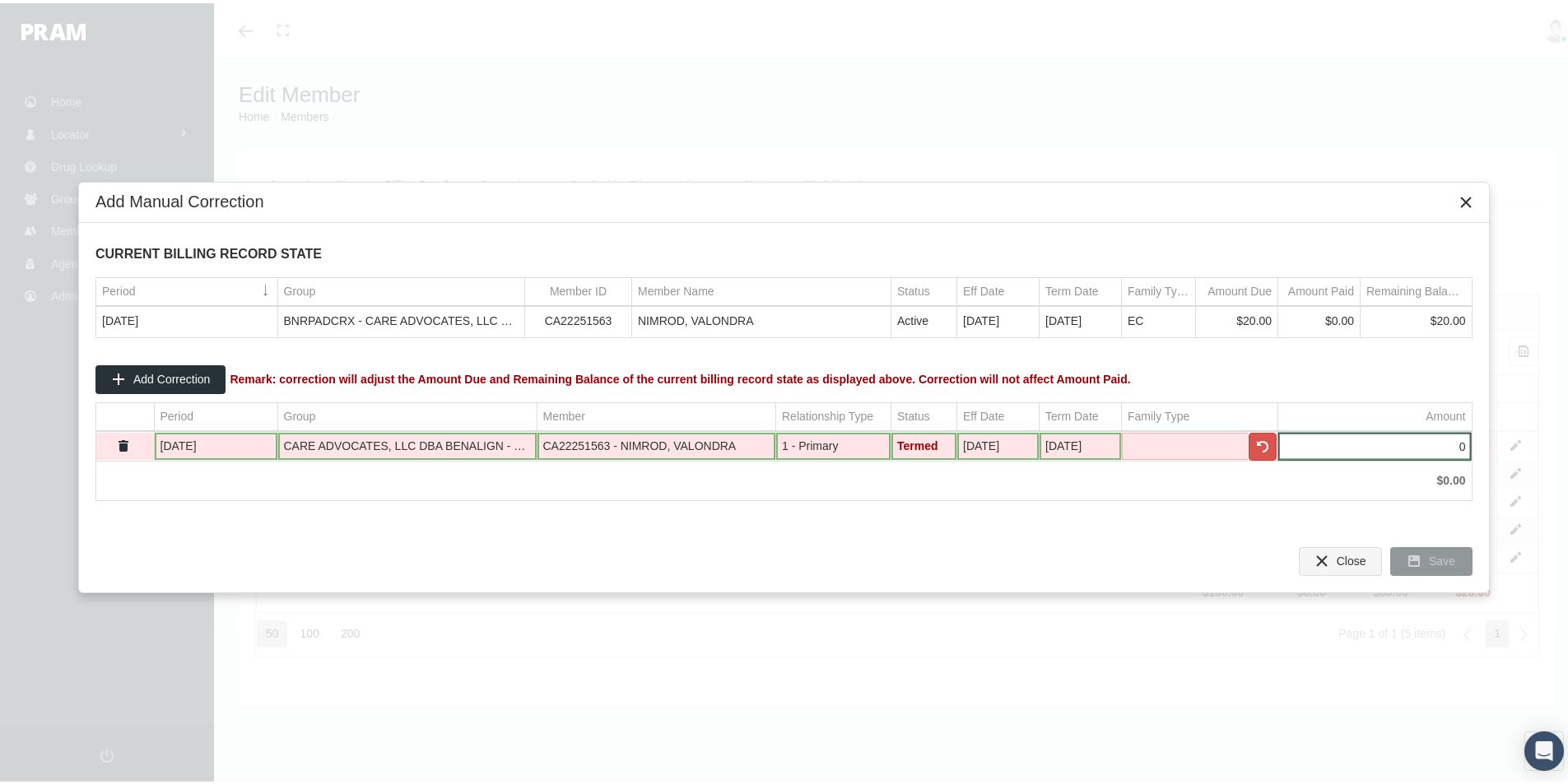
type input "0"
click at [1346, 557] on span "Close" at bounding box center [1351, 558] width 30 height 14
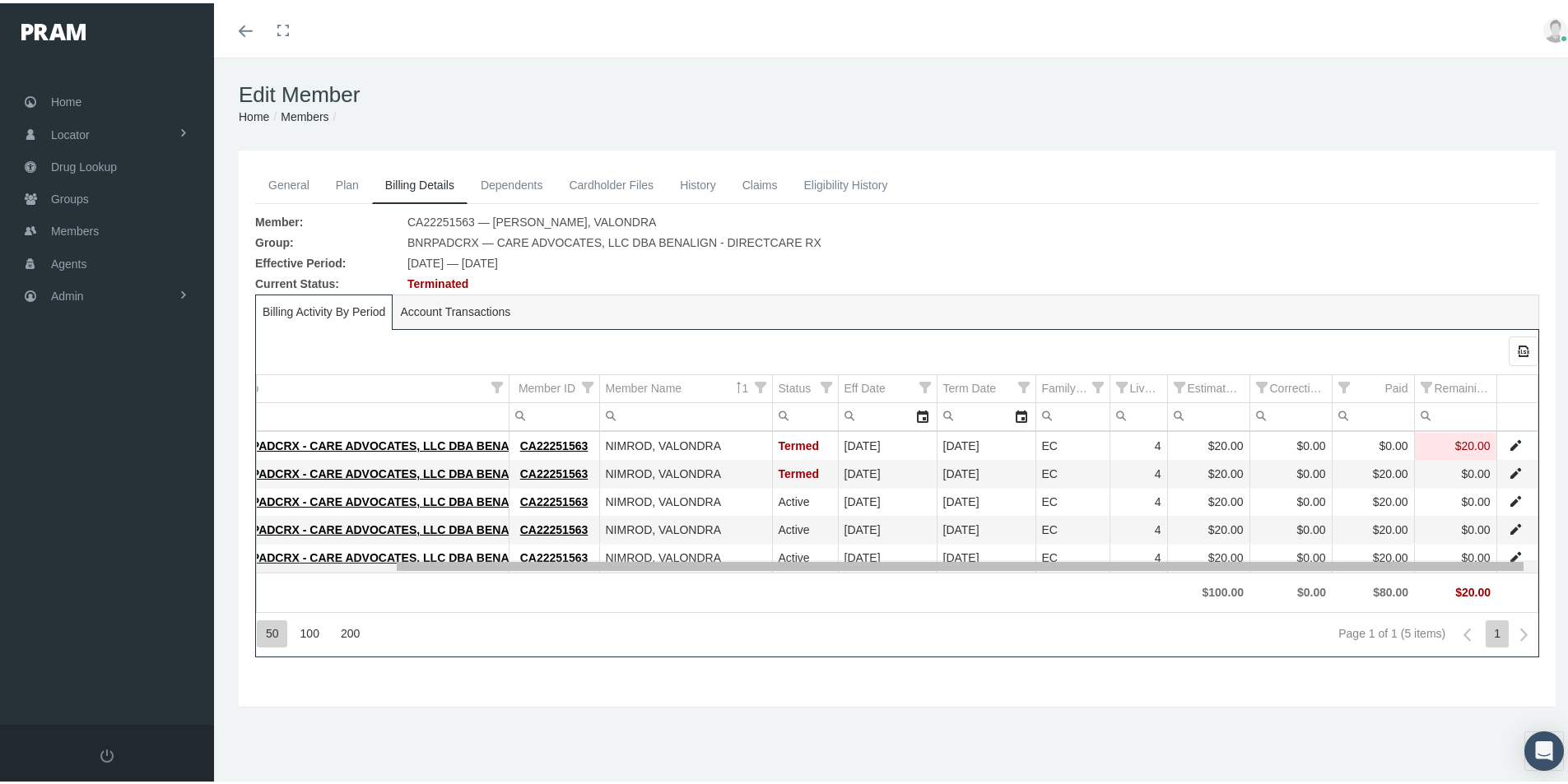
drag, startPoint x: 805, startPoint y: 562, endPoint x: 862, endPoint y: 576, distance: 58.7
click at [862, 576] on body "Toggle Fullscreen Toggle navigation Toggle menubar Toggle fullscreen Profile Lo…" at bounding box center [790, 392] width 1581 height 784
click at [1507, 442] on link "Data grid" at bounding box center [1515, 442] width 14 height 14
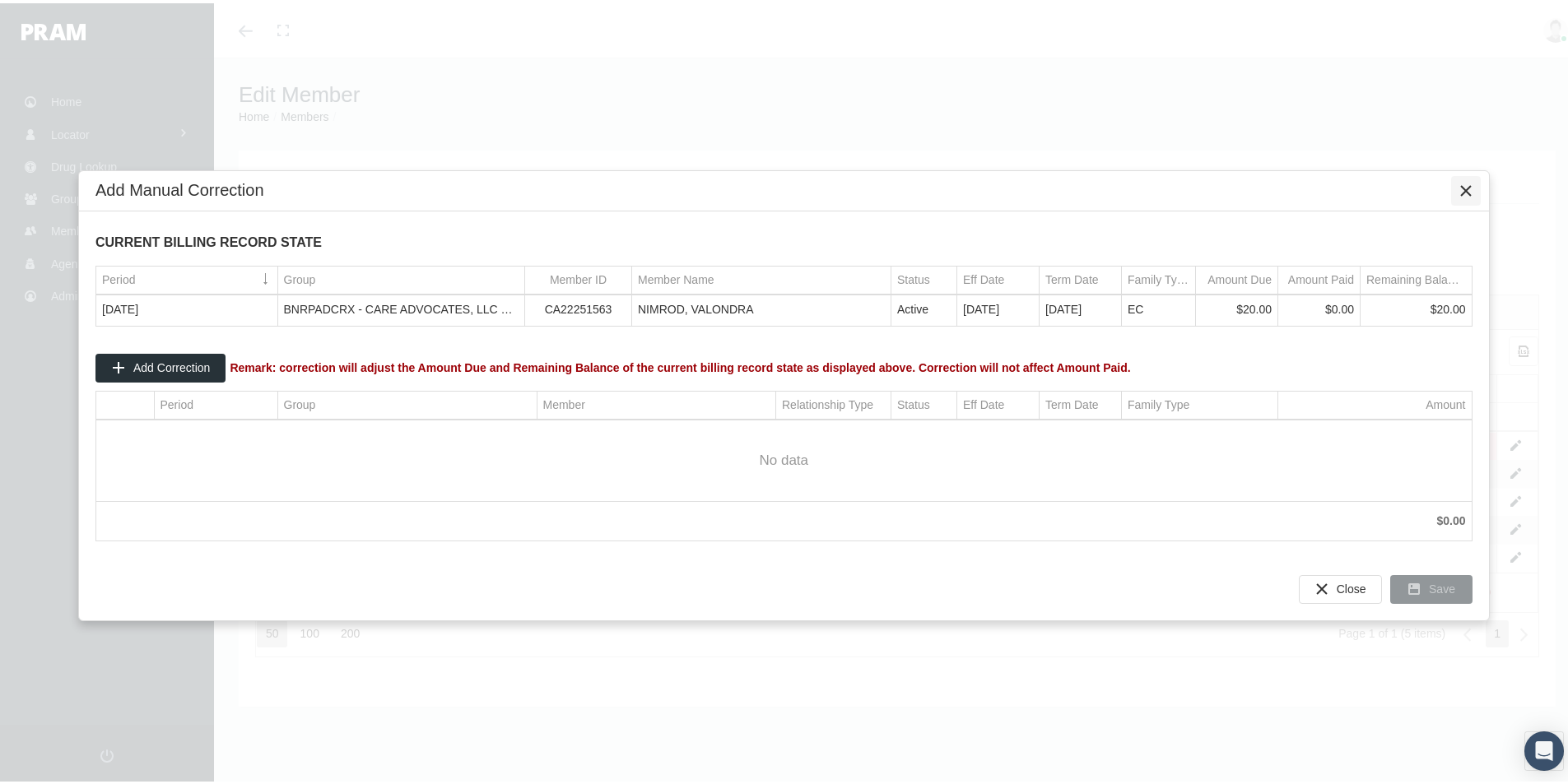
click at [1463, 186] on icon "Close" at bounding box center [1466, 187] width 14 height 14
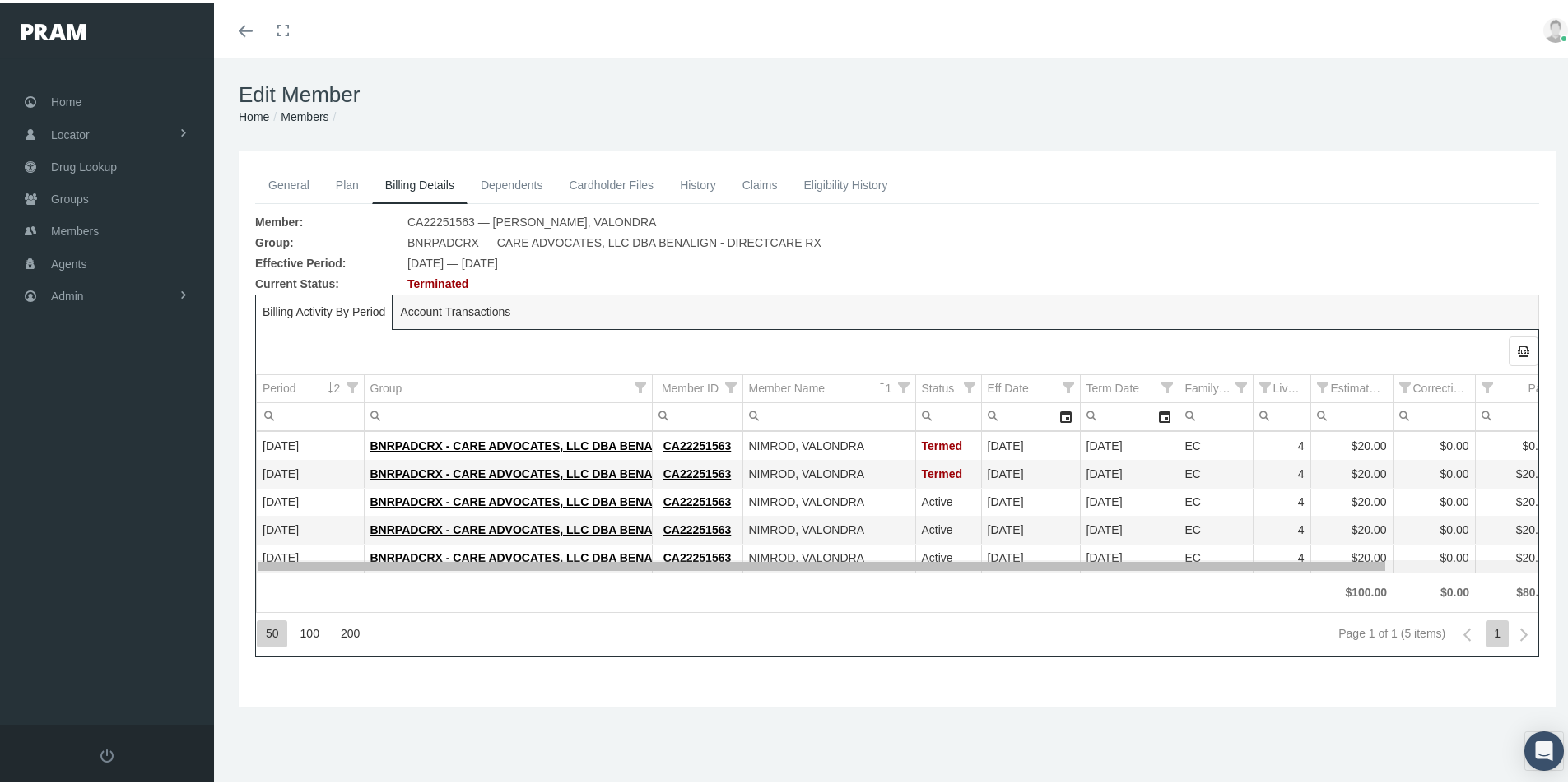
drag, startPoint x: 930, startPoint y: 564, endPoint x: 849, endPoint y: 575, distance: 81.7
click at [878, 579] on body "Toggle Fullscreen Toggle navigation Toggle menubar Toggle fullscreen Profile Lo…" at bounding box center [790, 392] width 1581 height 784
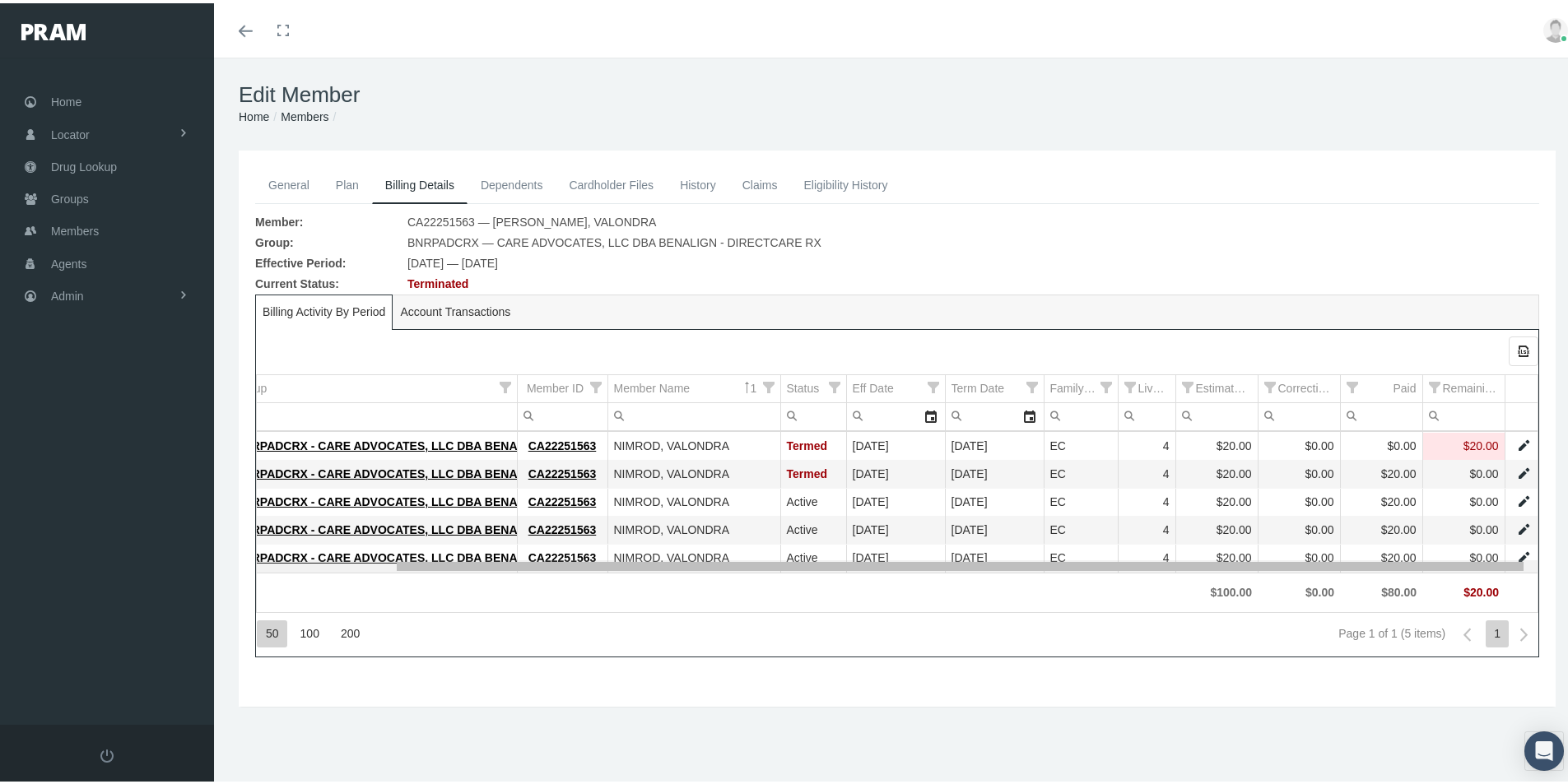
scroll to position [0, 156]
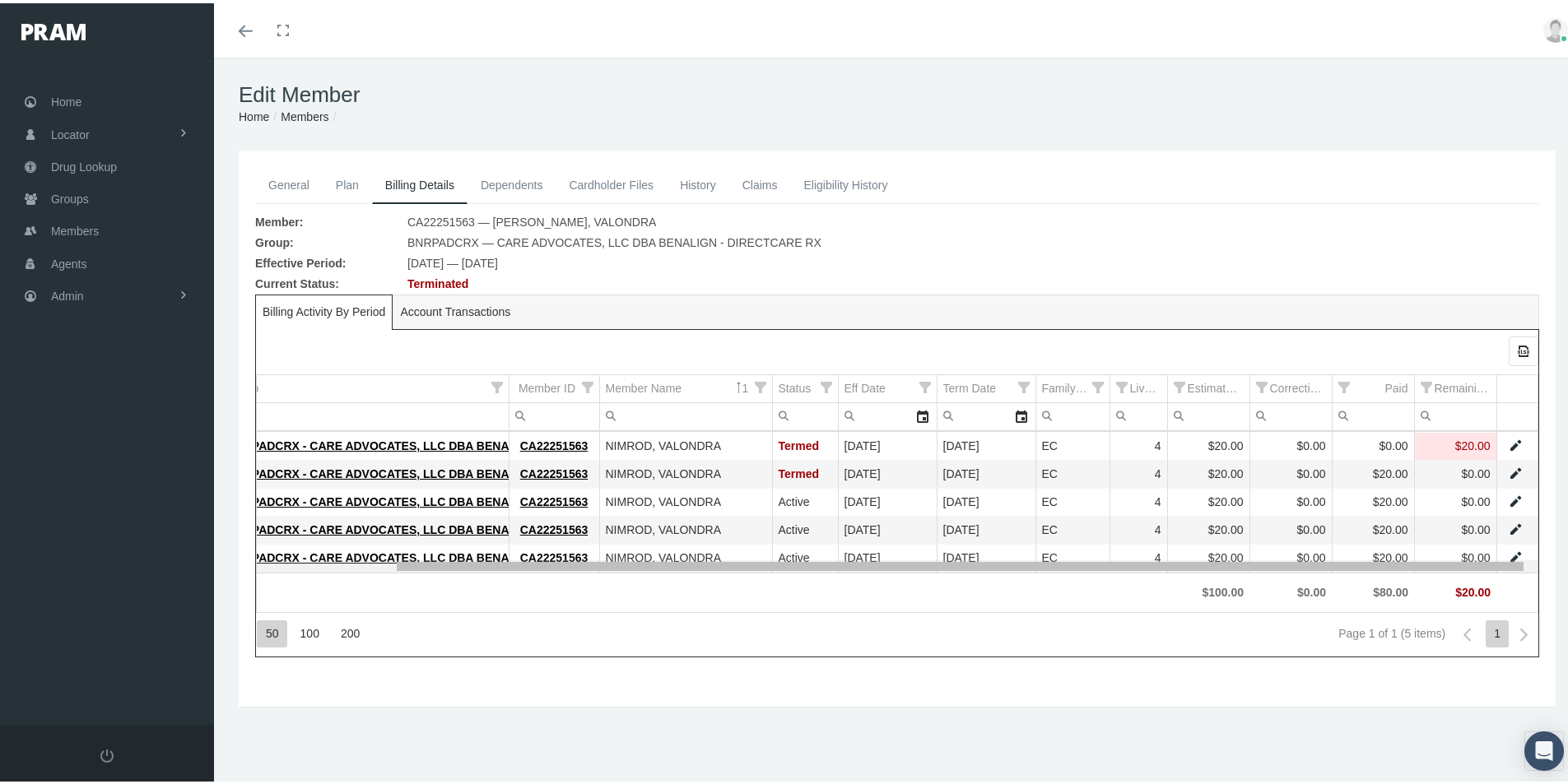
drag, startPoint x: 1203, startPoint y: 564, endPoint x: 1381, endPoint y: 565, distance: 178.0
click at [1381, 565] on body "Toggle Fullscreen Toggle navigation Toggle menubar Toggle fullscreen Profile Lo…" at bounding box center [790, 392] width 1581 height 784
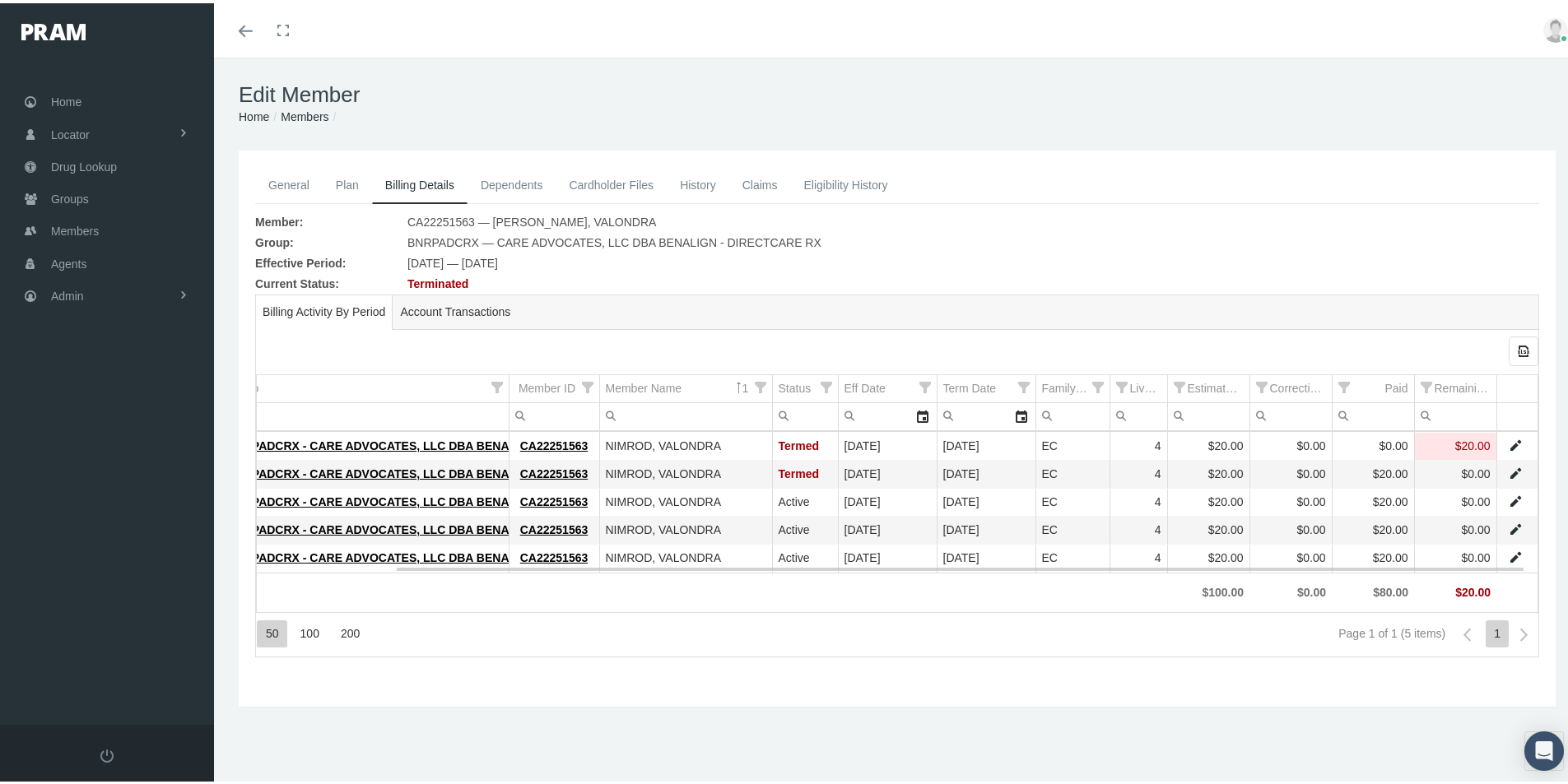
click at [1508, 437] on link "Data grid" at bounding box center [1515, 442] width 14 height 14
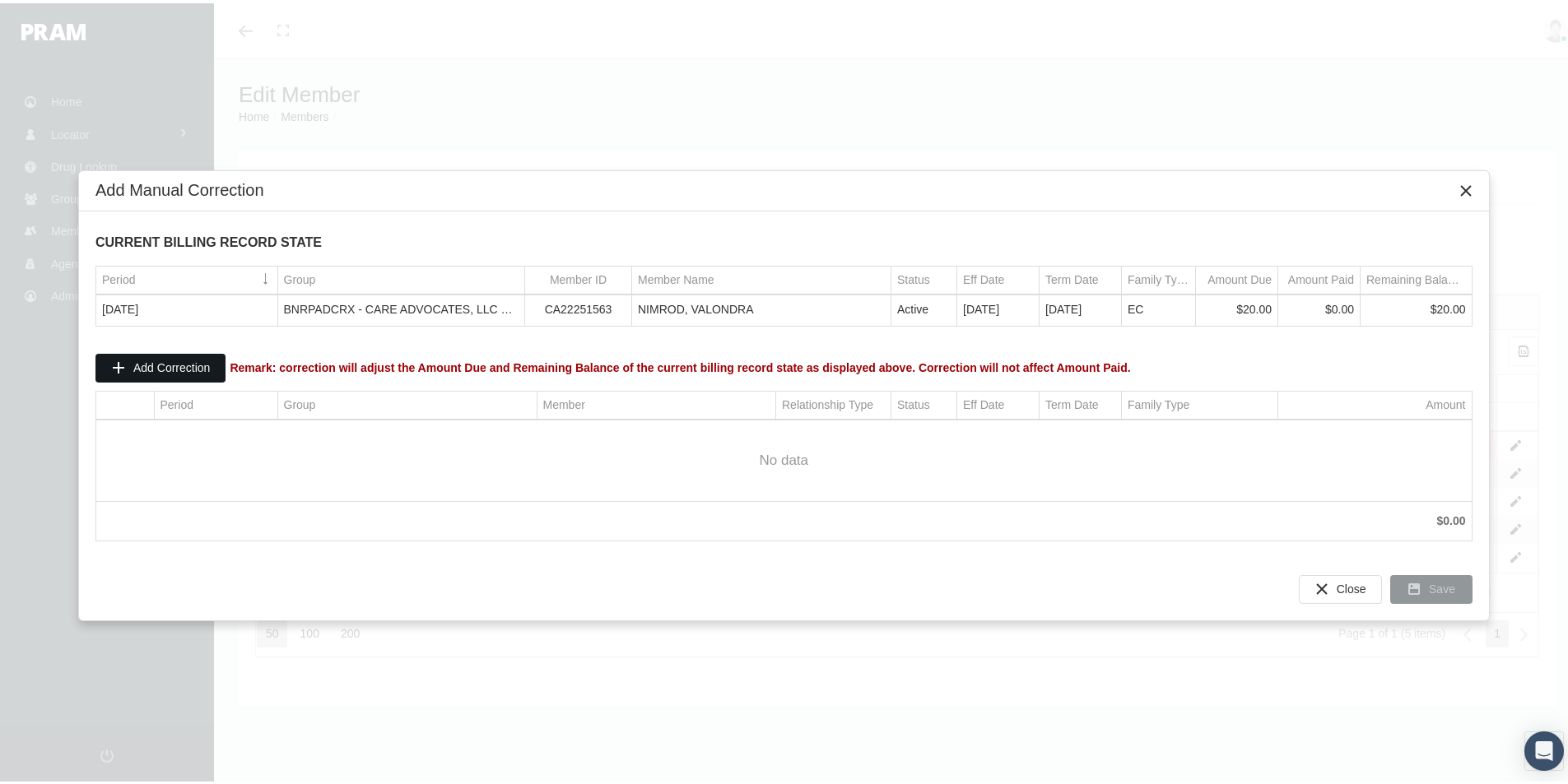
click at [142, 362] on span "Add Correction" at bounding box center [171, 364] width 77 height 14
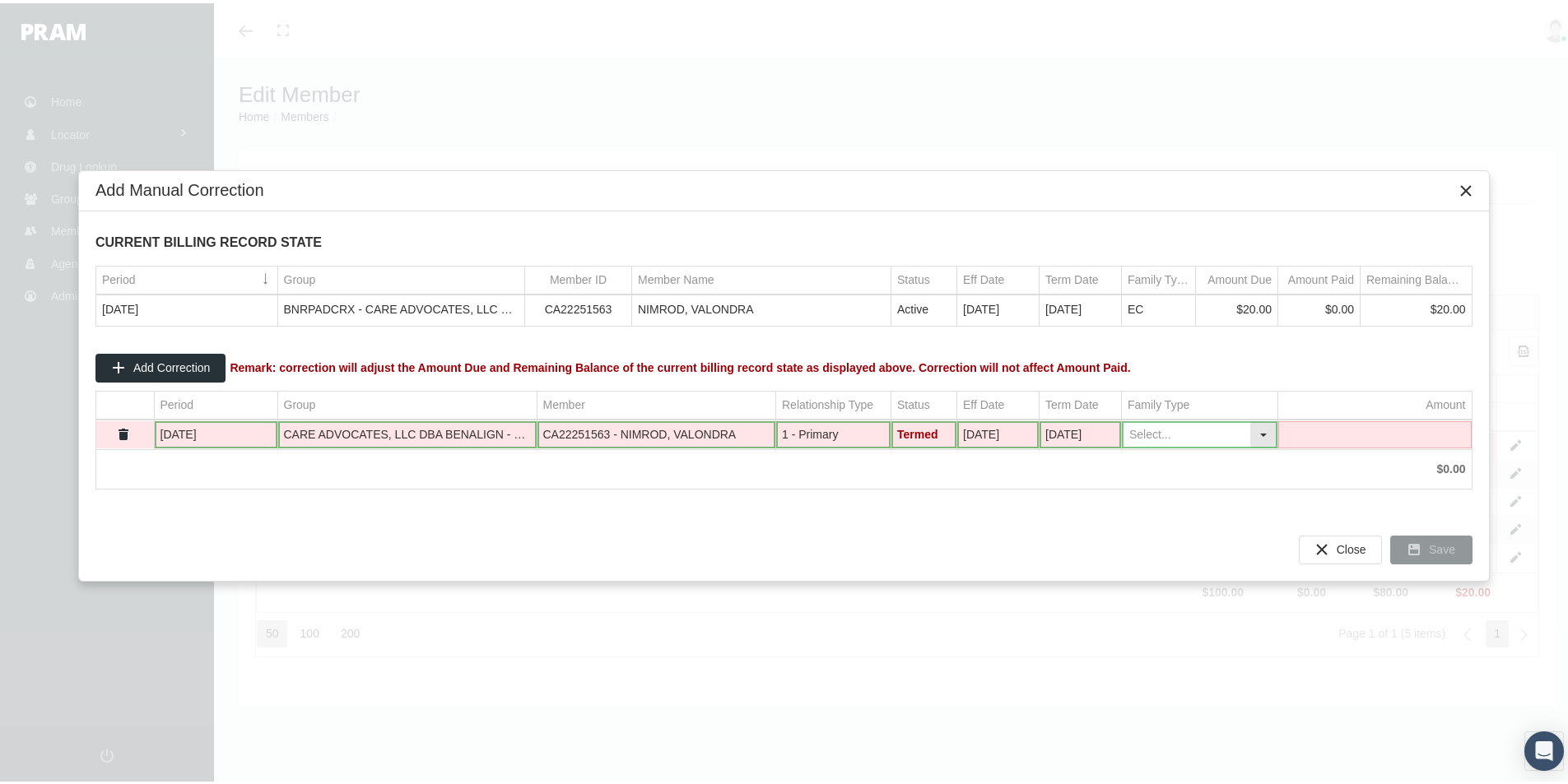
click at [1269, 430] on div "Select" at bounding box center [1263, 431] width 26 height 25
click at [1139, 568] on div "EC" at bounding box center [1199, 568] width 152 height 27
type input "EC"
click at [1309, 468] on div "$0.00" at bounding box center [1374, 466] width 182 height 15
click at [1386, 426] on td "Data grid" at bounding box center [1375, 431] width 194 height 28
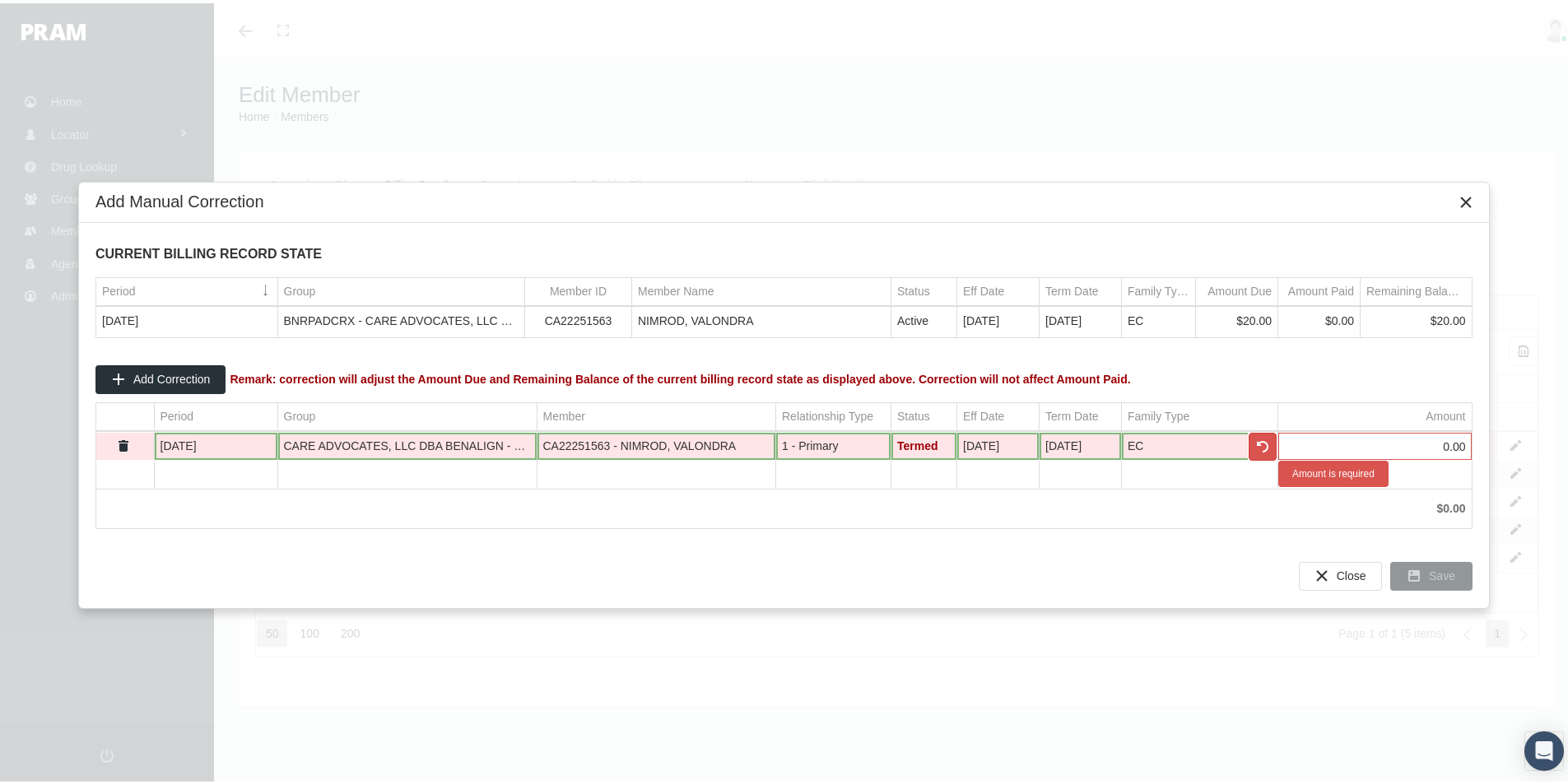
type input "0"
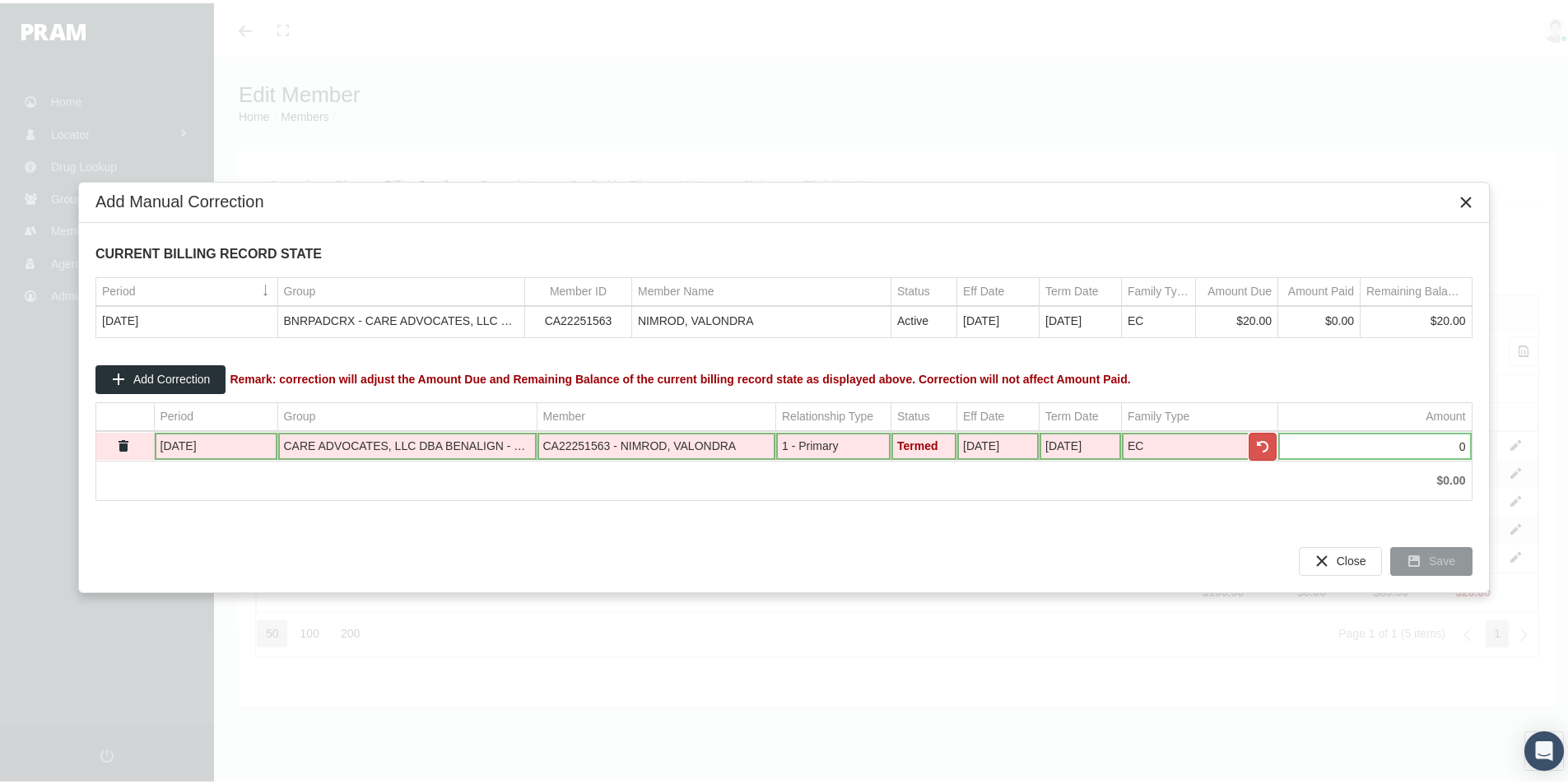
click at [1271, 527] on div "Add Manual Correction CURRENT BILLING RECORD STATE Period Group Member ID Membe…" at bounding box center [783, 384] width 1412 height 411
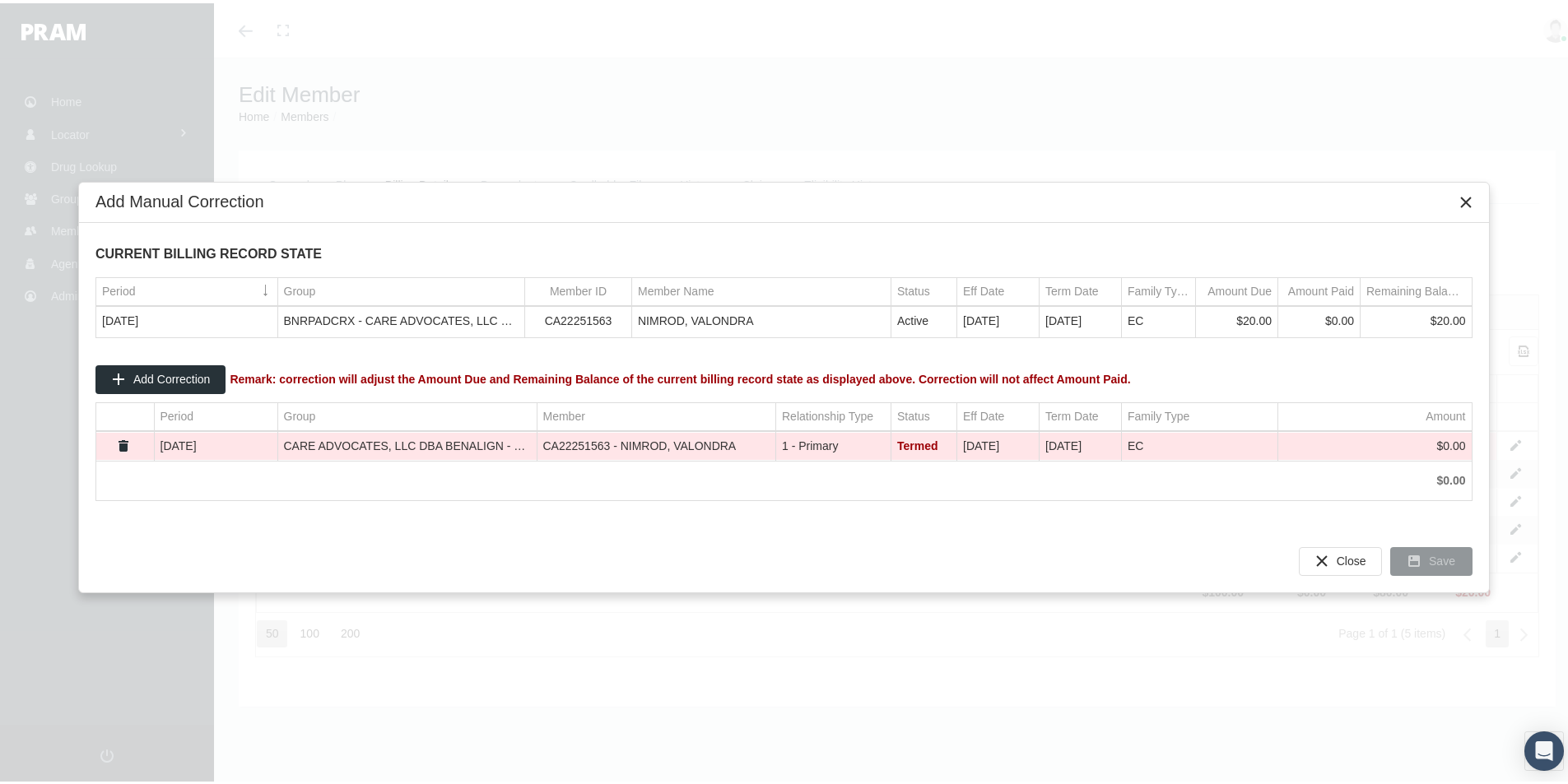
click at [1355, 474] on div "$0.00" at bounding box center [1374, 477] width 182 height 15
click at [1438, 439] on td "$0.00" at bounding box center [1375, 443] width 194 height 28
type input "0-20.00"
drag, startPoint x: 1425, startPoint y: 447, endPoint x: 1488, endPoint y: 505, distance: 85.6
click at [1491, 461] on div "Add Manual Correction CURRENT BILLING RECORD STATE Period Group Member ID Membe…" at bounding box center [784, 392] width 1568 height 784
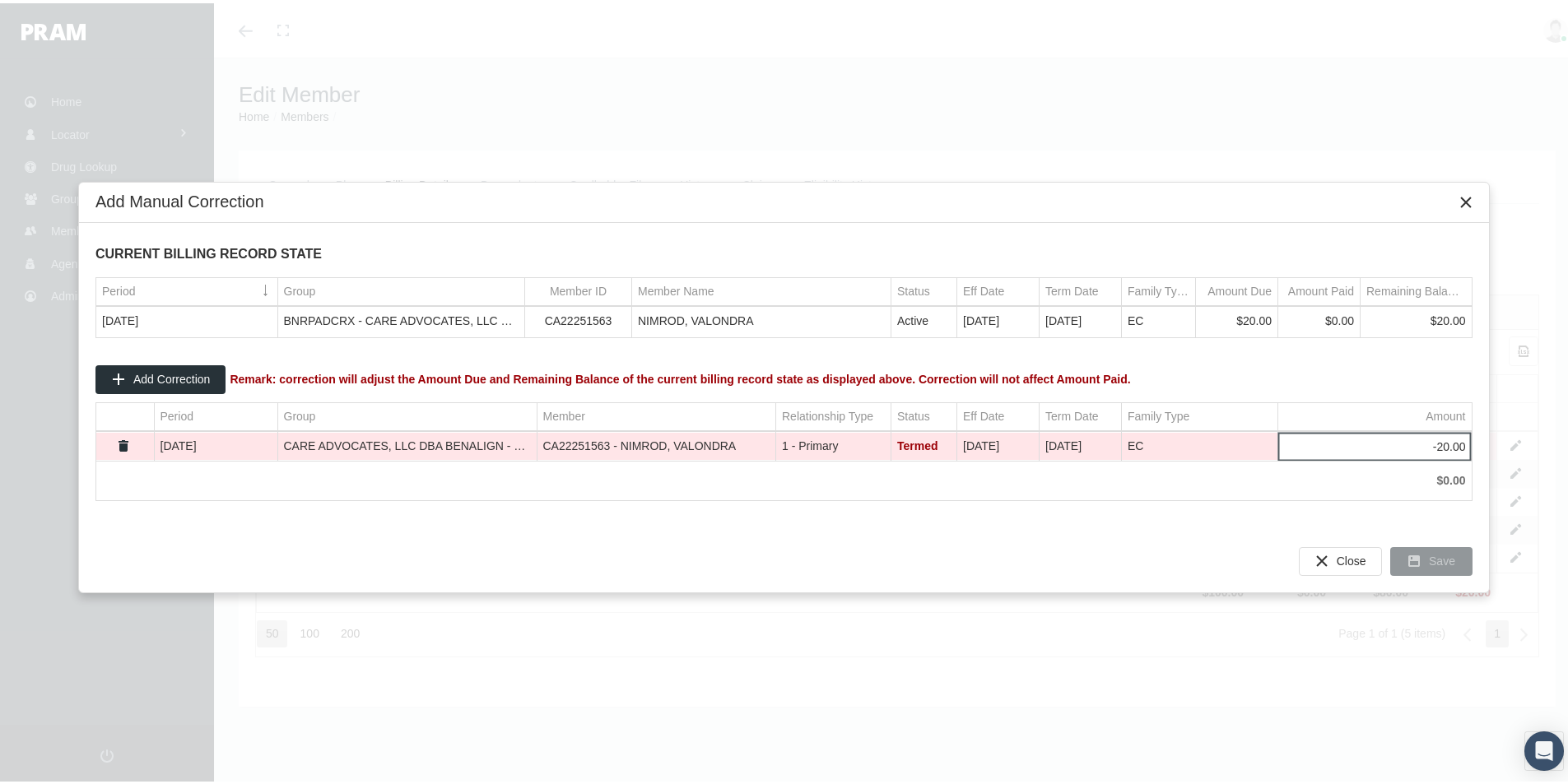
type input "-20"
click at [1265, 505] on div "CURRENT BILLING RECORD STATE Period Group Member ID Member Name Status Eff Date…" at bounding box center [783, 373] width 1410 height 307
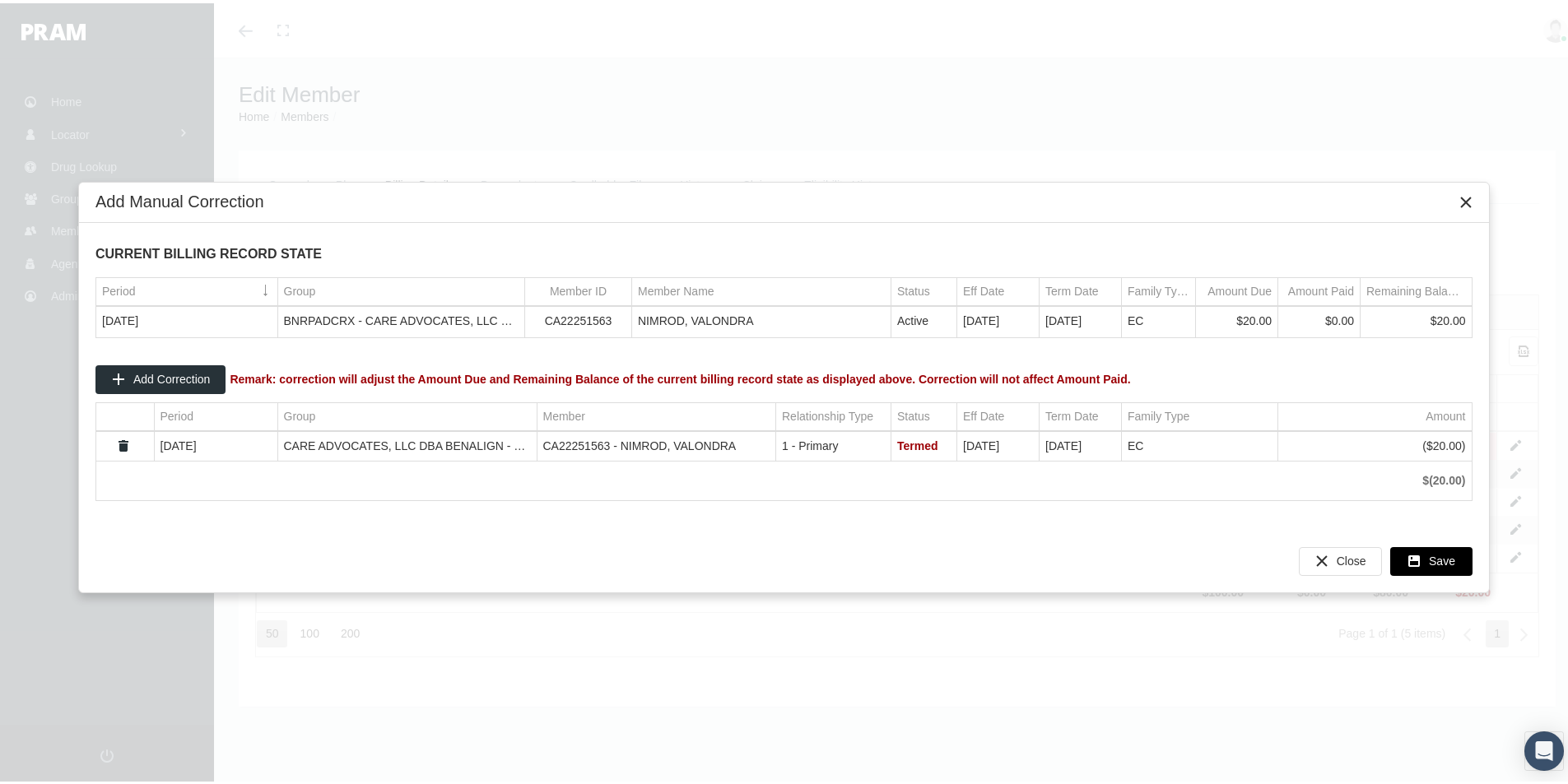
click at [1439, 556] on span "Save" at bounding box center [1441, 558] width 26 height 14
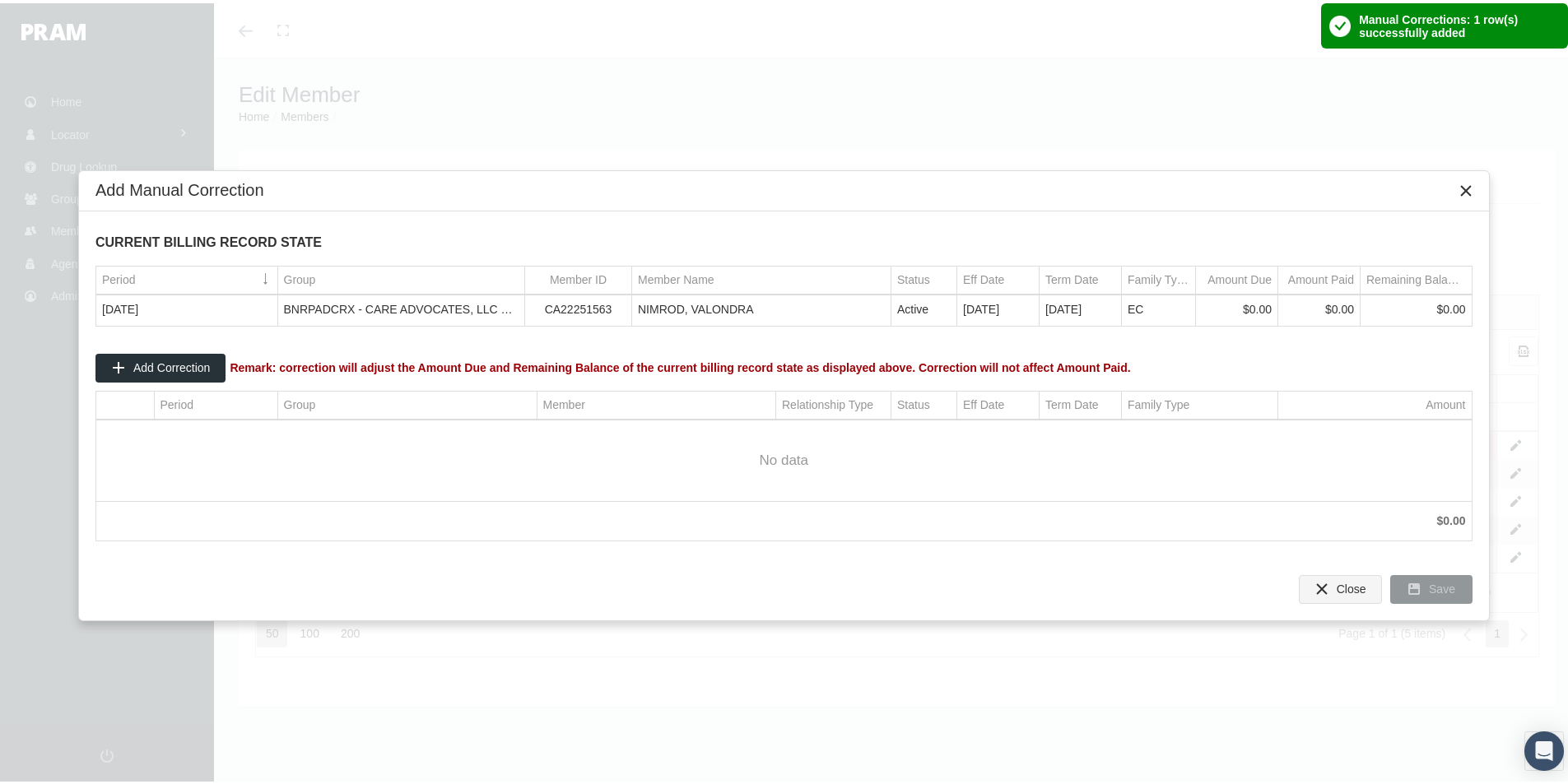
drag, startPoint x: 1339, startPoint y: 582, endPoint x: 1318, endPoint y: 593, distance: 23.7
click at [1339, 583] on span "Close" at bounding box center [1351, 586] width 30 height 14
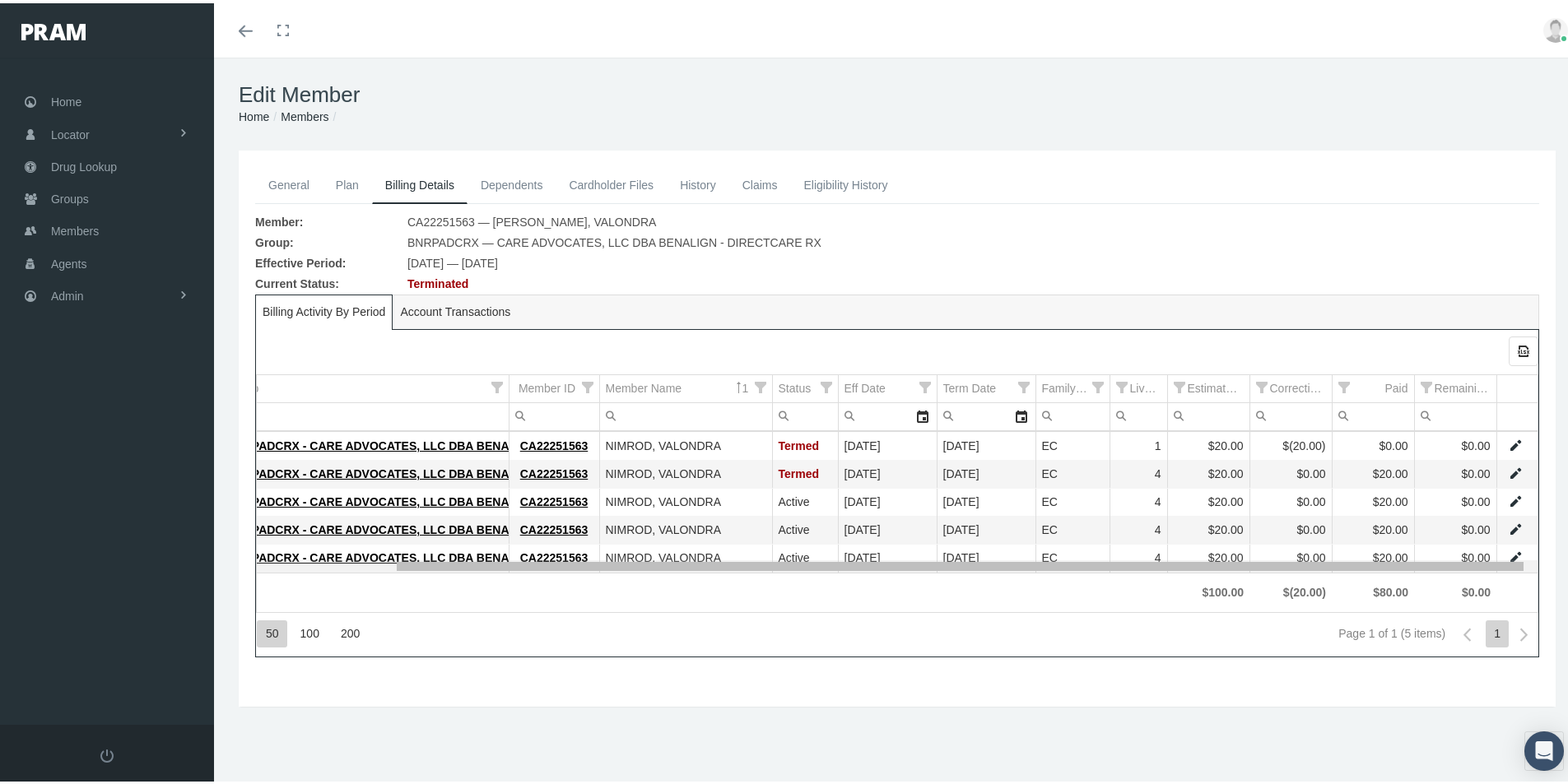
drag, startPoint x: 814, startPoint y: 552, endPoint x: 1113, endPoint y: 572, distance: 299.7
click at [1113, 572] on body "Toggle Fullscreen Toggle navigation Toggle menubar Toggle fullscreen Profile Lo…" at bounding box center [790, 392] width 1581 height 784
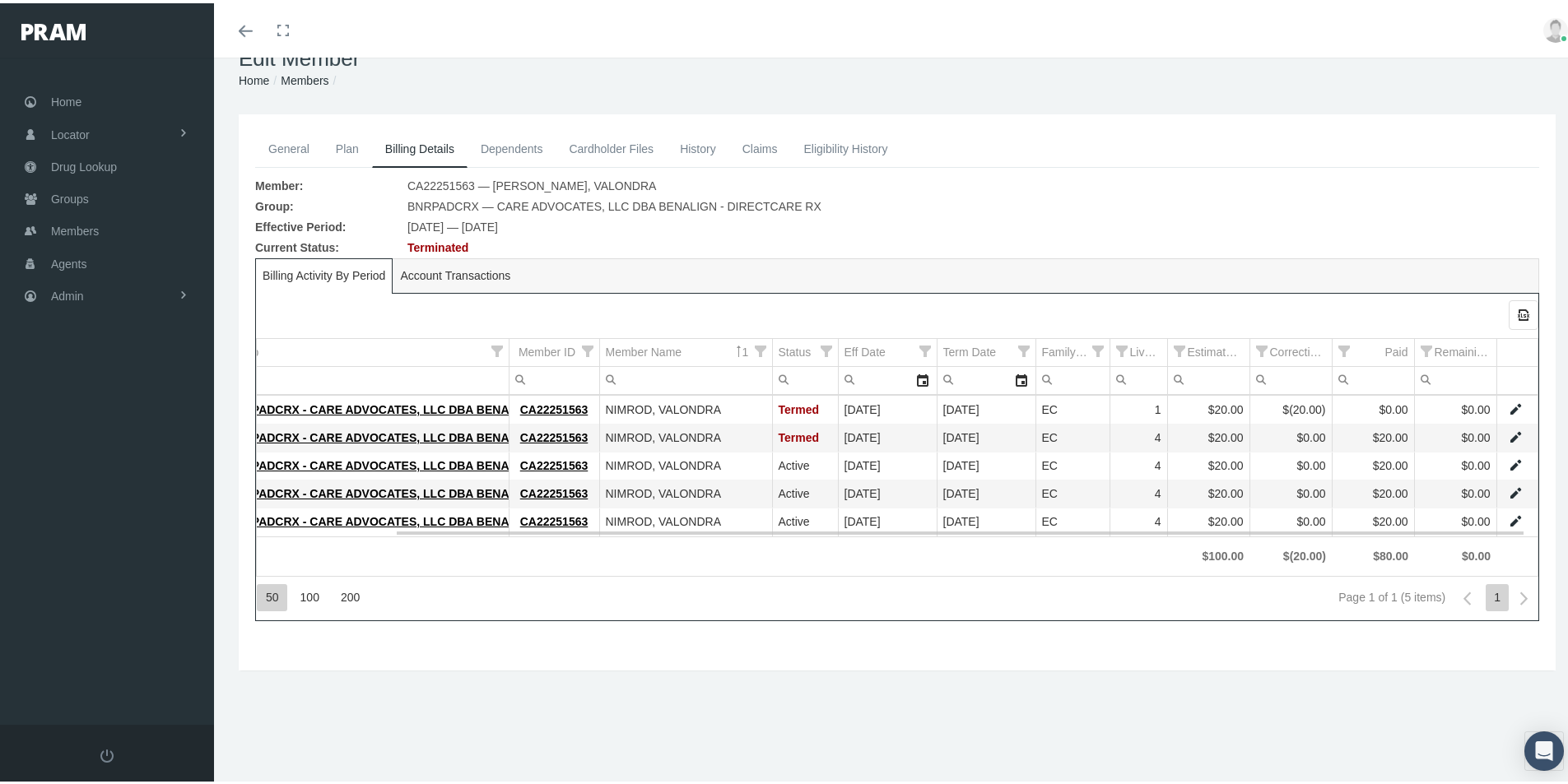
scroll to position [0, 0]
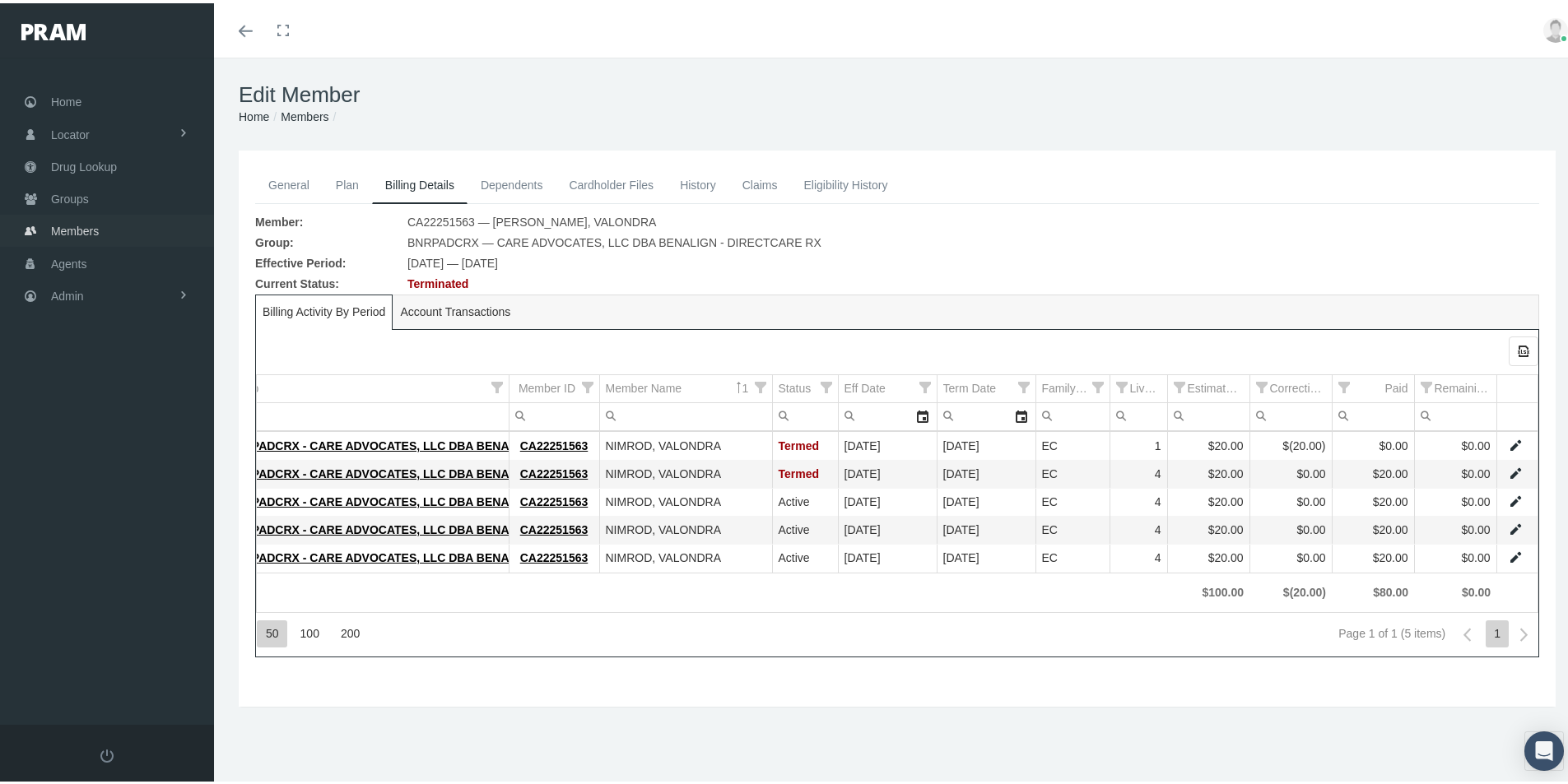
click at [64, 230] on span "Members" at bounding box center [74, 228] width 48 height 32
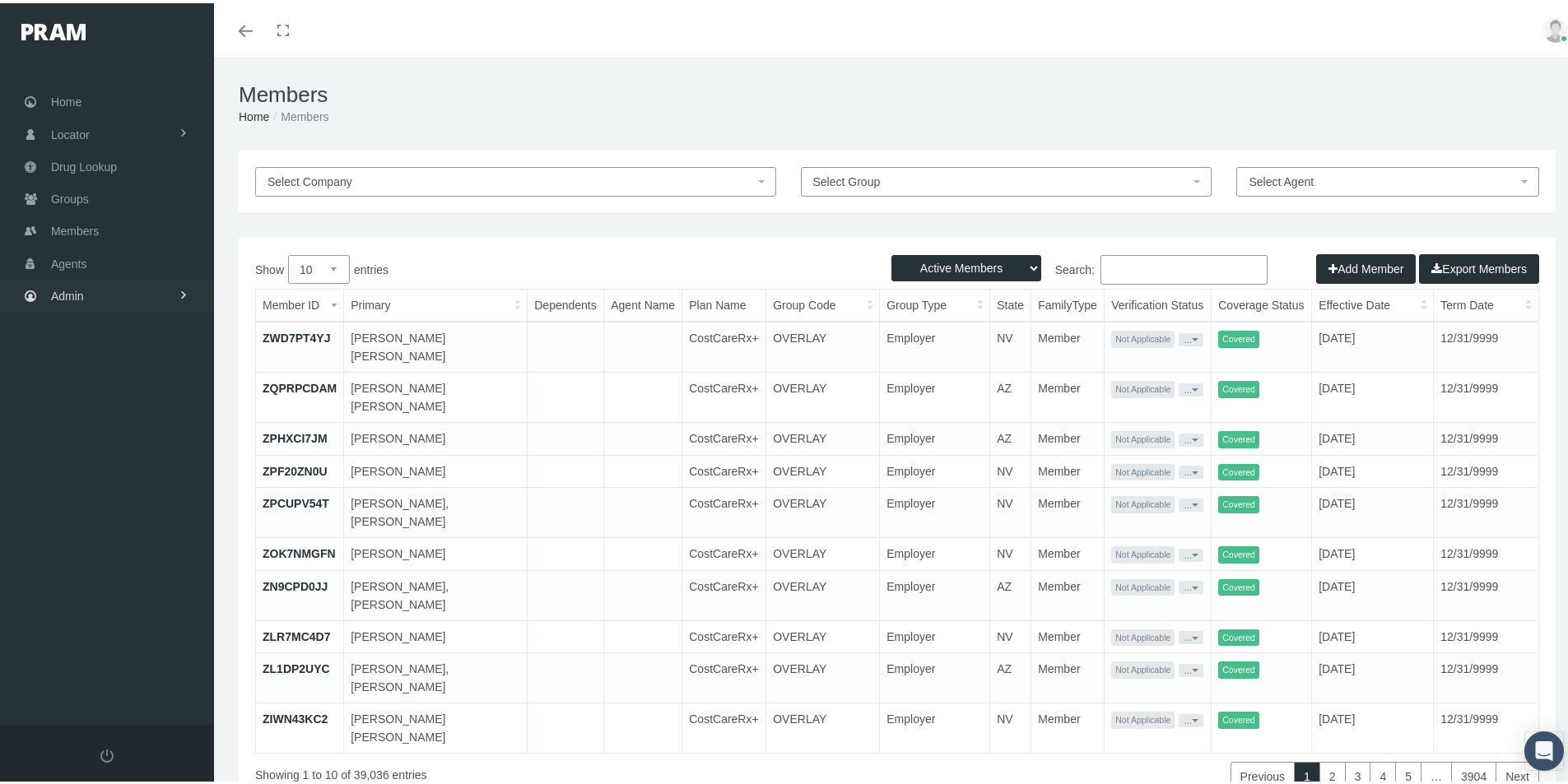
click at [90, 298] on link "Admin" at bounding box center [107, 292] width 214 height 32
click at [95, 565] on span "Eligibility File Uploads" at bounding box center [124, 570] width 112 height 28
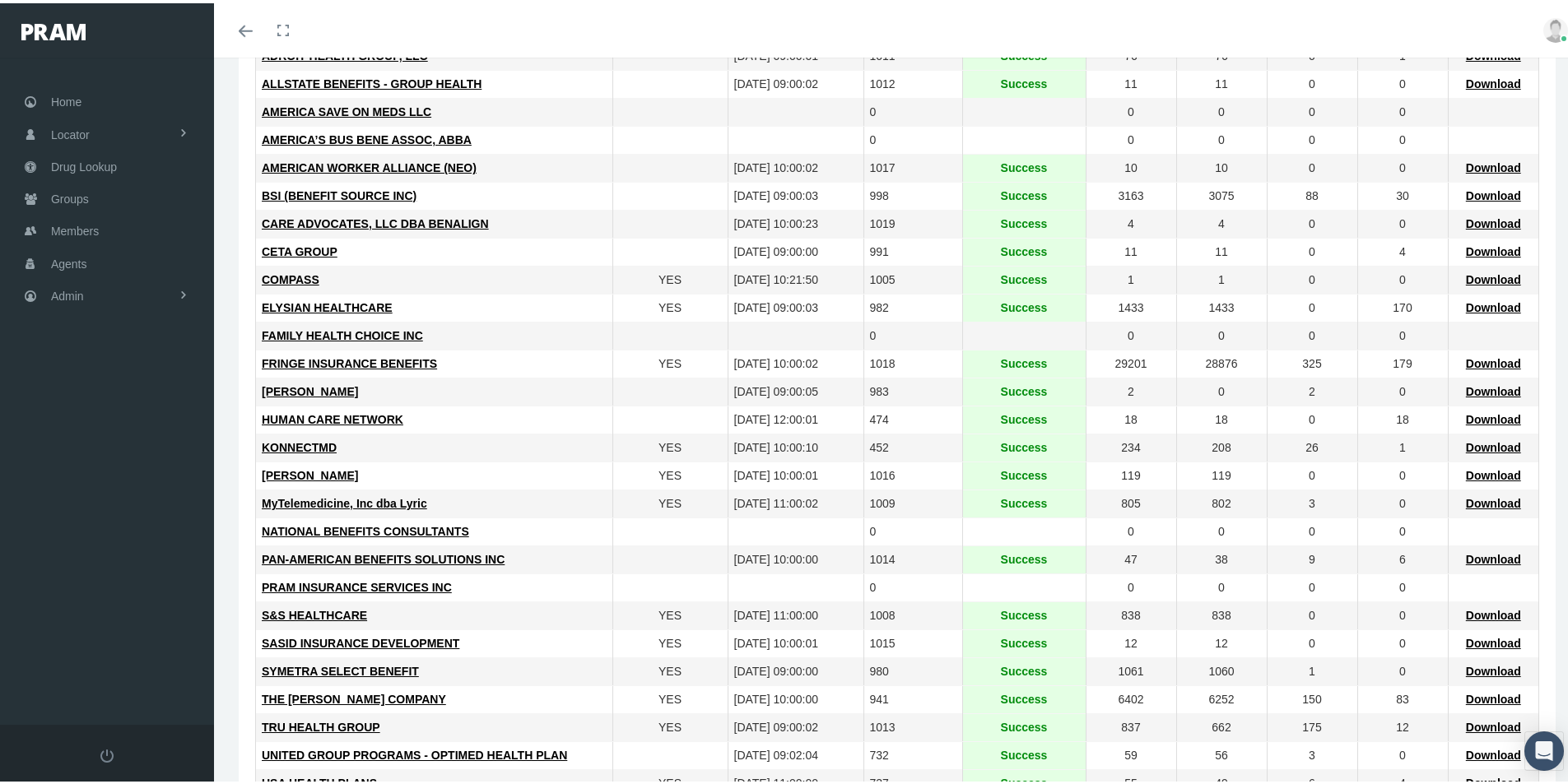
scroll to position [252, 0]
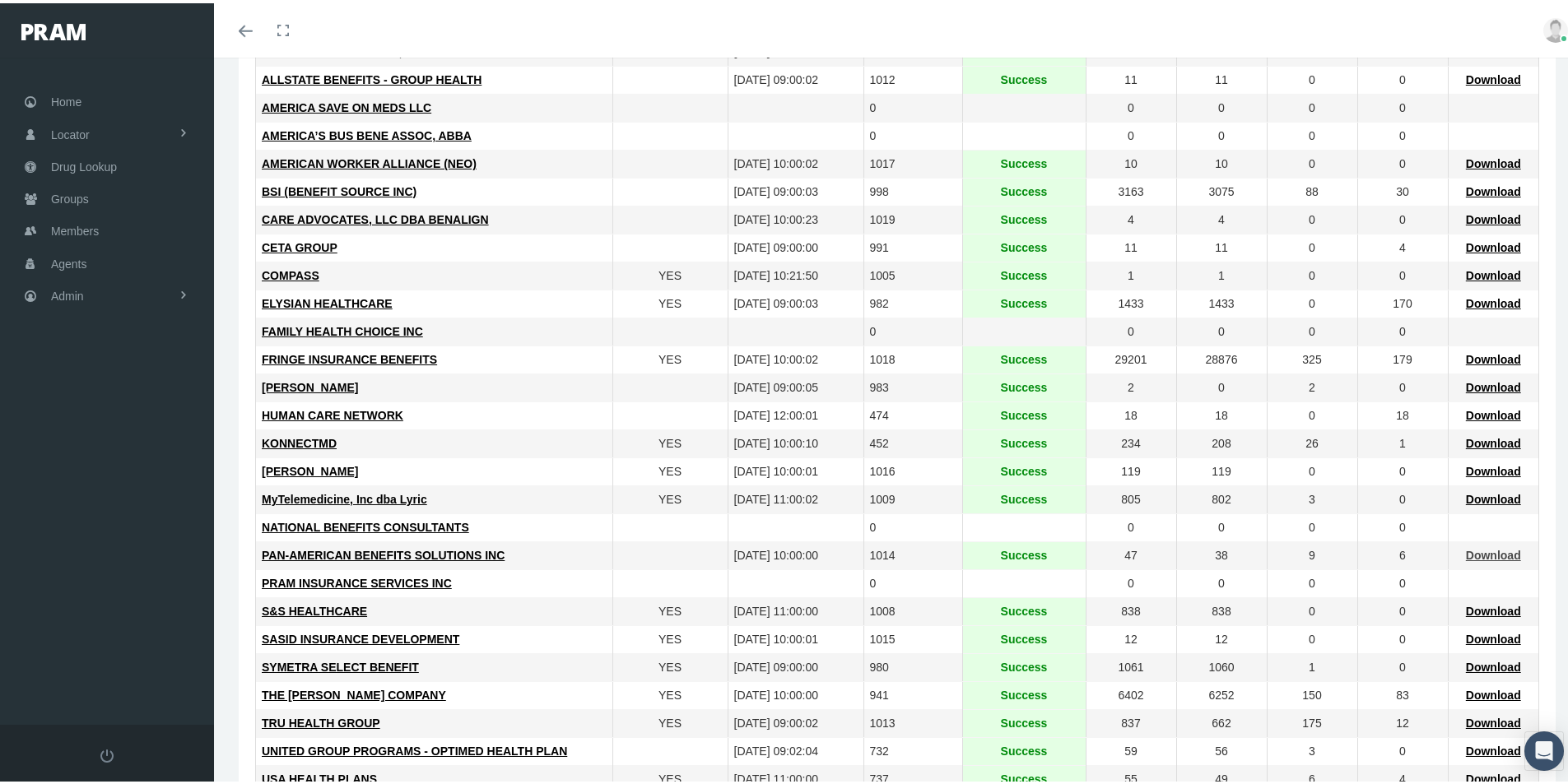
click at [1477, 553] on span "Download" at bounding box center [1493, 552] width 55 height 14
click at [340, 717] on span "TRU HEALTH GROUP" at bounding box center [320, 720] width 118 height 14
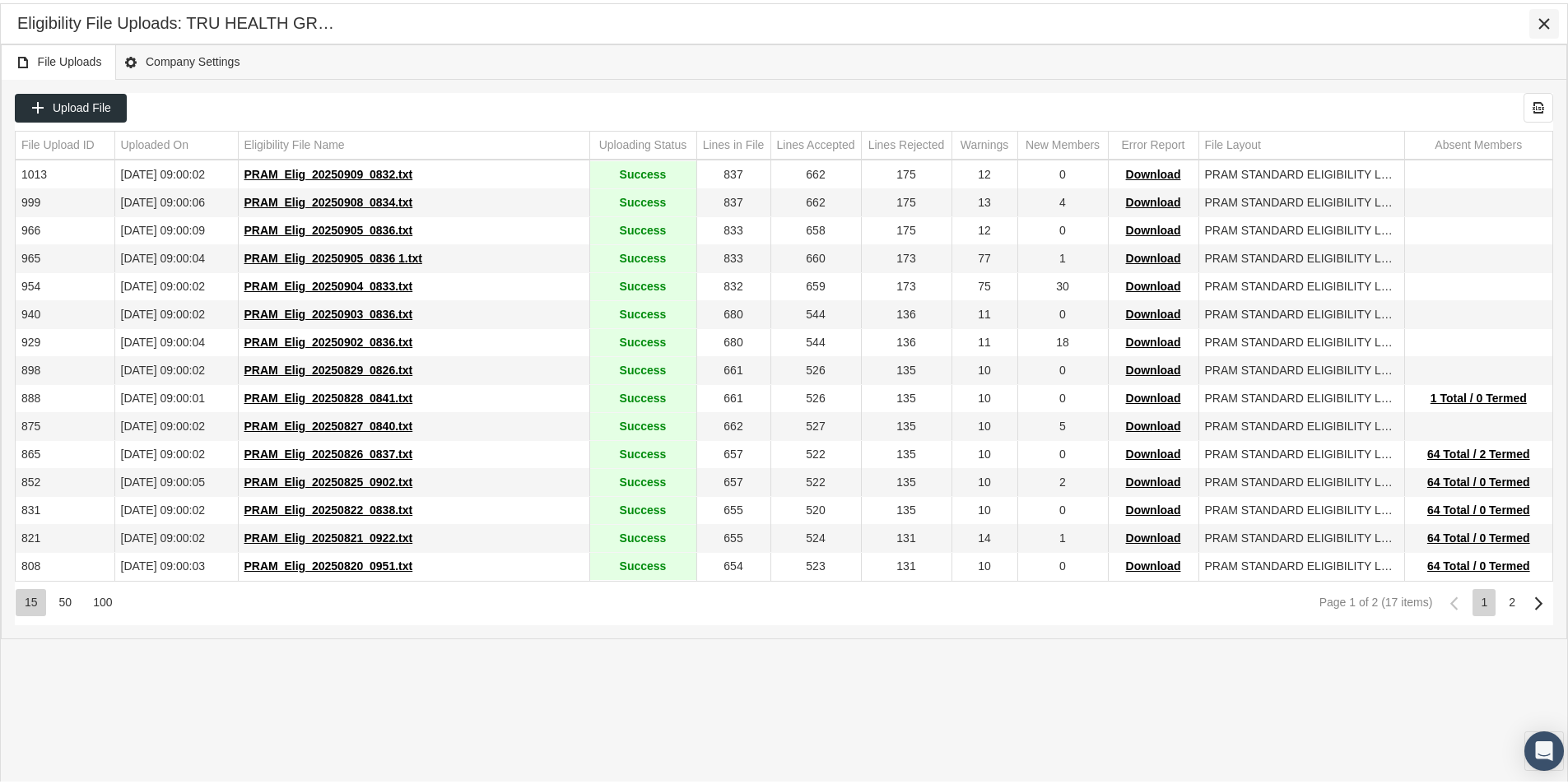
click at [1544, 15] on icon "Close" at bounding box center [1544, 21] width 14 height 14
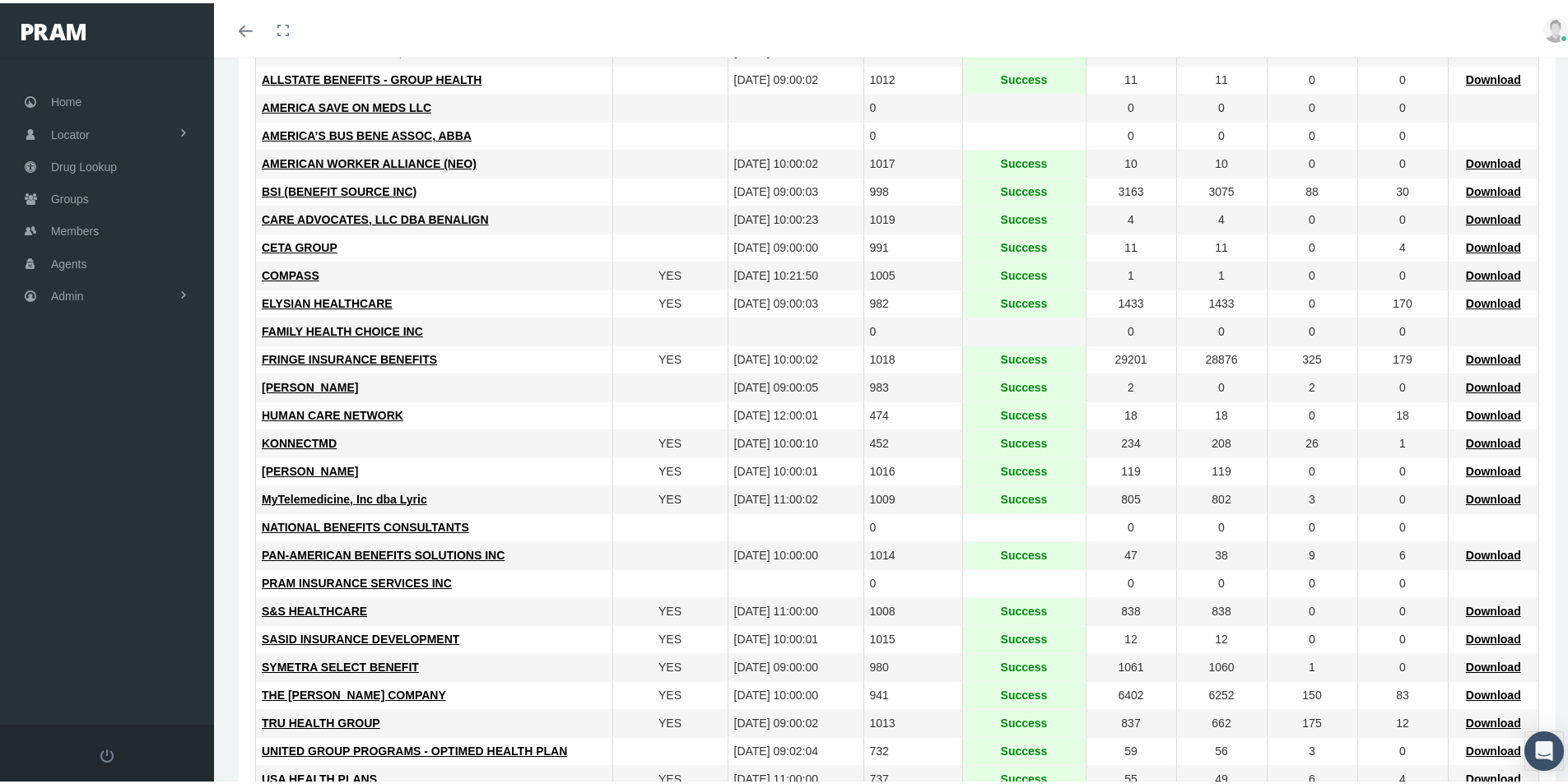
drag, startPoint x: 1474, startPoint y: 721, endPoint x: 837, endPoint y: 704, distance: 637.2
click at [1473, 721] on span "Download" at bounding box center [1493, 720] width 55 height 14
click at [67, 295] on span "Admin" at bounding box center [67, 293] width 33 height 32
click at [87, 390] on span "Claims" at bounding box center [85, 390] width 35 height 28
click at [118, 478] on span "ACA Claims Invoices" at bounding box center [118, 481] width 107 height 28
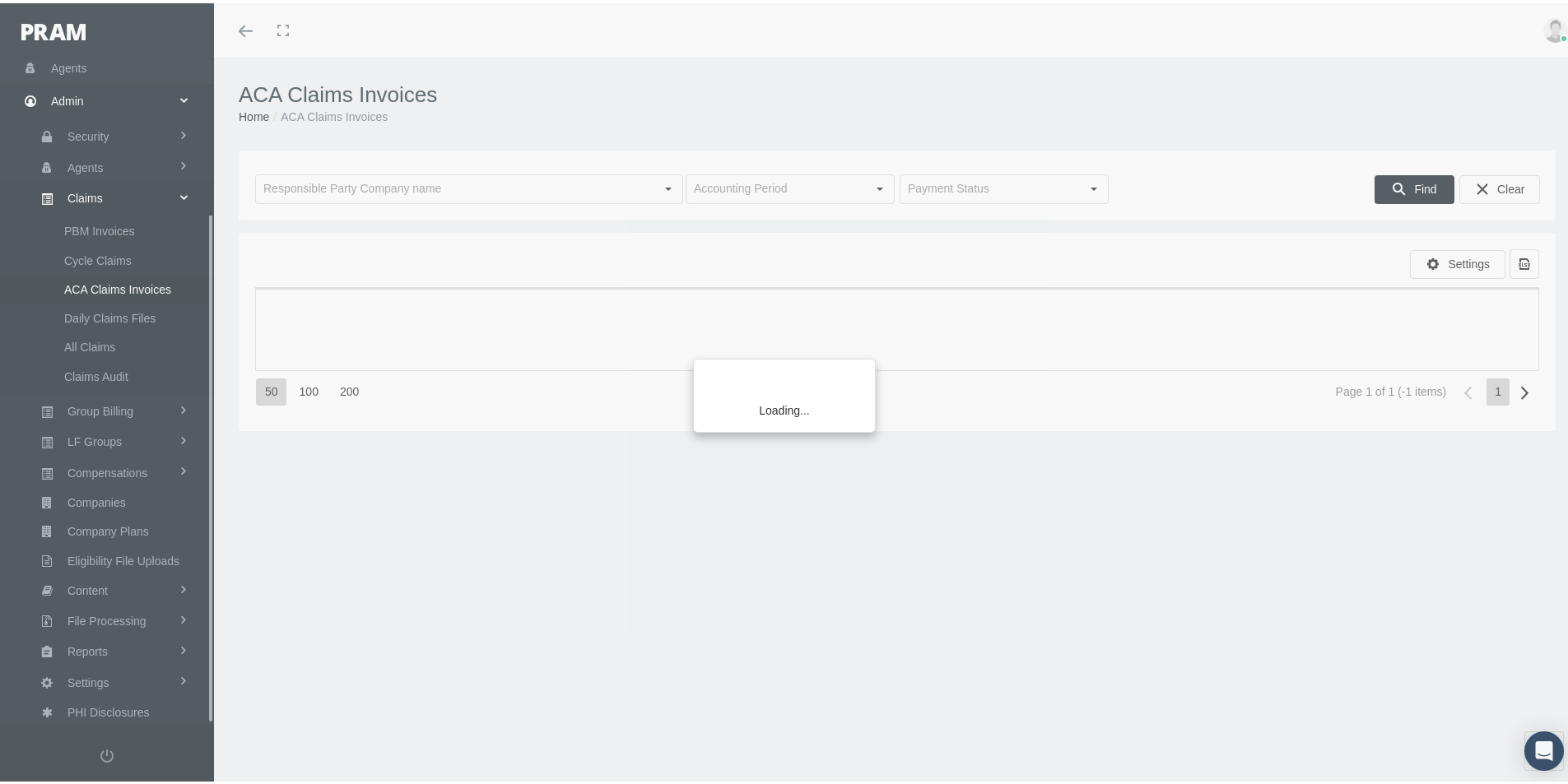
scroll to position [204, 0]
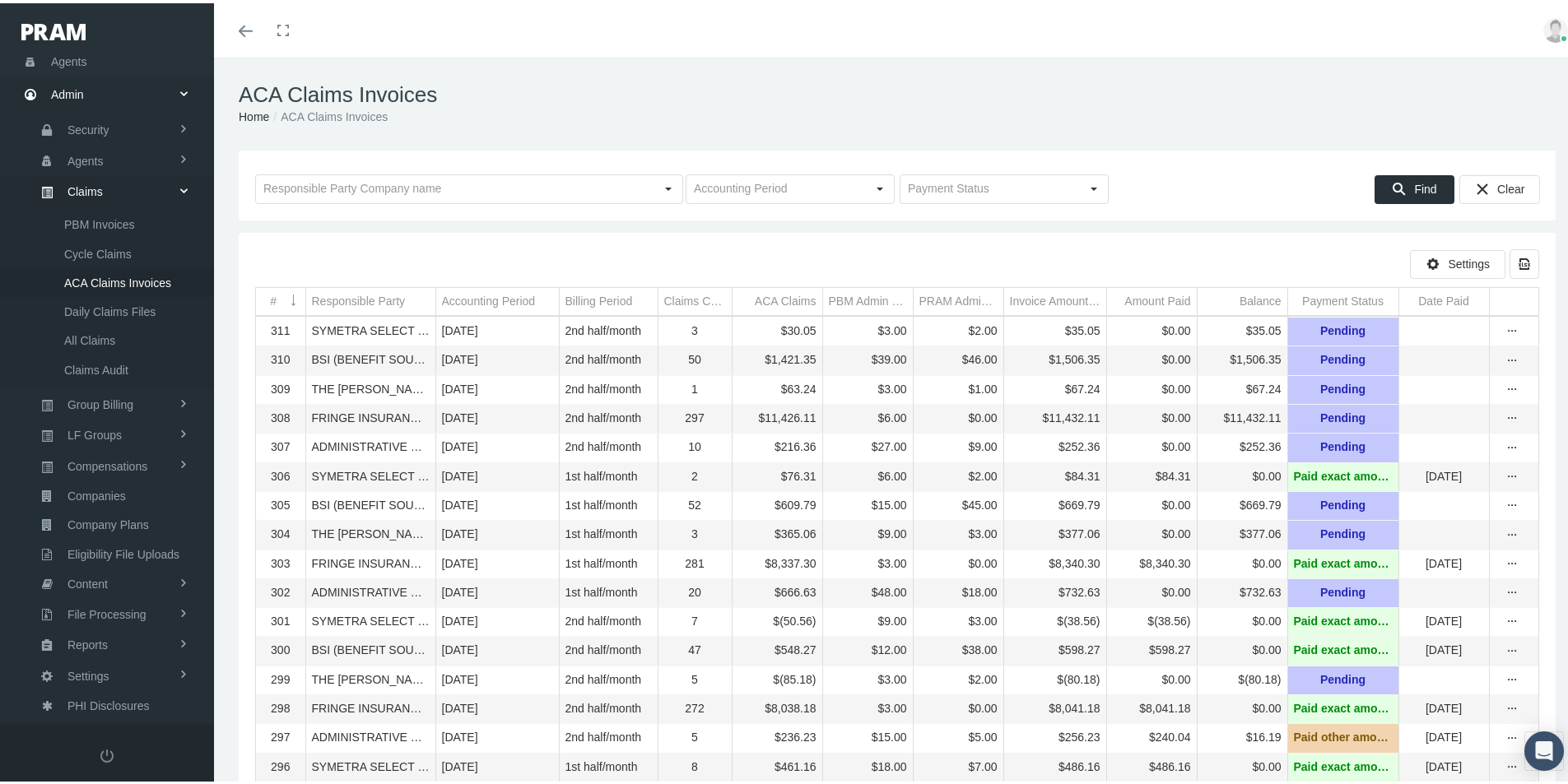
click at [379, 290] on td "Responsible Party" at bounding box center [371, 298] width 130 height 28
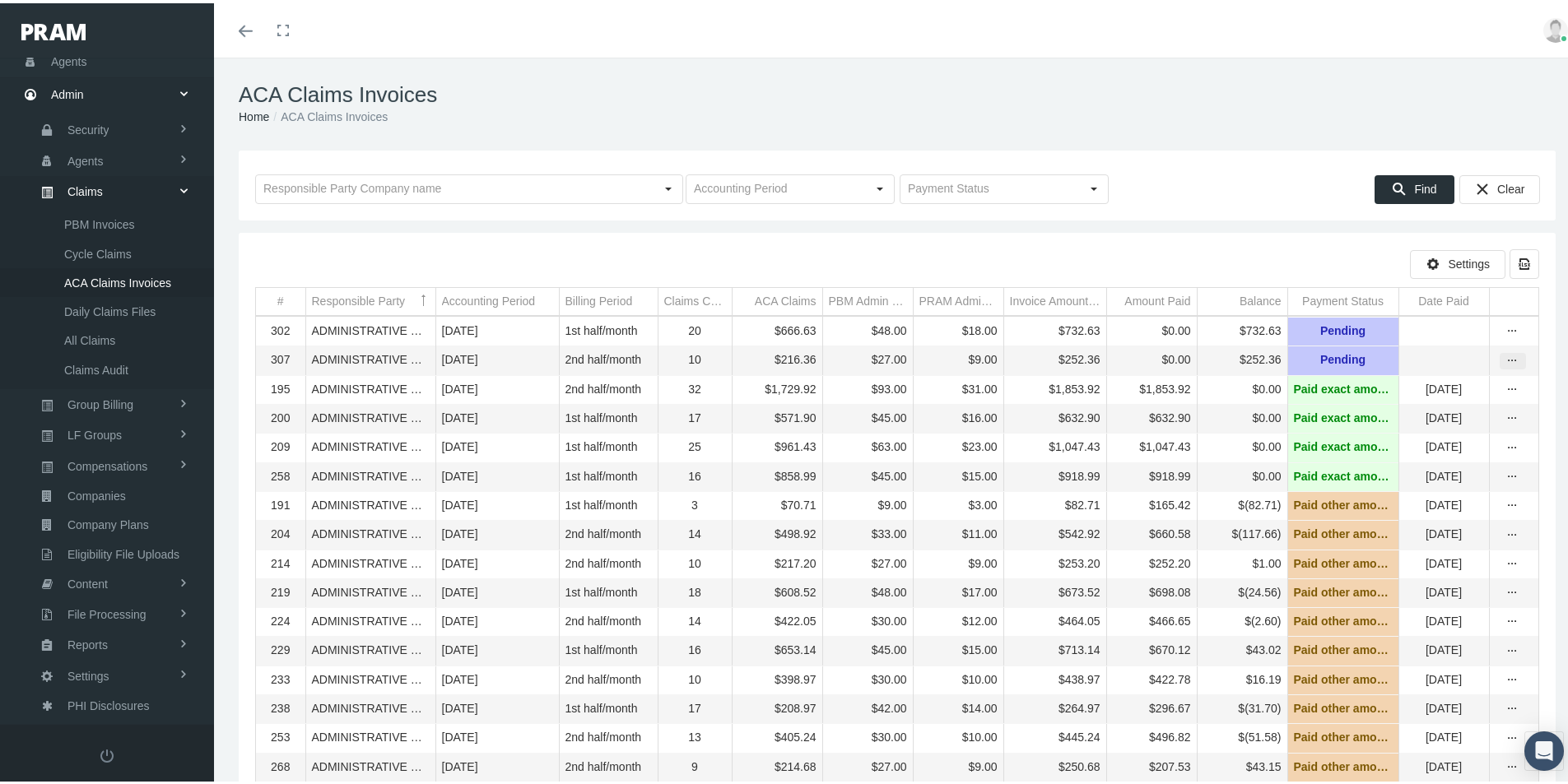
click at [1506, 355] on icon "more" at bounding box center [1513, 358] width 14 height 14
click at [1402, 418] on div "Invoice" at bounding box center [1431, 418] width 161 height 27
click at [1506, 353] on icon "more" at bounding box center [1513, 358] width 14 height 14
click at [1403, 441] on div "Invoice Details" at bounding box center [1431, 445] width 161 height 27
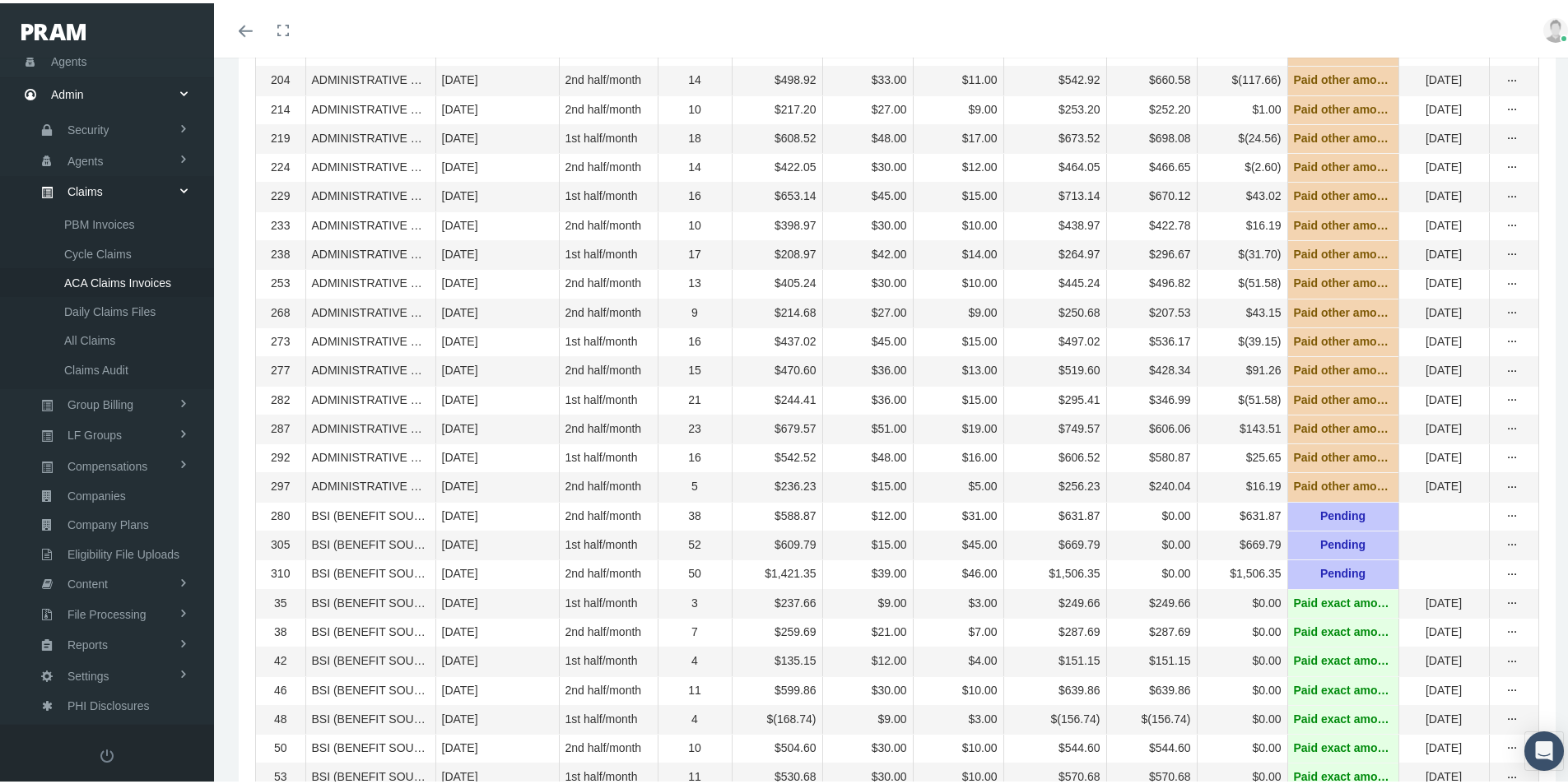
scroll to position [494, 0]
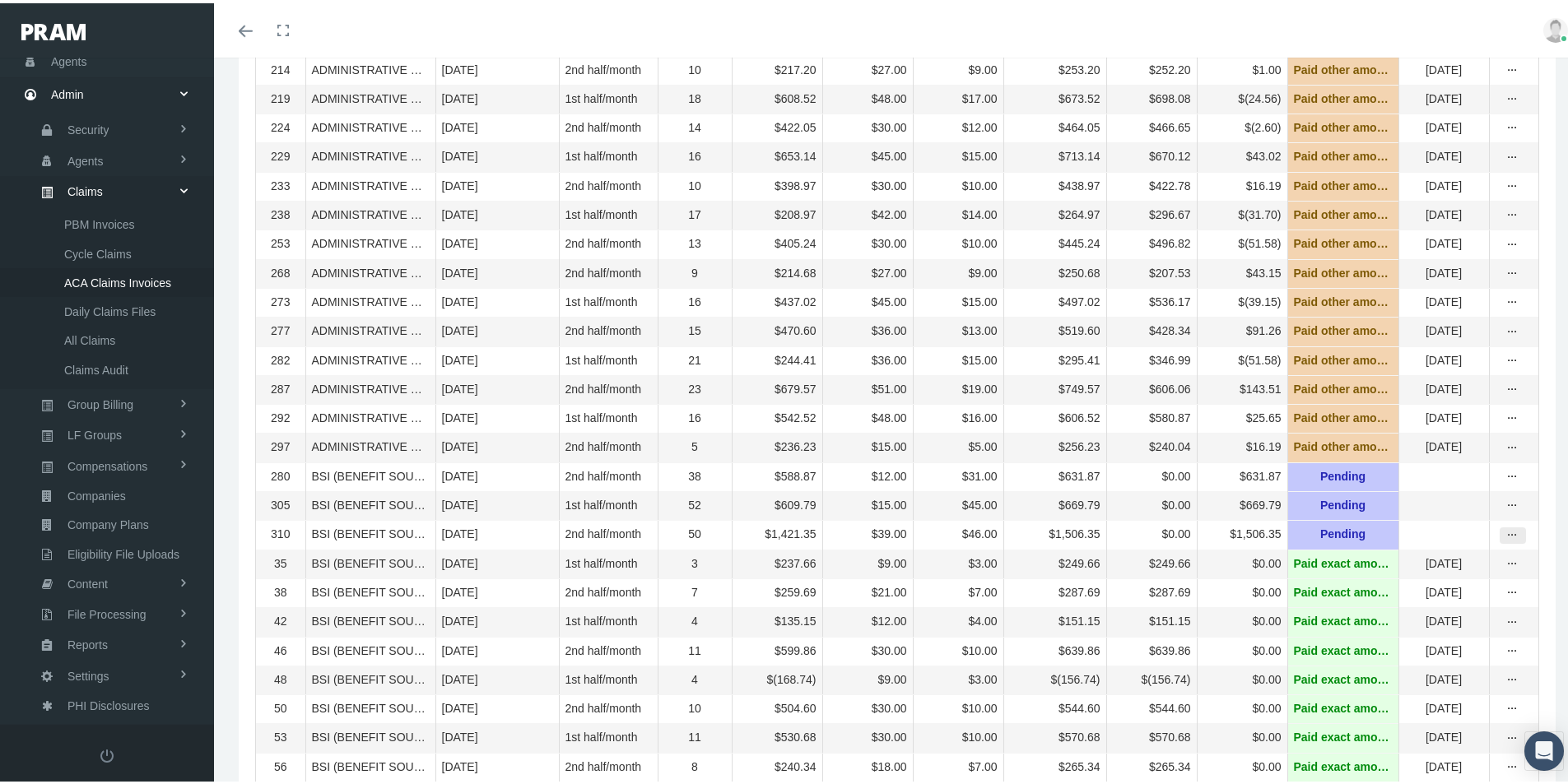
click at [1506, 540] on icon "more" at bounding box center [1513, 533] width 14 height 14
click at [1412, 613] on div "Invoice" at bounding box center [1431, 615] width 161 height 27
click at [1506, 540] on icon "more" at bounding box center [1513, 533] width 14 height 14
click at [1437, 638] on div "Invoice Details" at bounding box center [1431, 642] width 161 height 27
drag, startPoint x: 726, startPoint y: 591, endPoint x: 683, endPoint y: 532, distance: 73.0
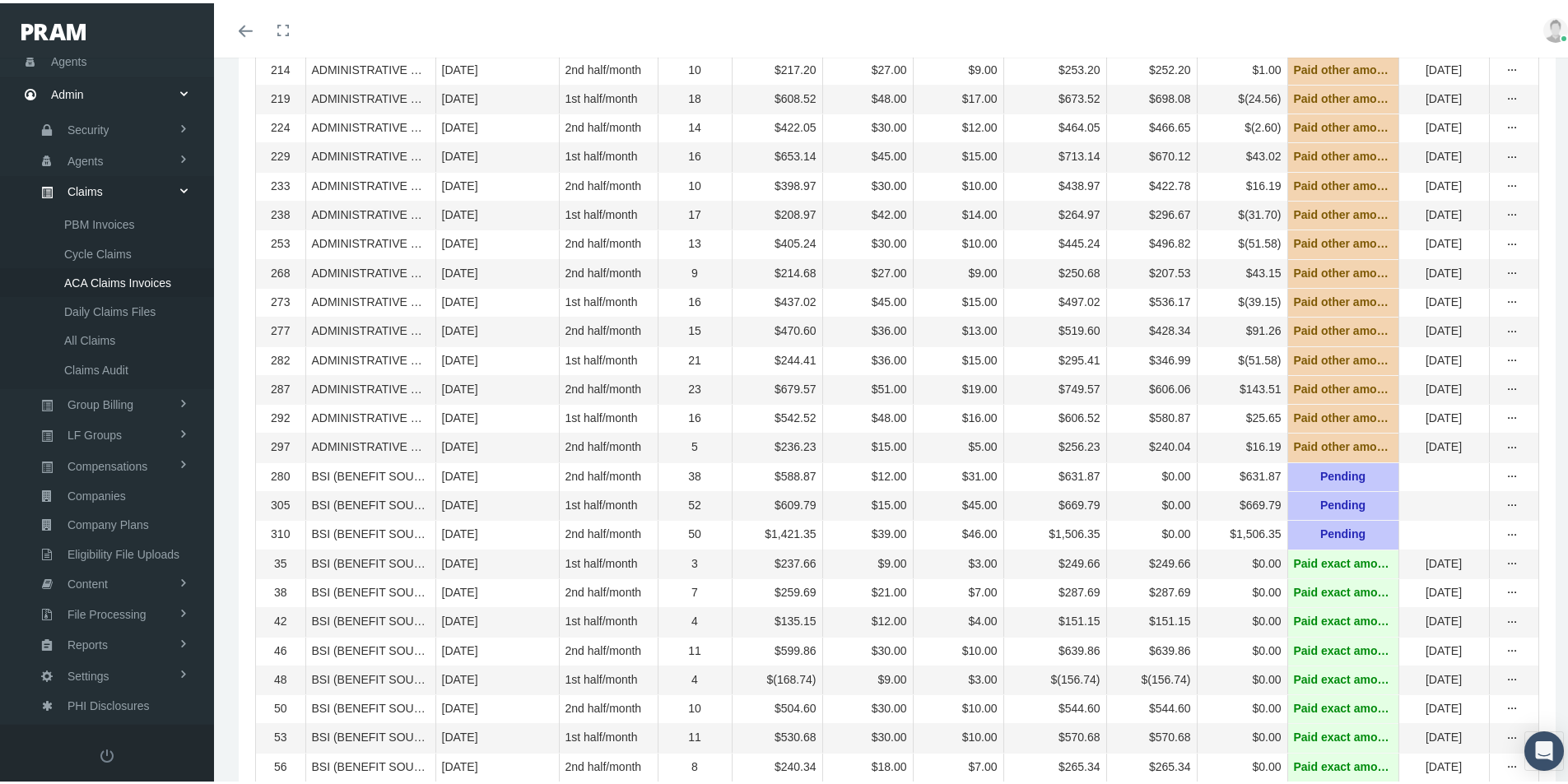
click at [738, 569] on div "$237.66" at bounding box center [777, 561] width 78 height 15
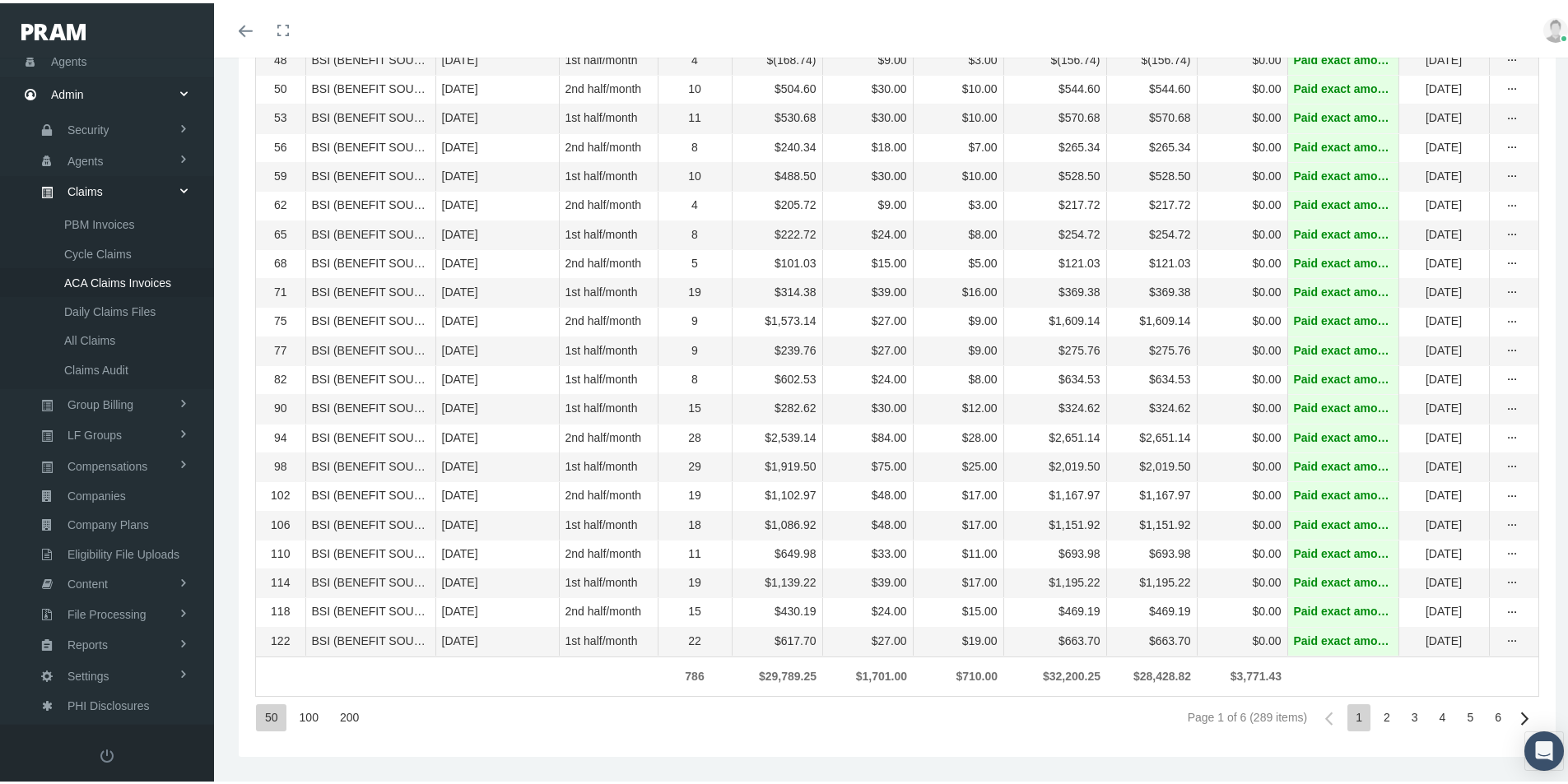
scroll to position [1165, 0]
click at [1375, 715] on div "2" at bounding box center [1386, 714] width 23 height 27
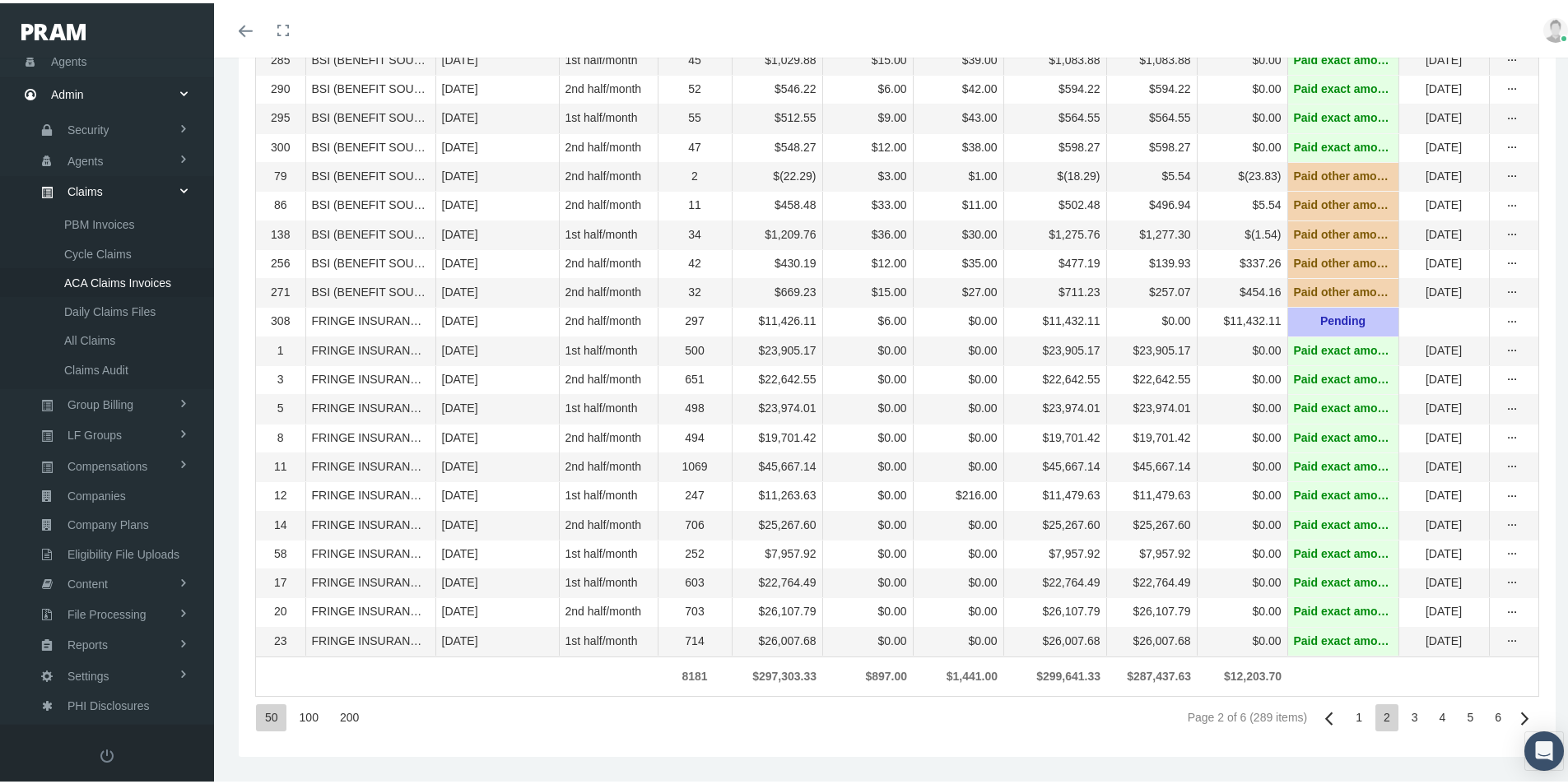
click at [1405, 710] on div "3" at bounding box center [1414, 714] width 23 height 27
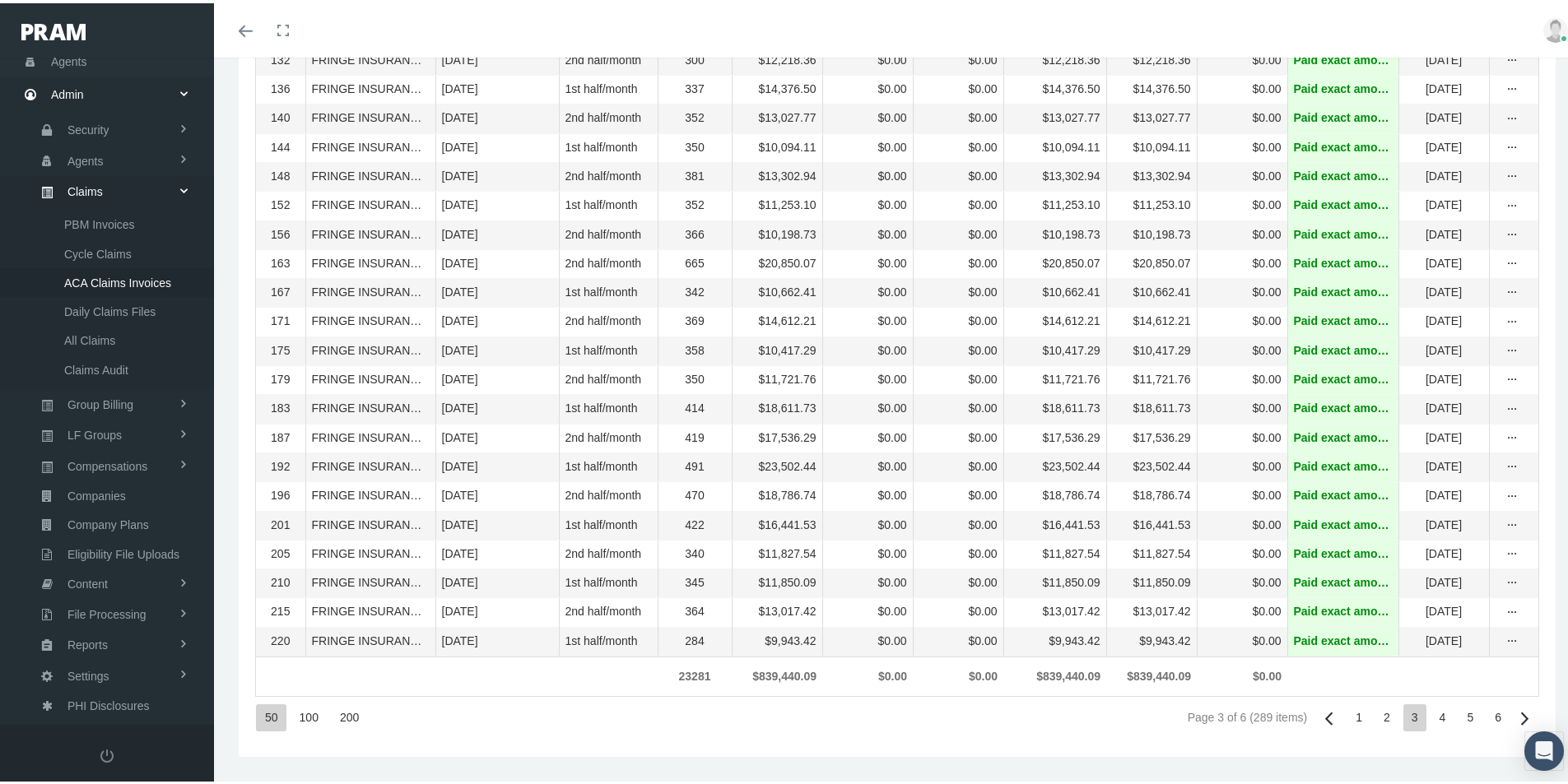
click at [1432, 712] on div "4" at bounding box center [1442, 714] width 23 height 27
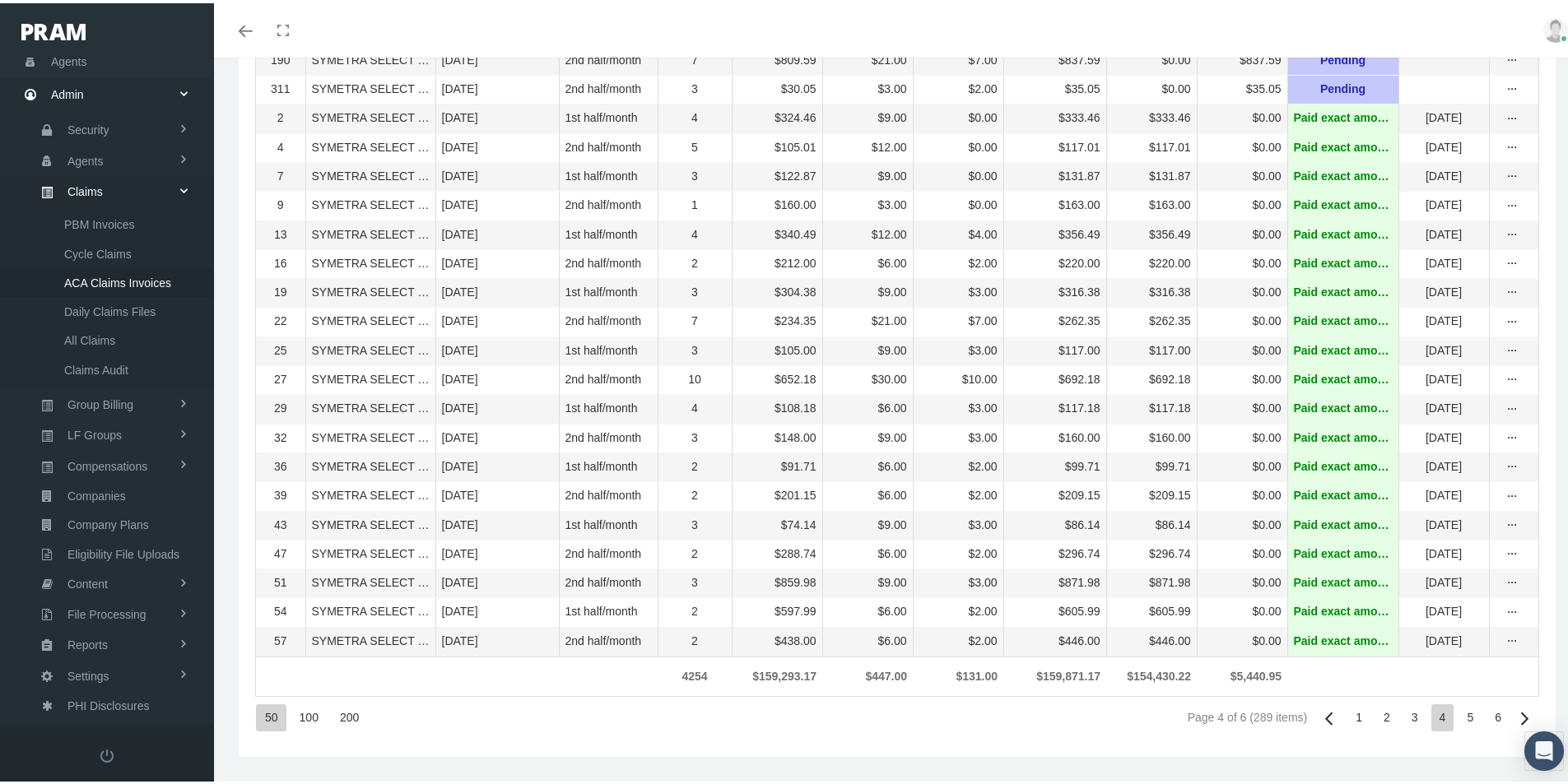
click at [1459, 713] on div "5" at bounding box center [1469, 714] width 23 height 27
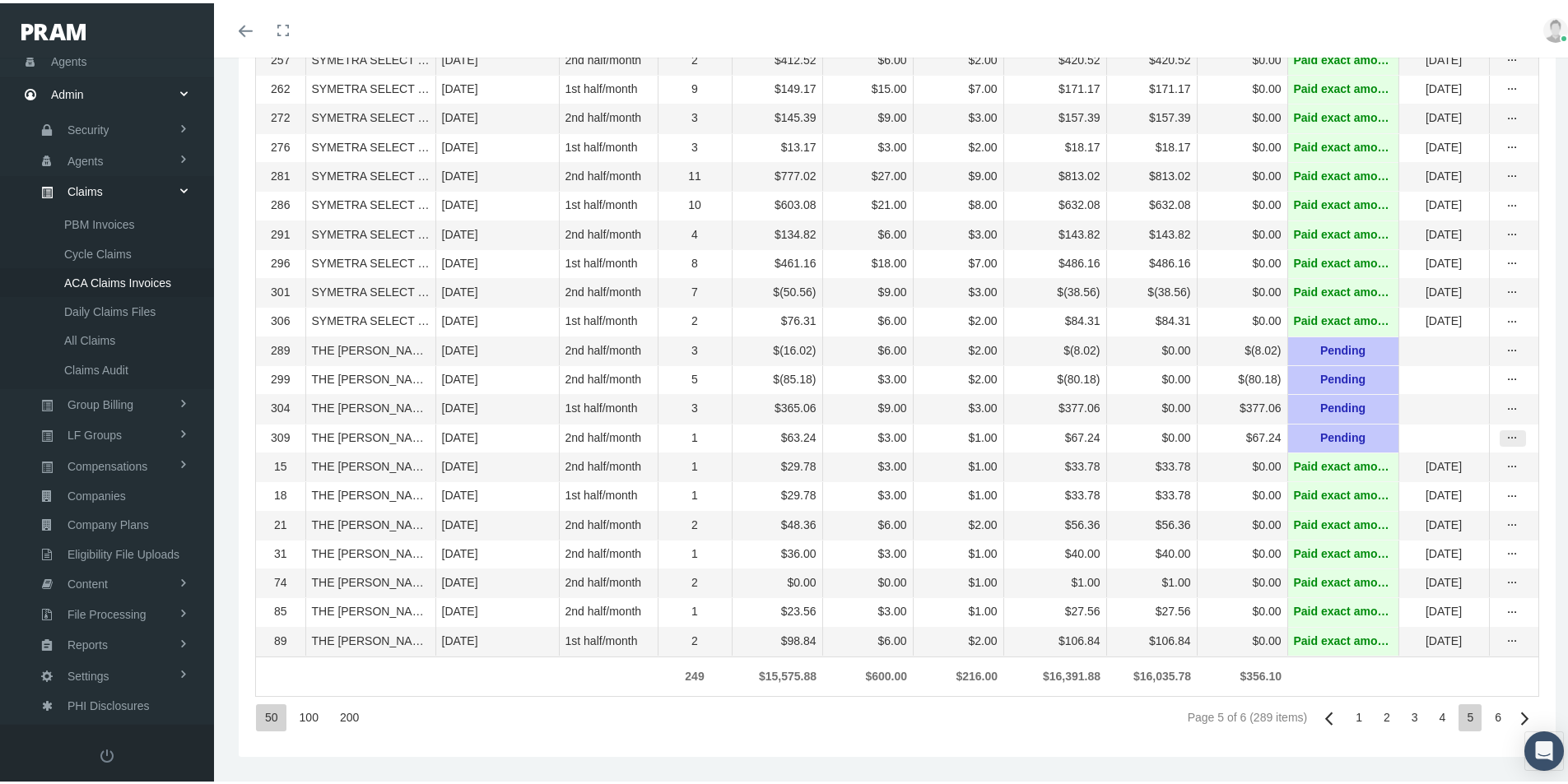
click at [1507, 428] on icon "more" at bounding box center [1513, 435] width 14 height 14
click at [1410, 523] on div "Invoice" at bounding box center [1431, 536] width 161 height 27
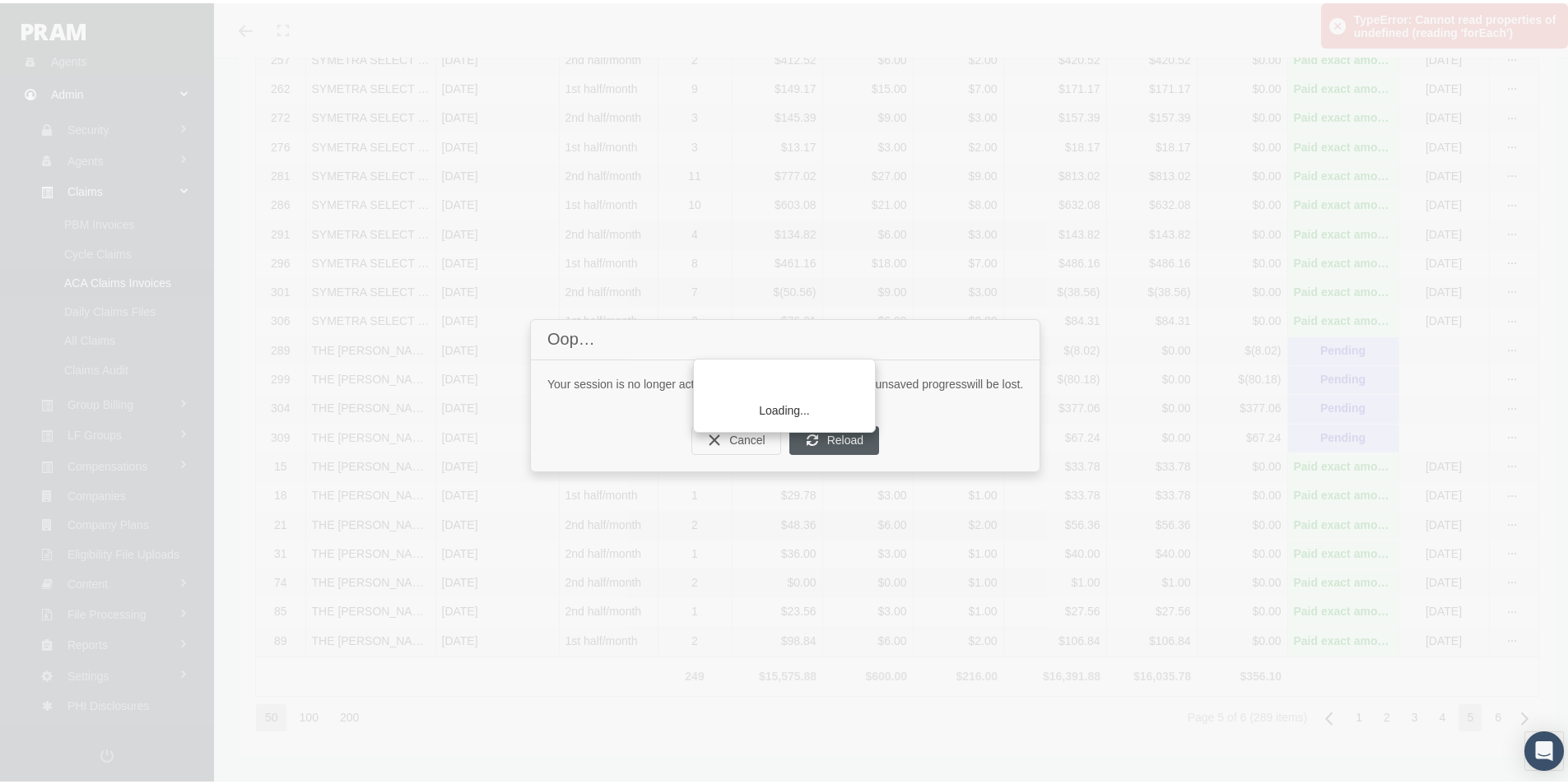
click at [834, 440] on div "Loading..." at bounding box center [784, 392] width 1568 height 784
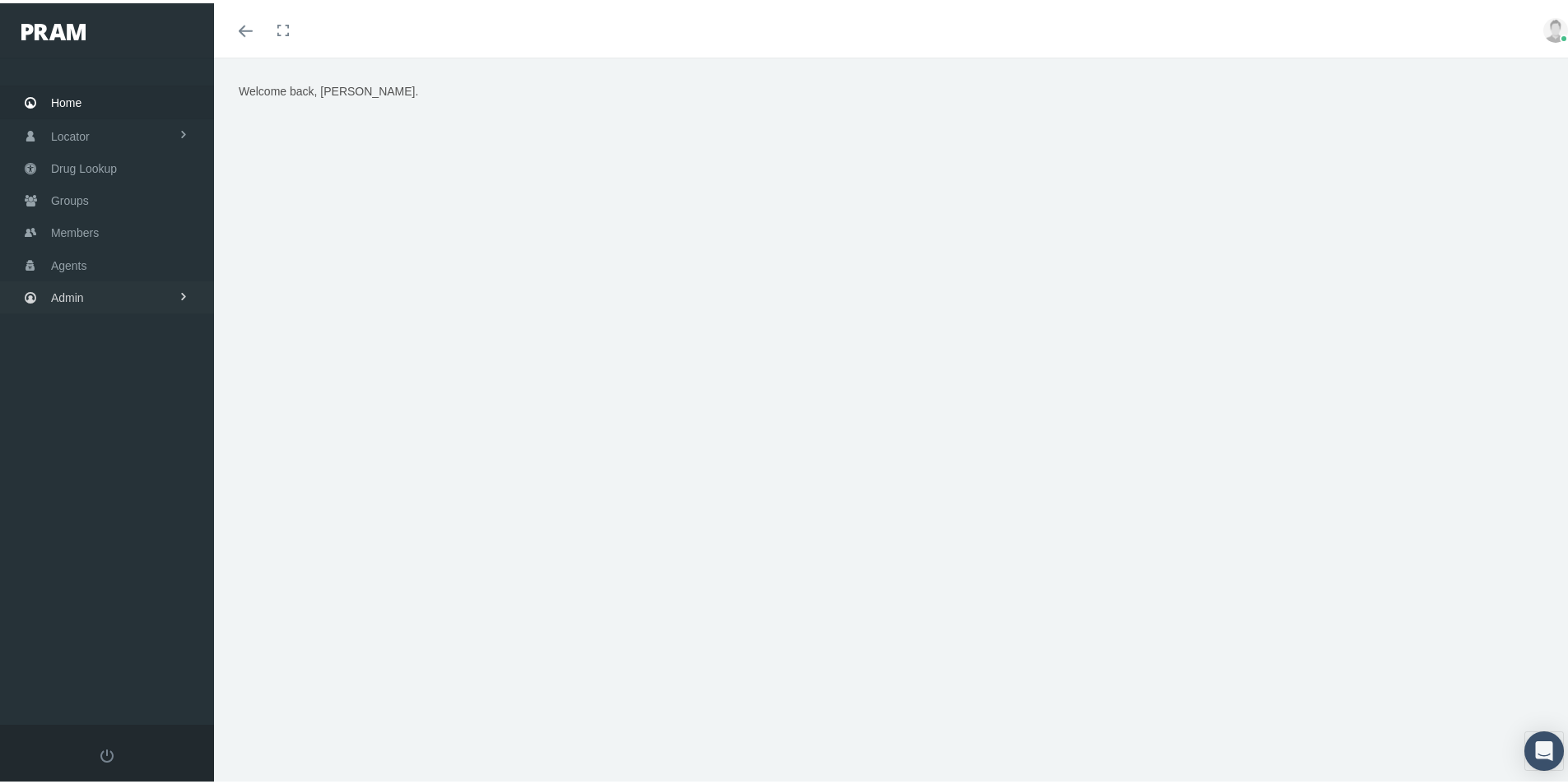
click at [72, 294] on span "Admin" at bounding box center [67, 295] width 33 height 32
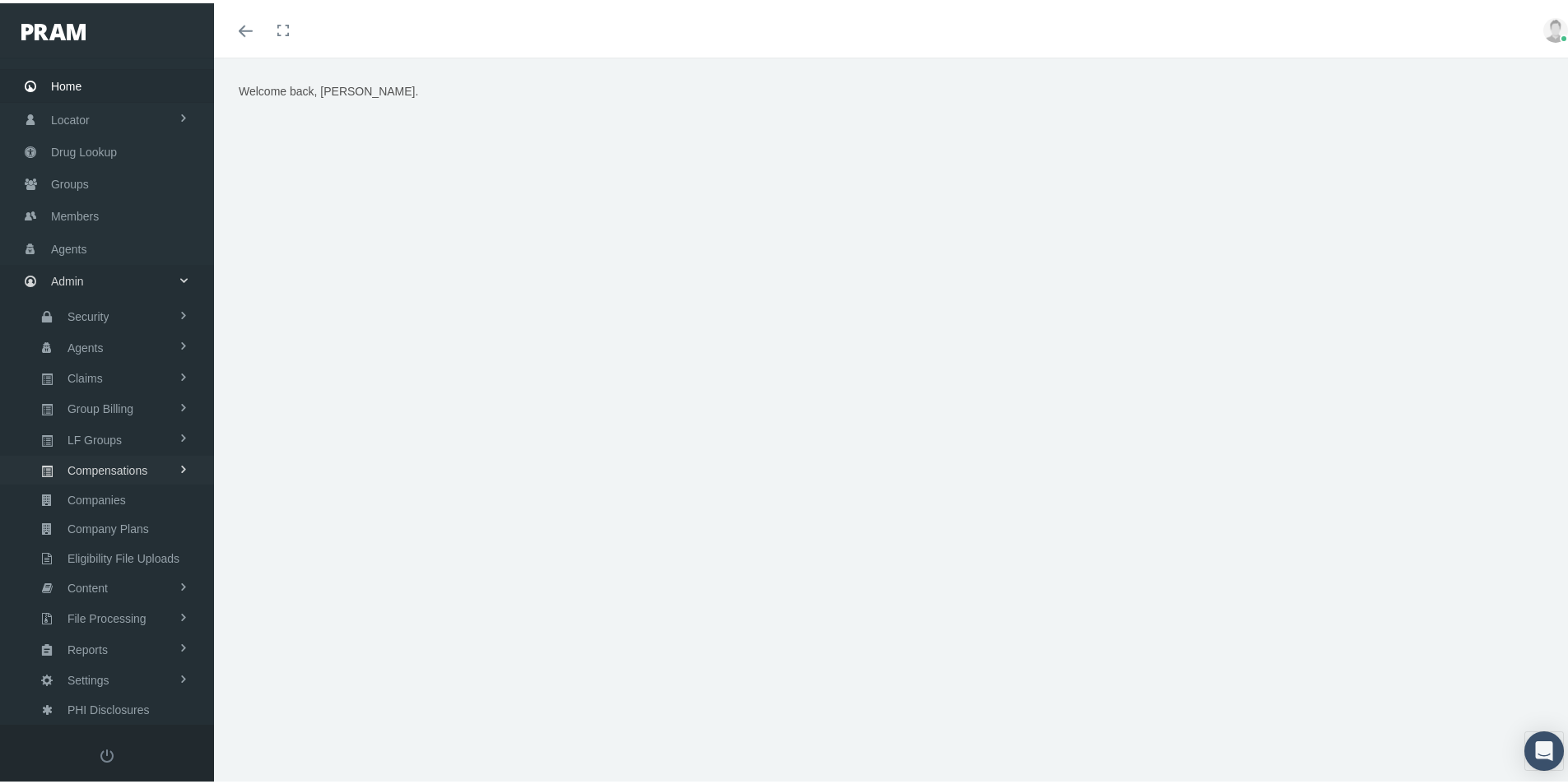
scroll to position [22, 0]
click at [83, 372] on span "Claims" at bounding box center [85, 372] width 35 height 28
click at [92, 462] on span "ACA Claims Invoices" at bounding box center [118, 461] width 107 height 28
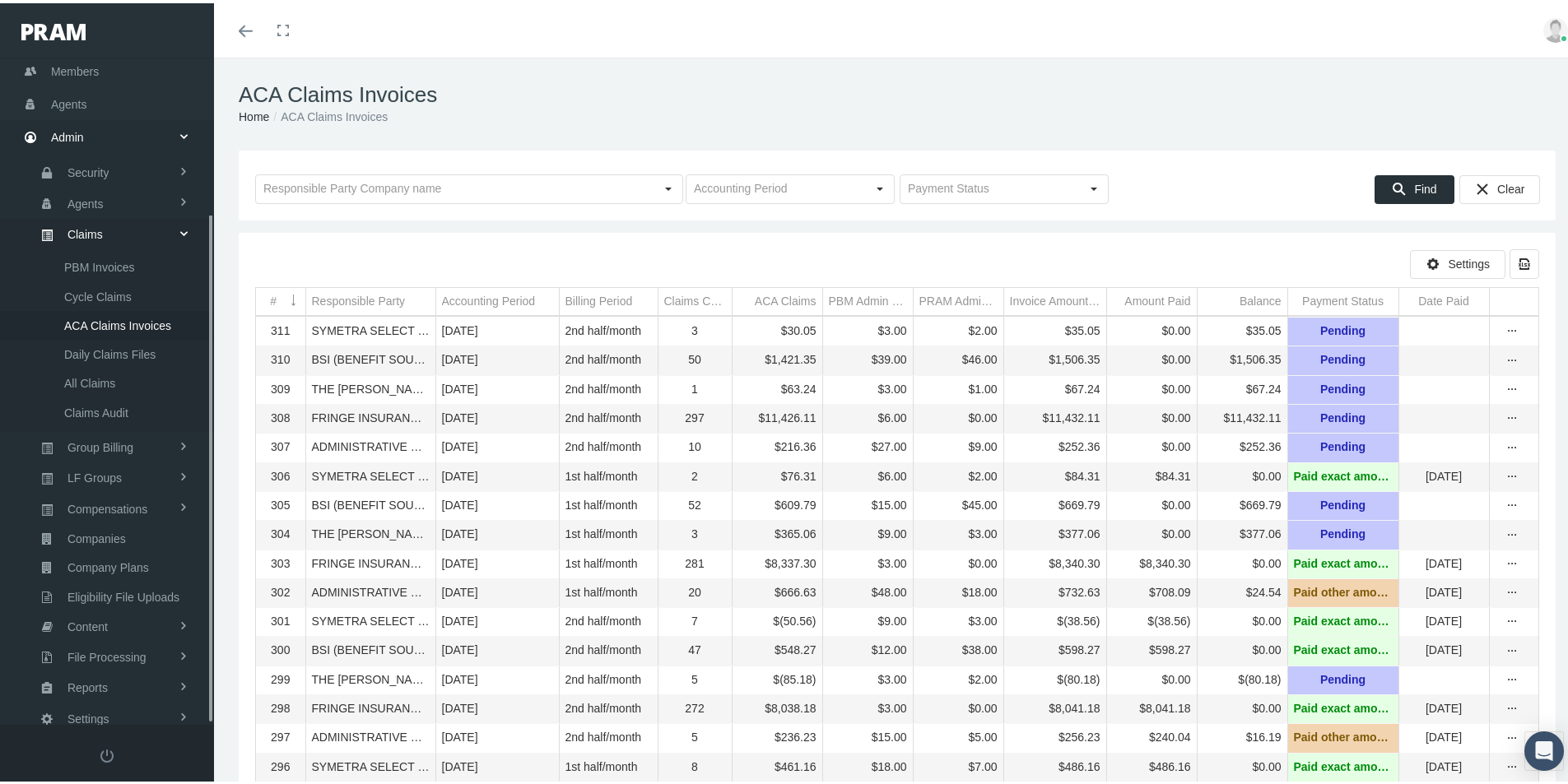
scroll to position [204, 0]
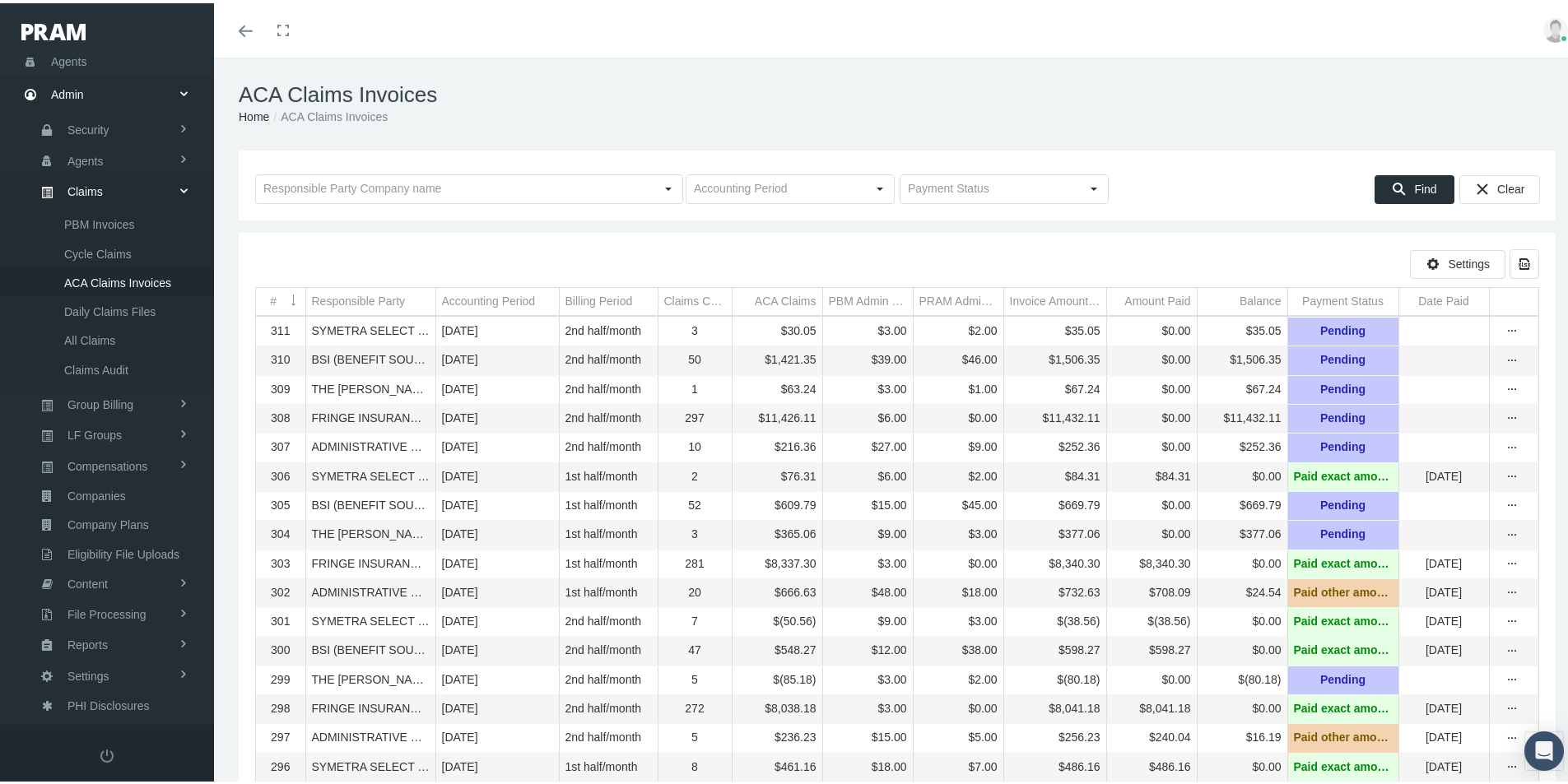
click at [406, 302] on td "Responsible Party" at bounding box center [371, 298] width 130 height 28
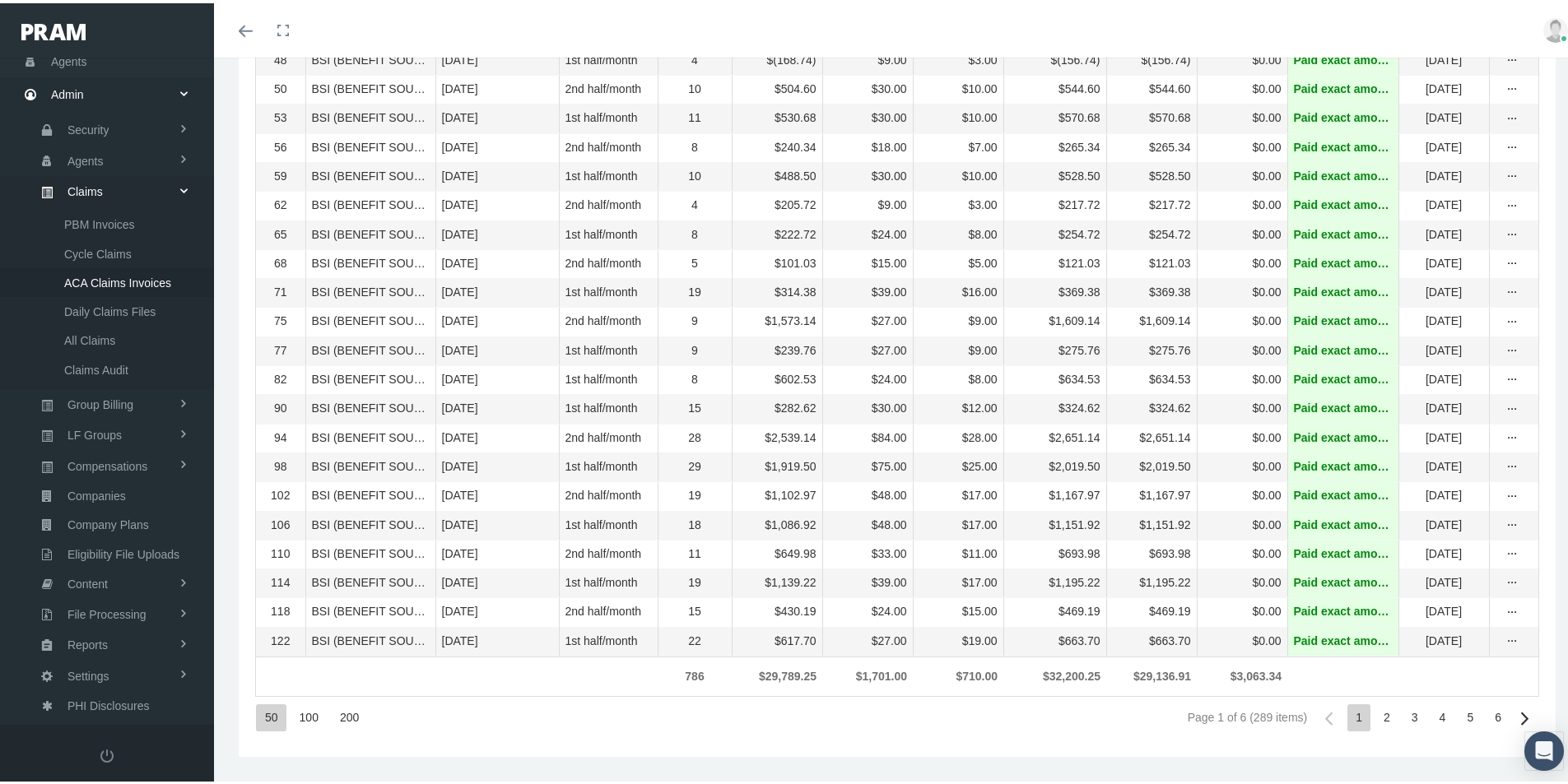
scroll to position [1165, 0]
click at [1459, 719] on div "5" at bounding box center [1469, 714] width 23 height 27
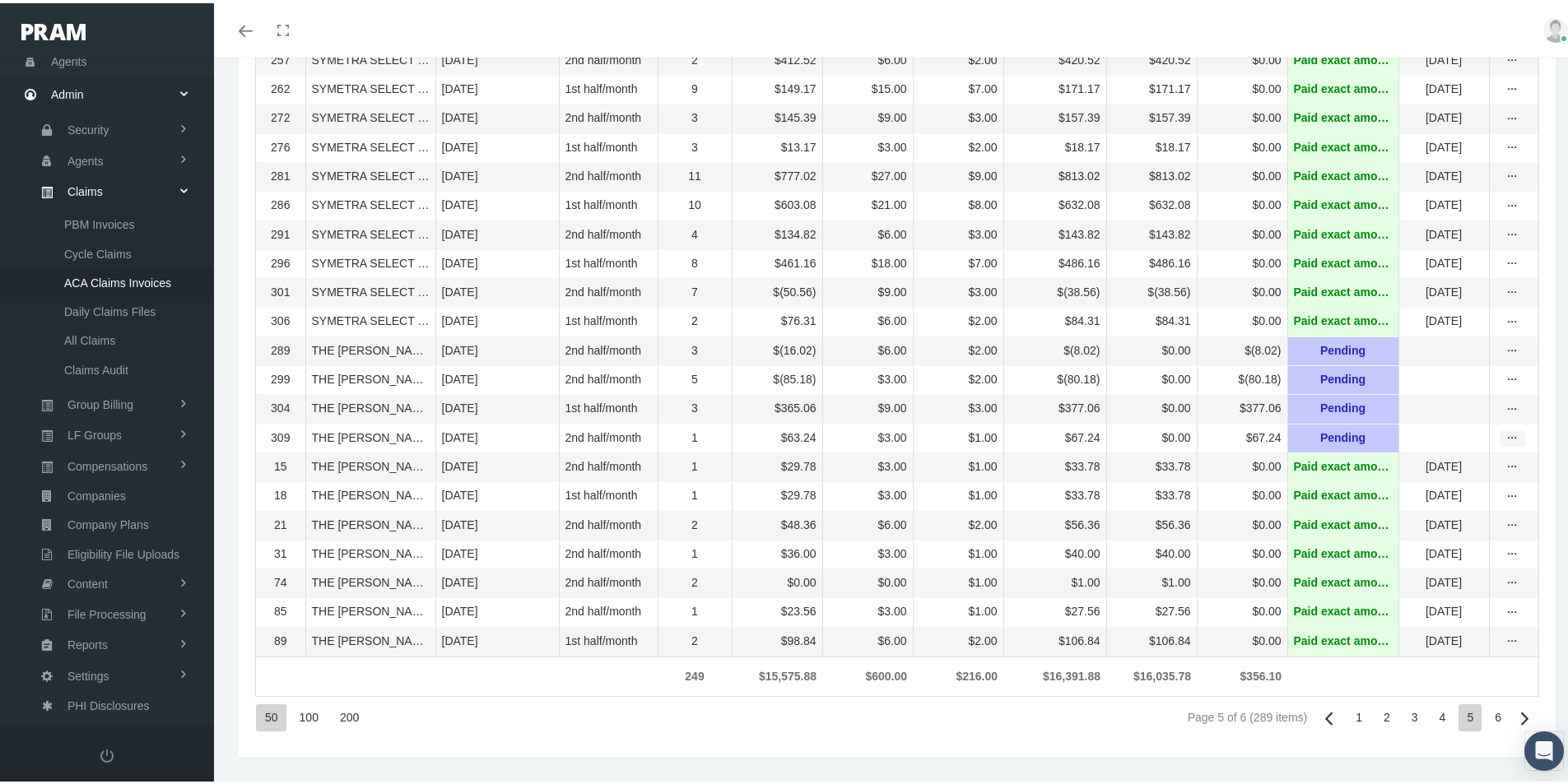
click at [1506, 428] on icon "more" at bounding box center [1513, 435] width 14 height 14
click at [1401, 523] on div "Invoice" at bounding box center [1431, 536] width 161 height 27
click at [1506, 428] on icon "more" at bounding box center [1513, 435] width 14 height 14
click at [1399, 550] on div "Invoice Details" at bounding box center [1431, 563] width 161 height 27
drag, startPoint x: 548, startPoint y: 703, endPoint x: 562, endPoint y: 566, distance: 137.7
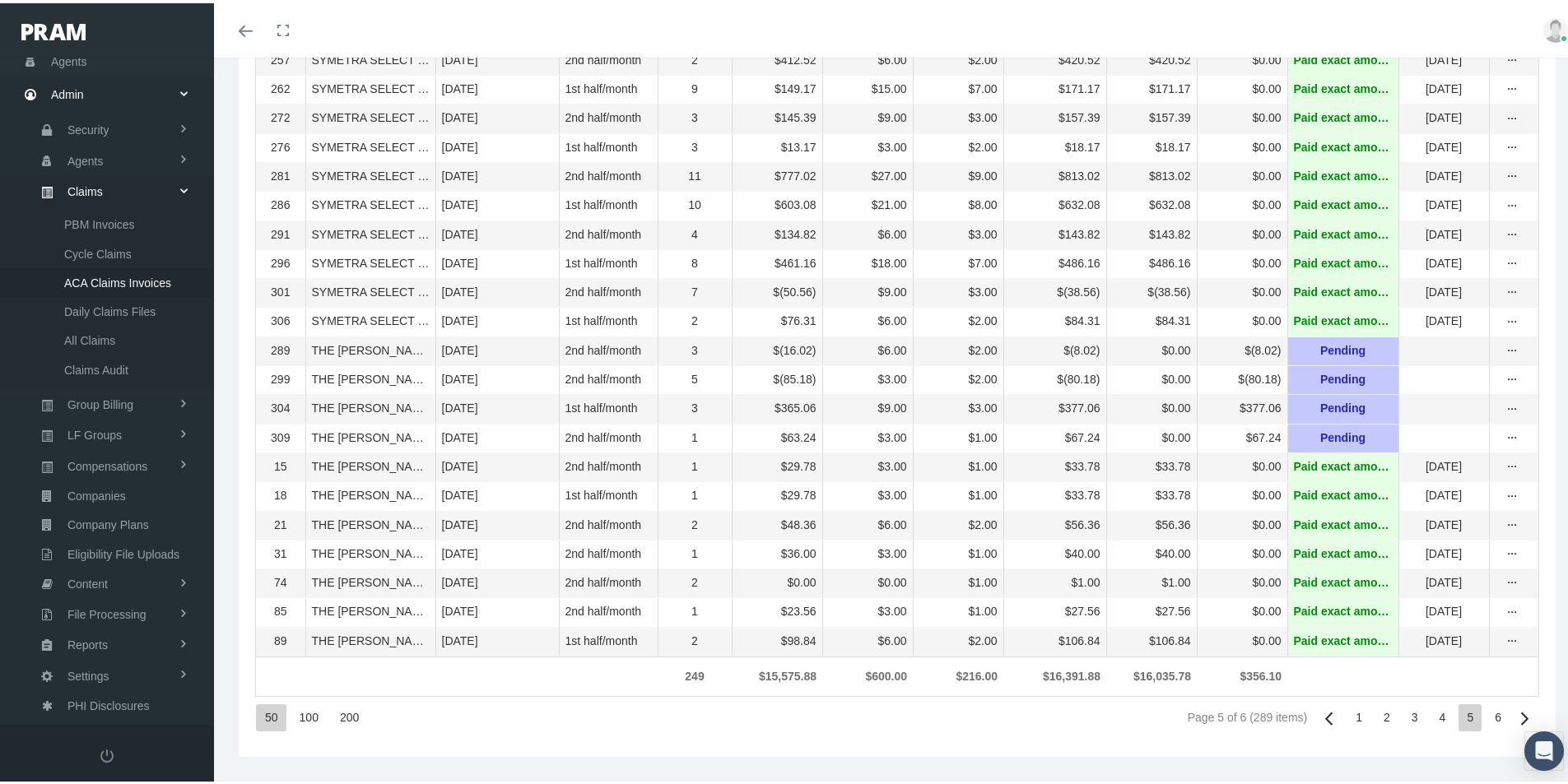
click at [548, 701] on div "50 100 200 Page 5 of 6 (289 items) 1 2 3 4 5 6" at bounding box center [897, 714] width 1284 height 44
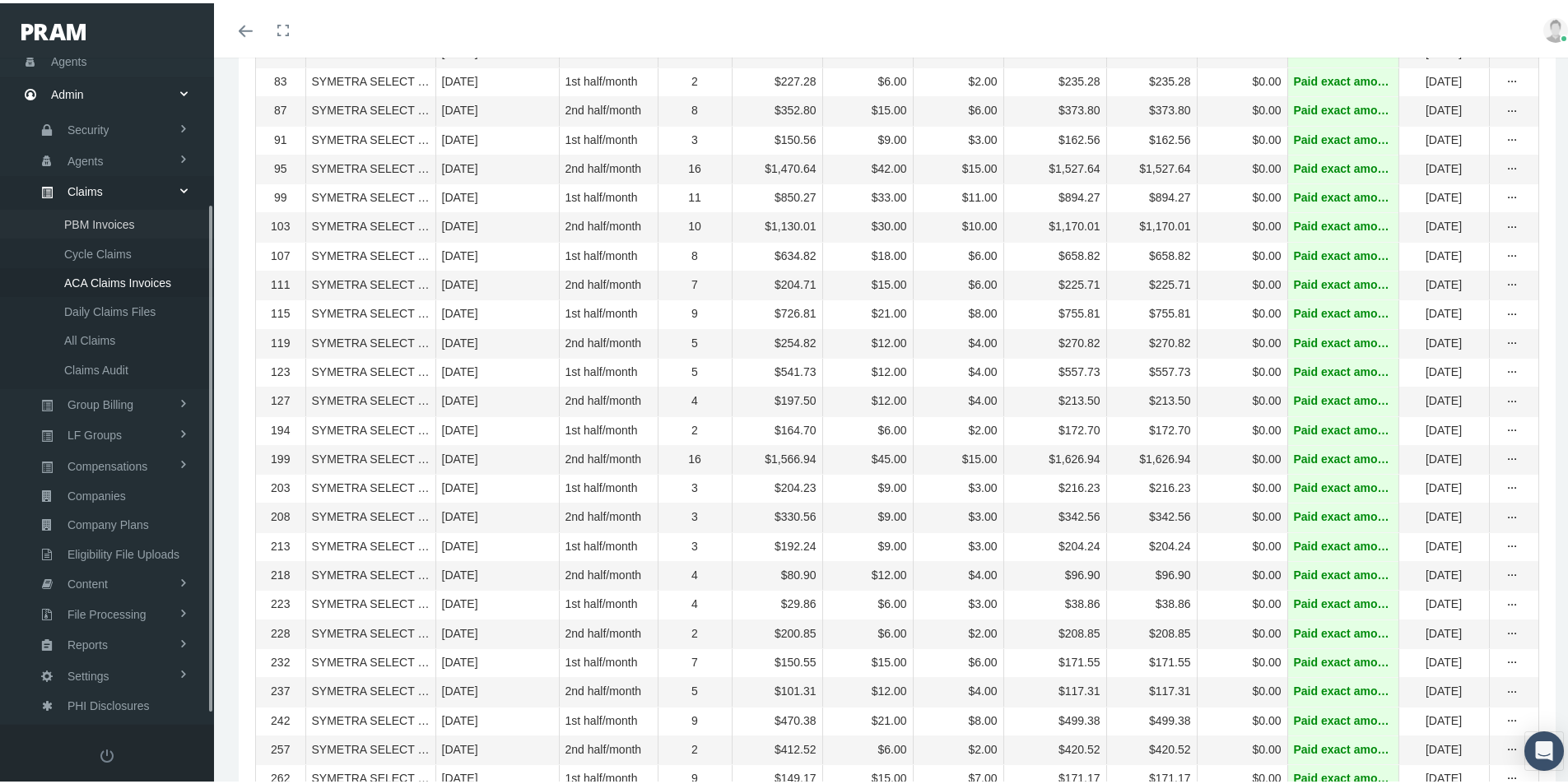
scroll to position [0, 0]
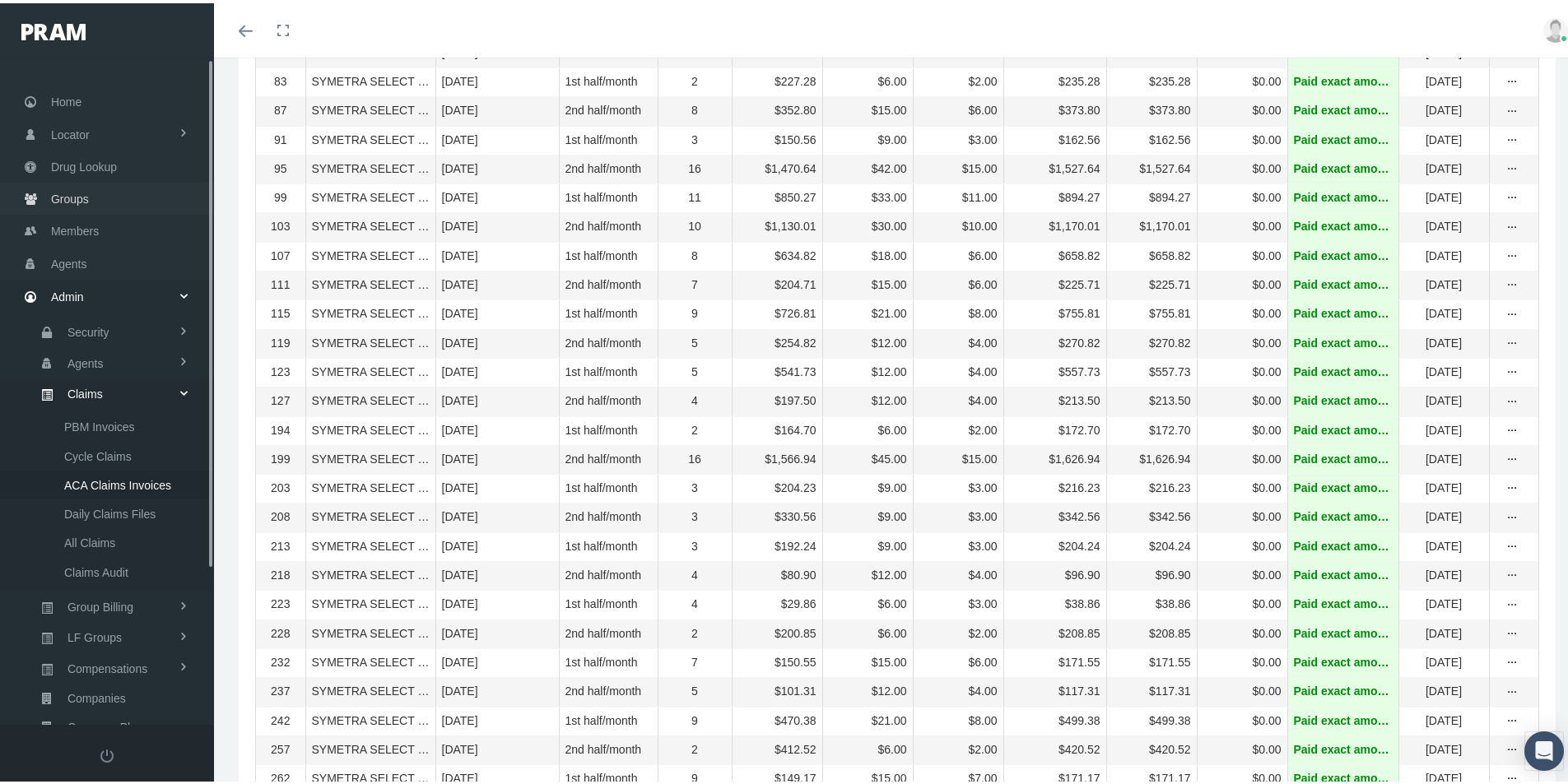
drag, startPoint x: 61, startPoint y: 193, endPoint x: 86, endPoint y: 203, distance: 26.9
click at [61, 193] on span "Groups" at bounding box center [70, 195] width 38 height 32
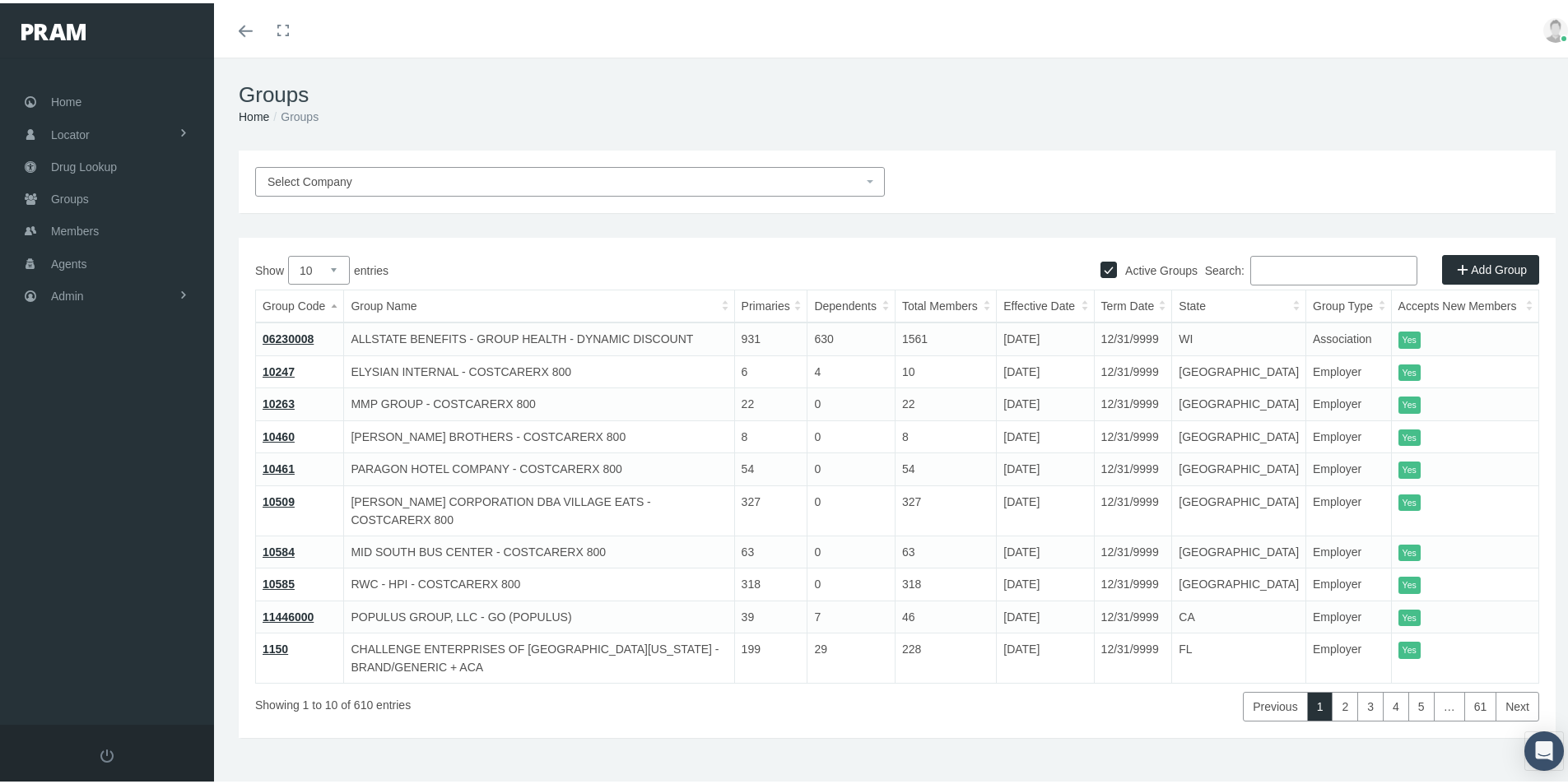
drag, startPoint x: 1253, startPoint y: 264, endPoint x: 1343, endPoint y: 241, distance: 92.9
click at [1256, 264] on input "Search:" at bounding box center [1334, 267] width 167 height 30
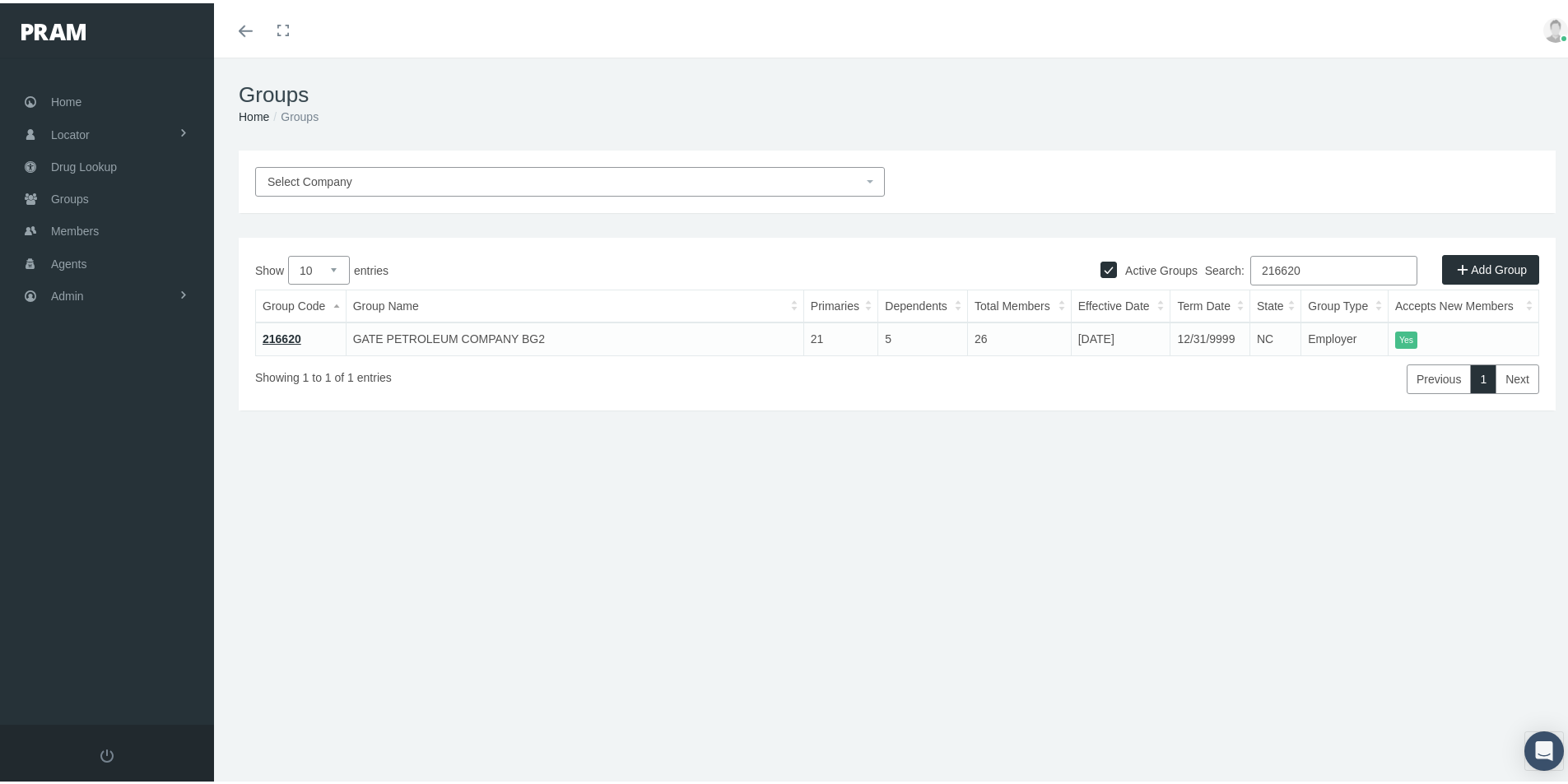
type input "216620"
click at [275, 329] on link "216620" at bounding box center [281, 335] width 39 height 14
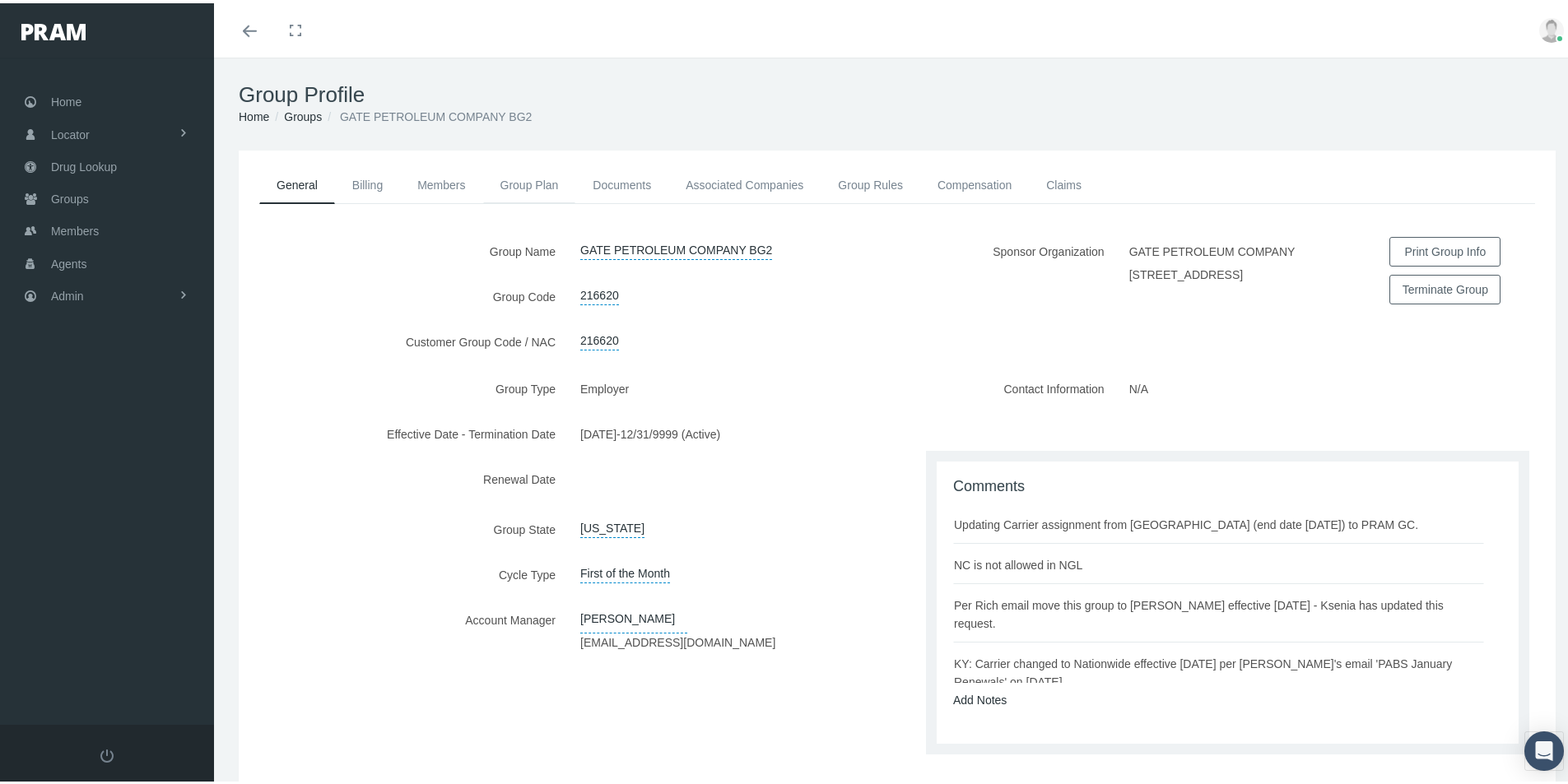
click at [514, 174] on link "Group Plan" at bounding box center [529, 182] width 93 height 36
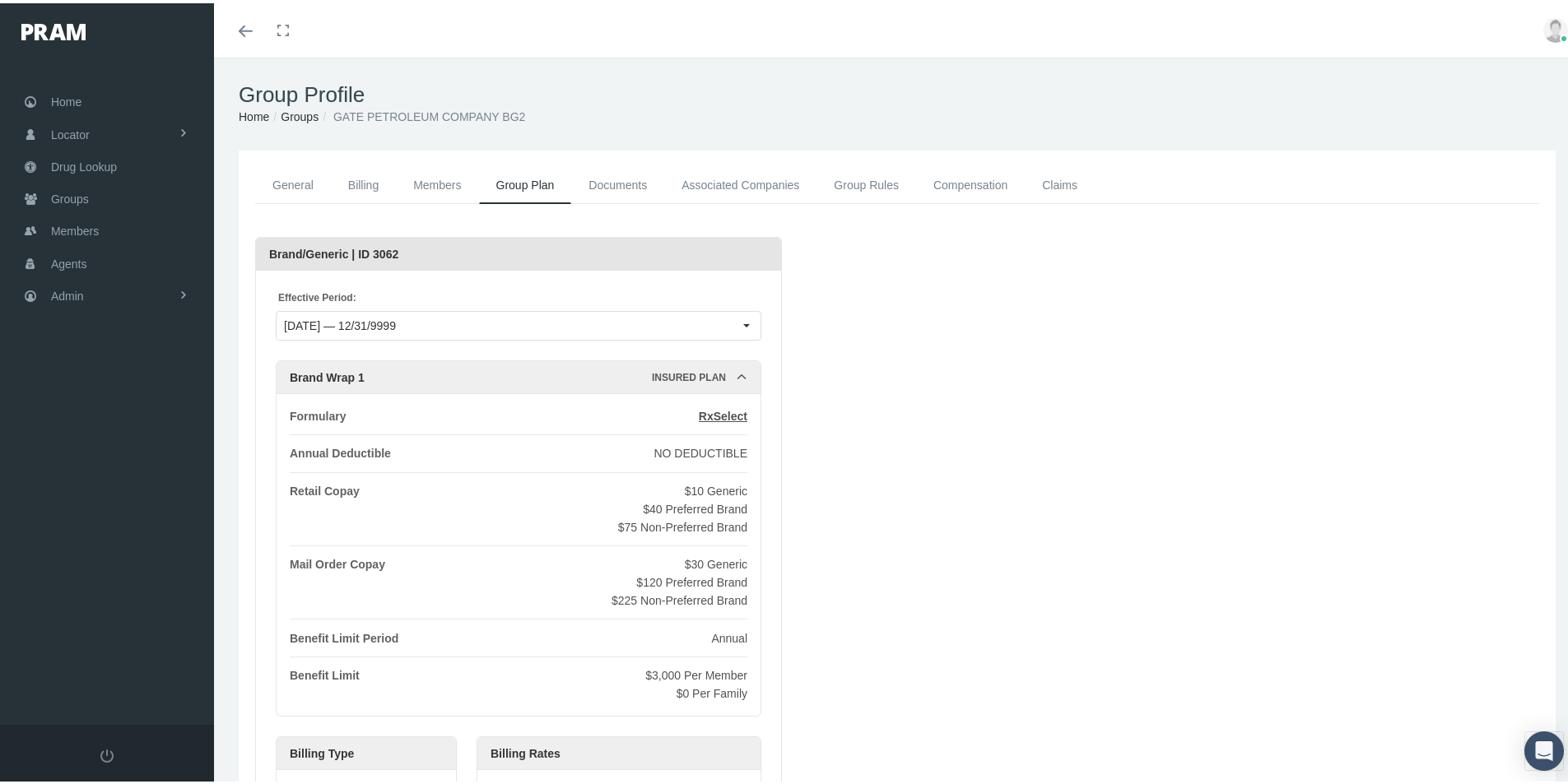
click at [288, 176] on link "General" at bounding box center [293, 182] width 76 height 37
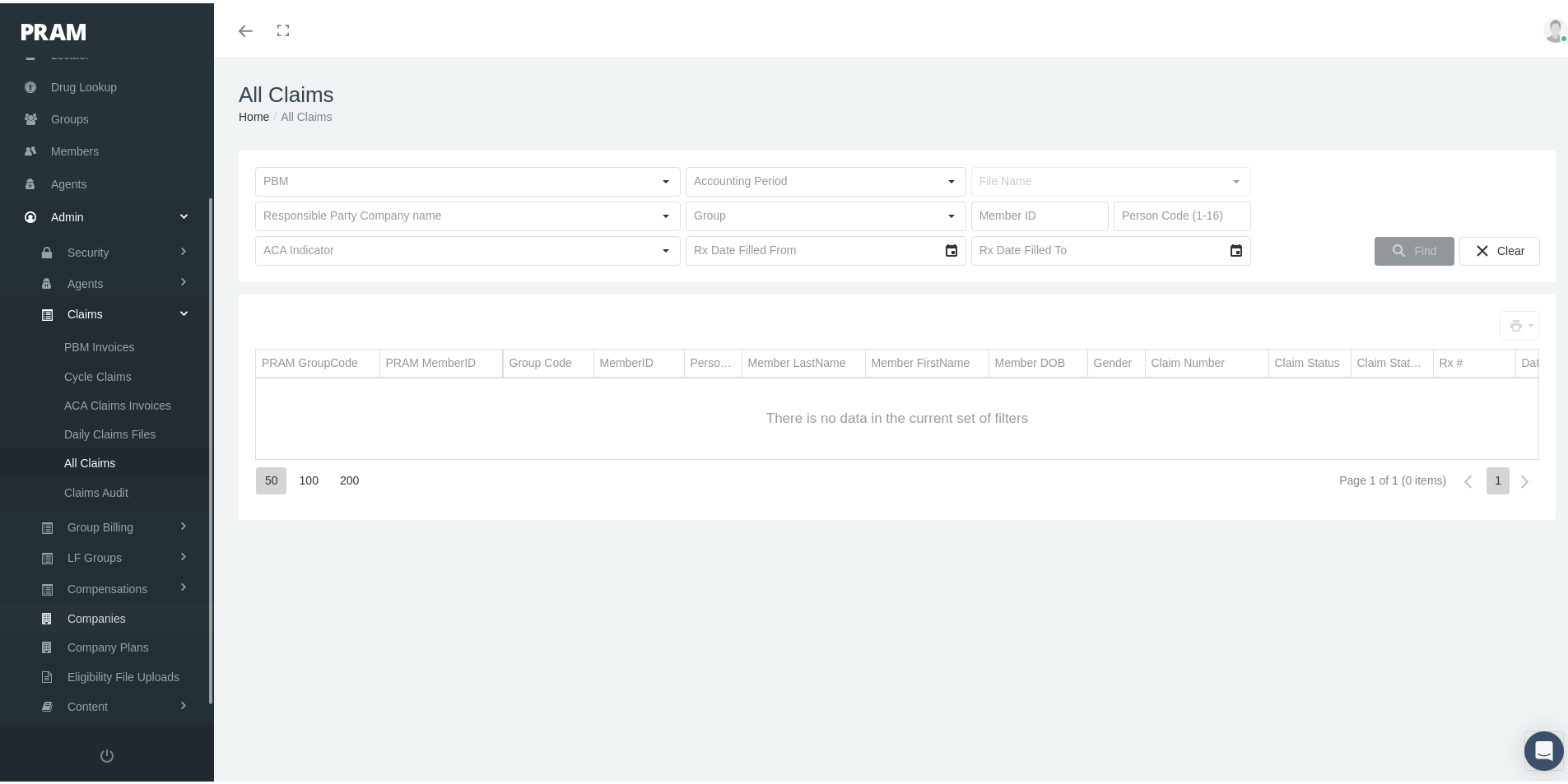
scroll to position [204, 0]
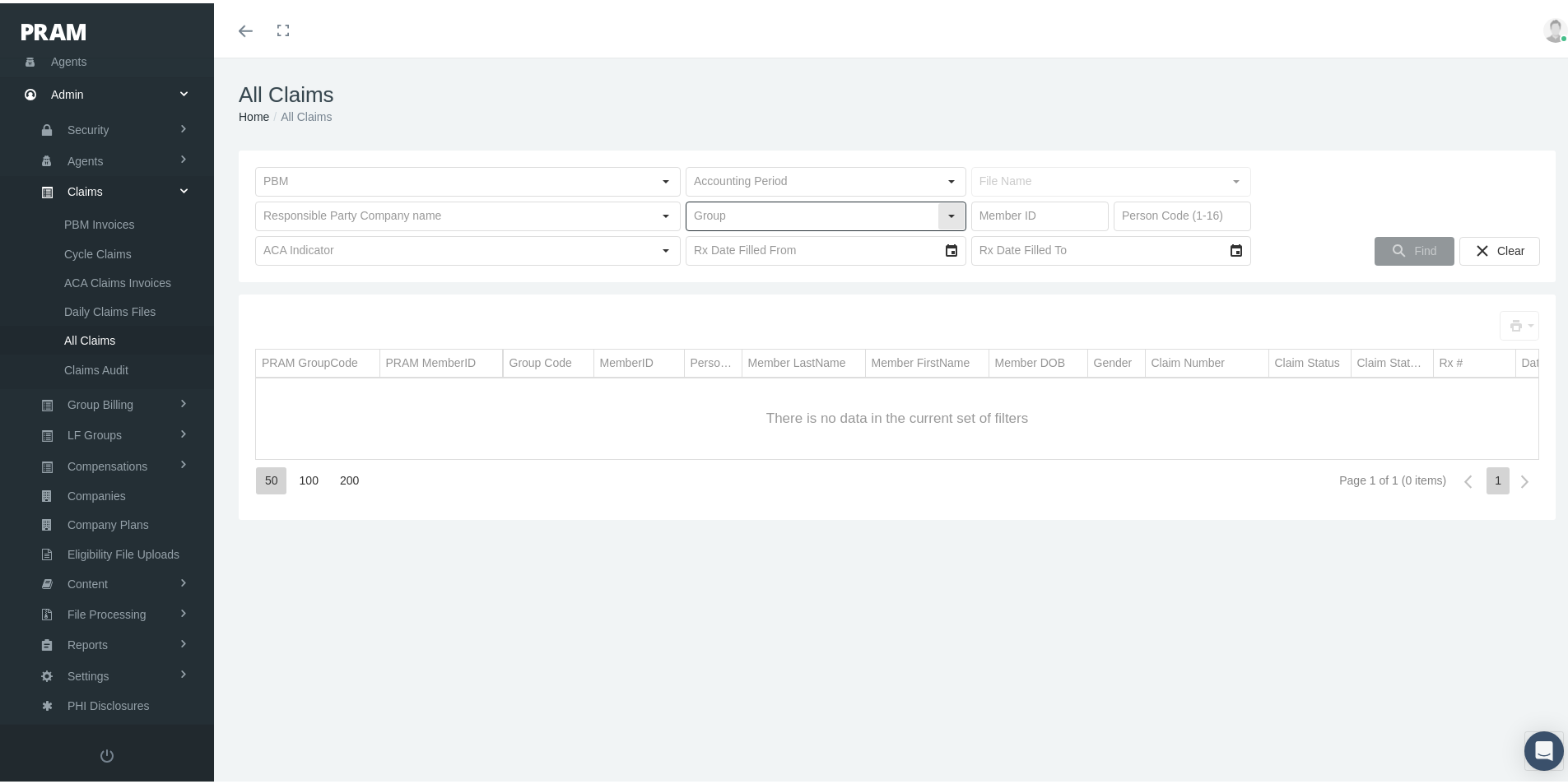
click at [720, 214] on input "text" at bounding box center [812, 213] width 251 height 28
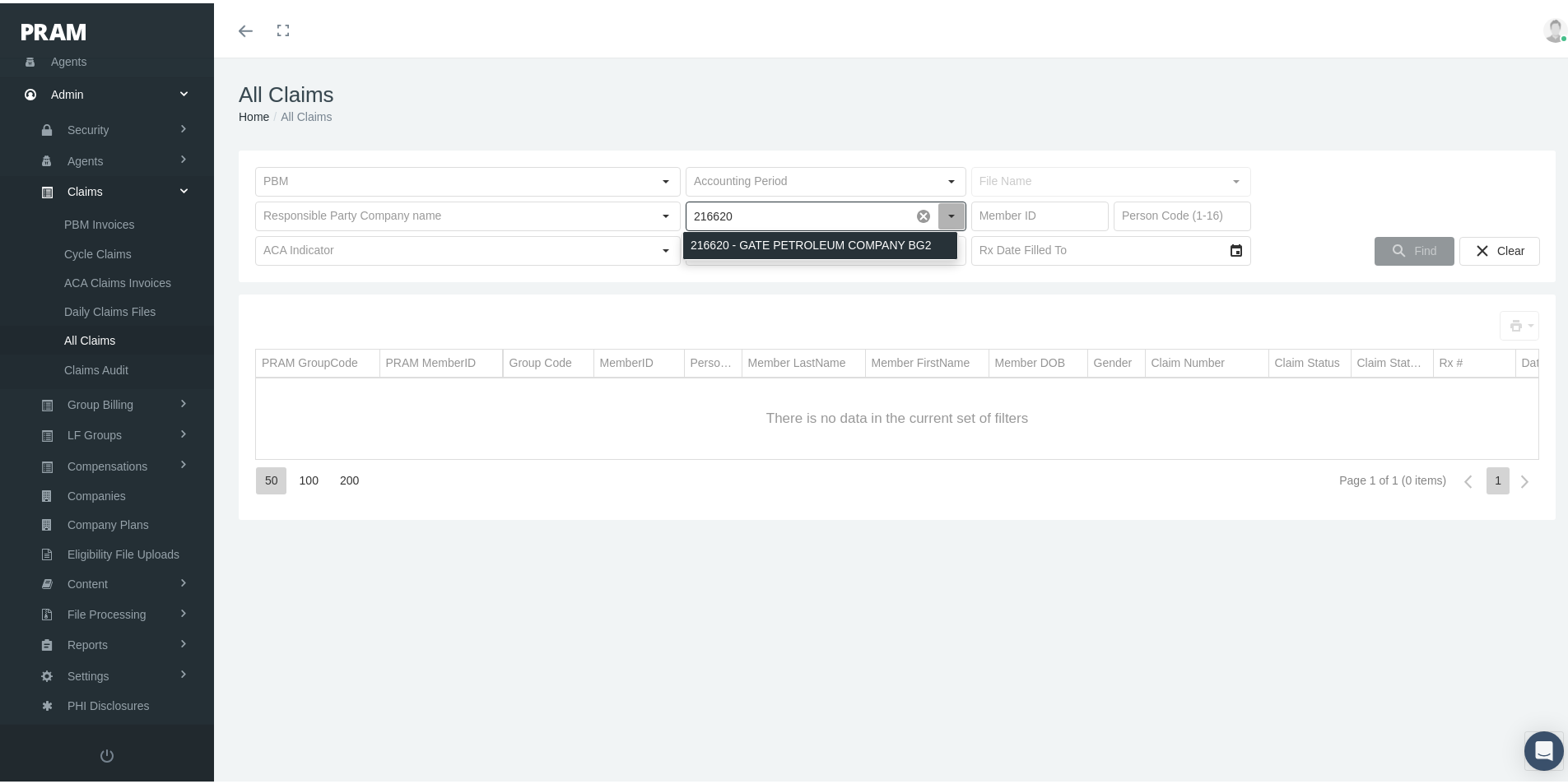
click at [717, 242] on div "216620 - GATE PETROLEUM COMPANY BG2" at bounding box center [819, 242] width 274 height 27
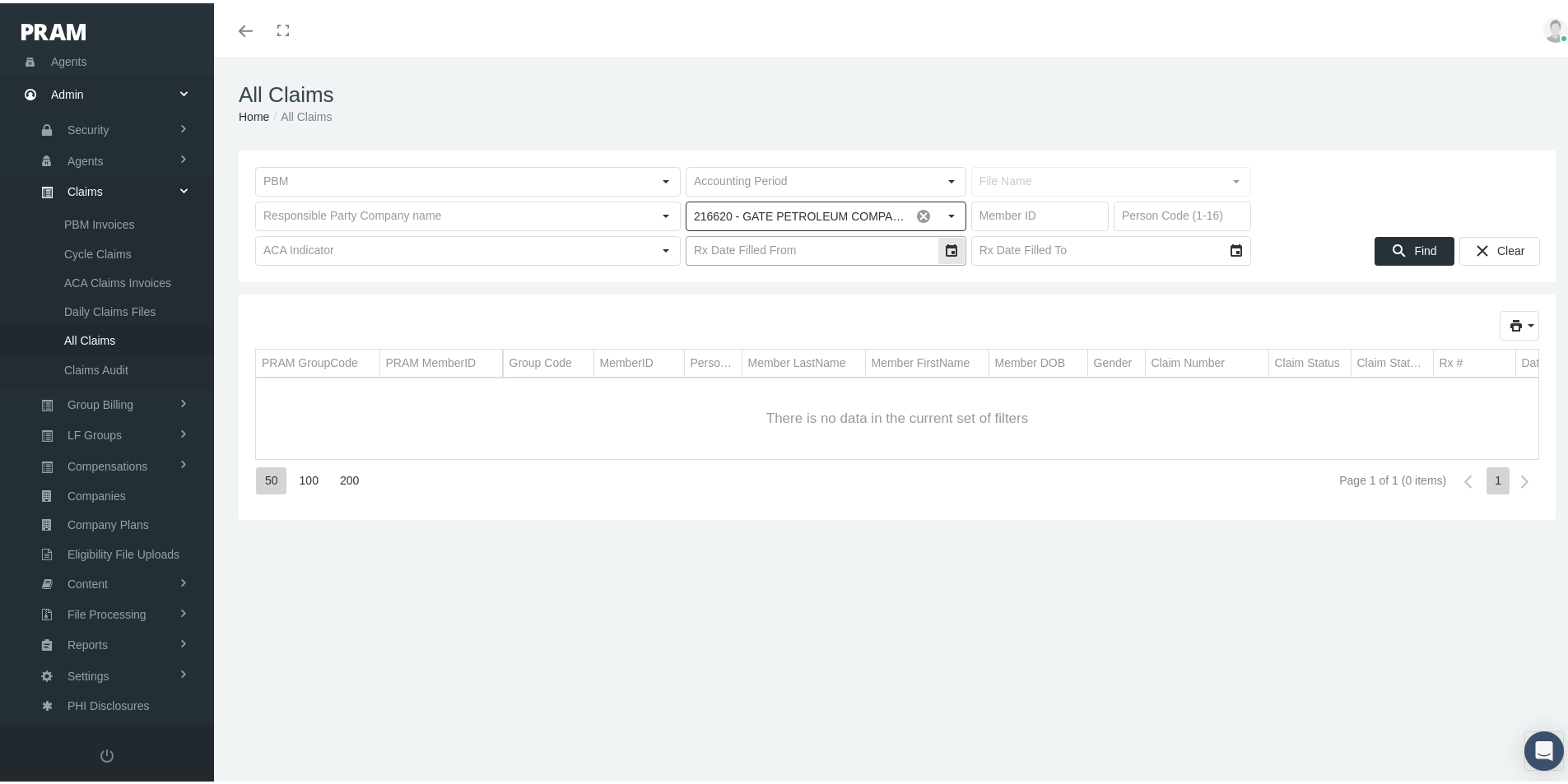
type input "216620 - GATE PETROLEUM COMPANY BG2"
click at [943, 248] on div "Select" at bounding box center [951, 247] width 26 height 26
click at [711, 291] on icon "chevronleft" at bounding box center [713, 295] width 14 height 14
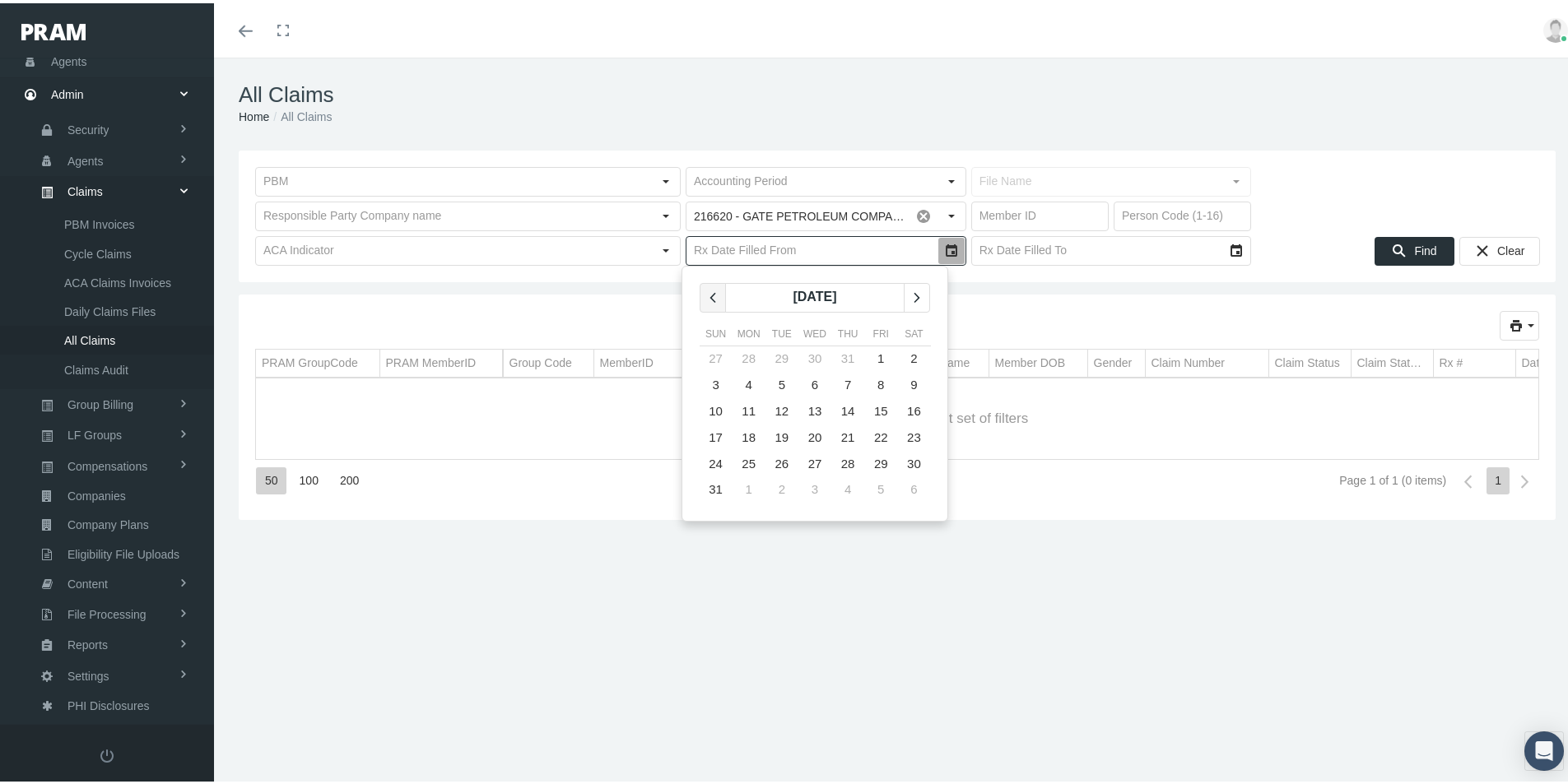
click at [711, 291] on icon "chevronleft" at bounding box center [713, 295] width 14 height 14
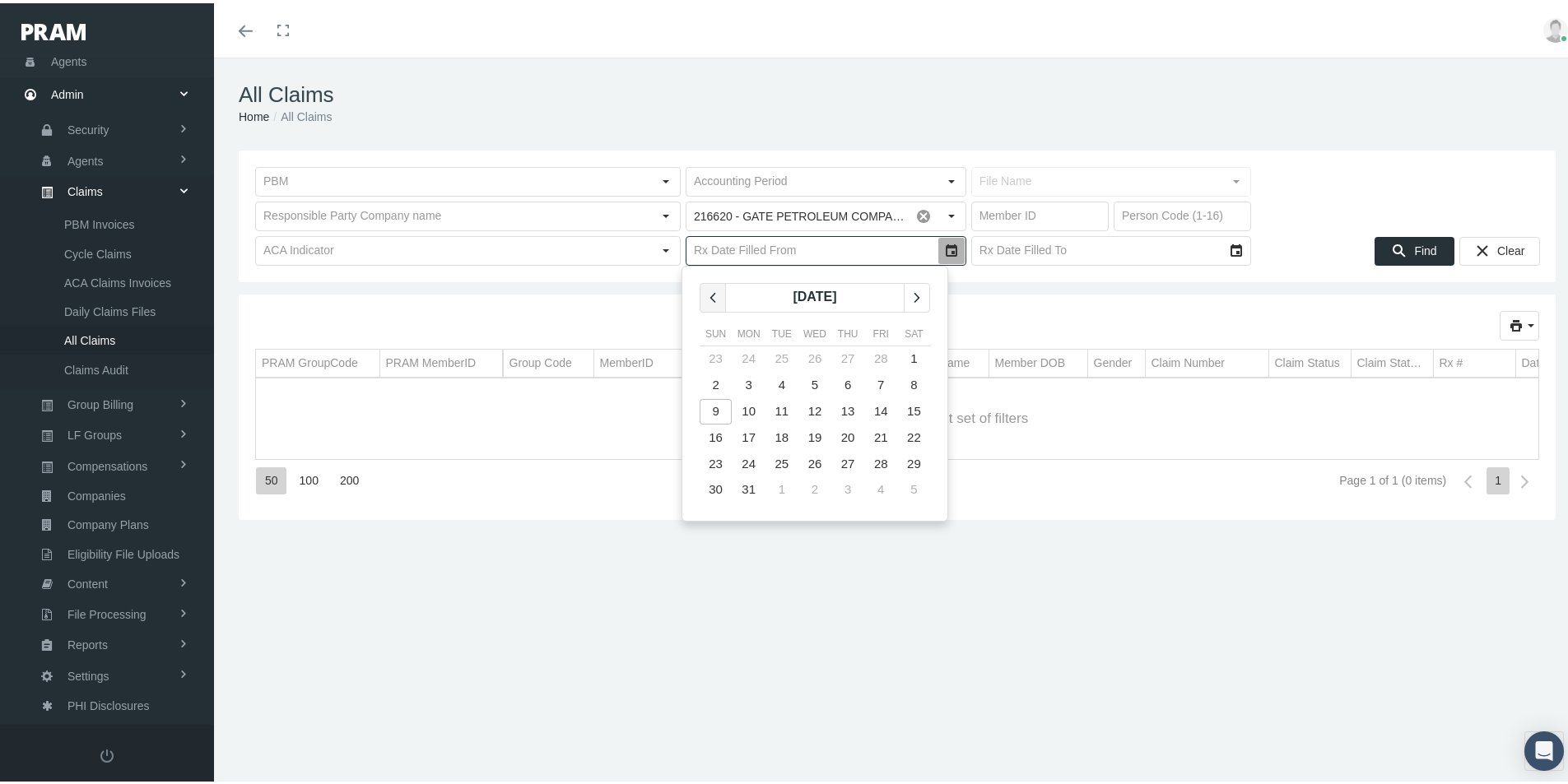
click at [711, 291] on icon "chevronleft" at bounding box center [713, 295] width 14 height 14
click at [812, 349] on span "1" at bounding box center [814, 354] width 6 height 14
type input "1/1/2025"
click at [1021, 304] on div "PRAM GroupCode PRAM MemberID PRAM GroupCode PRAM MemberID Group Code MemberID P…" at bounding box center [897, 403] width 1317 height 225
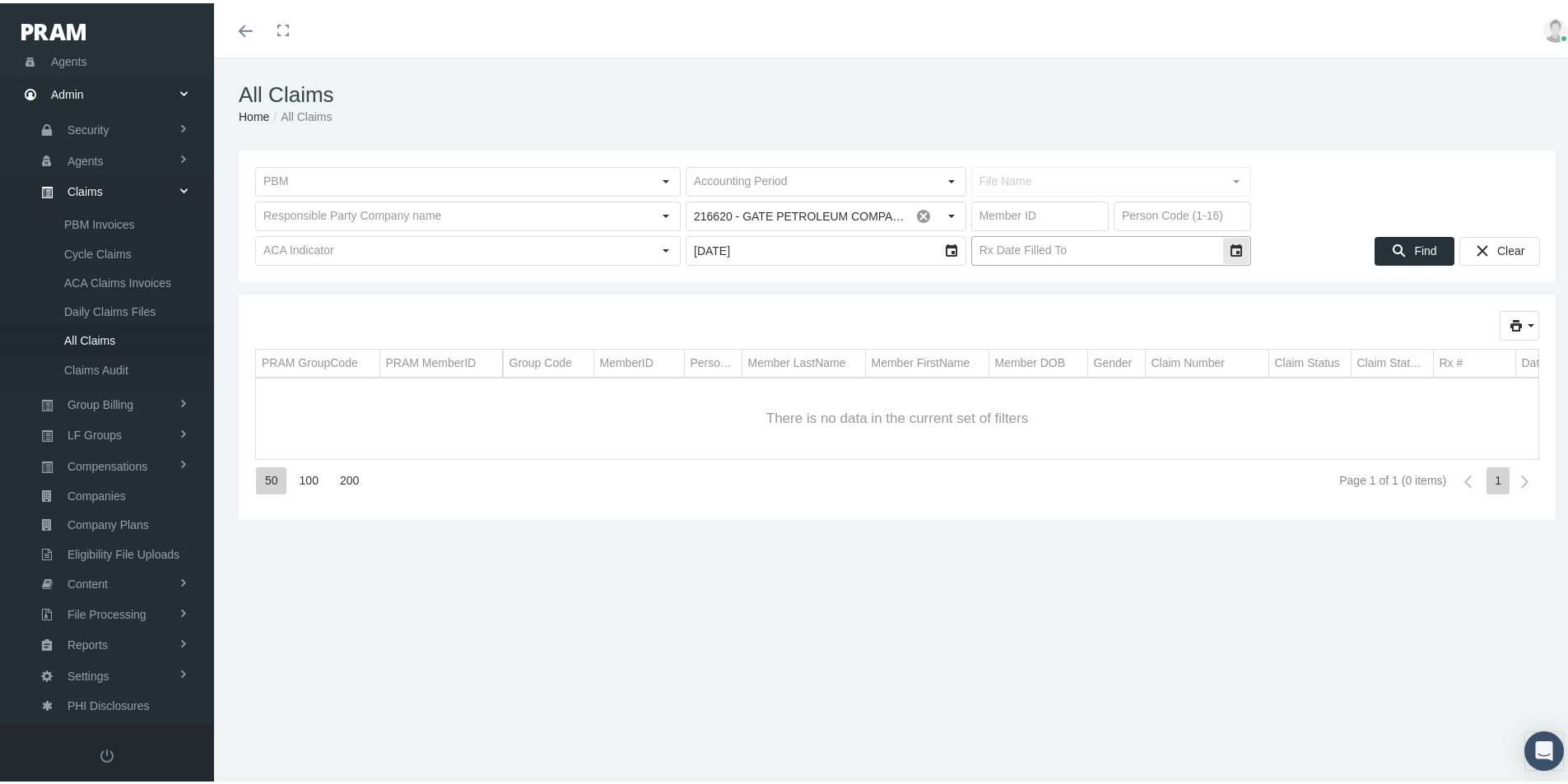
click at [1032, 250] on input "text" at bounding box center [1098, 247] width 251 height 28
click at [1231, 245] on div "Select" at bounding box center [1236, 247] width 26 height 26
click at [1032, 381] on span "8" at bounding box center [1031, 381] width 6 height 14
type input "9/8/2025"
click at [1414, 248] on span "Find" at bounding box center [1425, 248] width 23 height 14
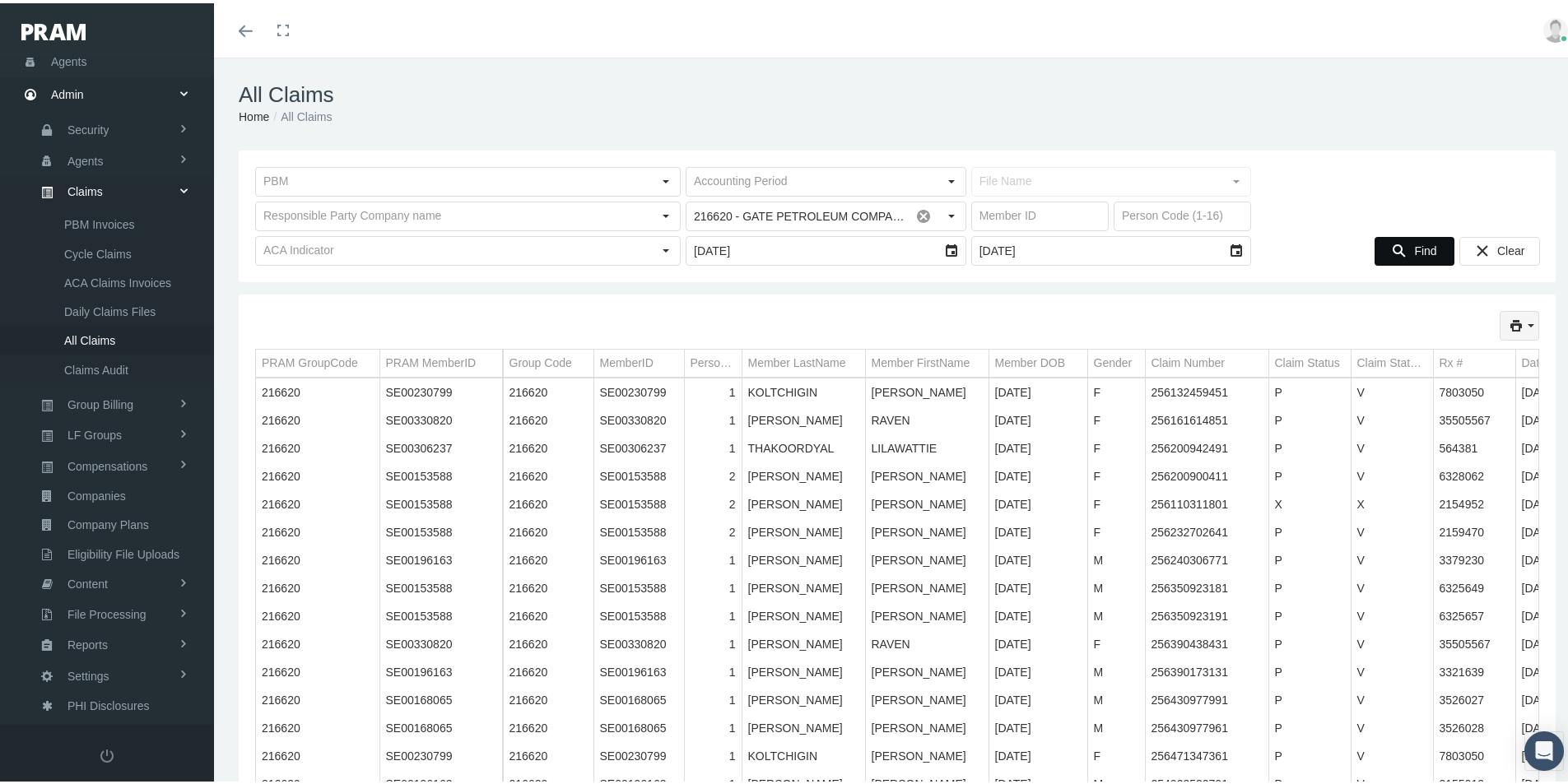
click at [1524, 321] on icon "print" at bounding box center [1531, 323] width 14 height 14
click at [1437, 351] on div "Short Format" at bounding box center [1461, 352] width 128 height 27
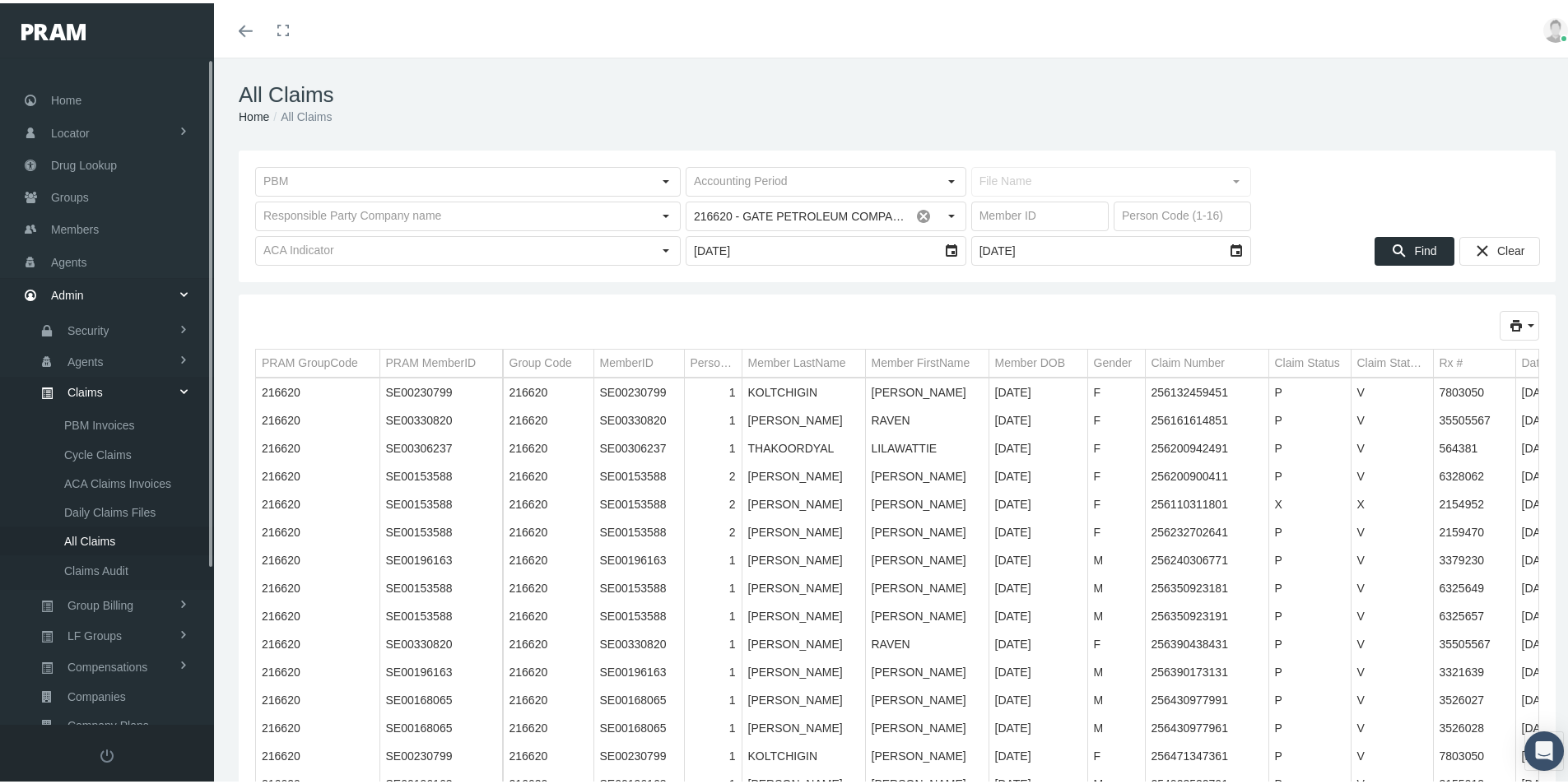
scroll to position [0, 0]
drag, startPoint x: 80, startPoint y: 197, endPoint x: 89, endPoint y: 203, distance: 10.8
click at [80, 197] on span "Groups" at bounding box center [70, 195] width 38 height 32
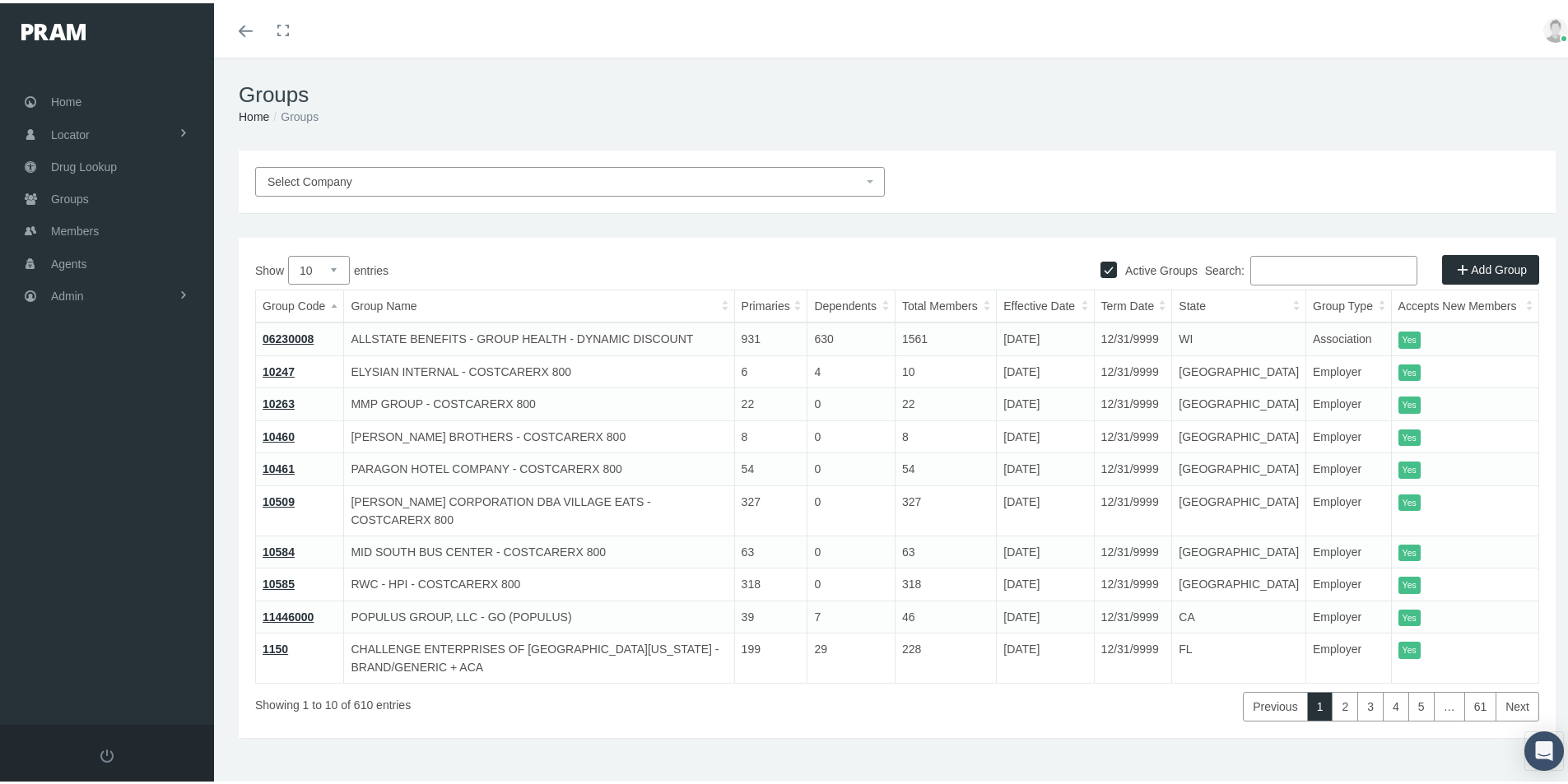
click at [1264, 268] on input "Search:" at bounding box center [1334, 267] width 167 height 30
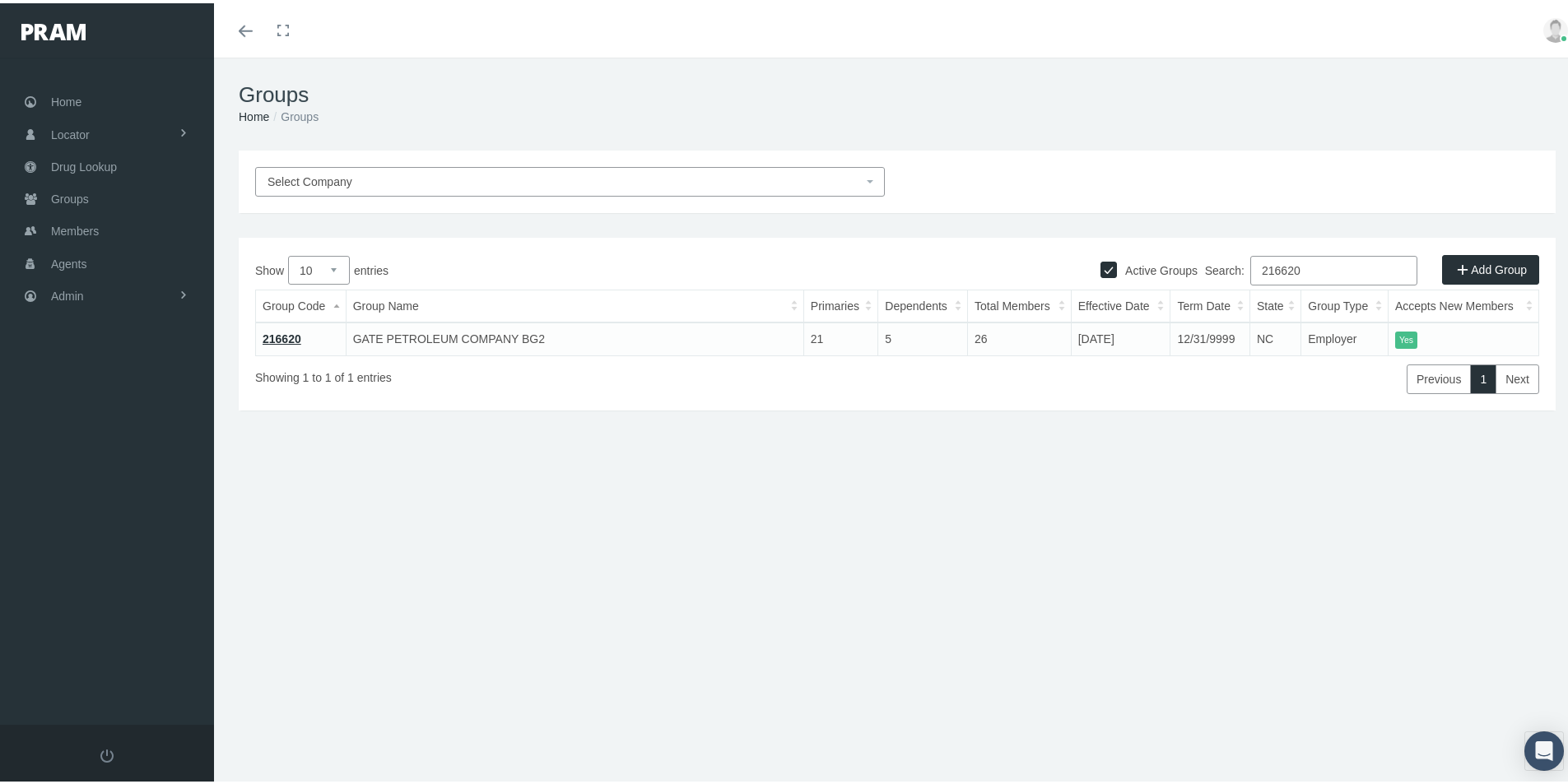
type input "216620"
click at [281, 327] on td "216620" at bounding box center [301, 335] width 90 height 33
click at [292, 335] on link "216620" at bounding box center [281, 335] width 39 height 14
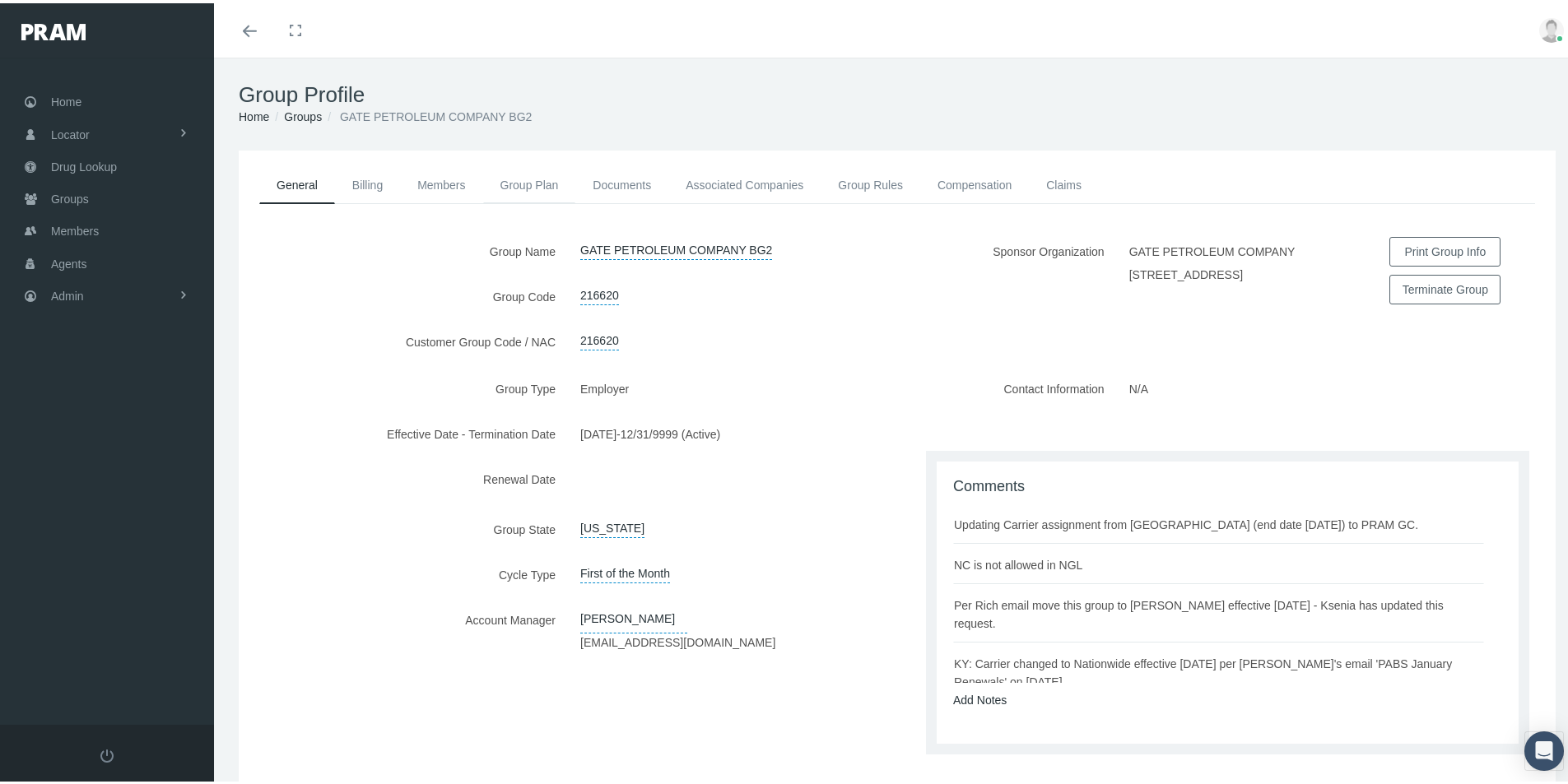
click at [524, 184] on link "Group Plan" at bounding box center [529, 182] width 93 height 36
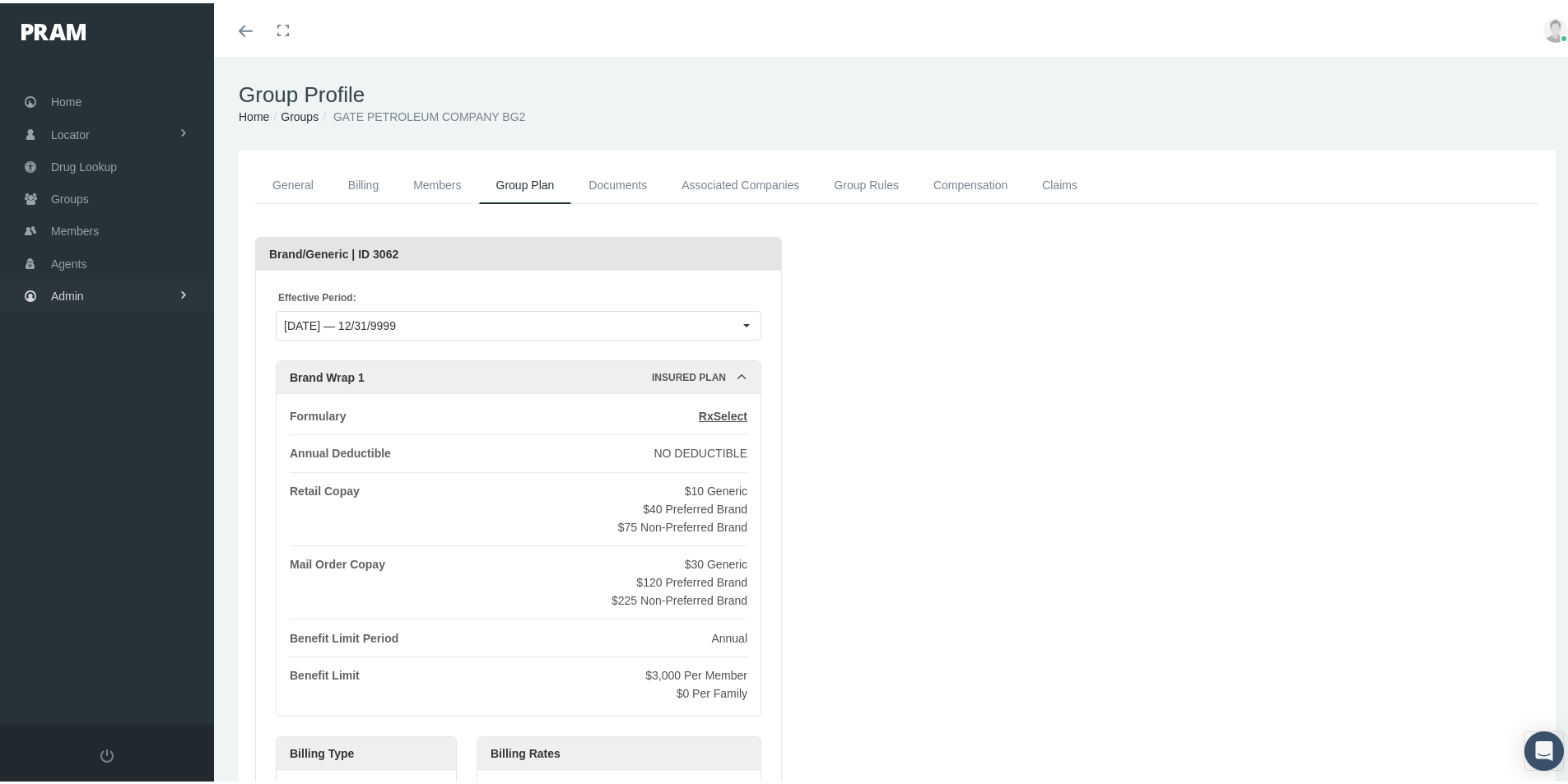
click at [60, 291] on span "Admin" at bounding box center [67, 293] width 33 height 32
click at [86, 657] on span "Reports" at bounding box center [88, 661] width 41 height 28
click at [108, 694] on link "Reports" at bounding box center [107, 694] width 214 height 29
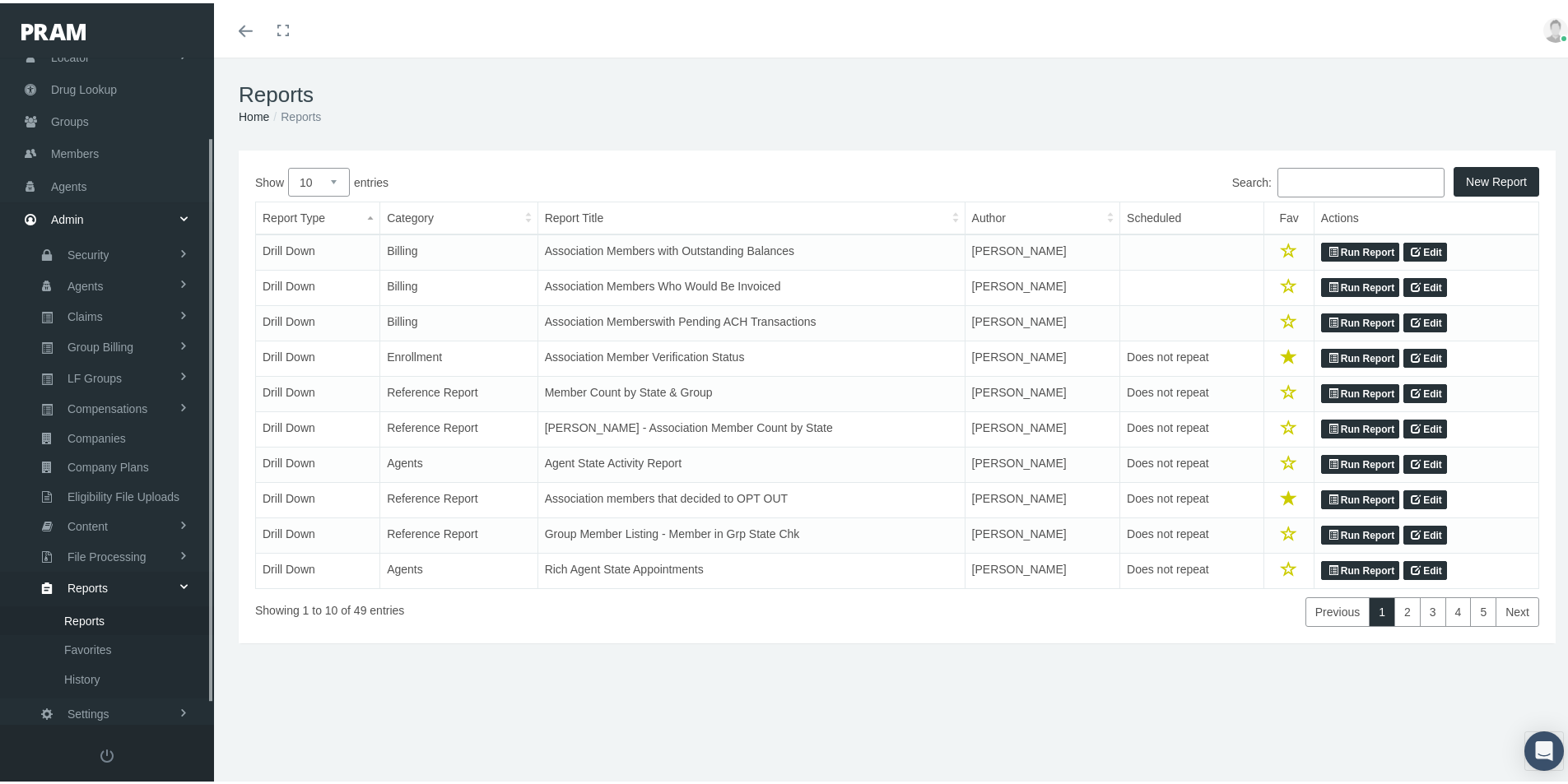
scroll to position [117, 0]
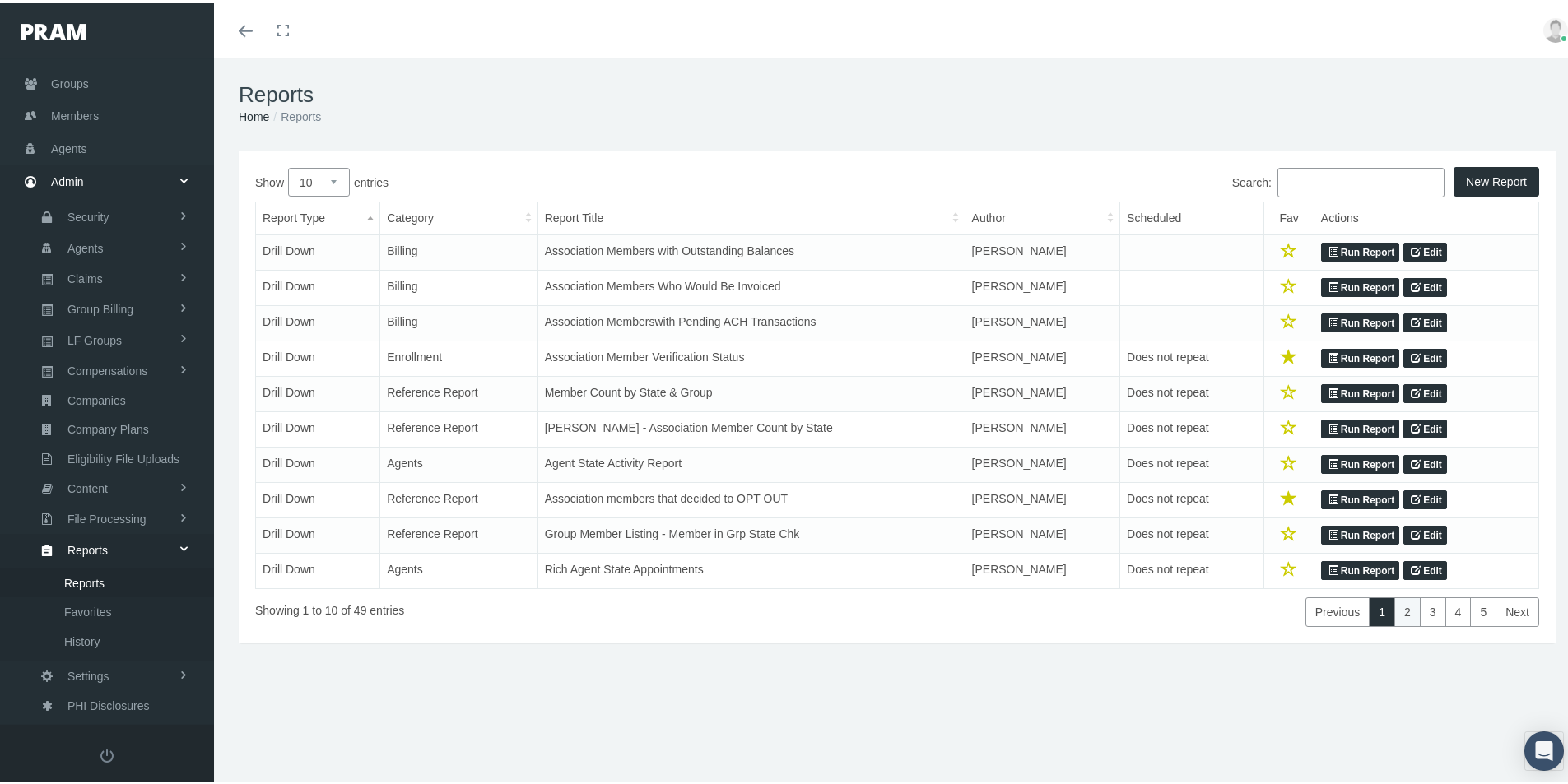
click at [1395, 614] on link "2" at bounding box center [1407, 609] width 26 height 30
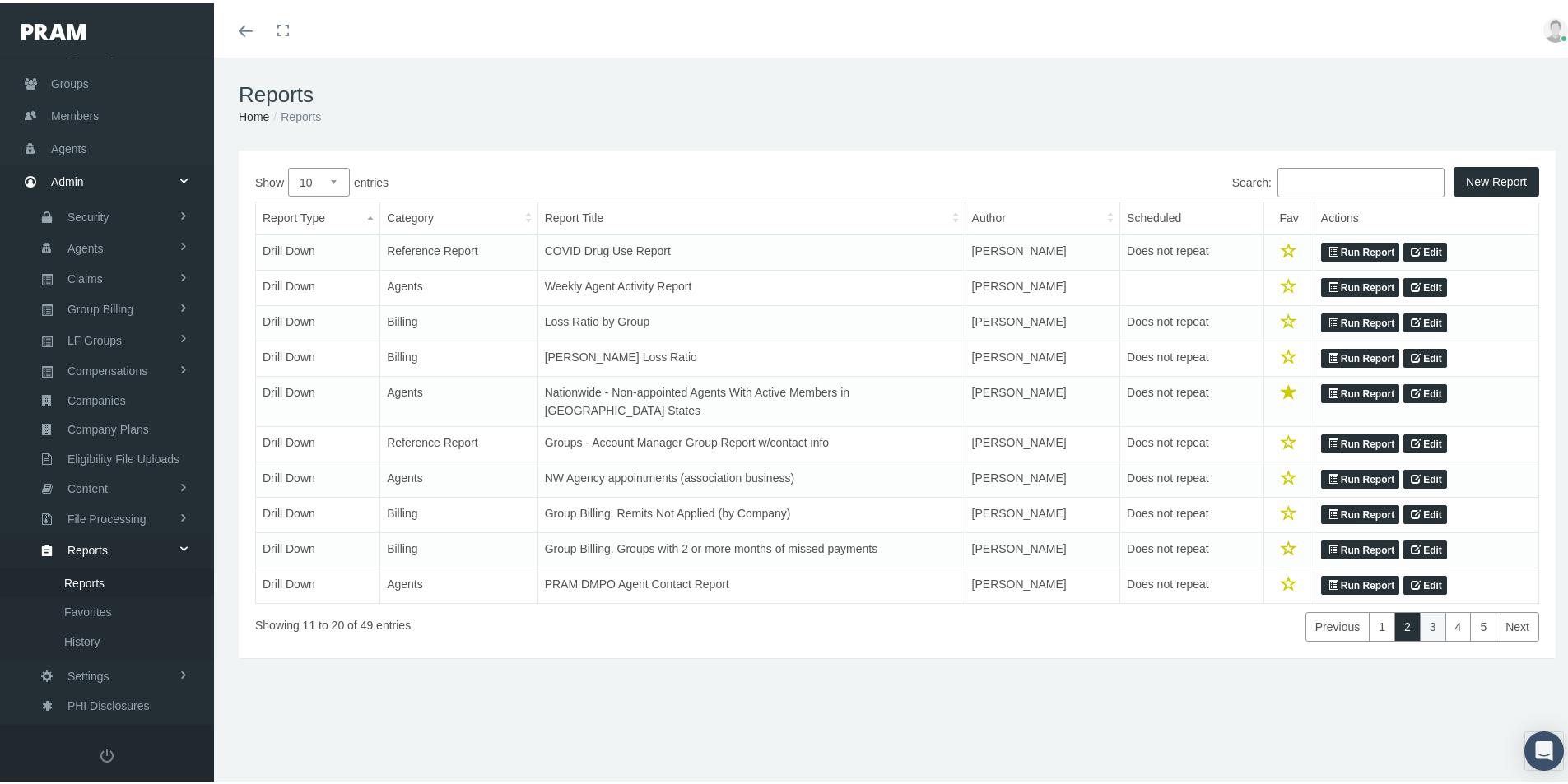
click at [1420, 609] on link "3" at bounding box center [1432, 624] width 26 height 30
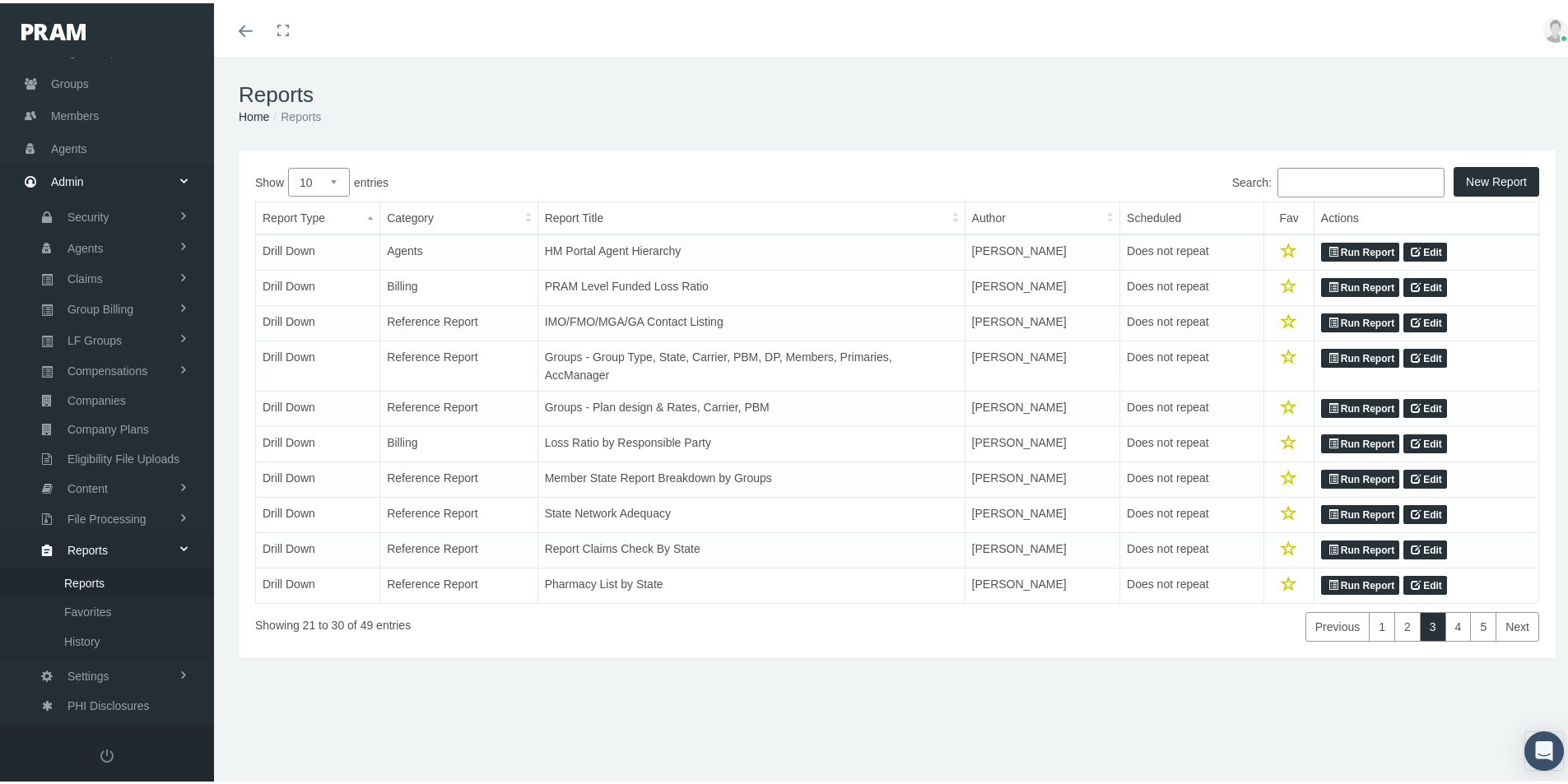
click at [1356, 406] on link "Run Report" at bounding box center [1360, 406] width 78 height 20
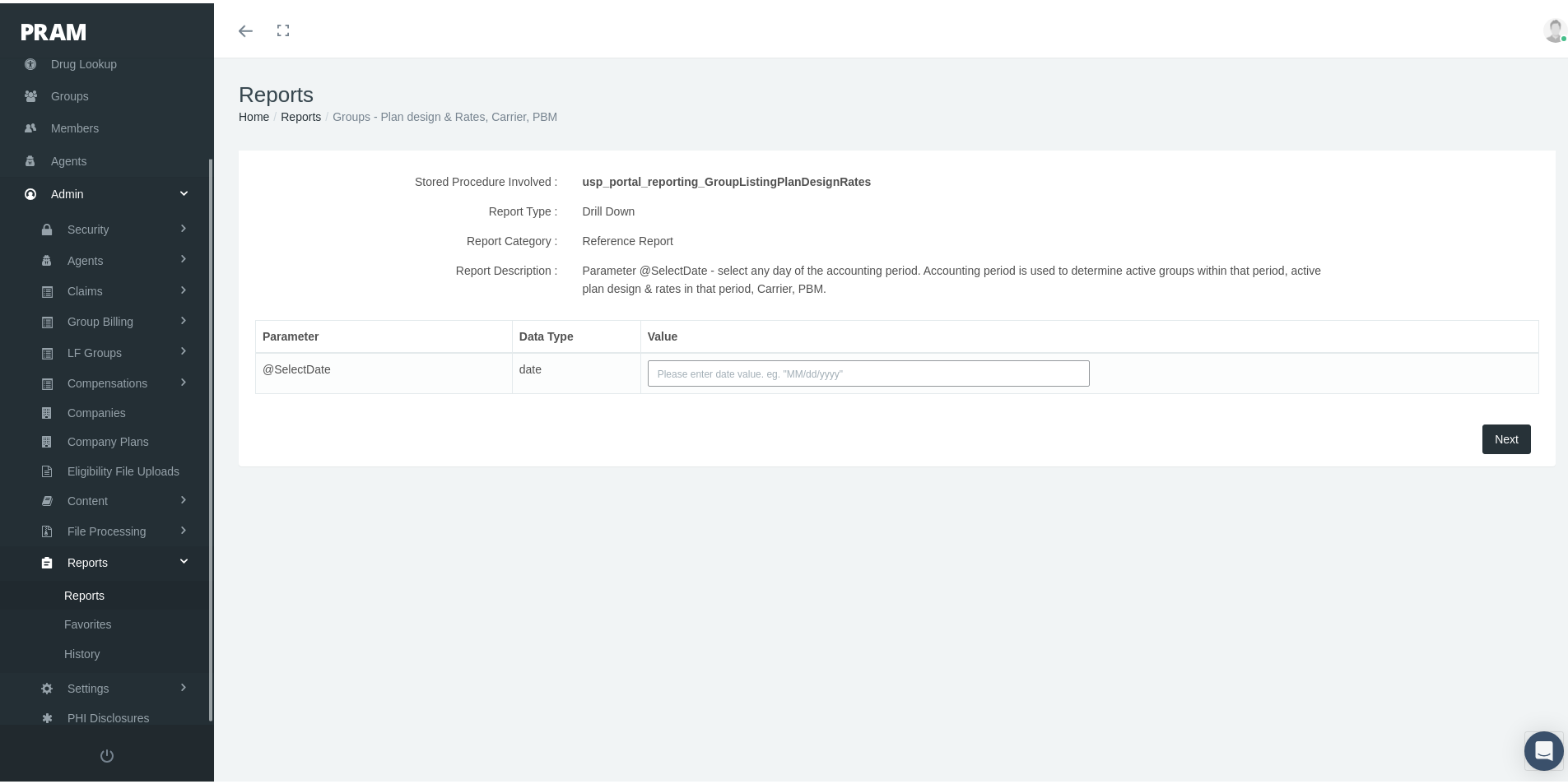
scroll to position [117, 0]
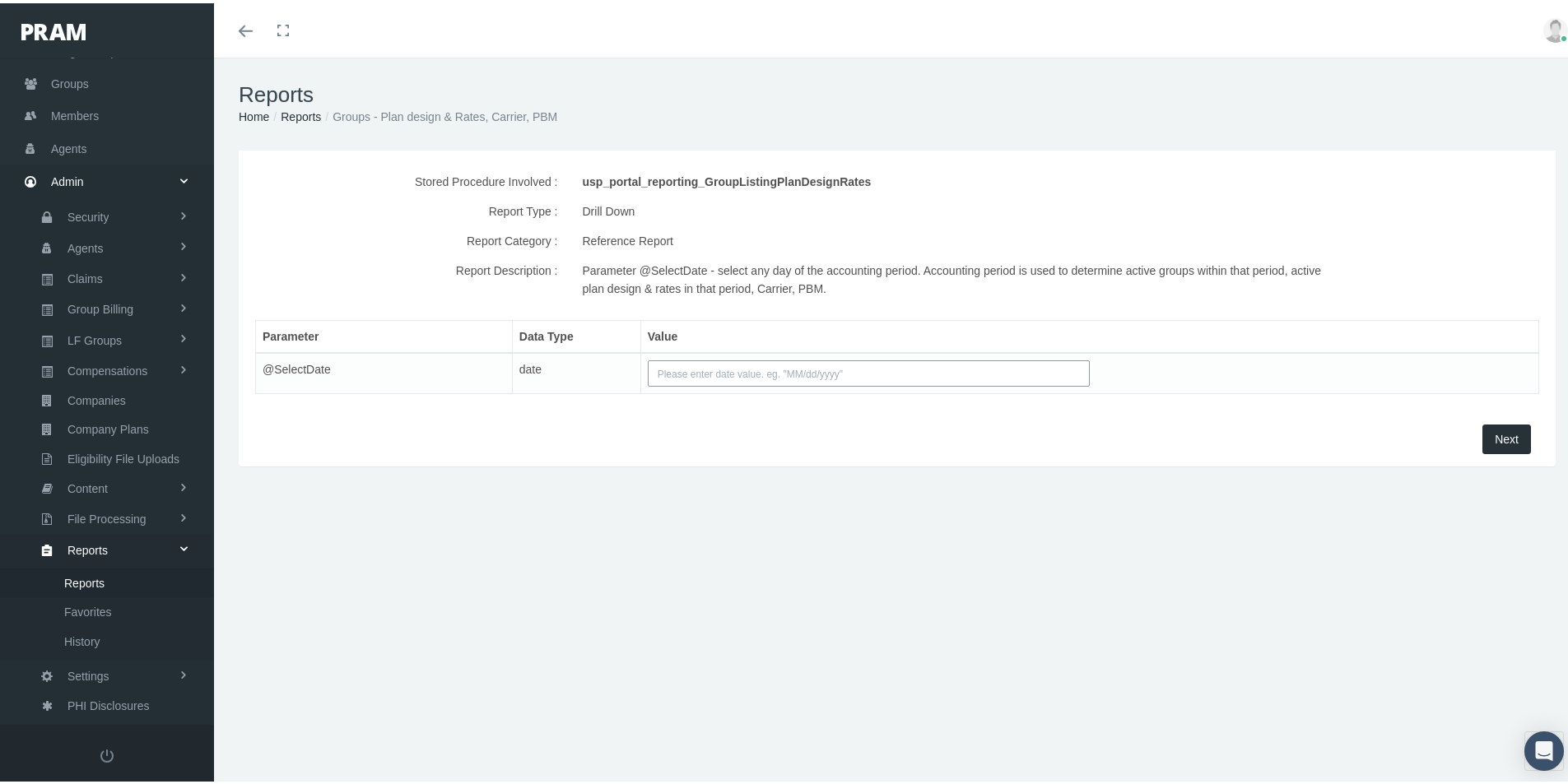
click at [679, 371] on input "text" at bounding box center [868, 370] width 442 height 26
click at [706, 468] on td "9" at bounding box center [709, 474] width 24 height 24
type input "[DATE]"
click at [1498, 437] on span "Next" at bounding box center [1507, 436] width 24 height 14
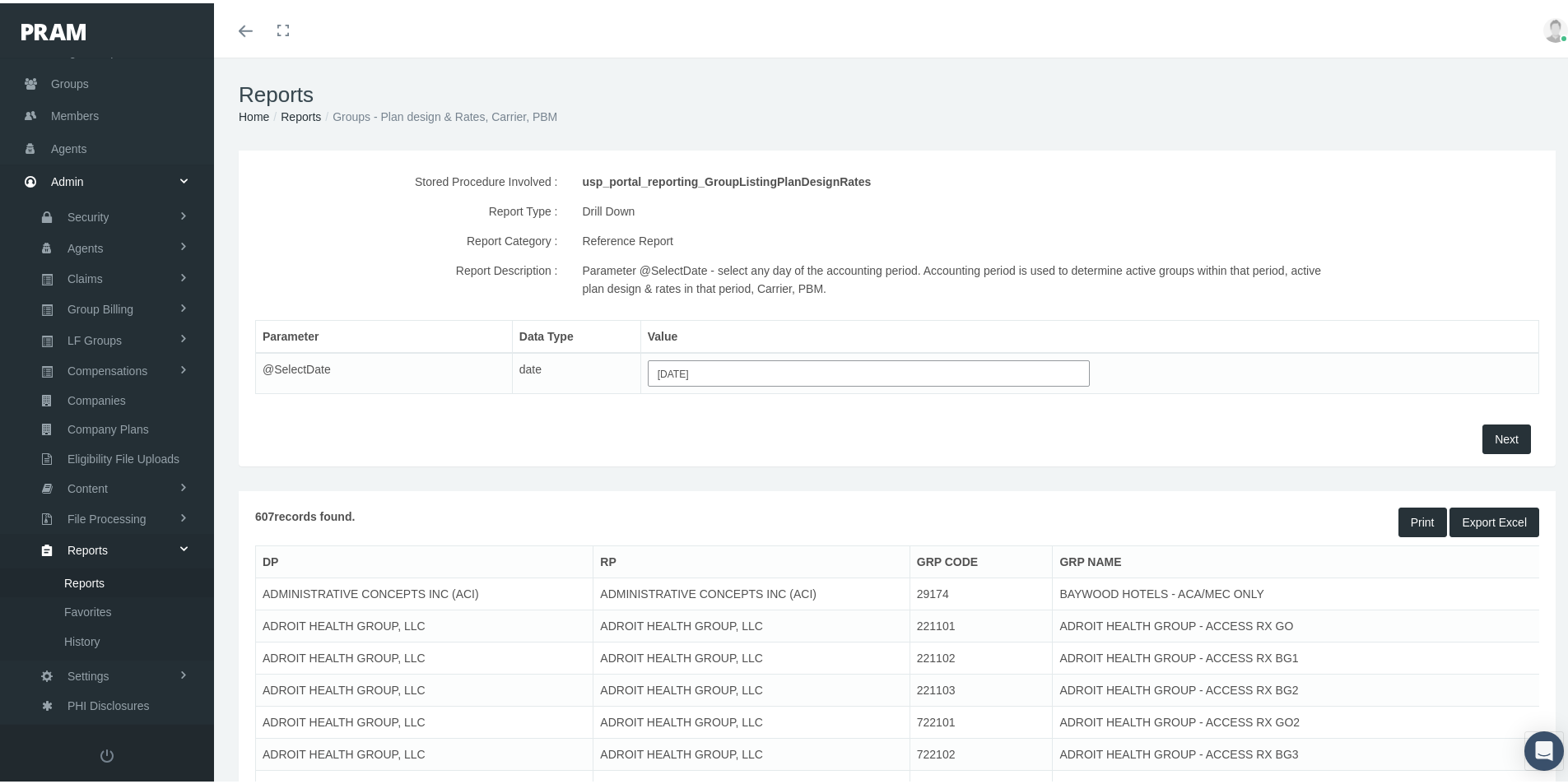
drag, startPoint x: 1492, startPoint y: 515, endPoint x: 1202, endPoint y: 536, distance: 290.8
click at [1491, 515] on button "Export Excel" at bounding box center [1494, 519] width 90 height 30
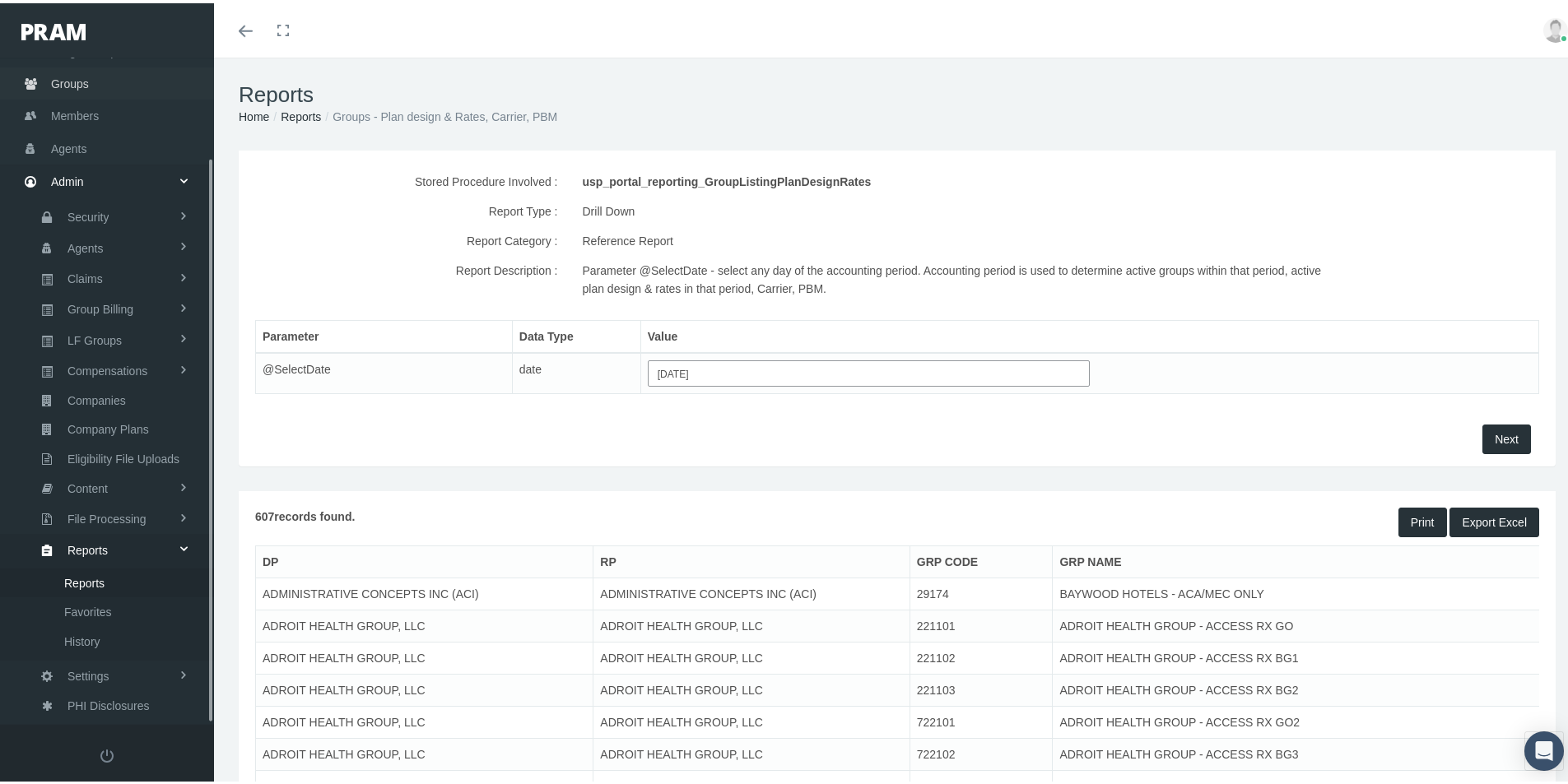
click at [71, 85] on span "Groups" at bounding box center [70, 80] width 38 height 32
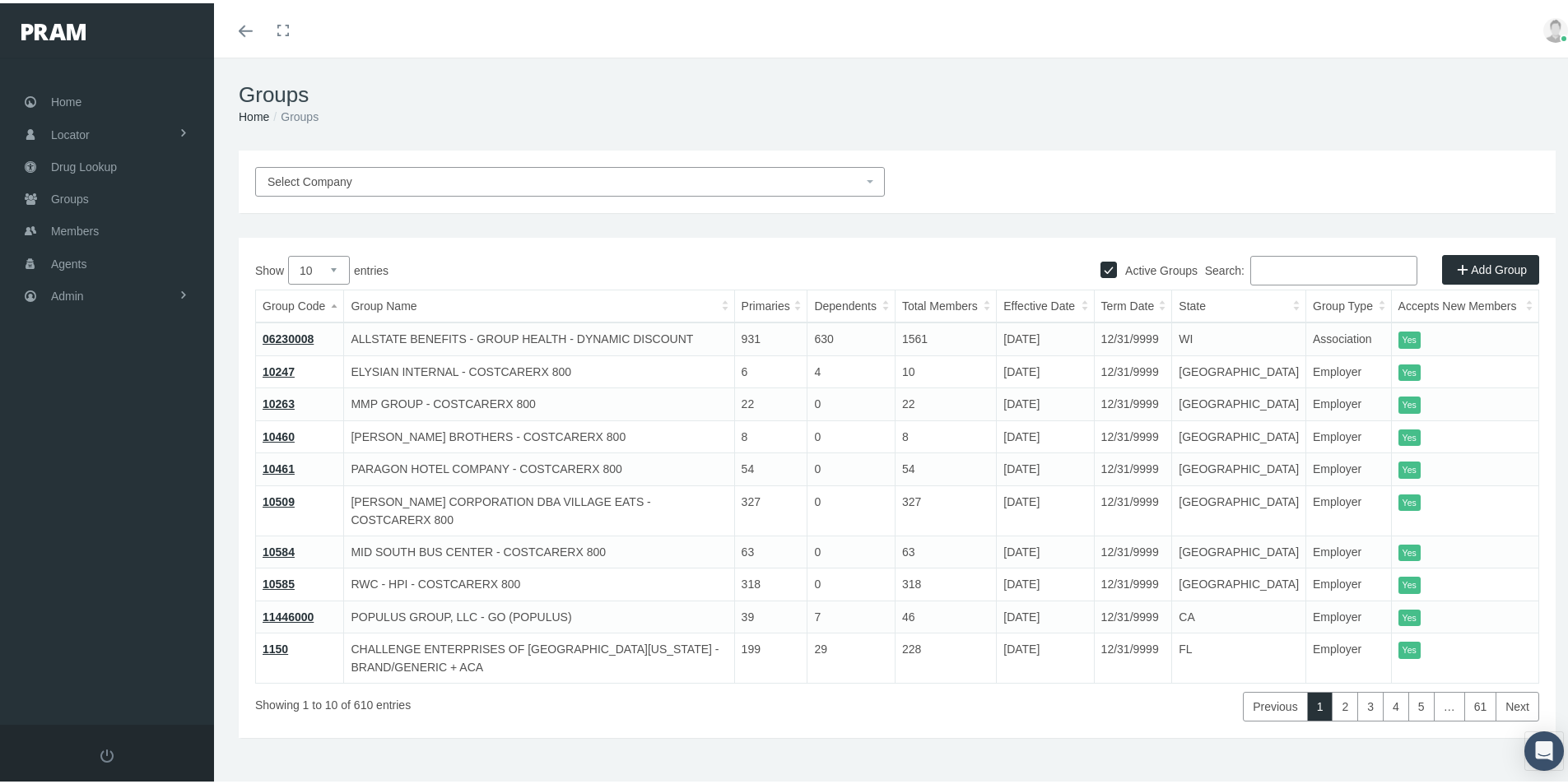
paste input "43003"
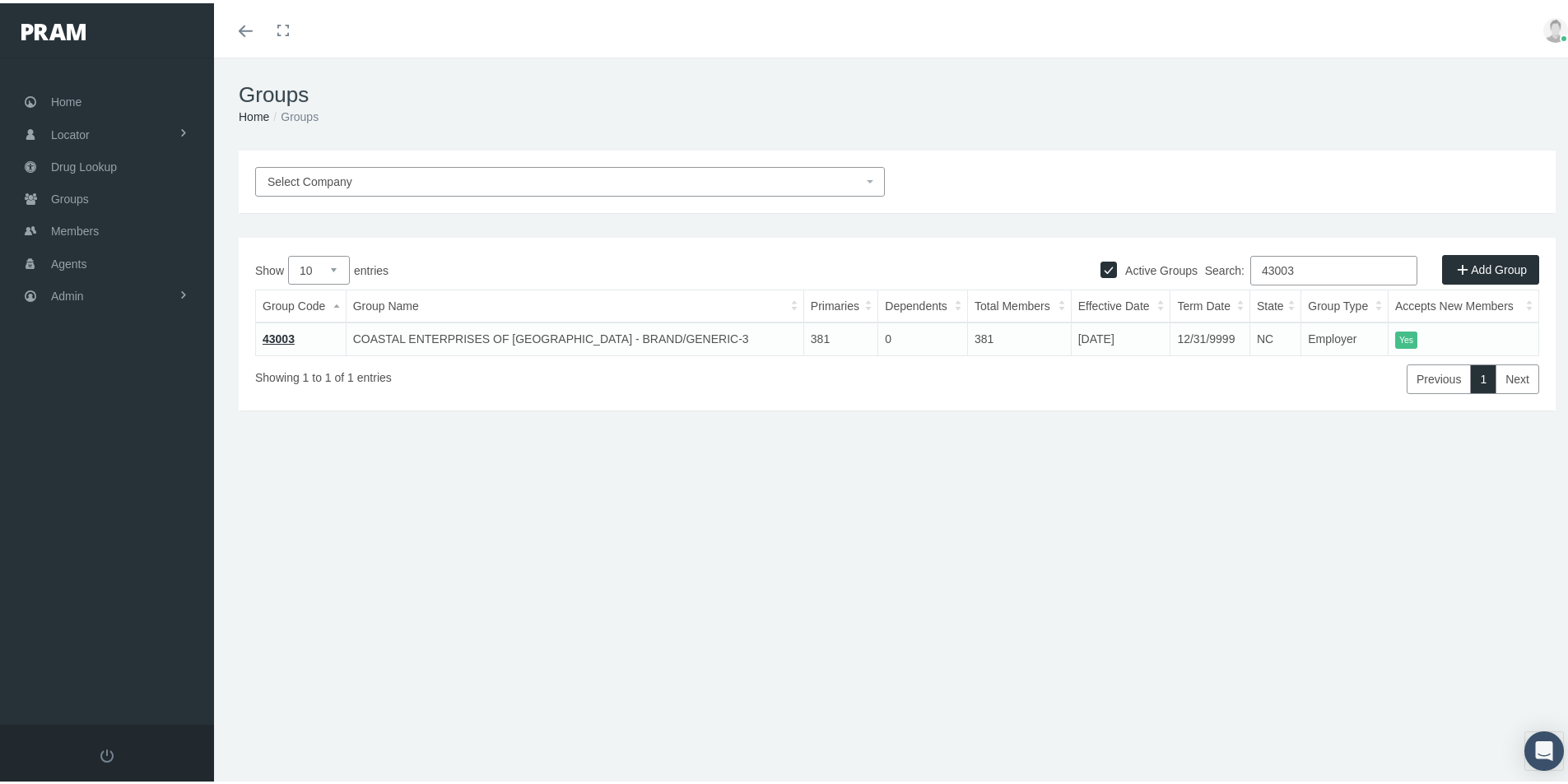
drag, startPoint x: 1295, startPoint y: 263, endPoint x: 1281, endPoint y: 275, distance: 18.4
click at [1214, 277] on label "Search: 43003" at bounding box center [1311, 267] width 213 height 30
paste input "4"
type input "43004"
click at [857, 656] on div "Groups Home Groups Select Company Active Groups Add Group Show 10 1" at bounding box center [897, 428] width 1366 height 748
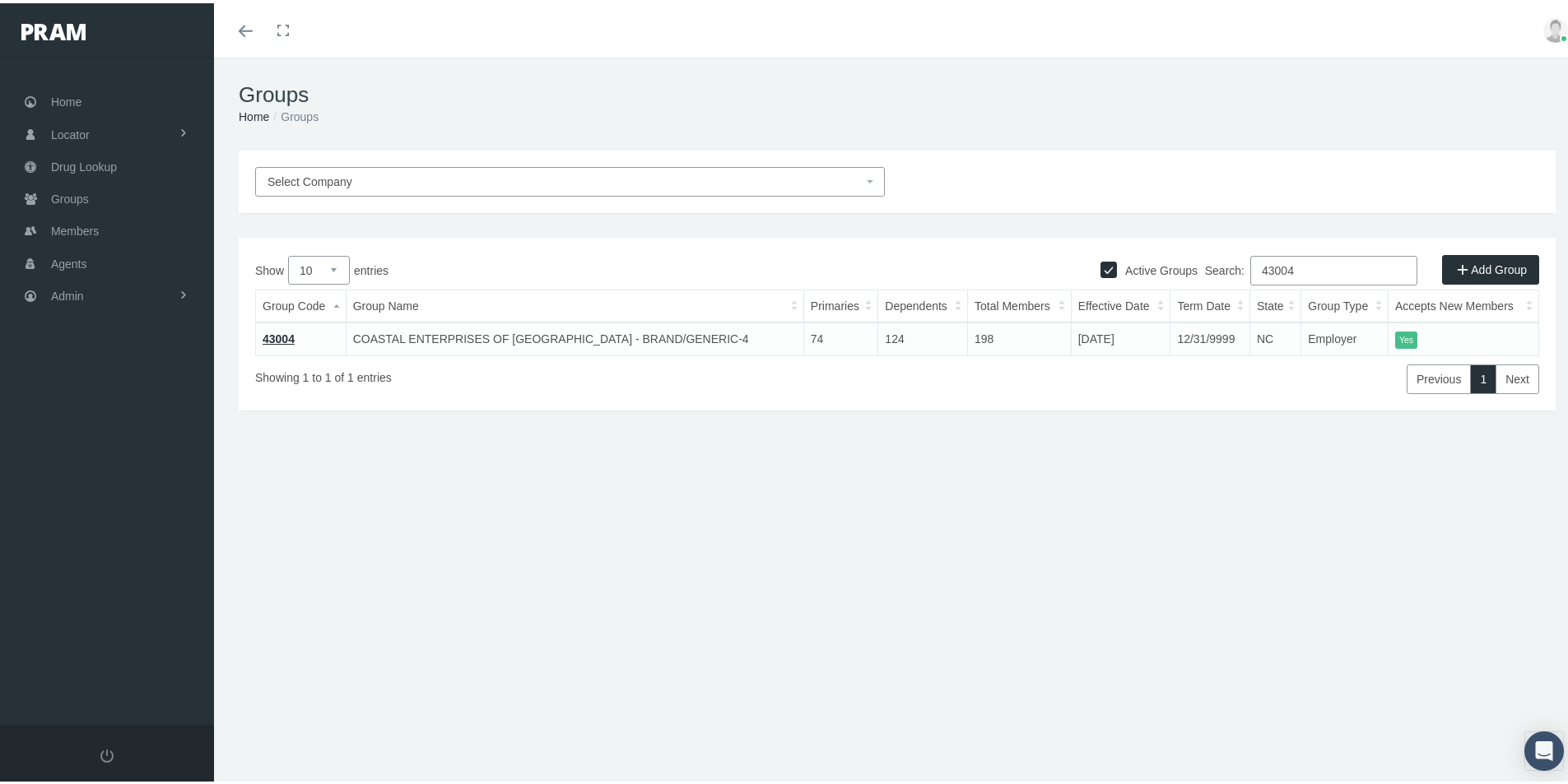
click at [461, 566] on div "Groups Home Groups Select Company Active Groups Add Group Show 10 1" at bounding box center [897, 428] width 1366 height 748
click at [72, 223] on span "Members" at bounding box center [74, 228] width 48 height 32
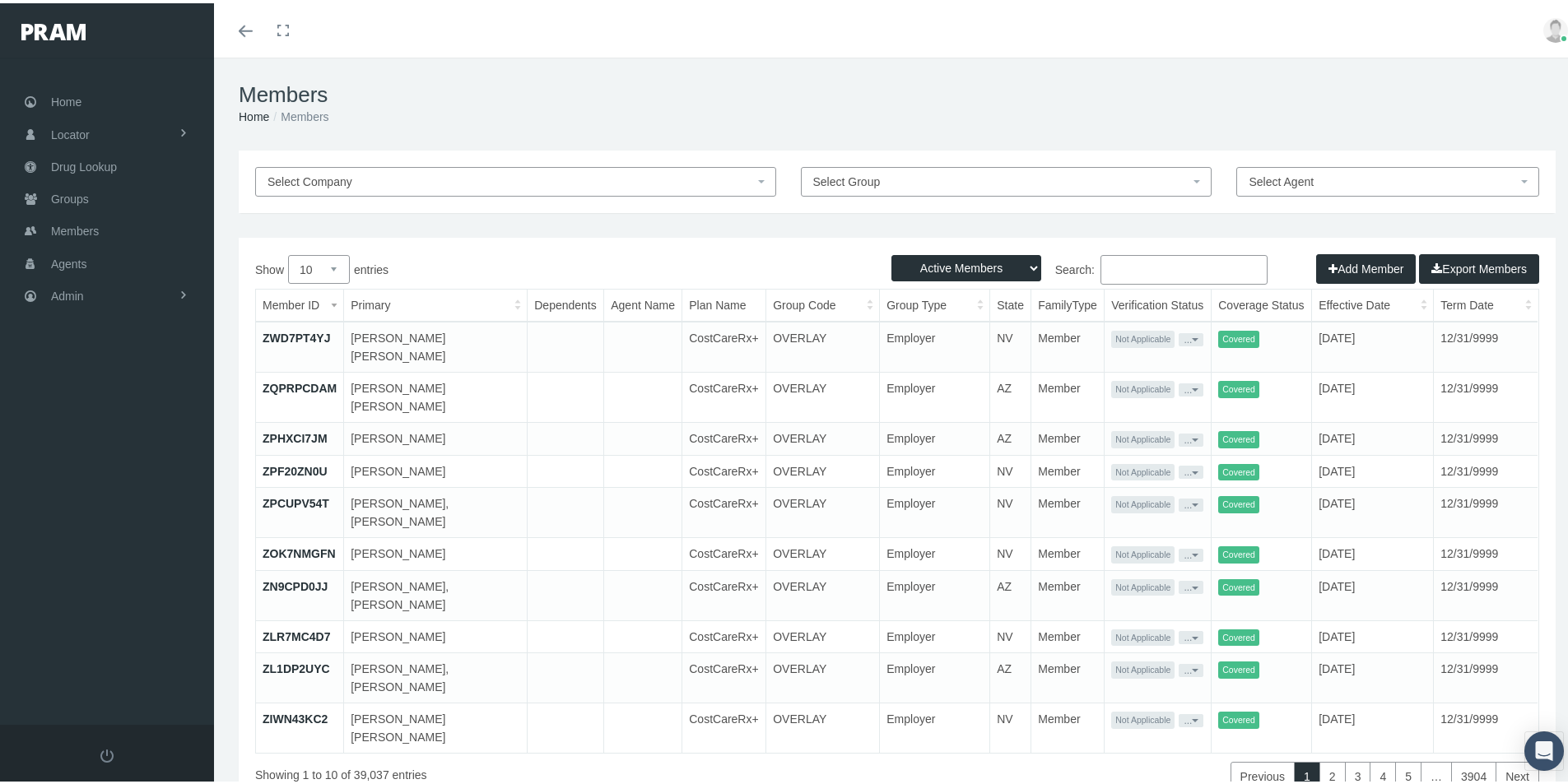
click at [1109, 268] on input "Search:" at bounding box center [1184, 267] width 167 height 30
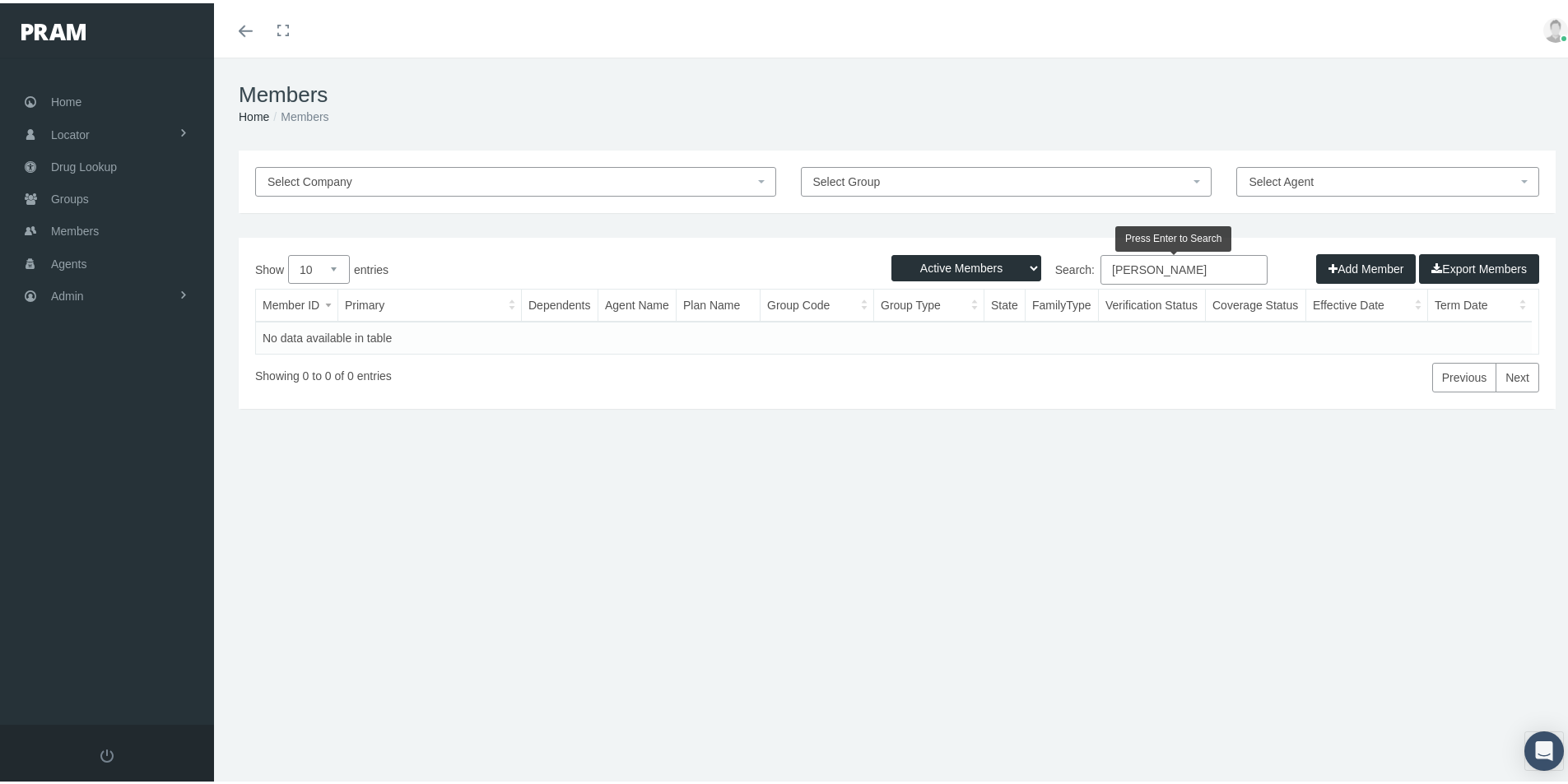
type input "Eliecer Rivera"
drag, startPoint x: 1022, startPoint y: 261, endPoint x: 1015, endPoint y: 269, distance: 10.6
click at [1022, 261] on select "Active Members Terminated Members Active & Terminated" at bounding box center [967, 265] width 150 height 26
select select "3"
click at [892, 252] on select "Active Members Terminated Members Active & Terminated" at bounding box center [967, 265] width 150 height 26
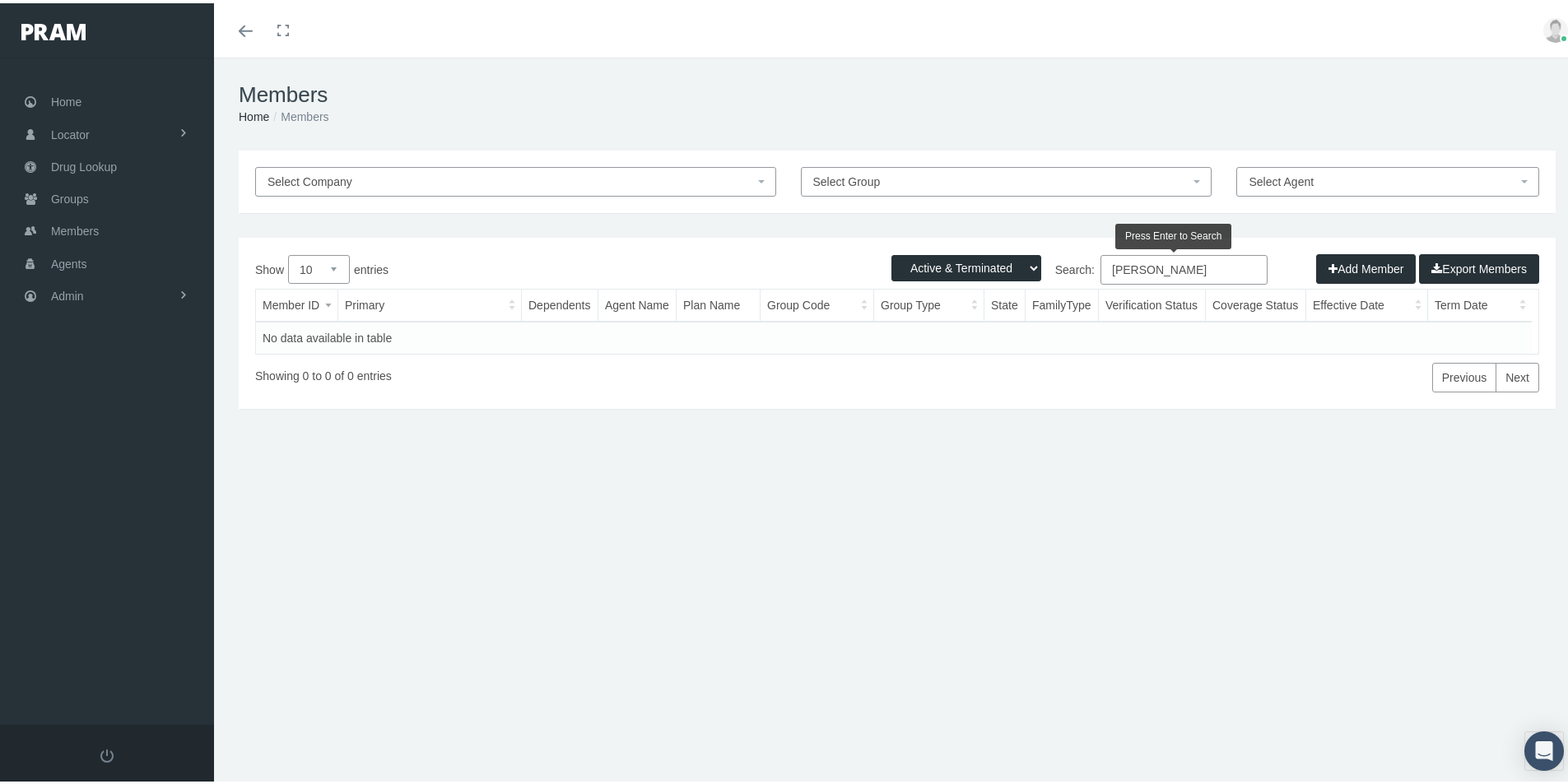
drag, startPoint x: 1141, startPoint y: 280, endPoint x: 968, endPoint y: 389, distance: 204.5
click at [974, 366] on div "Show 10 25 50 100 entries Search: Eliecer Rivera Member ID Primary Dependents A…" at bounding box center [897, 321] width 1284 height 137
click at [1017, 263] on select "Active Members Terminated Members Active & Terminated" at bounding box center [967, 265] width 150 height 26
click at [892, 252] on select "Active Members Terminated Members Active & Terminated" at bounding box center [967, 265] width 150 height 26
drag, startPoint x: 1180, startPoint y: 266, endPoint x: 1031, endPoint y: 364, distance: 178.3
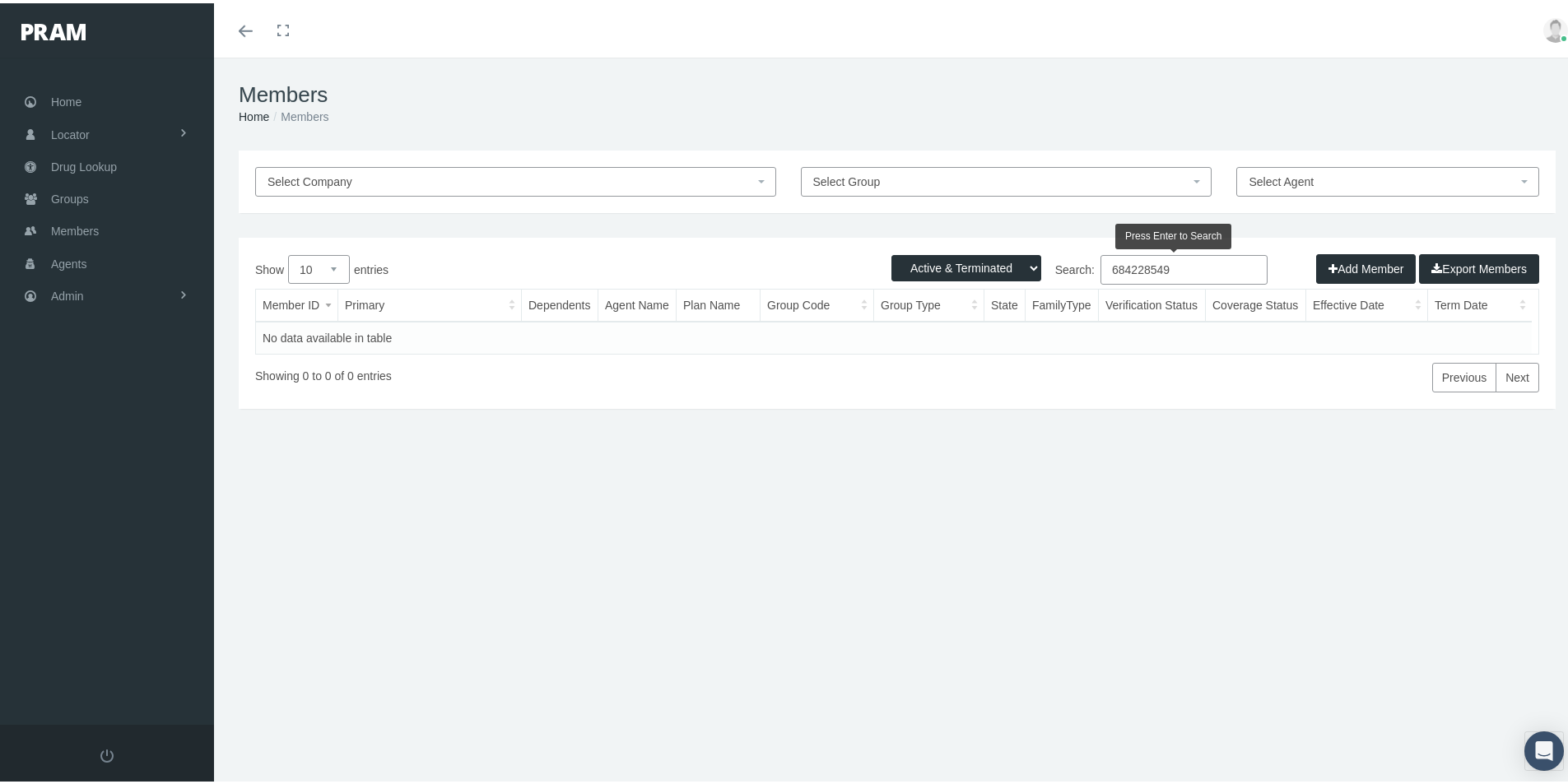
click at [1006, 324] on div "Show 10 25 50 100 entries Search: 684228549 Member ID Primary Dependents Agent …" at bounding box center [897, 321] width 1284 height 137
type input "5"
click at [1111, 270] on input "BYWOOD" at bounding box center [1184, 267] width 167 height 30
click at [1174, 267] on input "BAYWOOD" at bounding box center [1184, 267] width 167 height 30
drag, startPoint x: 1167, startPoint y: 261, endPoint x: 976, endPoint y: 309, distance: 196.9
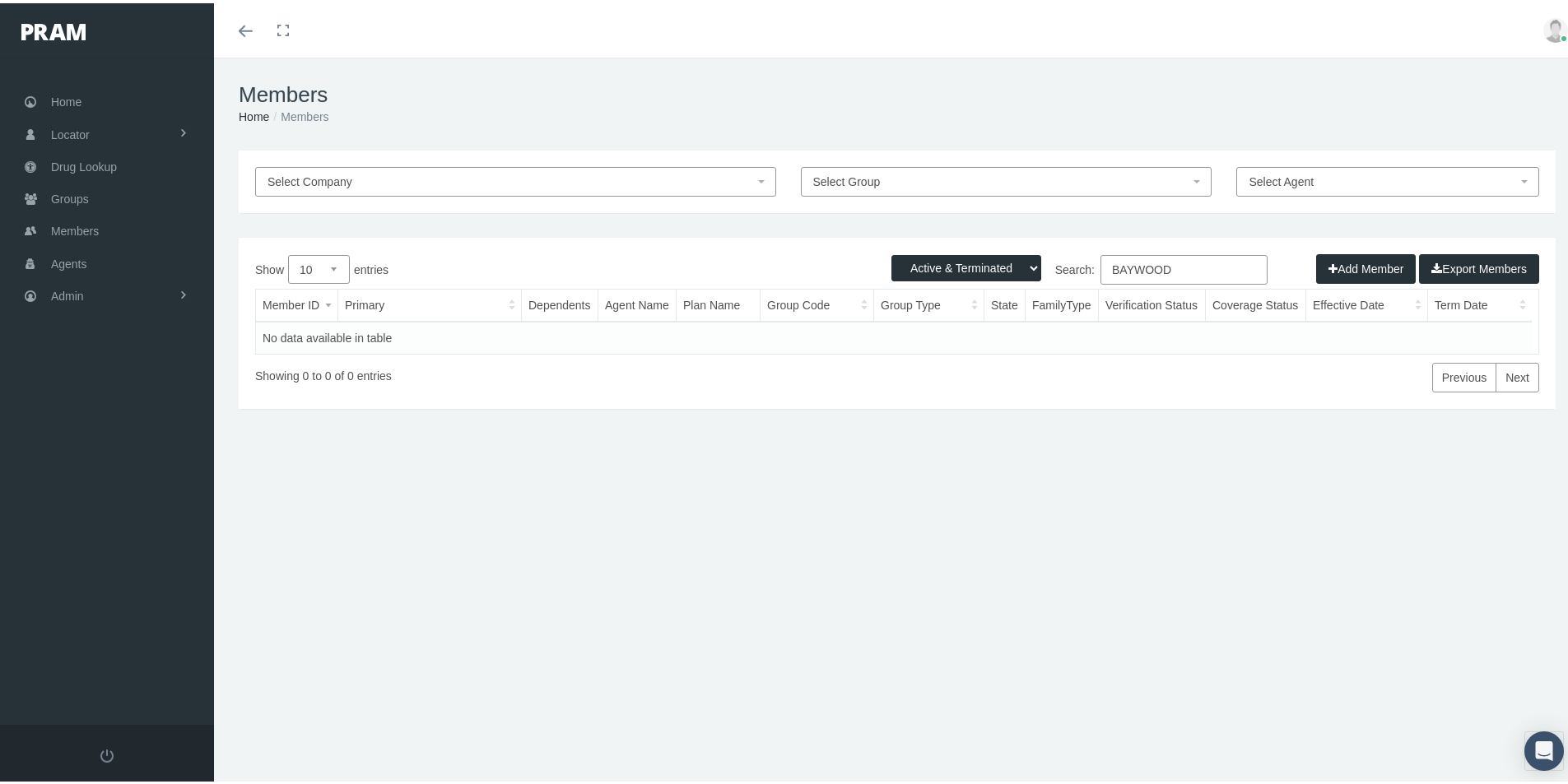
click at [1024, 293] on div "Show 10 25 50 100 entries Search: BAYWOOD Member ID Primary Dependents Agent Na…" at bounding box center [897, 321] width 1284 height 137
type input "BAYWOOD"
drag, startPoint x: 72, startPoint y: 195, endPoint x: 146, endPoint y: 226, distance: 80.2
click at [72, 197] on span "Groups" at bounding box center [70, 195] width 38 height 32
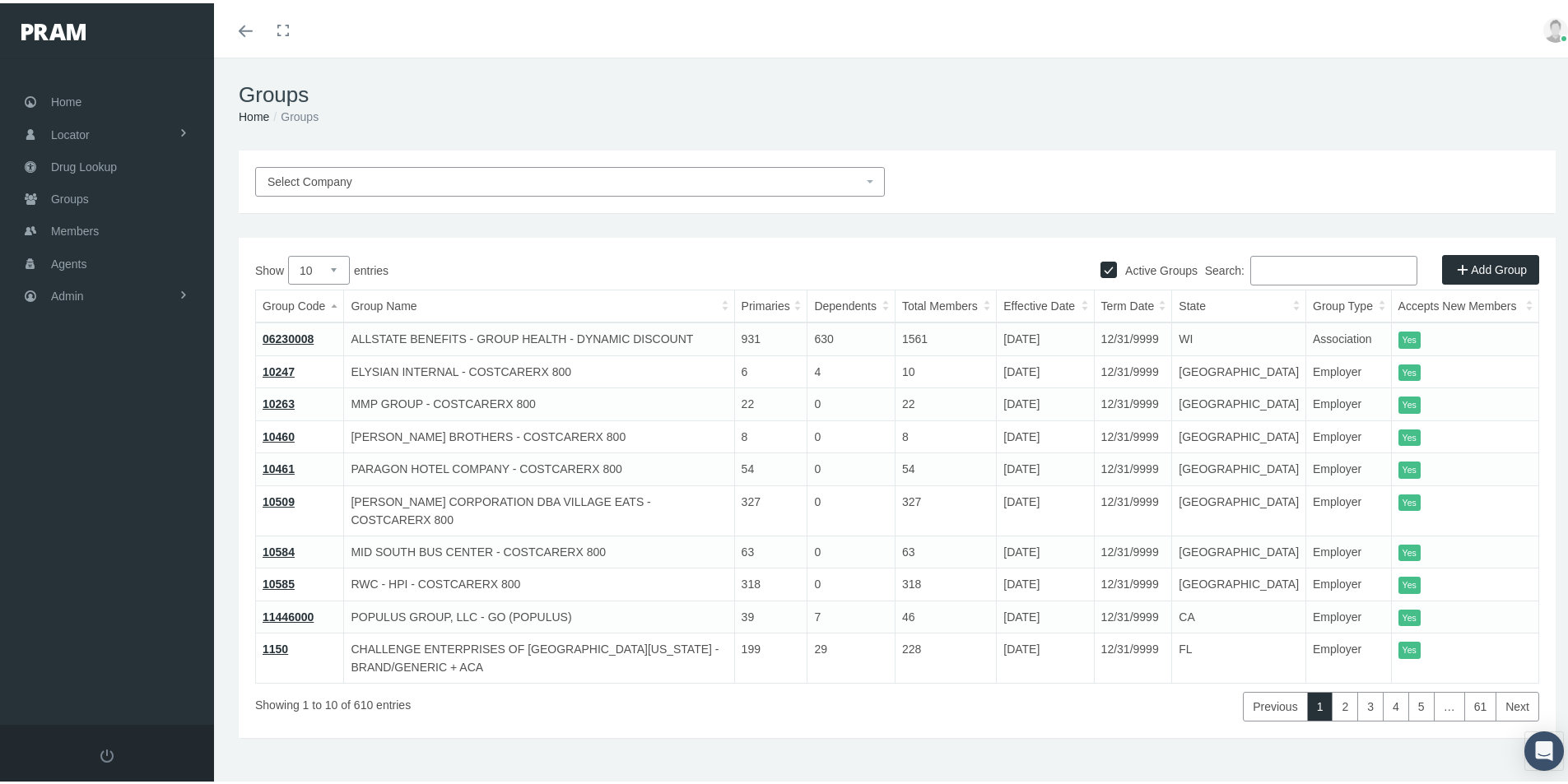
drag, startPoint x: 1253, startPoint y: 261, endPoint x: 1277, endPoint y: 269, distance: 25.3
click at [1256, 262] on input "Search:" at bounding box center [1334, 267] width 167 height 30
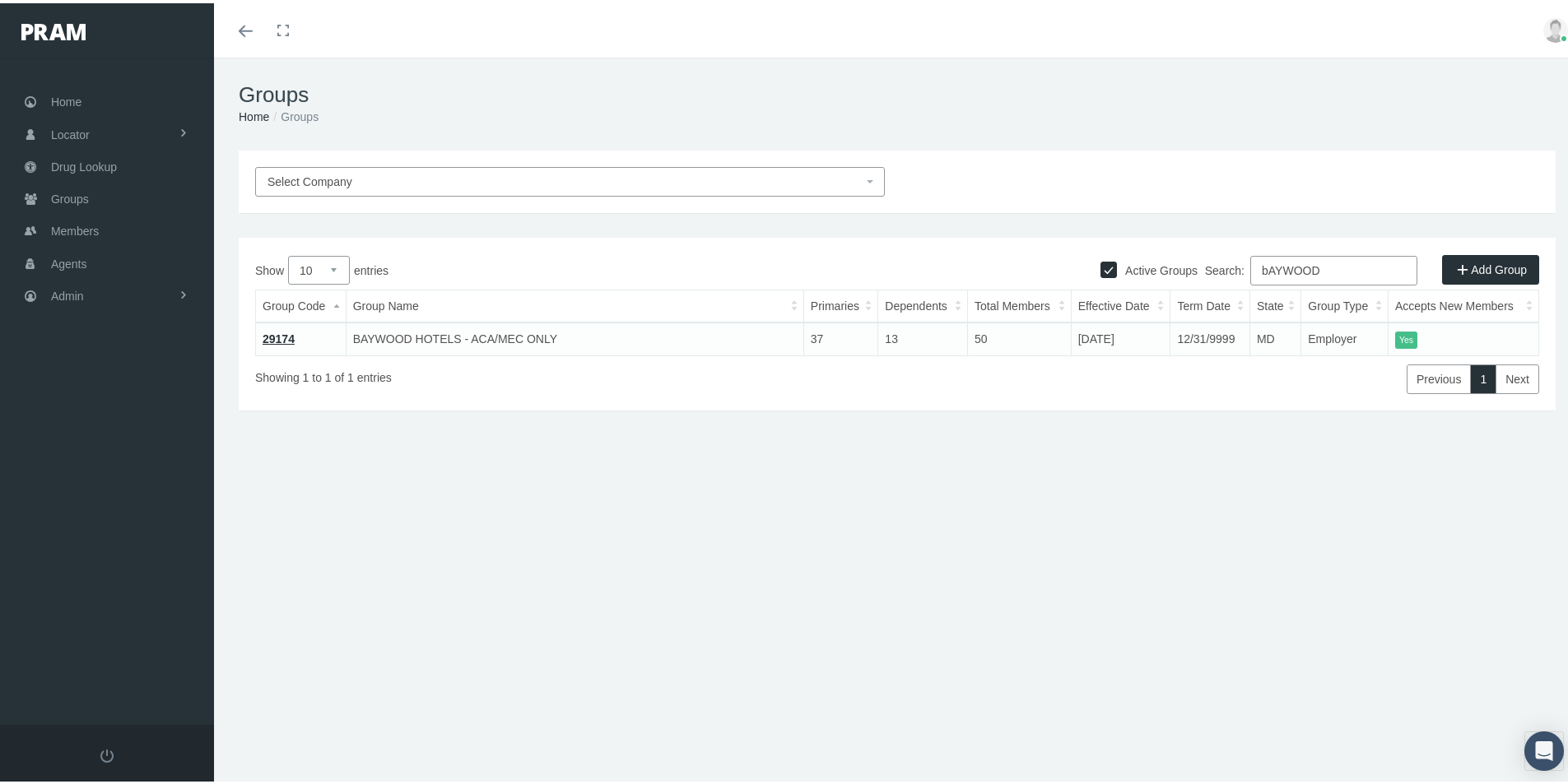
type input "bAYWOOD"
click at [284, 330] on link "29174" at bounding box center [278, 335] width 32 height 14
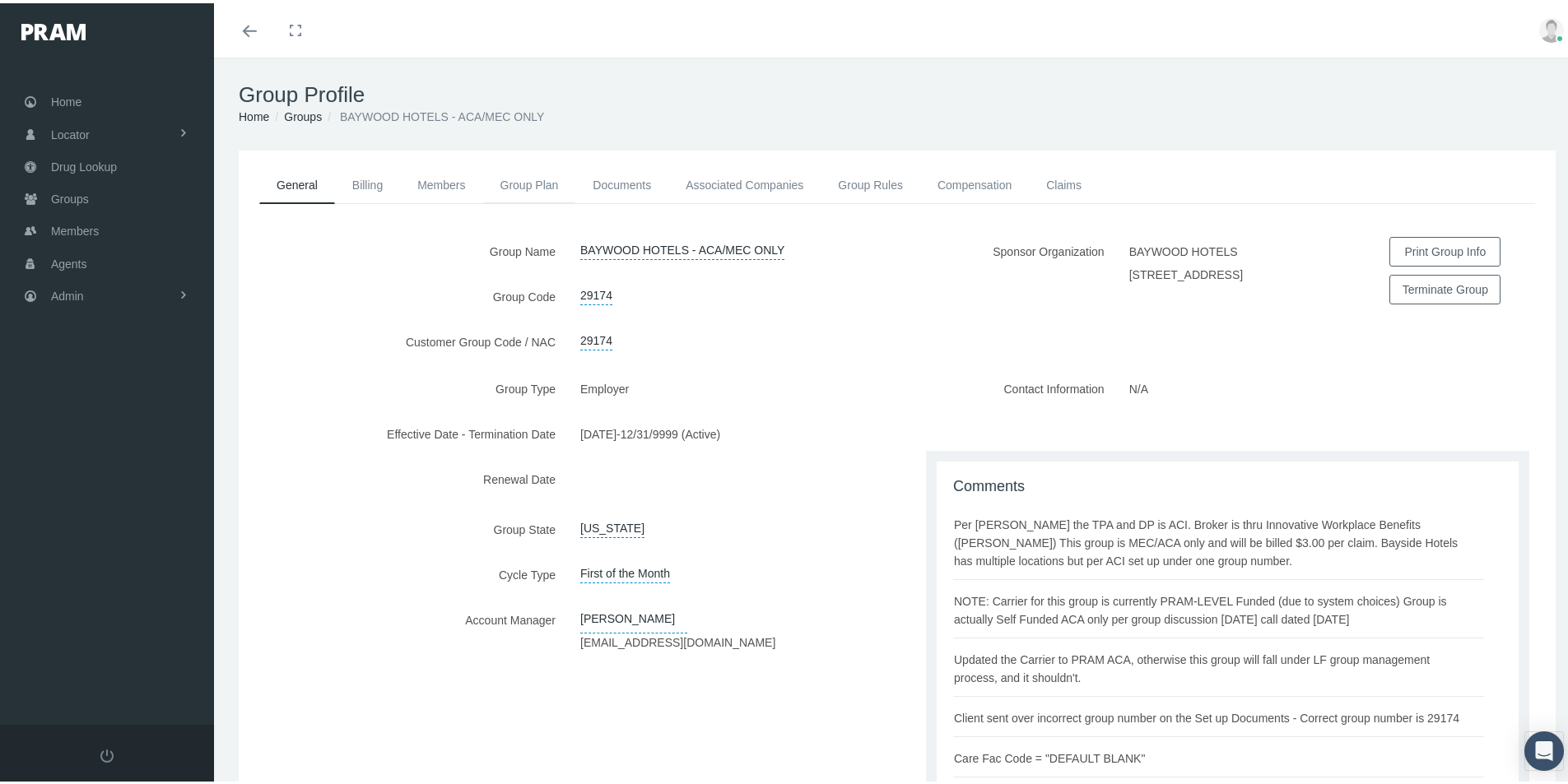
click at [514, 181] on link "Group Plan" at bounding box center [529, 182] width 93 height 36
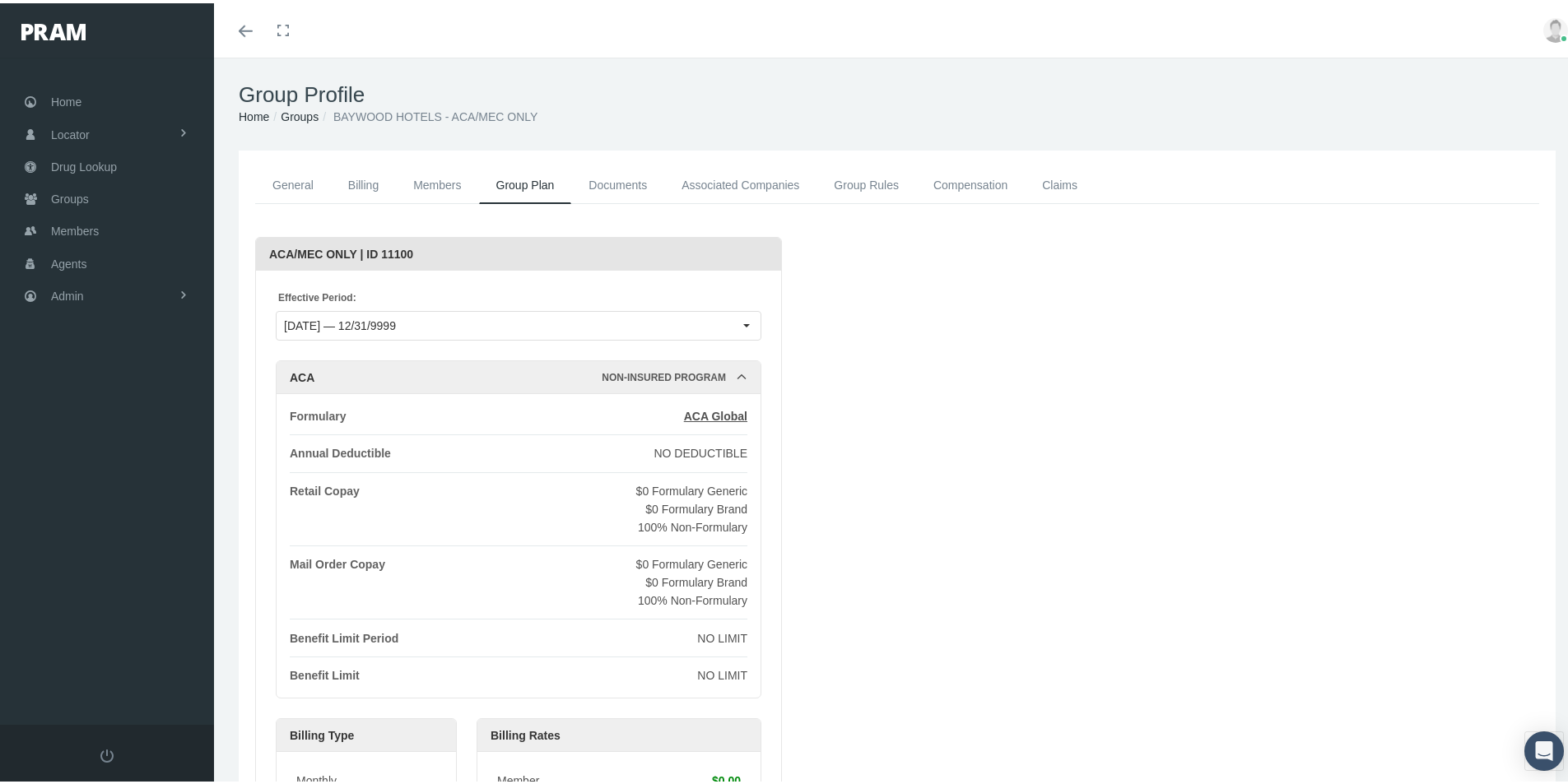
click at [877, 581] on div "Loading... ACA/MEC ONLY | ID 11100 Effective Period: 09/01/2022 — 12/31/9999 AC…" at bounding box center [897, 557] width 1284 height 648
click at [635, 183] on link "Documents" at bounding box center [618, 182] width 93 height 37
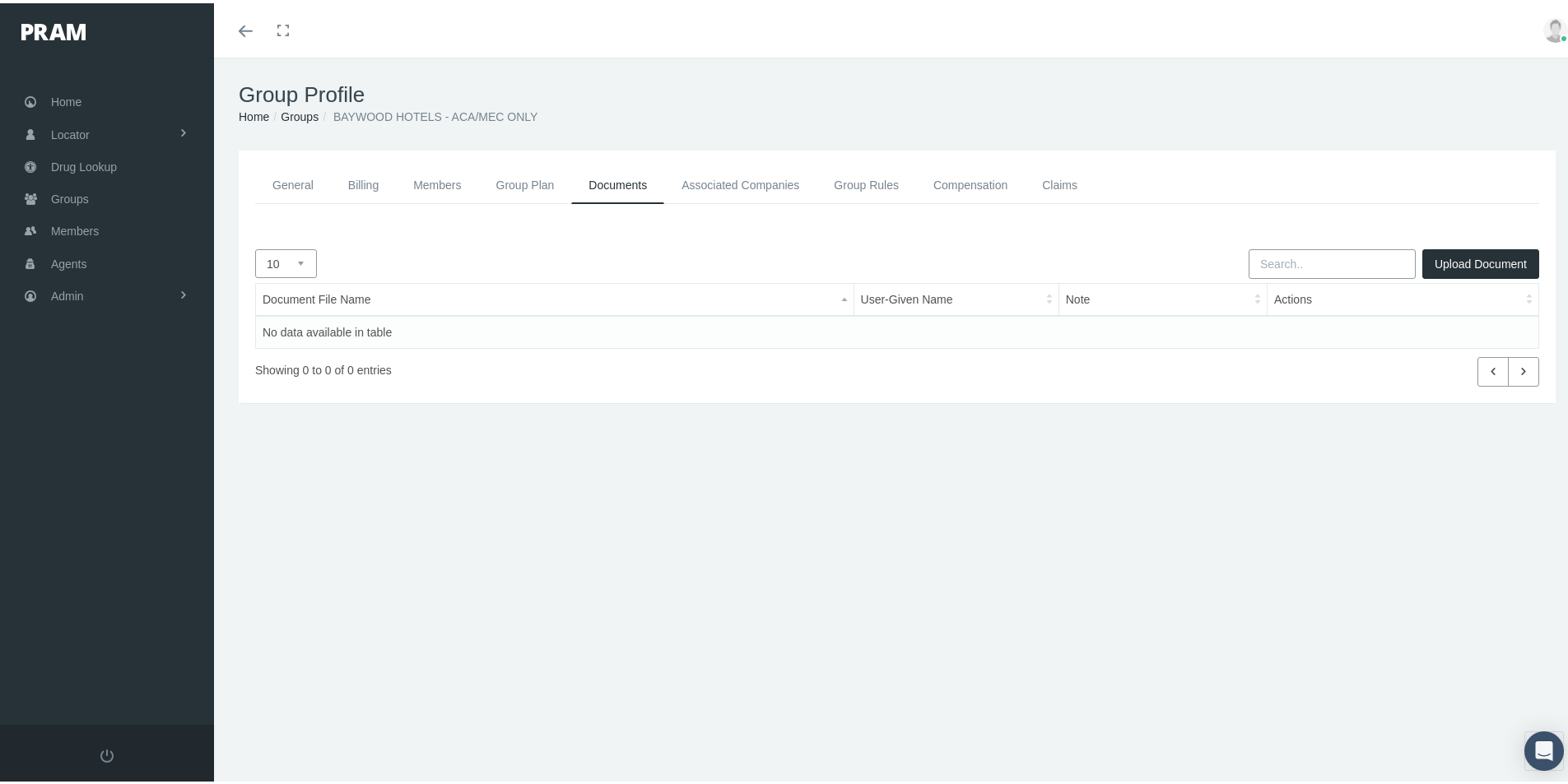
click at [446, 232] on div "General Billing Members Group Plan Documents Associated Companies Enrollment Hi…" at bounding box center [896, 198] width 1325 height 70
drag, startPoint x: 683, startPoint y: 244, endPoint x: 332, endPoint y: 213, distance: 352.4
click at [675, 245] on div "Upload Document" at bounding box center [897, 240] width 1308 height 13
click at [701, 179] on link "Associated Companies" at bounding box center [741, 182] width 152 height 37
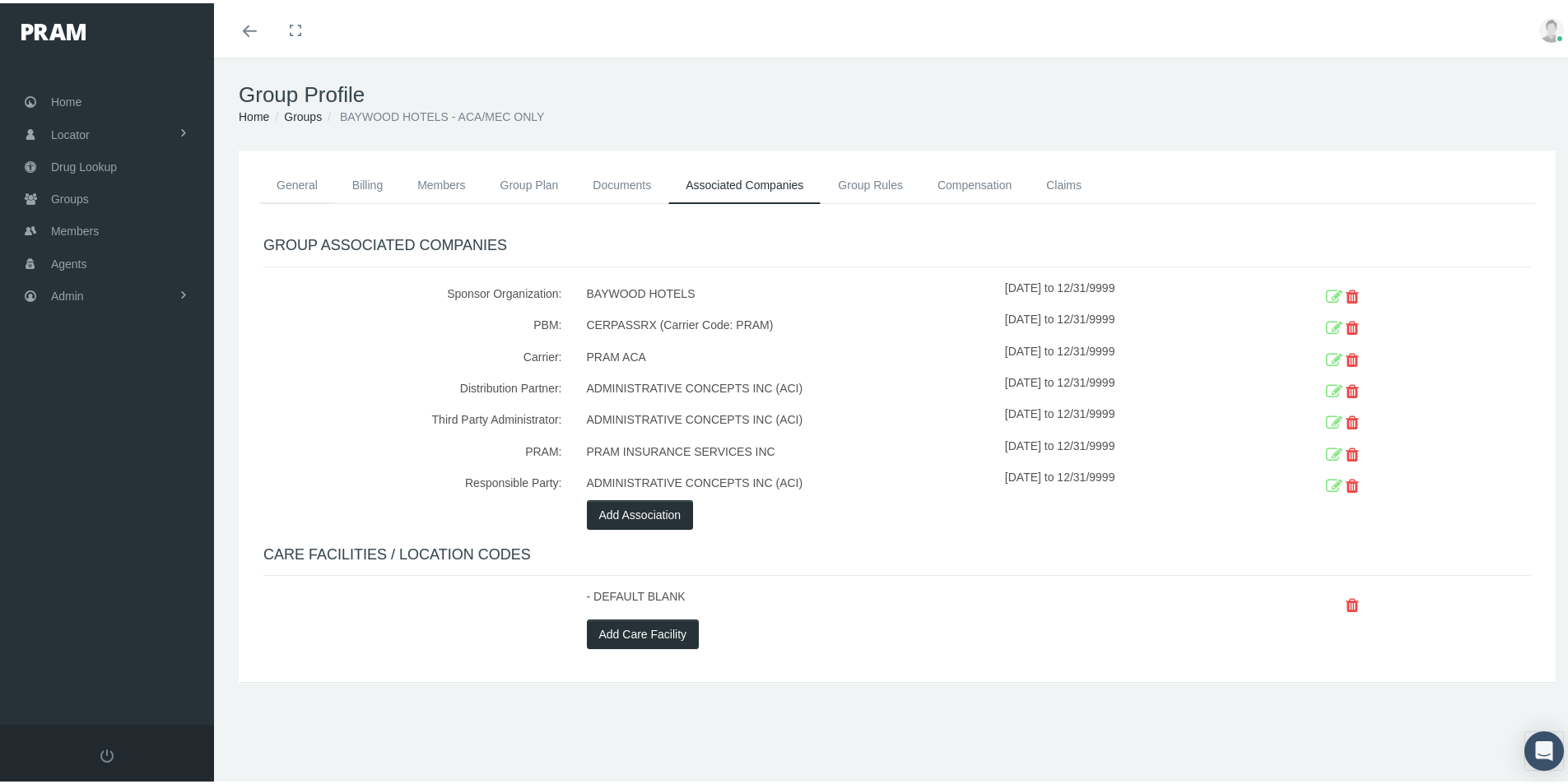
click at [305, 184] on link "General" at bounding box center [298, 182] width 76 height 36
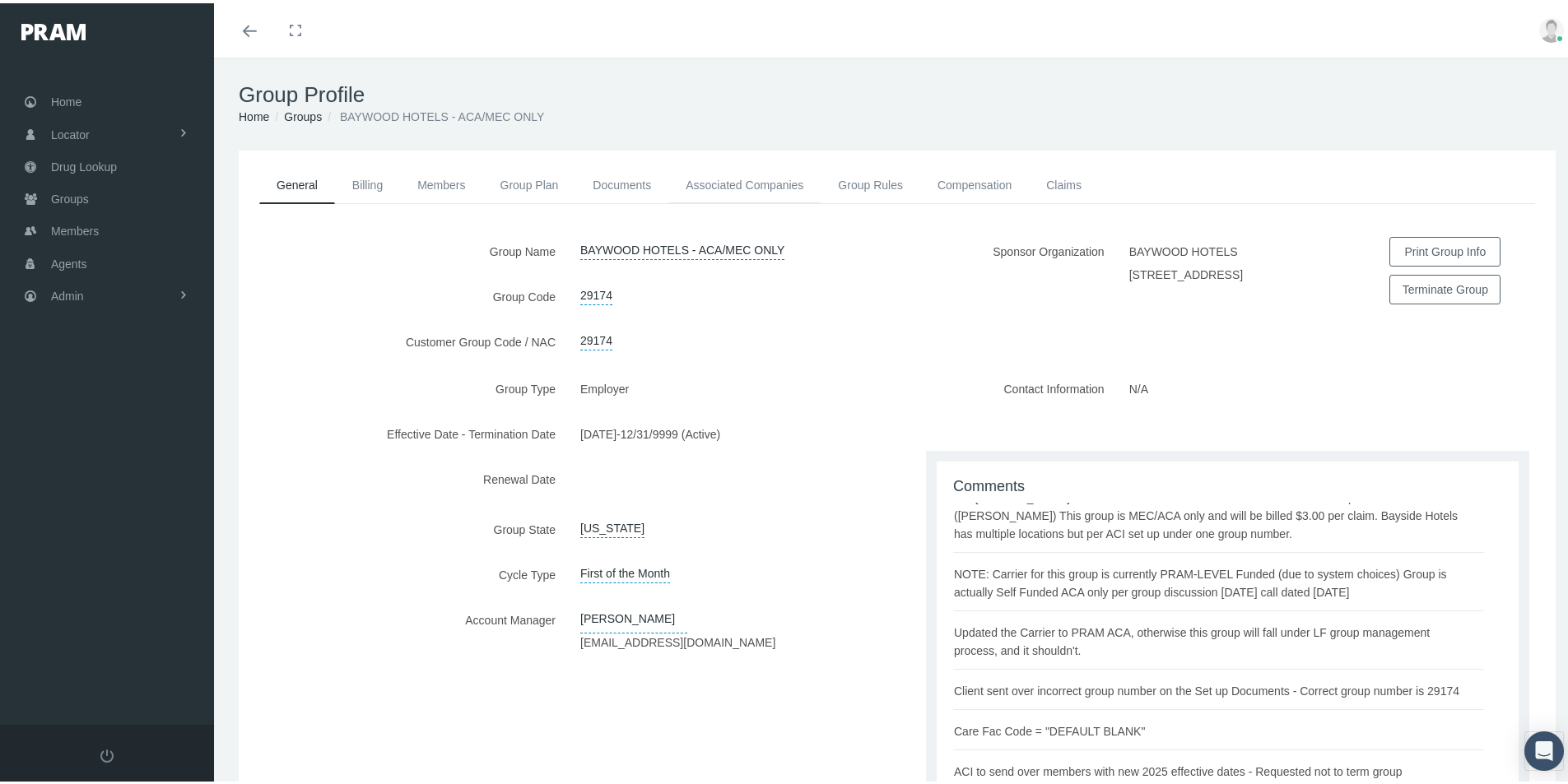
click at [719, 174] on link "Associated Companies" at bounding box center [744, 182] width 152 height 36
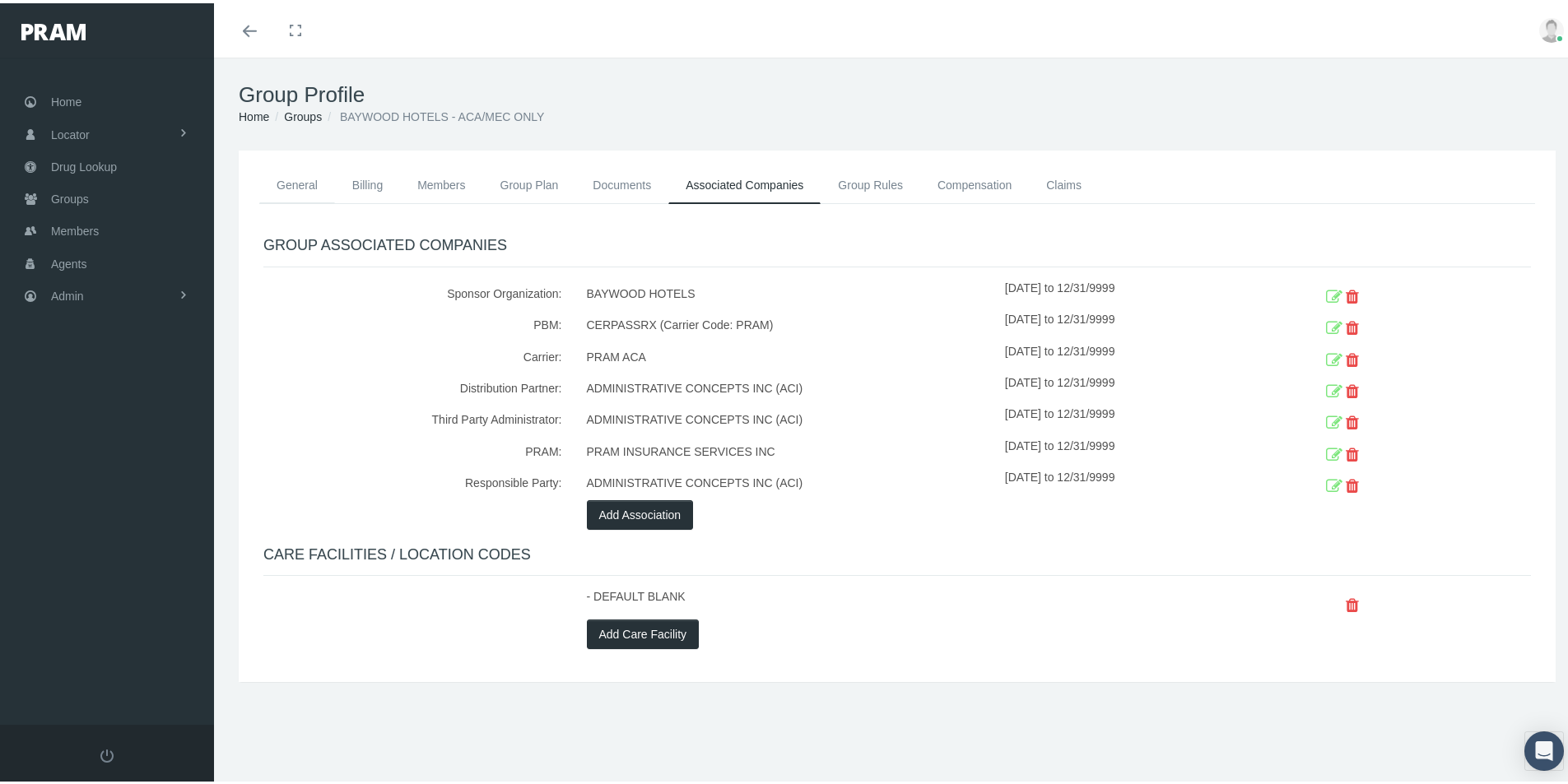
click at [294, 179] on link "General" at bounding box center [298, 182] width 76 height 36
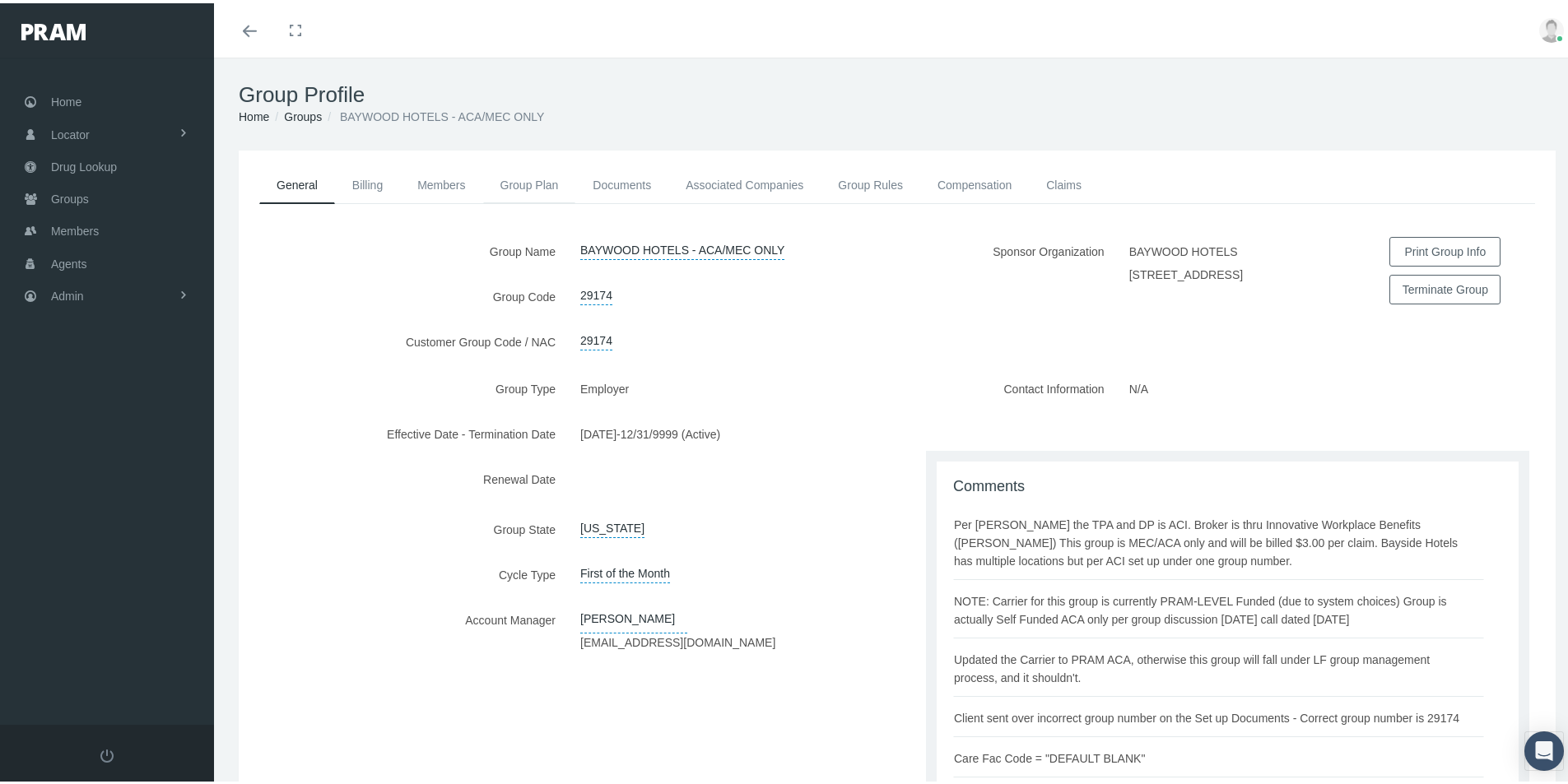
click at [515, 178] on link "Group Plan" at bounding box center [529, 182] width 93 height 36
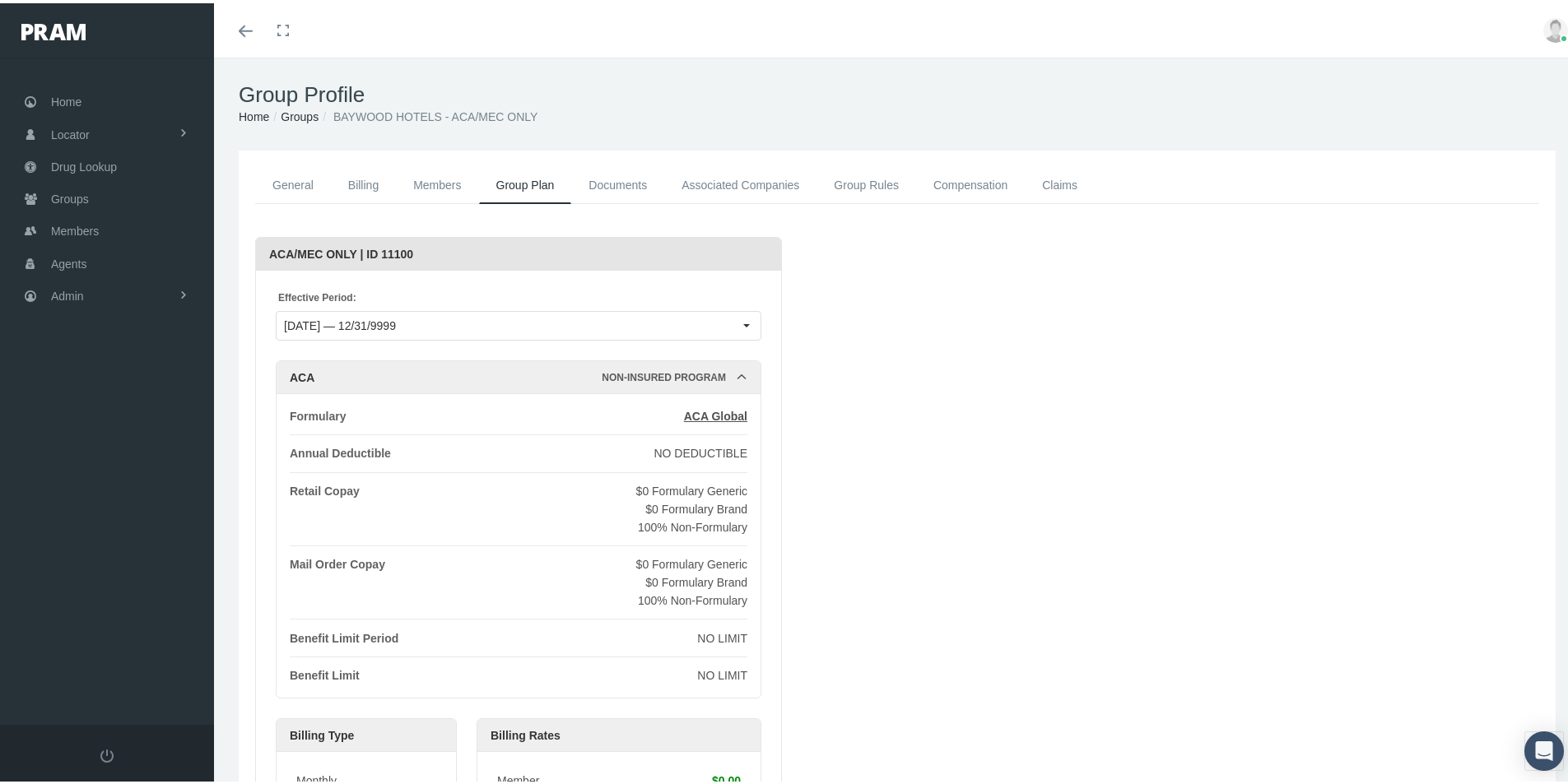
click at [608, 186] on link "Documents" at bounding box center [618, 182] width 93 height 37
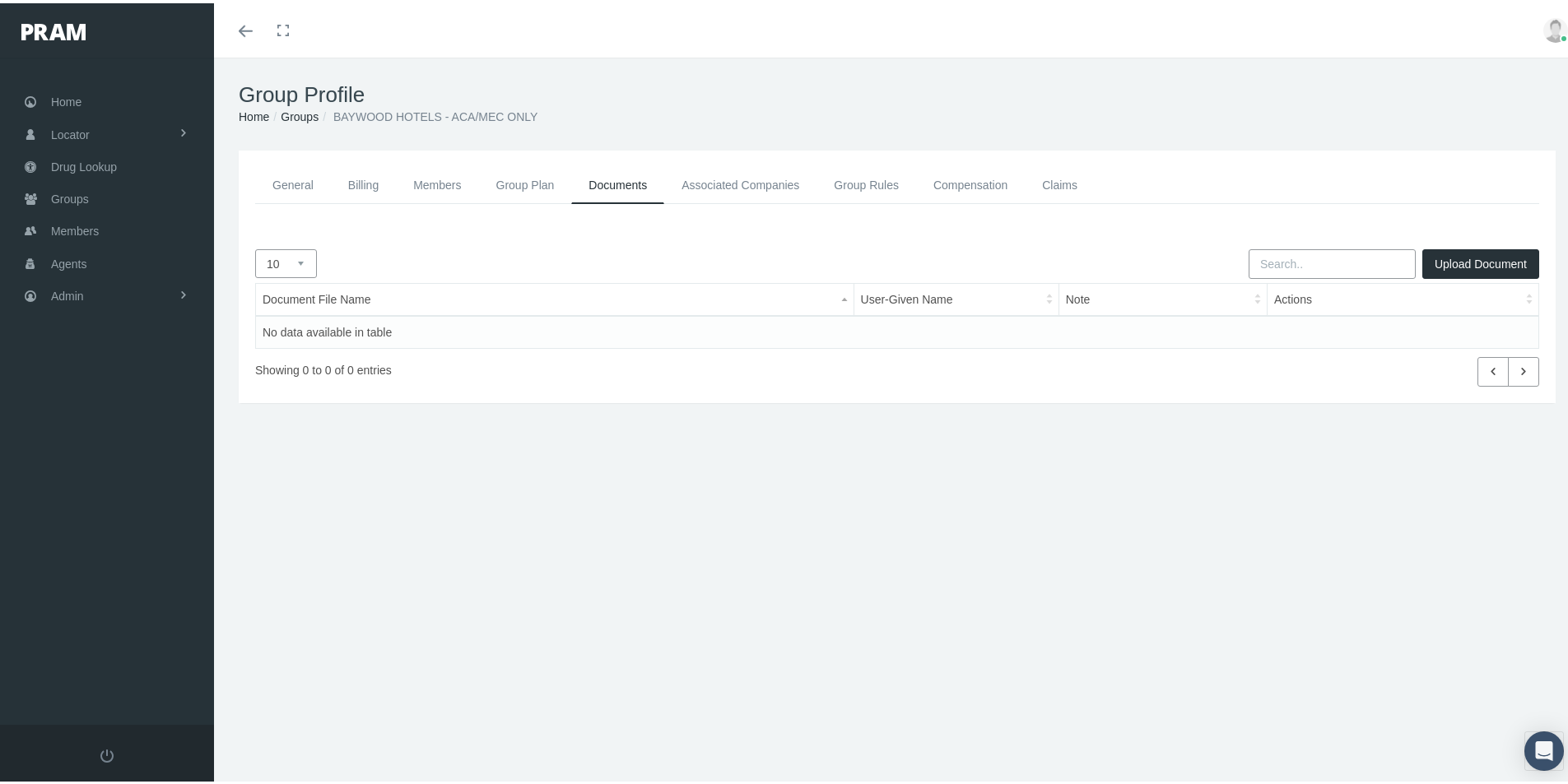
click at [721, 177] on link "Associated Companies" at bounding box center [741, 182] width 152 height 37
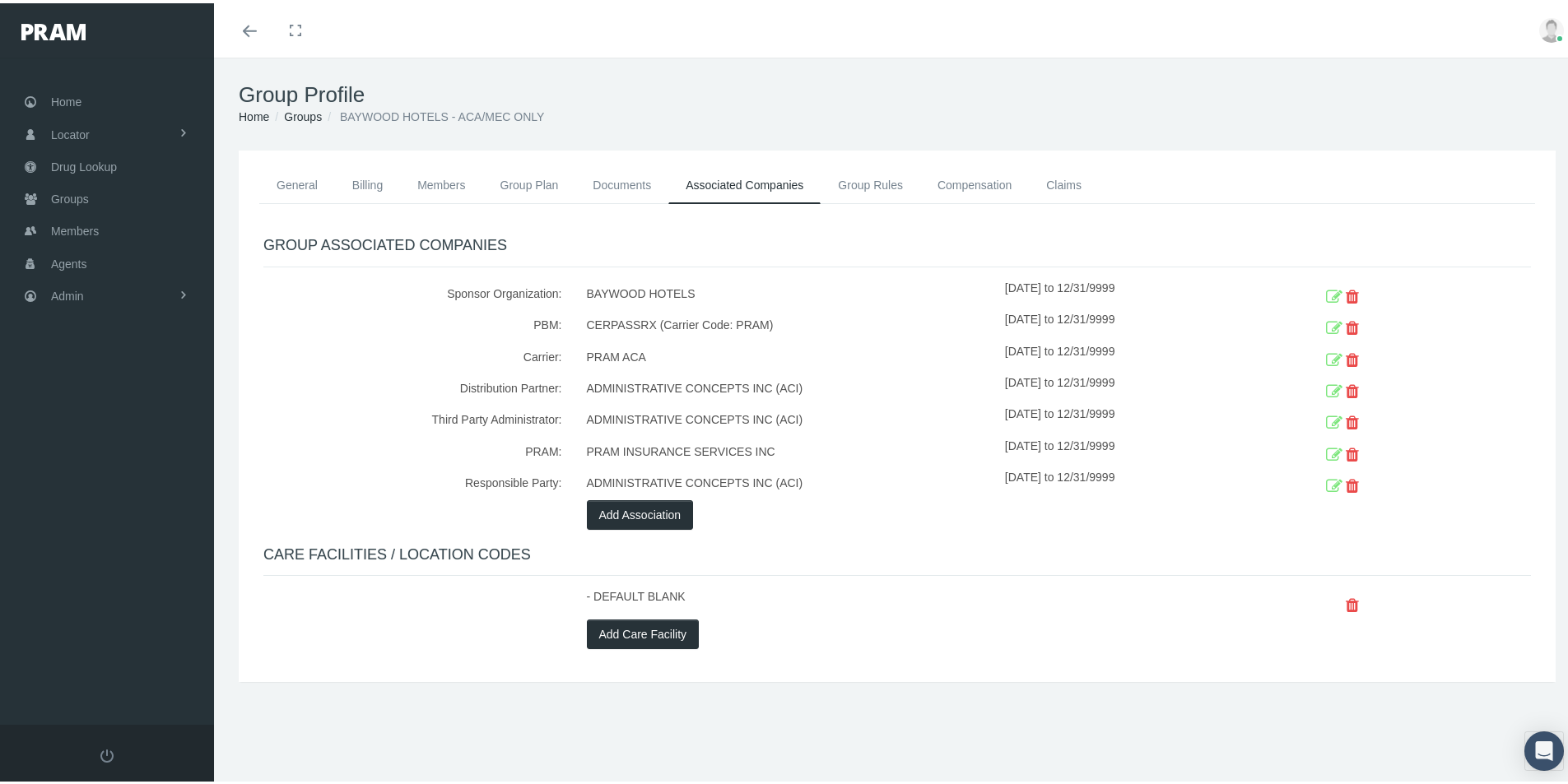
click at [375, 390] on div "Distribution Partner:" at bounding box center [413, 386] width 324 height 32
click at [72, 224] on span "Members" at bounding box center [74, 228] width 48 height 32
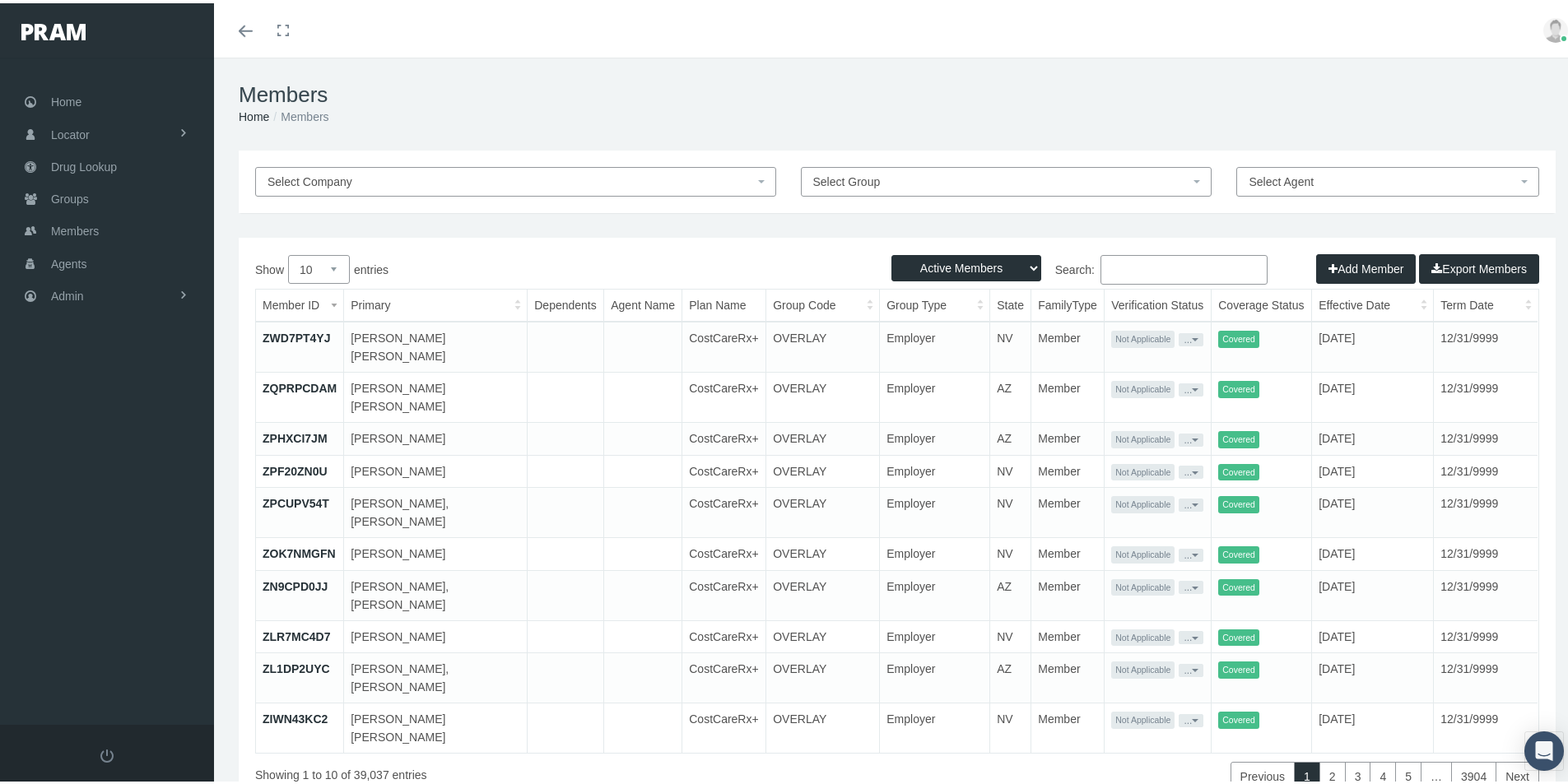
drag, startPoint x: 889, startPoint y: 55, endPoint x: 940, endPoint y: 135, distance: 94.9
click at [890, 56] on div "Members Home Members" at bounding box center [897, 100] width 1366 height 93
click at [1122, 269] on input "Search:" at bounding box center [1184, 267] width 167 height 30
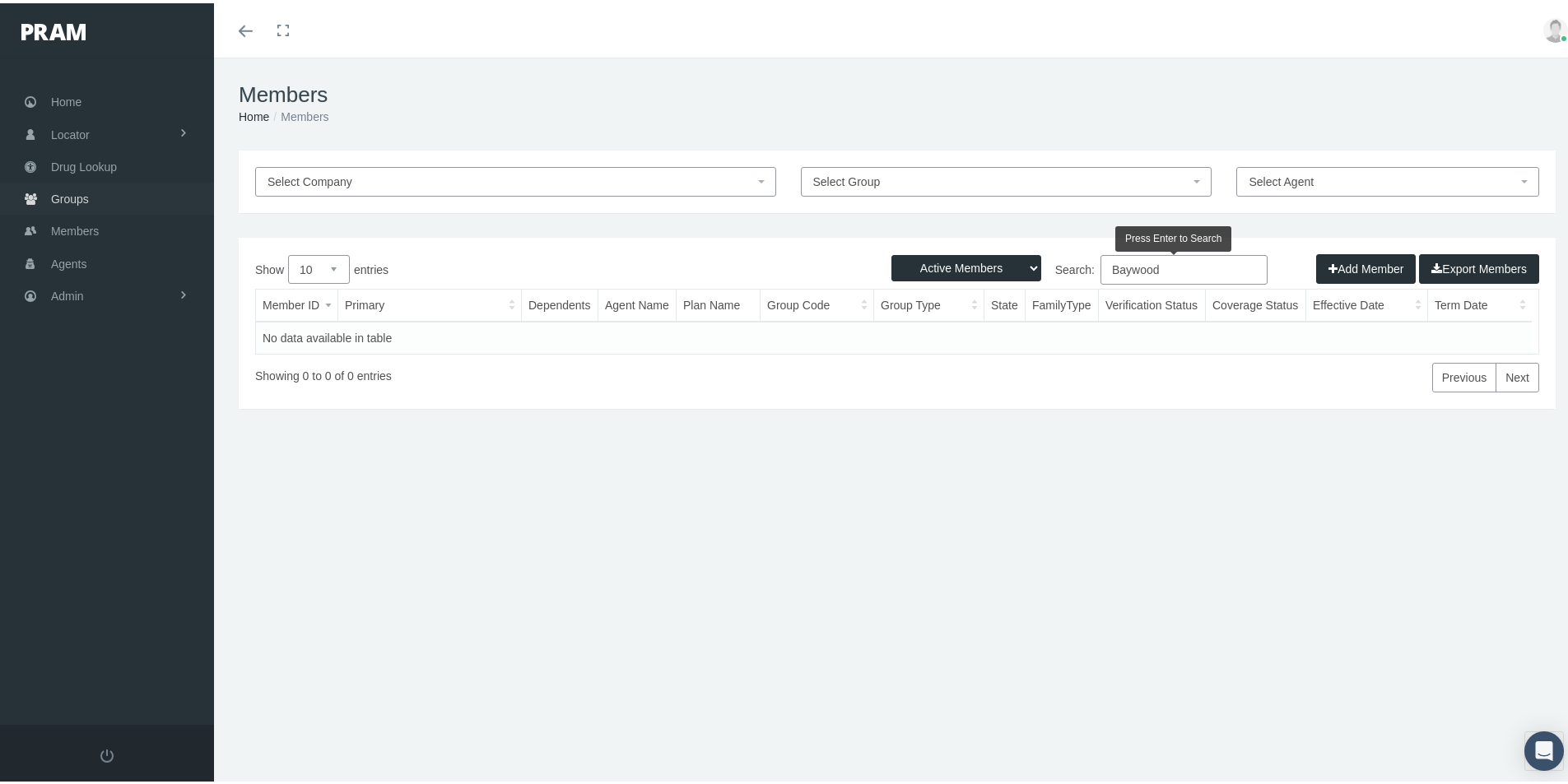
type input "Baywood"
click at [60, 200] on span "Groups" at bounding box center [70, 195] width 38 height 32
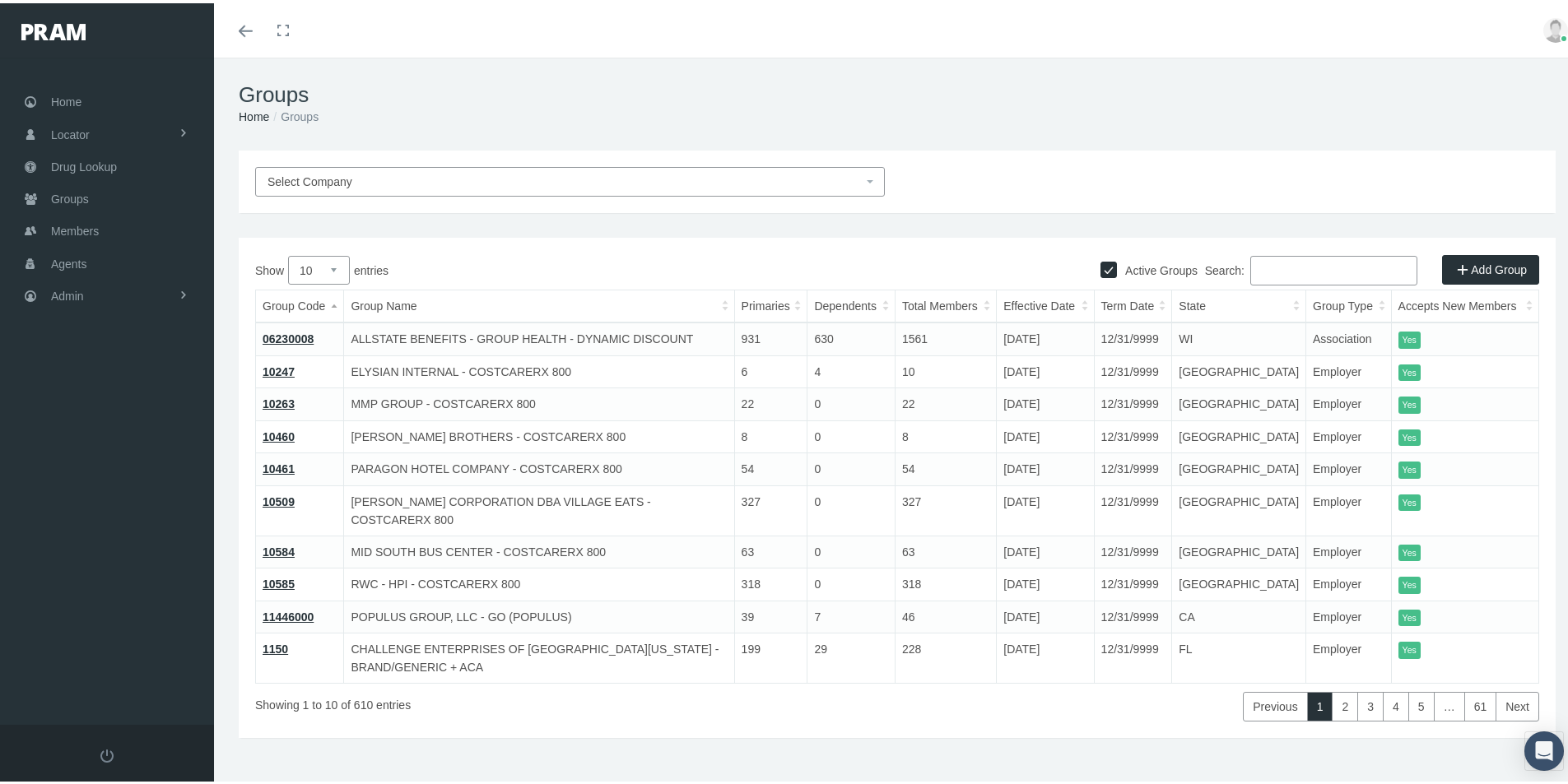
click at [1259, 269] on input "Search:" at bounding box center [1334, 267] width 167 height 30
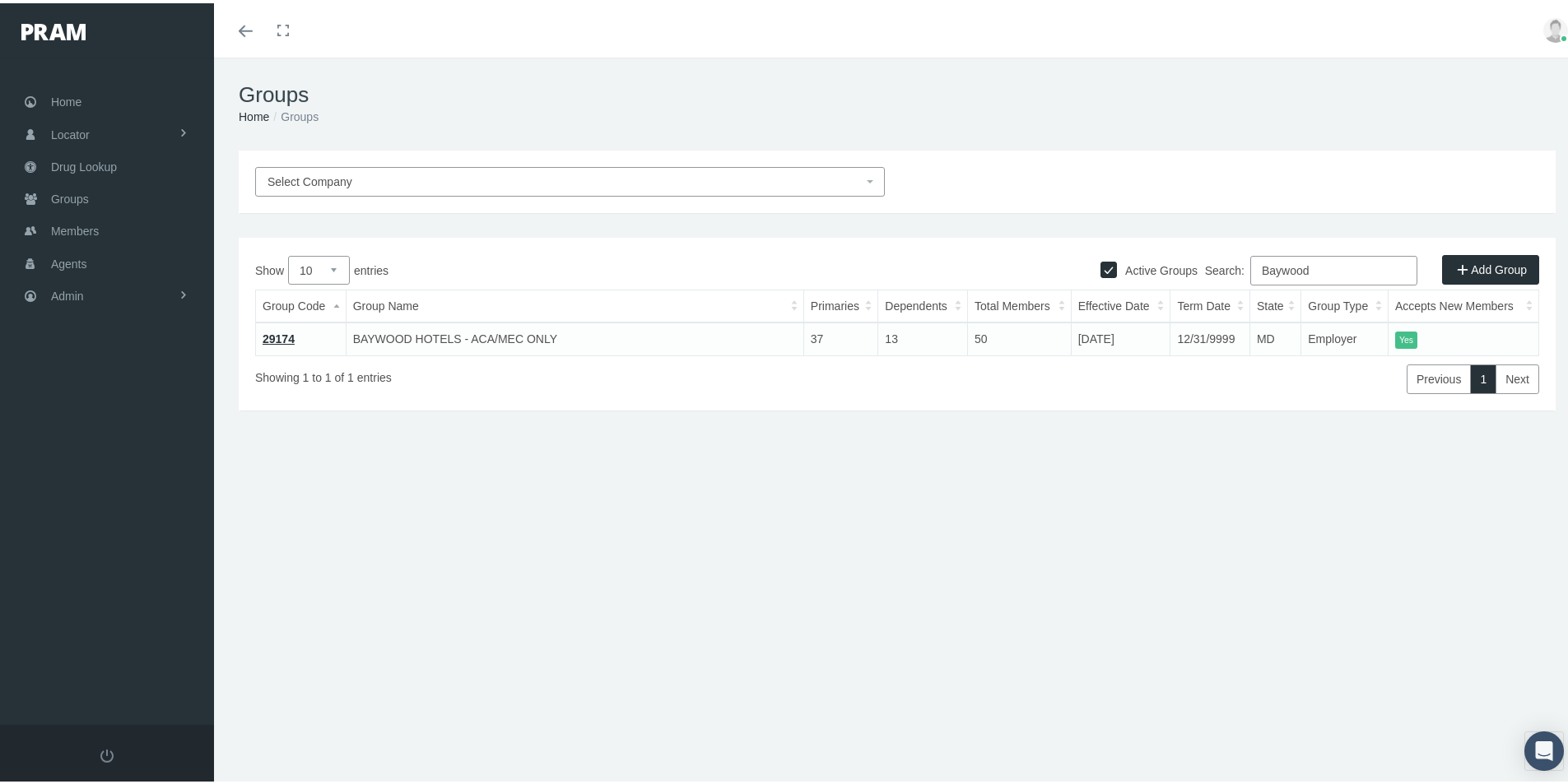
type input "Baywood"
click at [73, 229] on span "Members" at bounding box center [74, 228] width 48 height 32
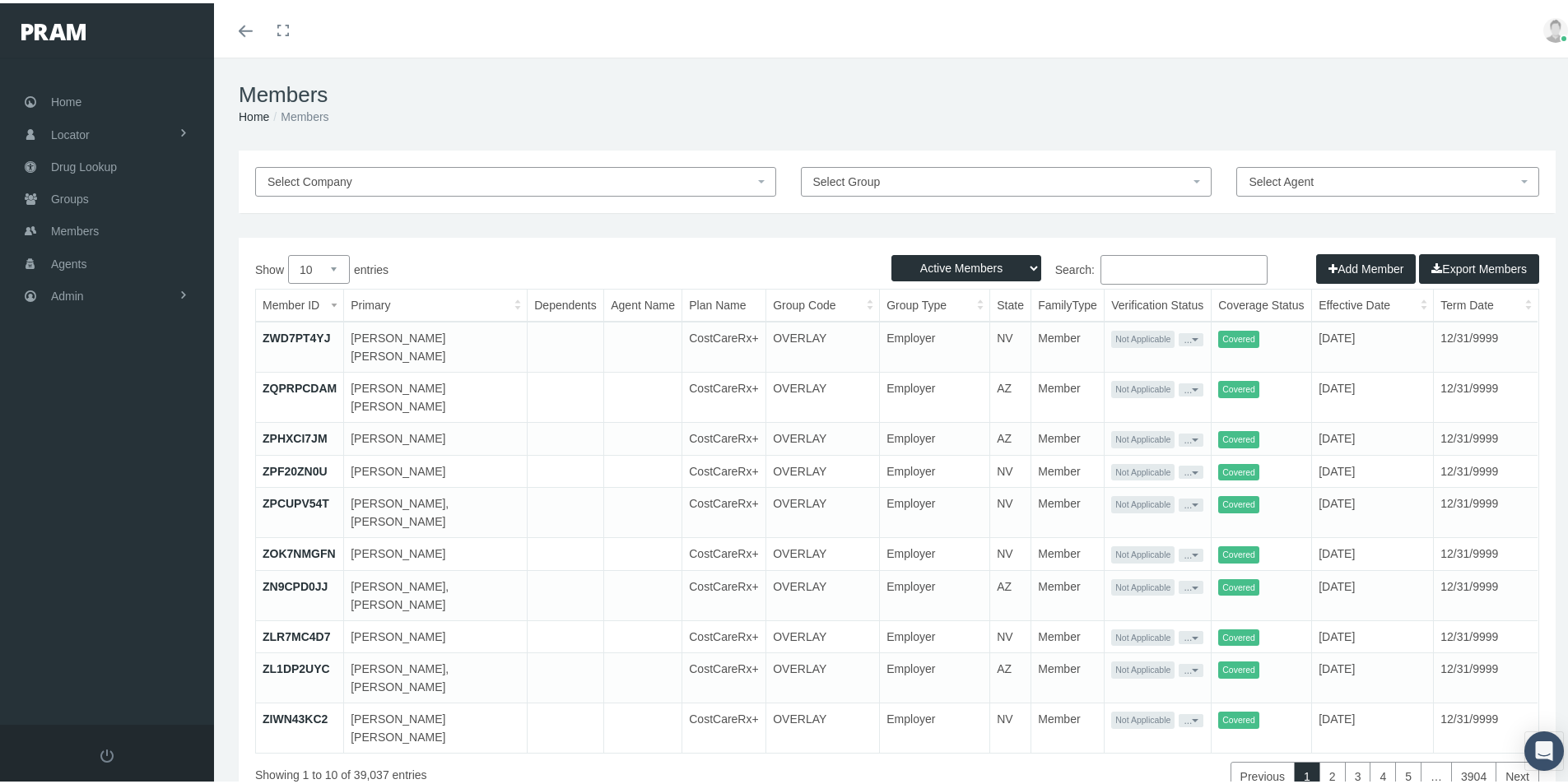
drag, startPoint x: 1100, startPoint y: 262, endPoint x: 1332, endPoint y: 287, distance: 233.3
click at [1100, 264] on input "Search:" at bounding box center [1184, 267] width 167 height 30
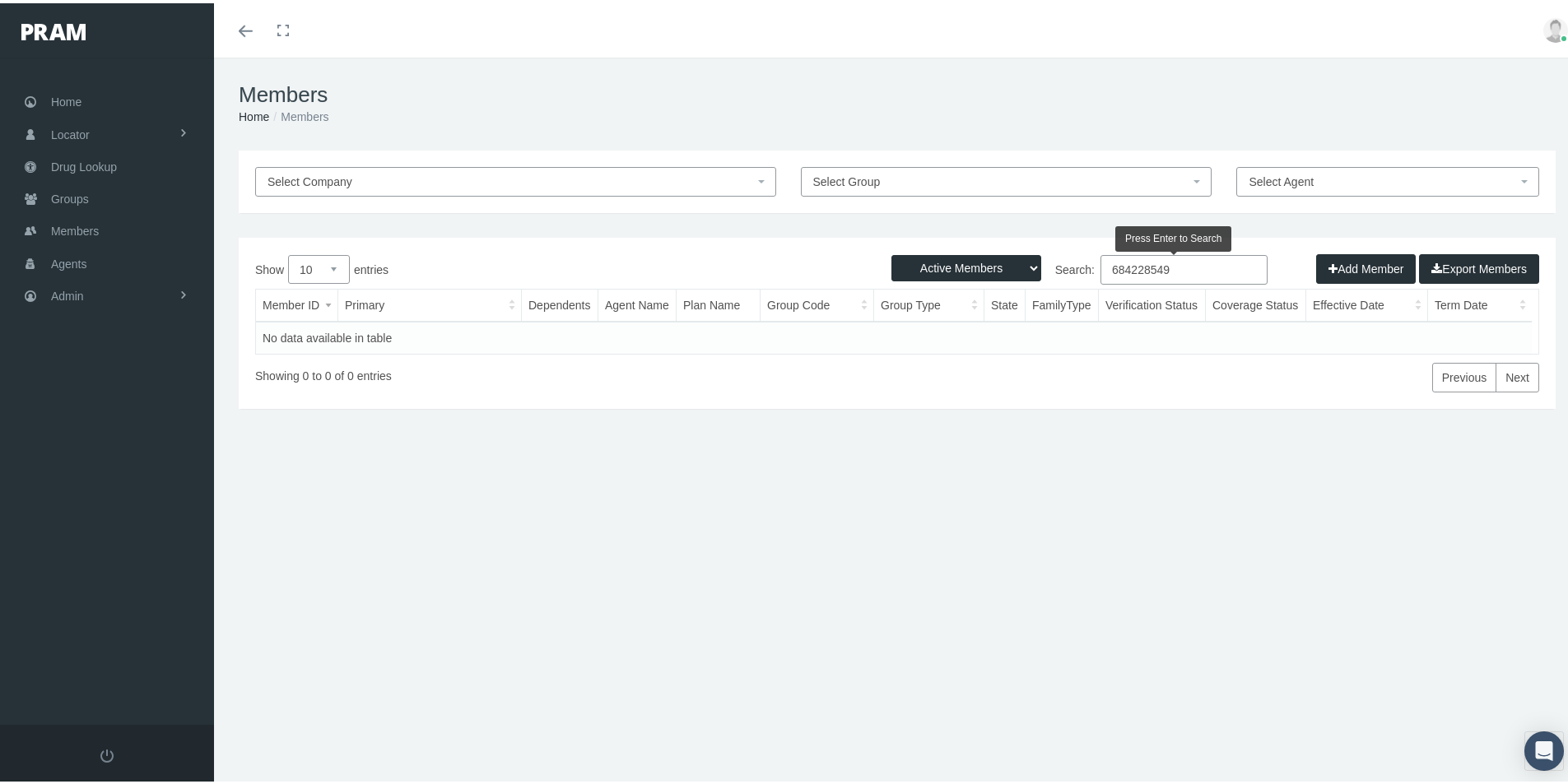
type input "684228549"
drag, startPoint x: 1018, startPoint y: 269, endPoint x: 1009, endPoint y: 273, distance: 9.8
click at [1017, 269] on select "Active Members Terminated Members Active & Terminated" at bounding box center [967, 265] width 150 height 26
select select "3"
click at [892, 252] on select "Active Members Terminated Members Active & Terminated" at bounding box center [967, 265] width 150 height 26
